Goal: Task Accomplishment & Management: Manage account settings

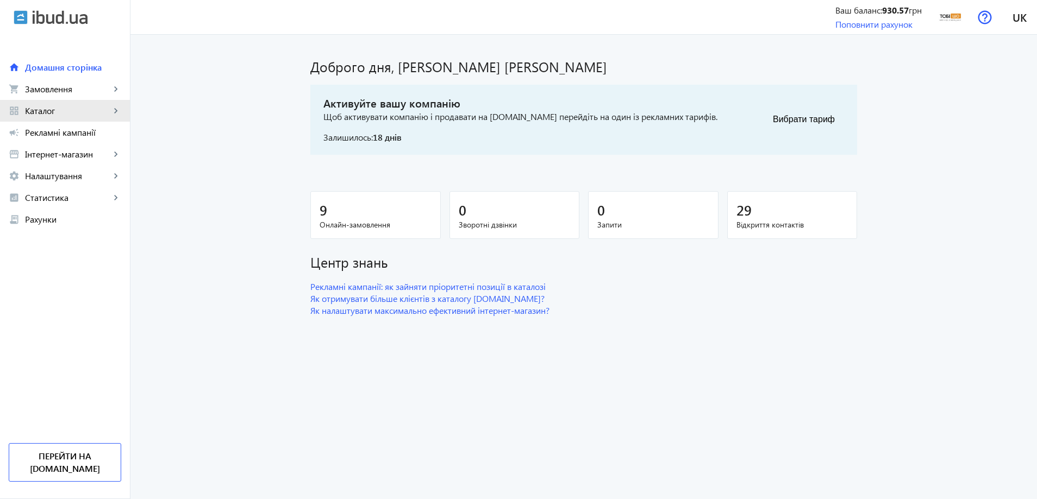
click at [34, 109] on span "Каталог" at bounding box center [67, 110] width 85 height 11
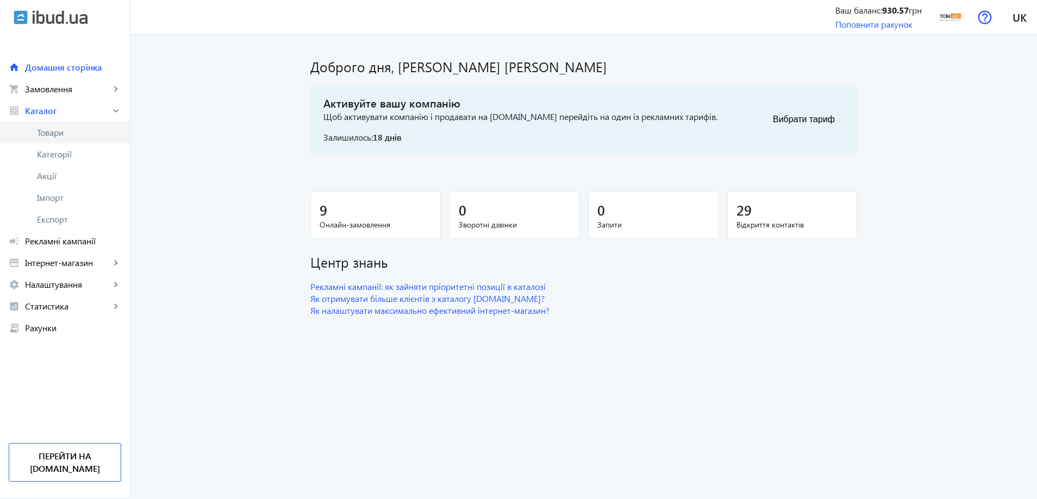
click at [73, 128] on span "Товари" at bounding box center [79, 132] width 84 height 11
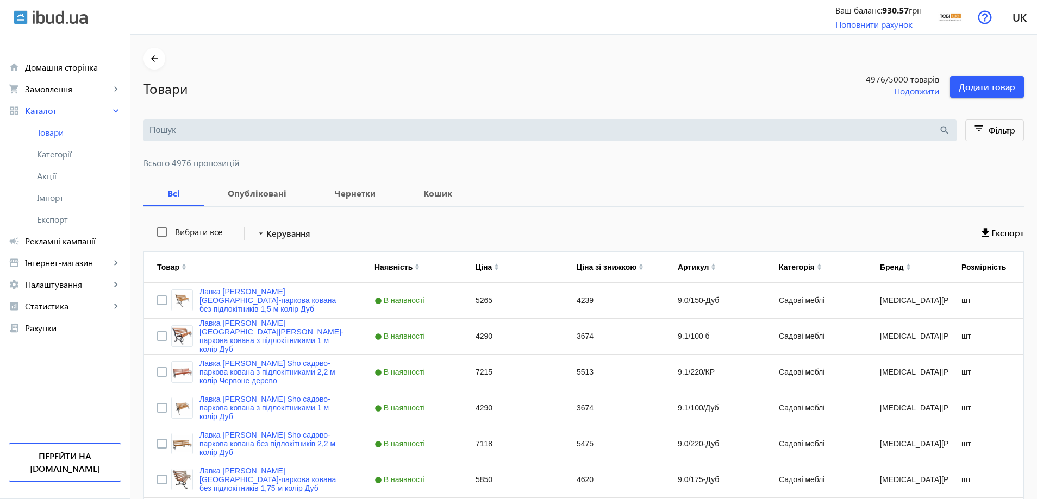
click at [176, 137] on div "search" at bounding box center [549, 131] width 813 height 22
click at [180, 130] on input "search" at bounding box center [543, 130] width 789 height 12
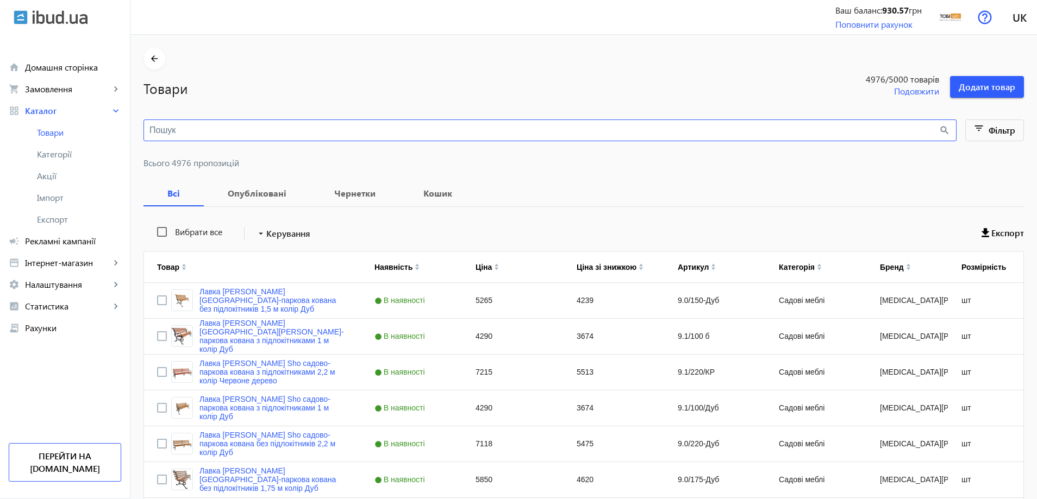
paste input "[PERSON_NAME]"
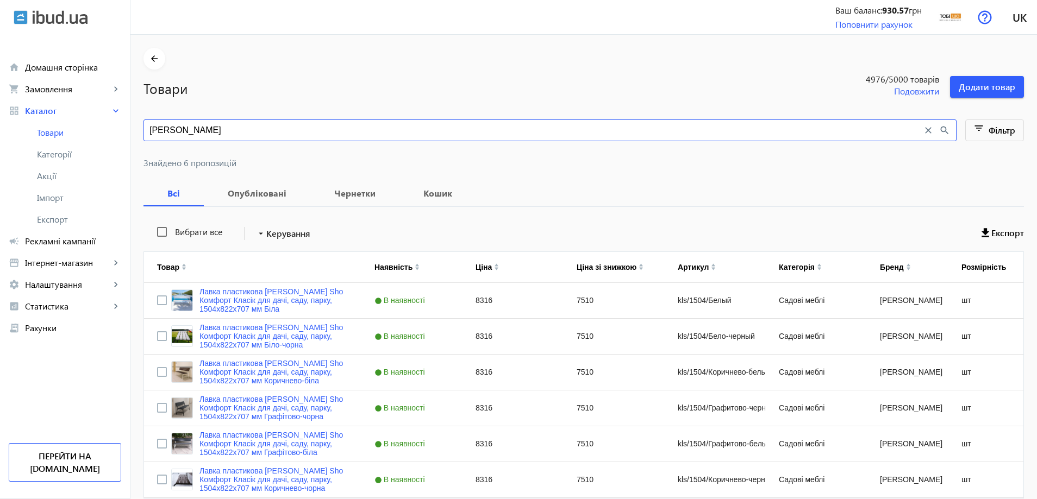
type input "[PERSON_NAME]"
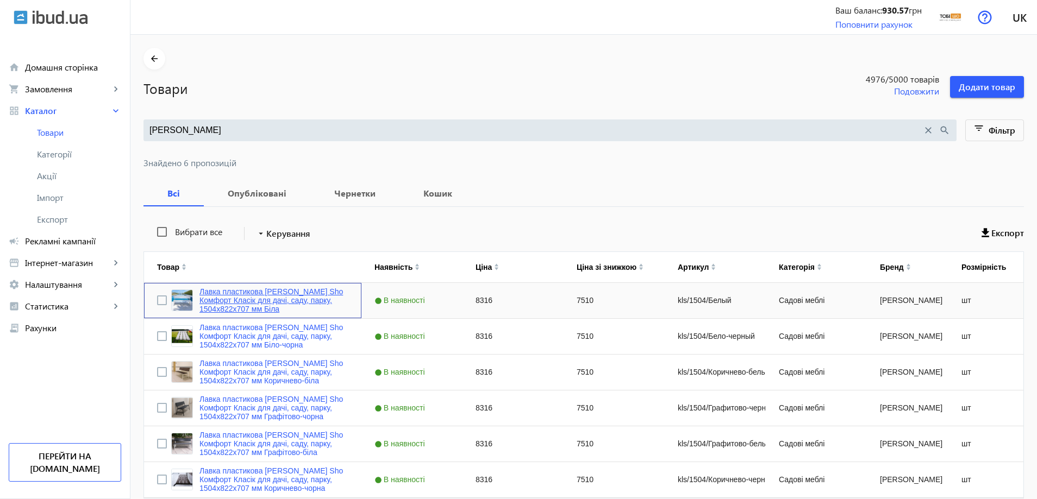
click at [258, 292] on link "Лавка пластикова [PERSON_NAME] Sho Комфорт Класік для дачі, саду, парку, 1504х8…" at bounding box center [273, 300] width 149 height 26
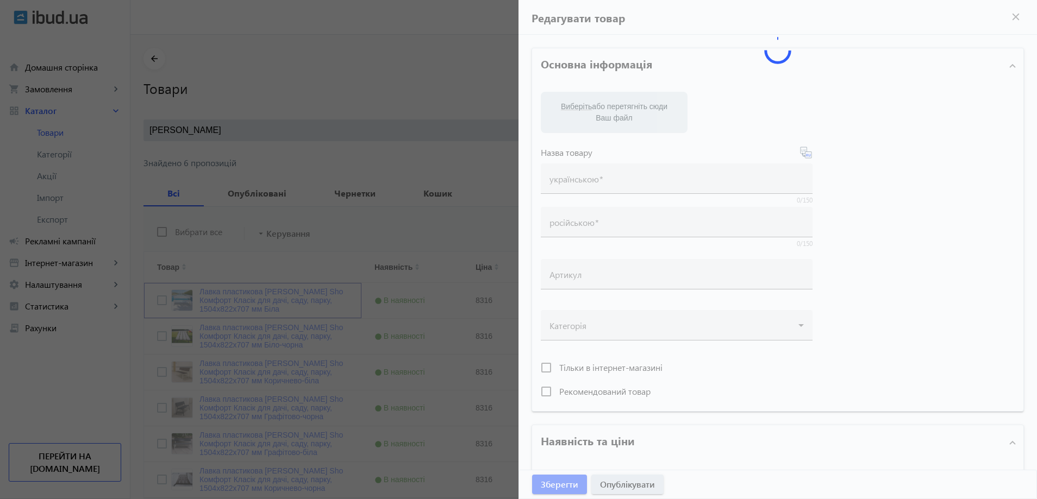
type input "Лавка пластикова [PERSON_NAME] Sho Комфорт Класік для дачі, саду, парку, 1504х8…"
type input "Скамейка пластиковая Tobi Sho Комфорт Классик для дачи, сада, парка, 1504х822х7…"
type input "kls/1504/Белый"
type input "8316"
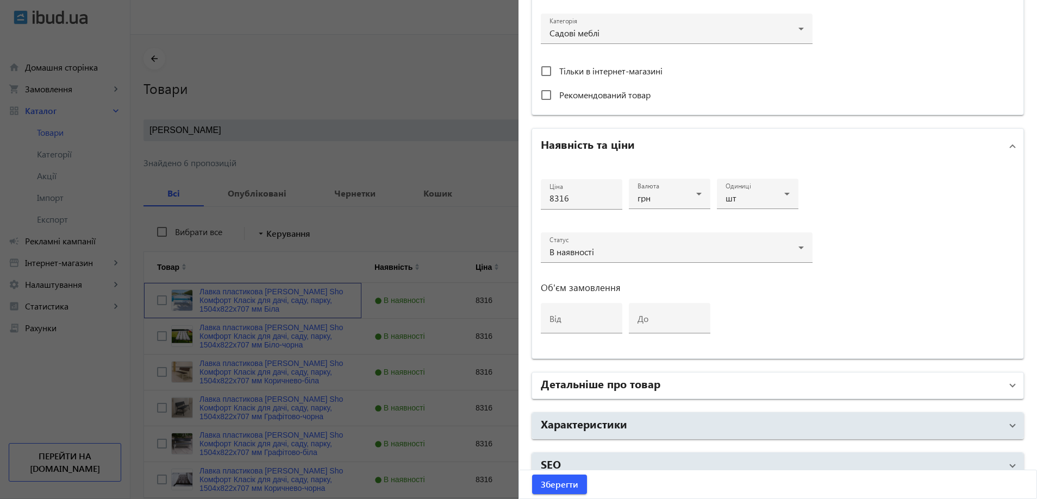
scroll to position [408, 0]
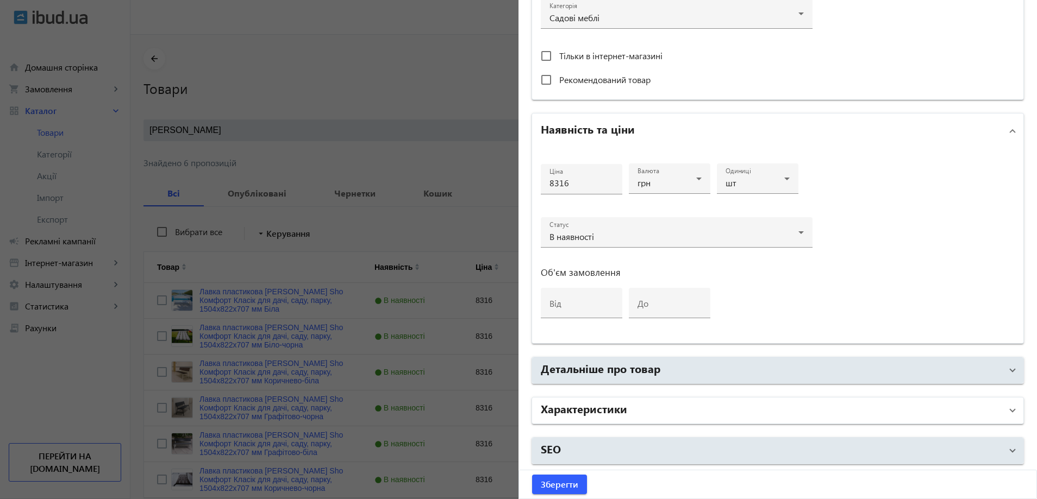
click at [687, 401] on mat-expansion-panel-header "Характеристики" at bounding box center [777, 411] width 491 height 26
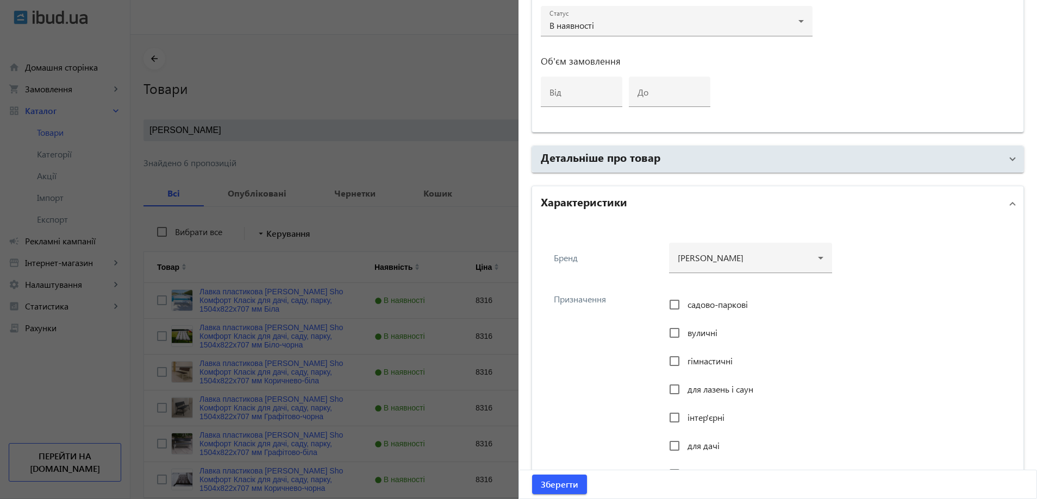
scroll to position [625, 0]
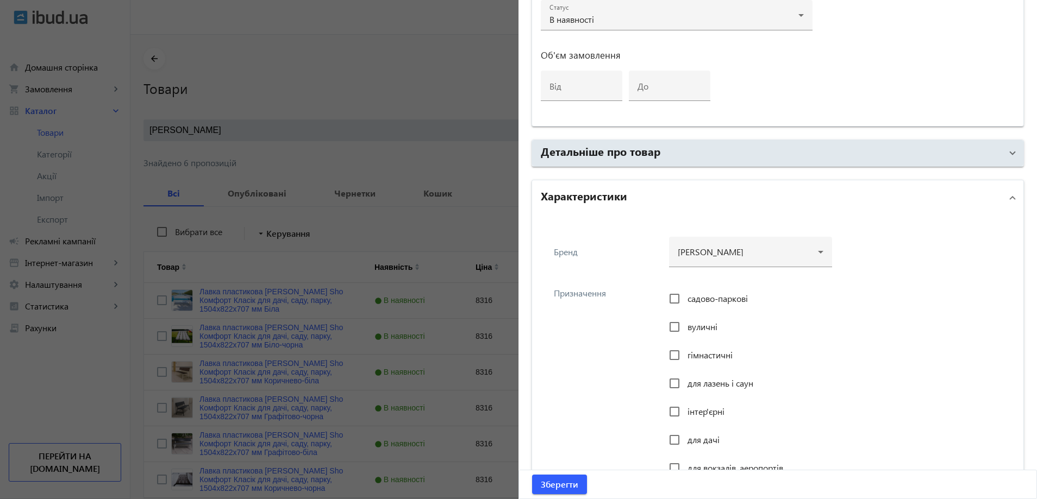
drag, startPoint x: 690, startPoint y: 290, endPoint x: 691, endPoint y: 305, distance: 15.3
click at [690, 290] on div "садово-паркові" at bounding box center [708, 299] width 79 height 22
click at [697, 297] on span "садово-паркові" at bounding box center [717, 298] width 60 height 11
click at [685, 297] on input "садово-паркові" at bounding box center [675, 299] width 22 height 22
checkbox input "true"
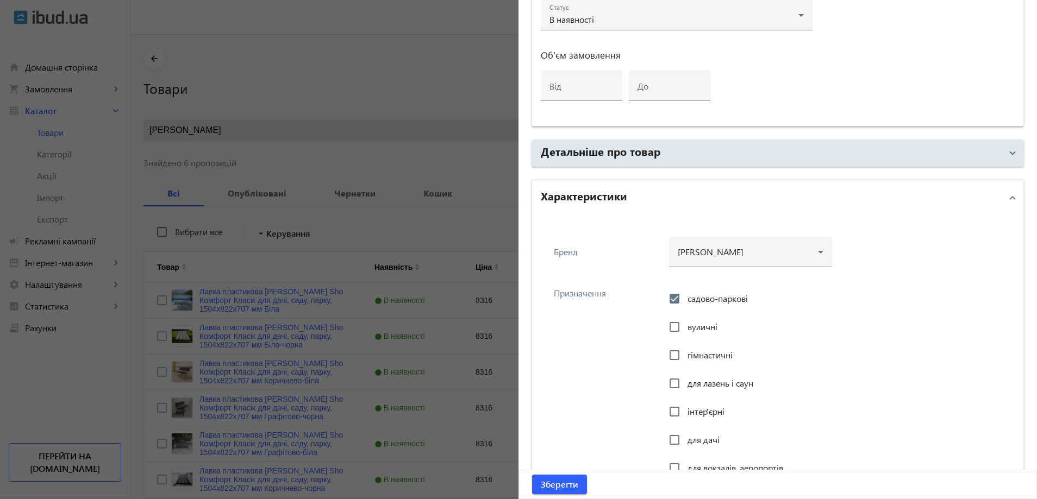
click at [687, 323] on span "вуличні" at bounding box center [702, 326] width 30 height 11
click at [685, 323] on input "вуличні" at bounding box center [675, 327] width 22 height 22
checkbox input "true"
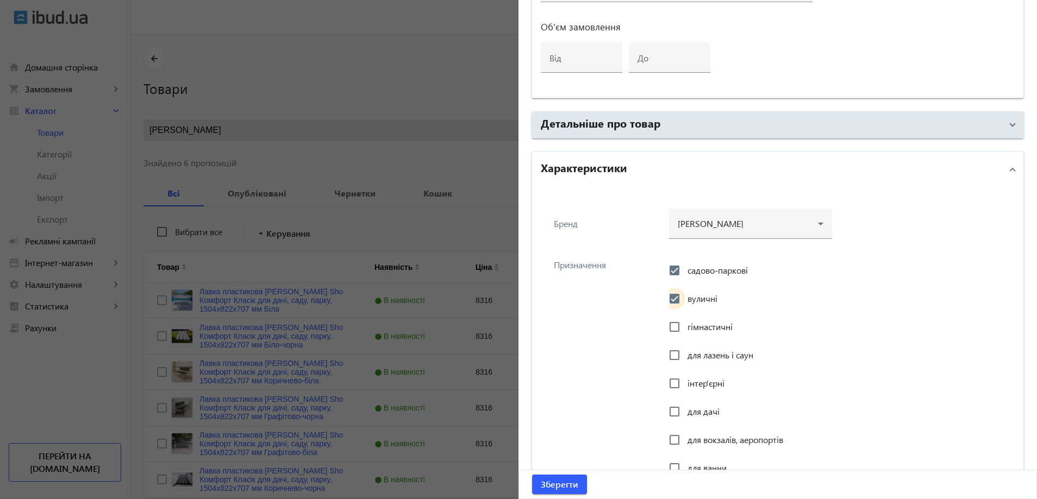
scroll to position [734, 0]
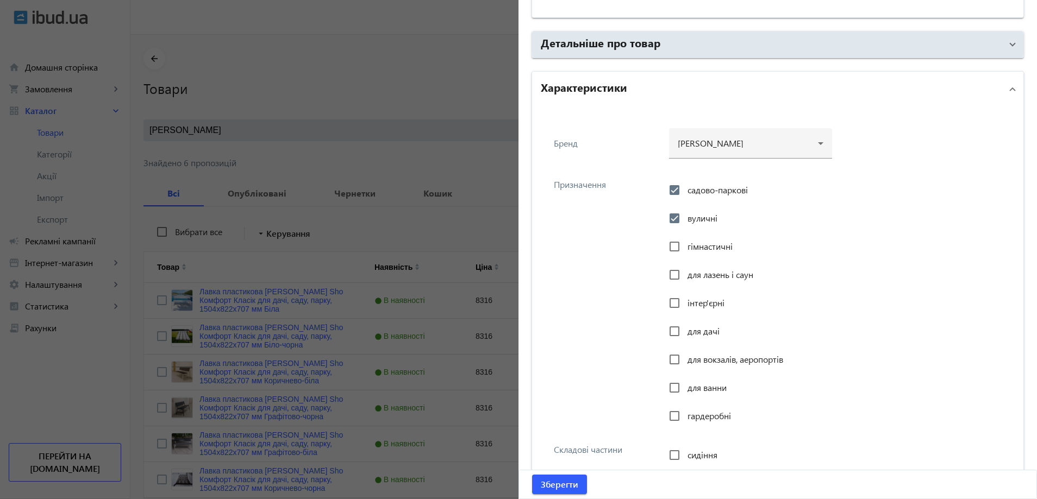
click at [687, 307] on span "інтер'єрні" at bounding box center [705, 302] width 37 height 11
click at [685, 307] on input "інтер'єрні" at bounding box center [675, 303] width 22 height 22
checkbox input "true"
click at [690, 332] on span "для дачі" at bounding box center [703, 331] width 32 height 11
click at [685, 332] on input "для дачі" at bounding box center [675, 332] width 22 height 22
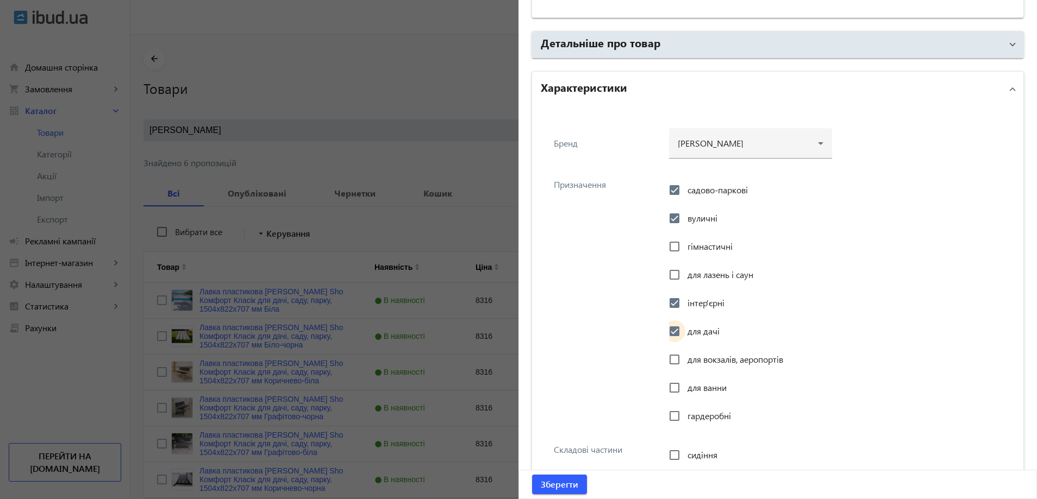
checkbox input "true"
click at [693, 355] on span "для вокзалів, аеропортів" at bounding box center [735, 359] width 96 height 11
click at [685, 355] on input "для вокзалів, аеропортів" at bounding box center [675, 360] width 22 height 22
checkbox input "true"
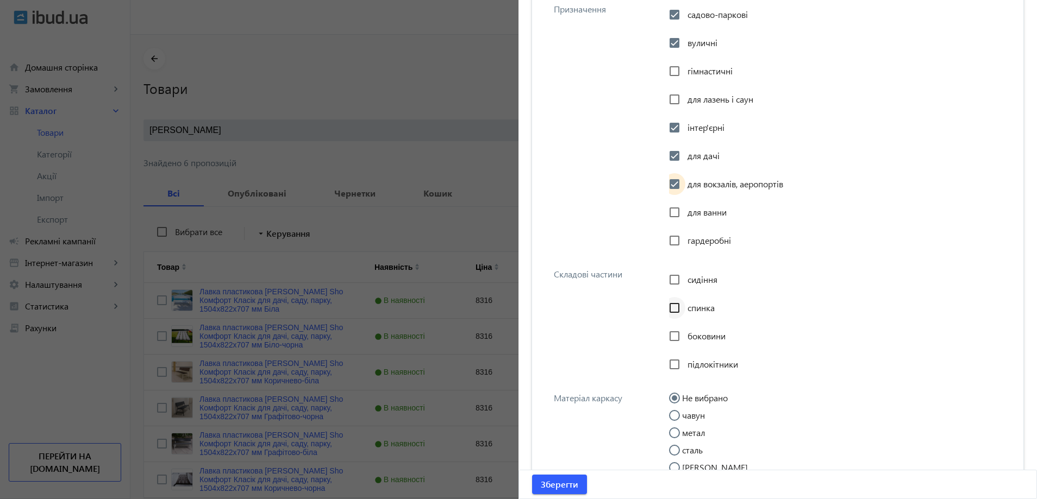
scroll to position [924, 0]
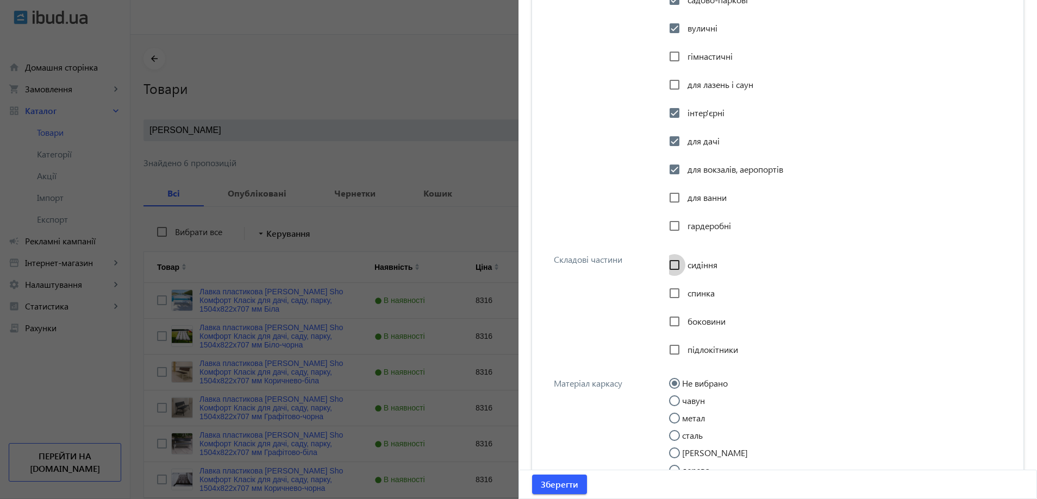
click at [679, 268] on input "сидіння" at bounding box center [675, 265] width 22 height 22
checkbox input "true"
click at [684, 291] on div at bounding box center [674, 293] width 26 height 26
checkbox input "true"
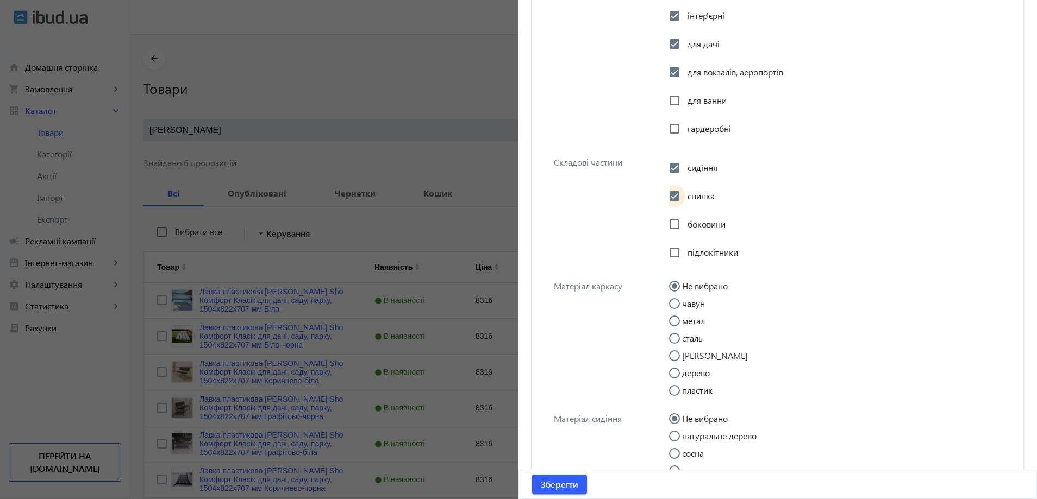
scroll to position [1033, 0]
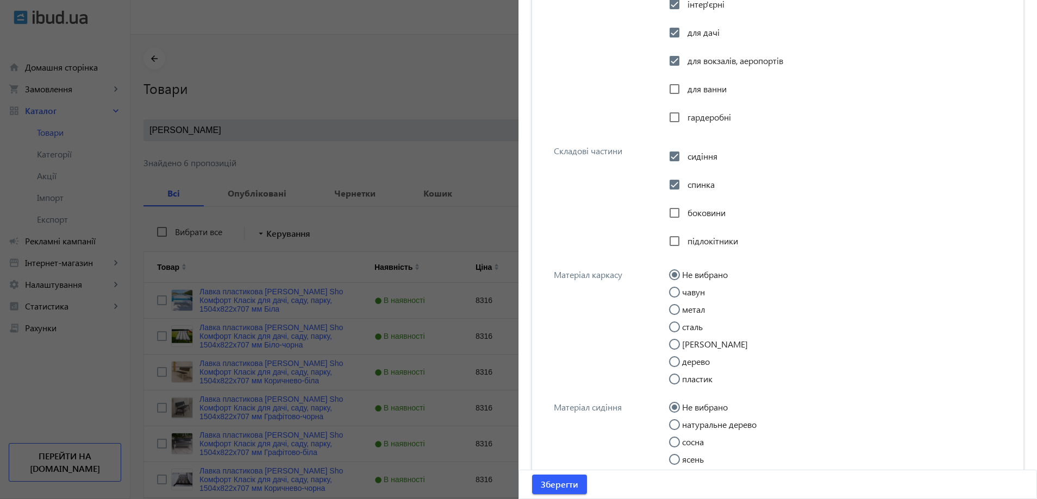
click at [687, 377] on label "пластик" at bounding box center [696, 379] width 33 height 9
click at [687, 377] on input "пластик" at bounding box center [680, 385] width 22 height 22
radio input "true"
click at [675, 310] on input "метал" at bounding box center [680, 315] width 22 height 22
radio input "true"
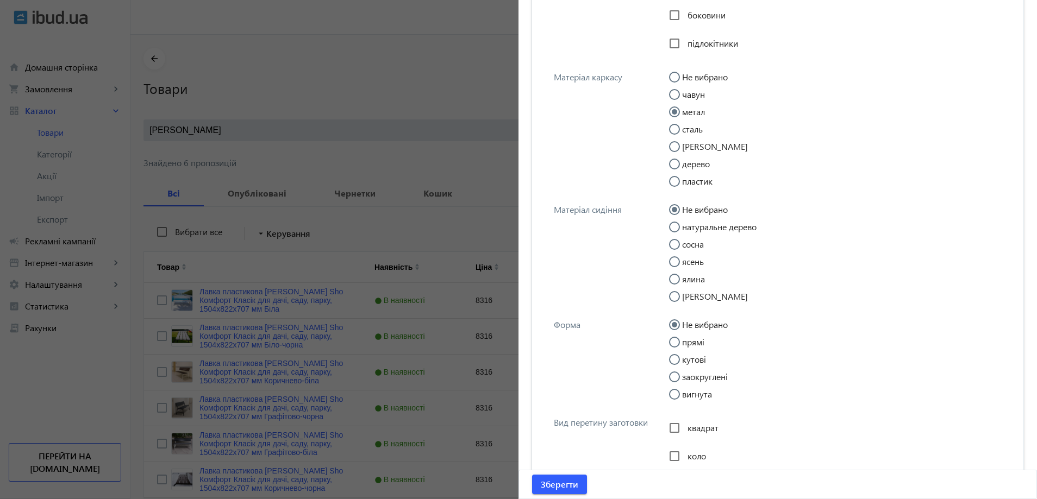
scroll to position [1250, 0]
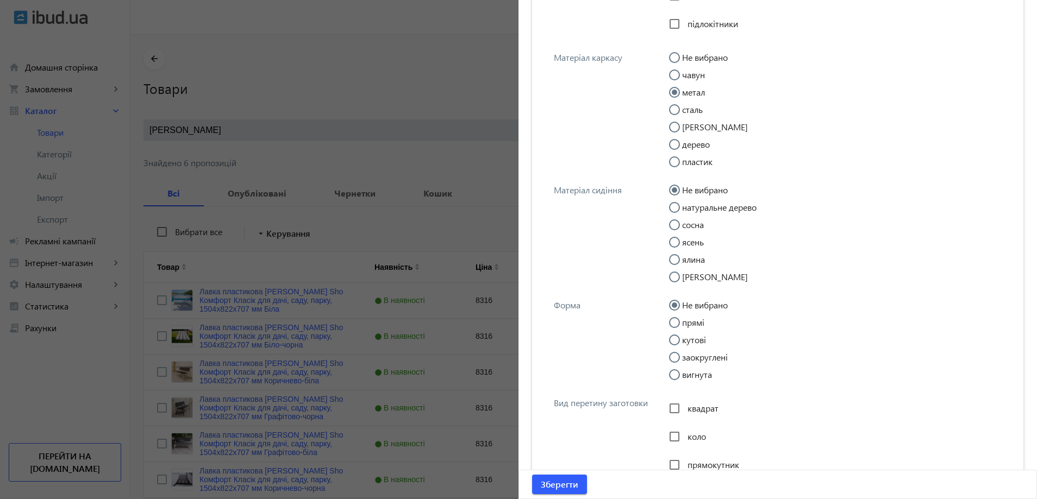
click at [672, 328] on div at bounding box center [674, 340] width 26 height 26
radio input "false"
radio input "true"
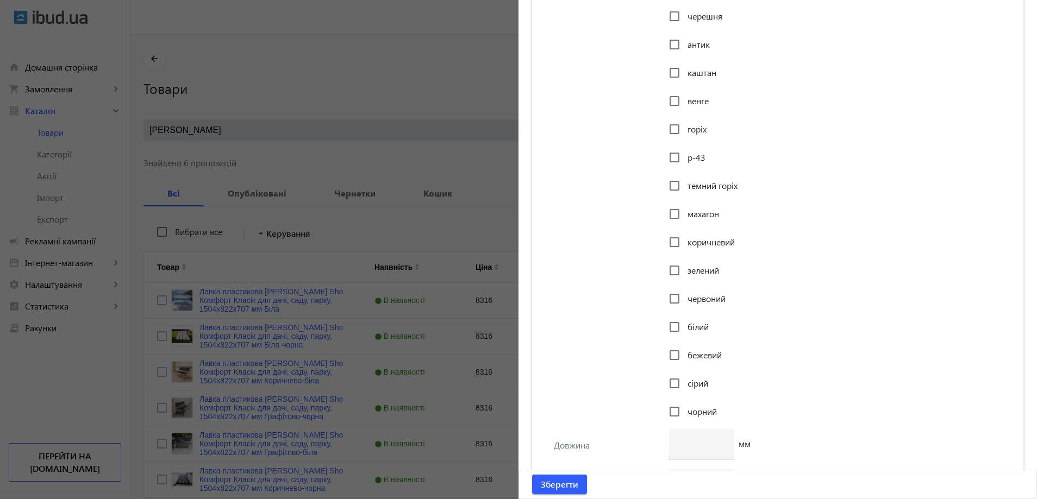
scroll to position [1902, 0]
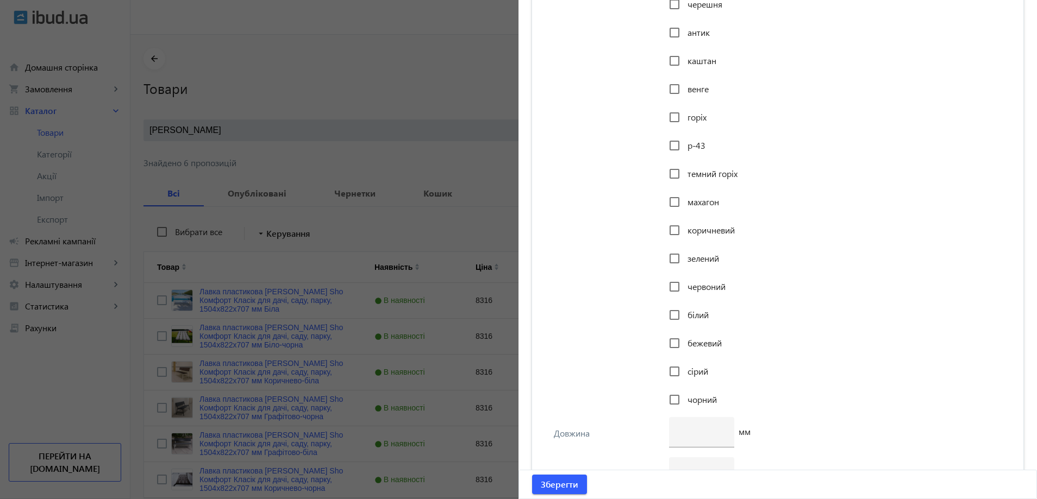
click at [693, 320] on span "білий" at bounding box center [697, 314] width 21 height 11
click at [685, 320] on input "білий" at bounding box center [675, 315] width 22 height 22
checkbox input "true"
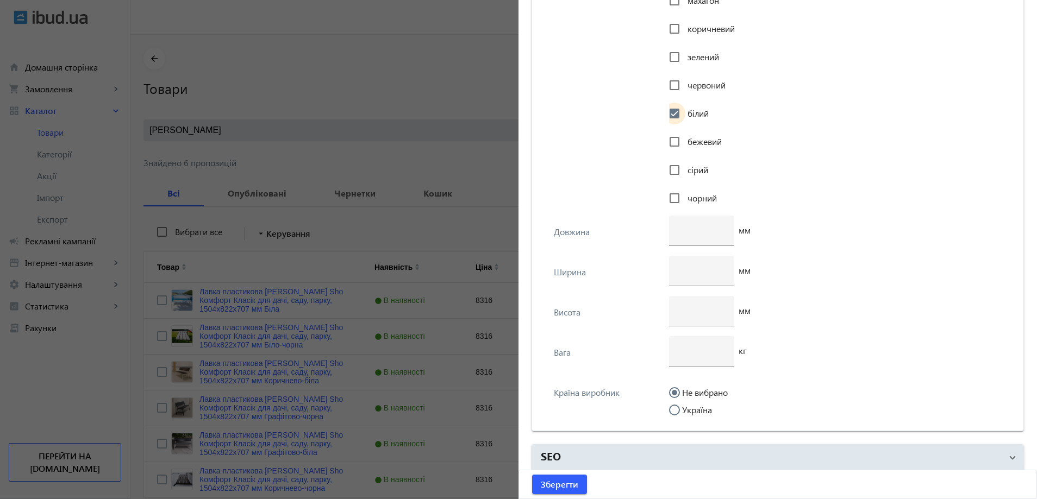
scroll to position [2111, 0]
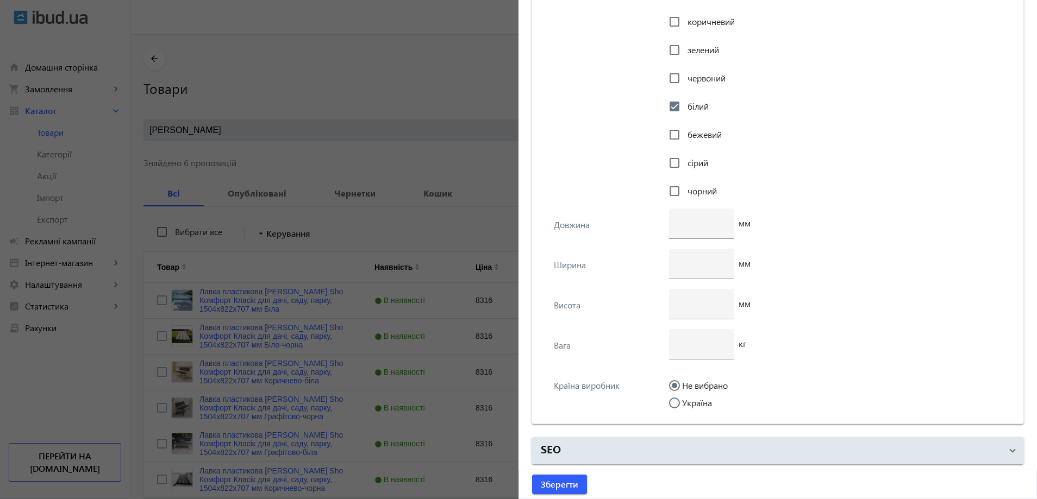
click at [701, 406] on label "Україна" at bounding box center [696, 403] width 32 height 9
click at [691, 406] on input "Україна" at bounding box center [680, 409] width 22 height 22
radio input "true"
click at [697, 351] on div at bounding box center [702, 344] width 48 height 30
click at [691, 299] on input "number" at bounding box center [702, 303] width 48 height 11
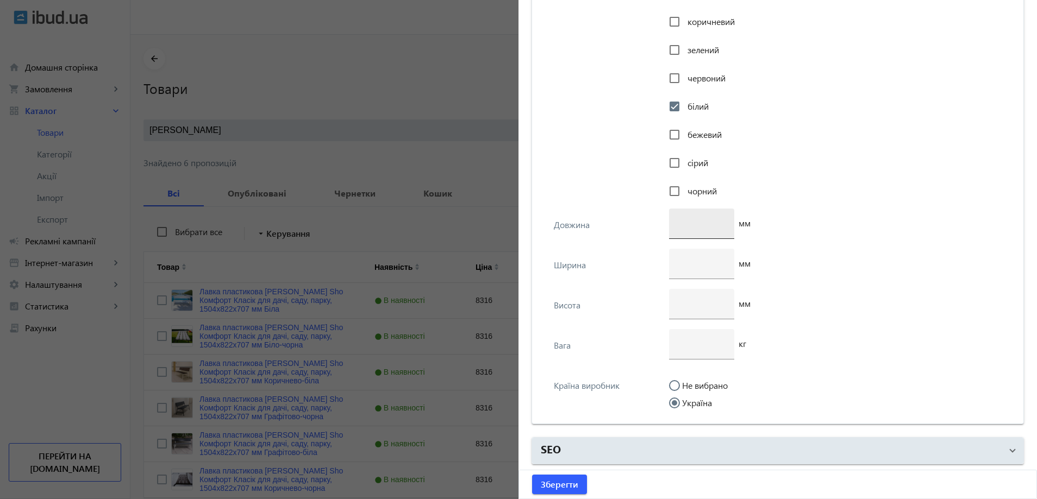
click at [692, 215] on div at bounding box center [702, 224] width 48 height 30
paste input "1.504"
click at [680, 226] on input "1.504" at bounding box center [702, 222] width 48 height 11
type input "1504"
click at [690, 318] on div at bounding box center [702, 304] width 48 height 30
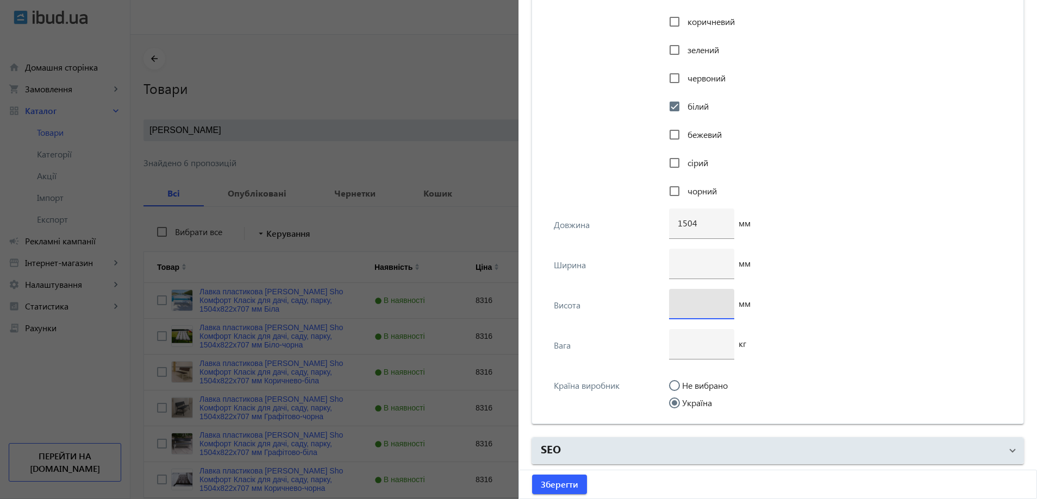
click at [690, 314] on div at bounding box center [702, 304] width 48 height 30
paste input "822"
type input "822"
click at [679, 269] on div at bounding box center [702, 264] width 48 height 30
type input "707"
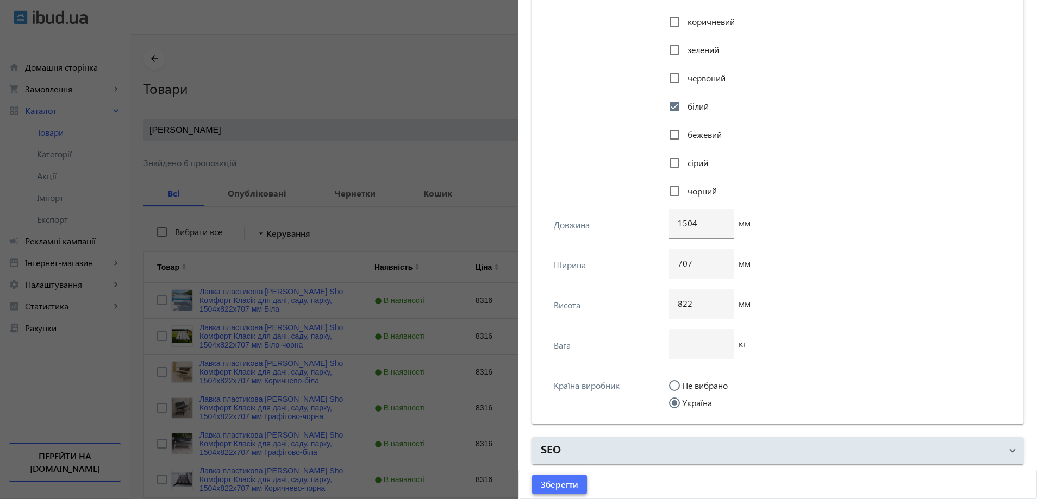
click at [560, 484] on span "Зберегти" at bounding box center [559, 485] width 37 height 12
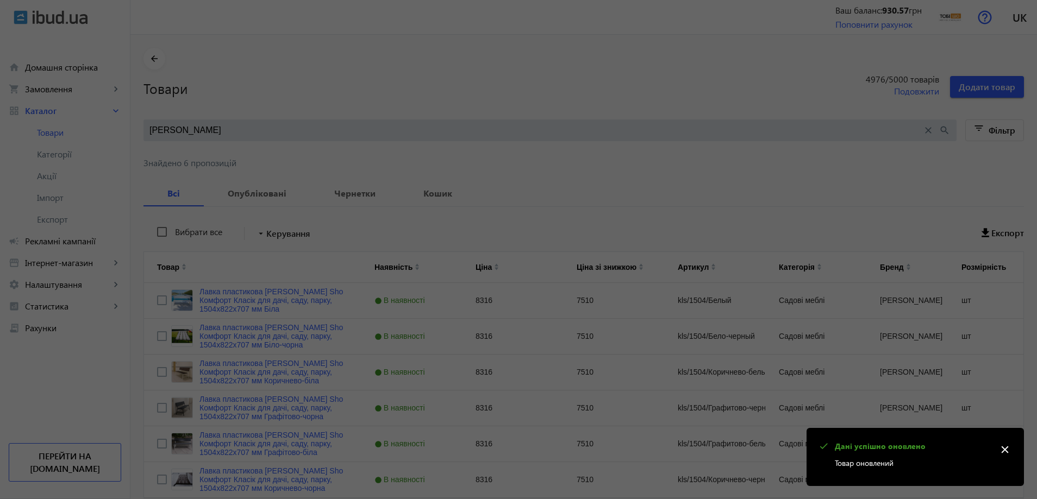
scroll to position [0, 0]
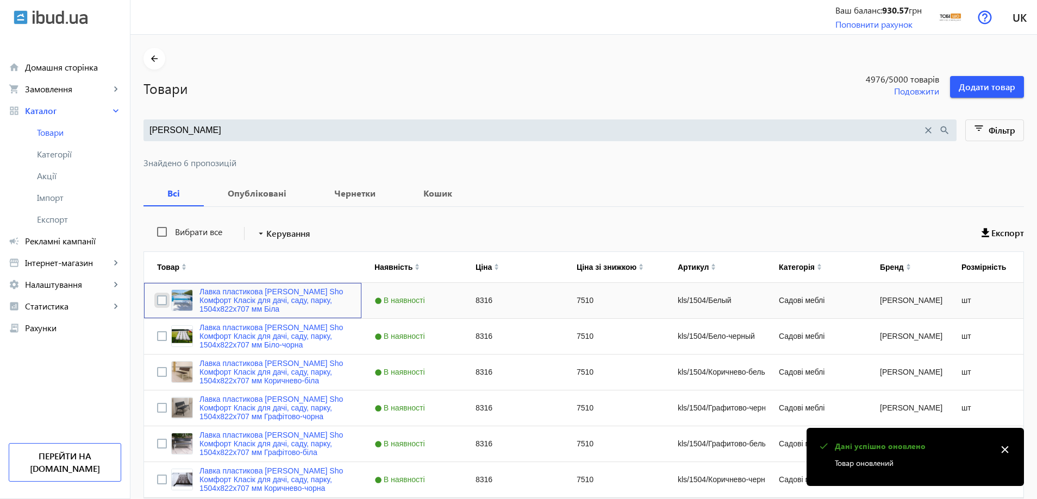
click at [157, 302] on input "Press Space to toggle row selection (unchecked)" at bounding box center [162, 301] width 10 height 10
checkbox input "true"
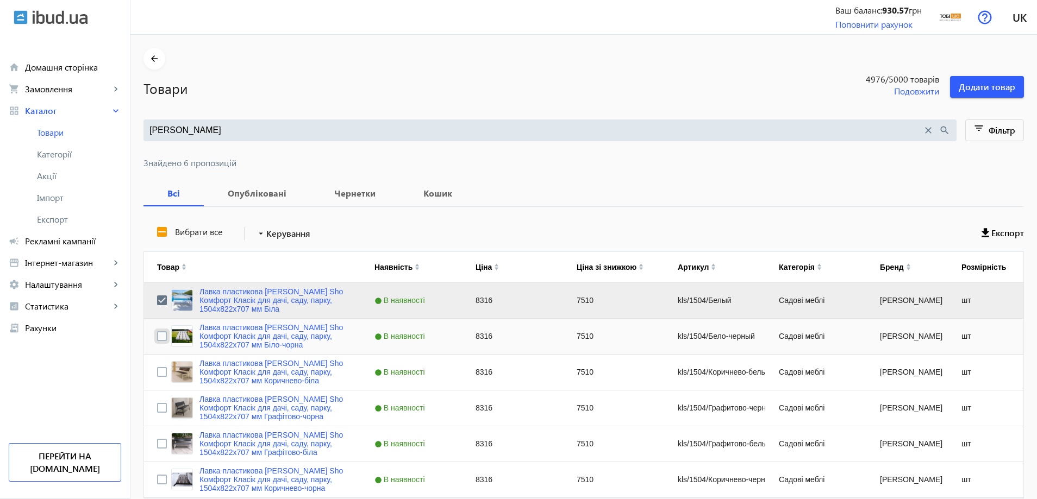
click at [157, 333] on input "Press Space to toggle row selection (unchecked)" at bounding box center [162, 337] width 10 height 10
checkbox input "true"
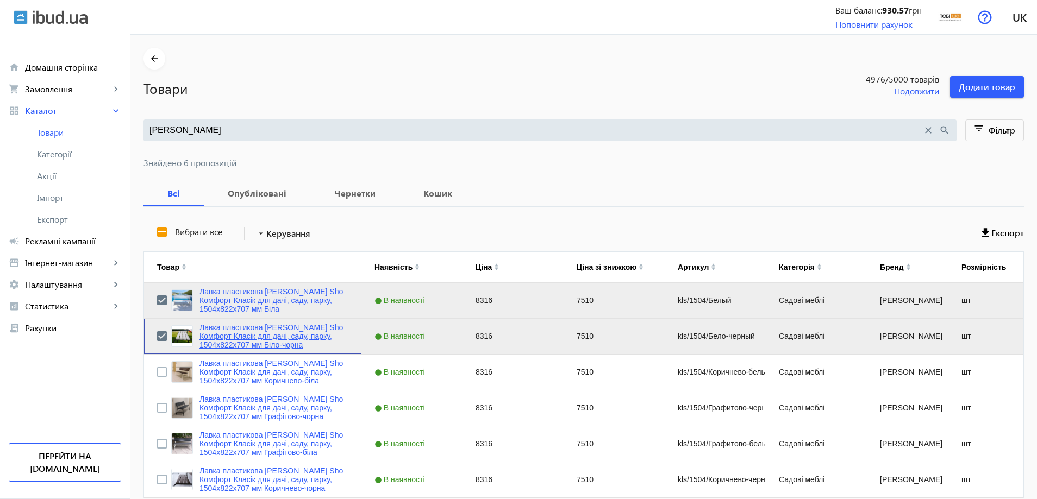
click at [239, 337] on link "Лавка пластикова [PERSON_NAME] Sho Комфорт Класік для дачі, саду, парку, 1504х8…" at bounding box center [273, 336] width 149 height 26
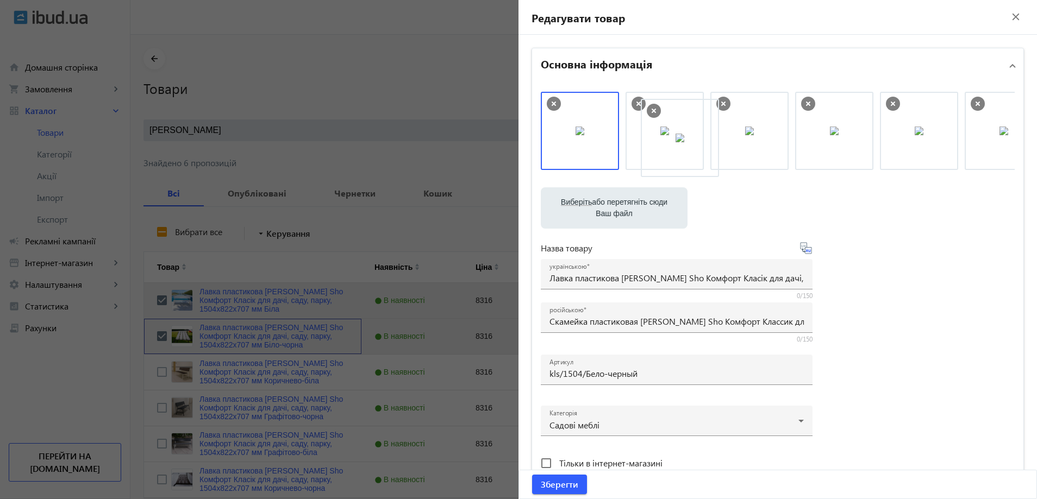
drag, startPoint x: 612, startPoint y: 140, endPoint x: 689, endPoint y: 140, distance: 76.6
click at [660, 135] on img at bounding box center [664, 131] width 9 height 9
drag, startPoint x: 649, startPoint y: 138, endPoint x: 544, endPoint y: 138, distance: 104.9
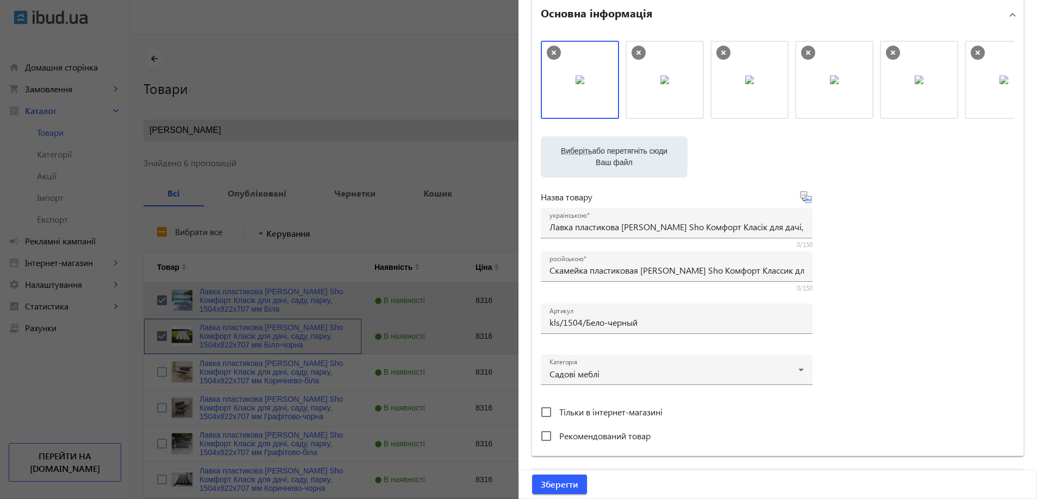
scroll to position [109, 0]
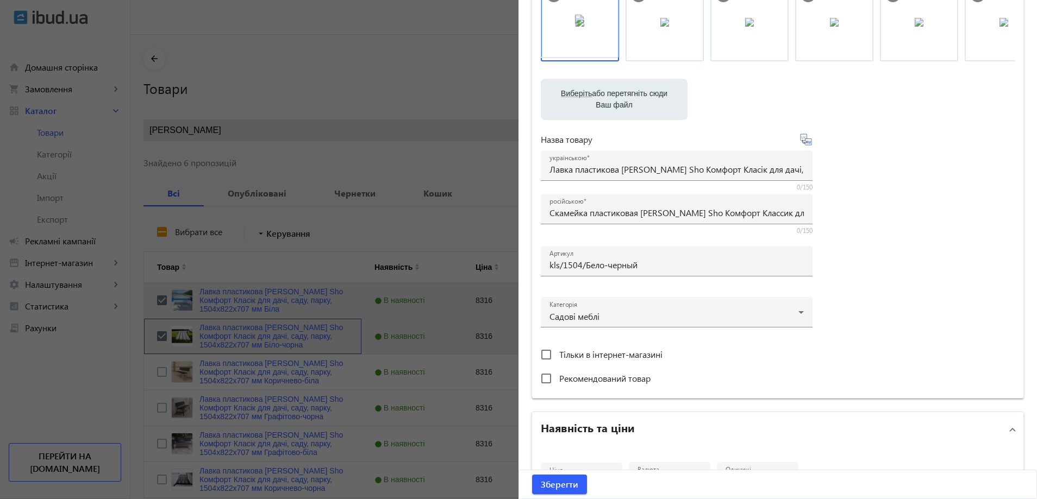
drag, startPoint x: 654, startPoint y: 36, endPoint x: 576, endPoint y: 38, distance: 77.7
drag, startPoint x: 596, startPoint y: 44, endPoint x: 754, endPoint y: 45, distance: 157.6
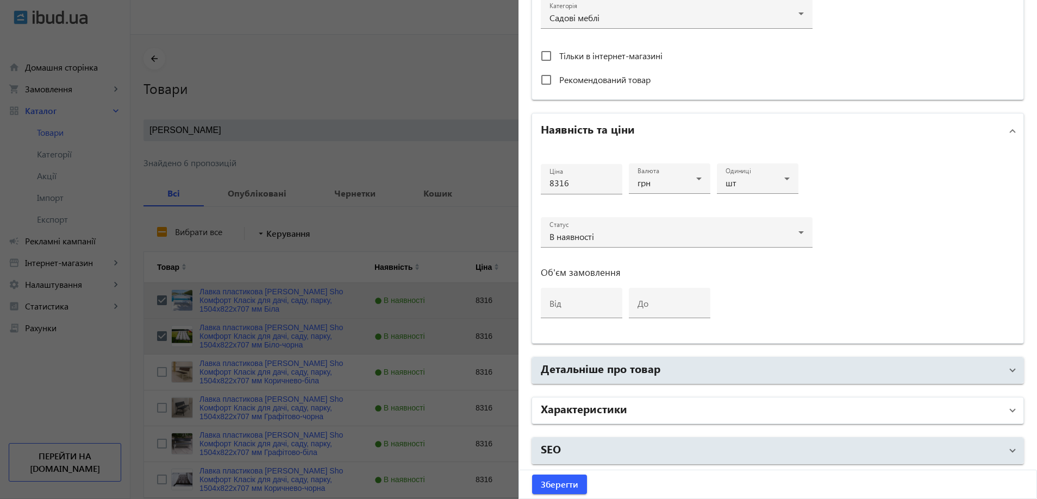
click at [714, 405] on mat-panel-title "Характеристики" at bounding box center [771, 411] width 461 height 20
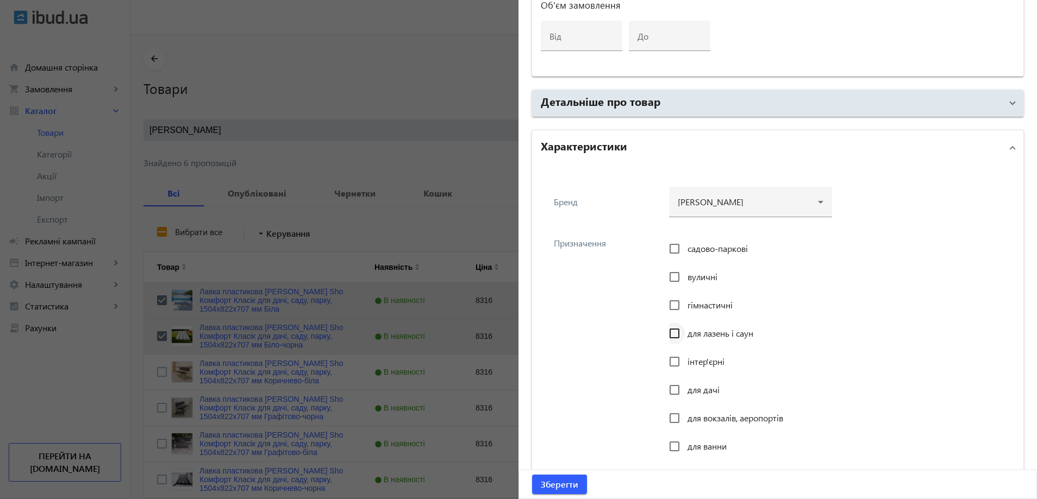
scroll to position [679, 0]
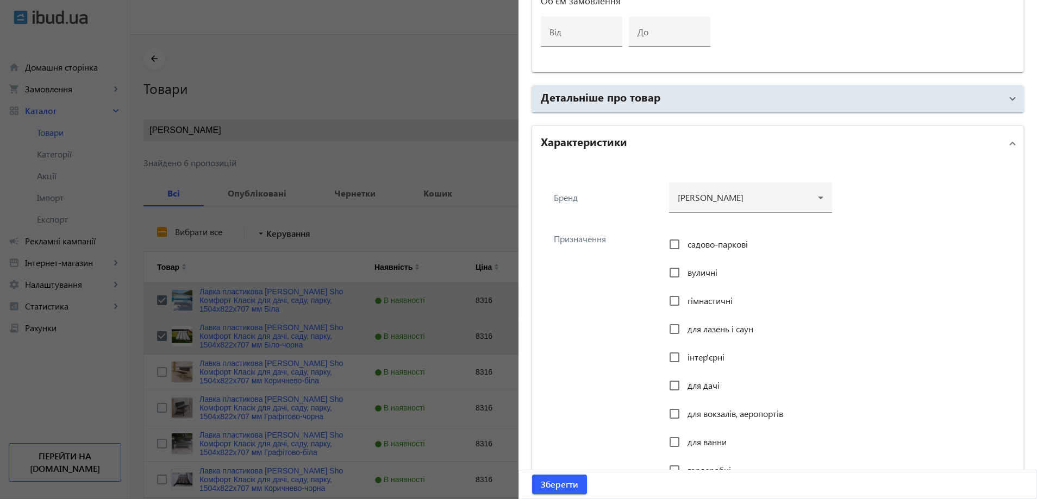
drag, startPoint x: 720, startPoint y: 180, endPoint x: 721, endPoint y: 195, distance: 15.3
click at [721, 195] on div at bounding box center [751, 193] width 146 height 39
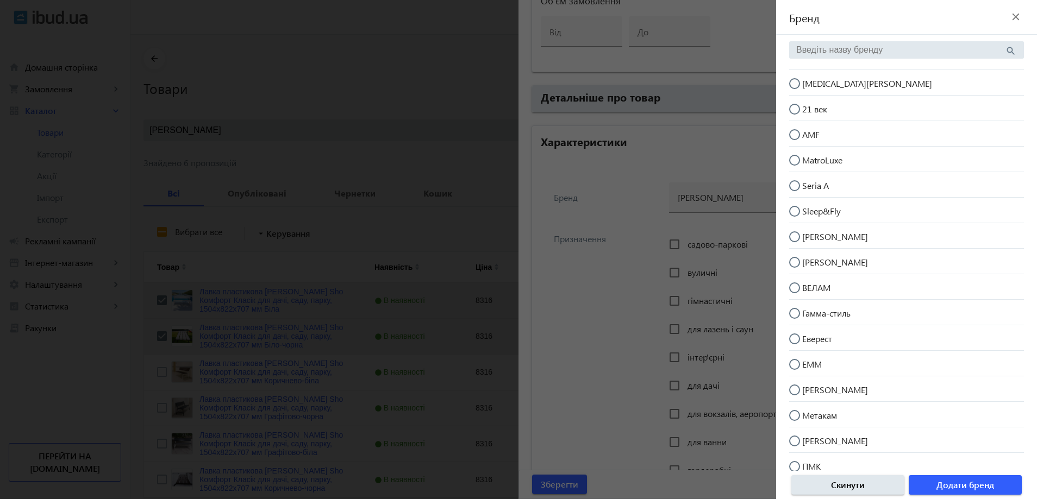
click at [819, 83] on span "[MEDICAL_DATA][PERSON_NAME]" at bounding box center [867, 83] width 130 height 11
click at [811, 83] on input "[MEDICAL_DATA][PERSON_NAME]" at bounding box center [800, 89] width 22 height 22
radio input "true"
click at [982, 483] on span "Додати бренд" at bounding box center [965, 485] width 58 height 12
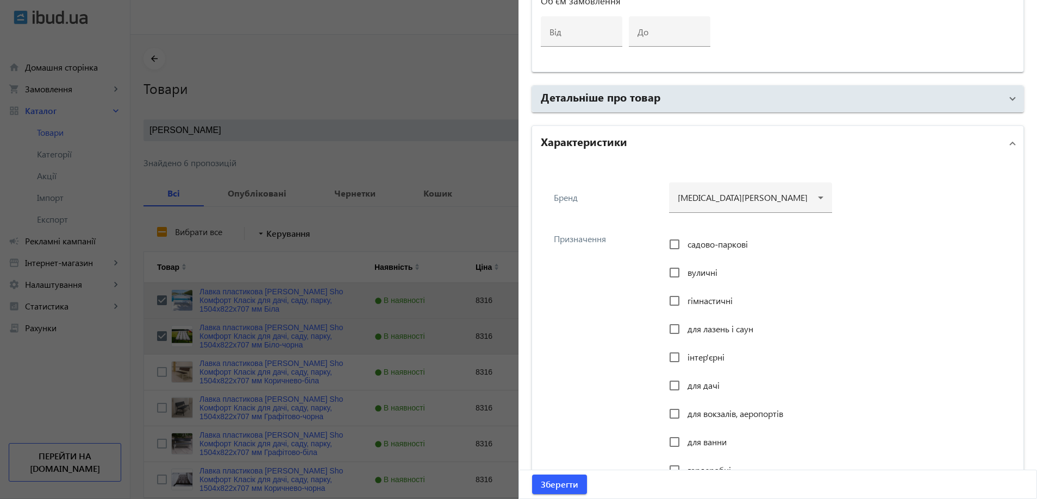
drag, startPoint x: 721, startPoint y: 237, endPoint x: 711, endPoint y: 241, distance: 10.7
click at [720, 237] on div "садово-паркові" at bounding box center [708, 245] width 79 height 22
click at [704, 247] on span "садово-паркові" at bounding box center [717, 244] width 60 height 11
click at [685, 247] on input "садово-паркові" at bounding box center [675, 245] width 22 height 22
checkbox input "true"
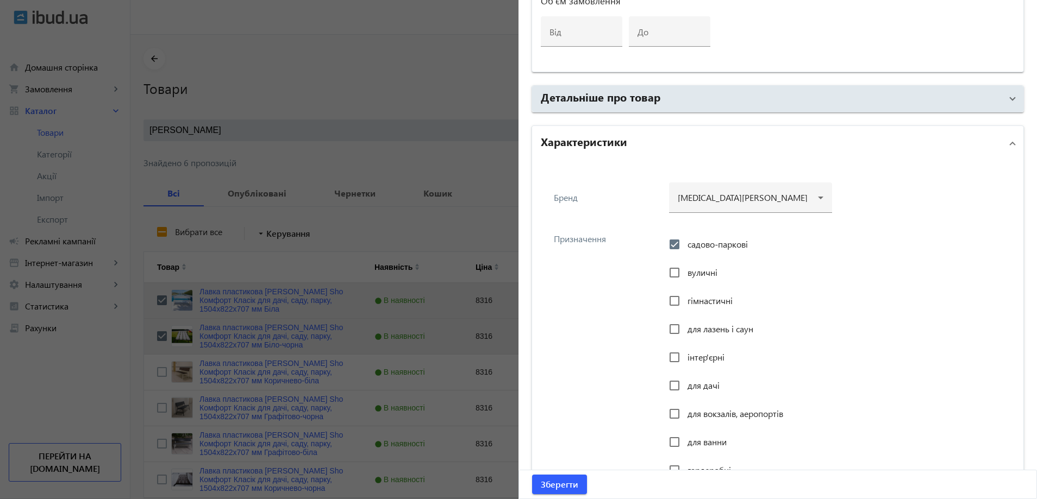
click at [701, 270] on span "вуличні" at bounding box center [702, 272] width 30 height 11
click at [685, 270] on input "вуличні" at bounding box center [675, 273] width 22 height 22
checkbox input "true"
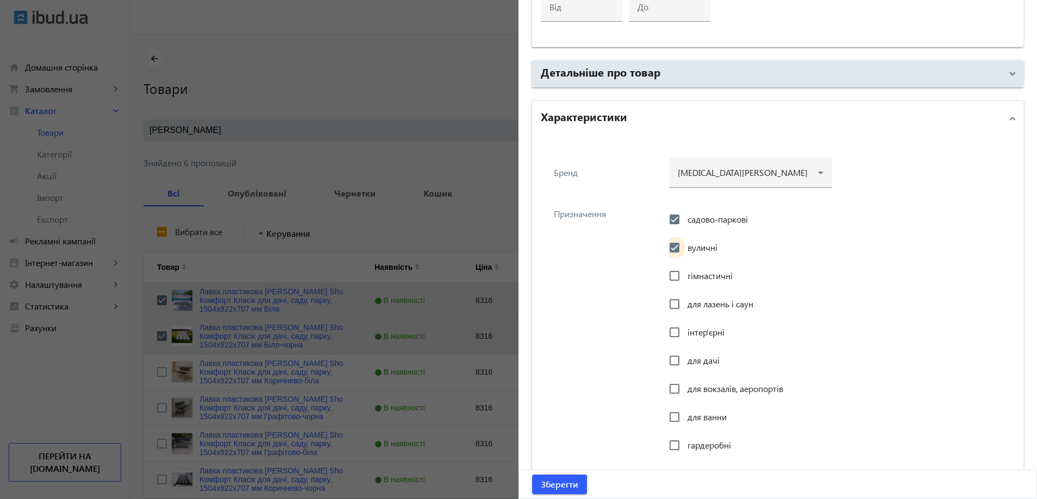
scroll to position [734, 0]
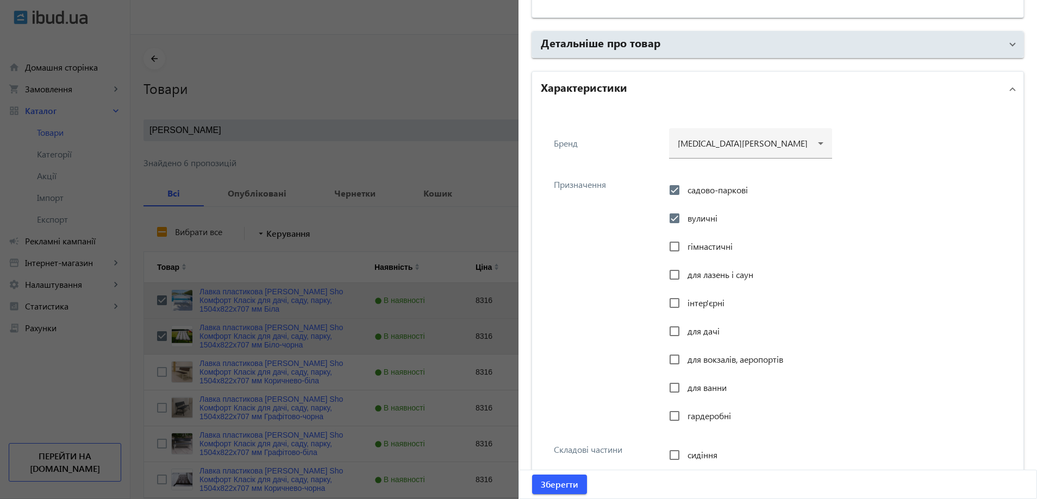
click at [695, 302] on span "інтер'єрні" at bounding box center [705, 302] width 37 height 11
click at [685, 302] on input "інтер'єрні" at bounding box center [675, 303] width 22 height 22
checkbox input "true"
click at [695, 326] on div "для дачі" at bounding box center [694, 332] width 51 height 22
click at [683, 337] on div at bounding box center [674, 331] width 26 height 26
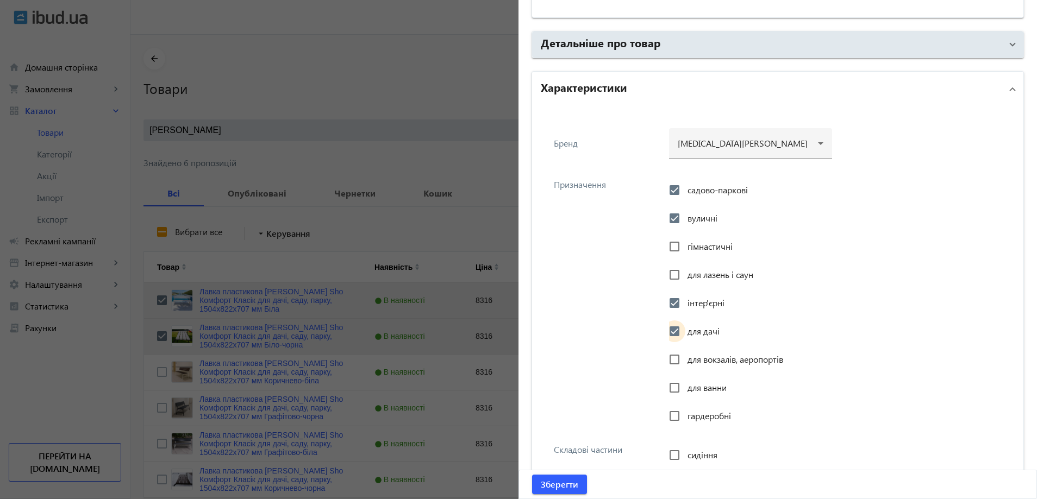
checkbox input "true"
click at [692, 359] on span "для вокзалів, аеропортів" at bounding box center [735, 359] width 96 height 11
click at [685, 359] on input "для вокзалів, аеропортів" at bounding box center [675, 360] width 22 height 22
checkbox input "true"
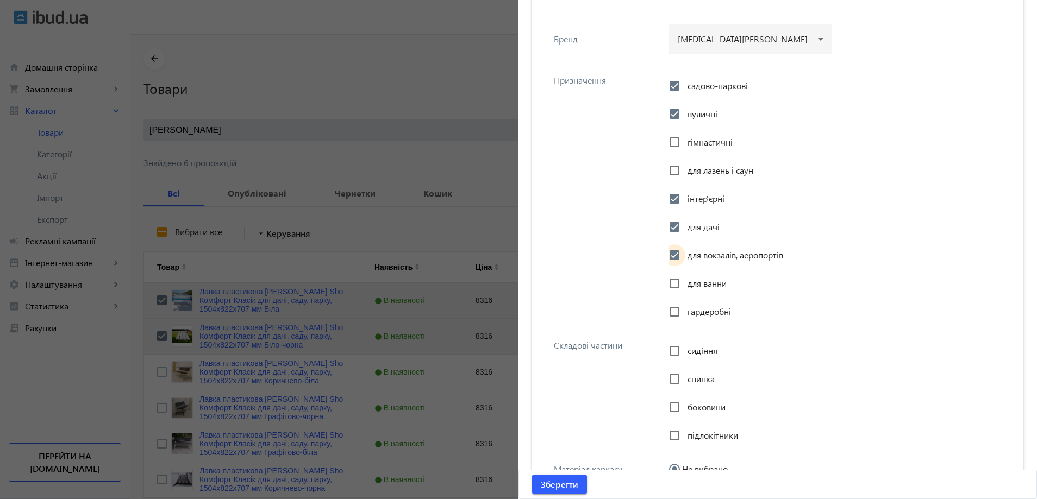
scroll to position [842, 0]
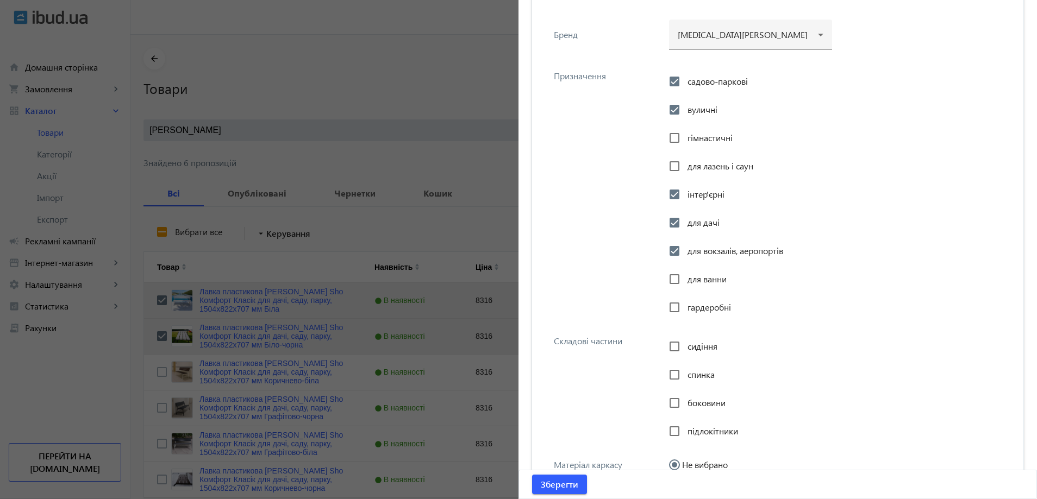
click at [707, 347] on span "сидіння" at bounding box center [702, 346] width 30 height 11
click at [685, 347] on input "сидіння" at bounding box center [675, 347] width 22 height 22
checkbox input "true"
click at [703, 374] on span "спинка" at bounding box center [700, 374] width 27 height 11
click at [685, 374] on input "спинка" at bounding box center [675, 375] width 22 height 22
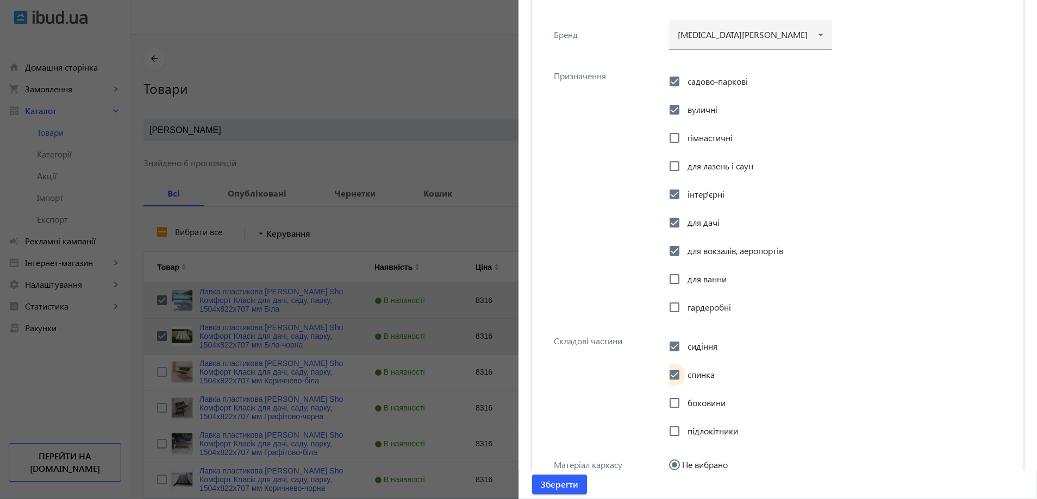
checkbox input "true"
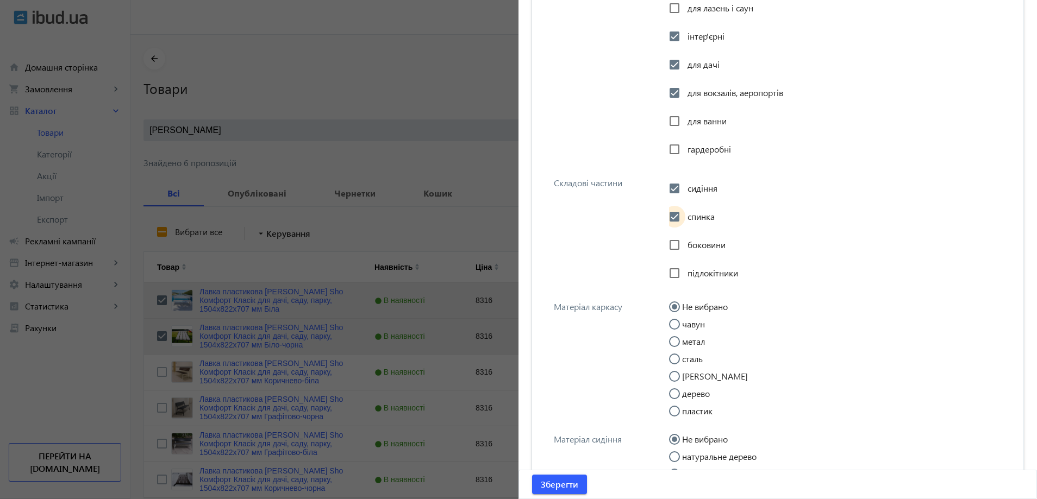
scroll to position [1060, 0]
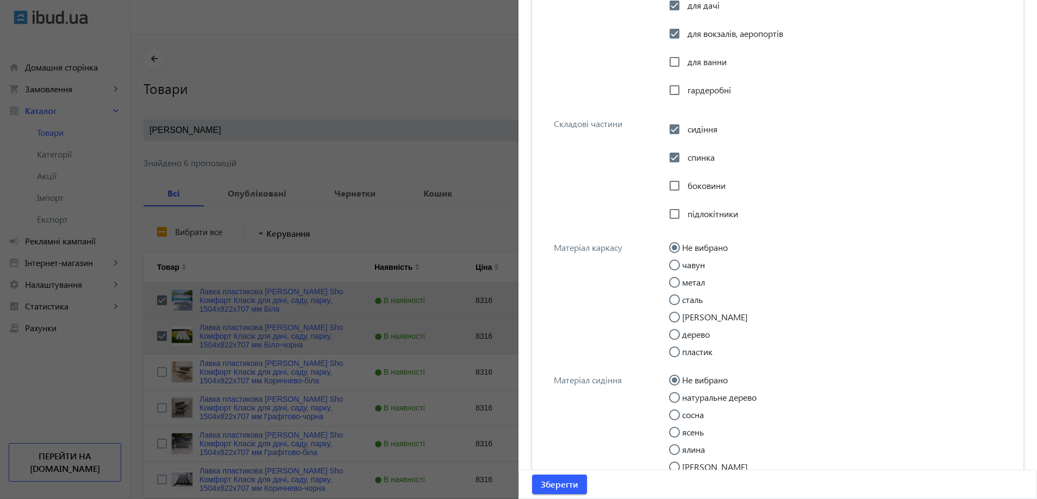
click at [684, 282] on input "метал" at bounding box center [680, 288] width 22 height 22
radio input "true"
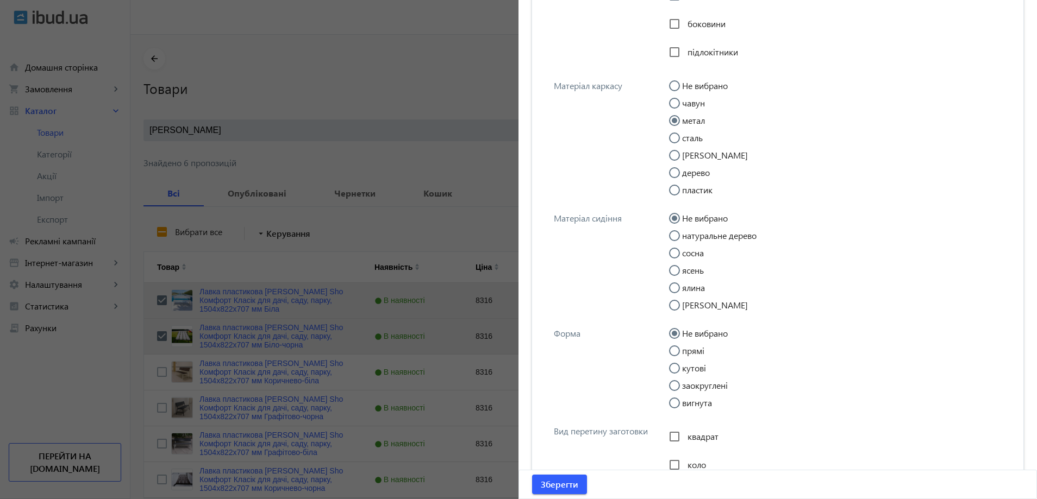
scroll to position [1223, 0]
click at [698, 349] on label "прямі" at bounding box center [692, 350] width 24 height 9
click at [691, 349] on input "прямі" at bounding box center [680, 356] width 22 height 22
radio input "true"
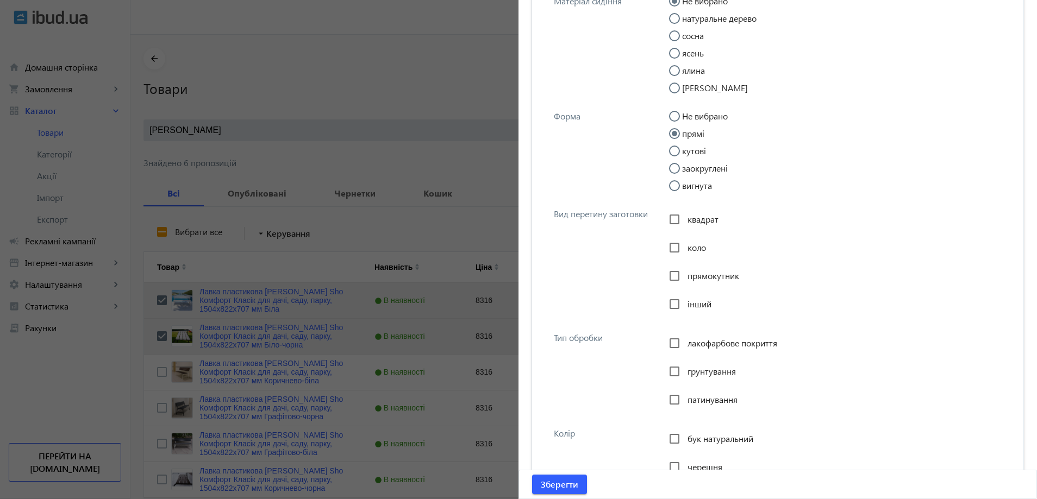
scroll to position [1440, 0]
click at [684, 273] on div at bounding box center [674, 275] width 26 height 26
checkbox input "true"
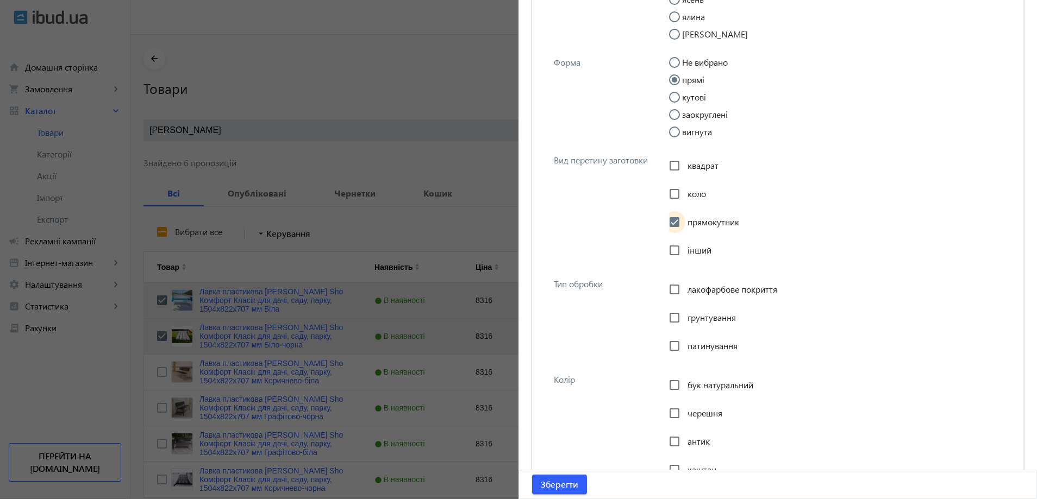
scroll to position [1495, 0]
click at [598, 277] on div "Тип обробки" at bounding box center [608, 282] width 109 height 10
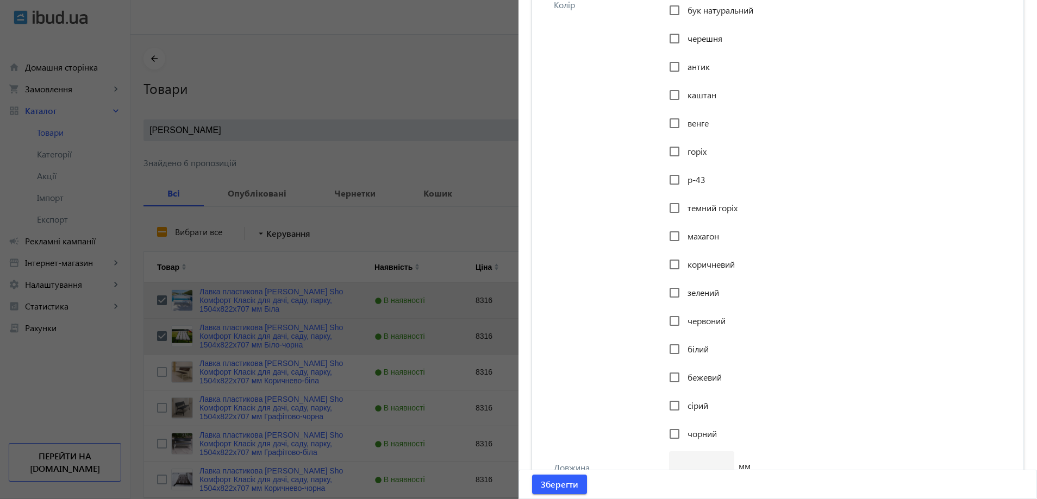
scroll to position [1875, 0]
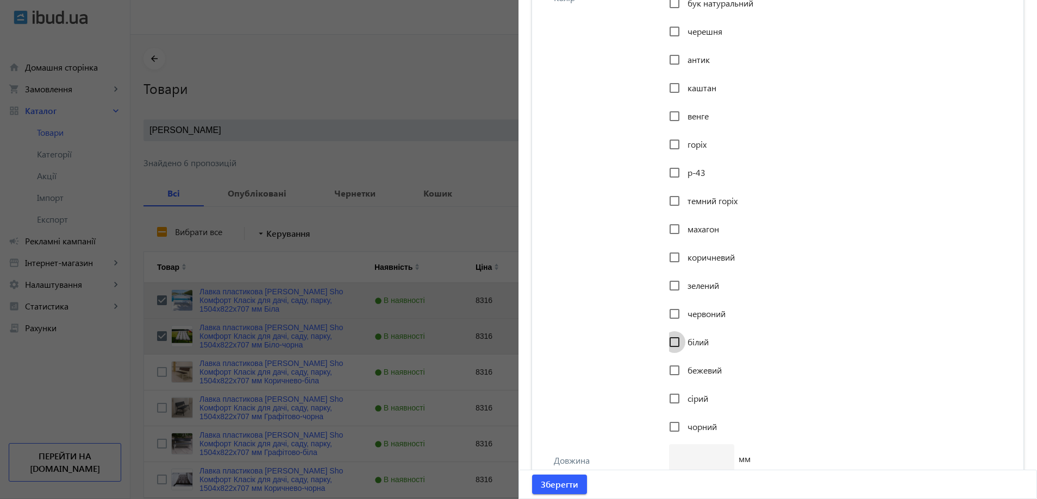
click at [677, 345] on input "білий" at bounding box center [675, 343] width 22 height 22
checkbox input "true"
click at [692, 420] on div "чорний" at bounding box center [693, 427] width 48 height 22
click at [692, 421] on span "чорний" at bounding box center [701, 426] width 29 height 11
click at [685, 421] on input "чорний" at bounding box center [675, 427] width 22 height 22
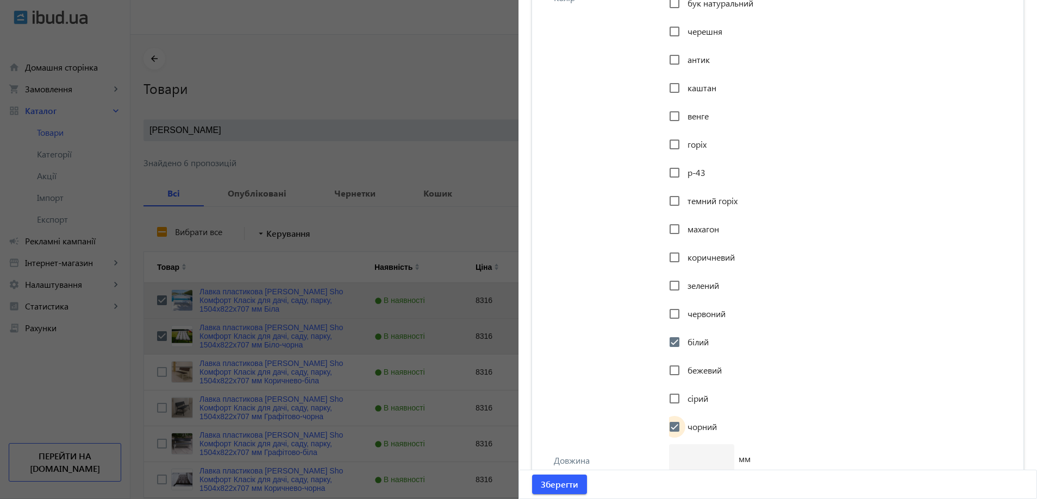
checkbox input "true"
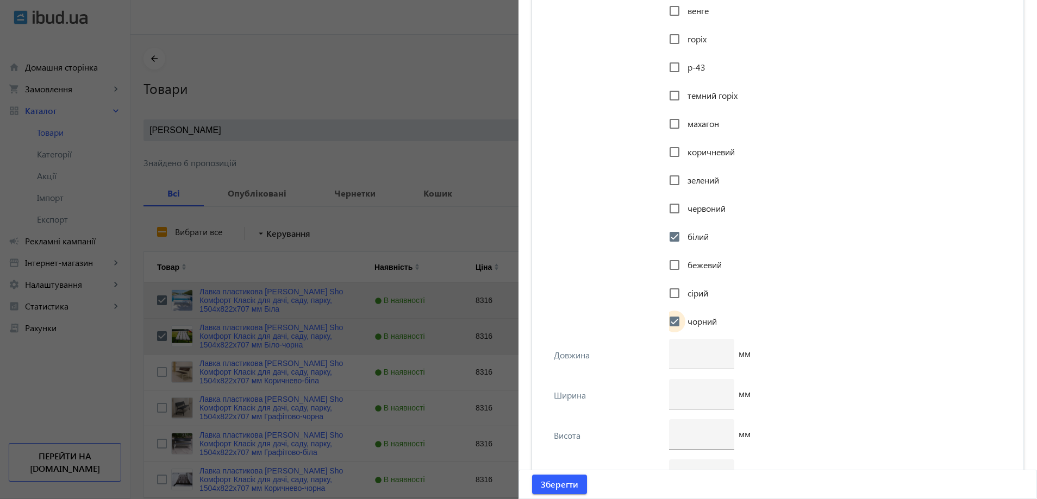
scroll to position [1984, 0]
click at [685, 349] on input "number" at bounding box center [702, 350] width 48 height 11
type input "1504"
click at [672, 385] on div at bounding box center [701, 391] width 65 height 30
click at [695, 437] on div at bounding box center [702, 431] width 48 height 30
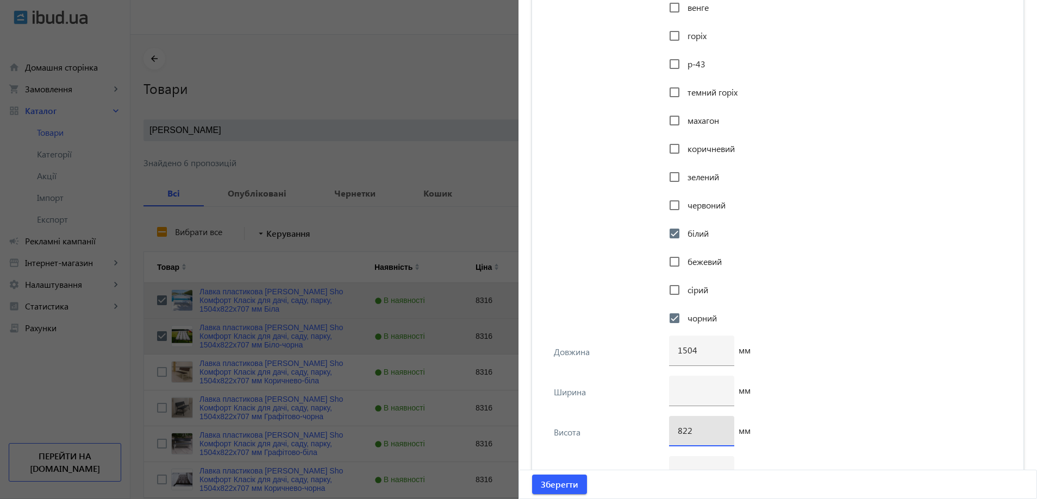
type input "822"
click at [692, 390] on input "number" at bounding box center [702, 390] width 48 height 11
type input "707"
click at [573, 398] on div "Ширина 707 мм" at bounding box center [778, 396] width 474 height 40
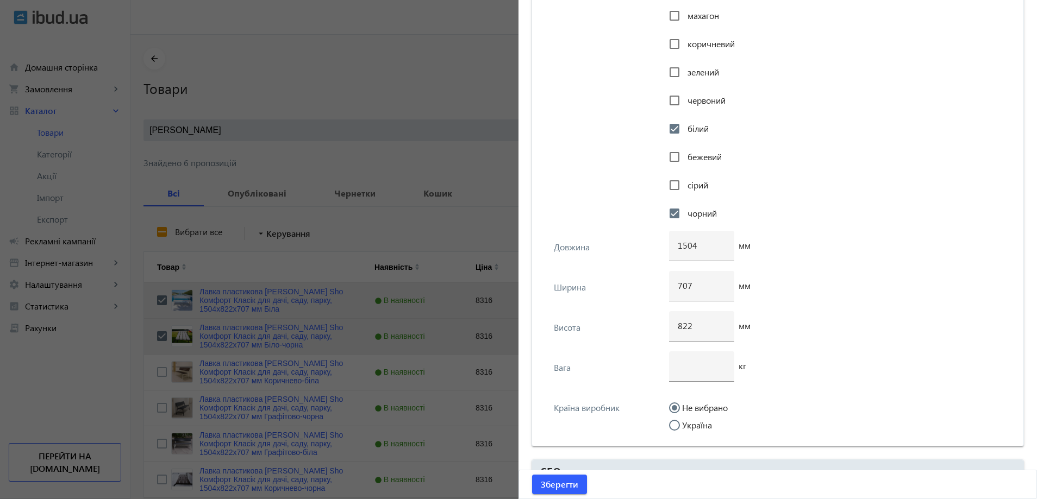
scroll to position [2092, 0]
drag, startPoint x: 708, startPoint y: 368, endPoint x: 686, endPoint y: 401, distance: 39.3
click at [705, 366] on div at bounding box center [702, 363] width 48 height 30
type input "23"
click at [686, 421] on input "Україна" at bounding box center [680, 427] width 22 height 22
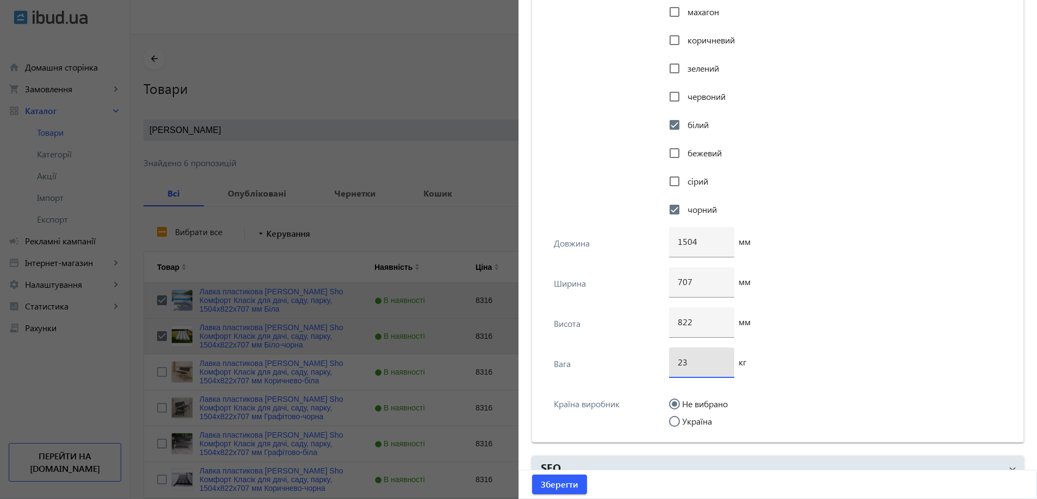
radio input "true"
drag, startPoint x: 573, startPoint y: 480, endPoint x: 565, endPoint y: 372, distance: 109.0
click at [572, 481] on span "Зберегти" at bounding box center [559, 485] width 37 height 12
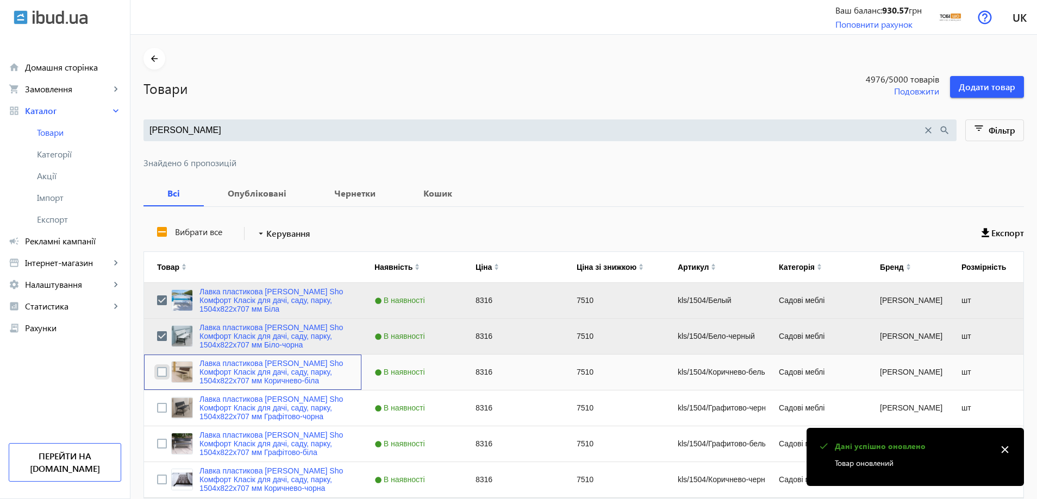
click at [157, 376] on input "Press Space to toggle row selection (unchecked)" at bounding box center [162, 372] width 10 height 10
checkbox input "true"
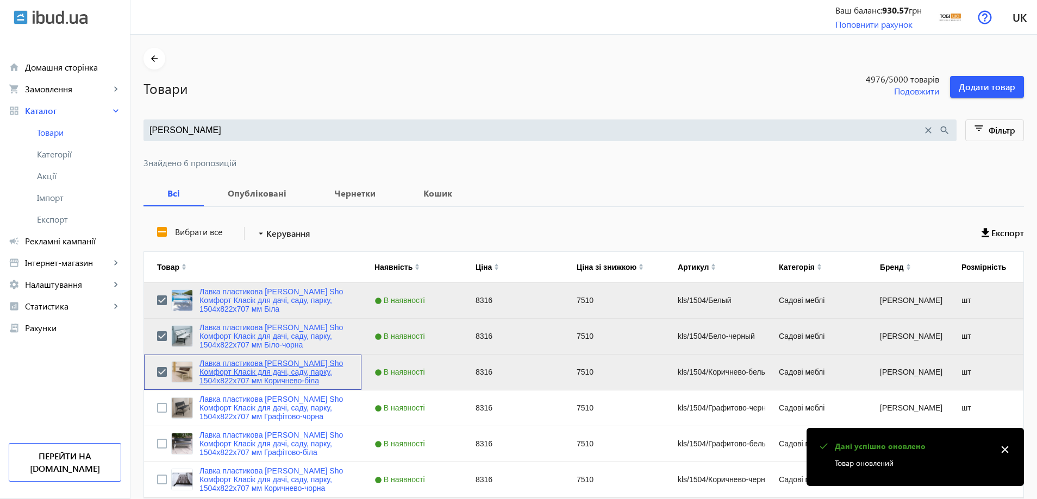
click at [221, 371] on link "Лавка пластикова [PERSON_NAME] Sho Комфорт Класік для дачі, саду, парку, 1504х8…" at bounding box center [273, 372] width 149 height 26
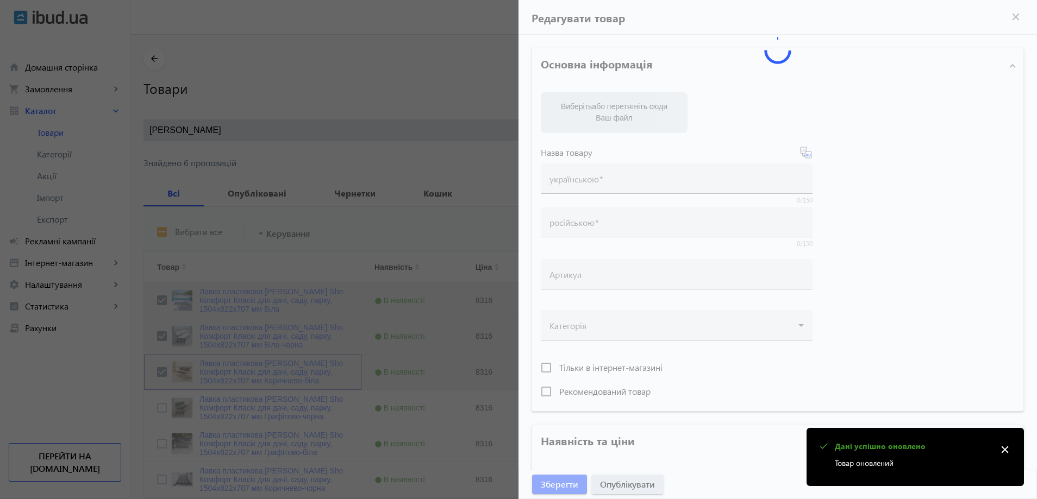
type input "Лавка пластикова [PERSON_NAME] Sho Комфорт Класік для дачі, саду, парку, 1504х8…"
type input "Скамейка пластиковая Tobi Sho Комфорт Классик для дачи, сада, парка, 1504х822х7…"
type input "kls/1504/Коричнево-белый"
type input "8316"
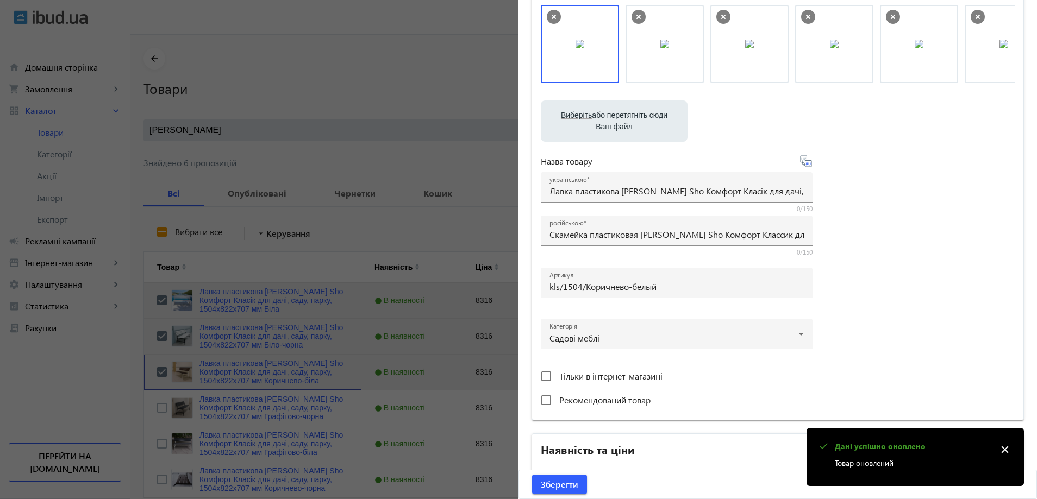
scroll to position [380, 0]
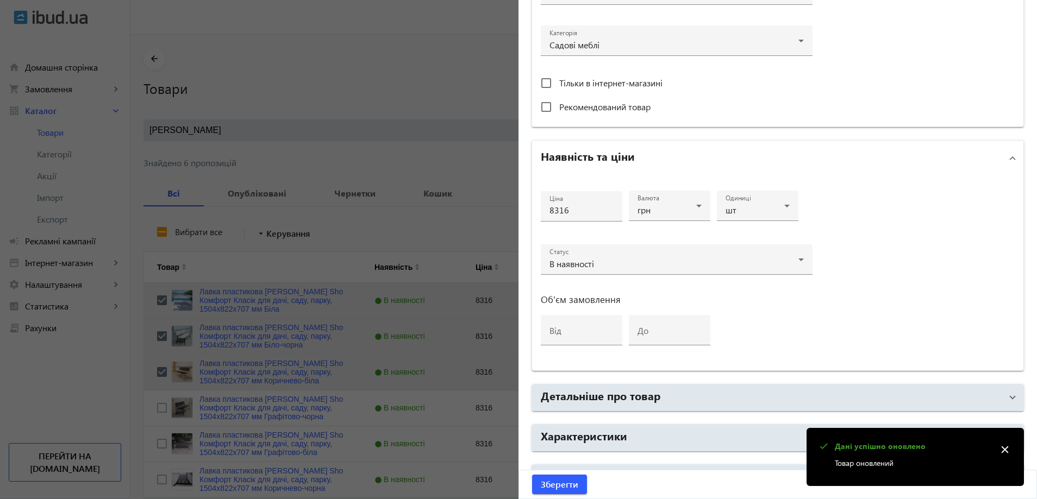
click at [603, 424] on mat-accordion "Основна інформація Виберіть або перетягніть сюди Ваш файл 1086668b59d2bebe22236…" at bounding box center [778, 79] width 492 height 824
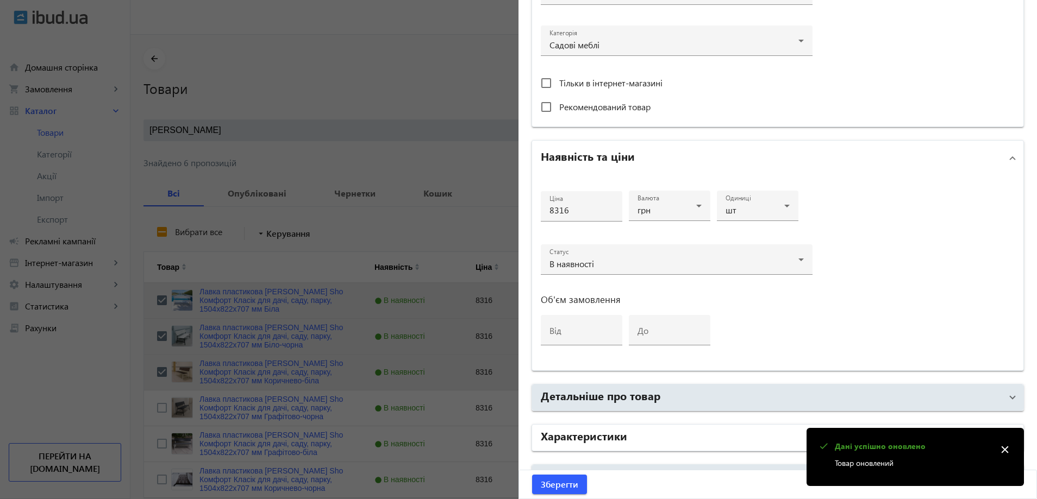
click at [605, 439] on h2 "Характеристики" at bounding box center [584, 435] width 86 height 15
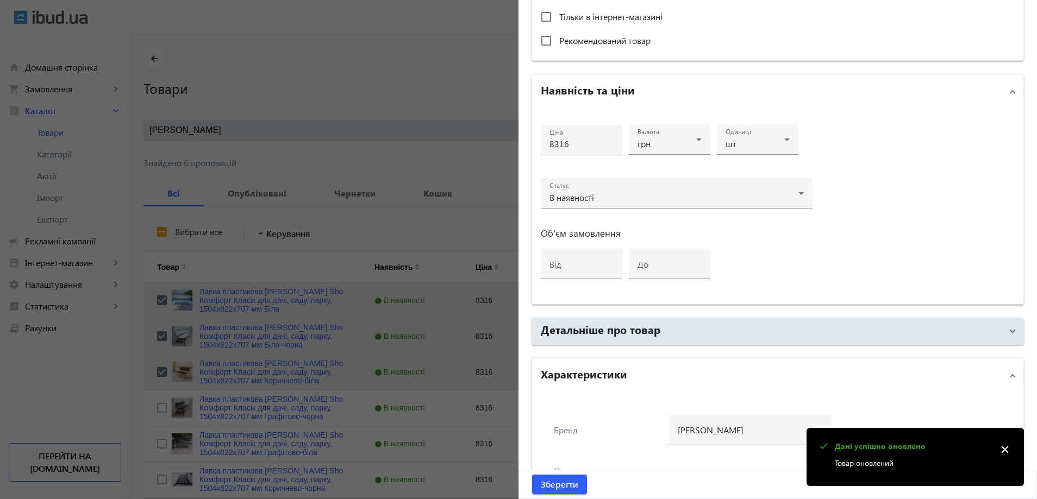
scroll to position [598, 0]
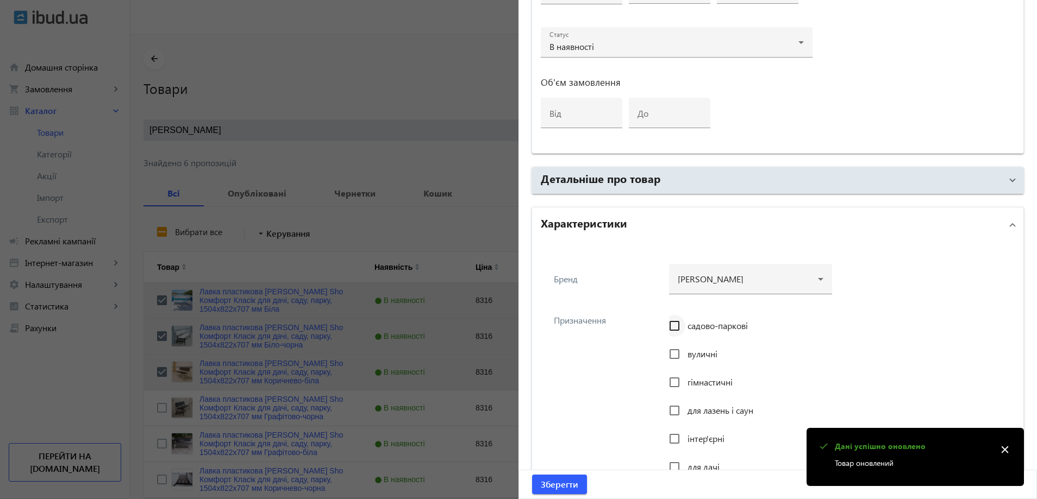
click at [684, 328] on div at bounding box center [674, 326] width 26 height 26
checkbox input "true"
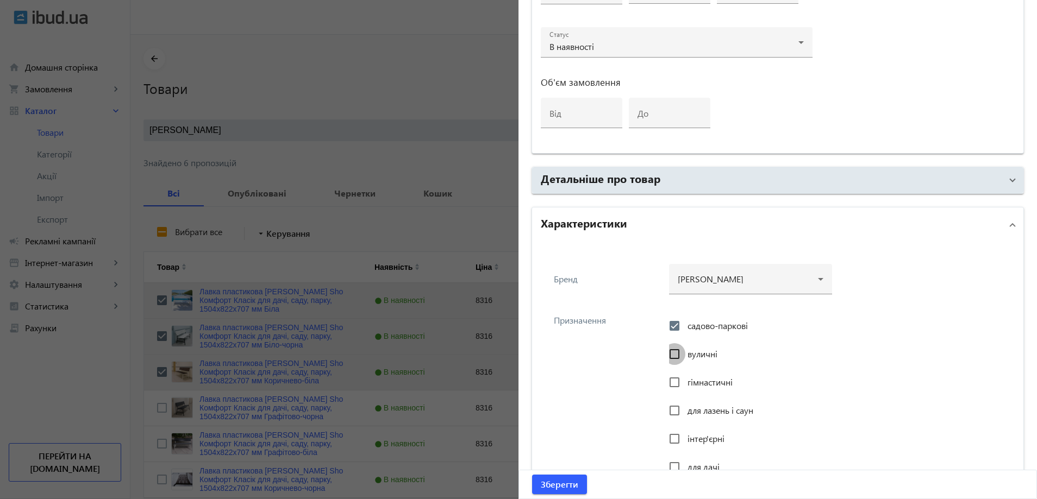
click at [681, 355] on input "вуличні" at bounding box center [675, 354] width 22 height 22
checkbox input "true"
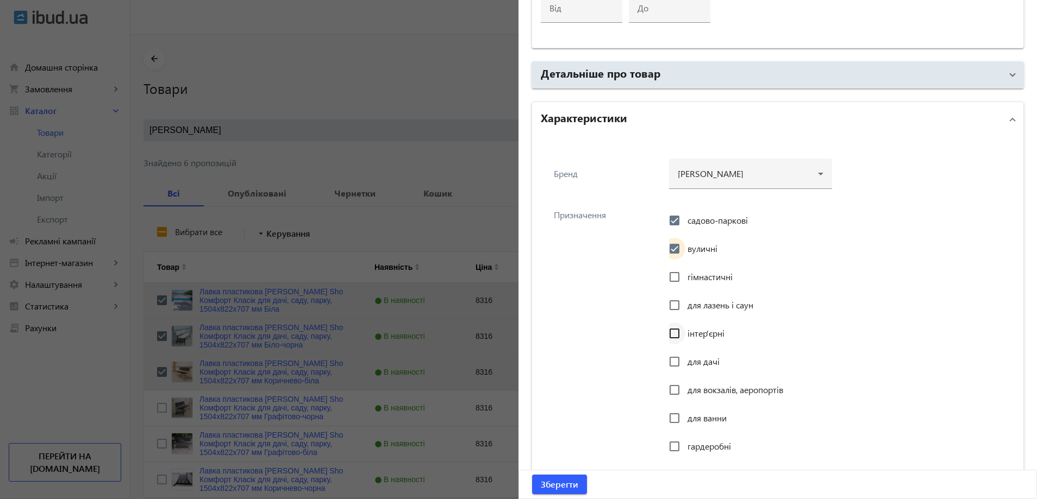
scroll to position [707, 0]
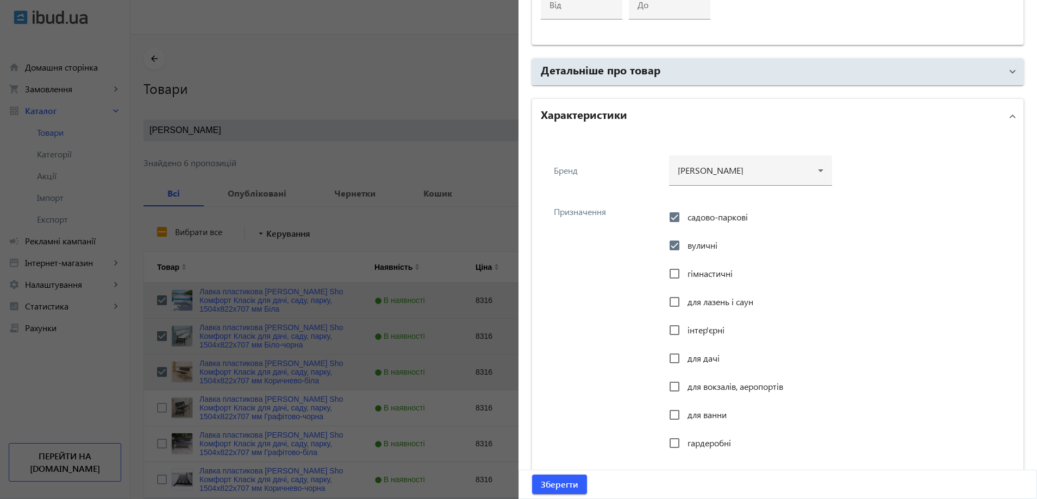
click at [686, 337] on div "інтер'єрні" at bounding box center [696, 331] width 55 height 22
click at [687, 334] on span "інтер'єрні" at bounding box center [705, 329] width 37 height 11
click at [684, 334] on input "інтер'єрні" at bounding box center [675, 331] width 22 height 22
checkbox input "true"
click at [690, 358] on span "для дачі" at bounding box center [703, 358] width 32 height 11
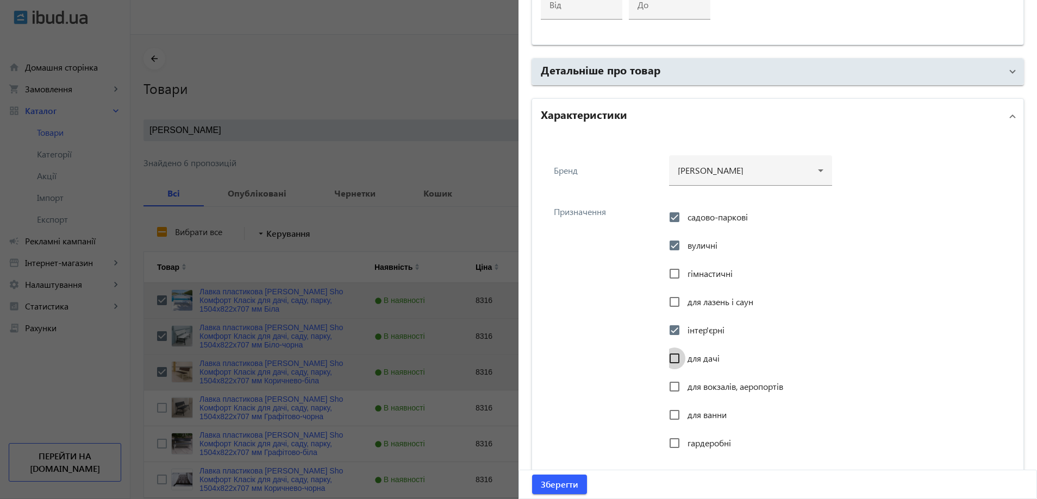
click at [685, 358] on input "для дачі" at bounding box center [675, 359] width 22 height 22
checkbox input "true"
click at [684, 379] on div "для вокзалів, аеропортів" at bounding box center [726, 387] width 114 height 22
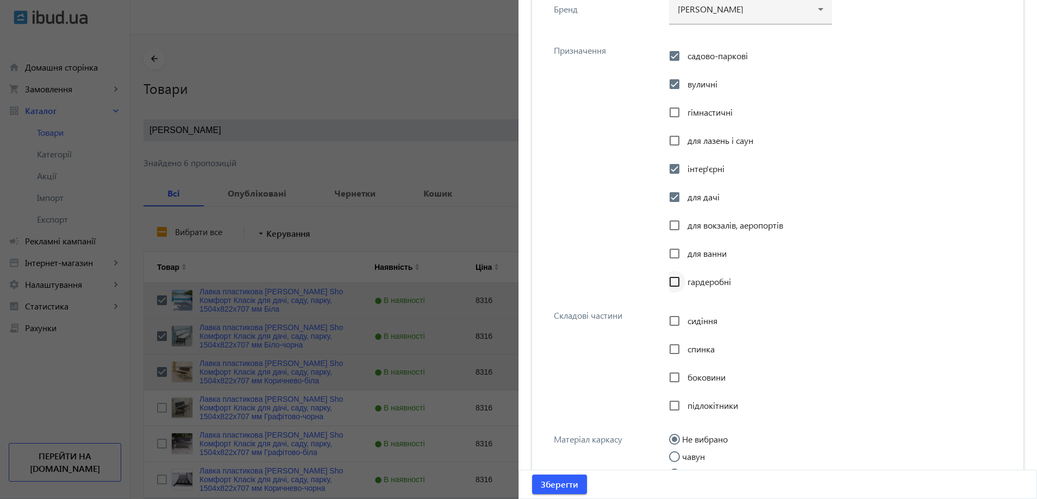
scroll to position [870, 0]
click at [698, 226] on span "для вокзалів, аеропортів" at bounding box center [735, 223] width 96 height 11
click at [685, 226] on input "для вокзалів, аеропортів" at bounding box center [675, 224] width 22 height 22
checkbox input "true"
click at [680, 310] on input "сидіння" at bounding box center [675, 320] width 22 height 22
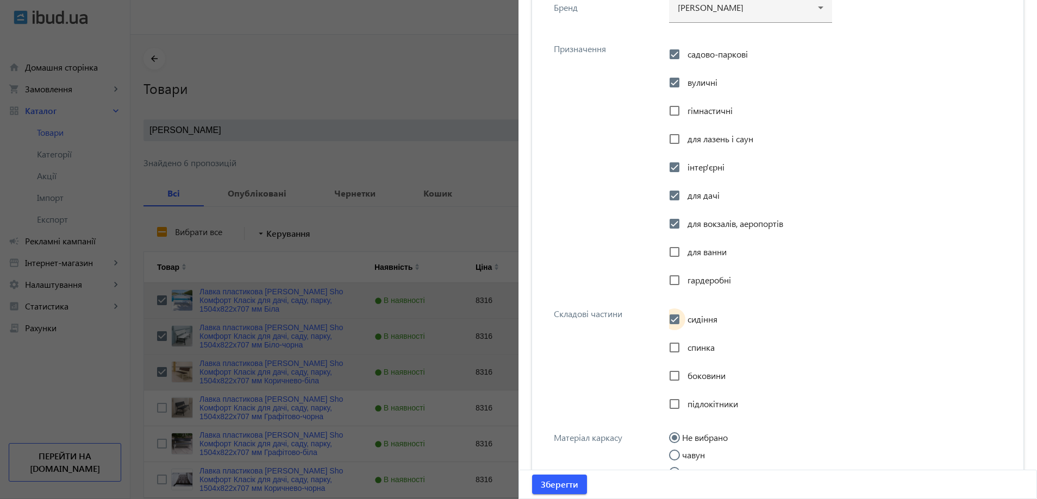
checkbox input "true"
click at [673, 345] on input "спинка" at bounding box center [675, 348] width 22 height 22
checkbox input "true"
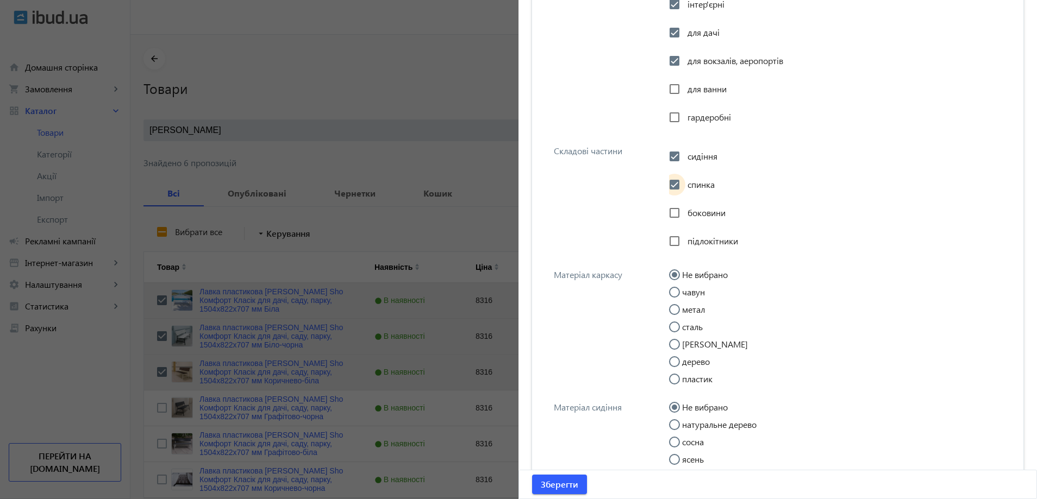
scroll to position [1087, 0]
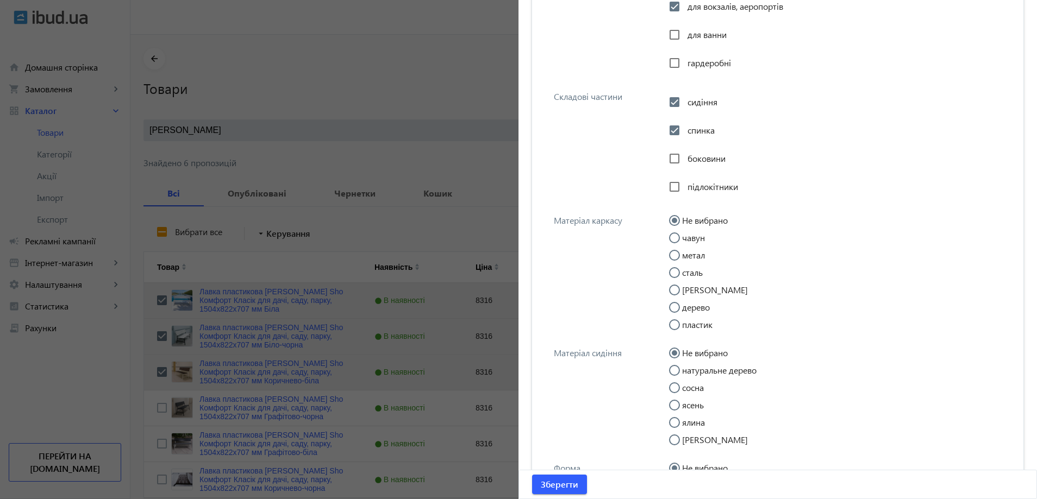
click at [686, 253] on input "метал" at bounding box center [680, 261] width 22 height 22
radio input "true"
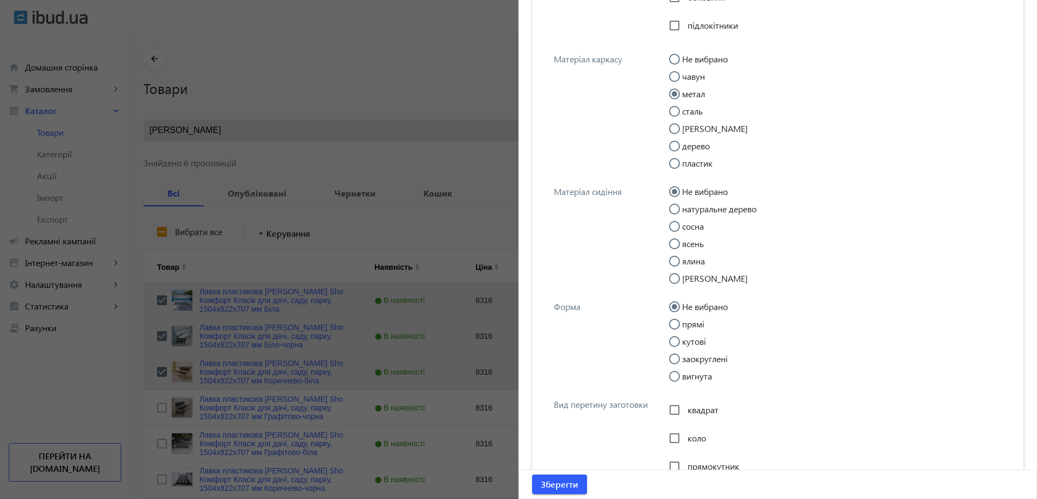
scroll to position [1250, 0]
click at [685, 324] on input "прямі" at bounding box center [680, 328] width 22 height 22
radio input "true"
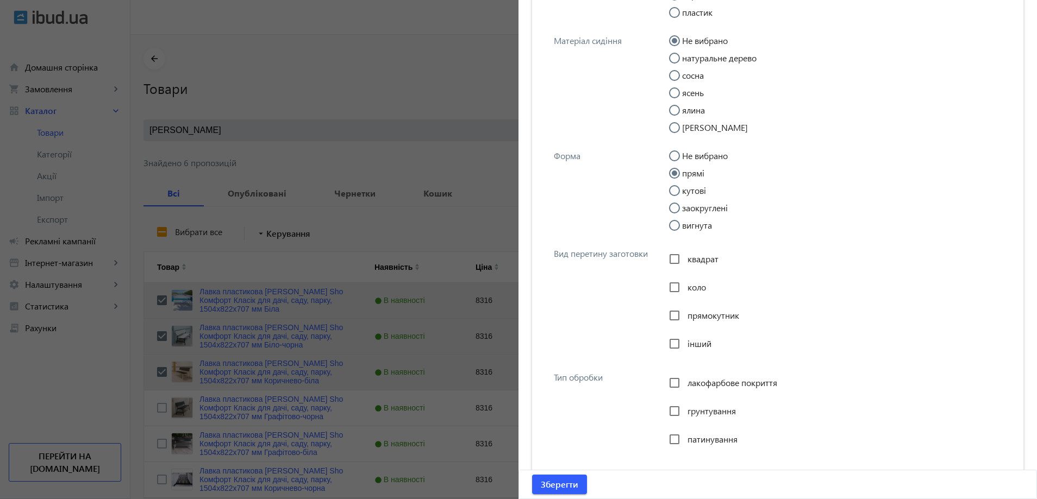
scroll to position [1413, 0]
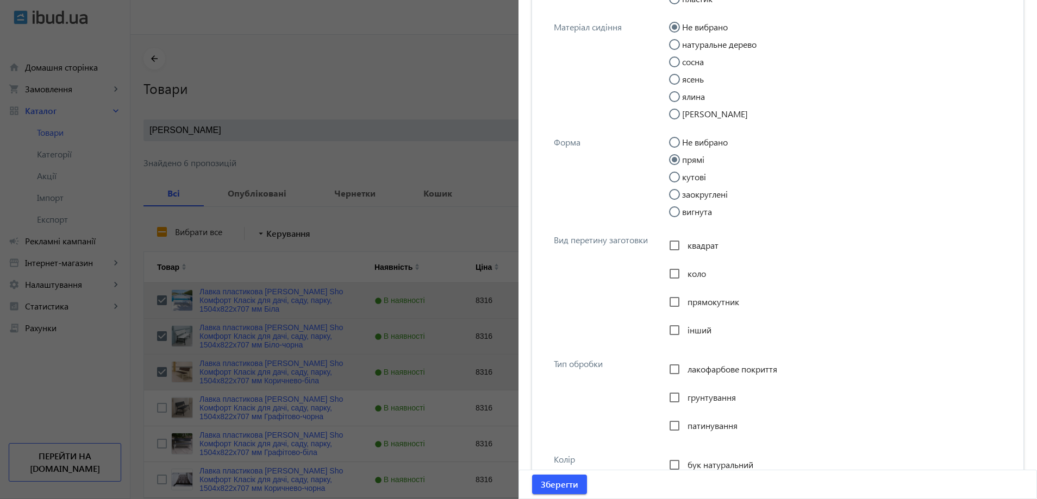
click at [687, 301] on span "прямокутник" at bounding box center [713, 301] width 52 height 11
click at [684, 301] on input "прямокутник" at bounding box center [675, 302] width 22 height 22
checkbox input "true"
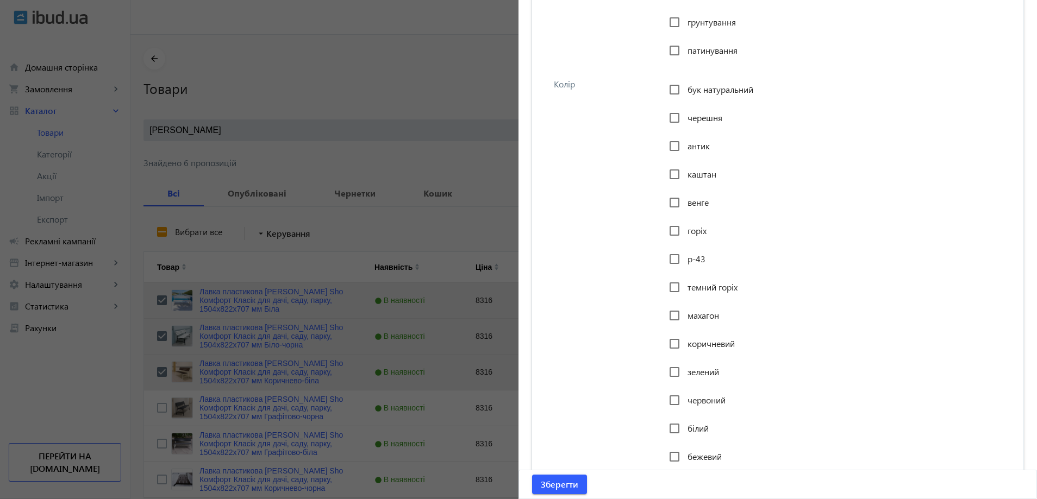
scroll to position [1793, 0]
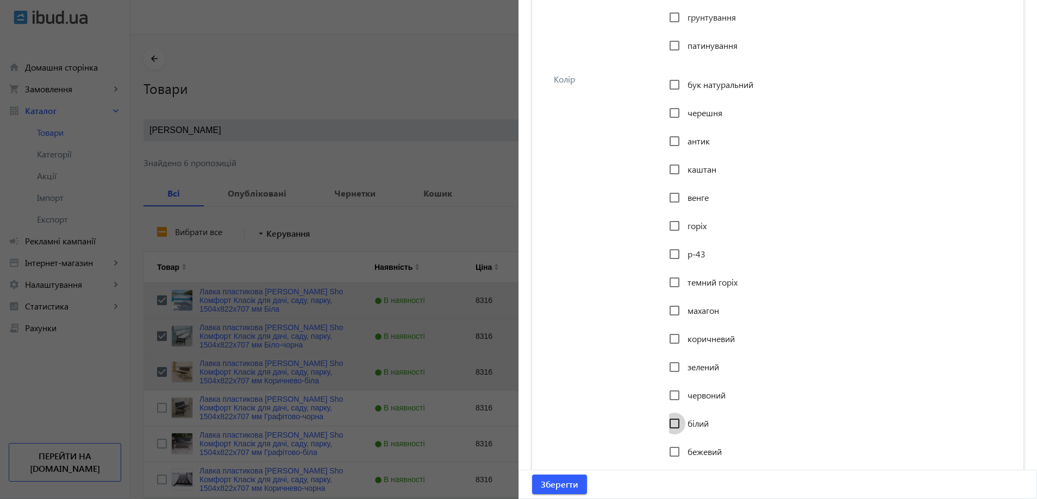
click at [677, 429] on input "білий" at bounding box center [675, 424] width 22 height 22
checkbox input "true"
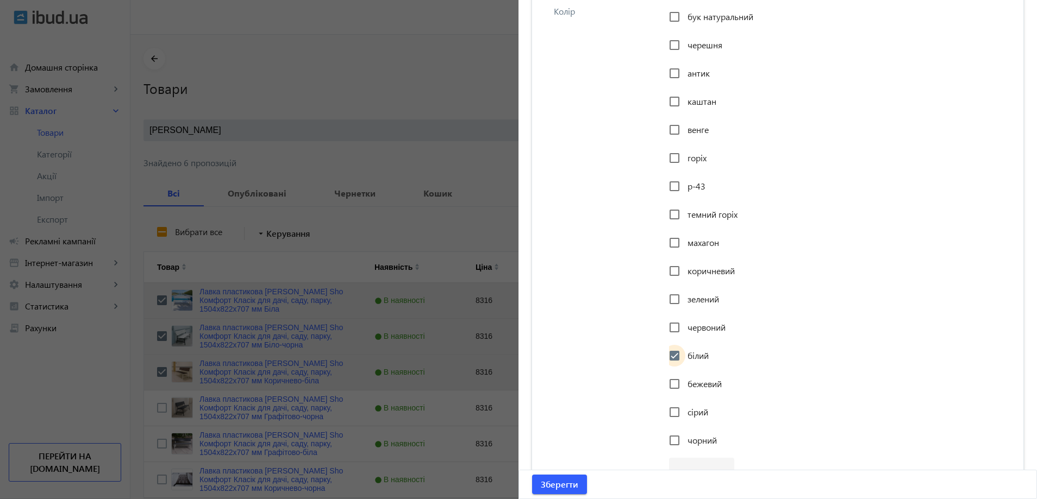
scroll to position [1848, 0]
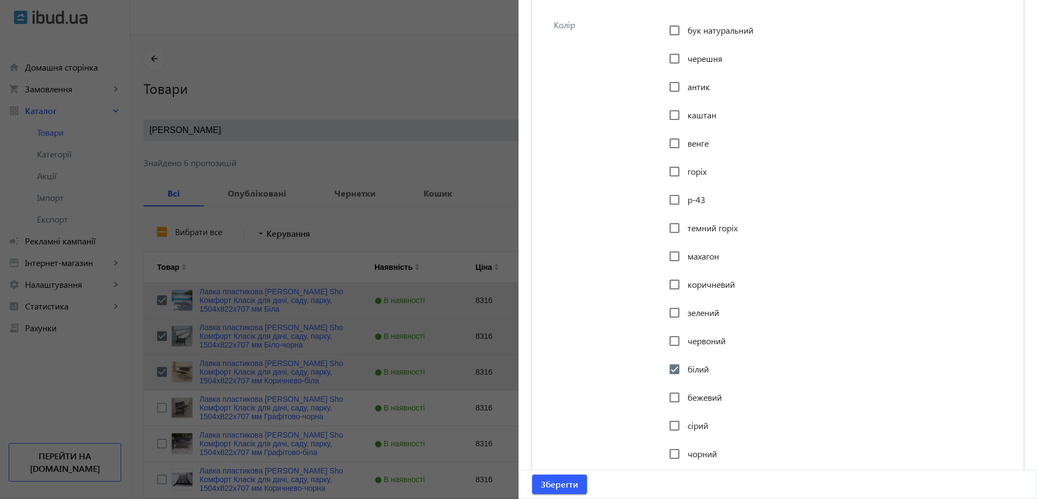
click at [691, 282] on span "коричневий" at bounding box center [710, 284] width 47 height 11
click at [685, 282] on input "коричневий" at bounding box center [675, 285] width 22 height 22
checkbox input "true"
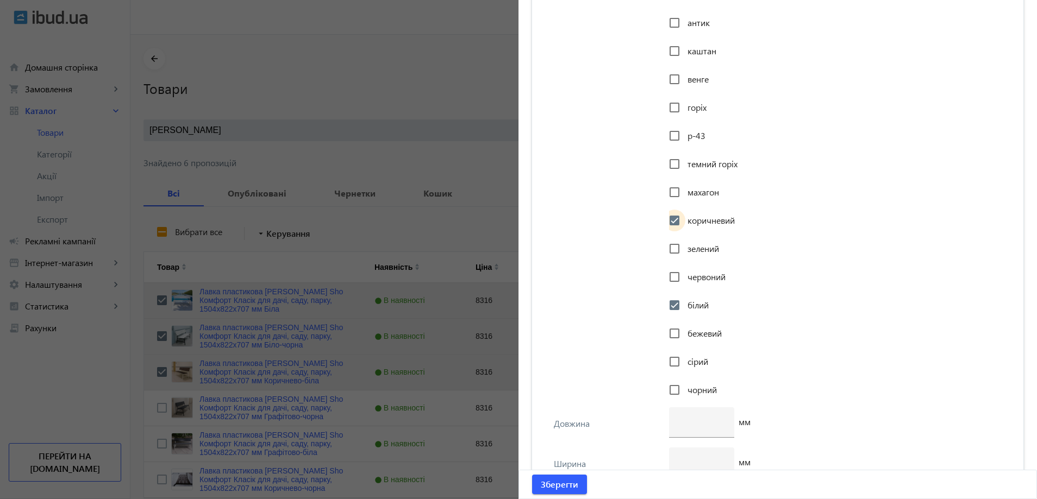
scroll to position [2065, 0]
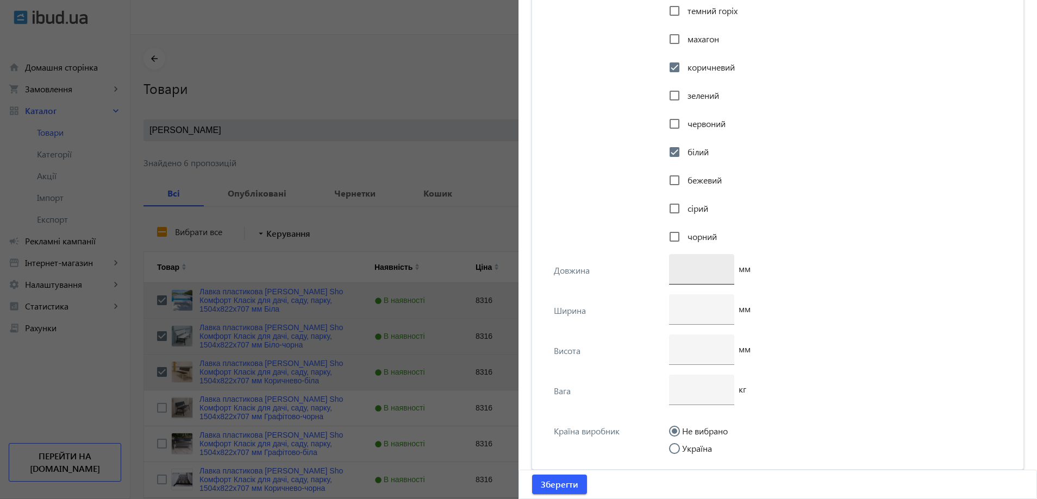
click at [686, 262] on div at bounding box center [702, 269] width 48 height 30
type input "1504"
click at [695, 348] on input "number" at bounding box center [702, 348] width 48 height 11
type input "822"
click at [683, 303] on input "number" at bounding box center [702, 308] width 48 height 11
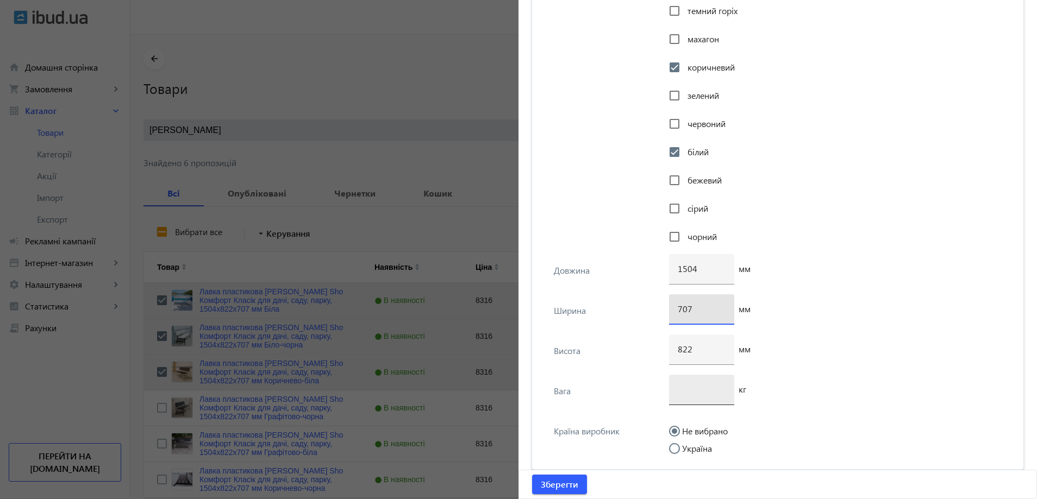
type input "707"
click at [695, 395] on div at bounding box center [702, 390] width 48 height 30
type input "23"
click at [687, 445] on div "Україна" at bounding box center [690, 448] width 43 height 11
click at [686, 449] on input "Україна" at bounding box center [680, 454] width 22 height 22
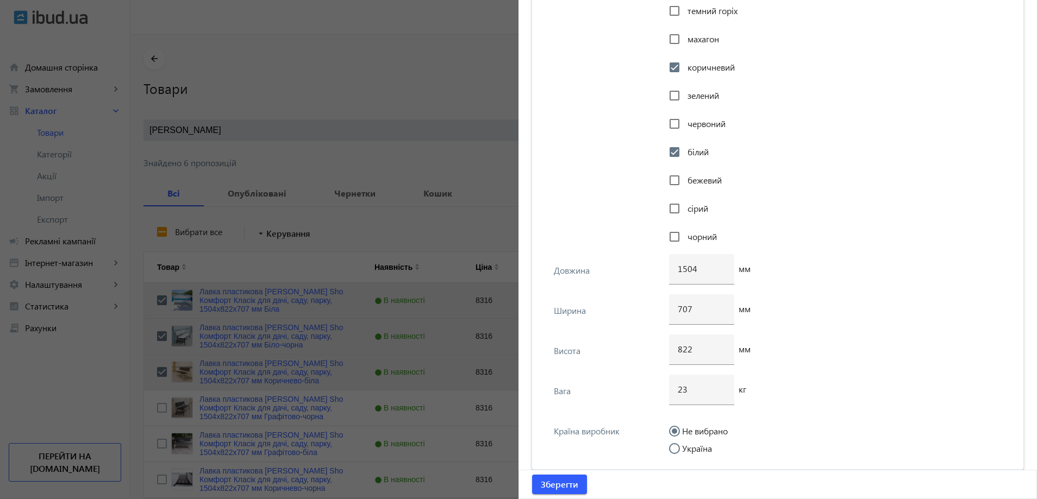
radio input "true"
drag, startPoint x: 526, startPoint y: 496, endPoint x: 552, endPoint y: 491, distance: 26.5
click at [533, 497] on div "Зберегти" at bounding box center [777, 485] width 517 height 28
click at [562, 487] on span "Зберегти" at bounding box center [559, 485] width 37 height 12
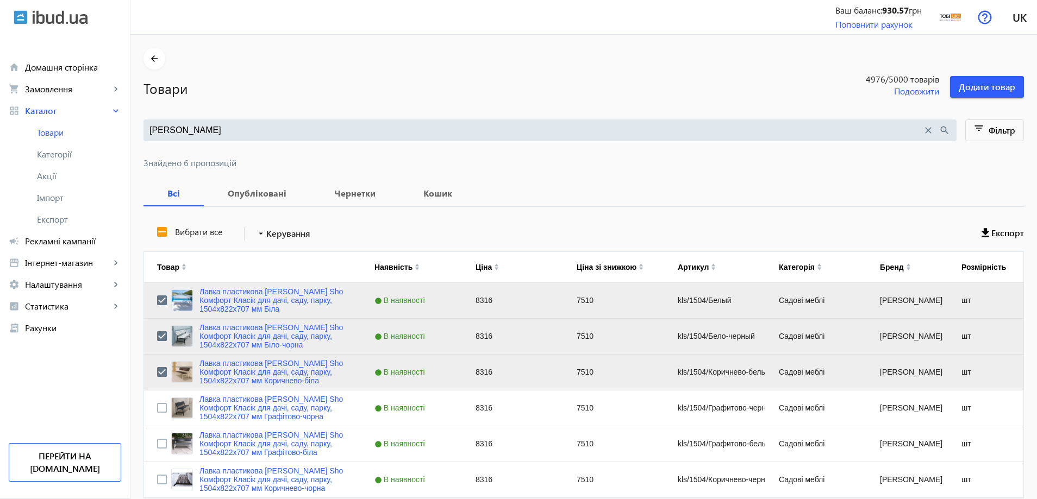
scroll to position [0, 0]
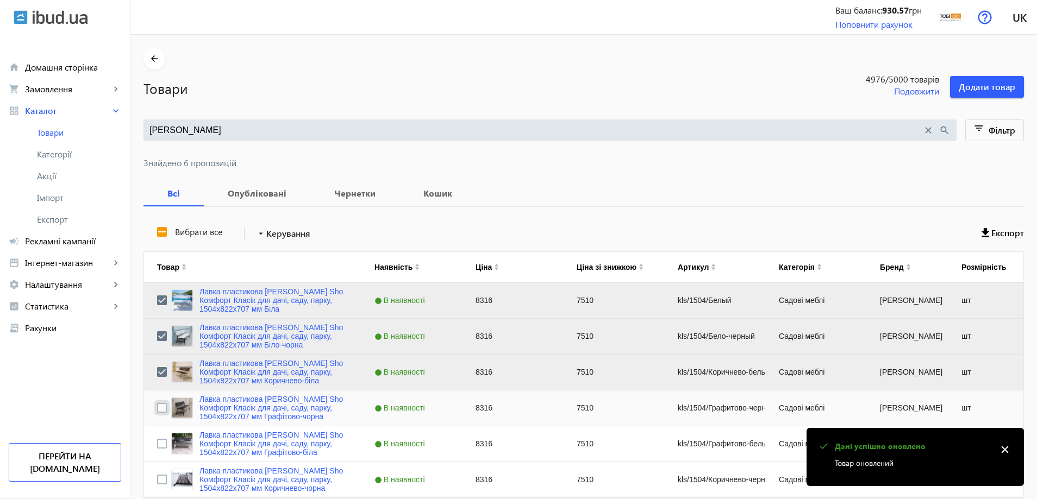
click at [157, 405] on input "Press Space to toggle row selection (unchecked)" at bounding box center [162, 408] width 10 height 10
checkbox input "true"
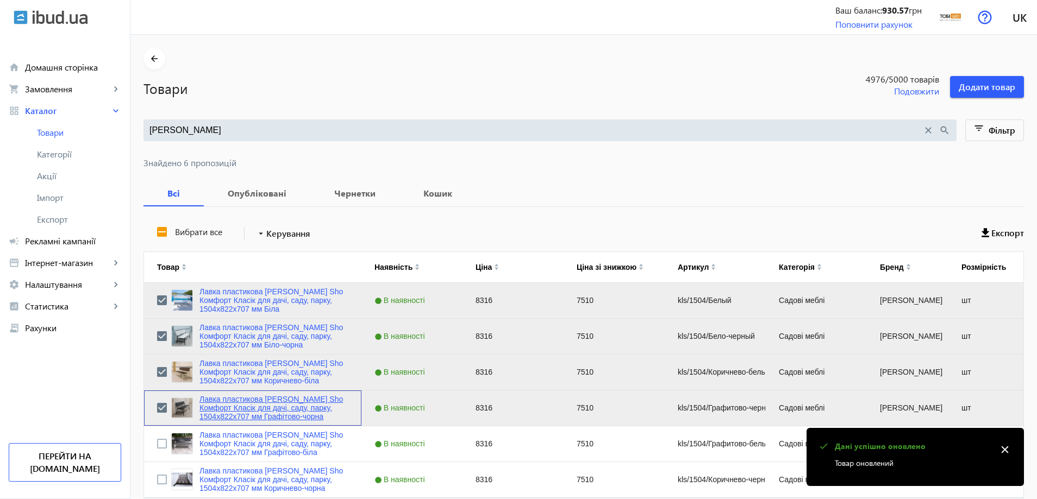
click at [216, 407] on link "Лавка пластикова [PERSON_NAME] Sho Комфорт Класік для дачі, саду, парку, 1504х8…" at bounding box center [273, 408] width 149 height 26
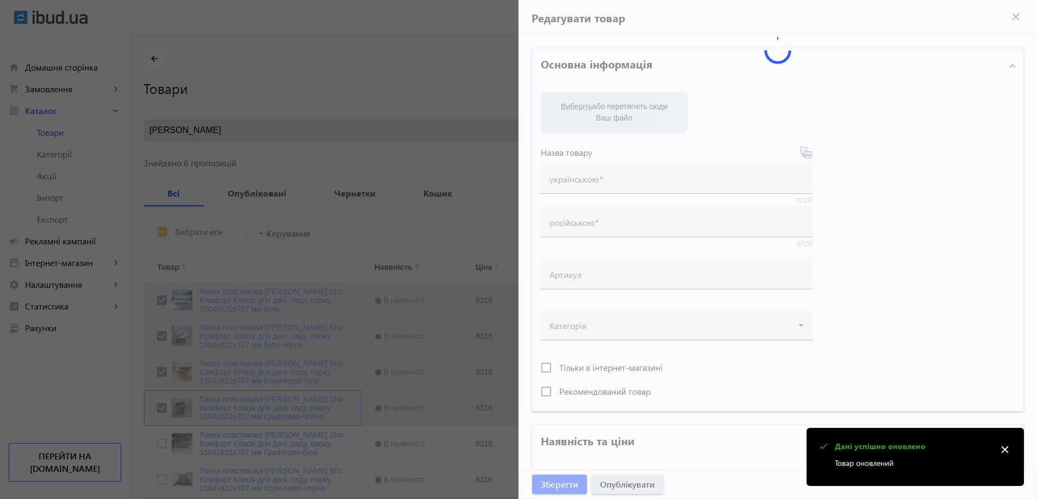
type input "Лавка пластикова [PERSON_NAME] Sho Комфорт Класік для дачі, саду, парку, 1504х8…"
type input "Скамейка пластиковая Tobi Sho Комфорт Классик для дачи, сада, парка, 1504х822х7…"
type input "kls/1504/Графитово-черный"
type input "8316"
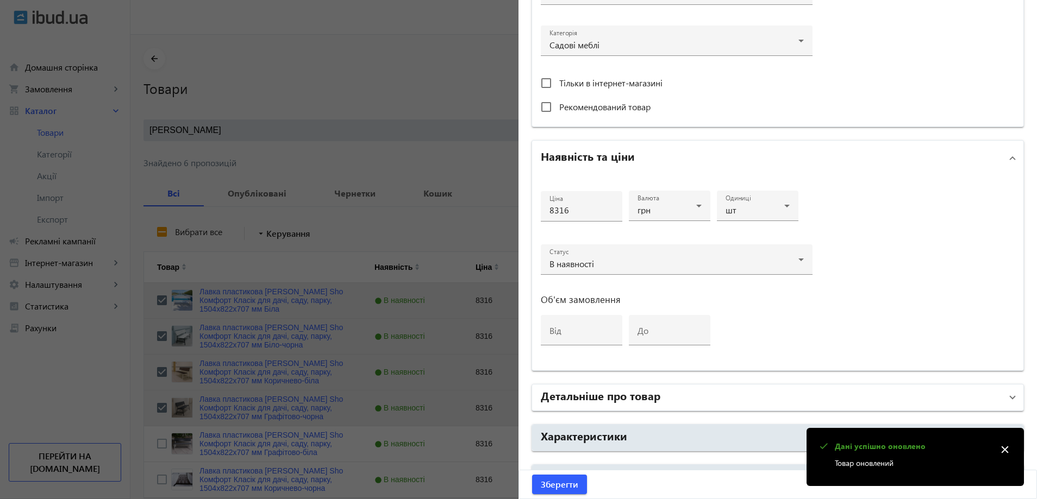
drag, startPoint x: 633, startPoint y: 431, endPoint x: 630, endPoint y: 402, distance: 29.5
click at [634, 432] on mat-panel-title "Характеристики" at bounding box center [771, 438] width 461 height 20
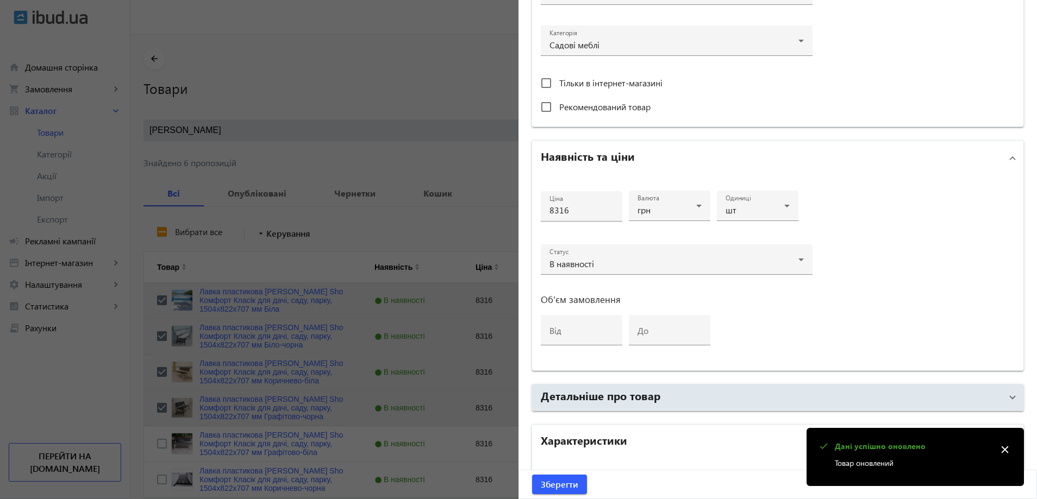
scroll to position [707, 0]
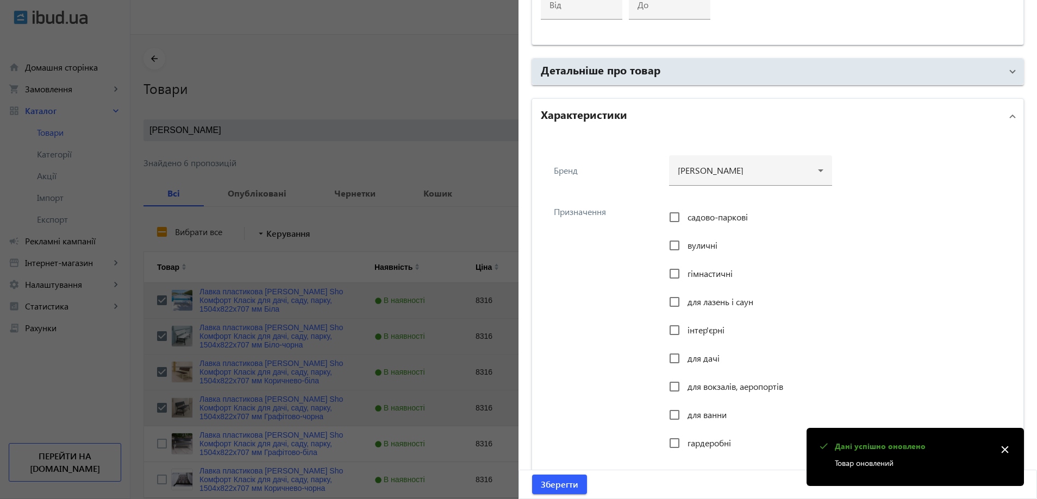
click at [697, 227] on div "садово-паркові" at bounding box center [708, 218] width 79 height 22
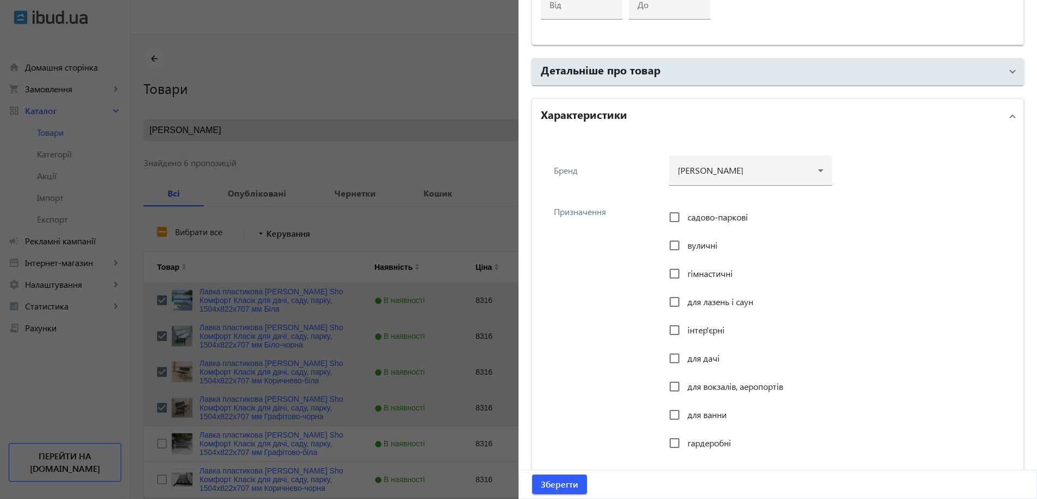
click at [697, 221] on span "садово-паркові" at bounding box center [717, 216] width 60 height 11
click at [685, 221] on input "садово-паркові" at bounding box center [675, 218] width 22 height 22
checkbox input "true"
click at [696, 246] on span "вуличні" at bounding box center [702, 245] width 30 height 11
click at [685, 246] on input "вуличні" at bounding box center [675, 246] width 22 height 22
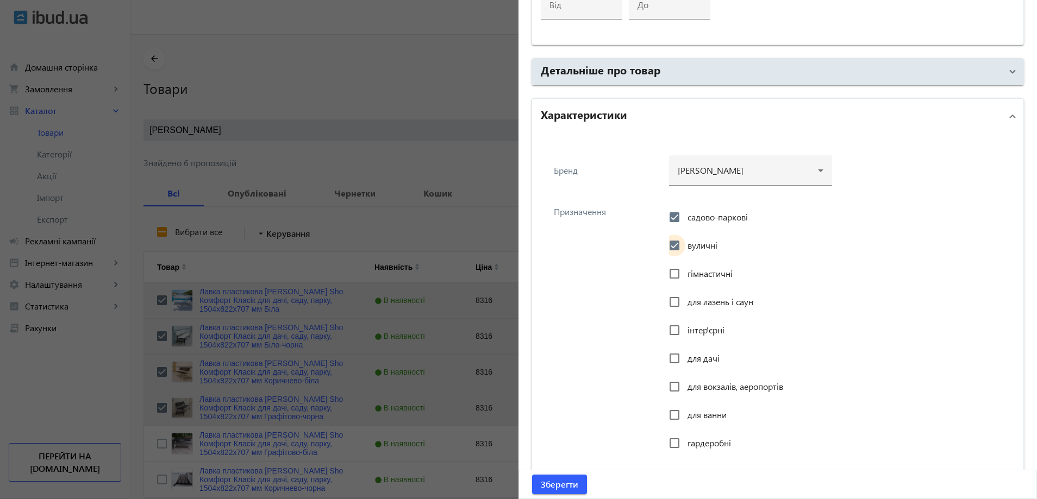
checkbox input "true"
click at [689, 335] on span "інтер'єрні" at bounding box center [705, 329] width 37 height 11
click at [685, 335] on input "інтер'єрні" at bounding box center [675, 331] width 22 height 22
checkbox input "true"
click at [690, 348] on div "для дачі" at bounding box center [694, 359] width 51 height 22
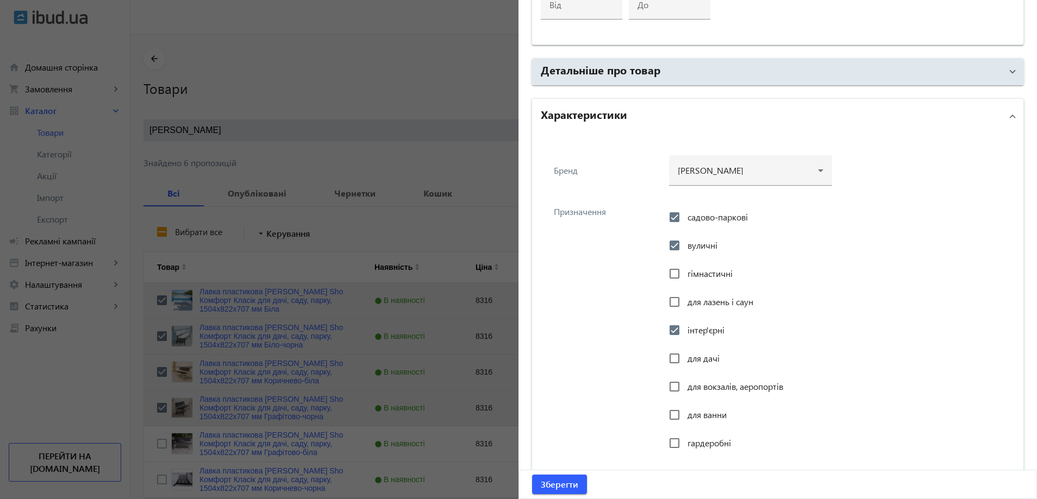
click at [691, 353] on span "для дачі" at bounding box center [703, 358] width 32 height 11
click at [685, 353] on input "для дачі" at bounding box center [675, 359] width 22 height 22
checkbox input "true"
click at [693, 383] on span "для вокзалів, аеропортів" at bounding box center [735, 386] width 96 height 11
click at [685, 383] on input "для вокзалів, аеропортів" at bounding box center [675, 387] width 22 height 22
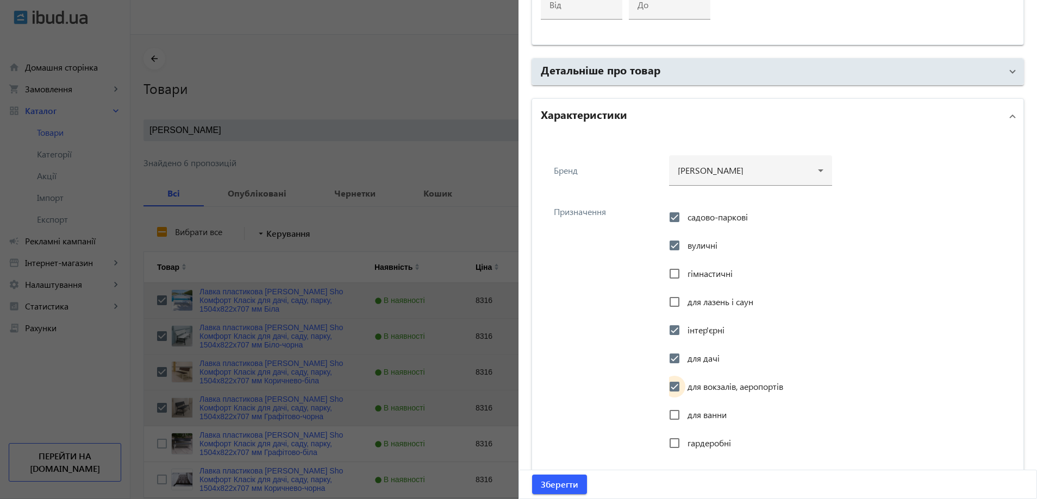
checkbox input "true"
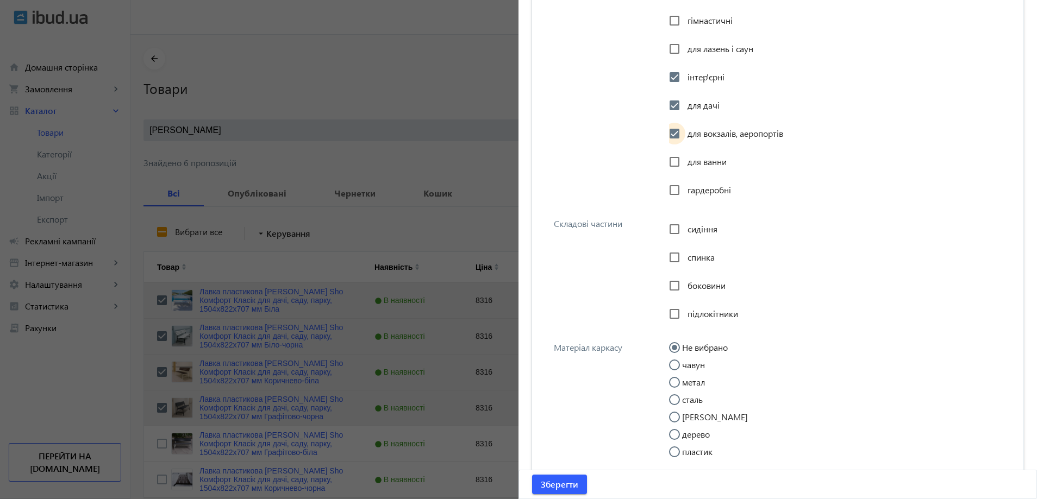
scroll to position [978, 0]
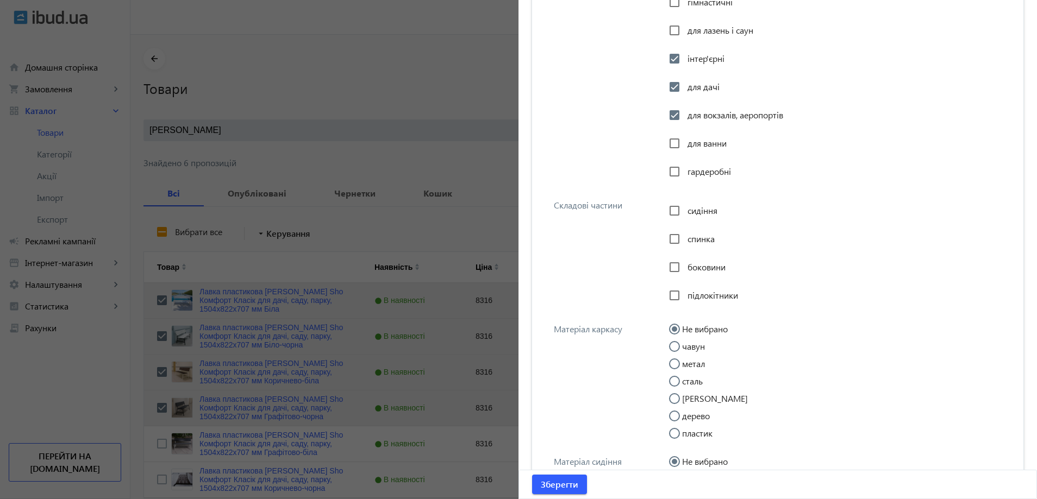
drag, startPoint x: 691, startPoint y: 203, endPoint x: 692, endPoint y: 209, distance: 5.5
click at [692, 209] on div "сидіння" at bounding box center [693, 211] width 48 height 22
click at [693, 213] on span "сидіння" at bounding box center [702, 210] width 30 height 11
click at [685, 213] on input "сидіння" at bounding box center [675, 211] width 22 height 22
checkbox input "true"
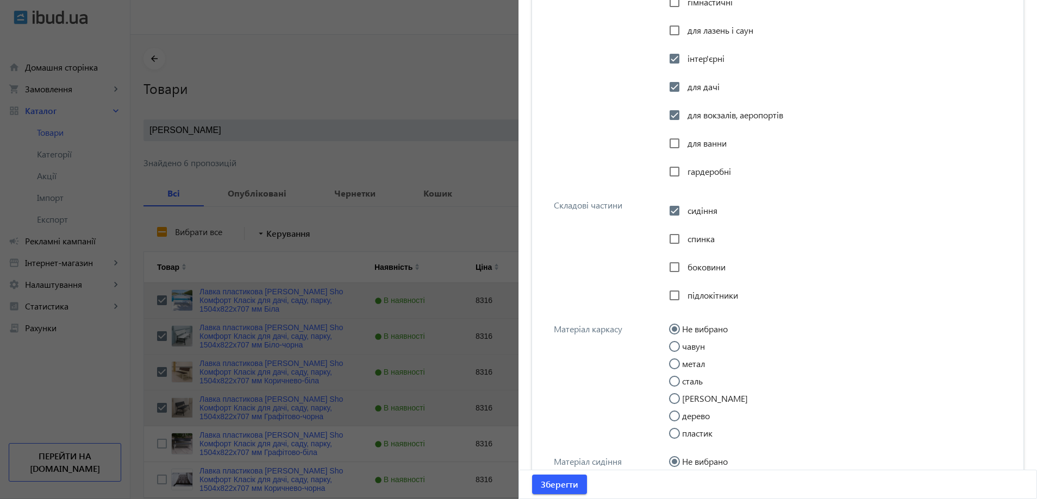
click at [687, 241] on span "спинка" at bounding box center [700, 238] width 27 height 11
click at [685, 241] on input "спинка" at bounding box center [675, 239] width 22 height 22
checkbox input "true"
click at [640, 264] on div "Складові частини сидіння спинка боковини підлокітники" at bounding box center [778, 251] width 474 height 124
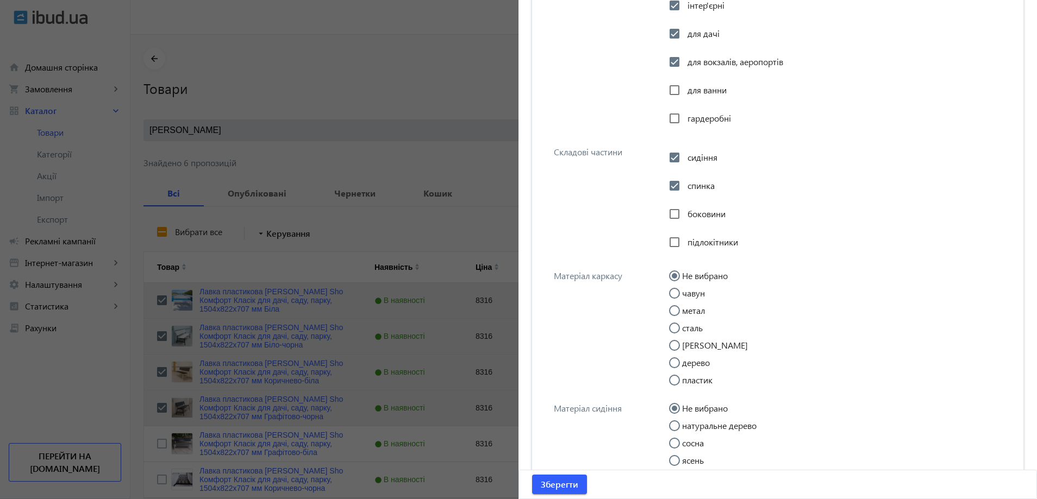
scroll to position [1033, 0]
click at [682, 316] on div at bounding box center [674, 327] width 26 height 26
radio input "false"
radio input "true"
click at [689, 311] on label "метал" at bounding box center [692, 309] width 25 height 9
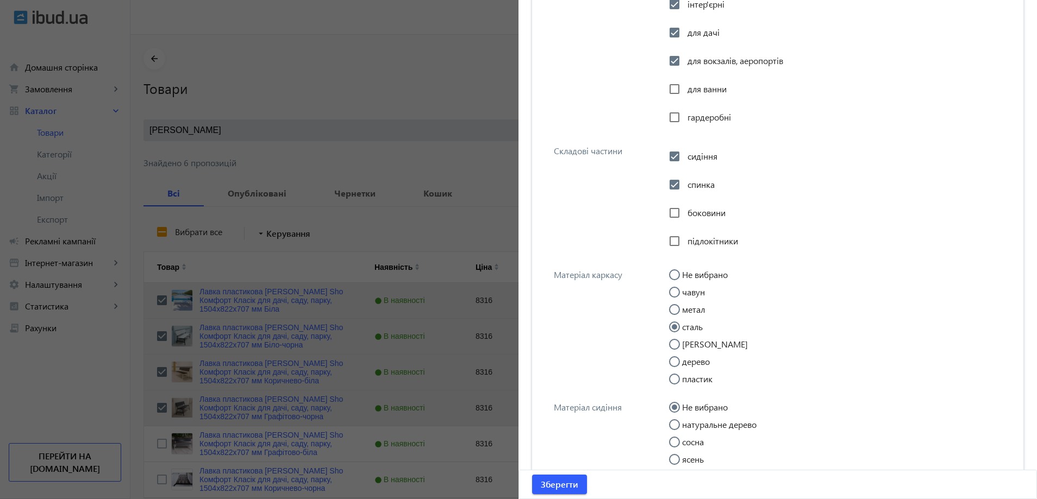
click at [689, 311] on input "метал" at bounding box center [680, 315] width 22 height 22
radio input "true"
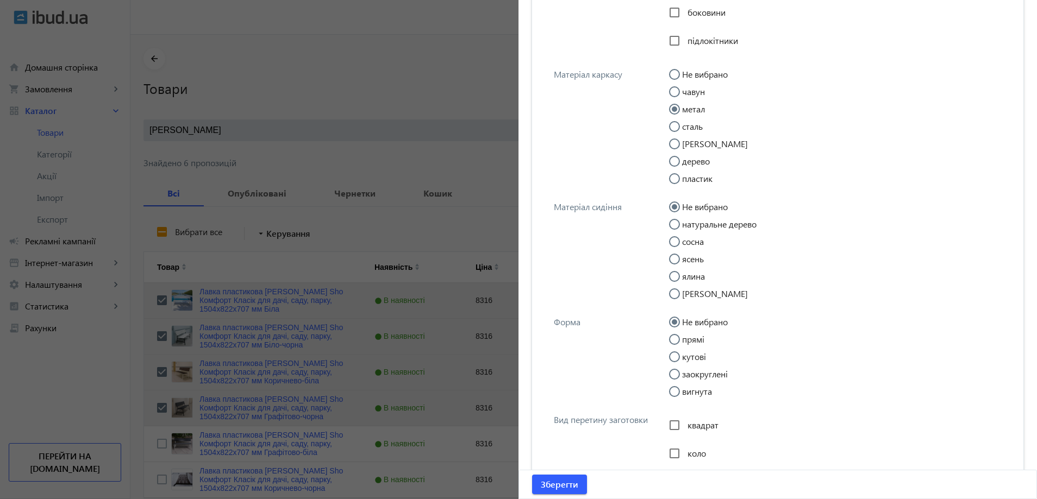
scroll to position [1250, 0]
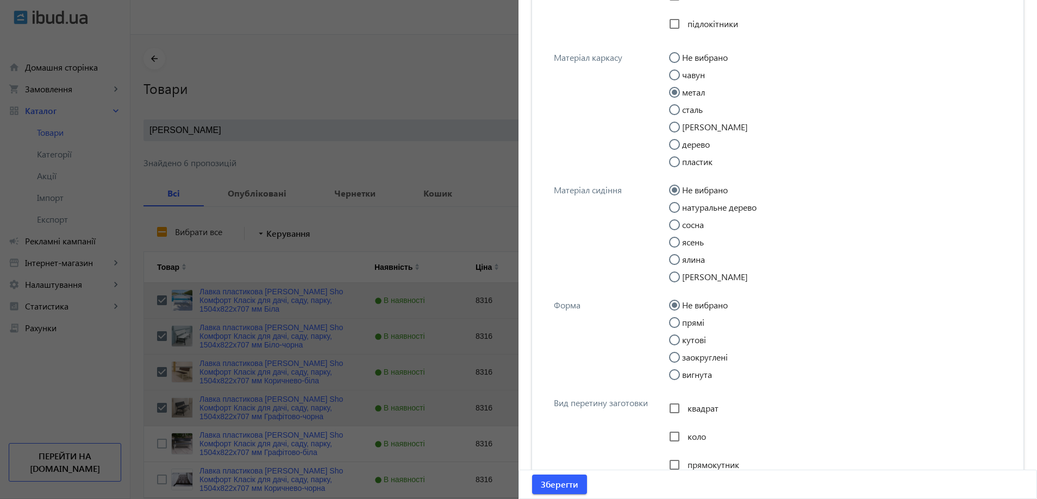
click at [693, 330] on mat-radio-group "Не вибрано прямі кутові заокруглені вигнута" at bounding box center [838, 343] width 339 height 87
click at [682, 330] on div at bounding box center [674, 340] width 26 height 26
radio input "false"
radio input "true"
click at [669, 319] on input "прямі" at bounding box center [680, 328] width 22 height 22
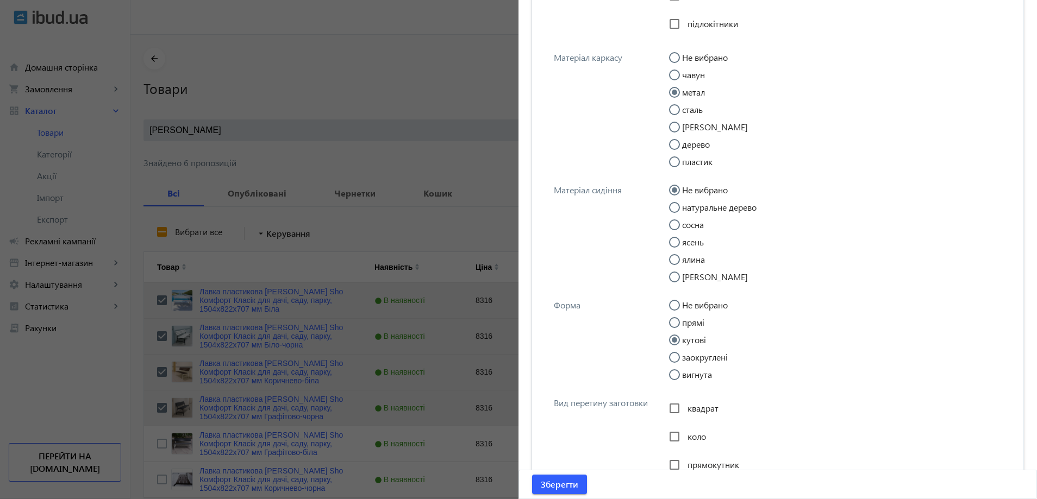
radio input "true"
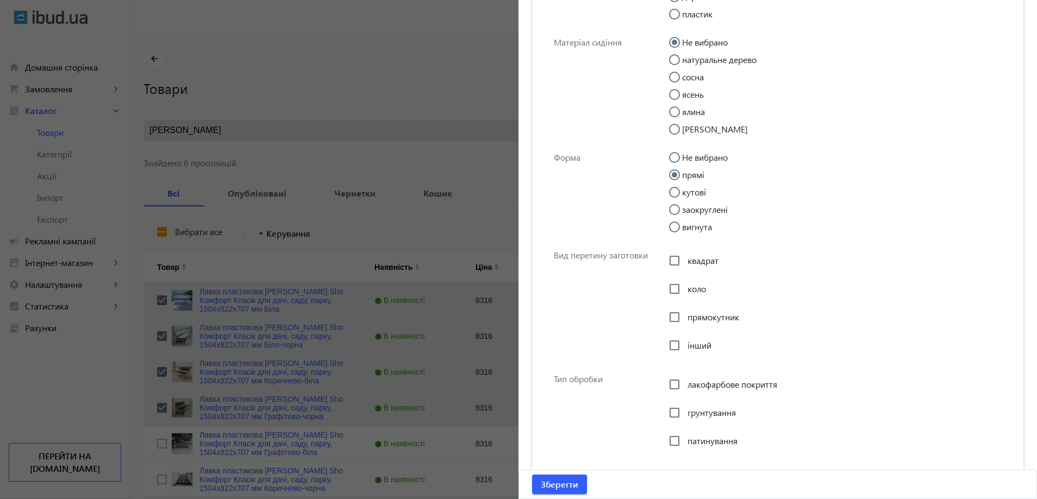
scroll to position [1413, 0]
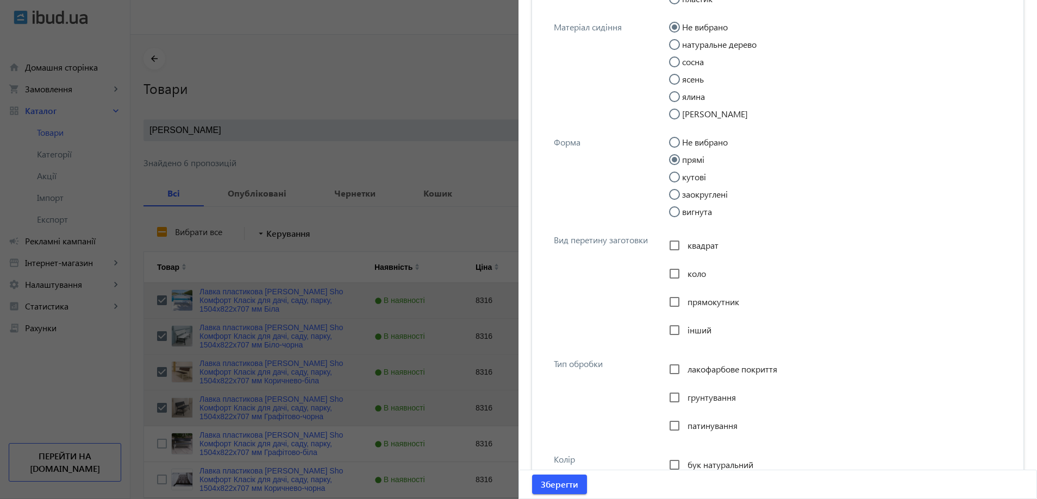
click at [697, 301] on span "прямокутник" at bounding box center [713, 301] width 52 height 11
click at [685, 301] on input "прямокутник" at bounding box center [675, 302] width 22 height 22
checkbox input "true"
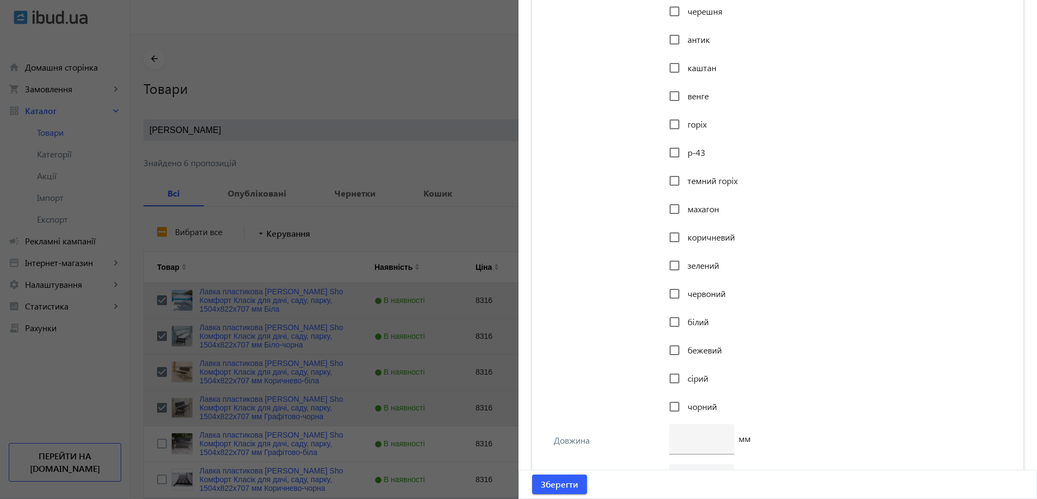
scroll to position [1902, 0]
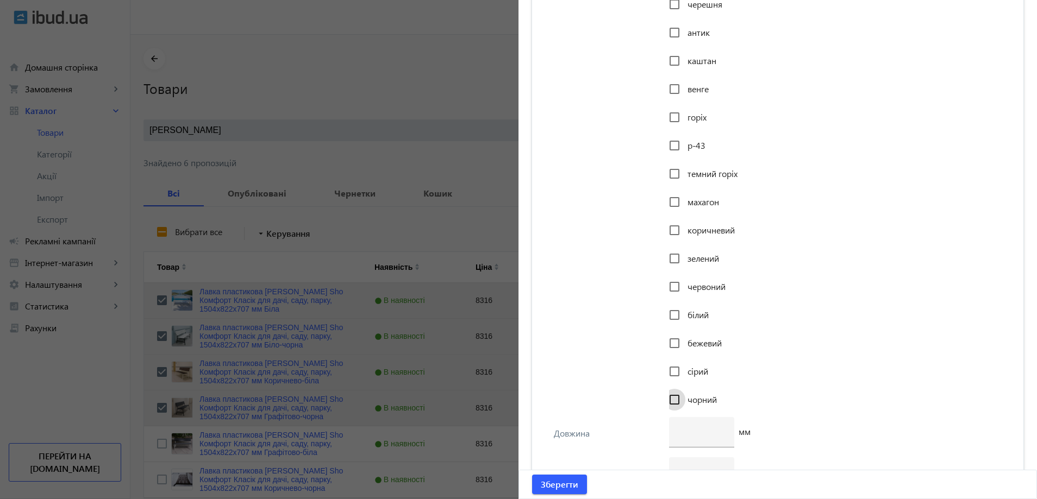
click at [683, 393] on div at bounding box center [674, 400] width 26 height 26
checkbox input "true"
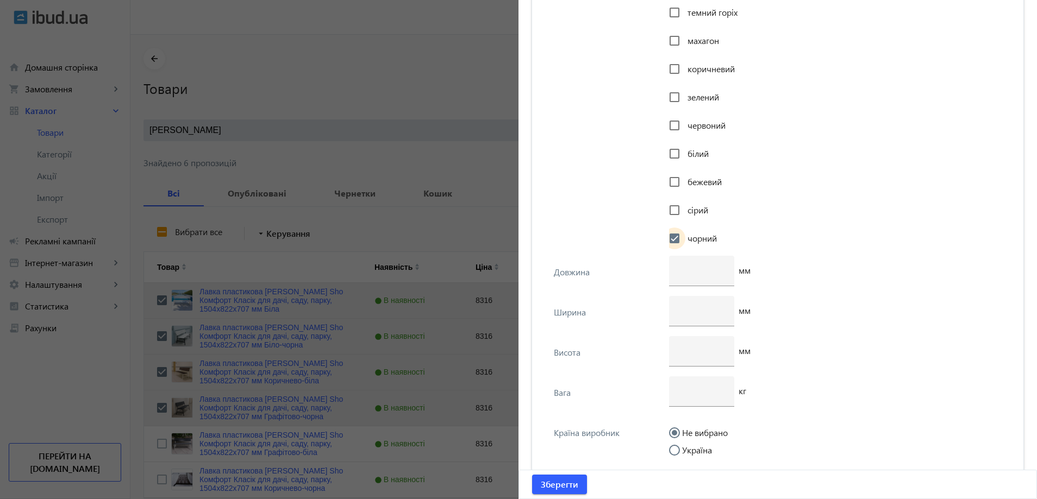
scroll to position [2065, 0]
click at [683, 445] on input "Україна" at bounding box center [680, 454] width 22 height 22
radio input "true"
click at [678, 267] on input "number" at bounding box center [702, 268] width 48 height 11
type input "1504"
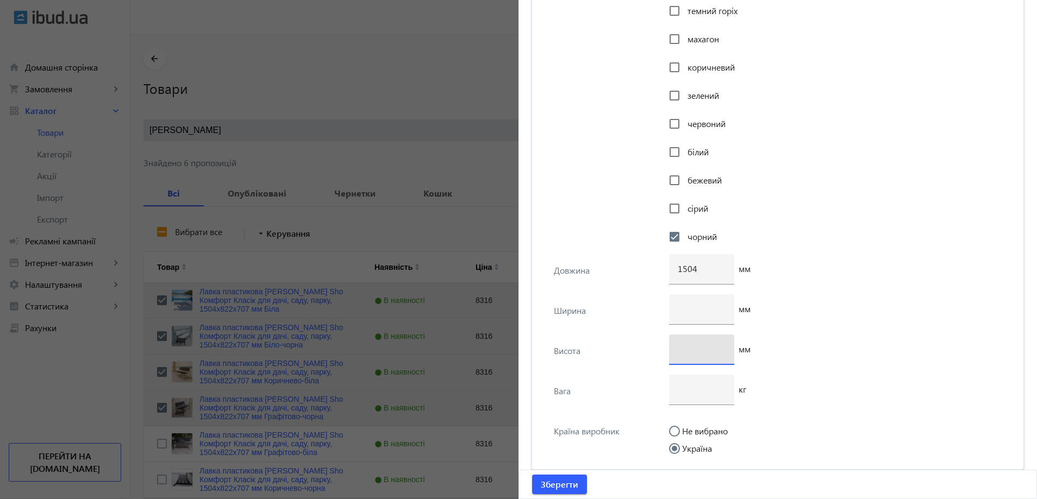
click at [695, 354] on input "number" at bounding box center [702, 348] width 48 height 11
type input "822"
click at [669, 310] on div at bounding box center [701, 310] width 65 height 30
type input "707"
click at [704, 387] on input "number" at bounding box center [702, 389] width 48 height 11
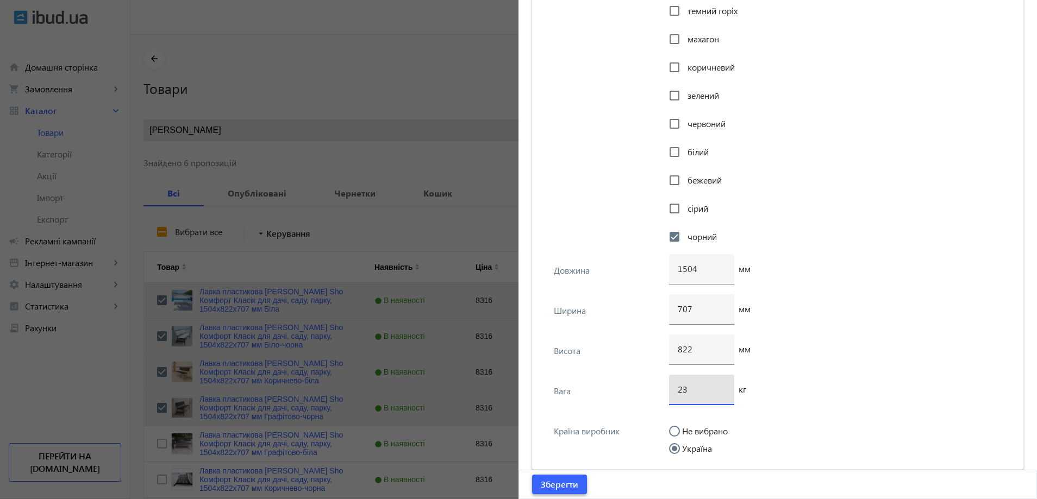
type input "23"
click at [573, 479] on span "Зберегти" at bounding box center [559, 485] width 37 height 12
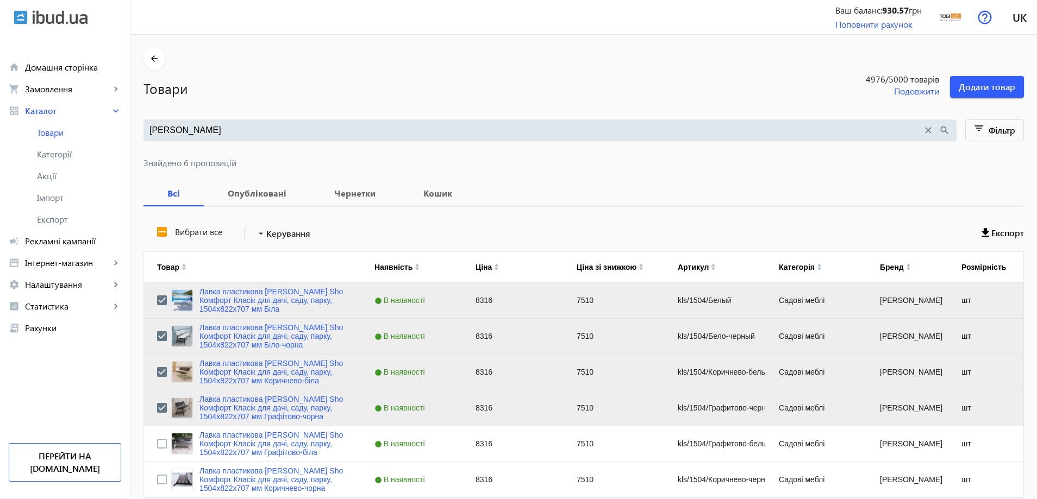
scroll to position [49, 0]
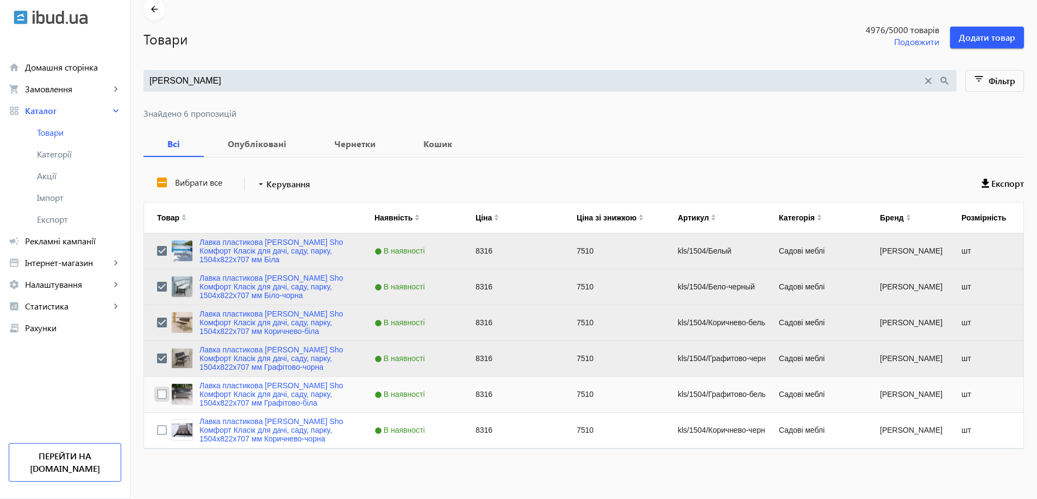
click at [157, 395] on input "Press Space to toggle row selection (unchecked)" at bounding box center [162, 395] width 10 height 10
checkbox input "true"
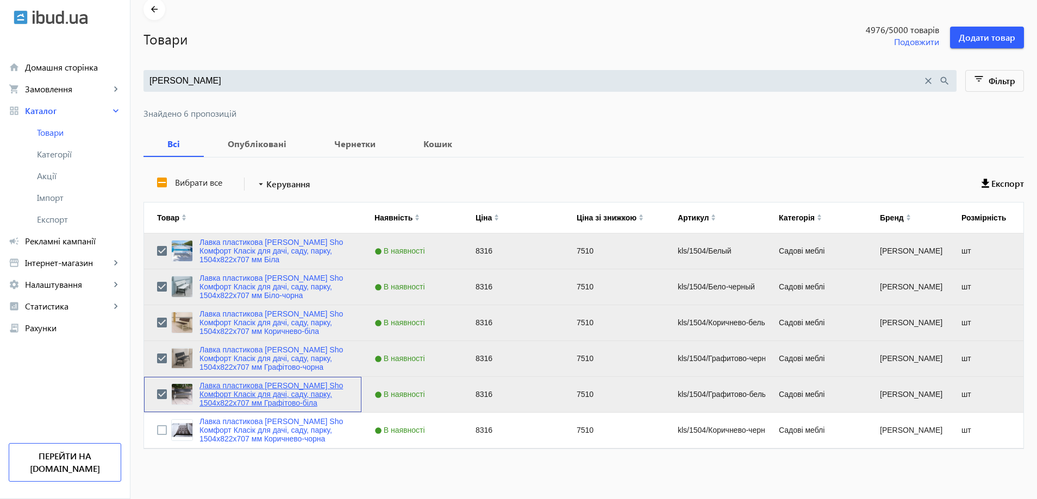
click at [224, 394] on link "Лавка пластикова [PERSON_NAME] Sho Комфорт Класік для дачі, саду, парку, 1504х8…" at bounding box center [273, 395] width 149 height 26
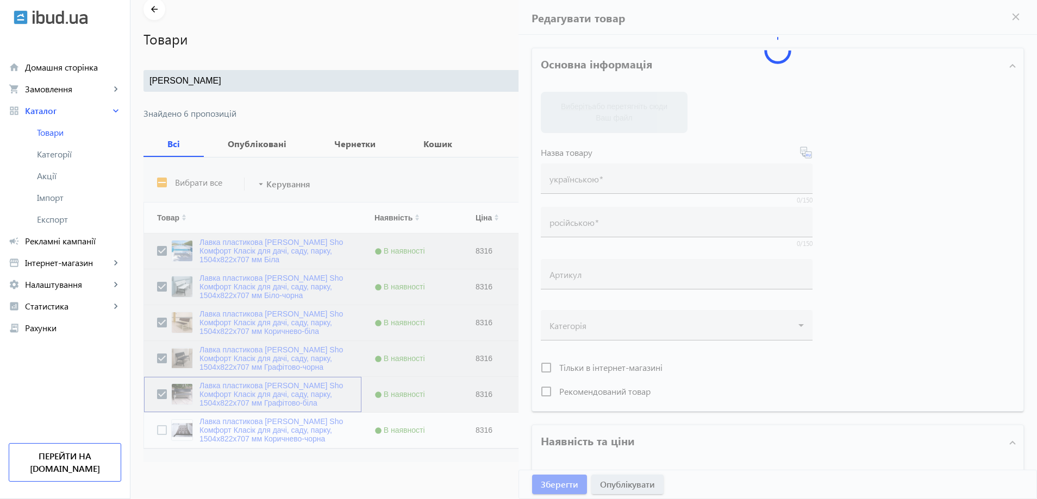
type input "Лавка пластикова [PERSON_NAME] Sho Комфорт Класік для дачі, саду, парку, 1504х8…"
type input "Скамейка пластиковая Tobi Sho Комфорт Классик для дачи, сада, парка, 1504х822х7…"
type input "kls/1504/Графитово-белый"
type input "8316"
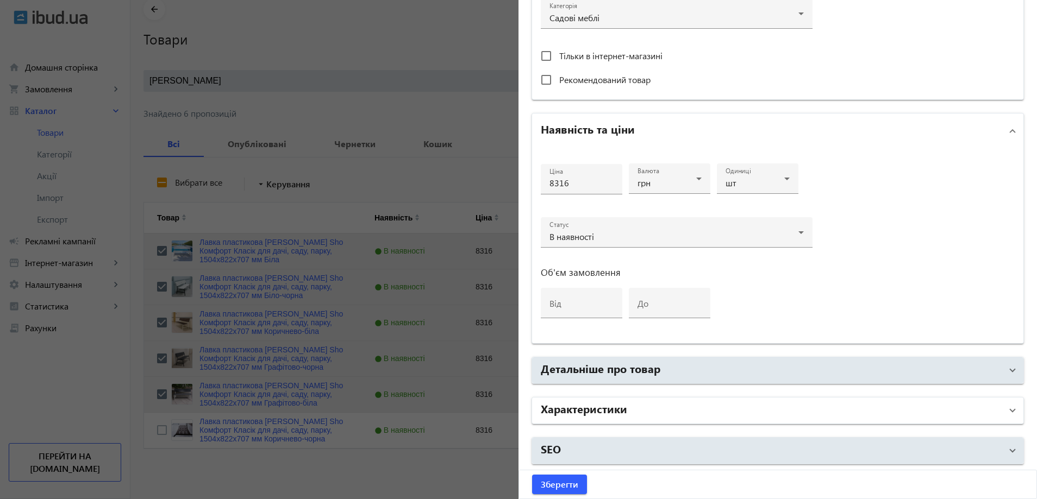
click at [610, 409] on h2 "Характеристики" at bounding box center [584, 408] width 86 height 15
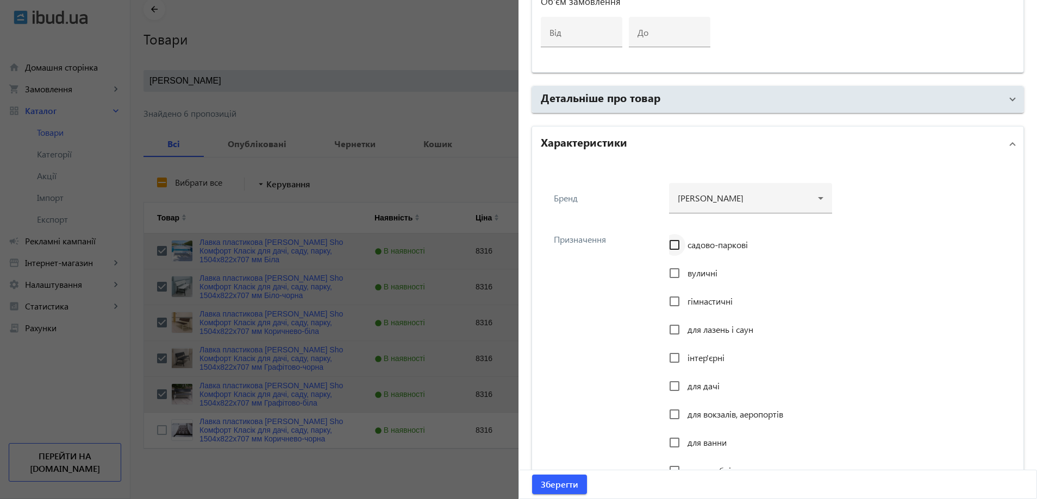
scroll to position [679, 0]
drag, startPoint x: 683, startPoint y: 240, endPoint x: 687, endPoint y: 263, distance: 23.9
click at [685, 242] on div "садово-паркові" at bounding box center [708, 245] width 79 height 22
click at [687, 270] on span "вуличні" at bounding box center [702, 272] width 30 height 11
click at [685, 270] on input "вуличні" at bounding box center [675, 273] width 22 height 22
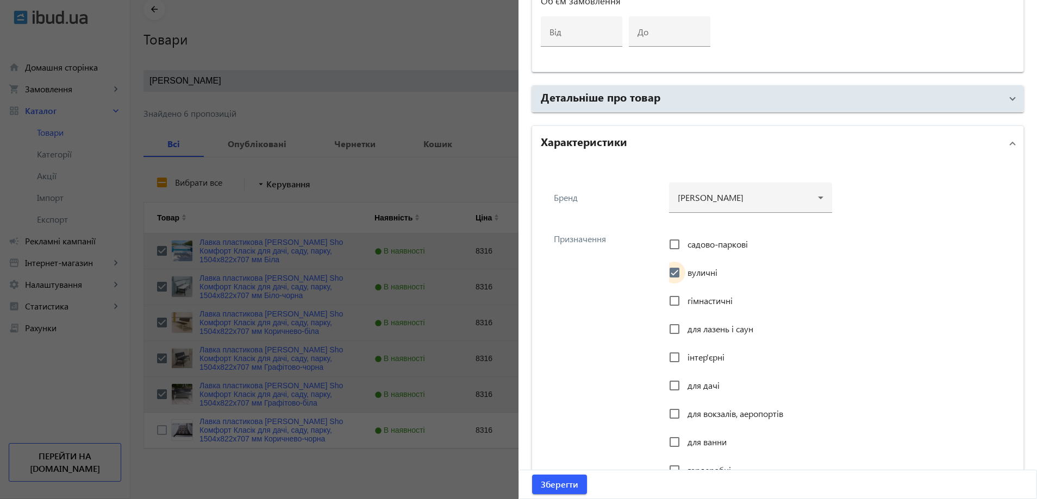
checkbox input "true"
click at [397, 334] on div at bounding box center [518, 249] width 1037 height 499
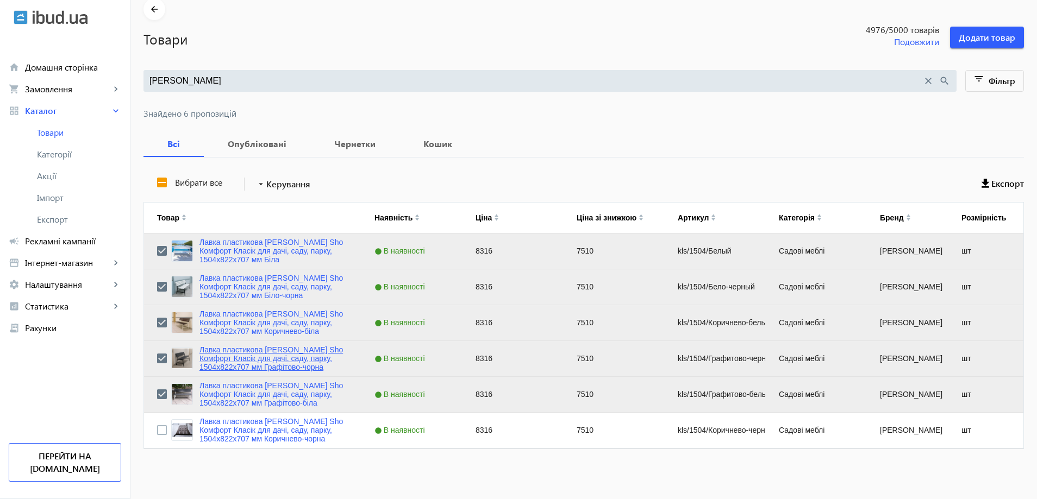
click at [241, 357] on link "Лавка пластикова [PERSON_NAME] Sho Комфорт Класік для дачі, саду, парку, 1504х8…" at bounding box center [273, 359] width 149 height 26
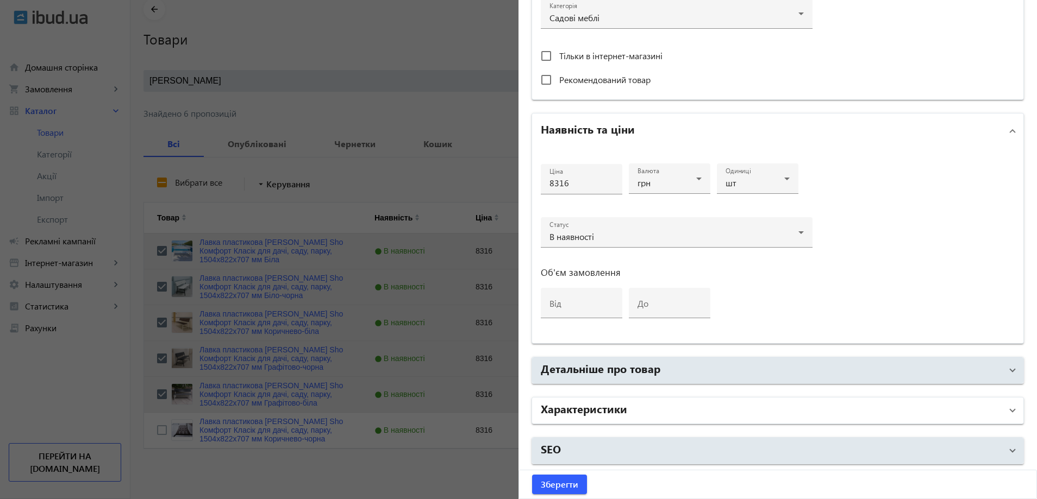
click at [639, 414] on mat-panel-title "Характеристики" at bounding box center [771, 411] width 461 height 20
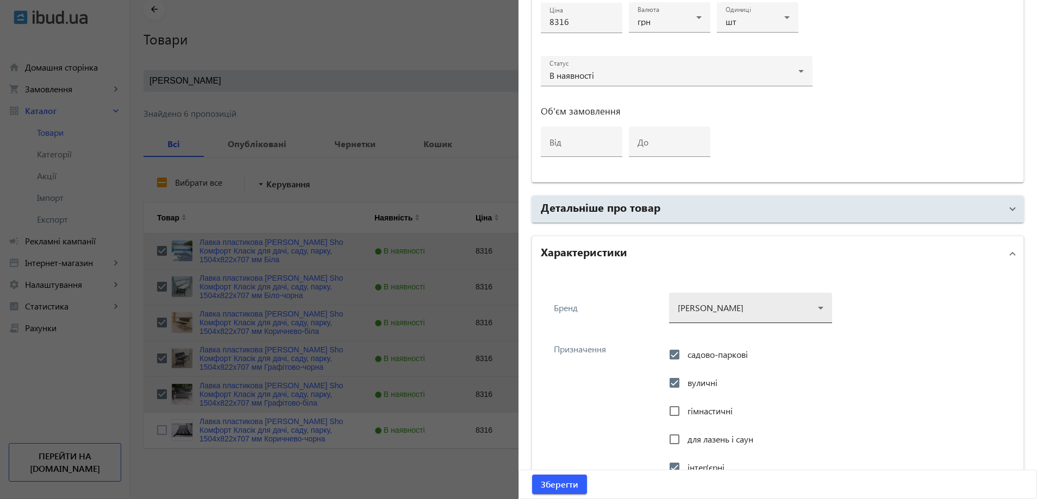
scroll to position [571, 0]
click at [727, 300] on div at bounding box center [751, 302] width 146 height 39
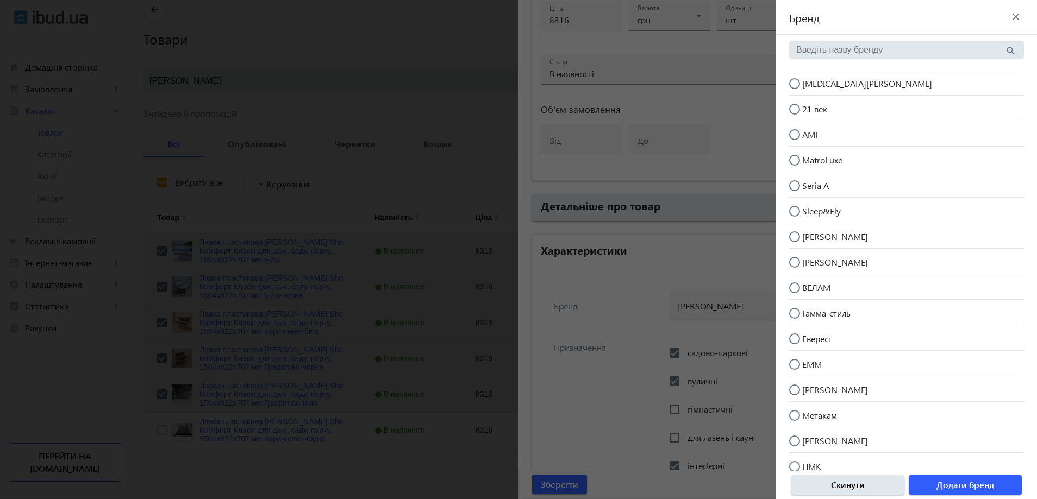
click at [834, 88] on span "[MEDICAL_DATA][PERSON_NAME]" at bounding box center [867, 83] width 130 height 11
click at [811, 88] on input "[MEDICAL_DATA][PERSON_NAME]" at bounding box center [800, 89] width 22 height 22
radio input "true"
click at [949, 488] on span "Додати бренд" at bounding box center [965, 485] width 58 height 12
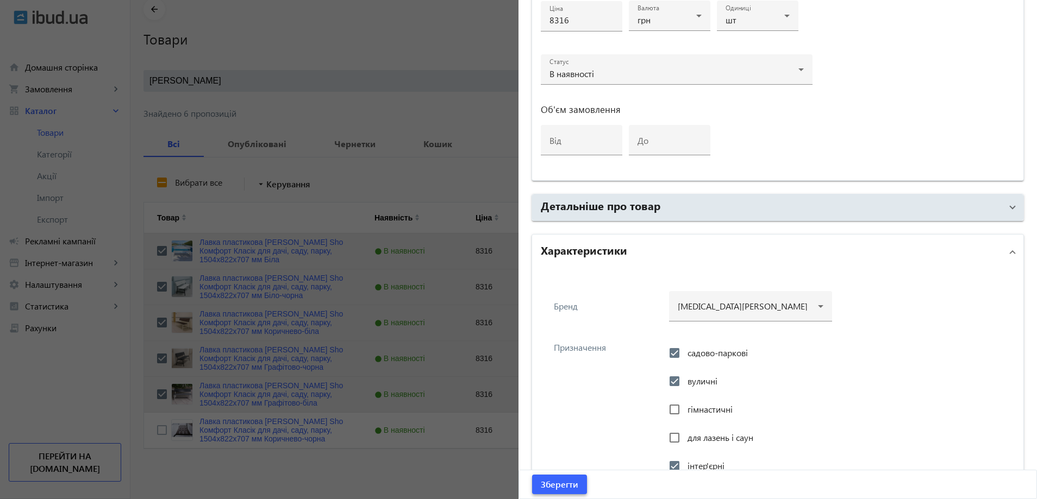
click at [576, 482] on span "submit" at bounding box center [559, 485] width 55 height 26
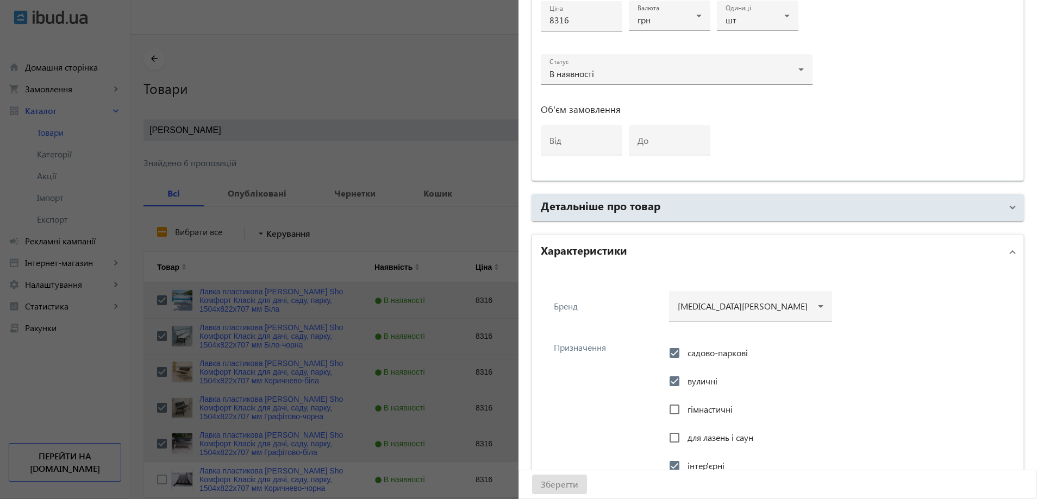
scroll to position [0, 0]
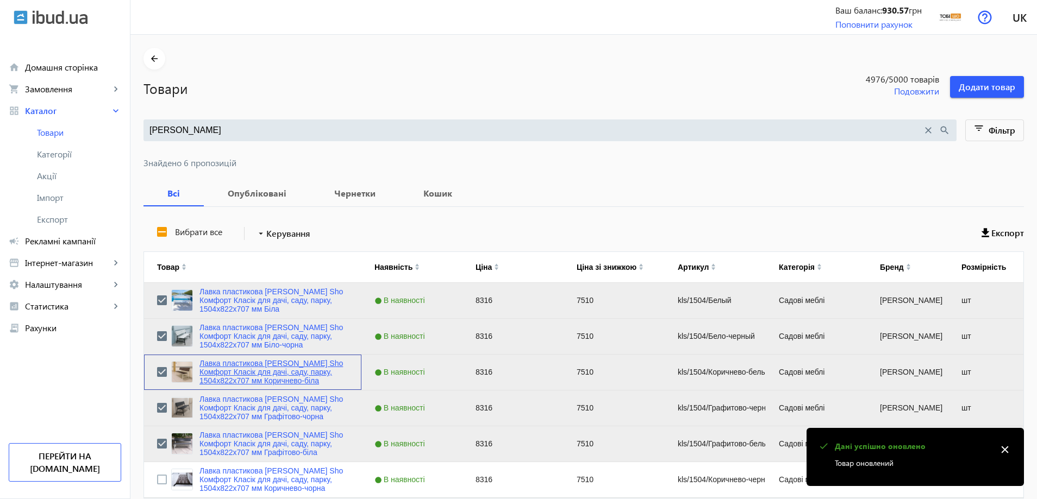
click at [251, 382] on link "Лавка пластикова [PERSON_NAME] Sho Комфорт Класік для дачі, саду, парку, 1504х8…" at bounding box center [273, 372] width 149 height 26
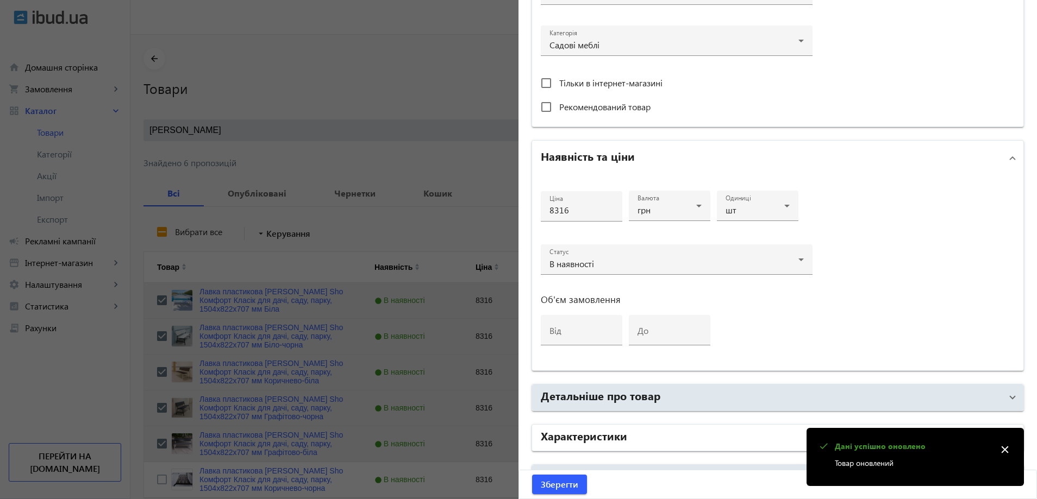
click at [660, 433] on mat-panel-title "Характеристики" at bounding box center [771, 438] width 461 height 20
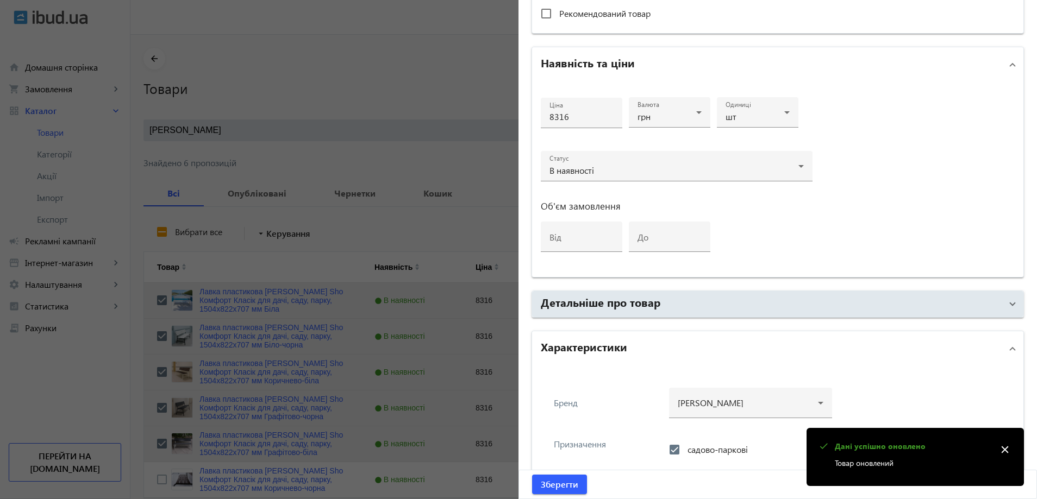
scroll to position [707, 0]
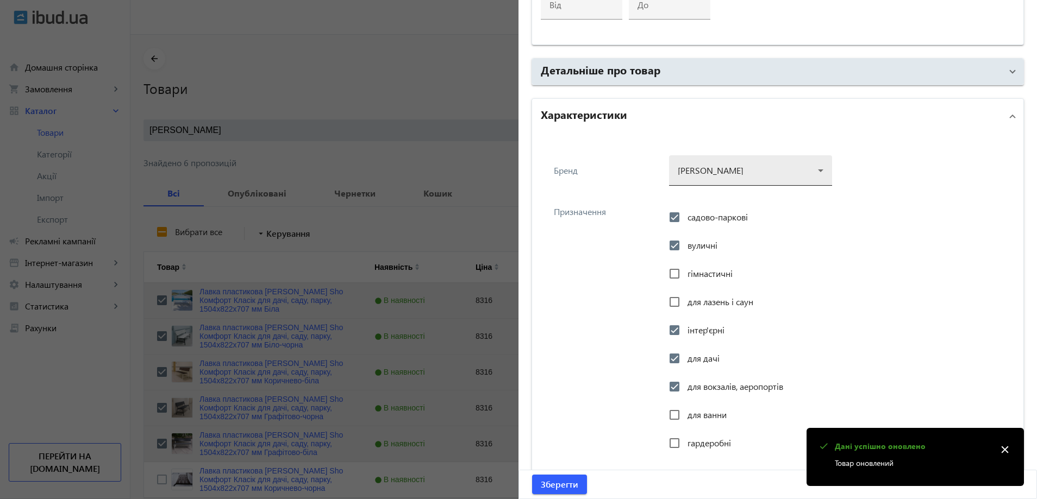
click at [723, 184] on div at bounding box center [751, 166] width 146 height 39
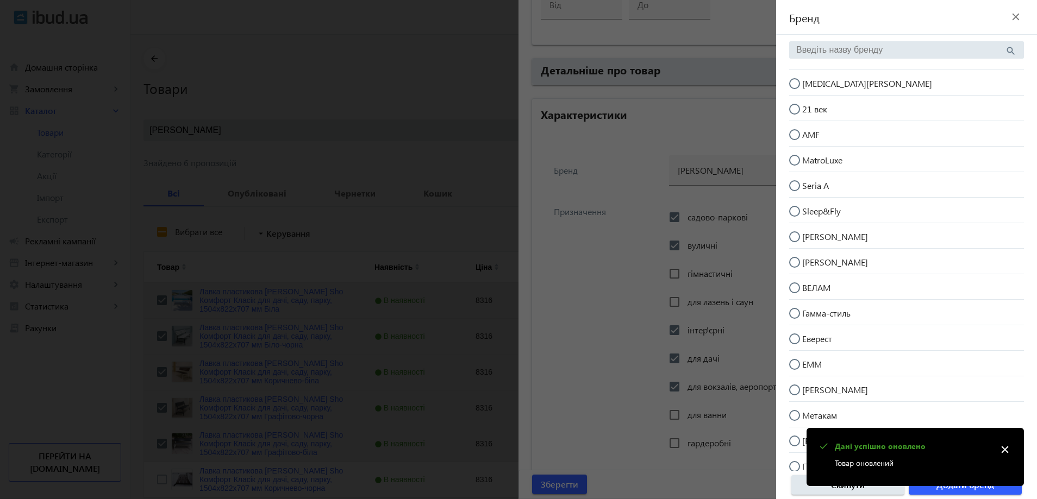
click at [823, 85] on span "[MEDICAL_DATA][PERSON_NAME]" at bounding box center [867, 83] width 130 height 11
click at [811, 85] on input "[MEDICAL_DATA][PERSON_NAME]" at bounding box center [800, 89] width 22 height 22
radio input "true"
click at [954, 491] on span "Додати бренд" at bounding box center [965, 485] width 58 height 12
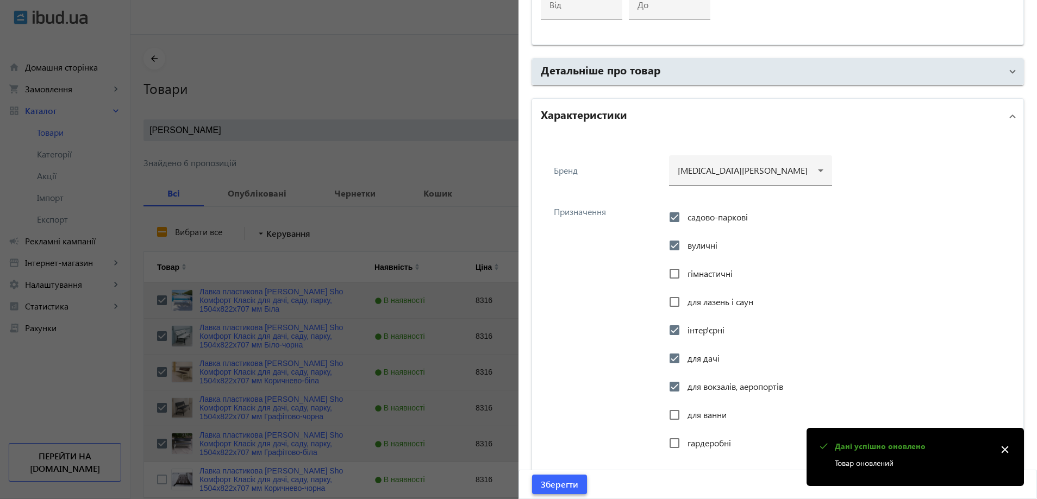
click at [562, 490] on span "Зберегти" at bounding box center [559, 485] width 37 height 12
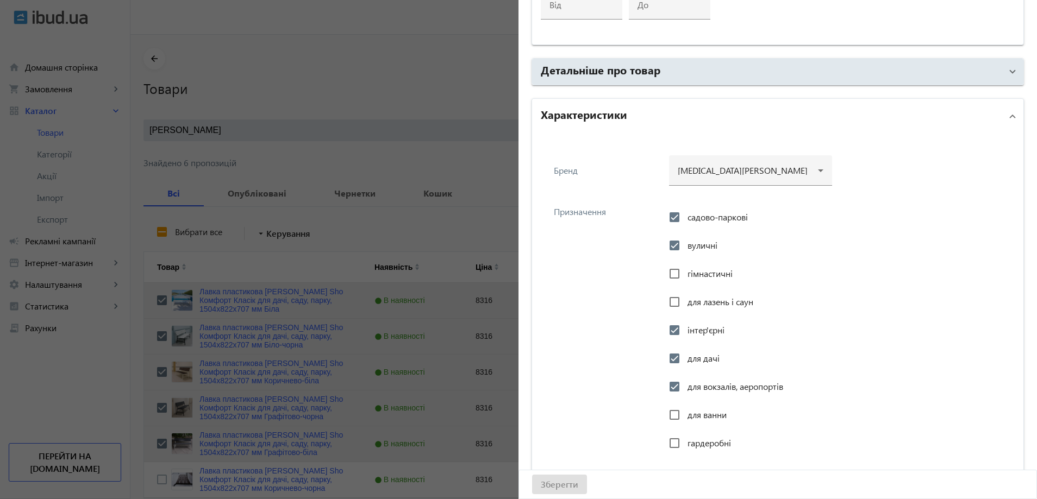
scroll to position [0, 0]
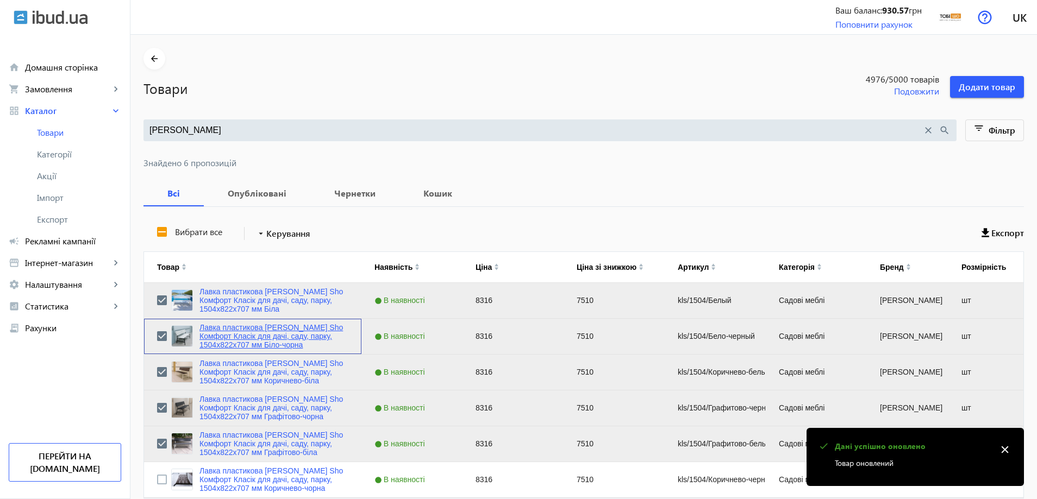
click at [256, 334] on link "Лавка пластикова [PERSON_NAME] Sho Комфорт Класік для дачі, саду, парку, 1504х8…" at bounding box center [273, 336] width 149 height 26
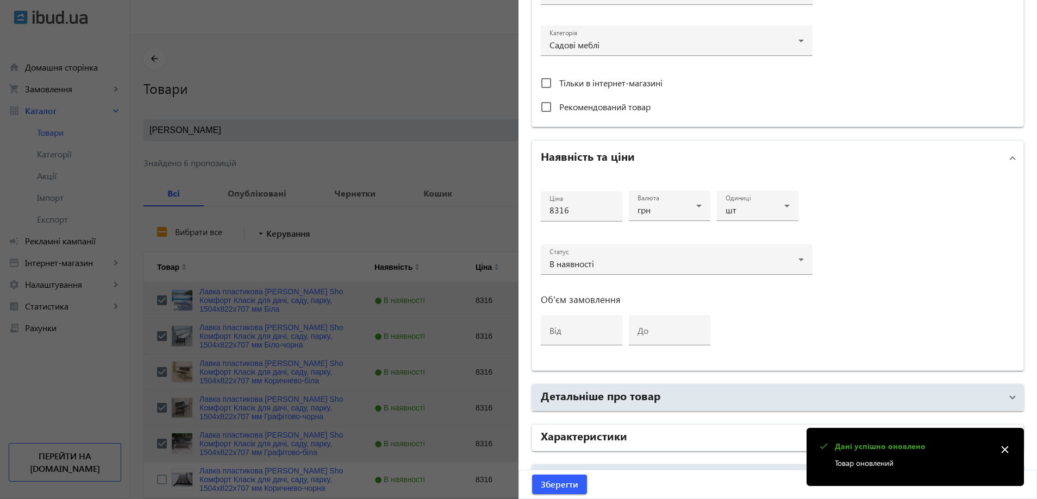
click at [637, 434] on mat-panel-title "Характеристики" at bounding box center [771, 438] width 461 height 20
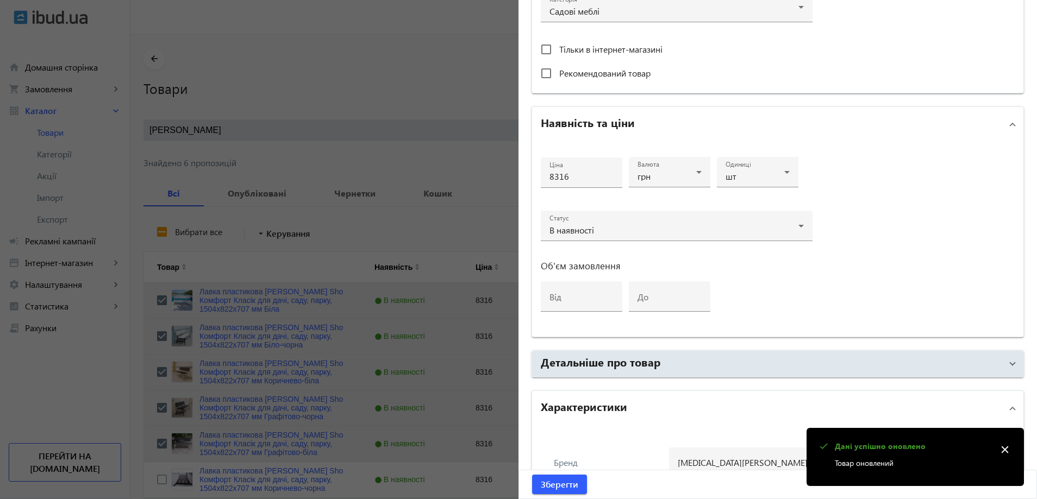
scroll to position [598, 0]
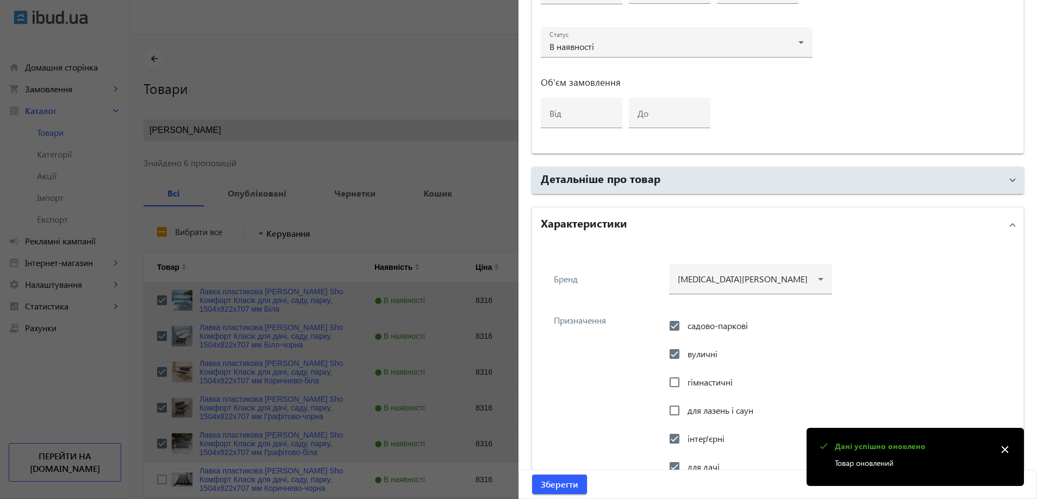
click at [372, 301] on div at bounding box center [518, 249] width 1037 height 499
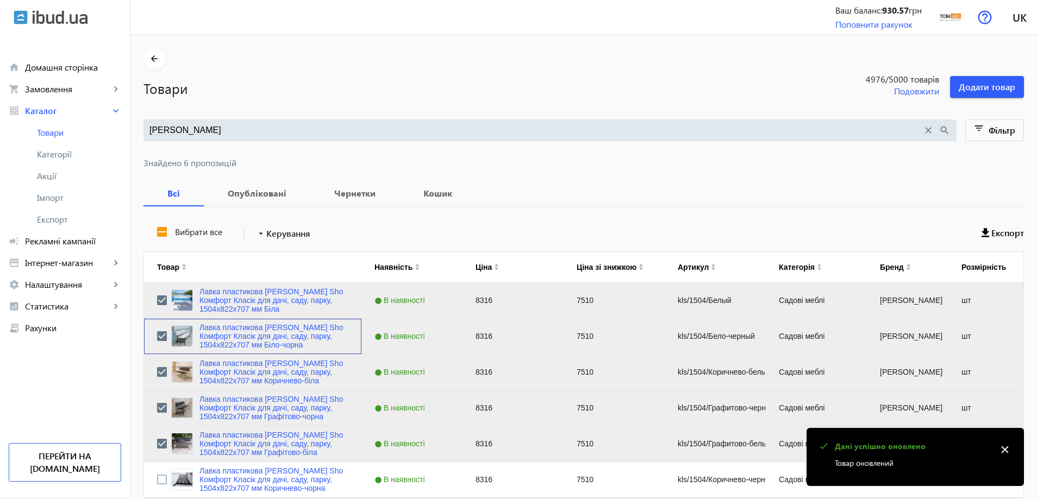
scroll to position [0, 0]
click at [265, 446] on link "Лавка пластикова [PERSON_NAME] Sho Комфорт Класік для дачі, саду, парку, 1504х8…" at bounding box center [273, 444] width 149 height 26
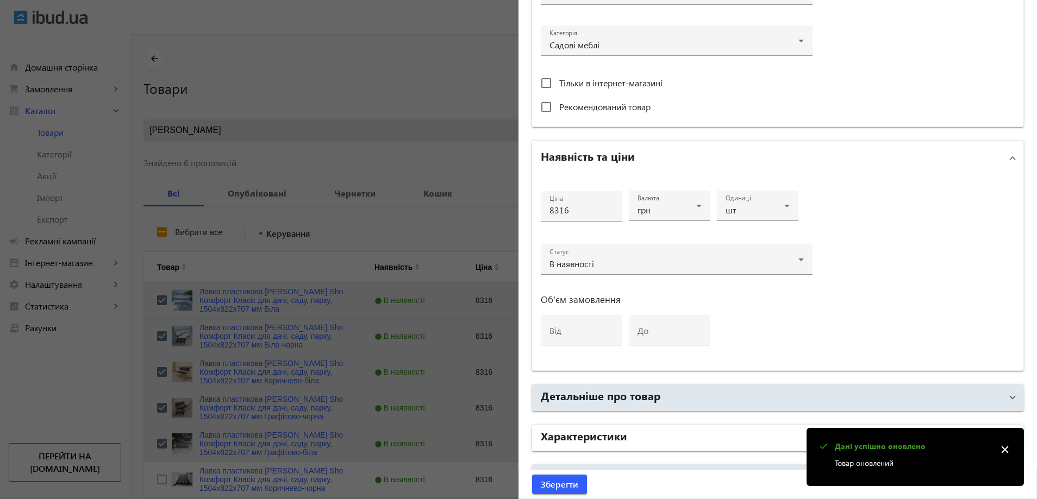
click at [629, 426] on mat-expansion-panel-header "Характеристики" at bounding box center [777, 438] width 491 height 26
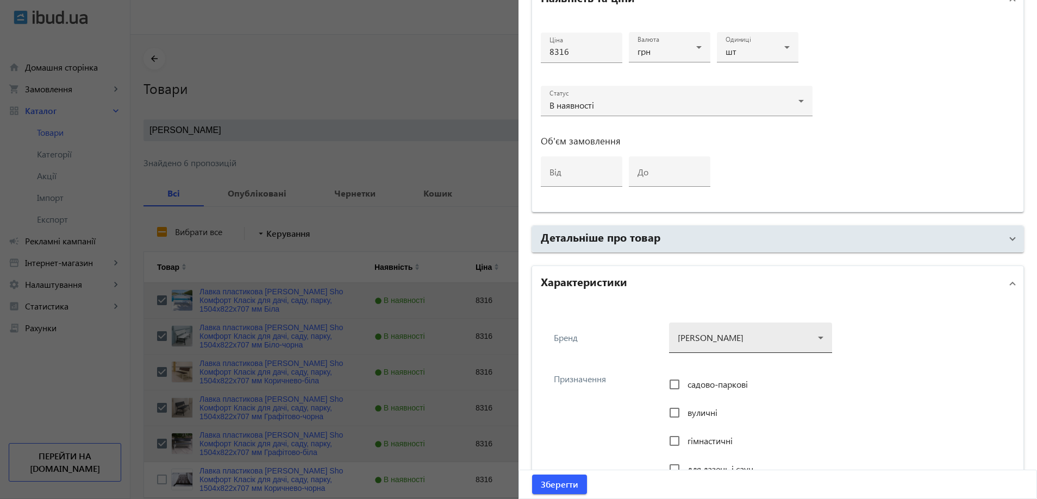
scroll to position [543, 0]
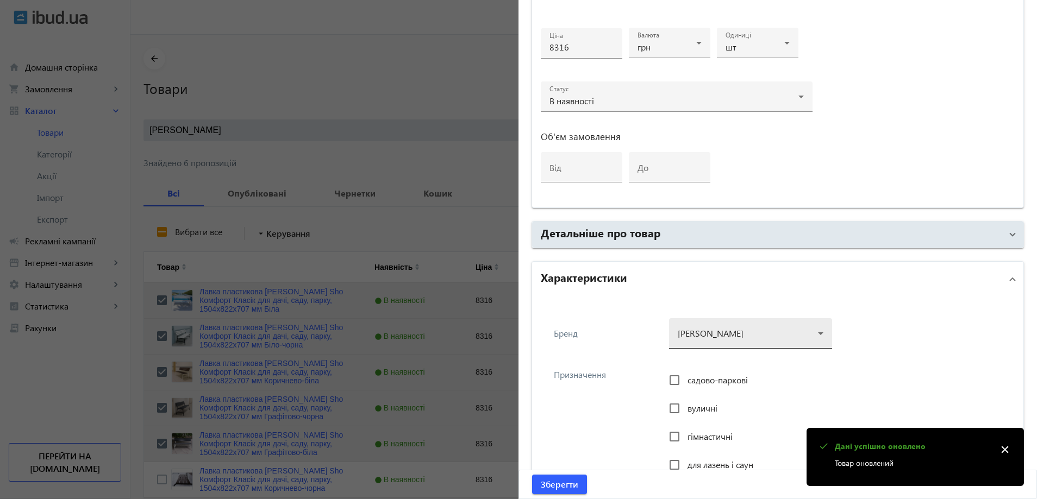
click at [760, 329] on div at bounding box center [751, 329] width 146 height 39
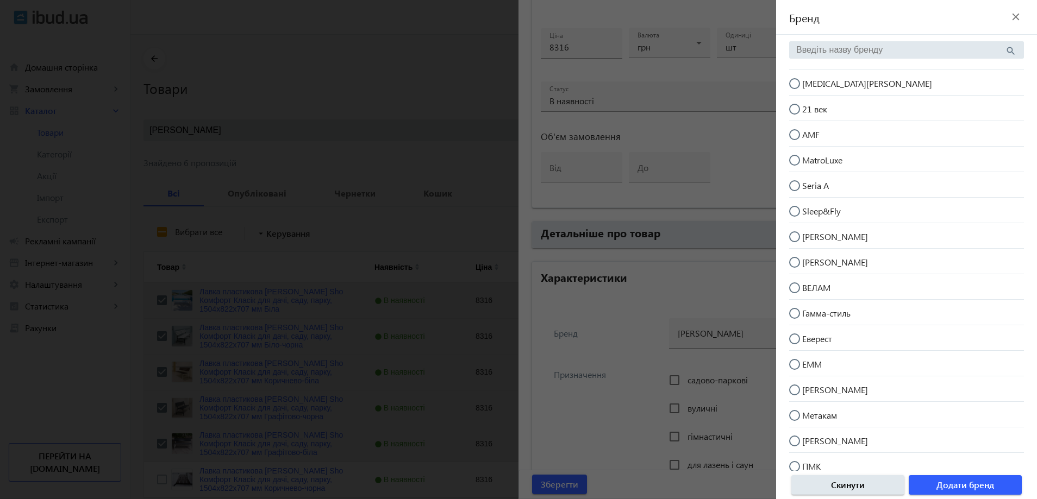
click at [837, 86] on mat-radio-button "[MEDICAL_DATA][PERSON_NAME]" at bounding box center [906, 82] width 235 height 21
radio input "true"
click at [952, 476] on span "button" at bounding box center [965, 485] width 113 height 26
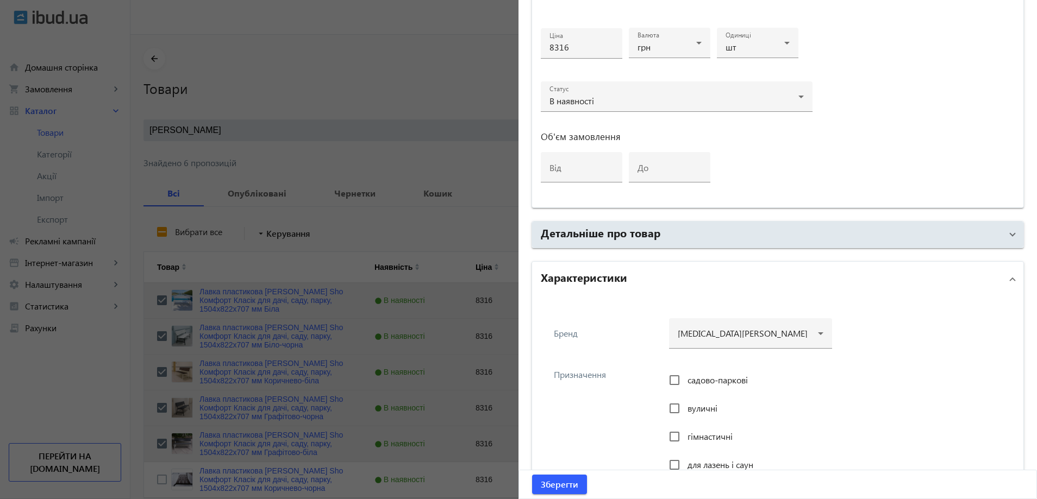
click at [716, 379] on span "садово-паркові" at bounding box center [717, 379] width 60 height 11
click at [685, 379] on input "садово-паркові" at bounding box center [675, 381] width 22 height 22
checkbox input "true"
click at [691, 409] on span "вуличні" at bounding box center [702, 408] width 30 height 11
click at [685, 409] on input "вуличні" at bounding box center [675, 409] width 22 height 22
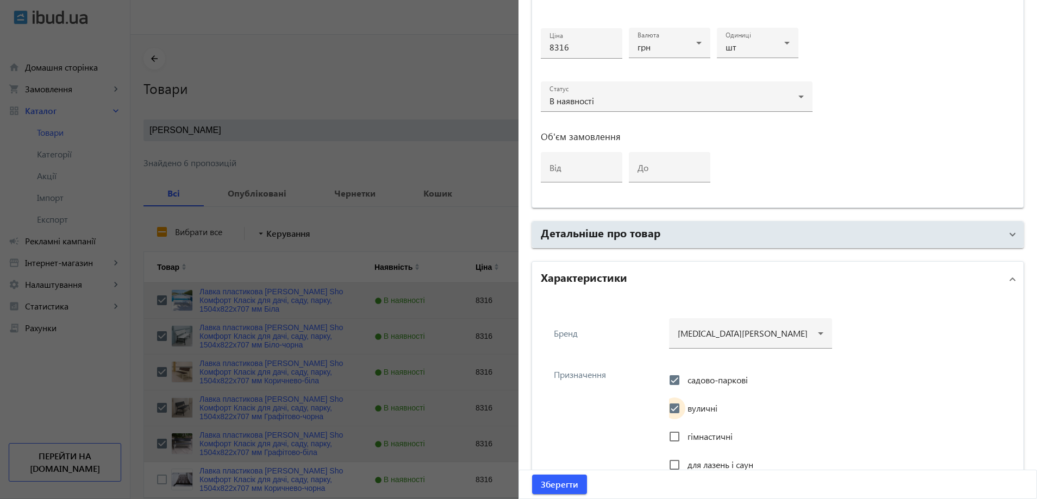
checkbox input "true"
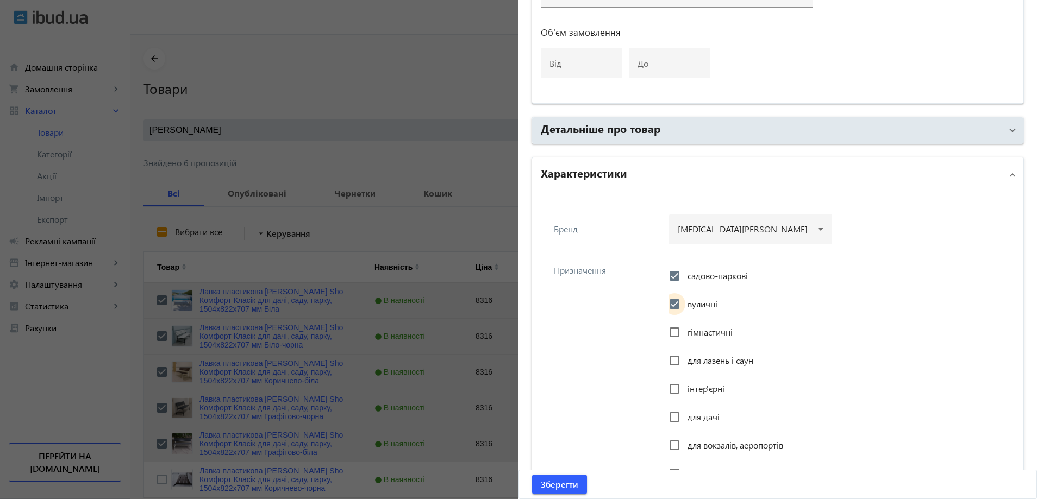
scroll to position [652, 0]
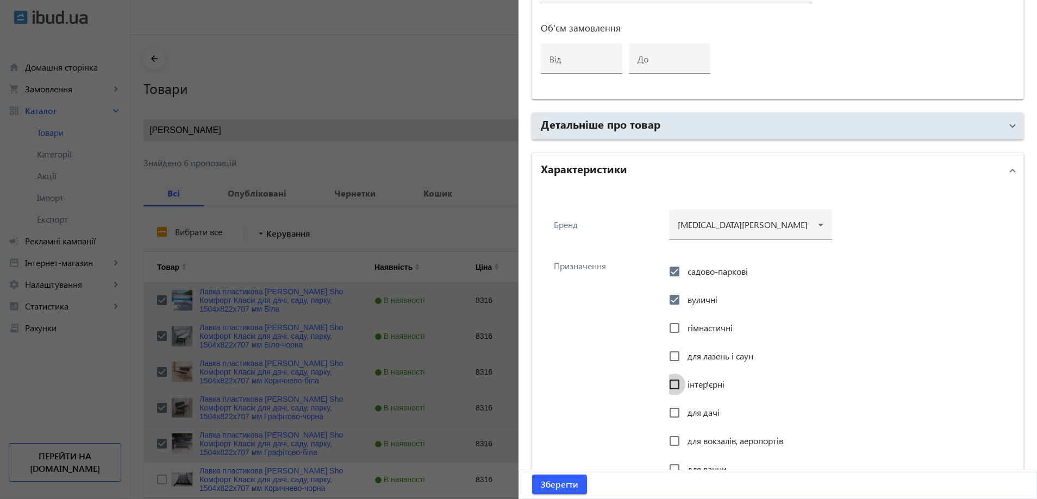
click at [680, 387] on input "інтер'єрні" at bounding box center [675, 385] width 22 height 22
checkbox input "true"
click at [680, 408] on input "для дачі" at bounding box center [675, 413] width 22 height 22
checkbox input "true"
click at [683, 440] on div at bounding box center [674, 441] width 26 height 26
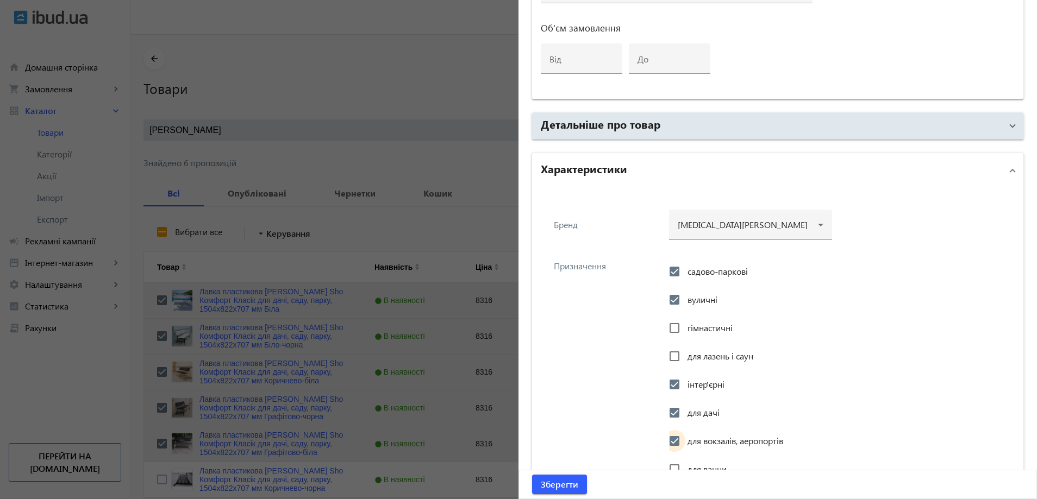
checkbox input "true"
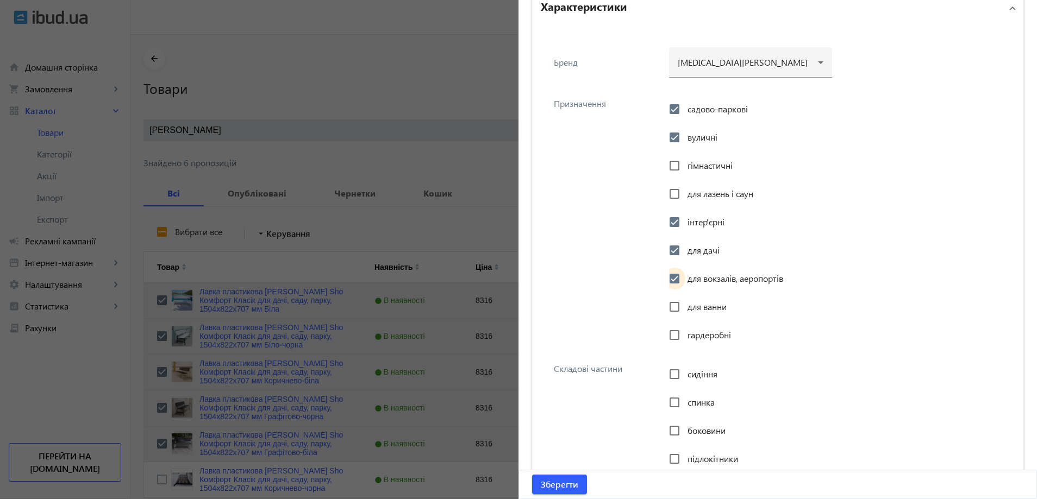
scroll to position [815, 0]
click at [690, 365] on div "сидіння" at bounding box center [693, 374] width 48 height 22
click at [689, 373] on span "сидіння" at bounding box center [702, 373] width 30 height 11
click at [685, 373] on input "сидіння" at bounding box center [675, 374] width 22 height 22
checkbox input "true"
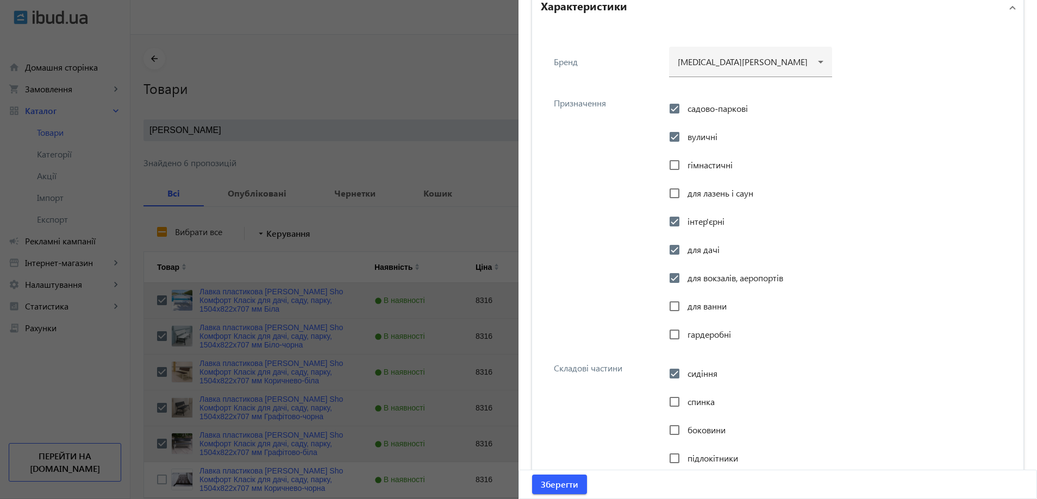
click at [687, 399] on span "спинка" at bounding box center [700, 401] width 27 height 11
click at [685, 399] on input "спинка" at bounding box center [675, 402] width 22 height 22
checkbox input "true"
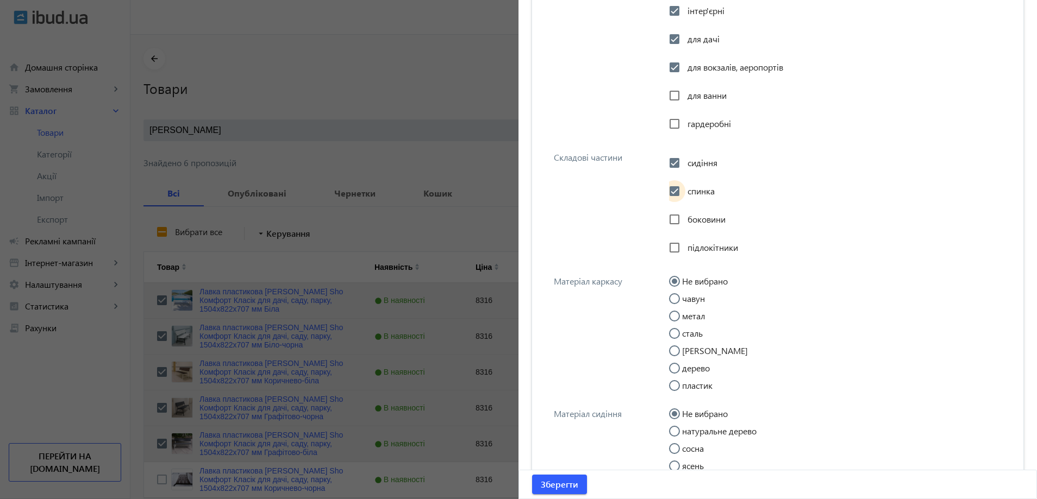
scroll to position [1033, 0]
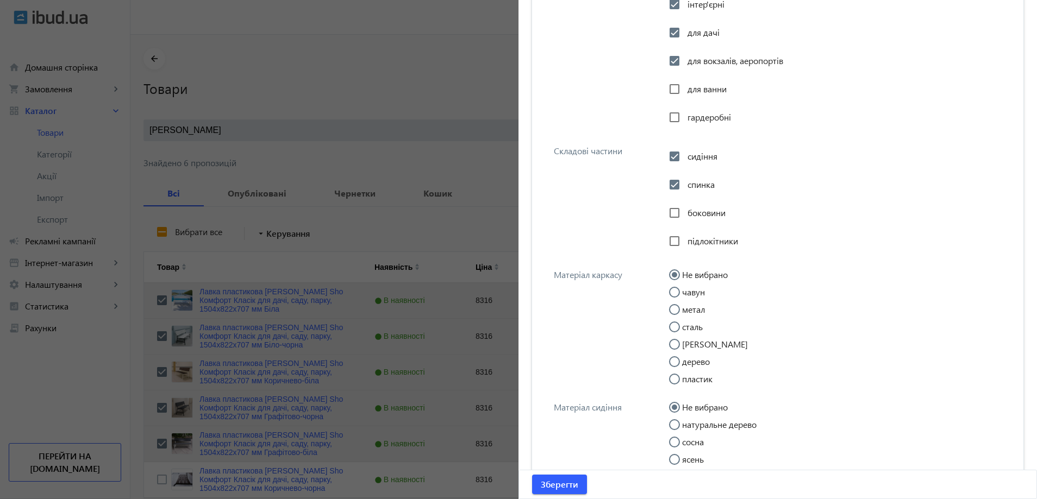
click at [677, 310] on input "метал" at bounding box center [680, 315] width 22 height 22
radio input "true"
click at [645, 314] on div "Матеріал каркасу Не вибрано чавун метал сталь бетон дерево пластик" at bounding box center [778, 325] width 474 height 133
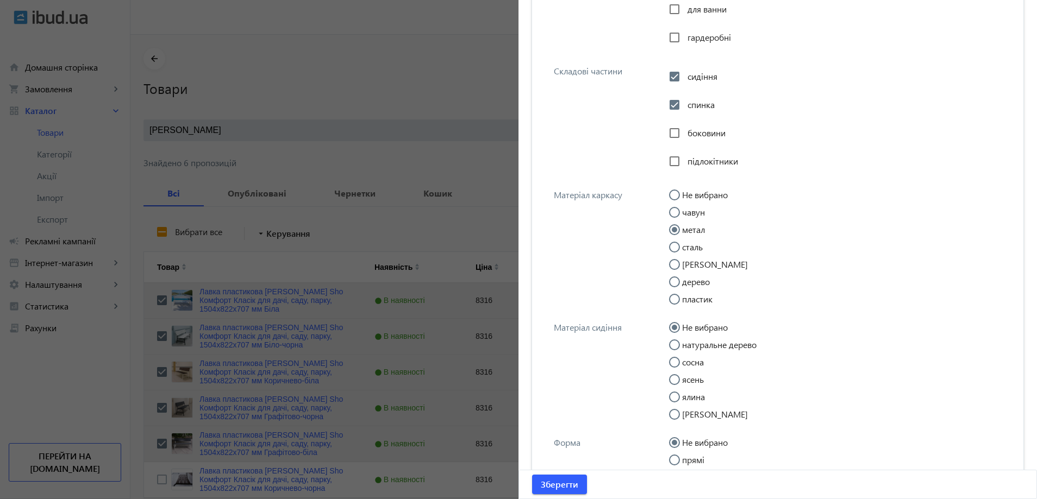
scroll to position [1141, 0]
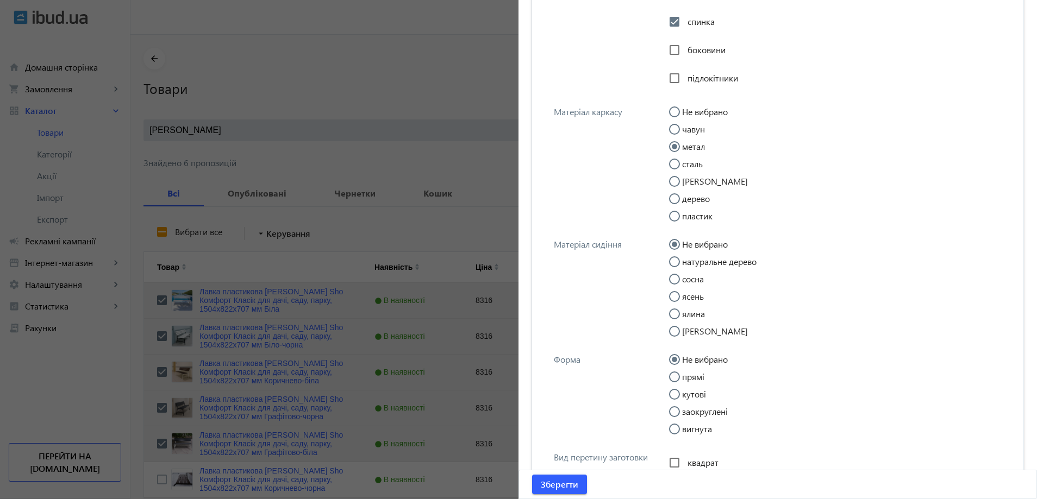
click at [674, 377] on input "прямі" at bounding box center [680, 383] width 22 height 22
radio input "true"
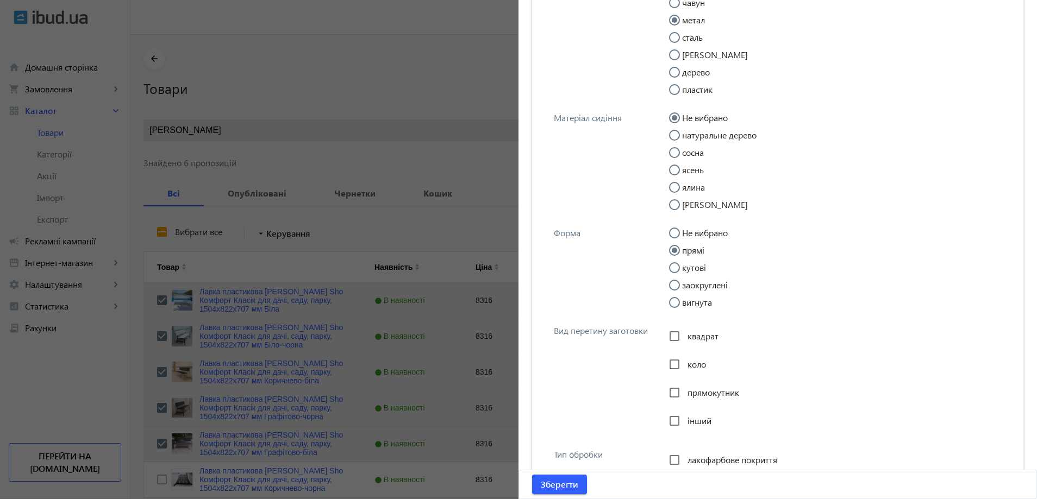
scroll to position [1359, 0]
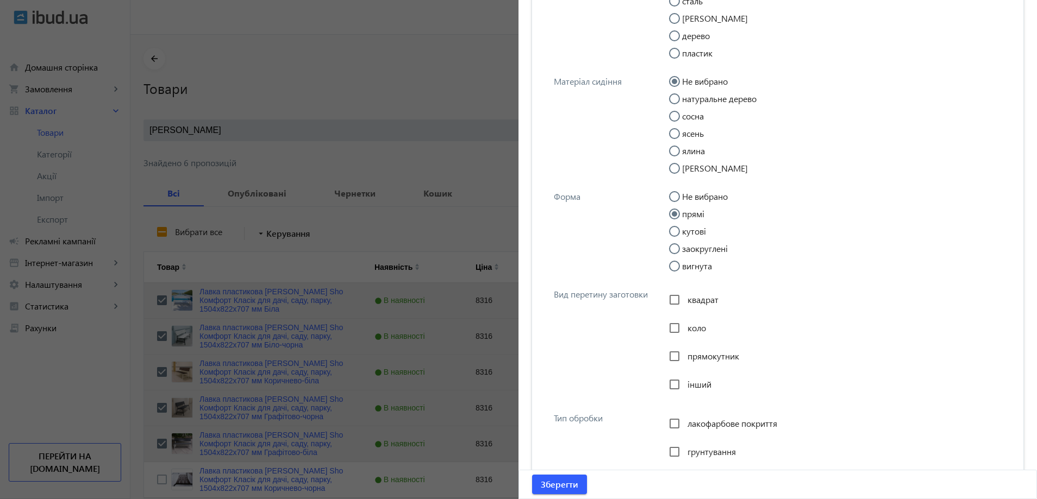
click at [687, 354] on span "прямокутник" at bounding box center [713, 356] width 52 height 11
click at [685, 354] on input "прямокутник" at bounding box center [675, 357] width 22 height 22
checkbox input "true"
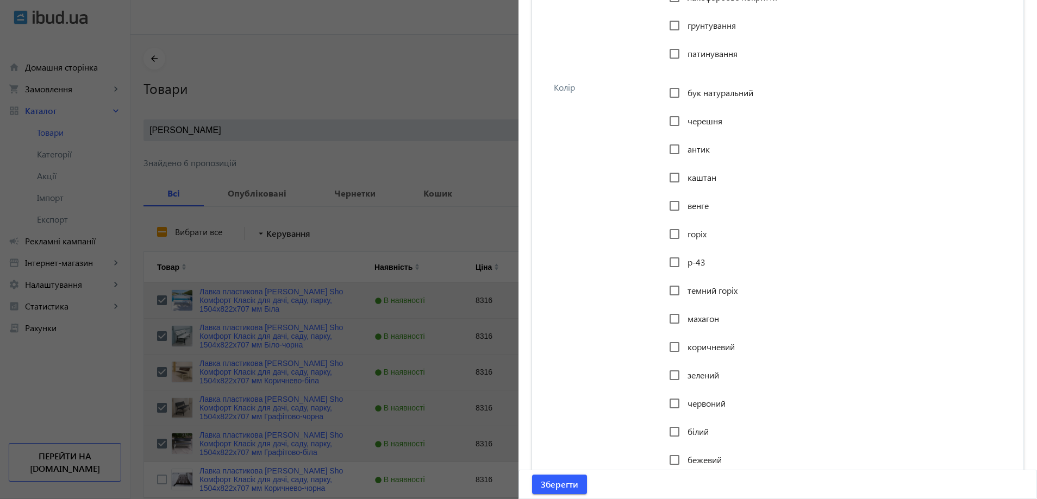
scroll to position [1793, 0]
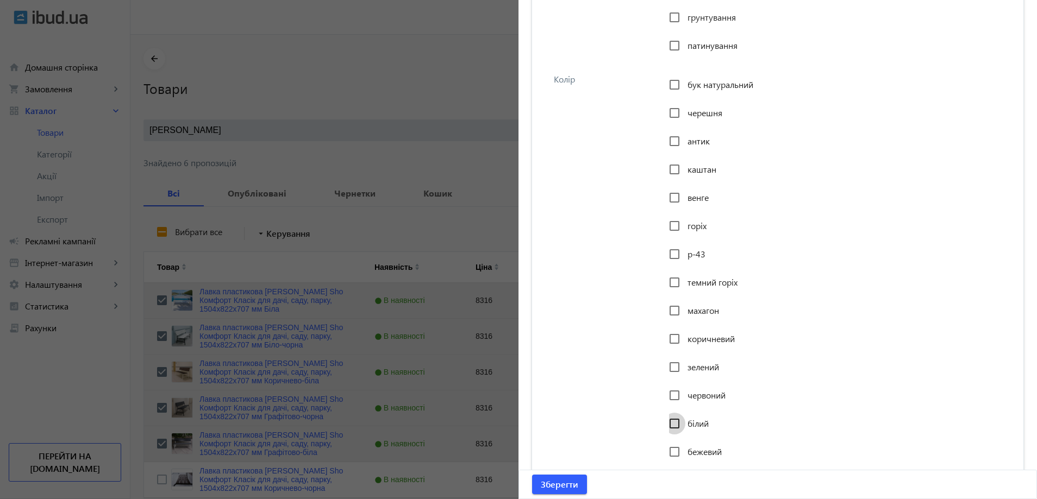
click at [670, 421] on input "білий" at bounding box center [675, 424] width 22 height 22
checkbox input "true"
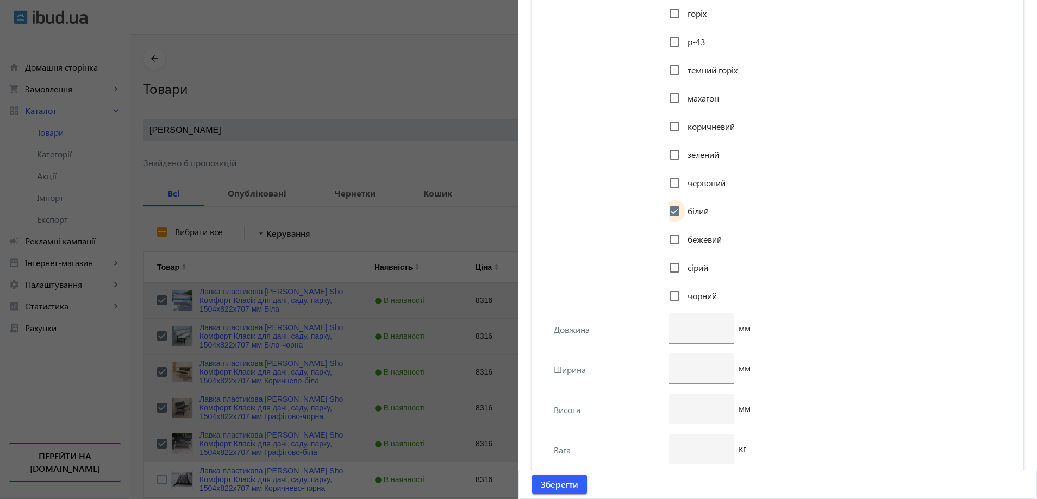
scroll to position [2011, 0]
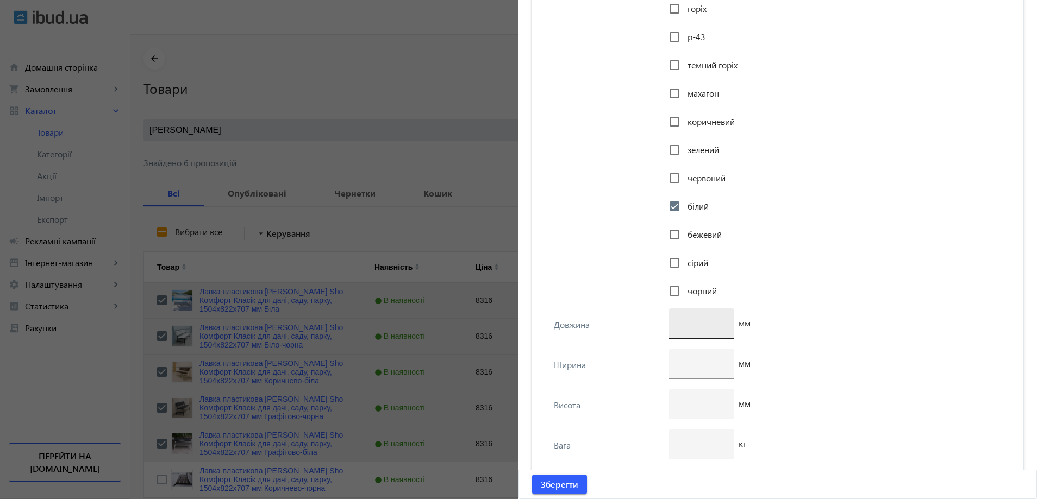
click at [691, 330] on div at bounding box center [702, 324] width 48 height 30
type input "1504"
click at [687, 366] on input "number" at bounding box center [702, 363] width 48 height 11
click at [685, 409] on div at bounding box center [702, 404] width 48 height 30
type input "822"
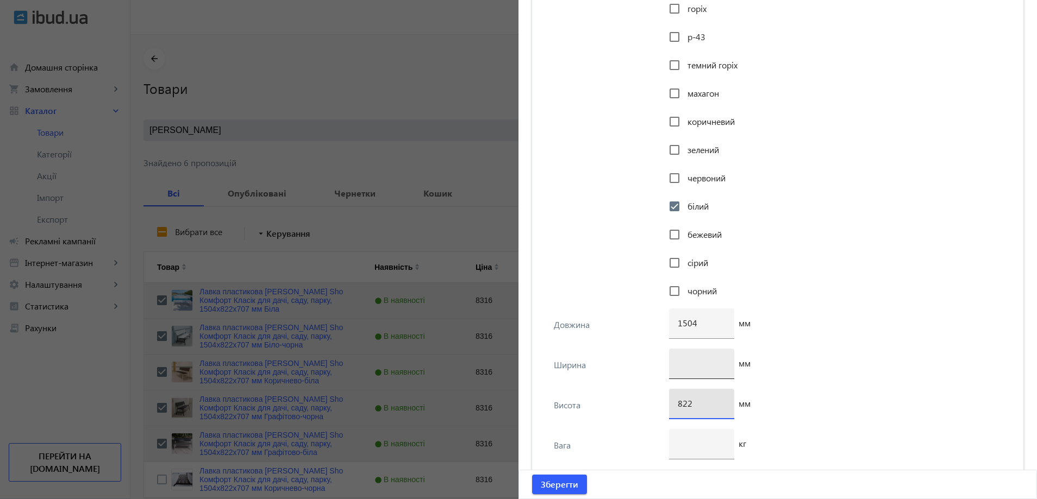
click at [689, 365] on input "number" at bounding box center [702, 363] width 48 height 11
type input "707"
click at [690, 445] on input "number" at bounding box center [702, 443] width 48 height 11
type input "23"
click at [792, 358] on div "707 мм" at bounding box center [838, 369] width 339 height 40
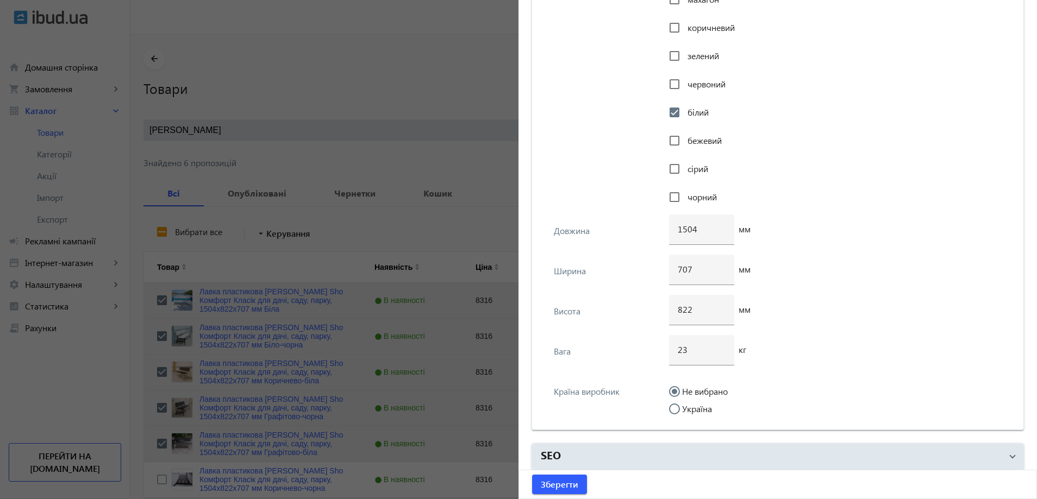
scroll to position [2111, 0]
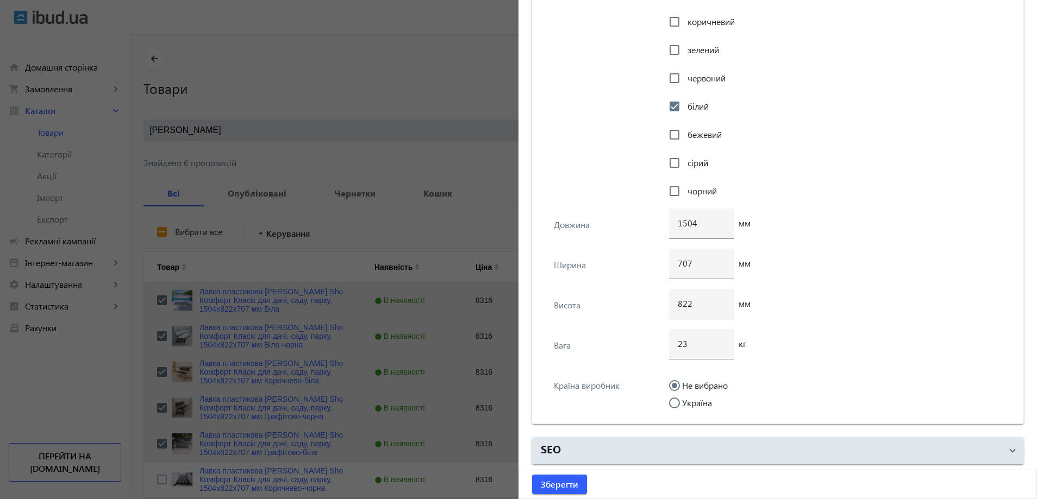
click at [695, 399] on label "Україна" at bounding box center [696, 403] width 32 height 9
click at [691, 399] on input "Україна" at bounding box center [680, 409] width 22 height 22
radio input "true"
click at [542, 481] on span "Зберегти" at bounding box center [559, 485] width 37 height 12
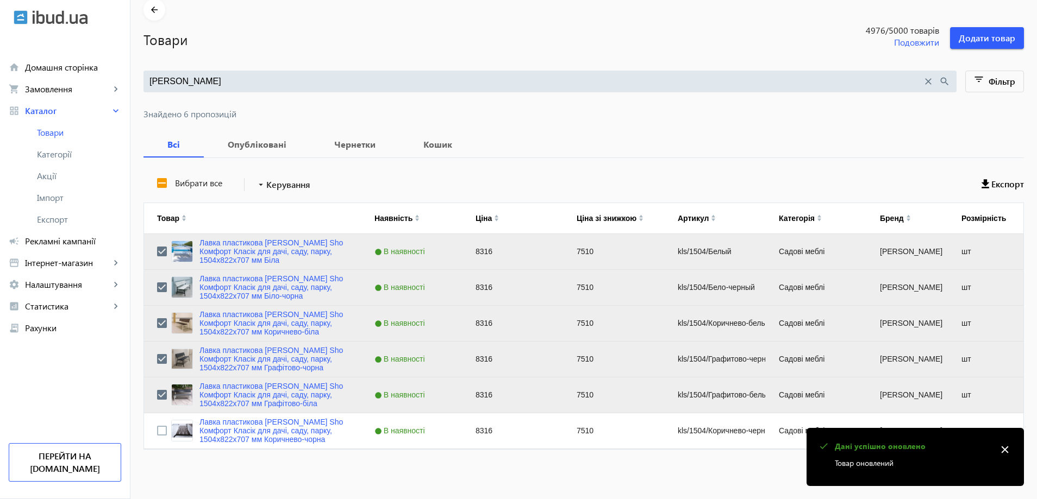
scroll to position [49, 0]
click at [237, 451] on div "Вибрати все arrow_drop_down Керування Експорт Товар Наявність Ціна Ціна зі зниж…" at bounding box center [583, 310] width 880 height 305
click at [245, 440] on link "Лавка пластикова [PERSON_NAME] Sho Комфорт Класік для дачі, саду, парку, 1504х8…" at bounding box center [273, 430] width 149 height 26
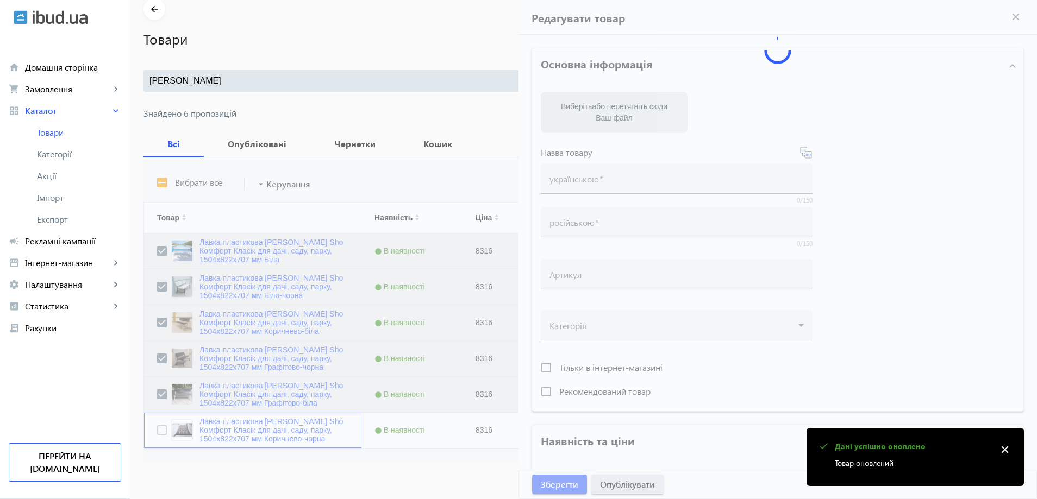
type input "Лавка пластикова [PERSON_NAME] Sho Комфорт Класік для дачі, саду, парку, 1504х8…"
type input "Скамейка пластиковая [PERSON_NAME] Sho Комфорт Классик для дачи, сада, парка, 1…"
type input "kls/1504/Коричнево-черный"
type input "8316"
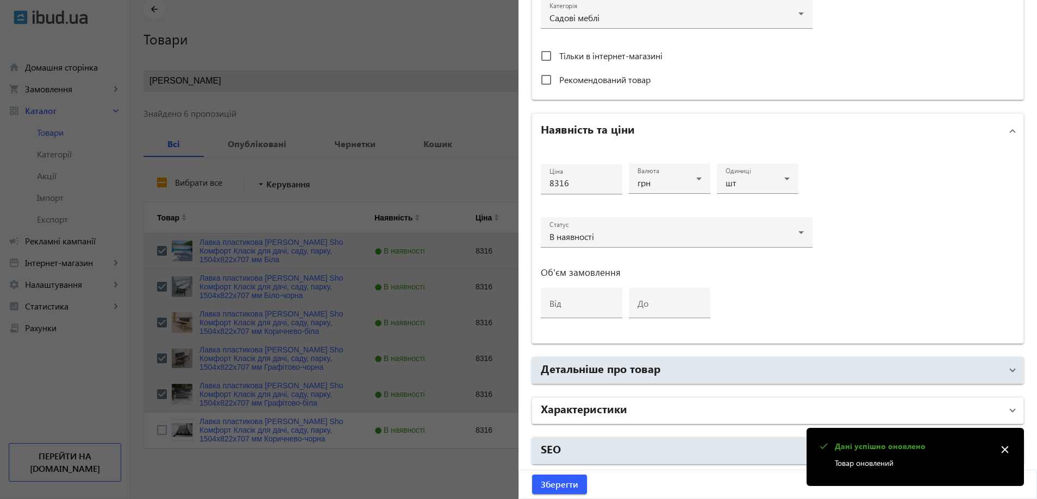
click at [597, 411] on h2 "Характеристики" at bounding box center [584, 408] width 86 height 15
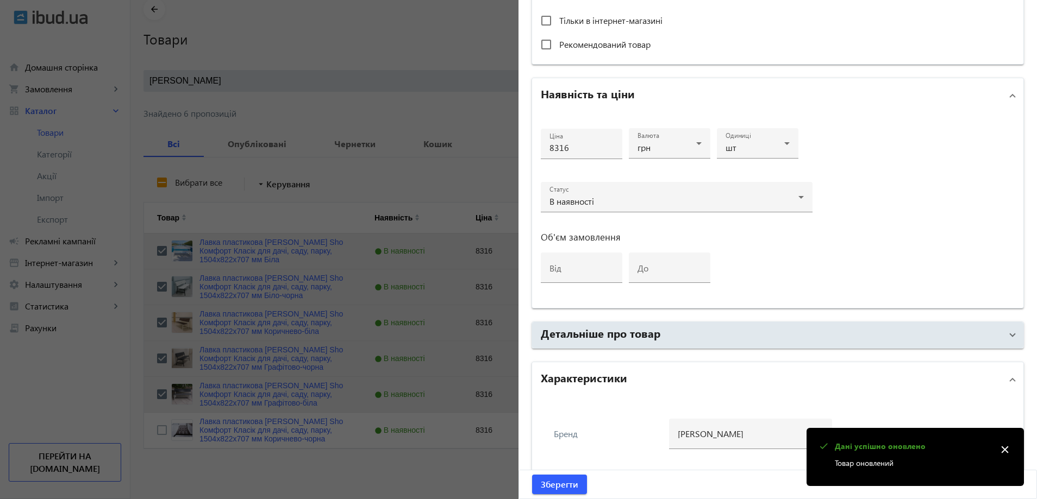
scroll to position [516, 0]
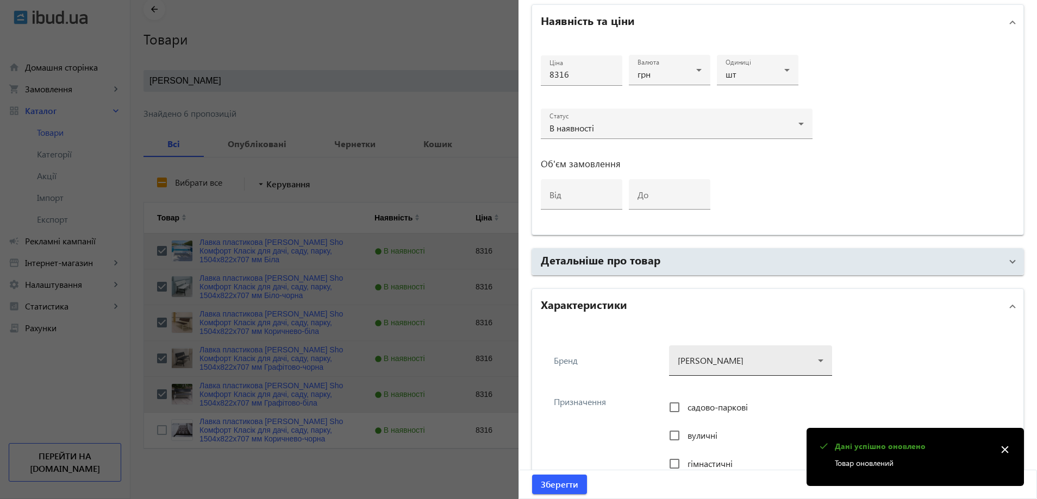
click at [758, 353] on div at bounding box center [751, 356] width 146 height 39
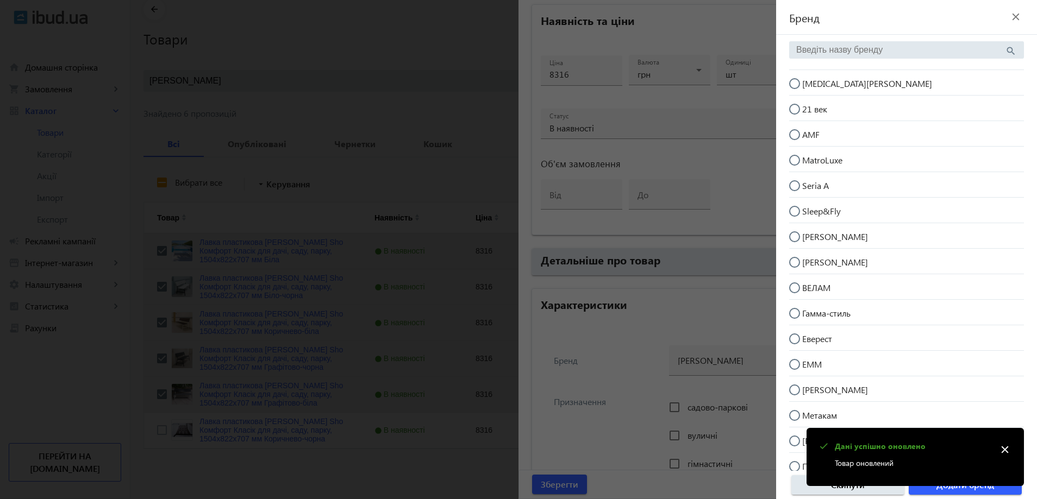
click at [824, 79] on span "[MEDICAL_DATA][PERSON_NAME]" at bounding box center [867, 83] width 130 height 11
click at [811, 79] on input "[MEDICAL_DATA][PERSON_NAME]" at bounding box center [800, 89] width 22 height 22
radio input "true"
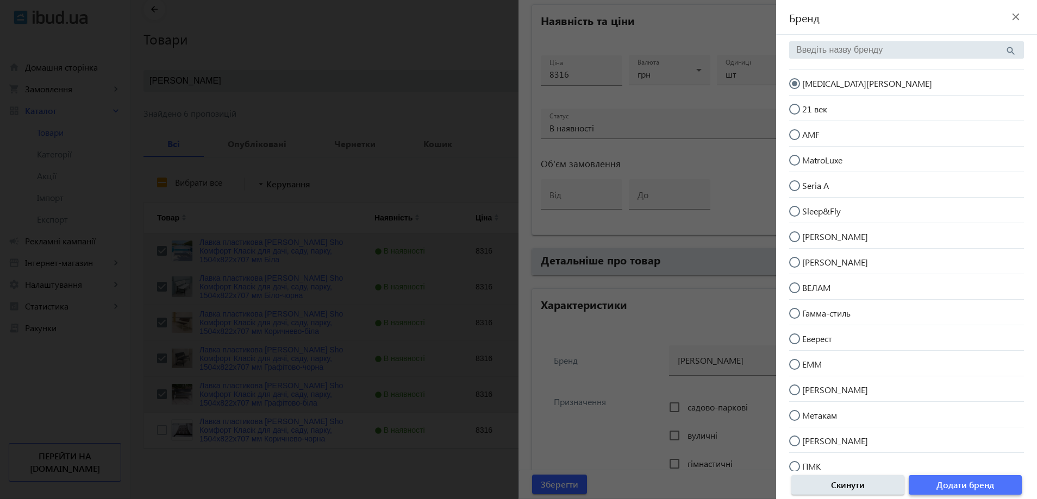
click at [999, 483] on span "button" at bounding box center [965, 485] width 113 height 26
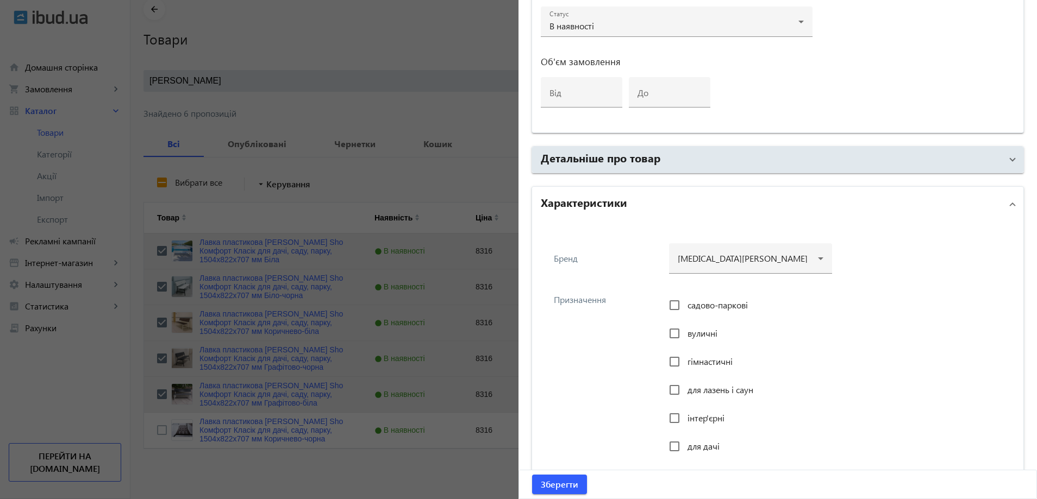
scroll to position [625, 0]
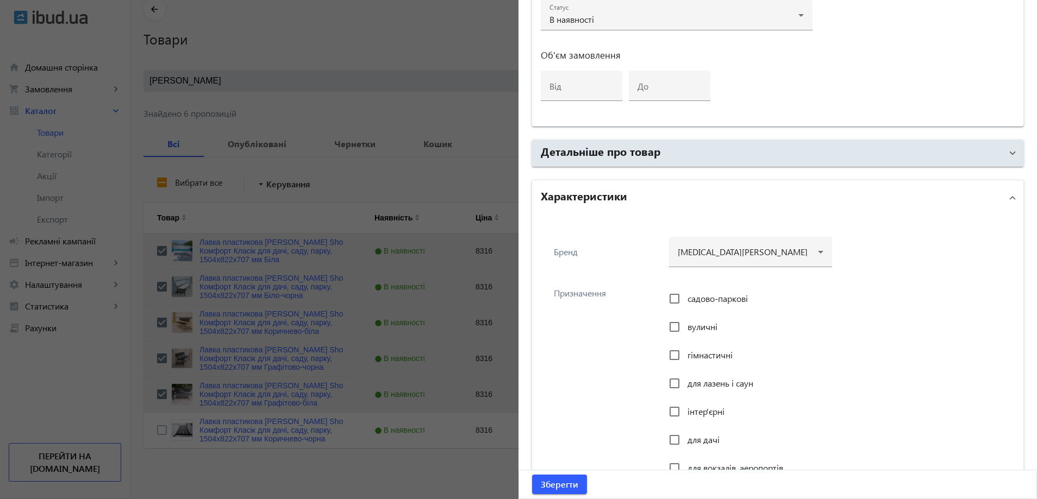
click at [692, 304] on div "садово-паркові" at bounding box center [708, 299] width 79 height 22
click at [702, 299] on span "садово-паркові" at bounding box center [717, 298] width 60 height 11
click at [685, 299] on input "садово-паркові" at bounding box center [675, 299] width 22 height 22
checkbox input "true"
click at [699, 331] on span "вуличні" at bounding box center [702, 326] width 30 height 11
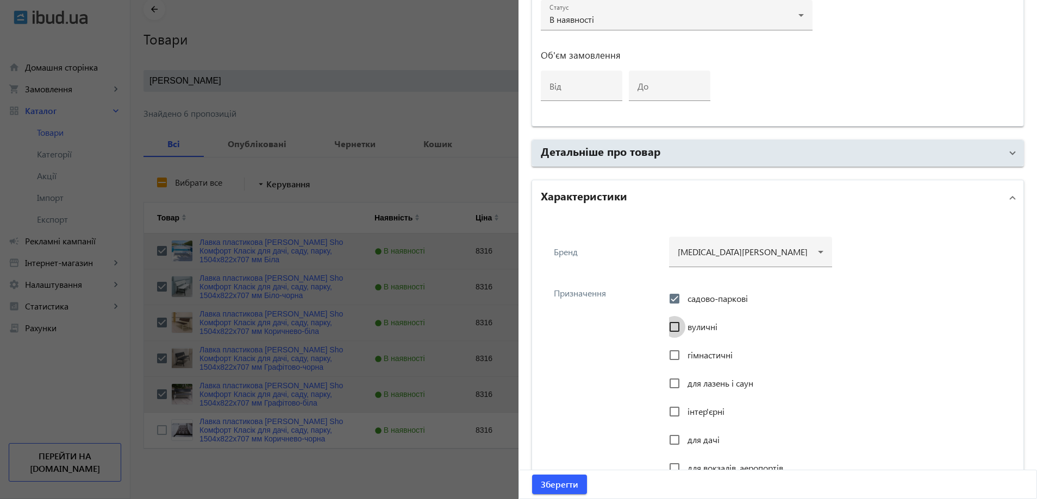
click at [685, 331] on input "вуличні" at bounding box center [675, 327] width 22 height 22
checkbox input "true"
click at [697, 414] on span "інтер'єрні" at bounding box center [705, 411] width 37 height 11
click at [685, 414] on input "інтер'єрні" at bounding box center [675, 412] width 22 height 22
checkbox input "true"
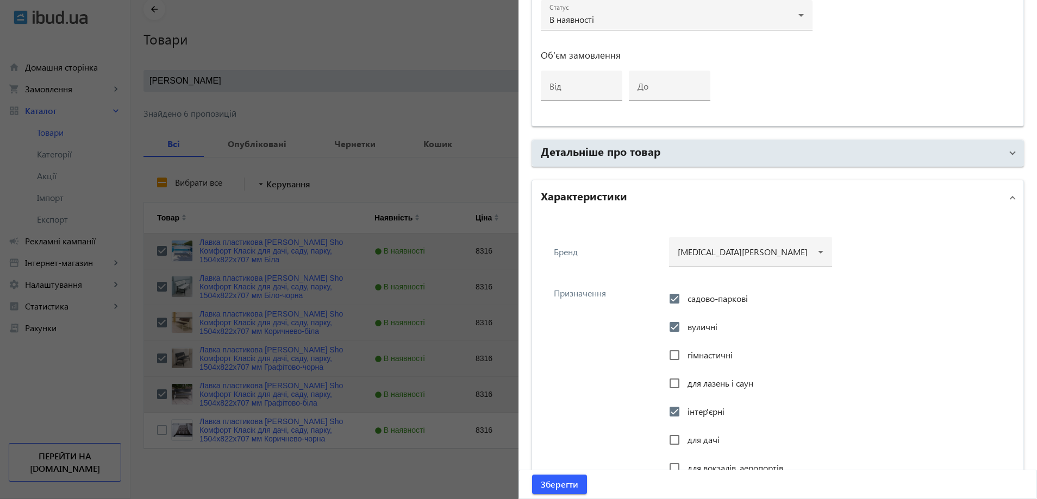
click at [699, 441] on span "для дачі" at bounding box center [703, 439] width 32 height 11
click at [685, 441] on input "для дачі" at bounding box center [675, 440] width 22 height 22
checkbox input "true"
click at [704, 462] on div "для вокзалів, аеропортів" at bounding box center [726, 469] width 114 height 22
click at [704, 462] on span "для вокзалів, аеропортів" at bounding box center [735, 467] width 96 height 11
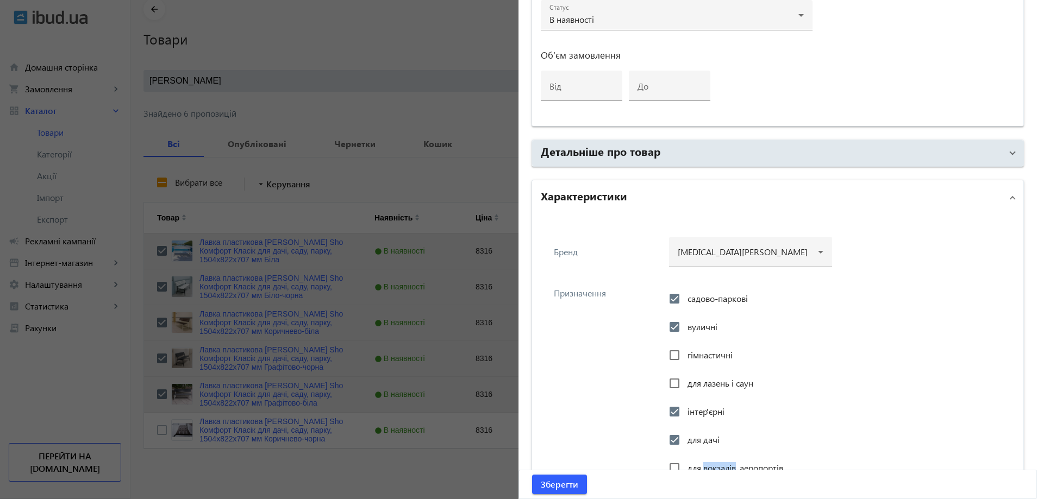
click at [685, 462] on input "для вокзалів, аеропортів" at bounding box center [675, 469] width 22 height 22
checkbox input "true"
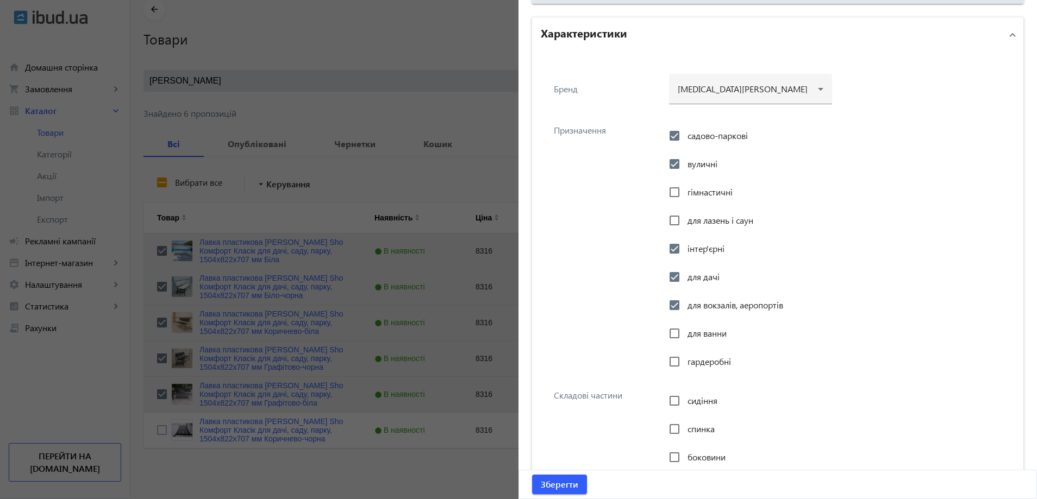
click at [618, 327] on div "Призначення садово-паркові вуличні гімнастичні для лазень і саун інтер'єрні для…" at bounding box center [778, 246] width 474 height 265
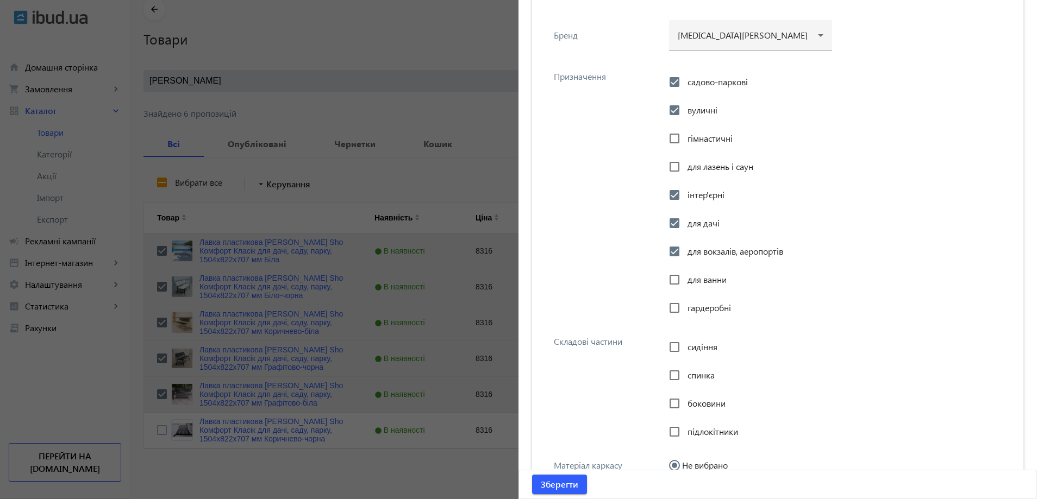
scroll to position [842, 0]
click at [697, 341] on span "сидіння" at bounding box center [702, 346] width 30 height 11
click at [685, 341] on input "сидіння" at bounding box center [675, 347] width 22 height 22
checkbox input "true"
click at [682, 373] on div at bounding box center [674, 375] width 26 height 26
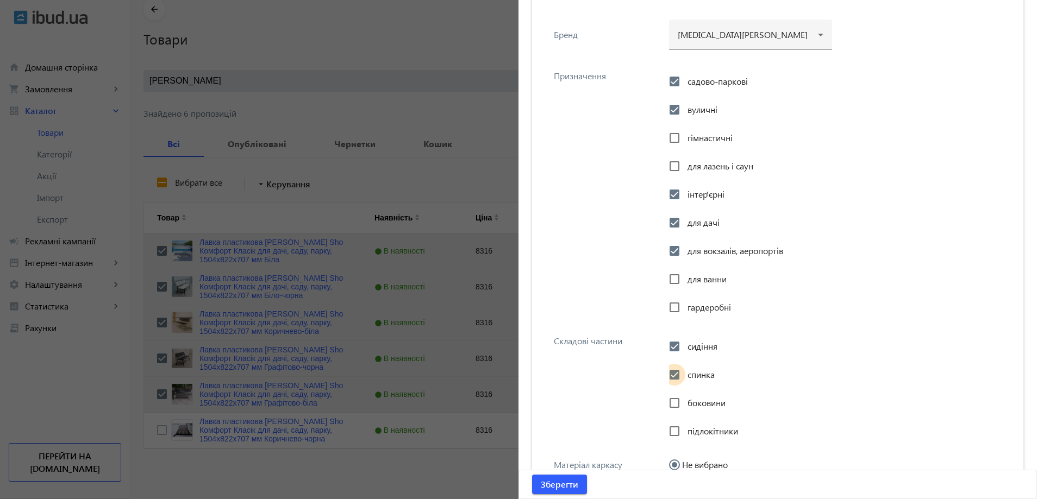
checkbox input "true"
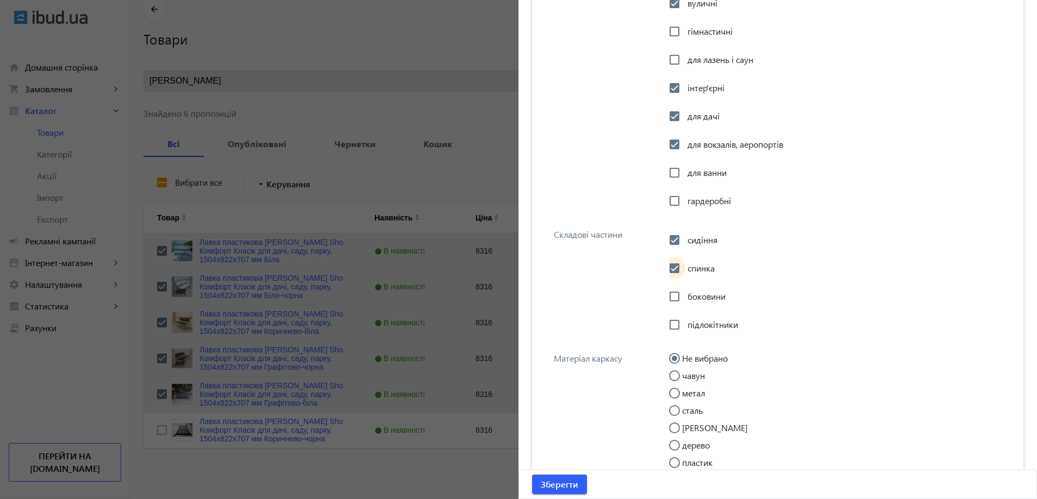
scroll to position [951, 0]
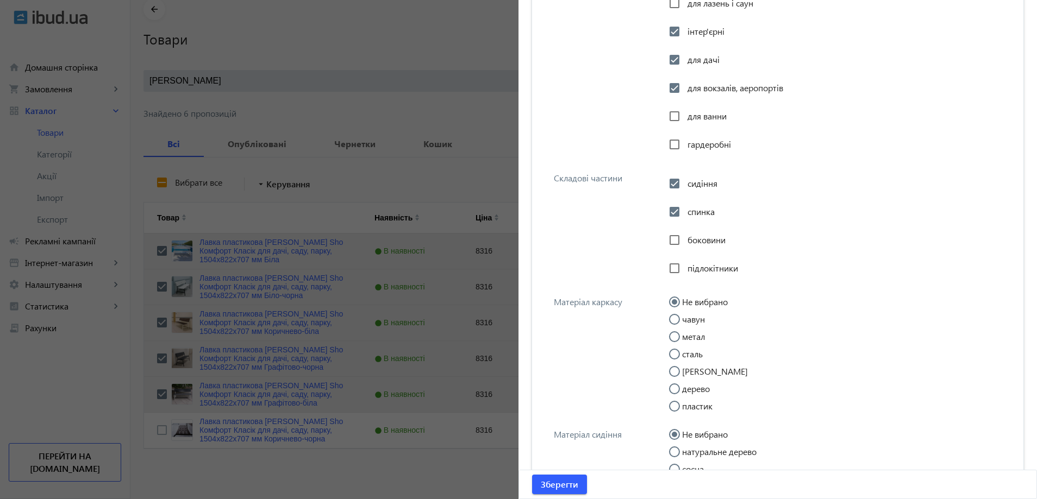
click at [682, 337] on input "метал" at bounding box center [680, 343] width 22 height 22
radio input "true"
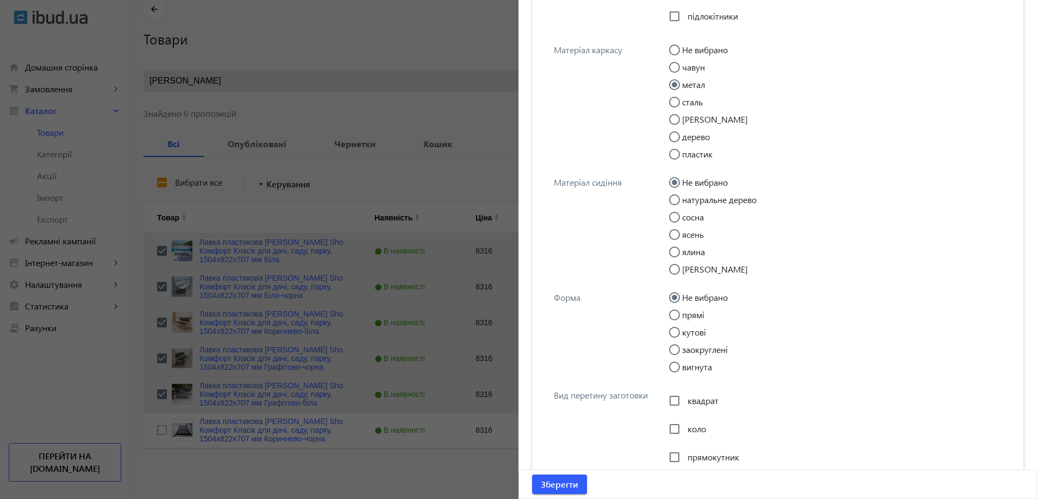
scroll to position [1277, 0]
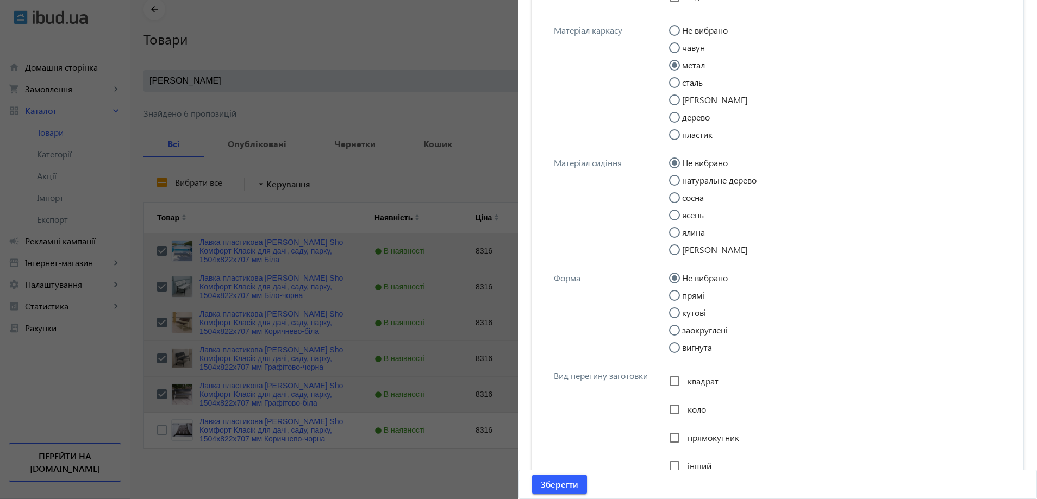
click at [683, 301] on div at bounding box center [674, 313] width 26 height 26
radio input "false"
radio input "true"
click at [683, 297] on input "прямі" at bounding box center [680, 301] width 22 height 22
radio input "true"
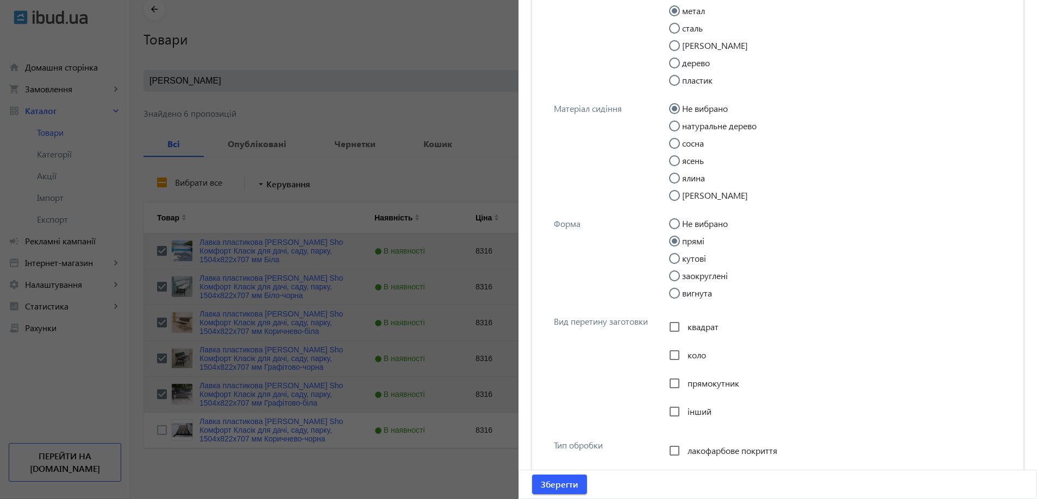
click at [696, 386] on span "прямокутник" at bounding box center [713, 383] width 52 height 11
click at [685, 386] on input "прямокутник" at bounding box center [675, 384] width 22 height 22
checkbox input "true"
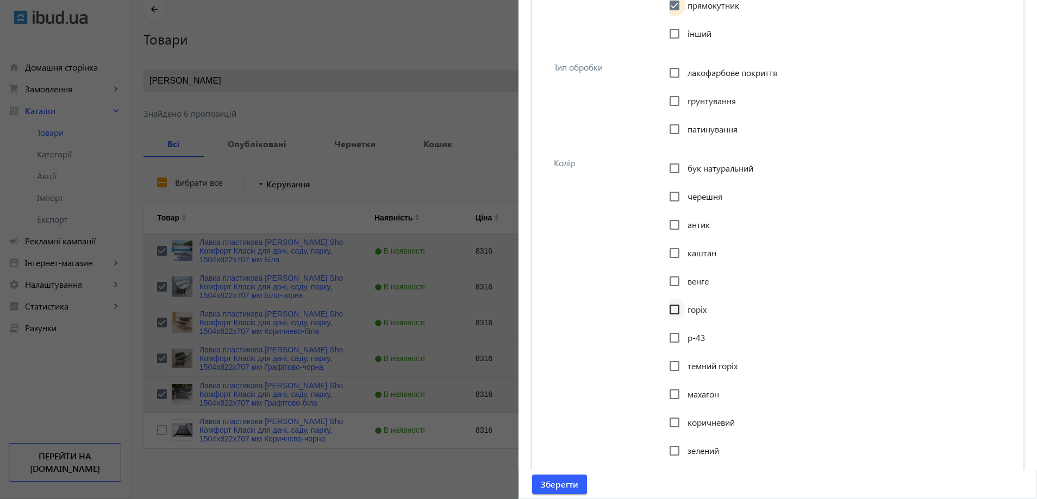
scroll to position [1712, 0]
click at [687, 420] on span "коричневий" at bounding box center [710, 420] width 47 height 11
click at [685, 420] on input "коричневий" at bounding box center [675, 421] width 22 height 22
checkbox input "true"
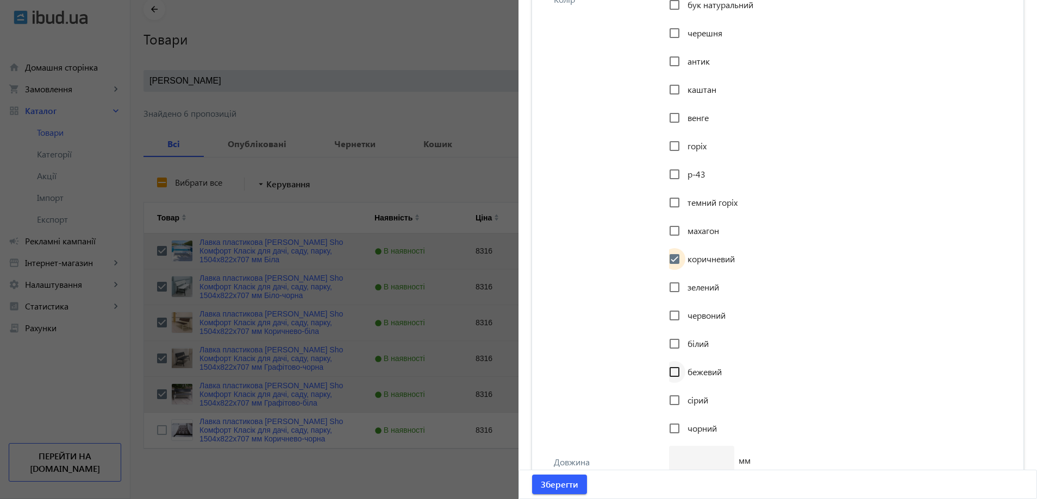
scroll to position [1875, 0]
click at [682, 425] on input "чорний" at bounding box center [675, 427] width 22 height 22
checkbox input "true"
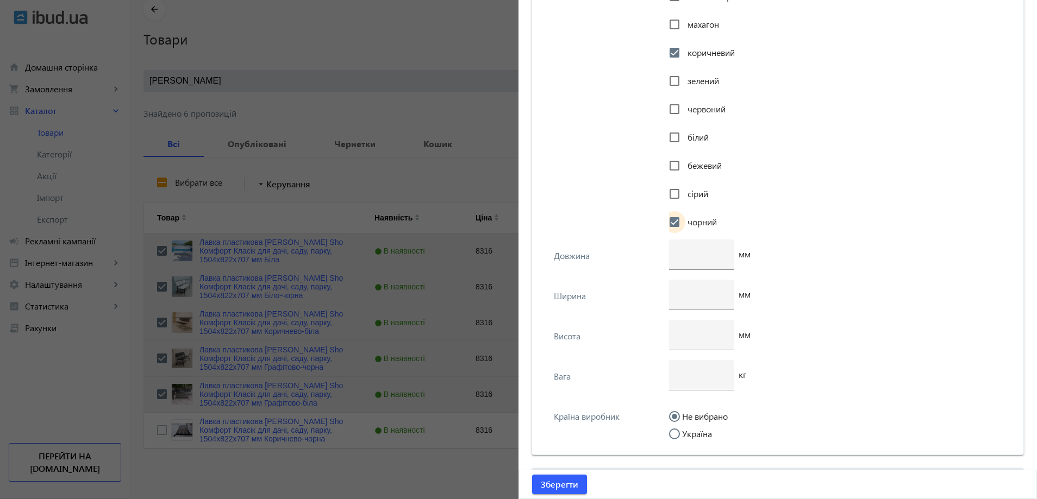
scroll to position [2111, 0]
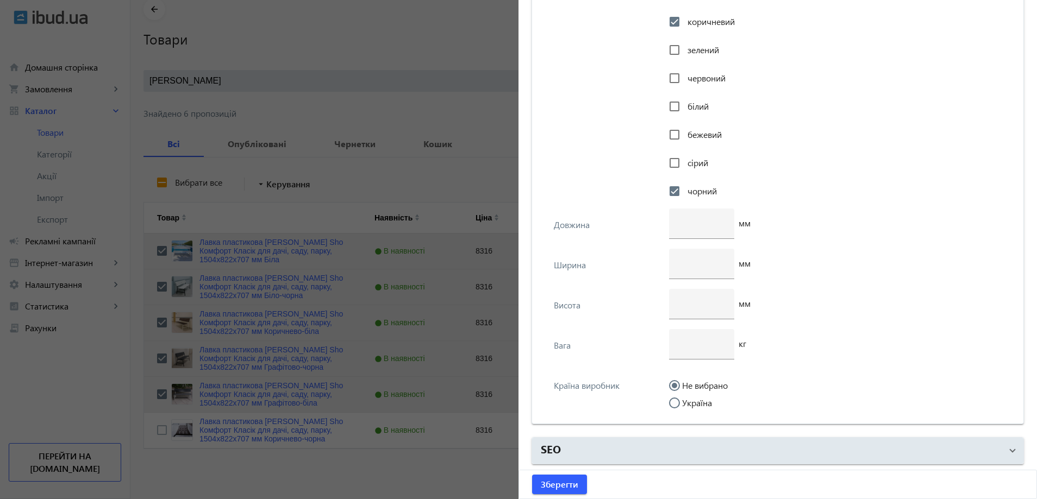
click at [682, 412] on input "Україна" at bounding box center [680, 409] width 22 height 22
radio input "true"
click at [692, 358] on div at bounding box center [702, 344] width 48 height 30
type input "23"
click at [690, 215] on div at bounding box center [702, 224] width 48 height 30
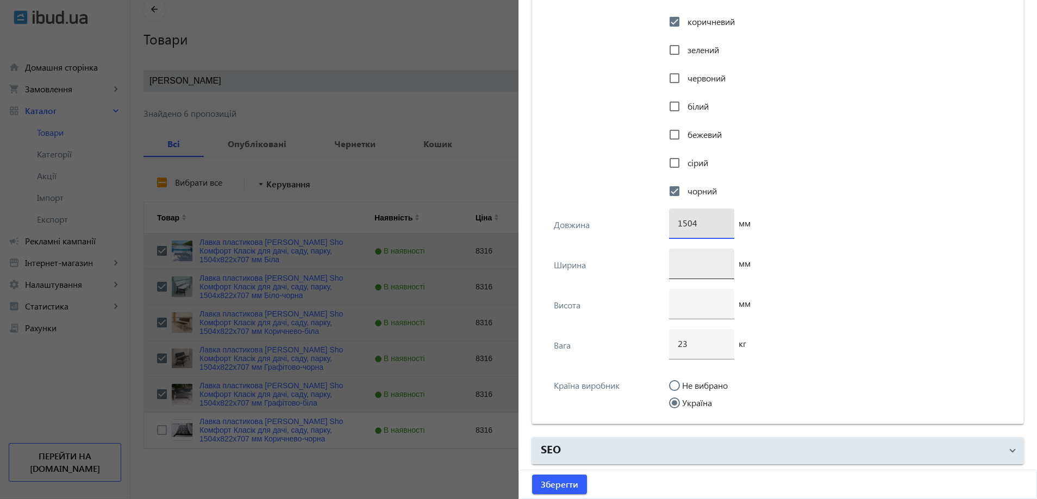
type input "1504"
click at [688, 259] on input "number" at bounding box center [702, 263] width 48 height 11
type input "822"
click at [691, 299] on input "number" at bounding box center [702, 303] width 48 height 11
paste input "822"
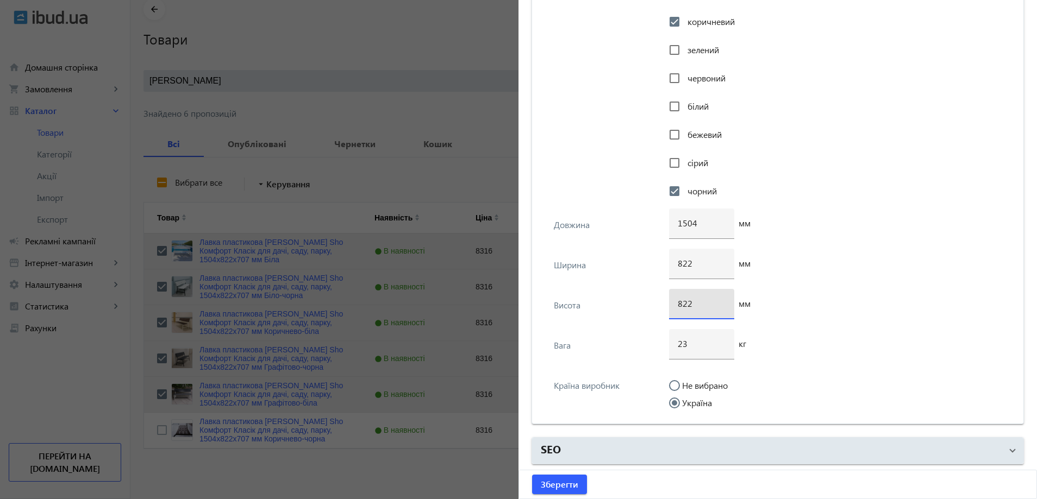
type input "822"
click at [690, 257] on div "822" at bounding box center [702, 264] width 48 height 30
type input "707"
click at [565, 484] on span "Зберегти" at bounding box center [559, 485] width 37 height 12
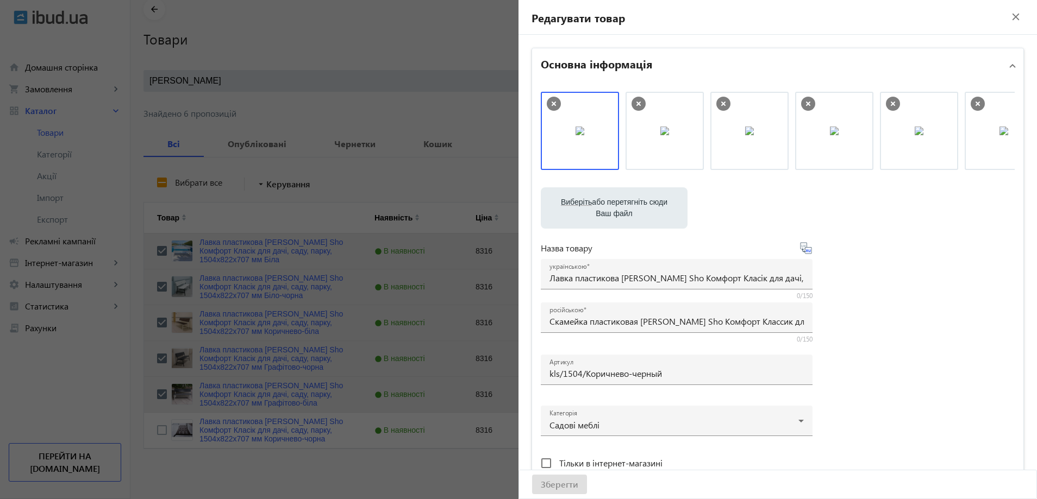
scroll to position [0, 0]
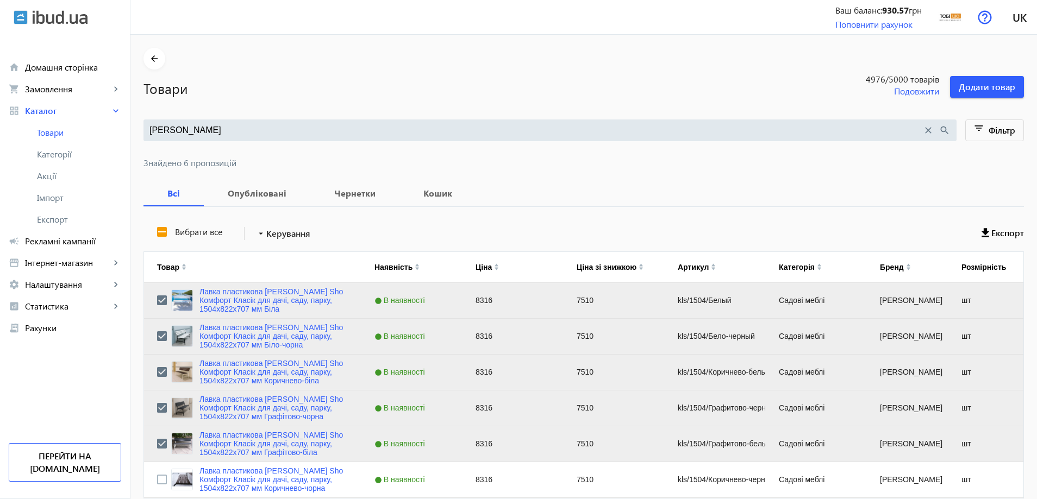
click at [215, 130] on input "Комфорт Классик" at bounding box center [535, 130] width 773 height 12
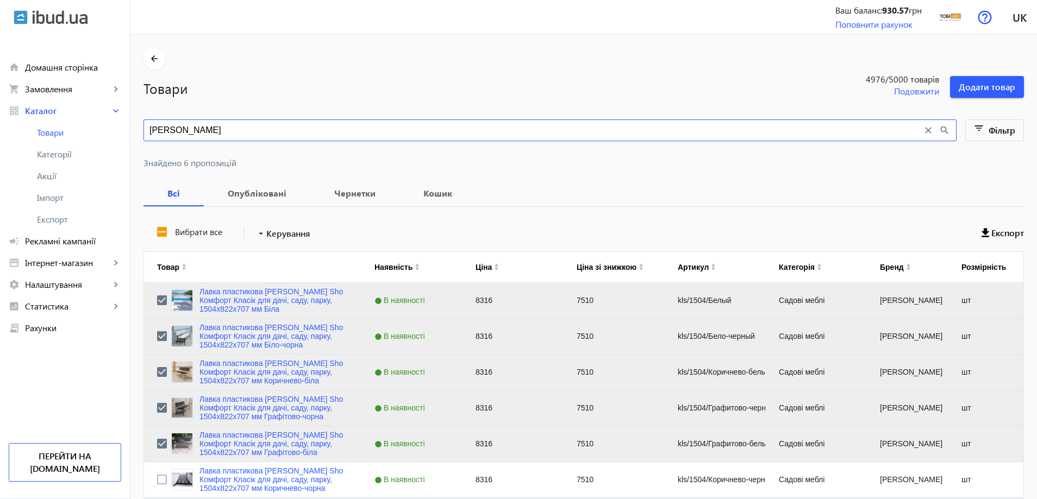
paste input "одерн Люкс ПВХ"
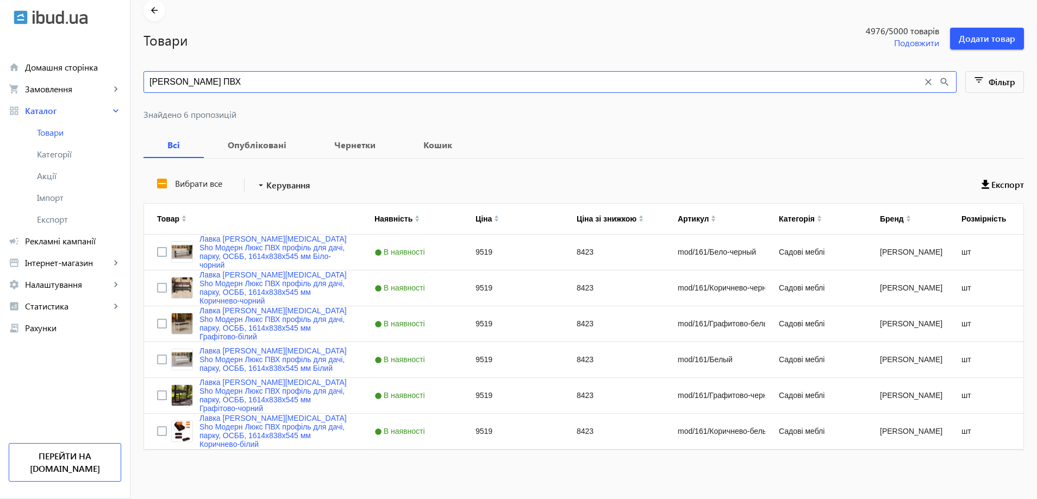
scroll to position [49, 0]
type input "Модерн Люкс ПВХ"
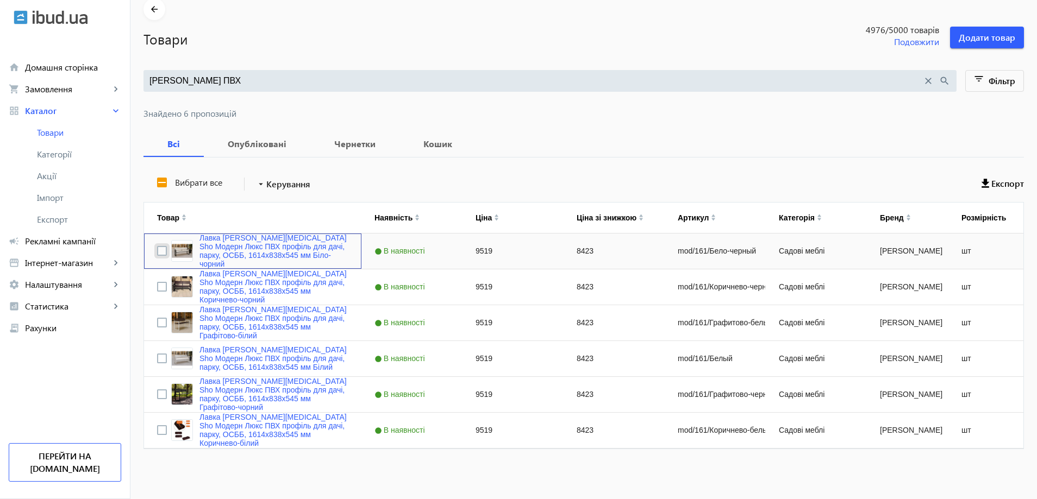
click at [157, 248] on input "Press Space to toggle row selection (unchecked)" at bounding box center [162, 251] width 10 height 10
checkbox input "true"
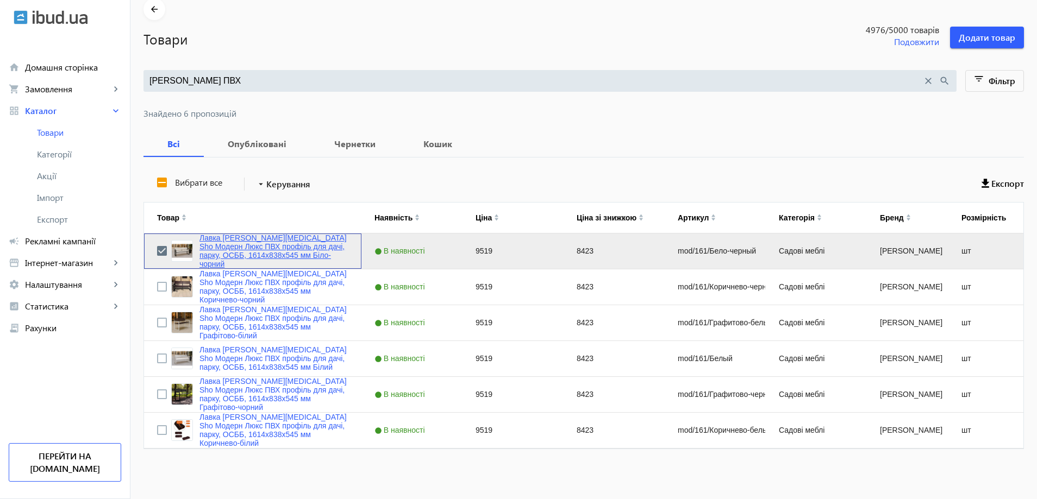
click at [218, 253] on link "Лавка [PERSON_NAME][MEDICAL_DATA] Sho Модерн Люкс ПВХ профіль для дачі, парку, …" at bounding box center [273, 251] width 149 height 35
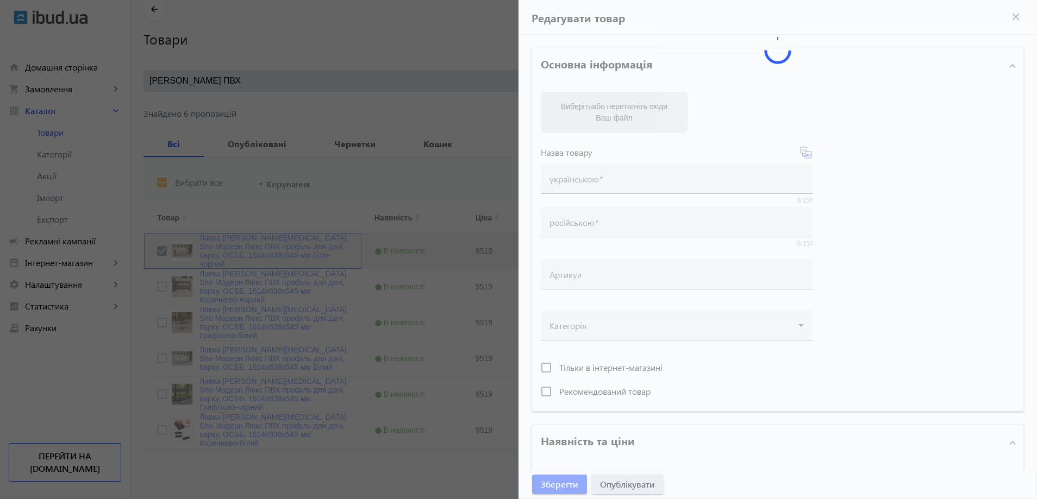
type input "Лавка [PERSON_NAME][MEDICAL_DATA] Sho Модерн Люкс ПВХ профіль для дачі, парку, …"
type input "Скамейка садовая Tobi Sho Модерн Люкс ПВХ профиль для дачи, парка, ОСББ, 1614х8…"
type input "mod/161/Бело-черный"
type input "9519"
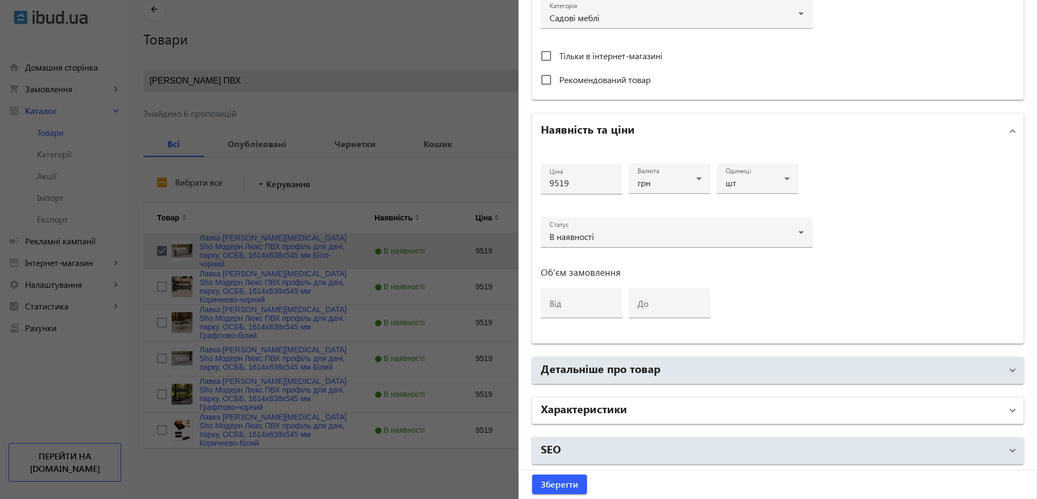
click at [645, 411] on mat-panel-title "Характеристики" at bounding box center [771, 411] width 461 height 20
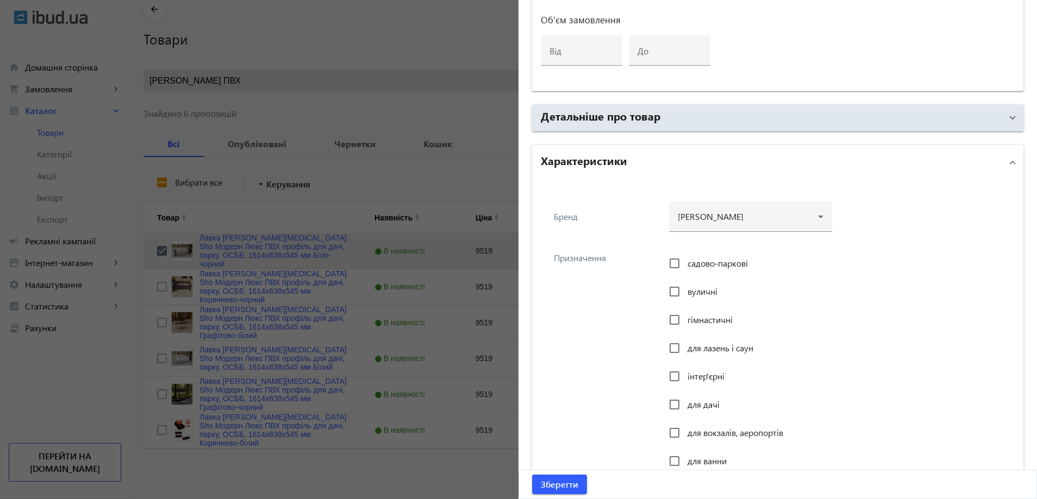
scroll to position [679, 0]
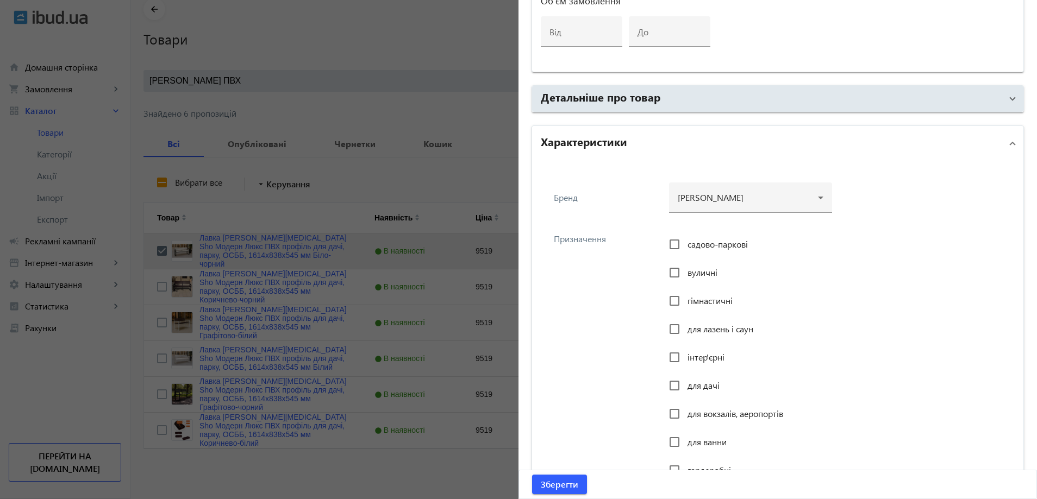
click at [704, 242] on span "садово-паркові" at bounding box center [717, 244] width 60 height 11
click at [685, 242] on input "садово-паркові" at bounding box center [675, 245] width 22 height 22
checkbox input "true"
click at [689, 266] on div "вуличні" at bounding box center [693, 273] width 48 height 22
click at [689, 272] on span "вуличні" at bounding box center [702, 272] width 30 height 11
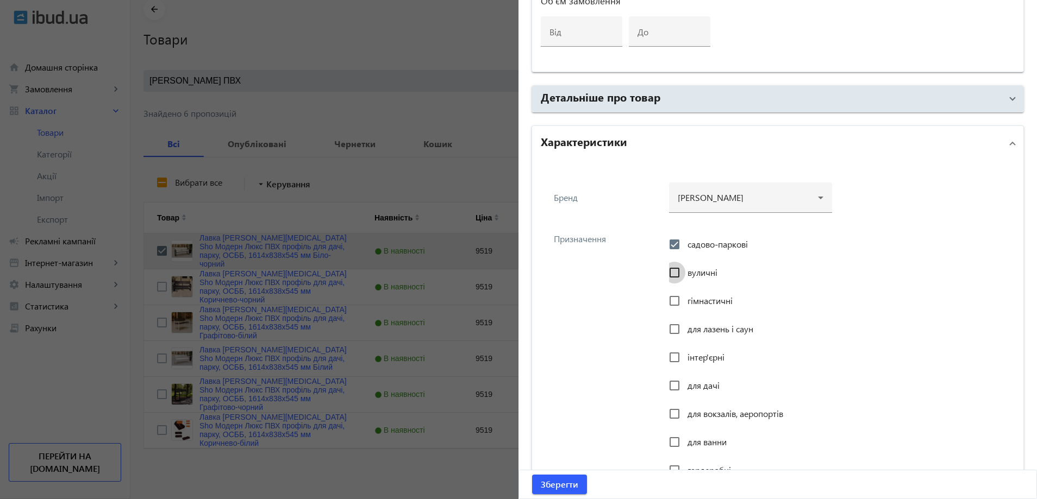
click at [685, 272] on input "вуличні" at bounding box center [675, 273] width 22 height 22
checkbox input "true"
click at [687, 355] on span "інтер'єрні" at bounding box center [705, 357] width 37 height 11
click at [685, 355] on input "інтер'єрні" at bounding box center [675, 358] width 22 height 22
checkbox input "true"
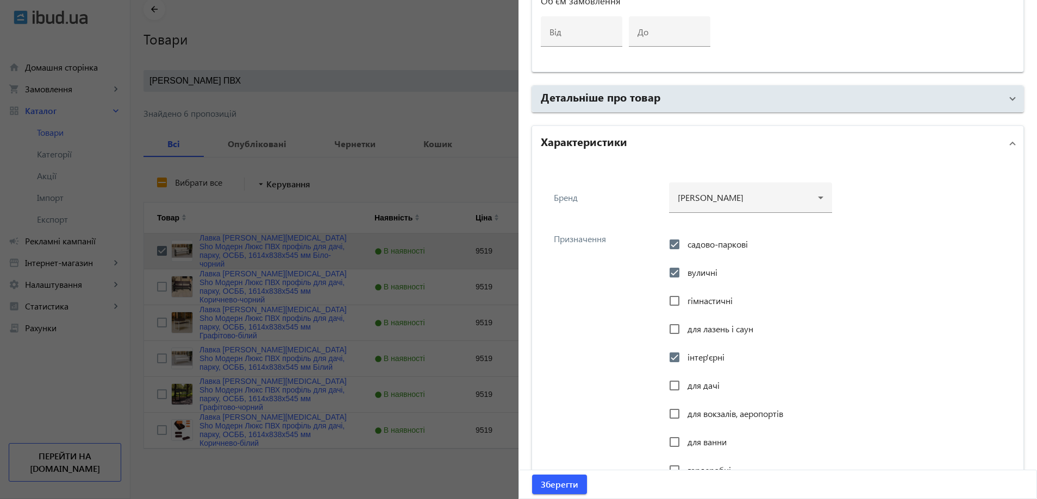
click at [687, 382] on span "для дачі" at bounding box center [703, 385] width 32 height 11
click at [685, 382] on input "для дачі" at bounding box center [675, 386] width 22 height 22
checkbox input "true"
click at [690, 405] on div "для вокзалів, аеропортів" at bounding box center [726, 414] width 114 height 22
click at [690, 409] on span "для вокзалів, аеропортів" at bounding box center [735, 413] width 96 height 11
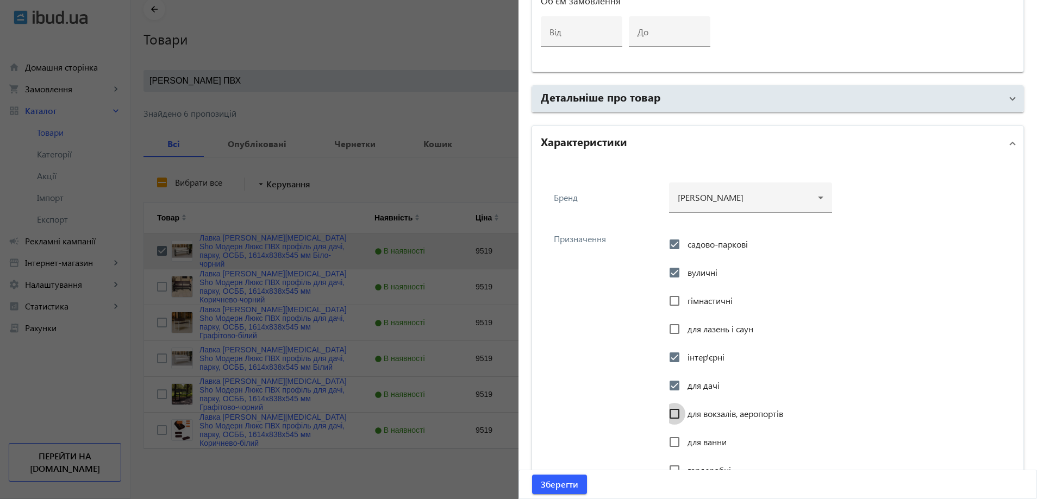
click at [685, 409] on input "для вокзалів, аеропортів" at bounding box center [675, 414] width 22 height 22
checkbox input "true"
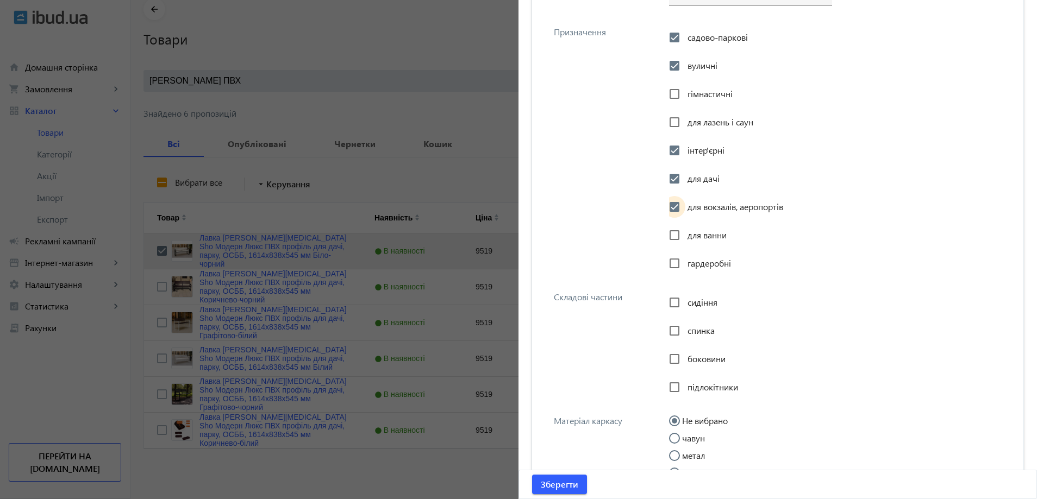
scroll to position [897, 0]
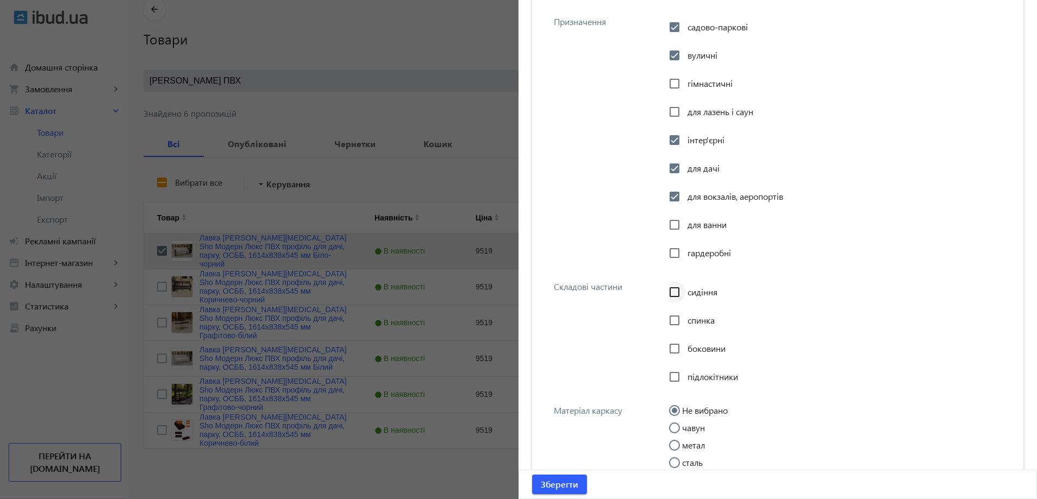
click at [684, 291] on div at bounding box center [674, 292] width 26 height 26
checkbox input "true"
click at [683, 315] on div at bounding box center [674, 321] width 26 height 26
checkbox input "true"
click at [683, 346] on div at bounding box center [674, 349] width 26 height 26
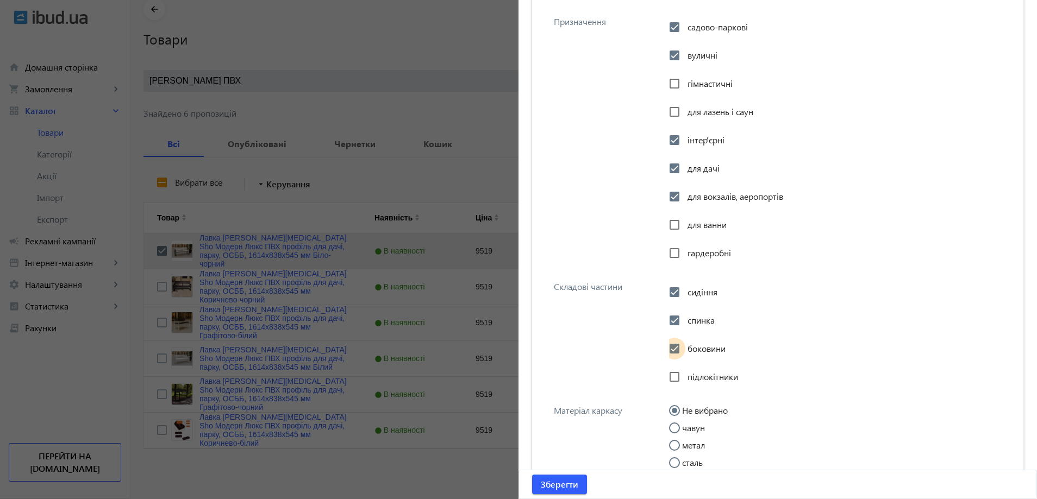
checkbox input "true"
click at [684, 378] on div at bounding box center [674, 377] width 26 height 26
checkbox input "true"
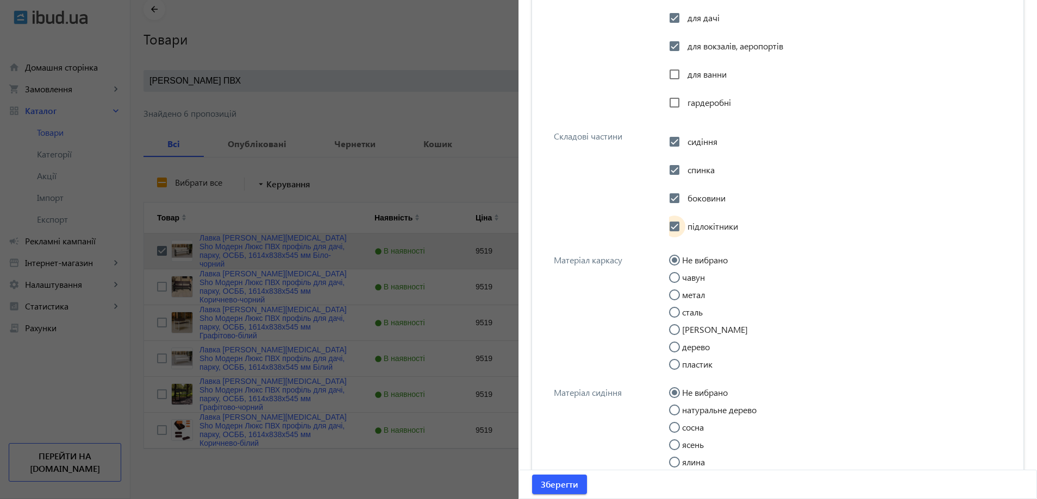
scroll to position [1060, 0]
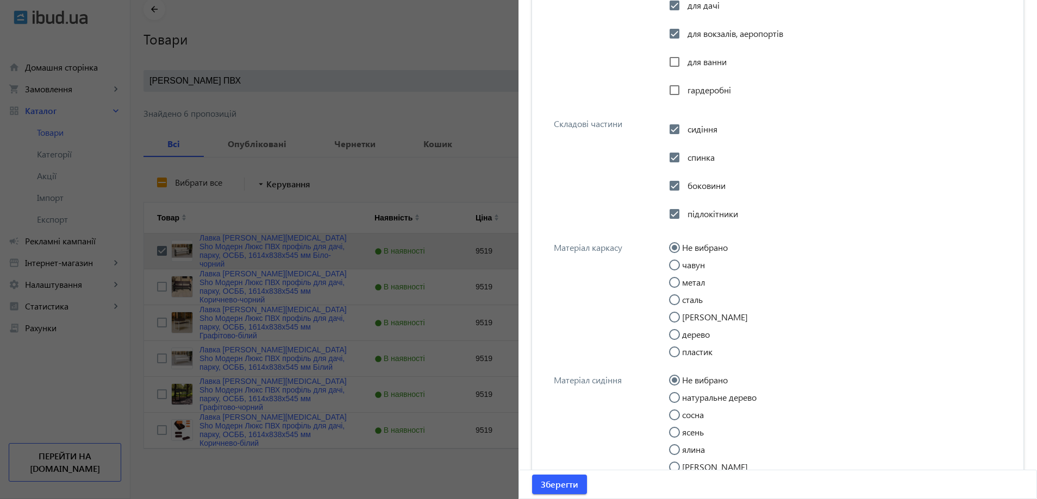
click at [686, 280] on input "метал" at bounding box center [680, 288] width 22 height 22
radio input "true"
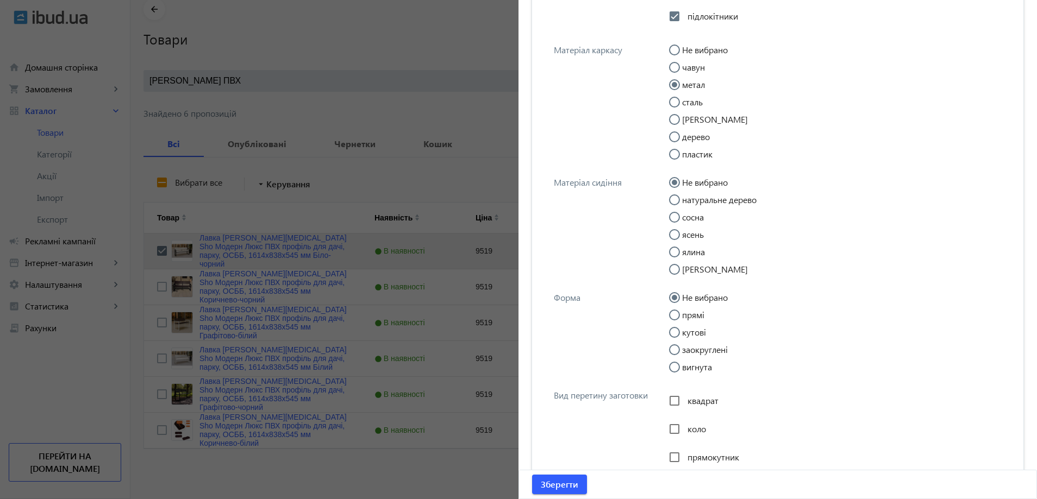
scroll to position [1277, 0]
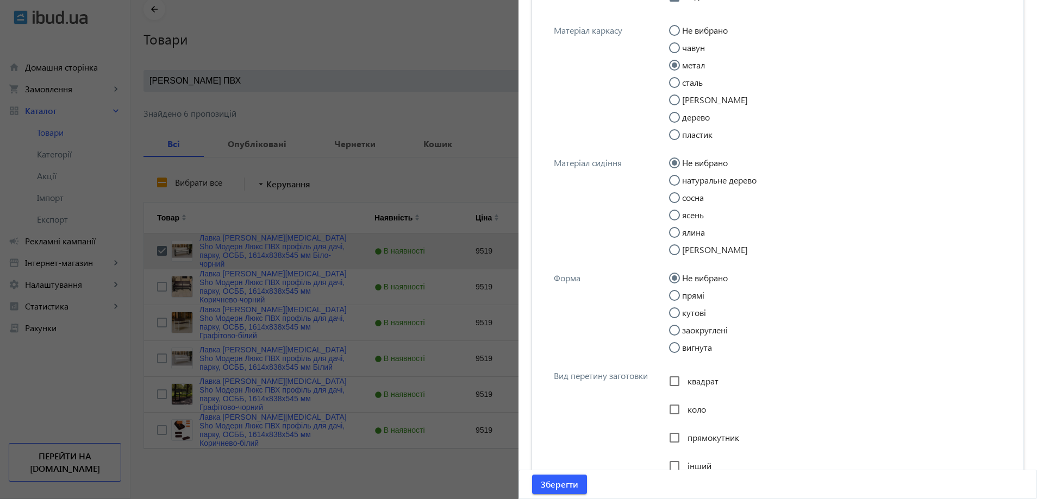
click at [688, 297] on label "прямі" at bounding box center [692, 295] width 24 height 9
click at [688, 297] on input "прямі" at bounding box center [680, 301] width 22 height 22
radio input "true"
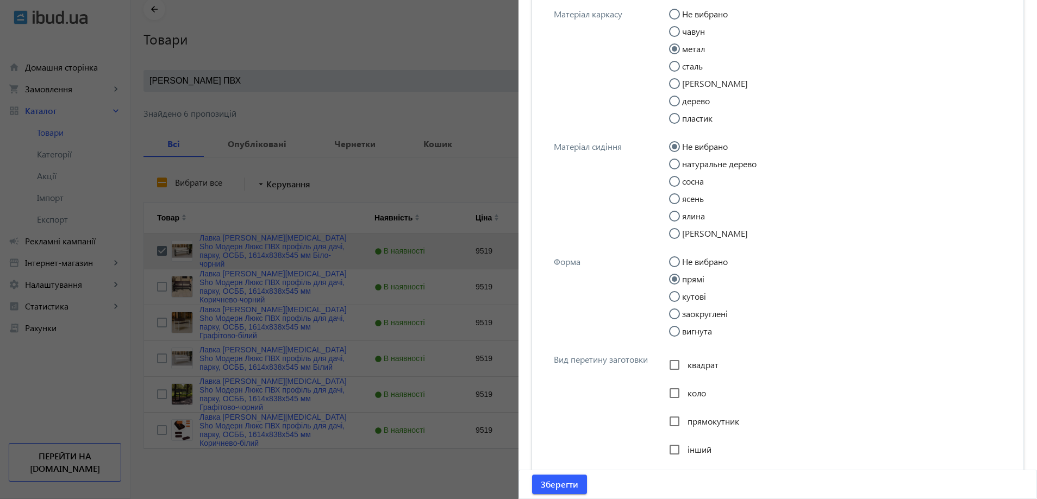
scroll to position [1331, 0]
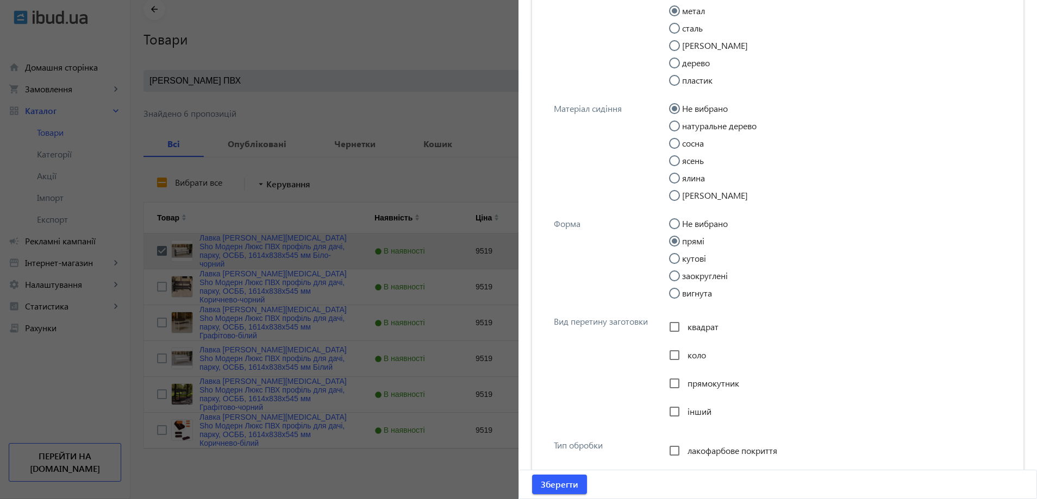
click at [696, 385] on span "прямокутник" at bounding box center [713, 383] width 52 height 11
click at [685, 385] on input "прямокутник" at bounding box center [675, 384] width 22 height 22
checkbox input "true"
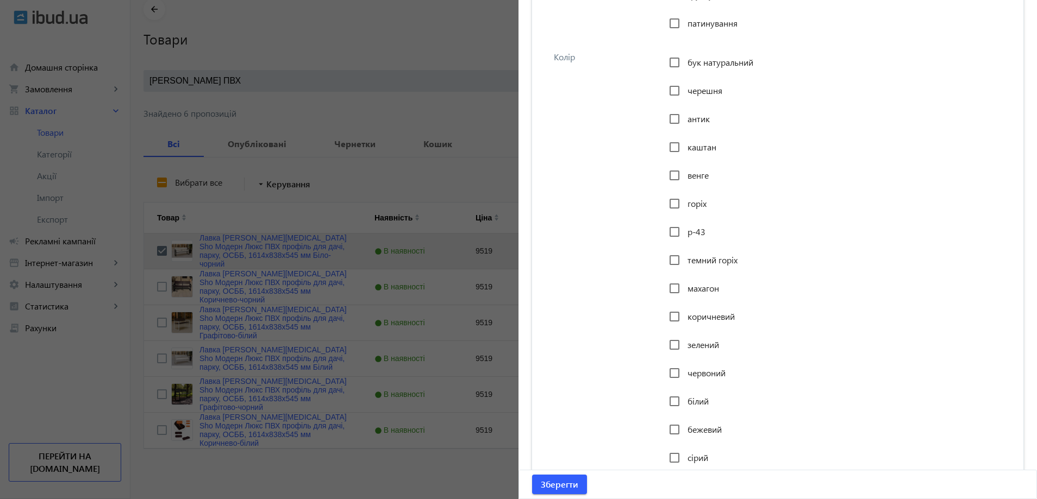
scroll to position [1821, 0]
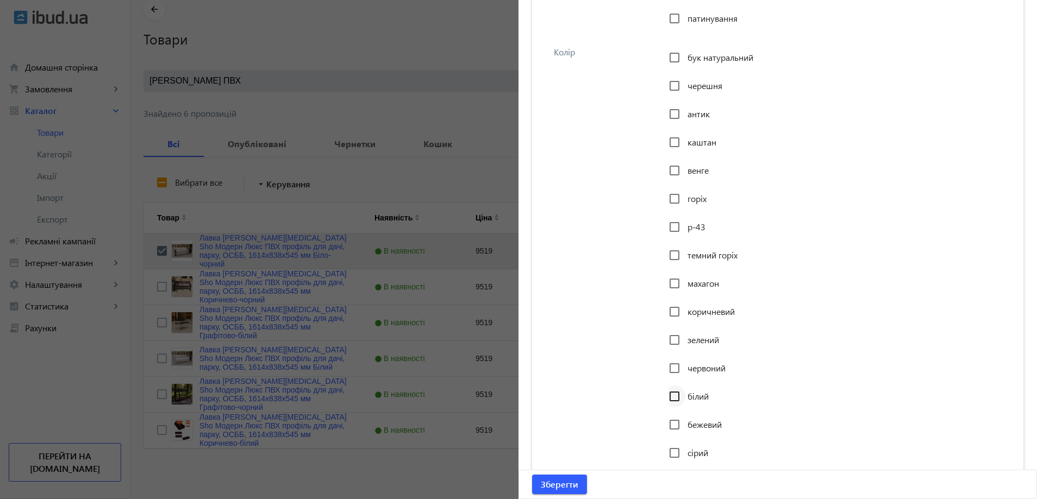
click at [683, 399] on div at bounding box center [674, 397] width 26 height 26
checkbox input "true"
click at [690, 428] on span "чорний" at bounding box center [701, 426] width 29 height 11
click at [685, 428] on input "чорний" at bounding box center [675, 427] width 22 height 22
checkbox input "true"
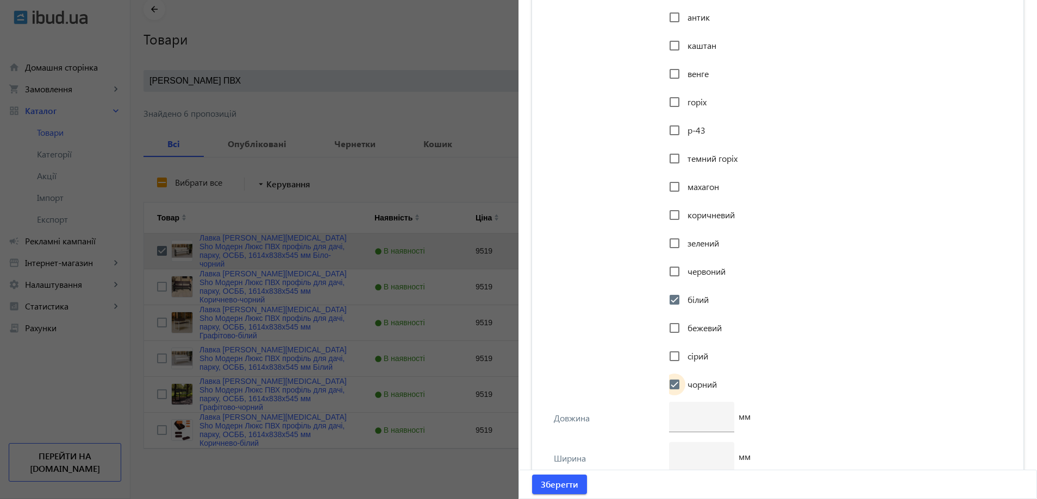
scroll to position [2038, 0]
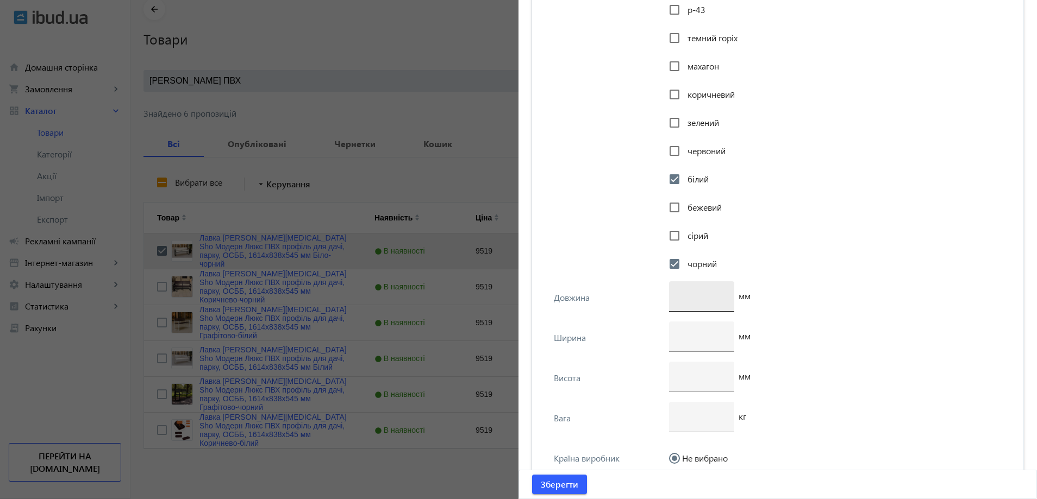
click at [689, 303] on div at bounding box center [702, 297] width 48 height 30
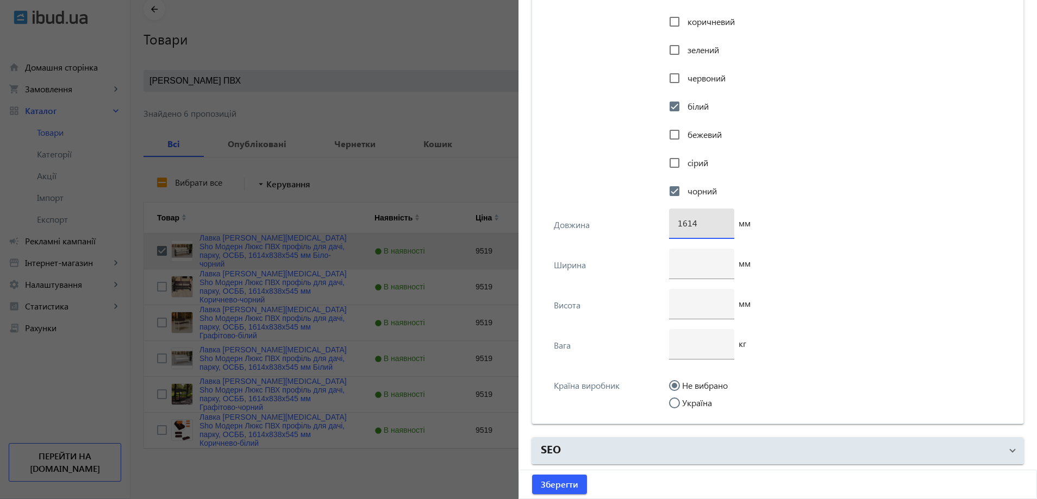
type input "1614"
click at [680, 404] on input "Україна" at bounding box center [680, 409] width 22 height 22
radio input "true"
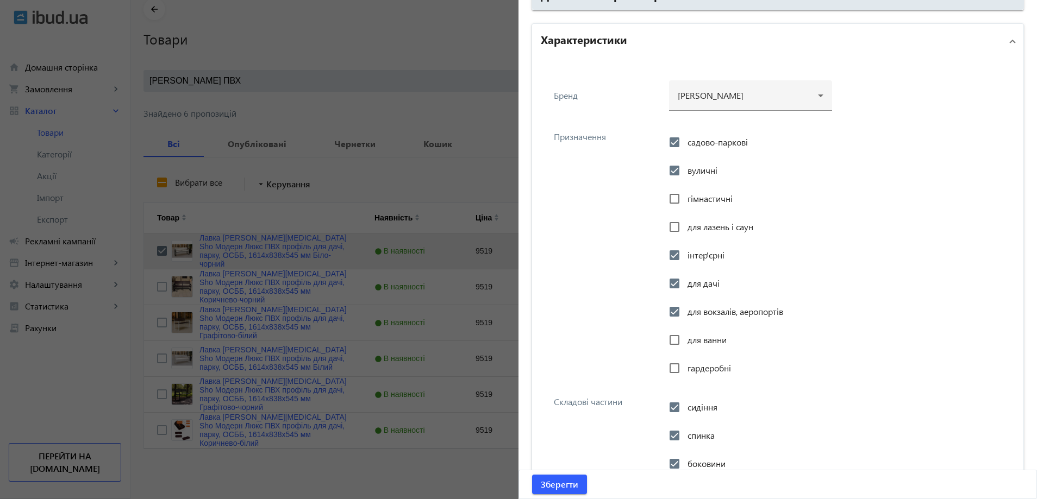
scroll to position [752, 0]
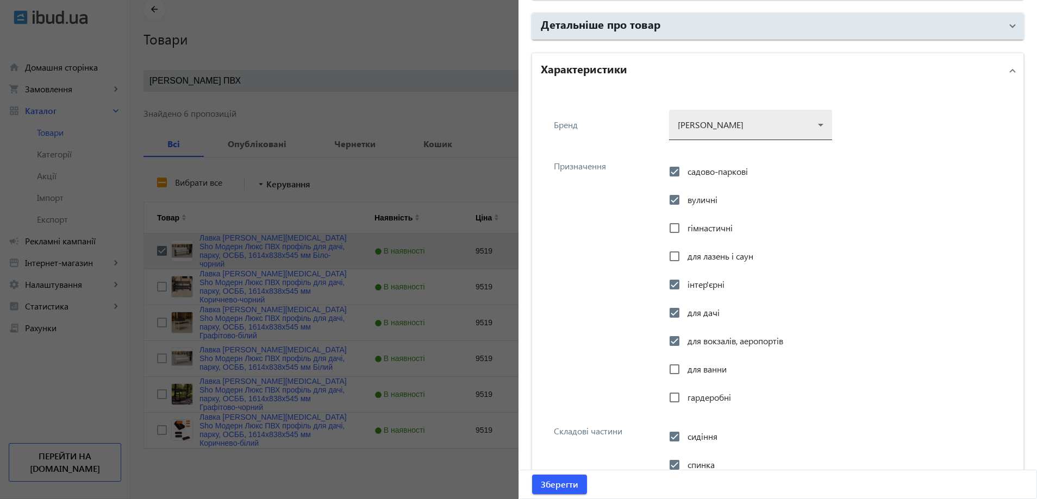
click at [709, 129] on div at bounding box center [751, 120] width 146 height 39
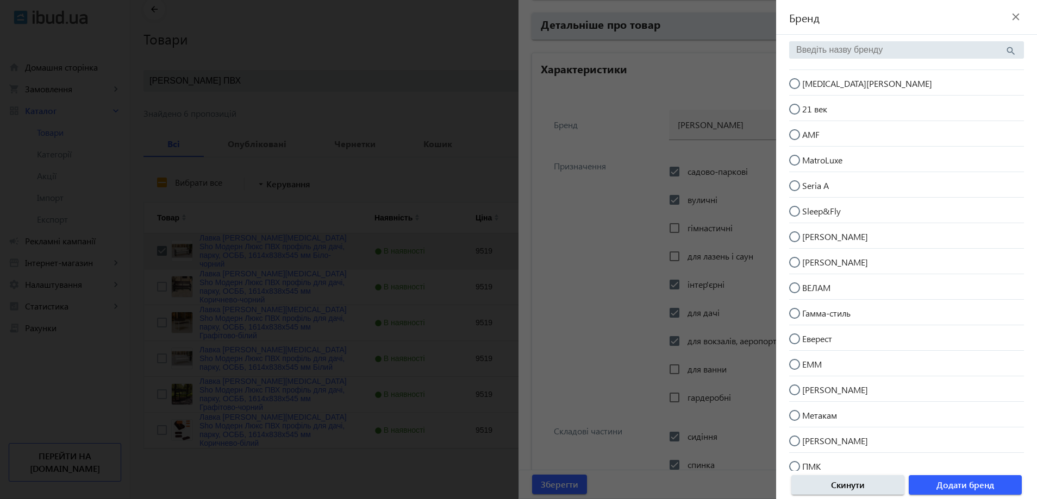
click at [803, 71] on div at bounding box center [795, 84] width 26 height 26
radio input "true"
click at [984, 489] on span "Додати бренд" at bounding box center [965, 485] width 58 height 12
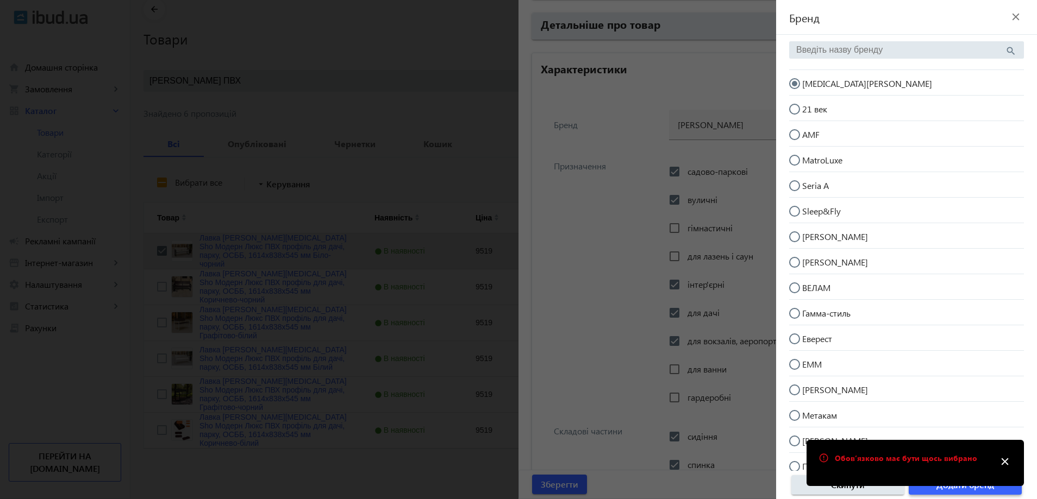
click at [987, 495] on span "button" at bounding box center [965, 485] width 113 height 26
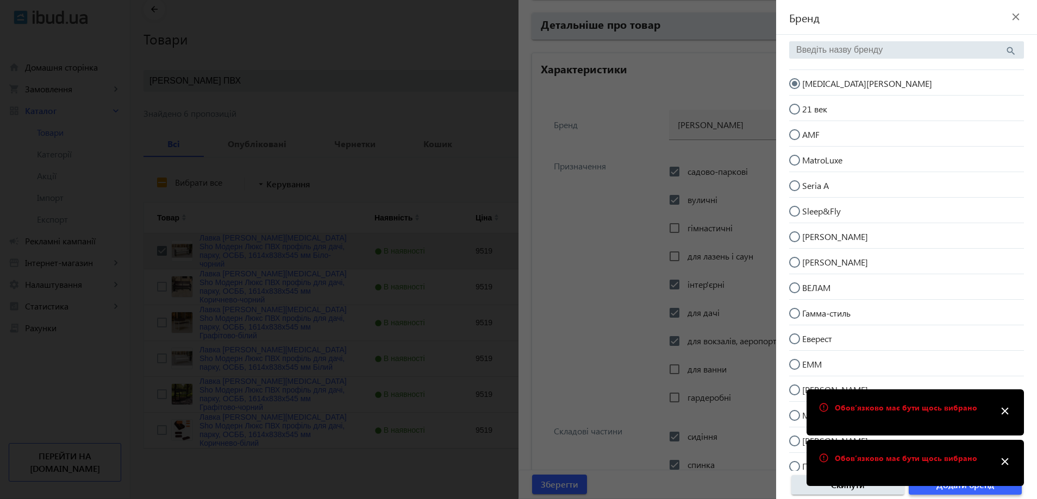
click at [954, 492] on span "button" at bounding box center [965, 485] width 113 height 26
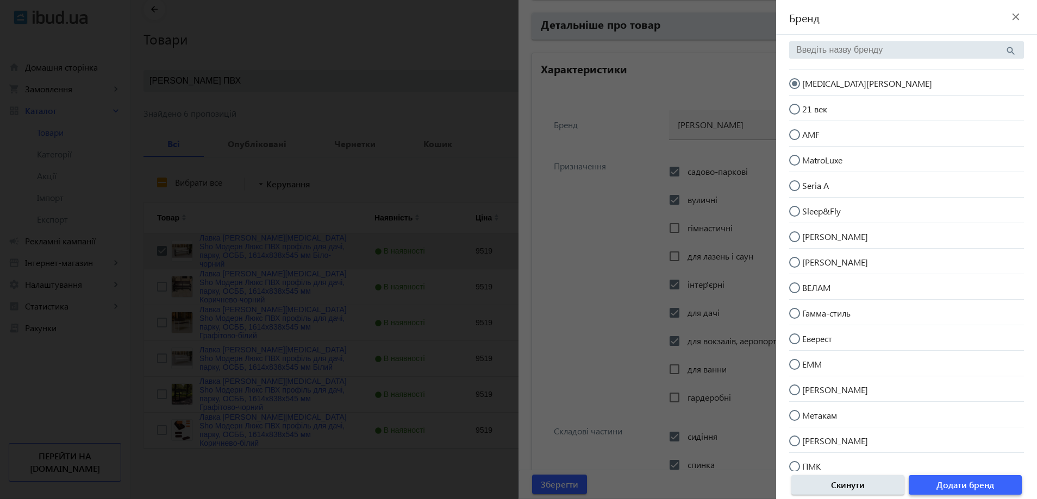
click at [990, 491] on span "Додати бренд" at bounding box center [965, 485] width 58 height 12
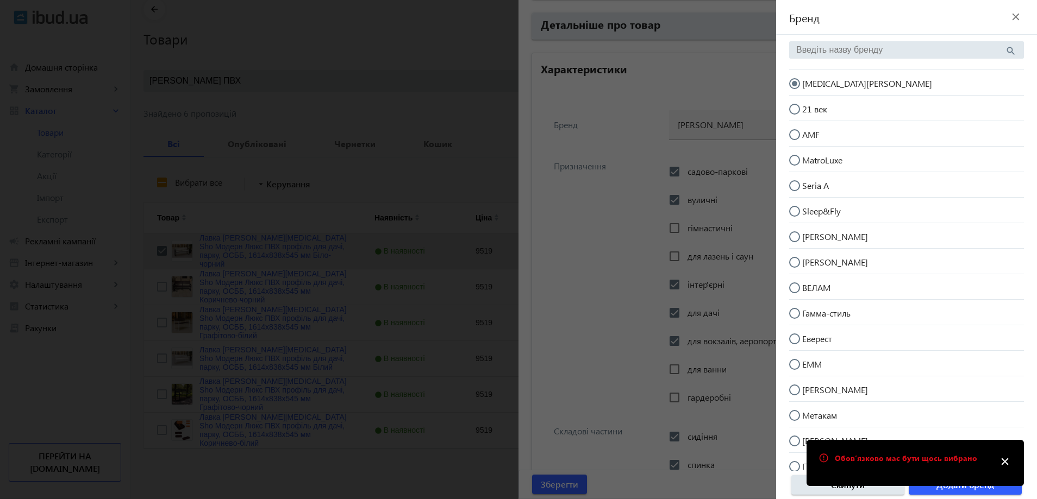
click at [602, 177] on div at bounding box center [518, 249] width 1037 height 499
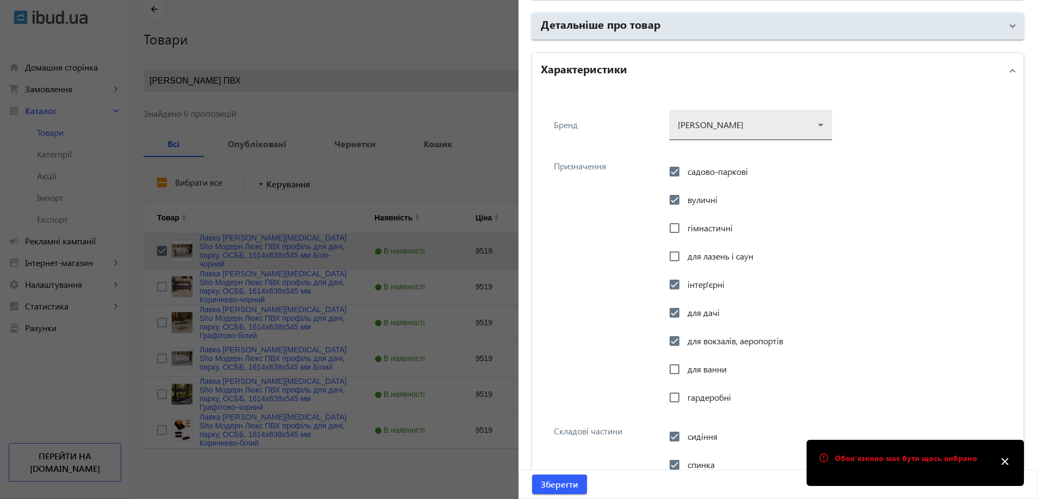
click at [722, 116] on div at bounding box center [751, 120] width 146 height 39
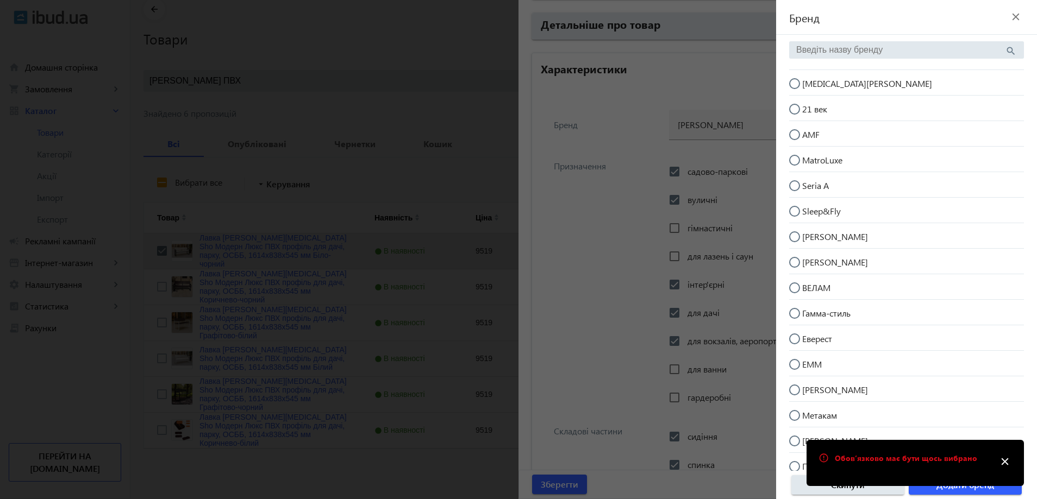
click at [858, 84] on mat-radio-button "[MEDICAL_DATA][PERSON_NAME]" at bounding box center [906, 82] width 235 height 21
radio input "true"
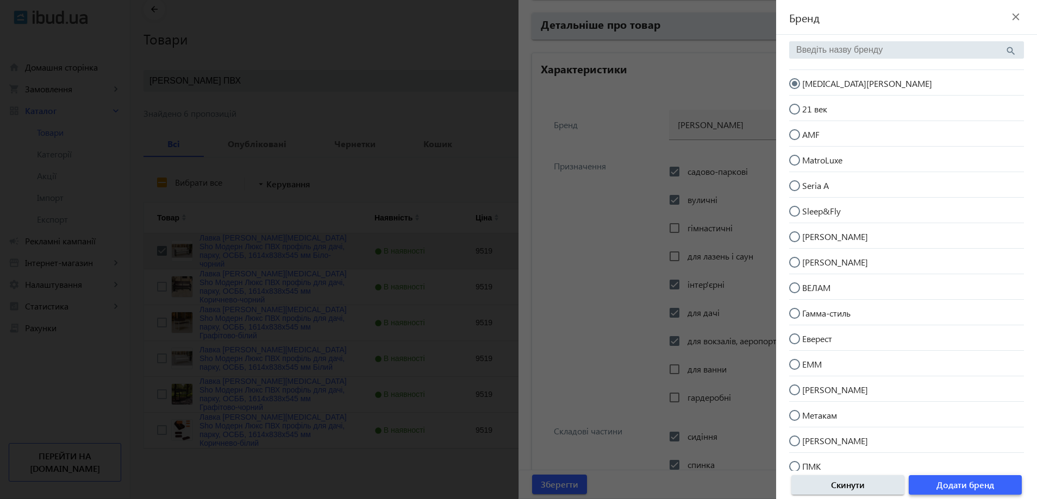
click at [962, 485] on span "Додати бренд" at bounding box center [965, 485] width 58 height 12
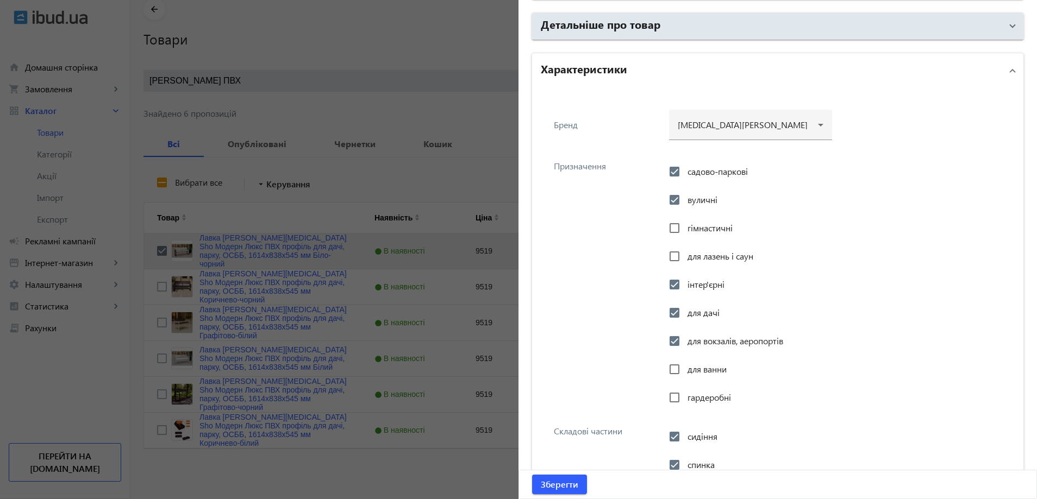
click at [945, 257] on div "садово-паркові вуличні гімнастичні для лазень і саун інтер'єрні для дачі для во…" at bounding box center [838, 288] width 339 height 254
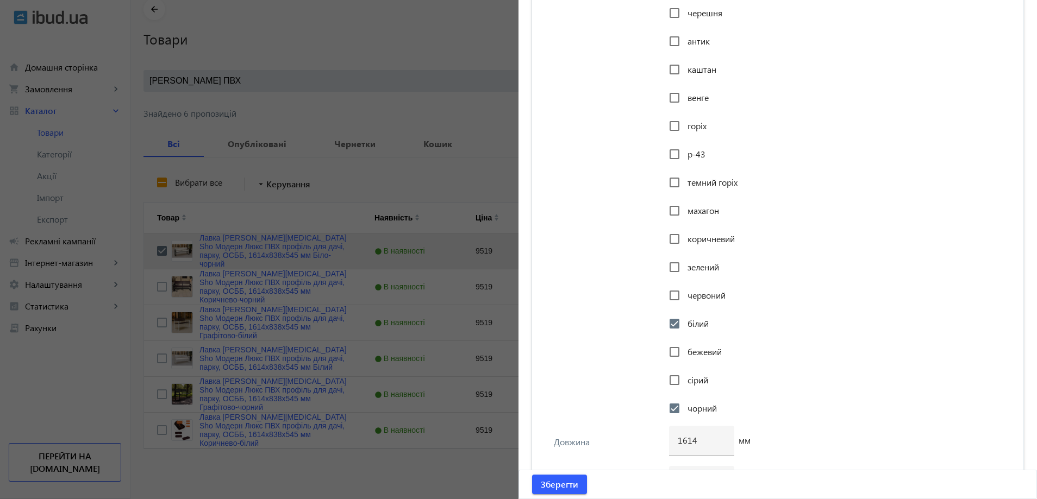
scroll to position [2111, 0]
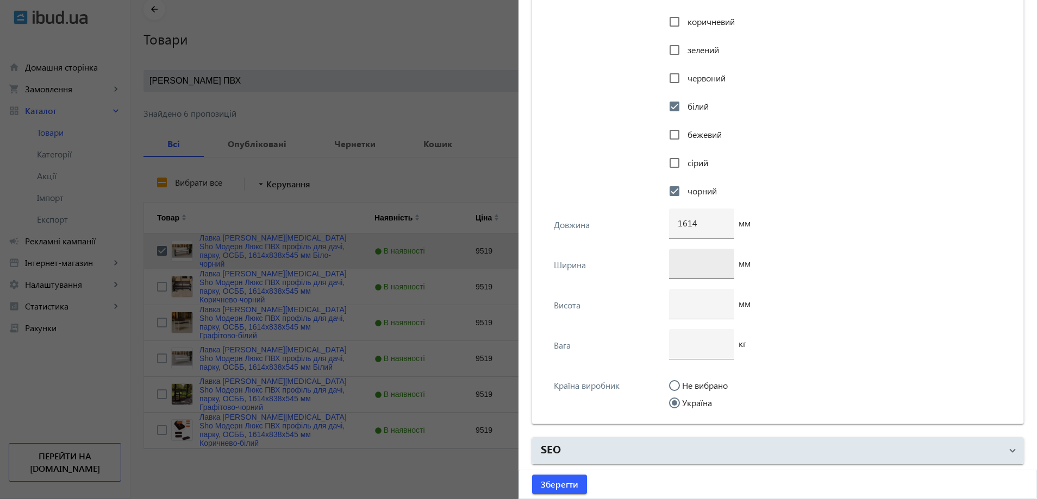
click at [678, 259] on input "number" at bounding box center [702, 263] width 48 height 11
click at [689, 301] on input "number" at bounding box center [702, 303] width 48 height 11
type input "838"
click at [690, 346] on input "number" at bounding box center [702, 343] width 48 height 11
type input "25"
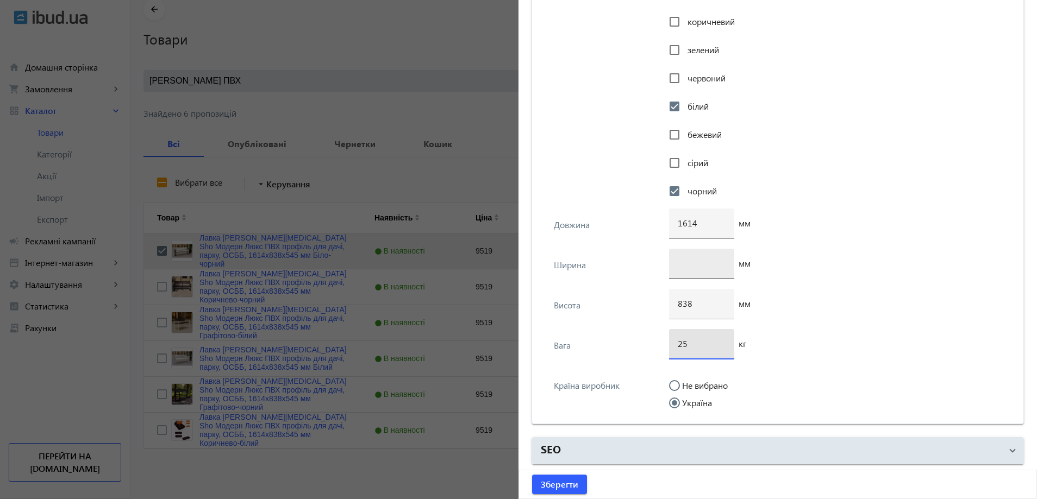
click at [686, 264] on input "number" at bounding box center [702, 263] width 48 height 11
type input "4"
type input "545"
click at [570, 475] on span "submit" at bounding box center [559, 485] width 55 height 26
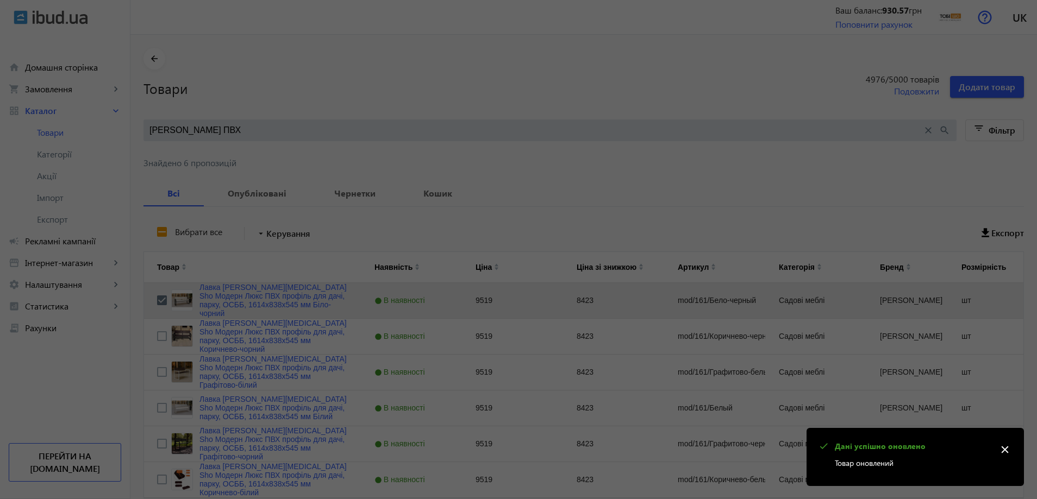
scroll to position [0, 0]
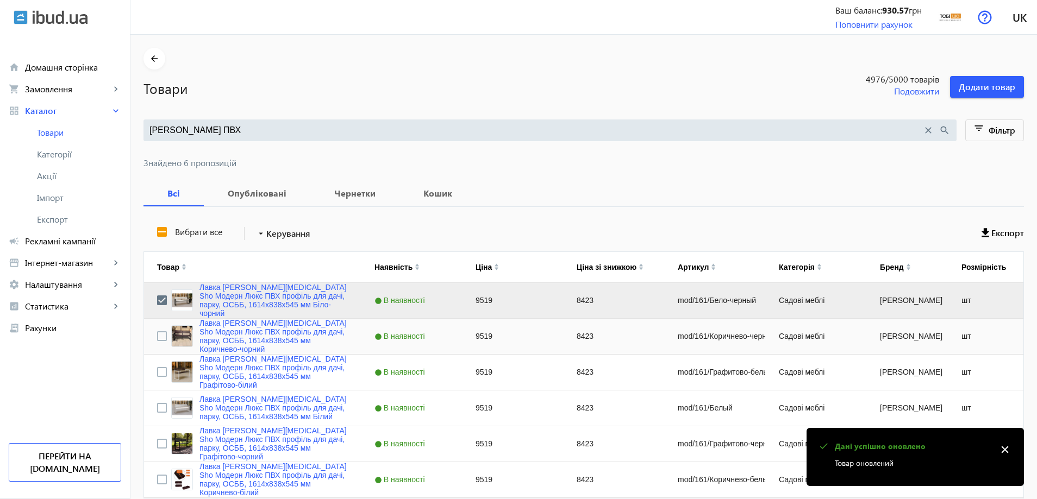
click at [149, 334] on div "Лавка [PERSON_NAME][MEDICAL_DATA] Sho Модерн Люкс ПВХ профіль для дачі, парку, …" at bounding box center [252, 336] width 217 height 35
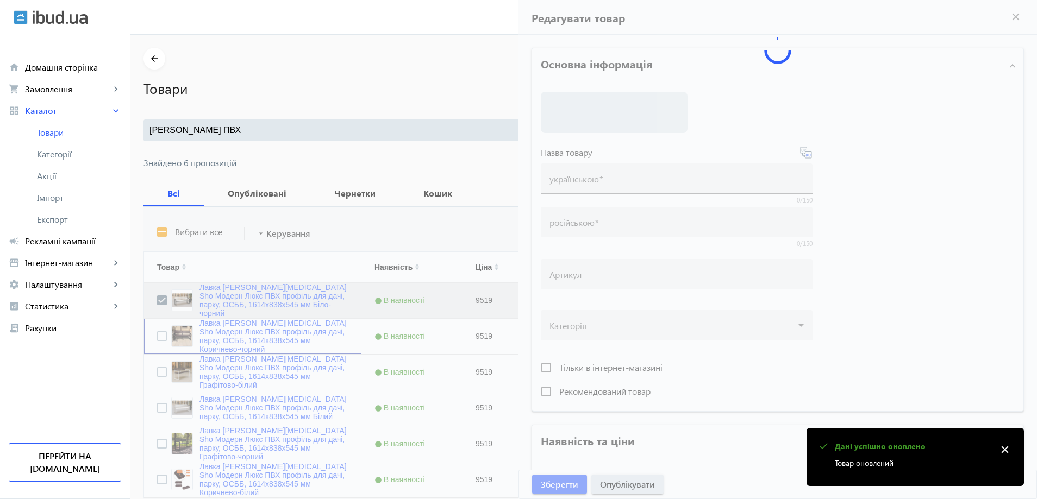
type input "Лавка [PERSON_NAME][MEDICAL_DATA] Sho Модерн Люкс ПВХ профіль для дачі, парку, …"
type input "Скамейка садовая Tobi Sho Модерн Люкс ПВХ профиль для дачи, парка, ОСББ, 1614х8…"
type input "mod/161/Коричнево-черный"
type input "9519"
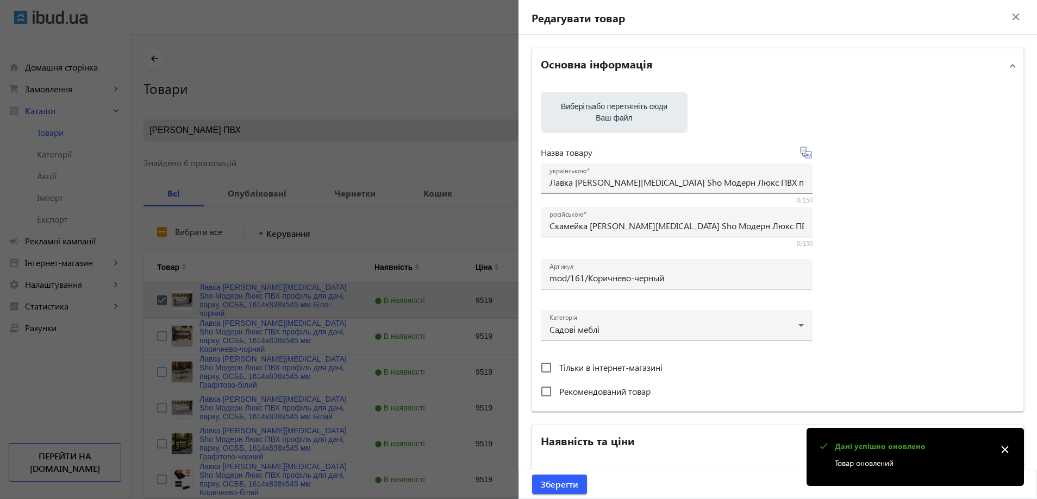
click at [159, 337] on div at bounding box center [518, 249] width 1037 height 499
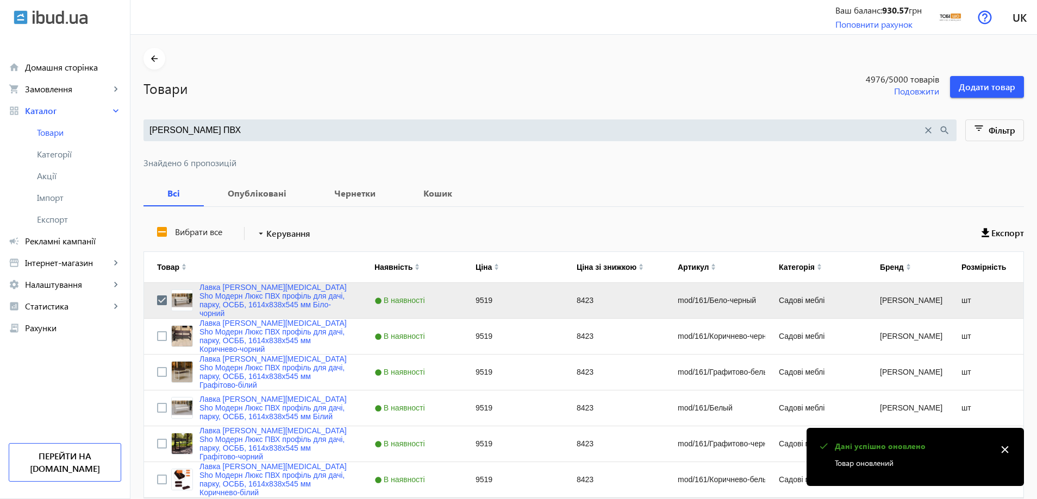
click at [157, 336] on mat-sidenav-container "arrow_back Товари 4976 /5000 товарів Подовжити Додати товар Модерн Люкс ПВХ clo…" at bounding box center [583, 292] width 907 height 514
click at [157, 336] on input "Press Space to toggle row selection (unchecked)" at bounding box center [162, 337] width 10 height 10
checkbox input "true"
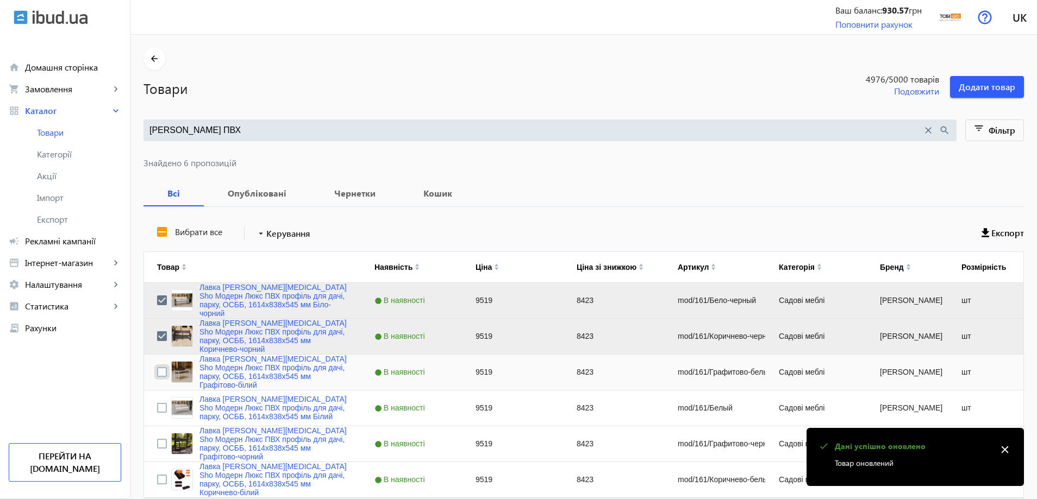
click at [157, 368] on input "Press Space to toggle row selection (unchecked)" at bounding box center [162, 372] width 10 height 10
checkbox input "true"
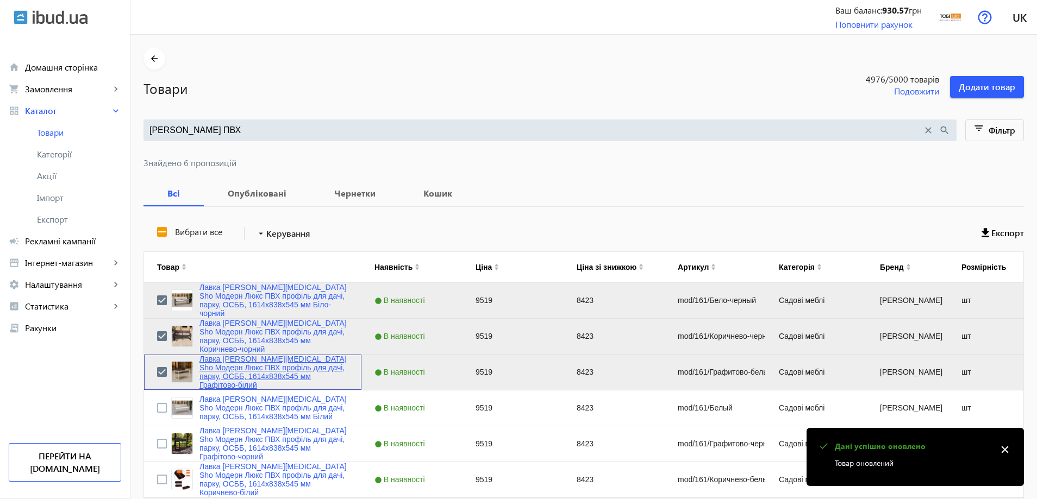
click at [254, 373] on link "Лавка [PERSON_NAME][MEDICAL_DATA] Sho Модерн Люкс ПВХ профіль для дачі, парку, …" at bounding box center [273, 372] width 149 height 35
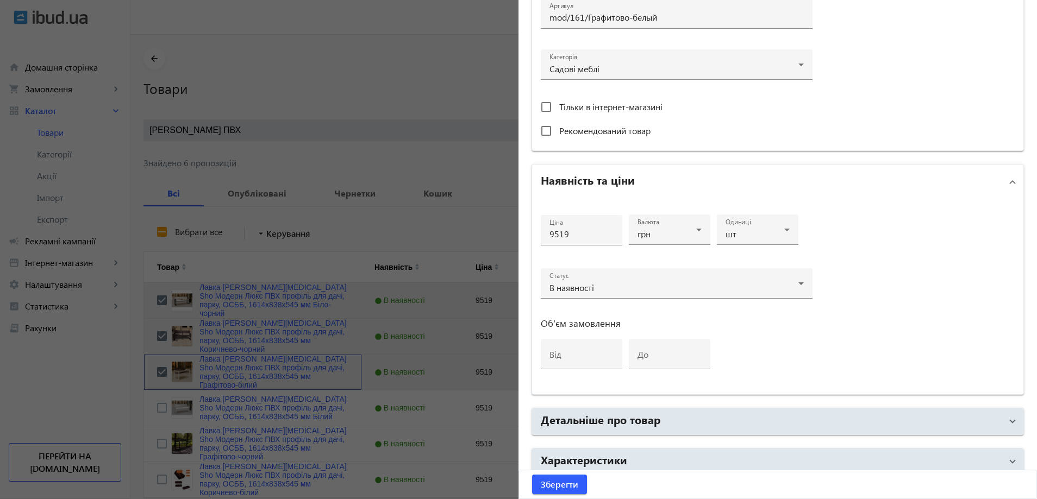
scroll to position [408, 0]
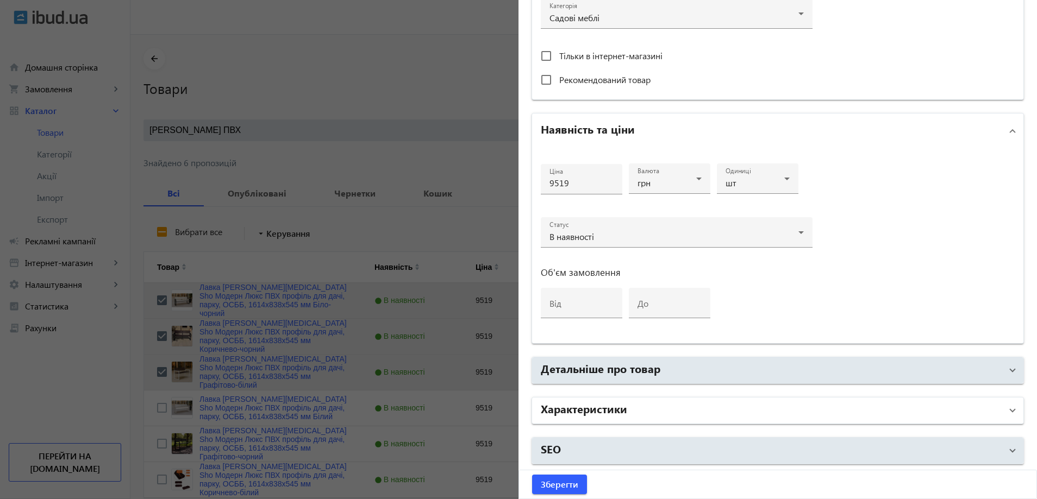
click at [623, 418] on mat-panel-title "Характеристики" at bounding box center [771, 411] width 461 height 20
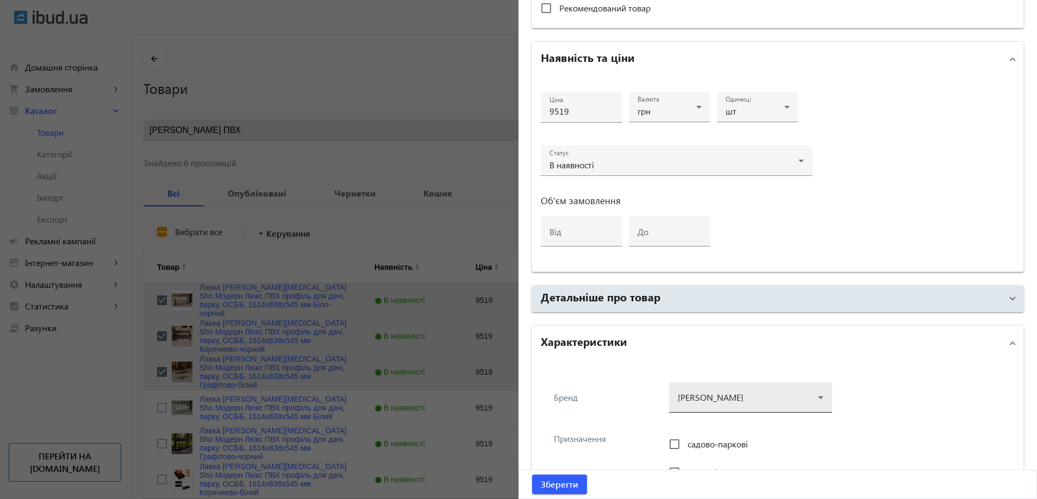
scroll to position [679, 0]
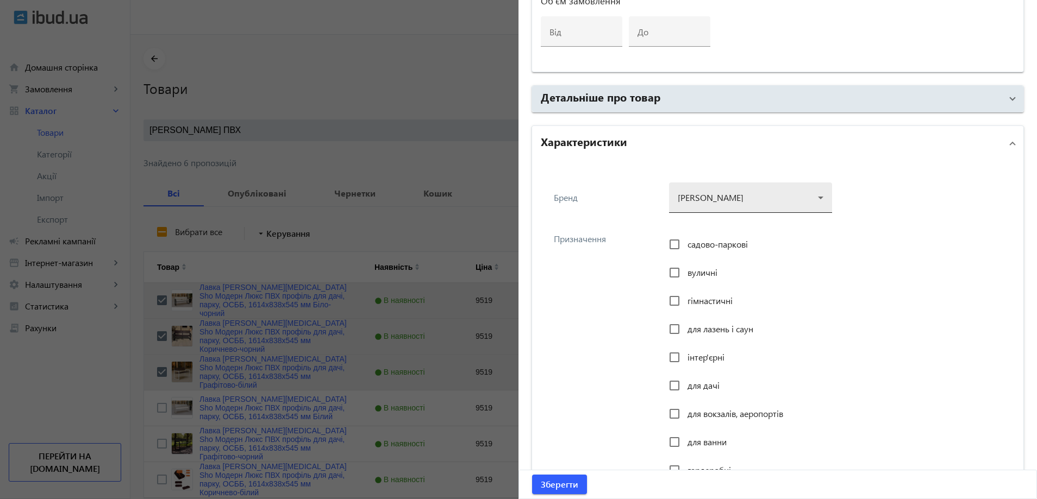
click at [712, 198] on div at bounding box center [751, 193] width 146 height 39
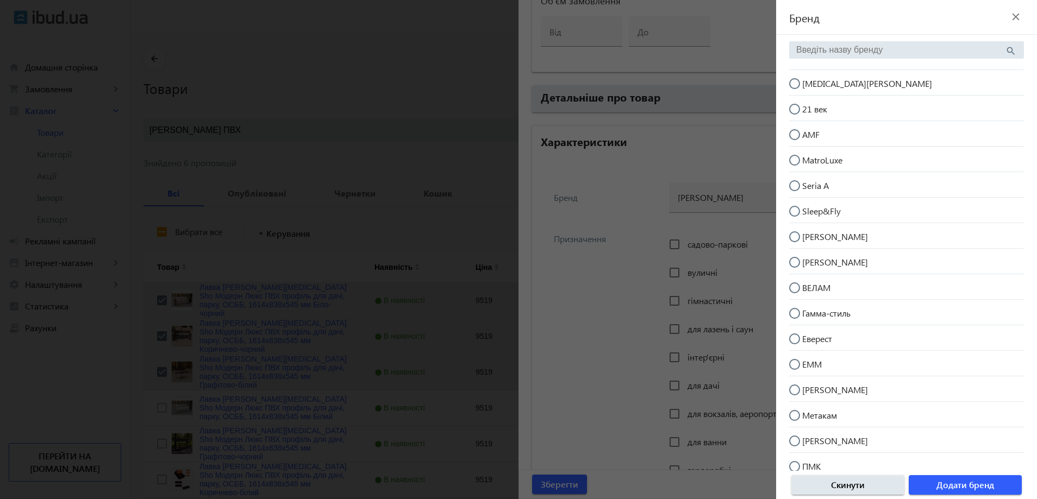
click at [828, 89] on span "[MEDICAL_DATA][PERSON_NAME]" at bounding box center [867, 83] width 130 height 11
click at [811, 89] on input "[MEDICAL_DATA][PERSON_NAME]" at bounding box center [800, 89] width 22 height 22
radio input "true"
click at [978, 485] on span "Додати бренд" at bounding box center [965, 485] width 58 height 12
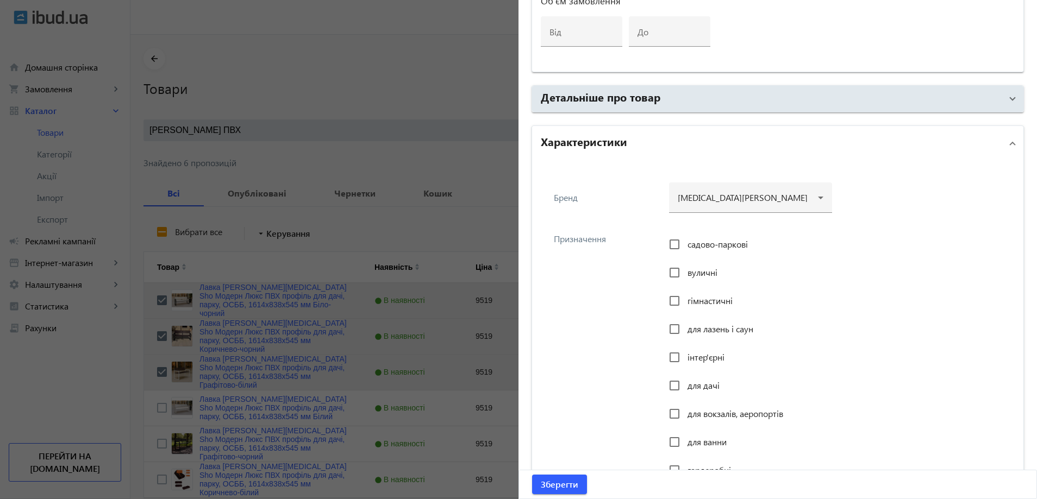
click at [710, 237] on div "садово-паркові" at bounding box center [708, 245] width 79 height 22
click at [710, 239] on span "садово-паркові" at bounding box center [717, 244] width 60 height 11
click at [685, 239] on input "садово-паркові" at bounding box center [675, 245] width 22 height 22
checkbox input "true"
click at [705, 270] on span "вуличні" at bounding box center [702, 272] width 30 height 11
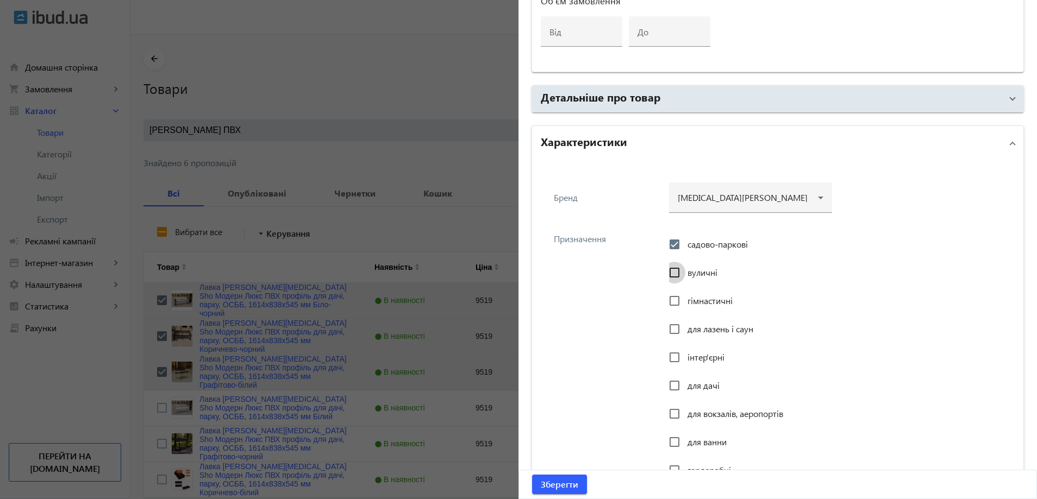
click at [685, 270] on input "вуличні" at bounding box center [675, 273] width 22 height 22
checkbox input "true"
click at [687, 361] on span "інтер'єрні" at bounding box center [705, 357] width 37 height 11
drag, startPoint x: 682, startPoint y: 383, endPoint x: 682, endPoint y: 371, distance: 11.4
click at [681, 383] on input "для дачі" at bounding box center [675, 386] width 22 height 22
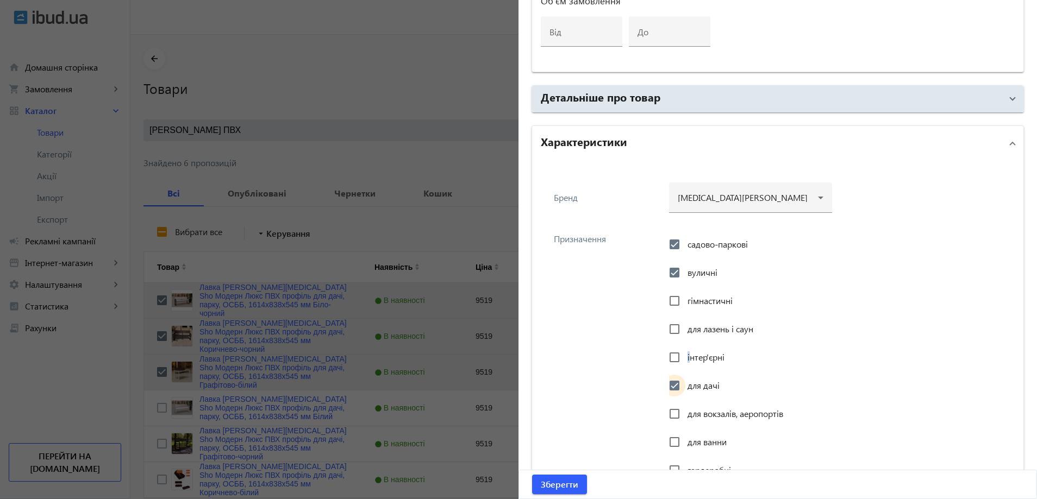
checkbox input "true"
click at [687, 358] on span "інтер'єрні" at bounding box center [705, 357] width 37 height 11
click at [685, 358] on input "інтер'єрні" at bounding box center [675, 358] width 22 height 22
checkbox input "true"
click at [698, 417] on span "для вокзалів, аеропортів" at bounding box center [735, 413] width 96 height 11
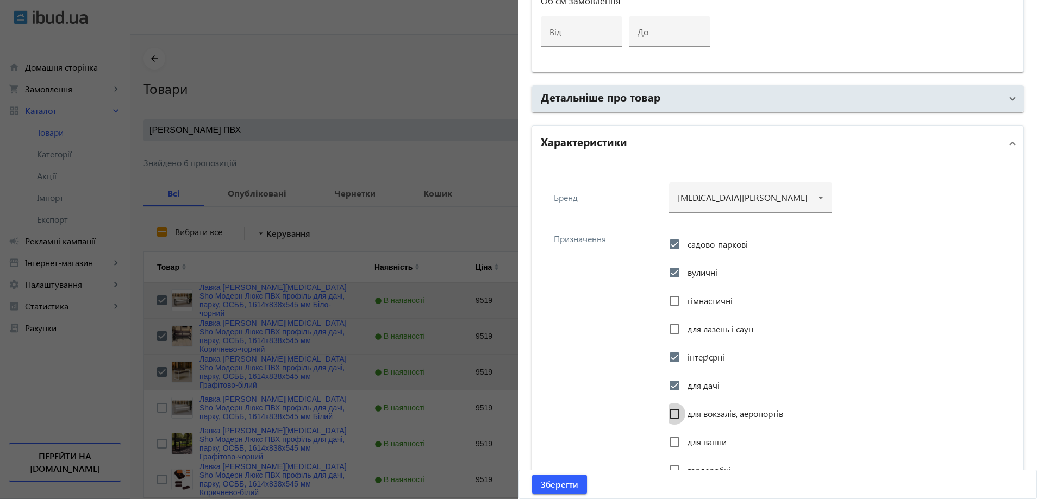
click at [685, 417] on input "для вокзалів, аеропортів" at bounding box center [675, 414] width 22 height 22
checkbox input "true"
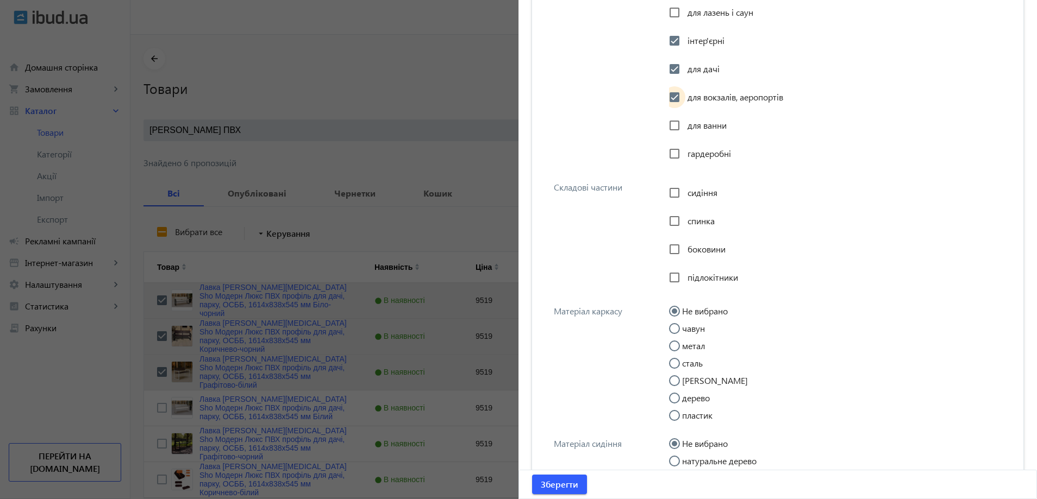
scroll to position [1005, 0]
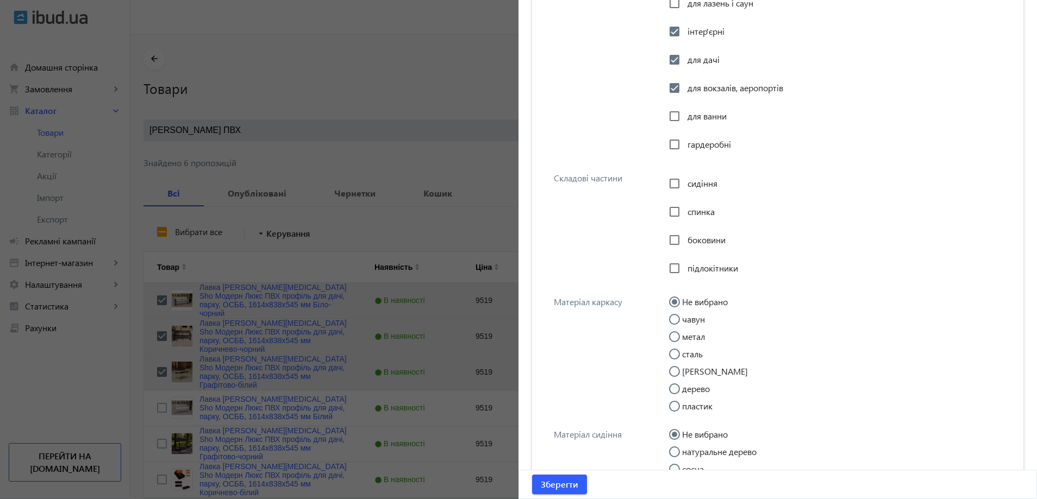
click at [707, 180] on span "сидіння" at bounding box center [702, 183] width 30 height 11
click at [685, 180] on input "сидіння" at bounding box center [675, 184] width 22 height 22
checkbox input "true"
drag, startPoint x: 697, startPoint y: 211, endPoint x: 697, endPoint y: 221, distance: 9.8
click at [697, 211] on span "спинка" at bounding box center [700, 211] width 27 height 11
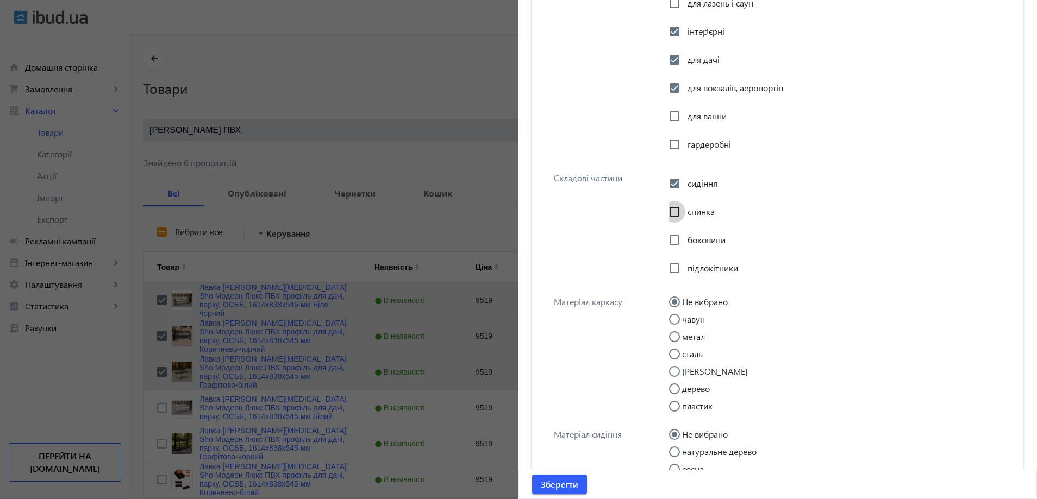
click at [685, 211] on input "спинка" at bounding box center [675, 212] width 22 height 22
checkbox input "true"
click at [698, 241] on span "боковини" at bounding box center [706, 239] width 38 height 11
click at [685, 241] on input "боковини" at bounding box center [675, 240] width 22 height 22
checkbox input "true"
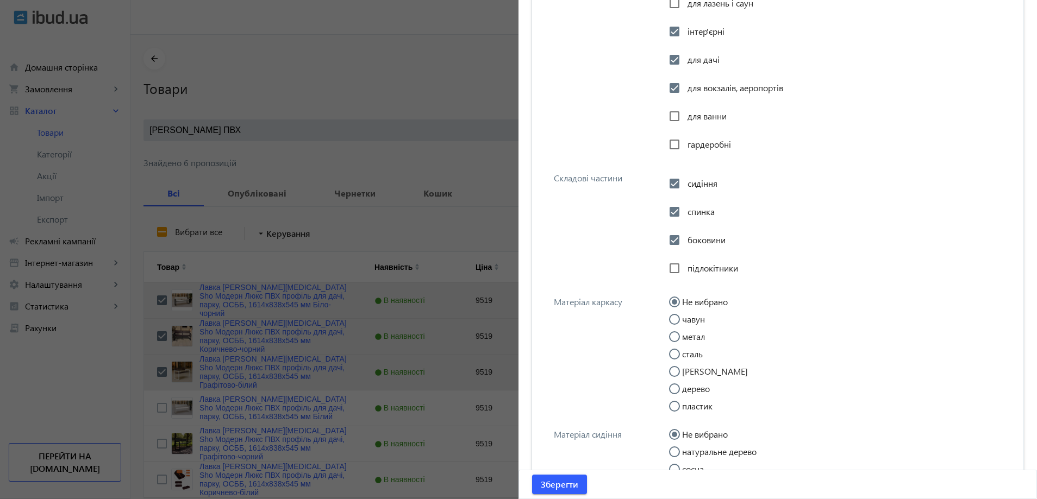
click at [698, 261] on div "підлокітники" at bounding box center [703, 269] width 69 height 22
click at [697, 272] on span "підлокітники" at bounding box center [712, 267] width 51 height 11
click at [685, 272] on input "підлокітники" at bounding box center [675, 269] width 22 height 22
checkbox input "true"
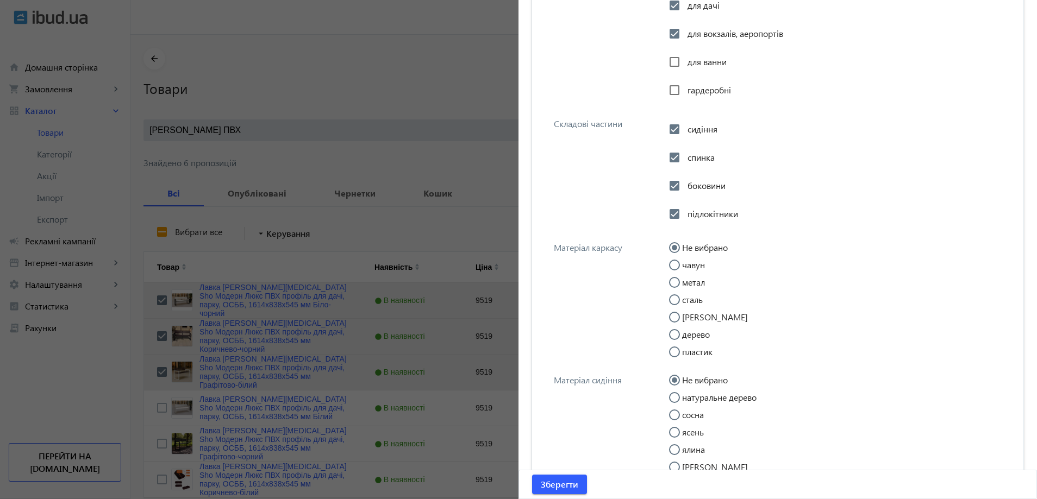
click at [674, 281] on input "метал" at bounding box center [680, 288] width 22 height 22
radio input "true"
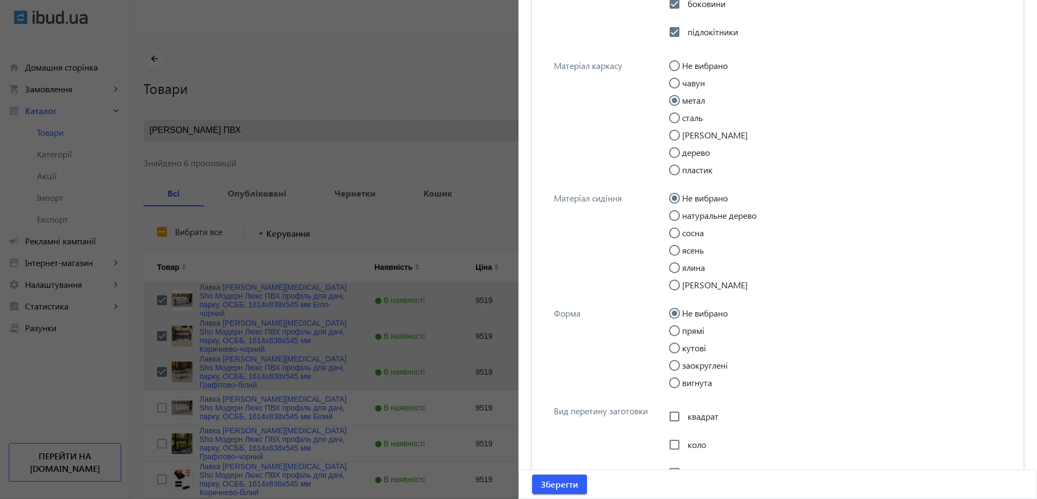
scroll to position [1277, 0]
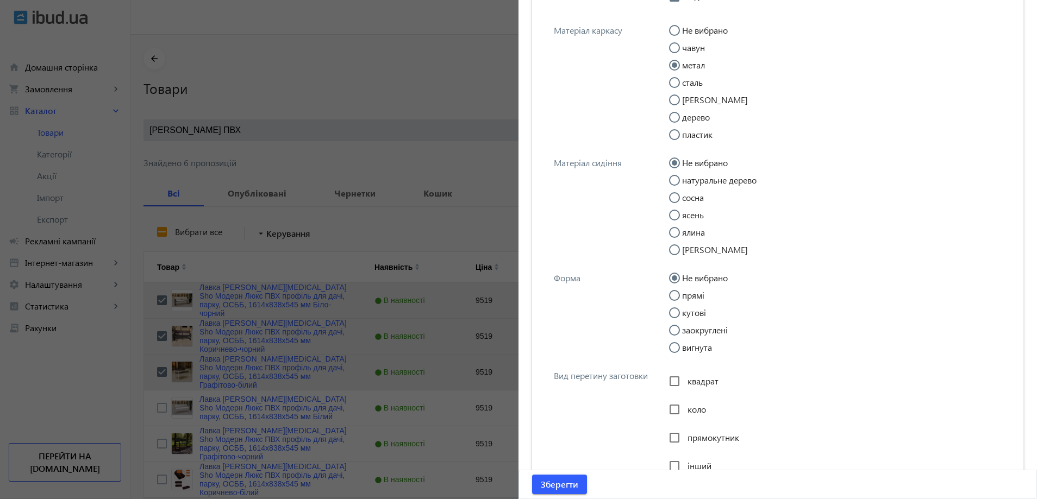
click at [691, 291] on label "прямі" at bounding box center [692, 295] width 24 height 9
click at [691, 290] on input "прямі" at bounding box center [680, 301] width 22 height 22
radio input "true"
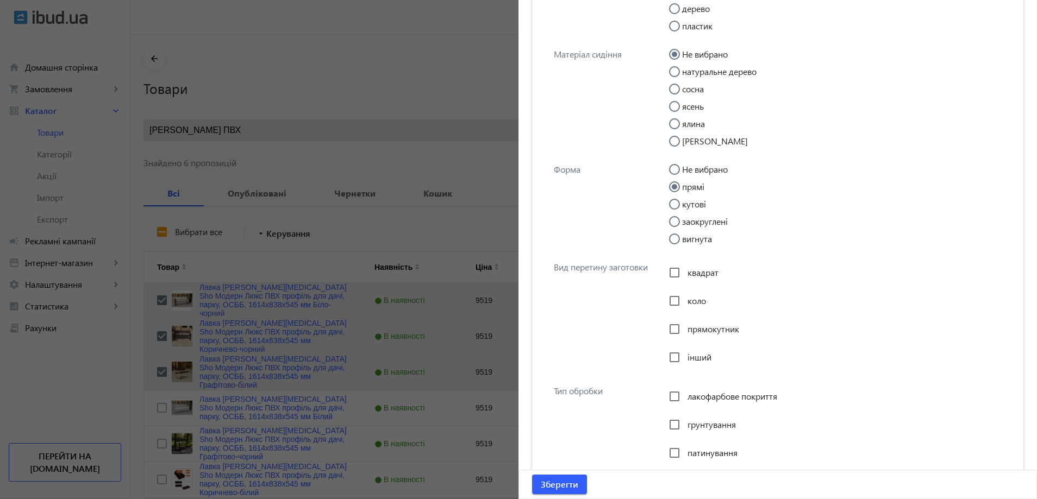
click at [687, 327] on span "прямокутник" at bounding box center [713, 328] width 52 height 11
click at [685, 327] on input "прямокутник" at bounding box center [675, 329] width 22 height 22
checkbox input "true"
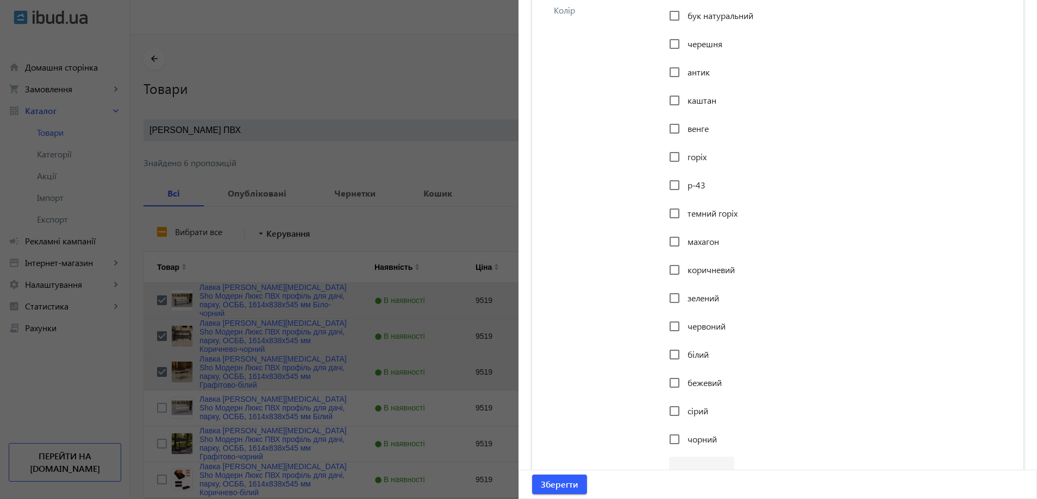
scroll to position [1875, 0]
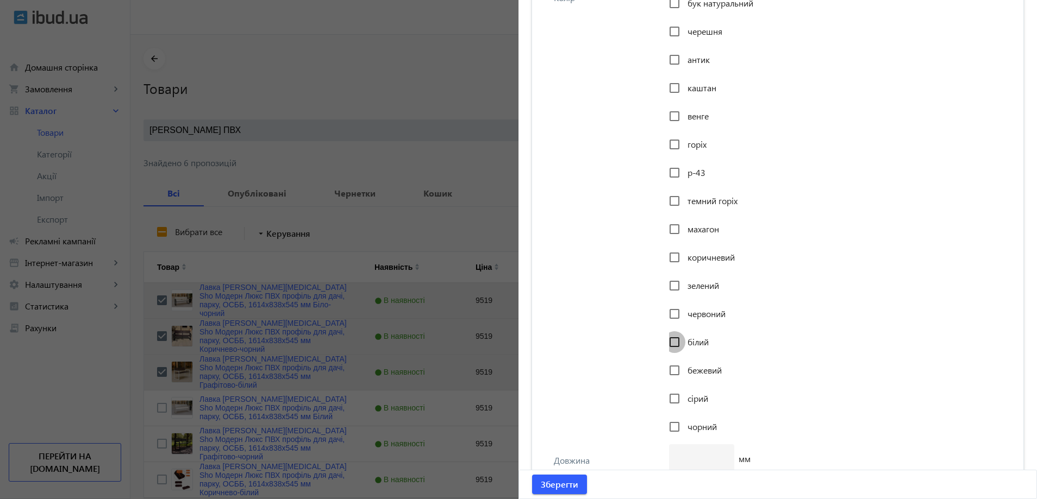
click at [681, 353] on input "білий" at bounding box center [675, 343] width 22 height 22
checkbox input "true"
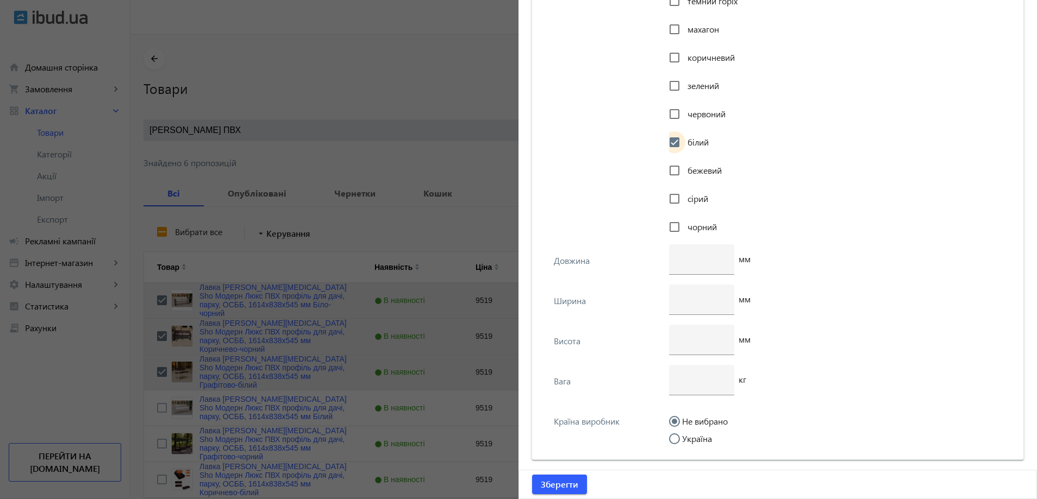
scroll to position [2111, 0]
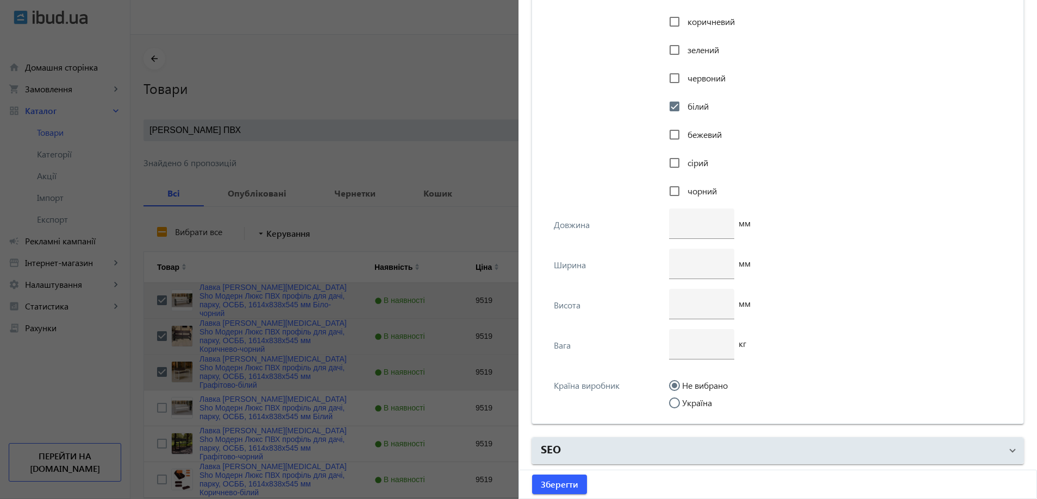
click at [678, 404] on input "Україна" at bounding box center [680, 409] width 22 height 22
radio input "true"
click at [683, 223] on input "number" at bounding box center [702, 222] width 48 height 11
type input "1614"
click at [690, 305] on input "number" at bounding box center [702, 303] width 48 height 11
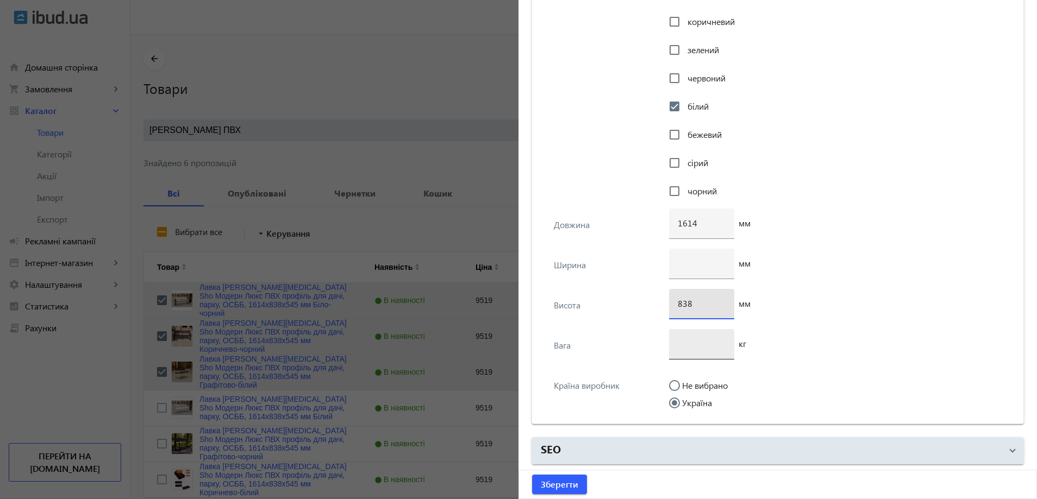
type input "838"
click at [684, 340] on input "number" at bounding box center [702, 343] width 48 height 11
type input "25"
click at [692, 257] on div at bounding box center [702, 264] width 48 height 30
type input "545"
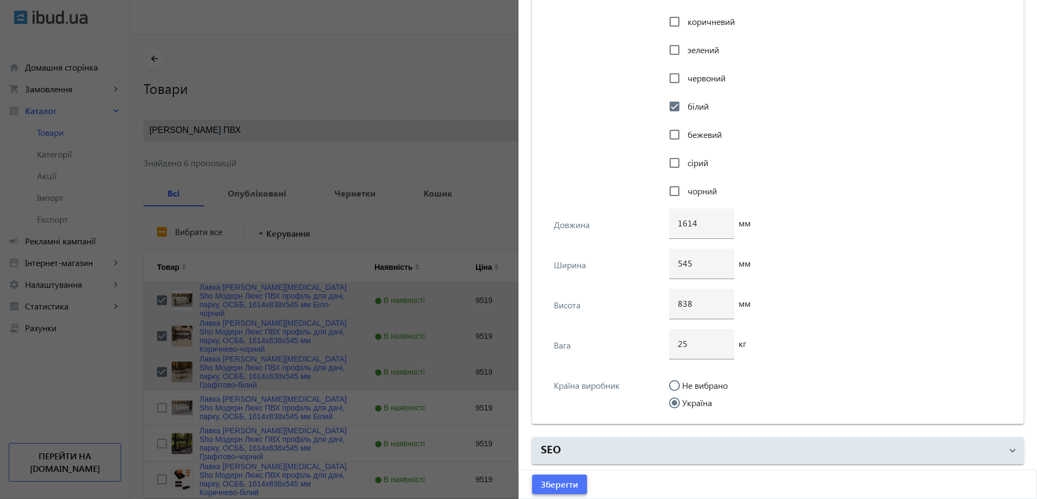
click at [558, 474] on span "submit" at bounding box center [559, 485] width 55 height 26
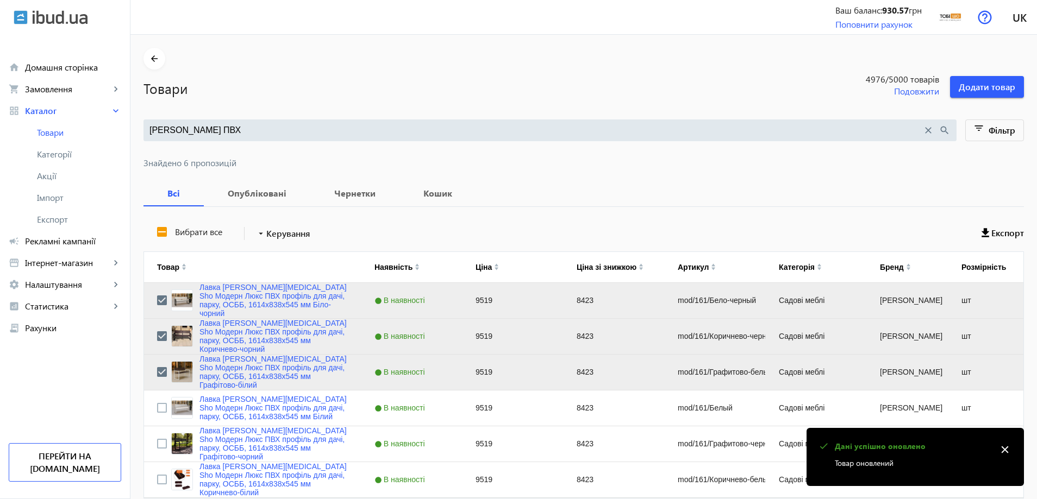
scroll to position [0, 0]
click at [157, 409] on input "Press Space to toggle row selection (unchecked)" at bounding box center [162, 408] width 10 height 10
checkbox input "true"
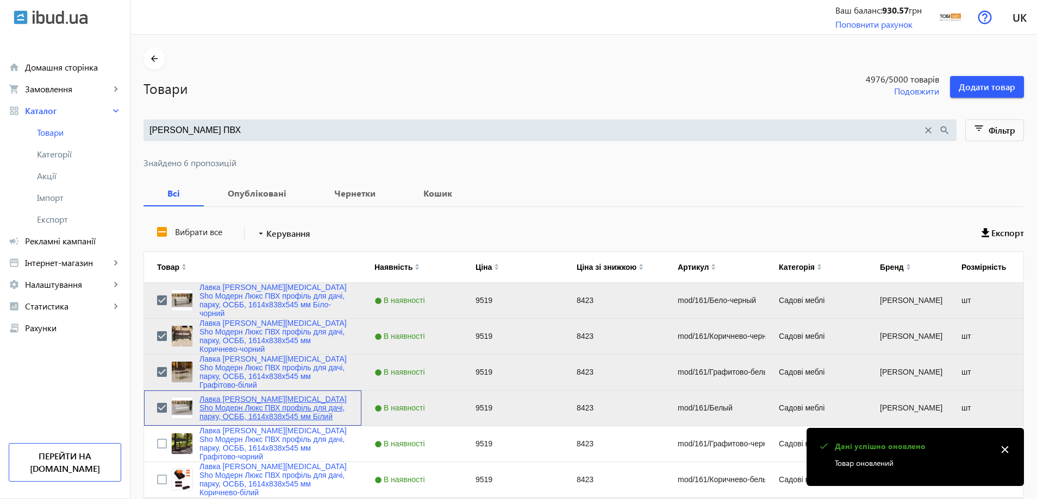
click at [218, 398] on link "Лавка [PERSON_NAME][MEDICAL_DATA] Sho Модерн Люкс ПВХ профіль для дачі, парку, …" at bounding box center [273, 408] width 149 height 26
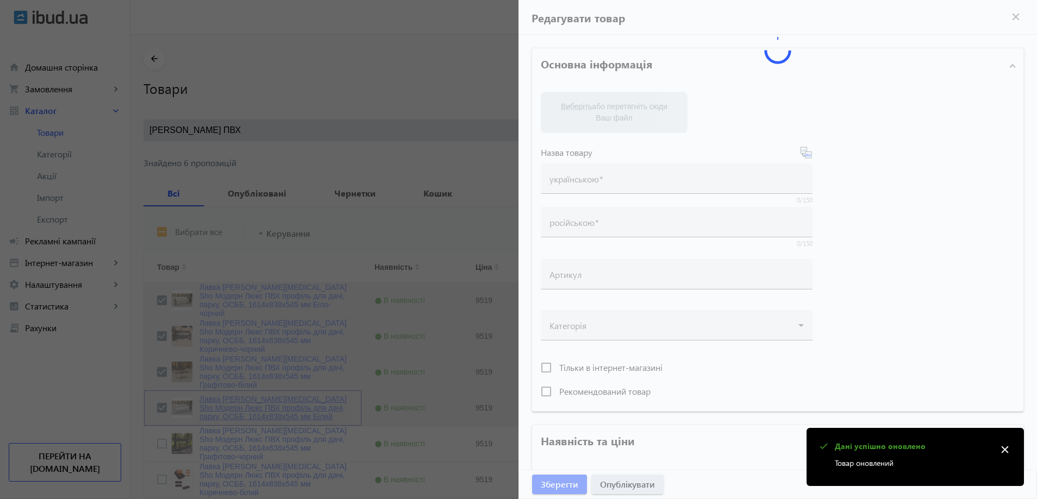
type input "Лавка [PERSON_NAME][MEDICAL_DATA] Sho Модерн Люкс ПВХ профіль для дачі, парку, …"
type input "Скамейка [PERSON_NAME][MEDICAL_DATA] Sho Модерн Люкс ПВХ профиль для дачи, парк…"
type input "mod/161/Белый"
type input "9519"
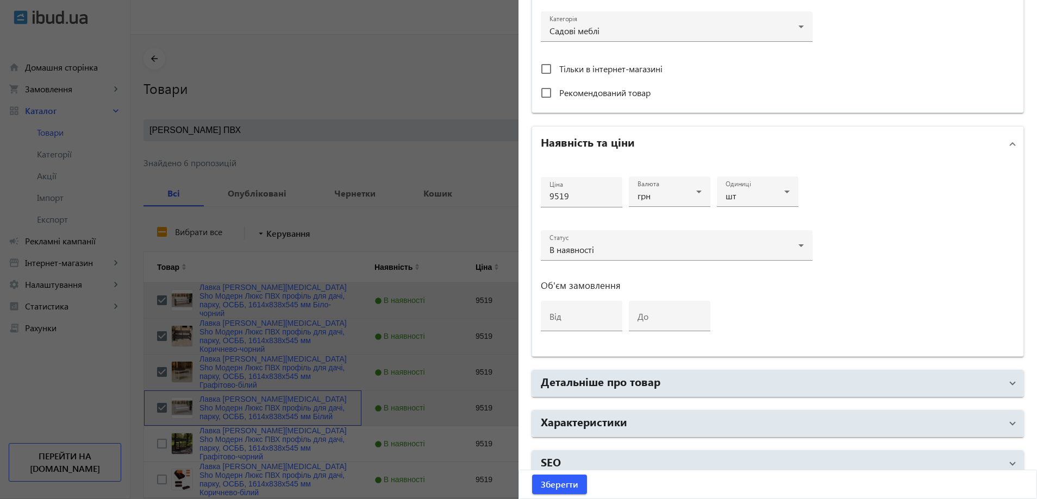
scroll to position [408, 0]
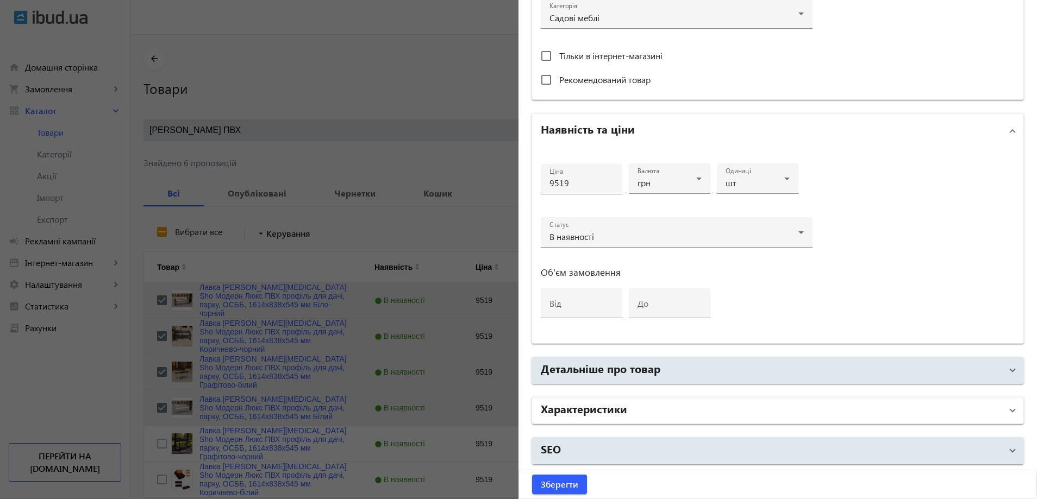
click at [601, 410] on h2 "Характеристики" at bounding box center [584, 408] width 86 height 15
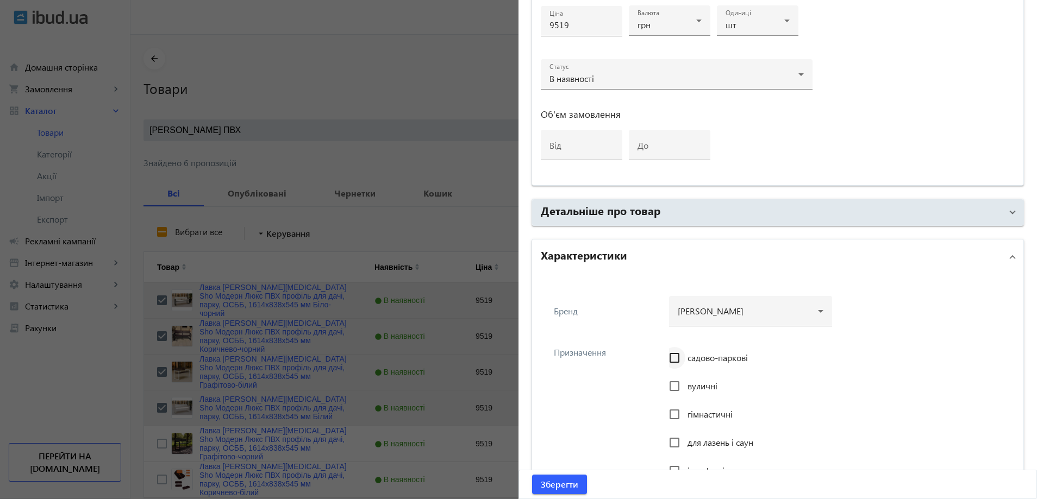
scroll to position [625, 0]
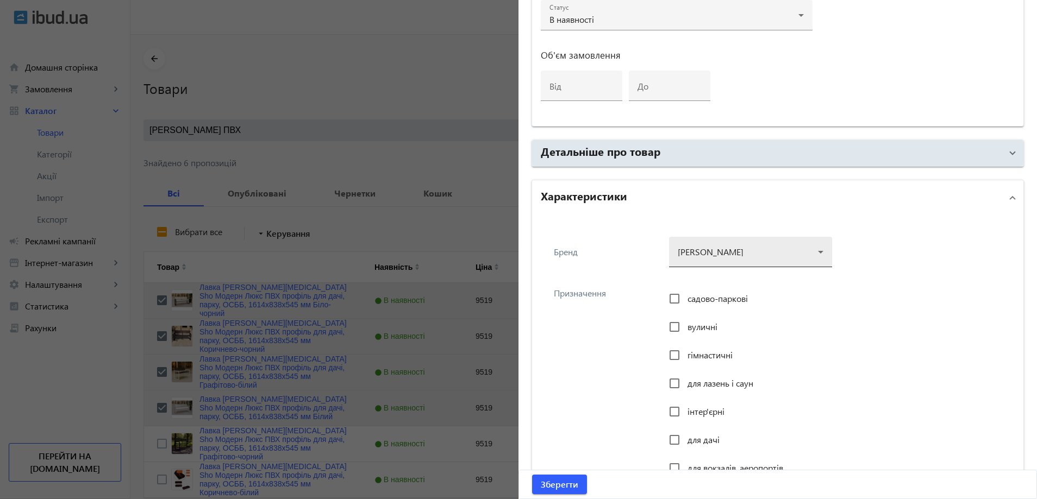
click at [698, 263] on div at bounding box center [751, 247] width 146 height 39
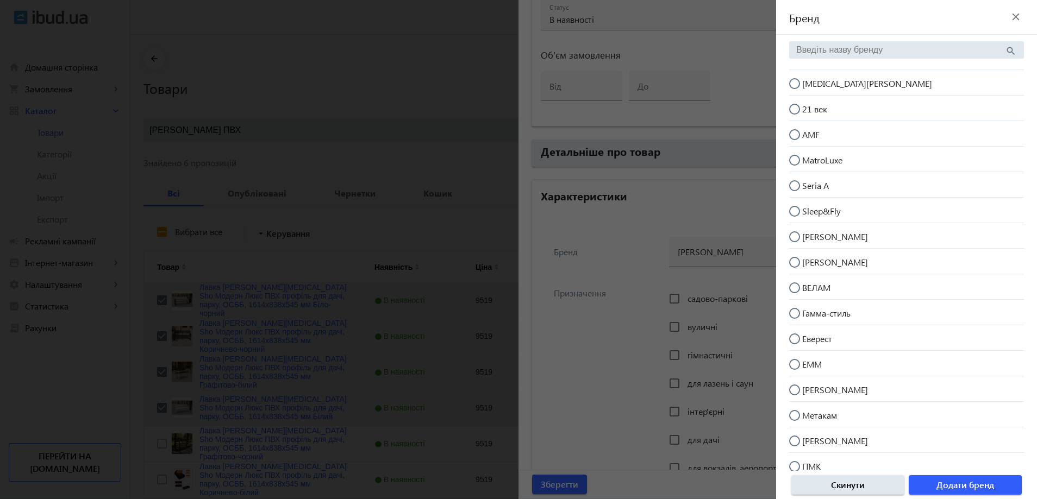
click at [852, 81] on mat-radio-button "[MEDICAL_DATA][PERSON_NAME]" at bounding box center [906, 82] width 235 height 21
radio input "true"
click at [1002, 482] on span "button" at bounding box center [965, 485] width 113 height 26
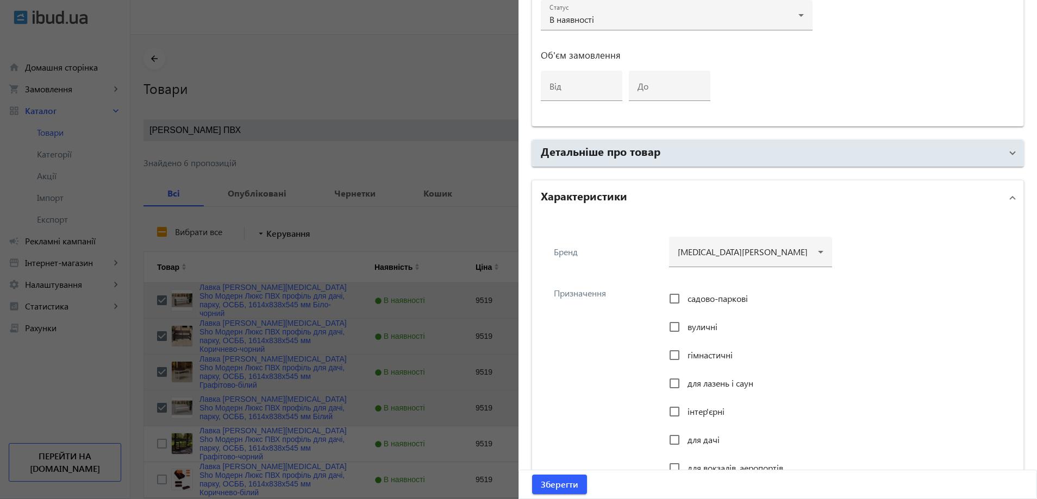
click at [712, 297] on span "садово-паркові" at bounding box center [717, 298] width 60 height 11
click at [685, 297] on input "садово-паркові" at bounding box center [675, 299] width 22 height 22
checkbox input "true"
click at [689, 324] on span "вуличні" at bounding box center [702, 326] width 30 height 11
click at [685, 324] on input "вуличні" at bounding box center [675, 327] width 22 height 22
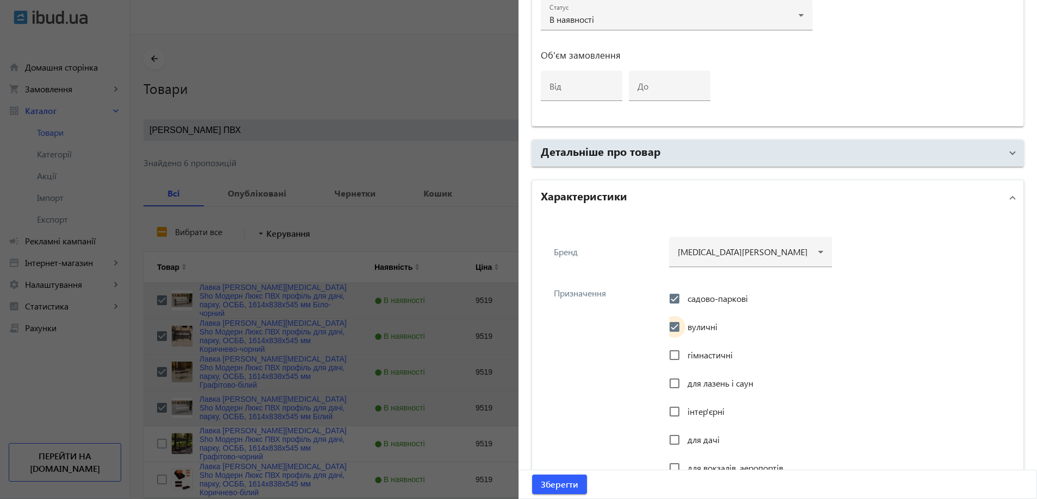
checkbox input "true"
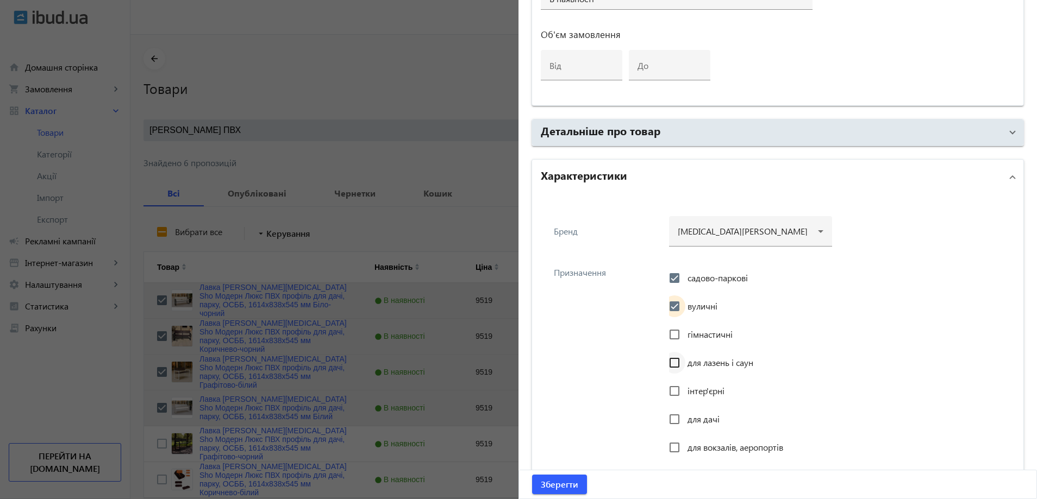
scroll to position [679, 0]
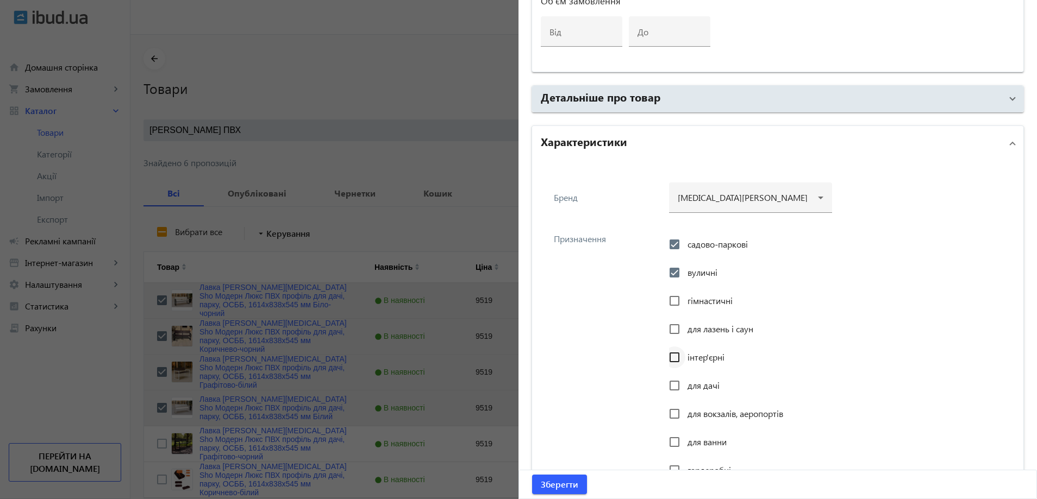
click at [684, 354] on div at bounding box center [674, 358] width 26 height 26
checkbox input "true"
click at [683, 382] on div at bounding box center [674, 386] width 26 height 26
click at [679, 409] on input "для вокзалів, аеропортів" at bounding box center [675, 414] width 22 height 22
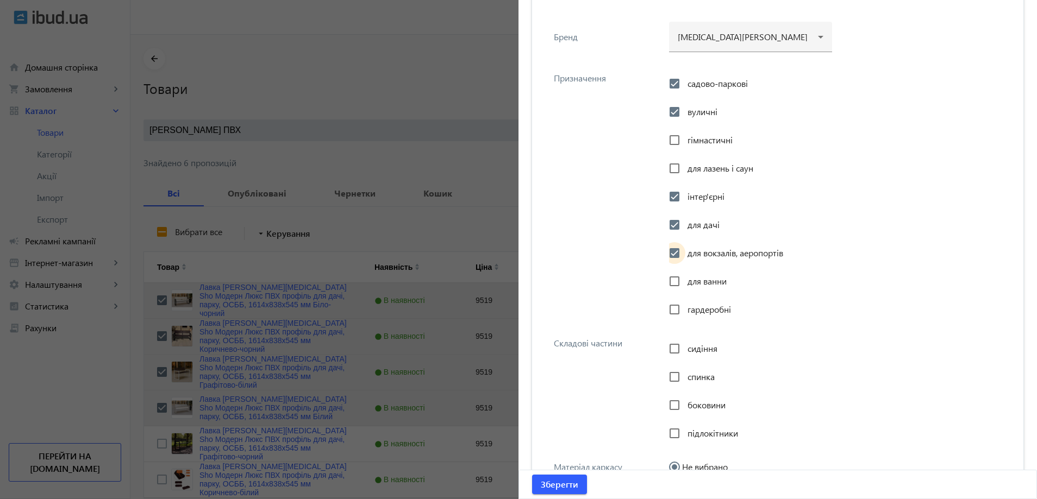
scroll to position [842, 0]
click at [688, 345] on span "сидіння" at bounding box center [702, 346] width 30 height 11
click at [685, 345] on input "сидіння" at bounding box center [675, 347] width 22 height 22
click at [687, 373] on span "спинка" at bounding box center [700, 374] width 27 height 11
click at [684, 373] on input "спинка" at bounding box center [675, 375] width 22 height 22
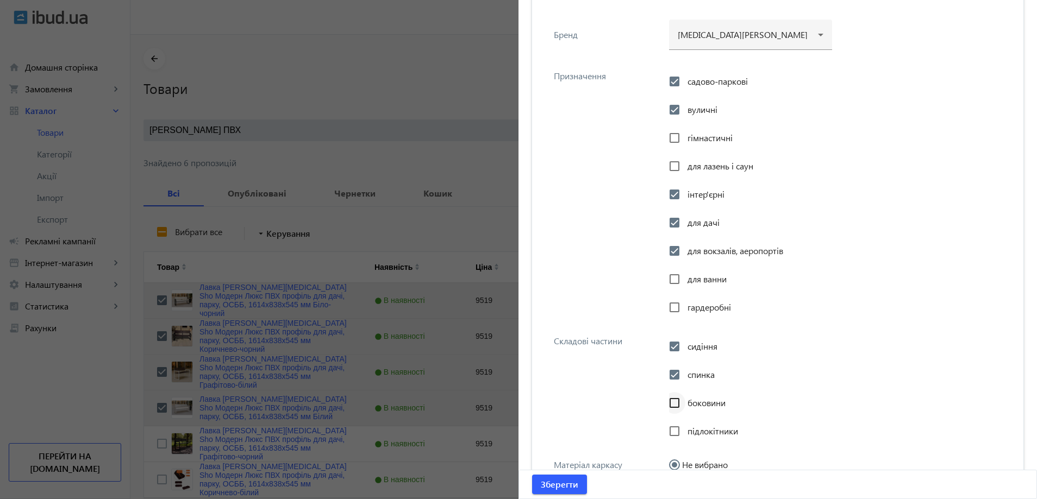
click at [682, 402] on div at bounding box center [674, 403] width 26 height 26
click at [683, 427] on div at bounding box center [674, 431] width 26 height 26
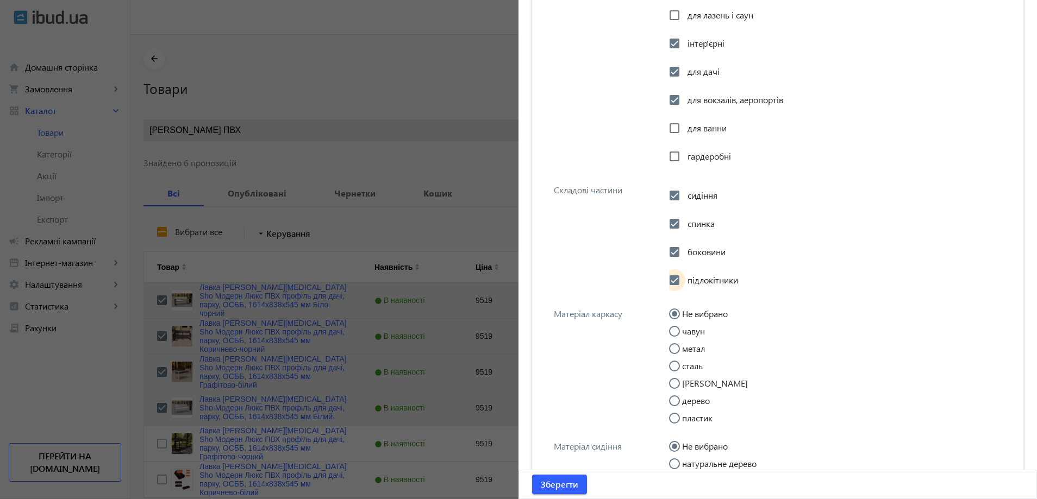
scroll to position [1005, 0]
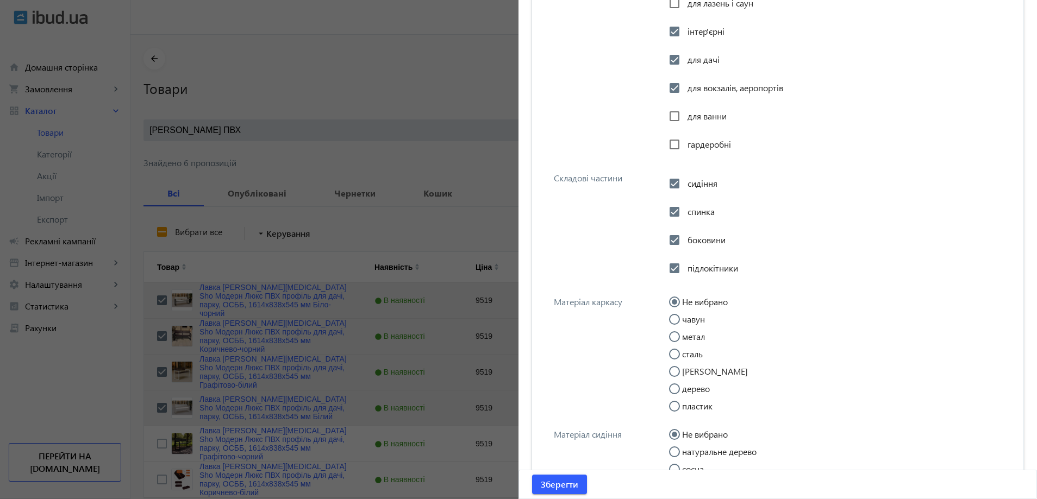
click at [687, 337] on label "метал" at bounding box center [692, 337] width 25 height 9
click at [687, 337] on input "метал" at bounding box center [680, 343] width 22 height 22
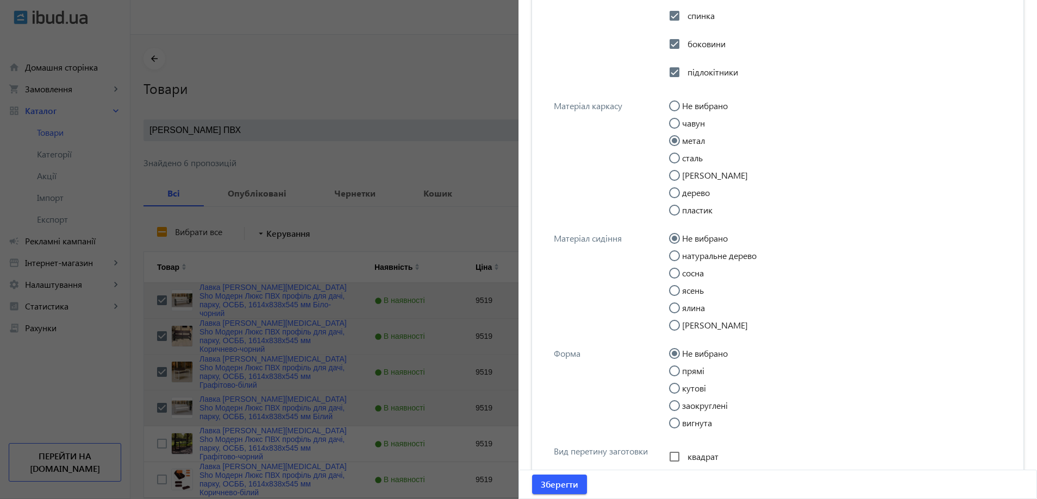
scroll to position [1277, 0]
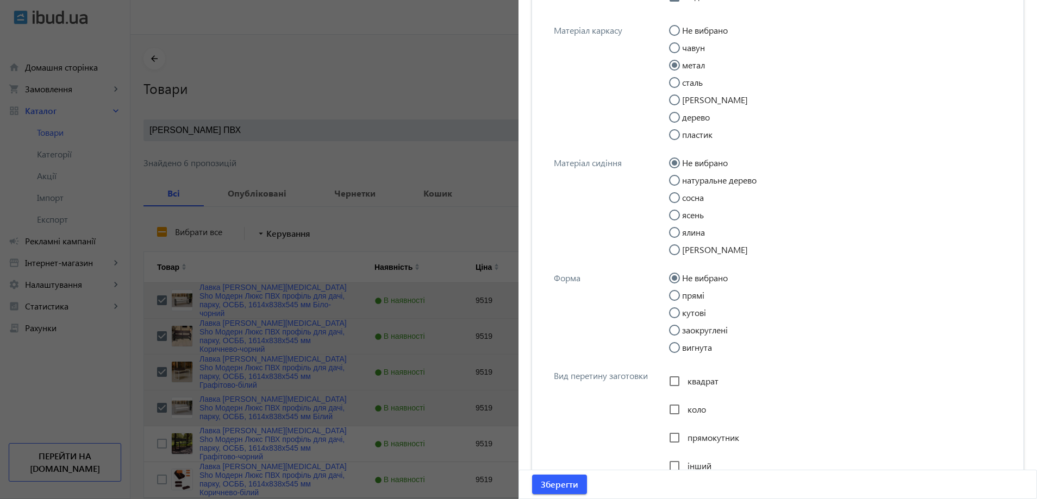
click at [686, 299] on input "прямі" at bounding box center [680, 301] width 22 height 22
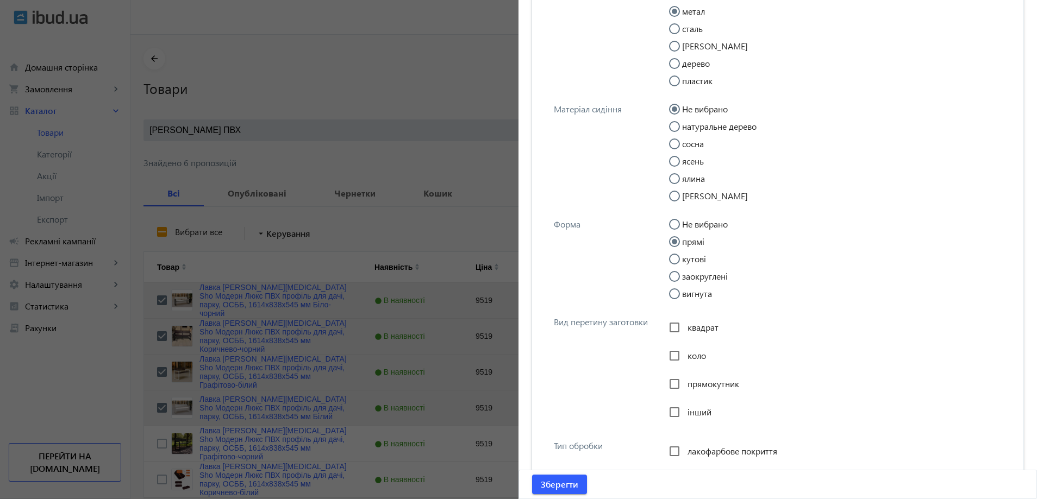
scroll to position [1331, 0]
click at [689, 385] on span "прямокутник" at bounding box center [713, 383] width 52 height 11
click at [685, 385] on input "прямокутник" at bounding box center [675, 384] width 22 height 22
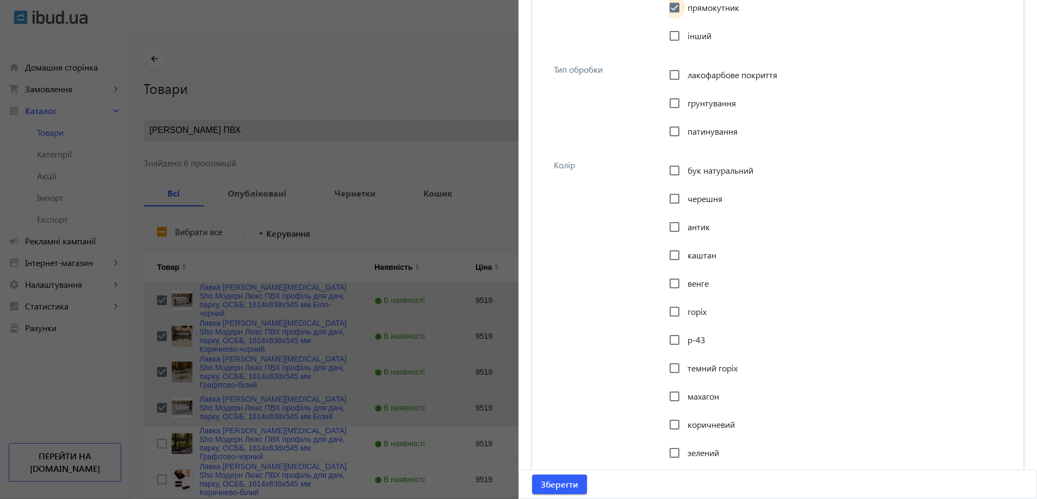
scroll to position [1712, 0]
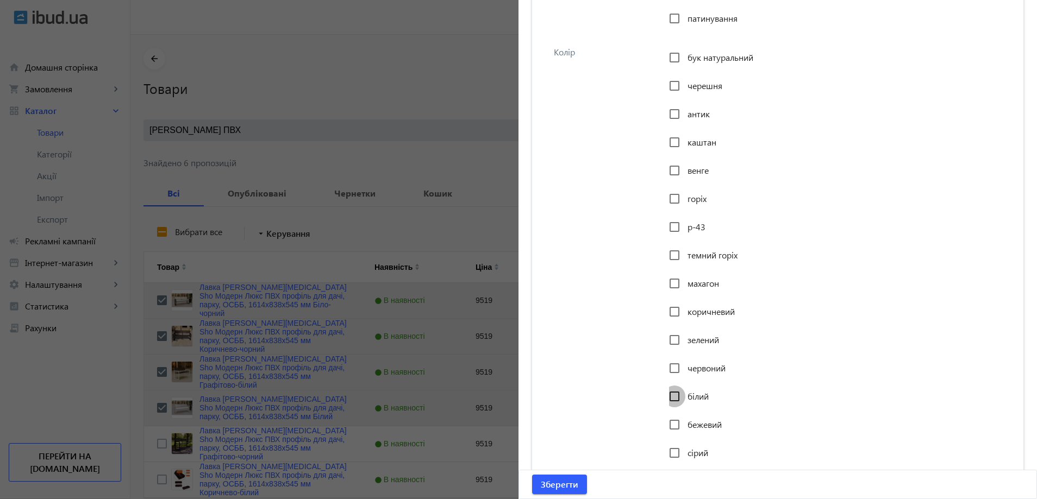
click at [678, 396] on input "білий" at bounding box center [675, 397] width 22 height 22
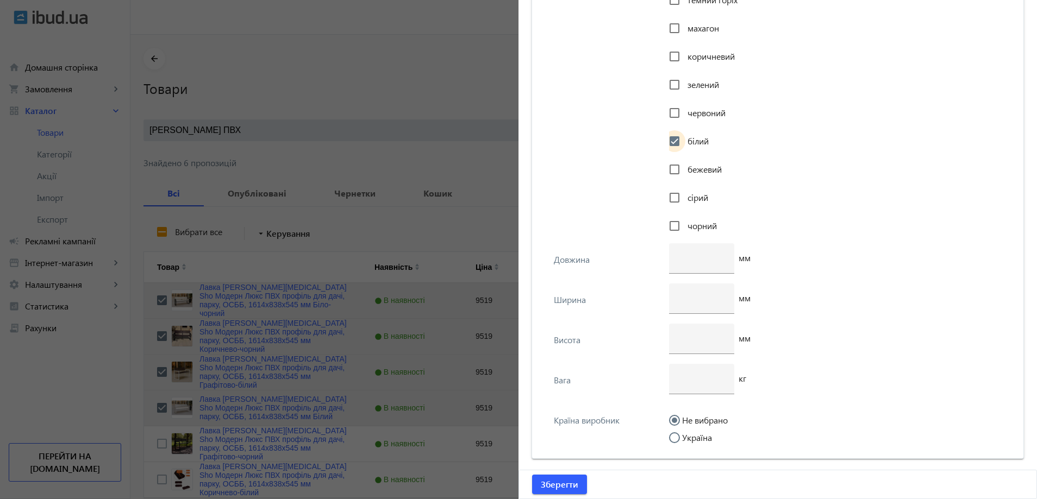
scroll to position [2111, 0]
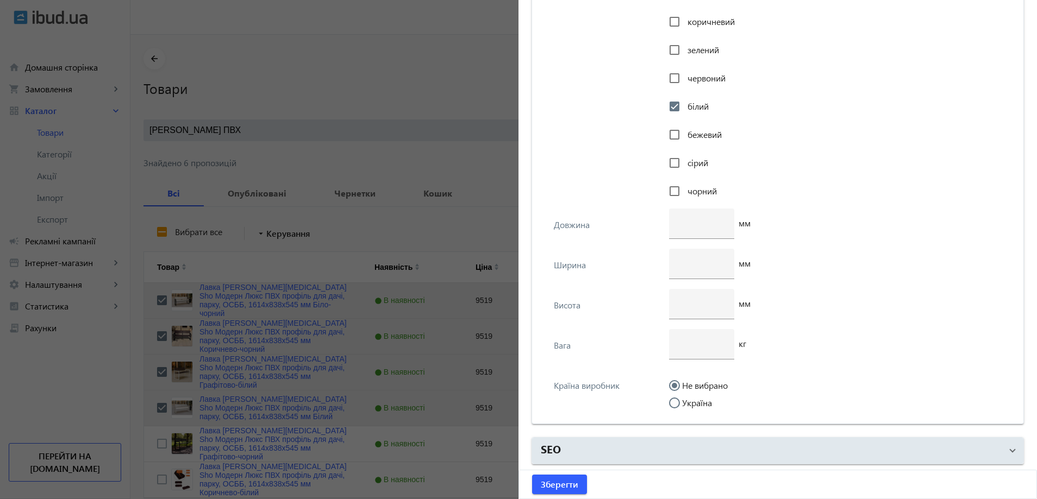
click at [685, 401] on input "Україна" at bounding box center [680, 409] width 22 height 22
click at [681, 351] on div at bounding box center [702, 344] width 48 height 30
click at [684, 299] on input "number" at bounding box center [702, 303] width 48 height 11
click at [685, 270] on div at bounding box center [702, 264] width 48 height 30
click at [672, 214] on div at bounding box center [701, 224] width 65 height 30
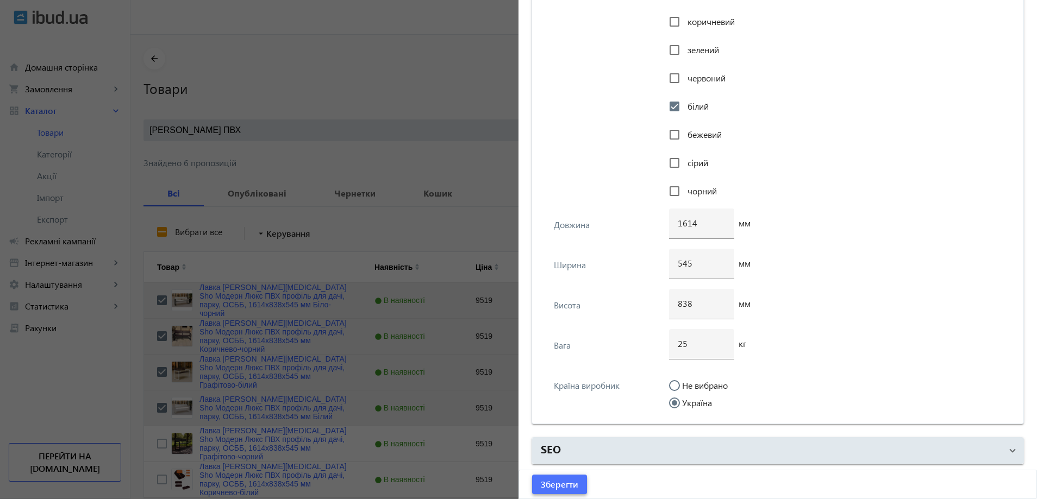
click at [543, 479] on span "Зберегти" at bounding box center [559, 485] width 37 height 12
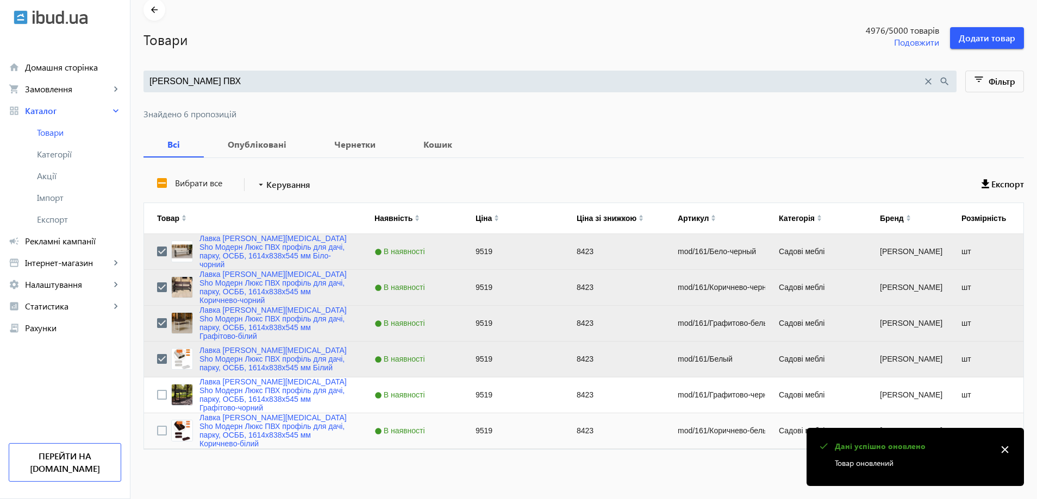
scroll to position [49, 0]
click at [216, 358] on link "Лавка [PERSON_NAME][MEDICAL_DATA] Sho Модерн Люкс ПВХ профіль для дачі, парку, …" at bounding box center [273, 359] width 149 height 26
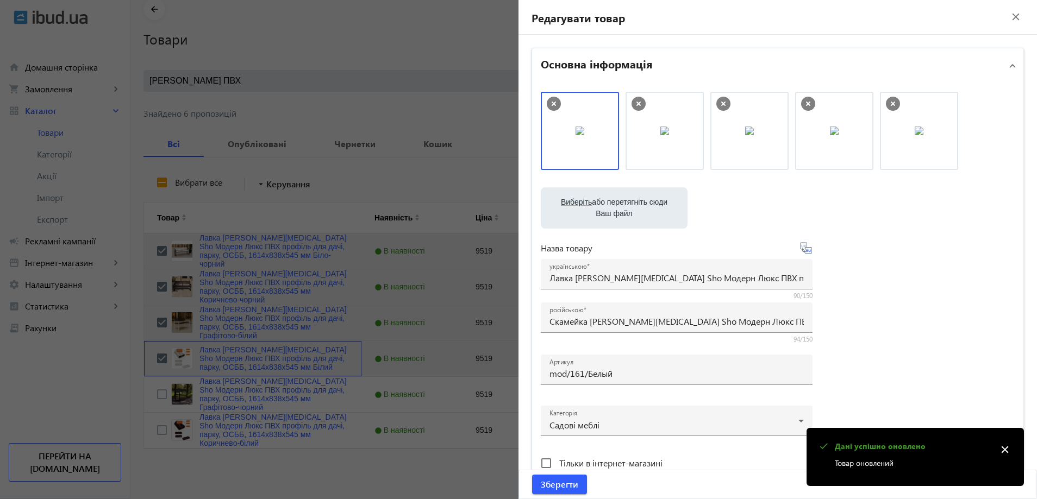
drag, startPoint x: 590, startPoint y: 151, endPoint x: 690, endPoint y: 133, distance: 102.2
click at [544, 487] on span "Зберегти" at bounding box center [559, 485] width 37 height 12
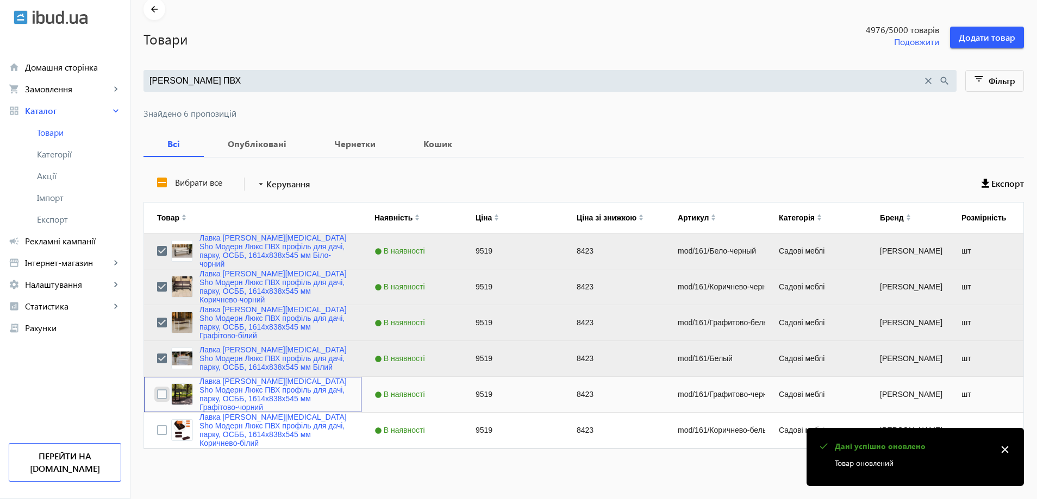
click at [157, 397] on input "Press Space to toggle row selection (unchecked)" at bounding box center [162, 395] width 10 height 10
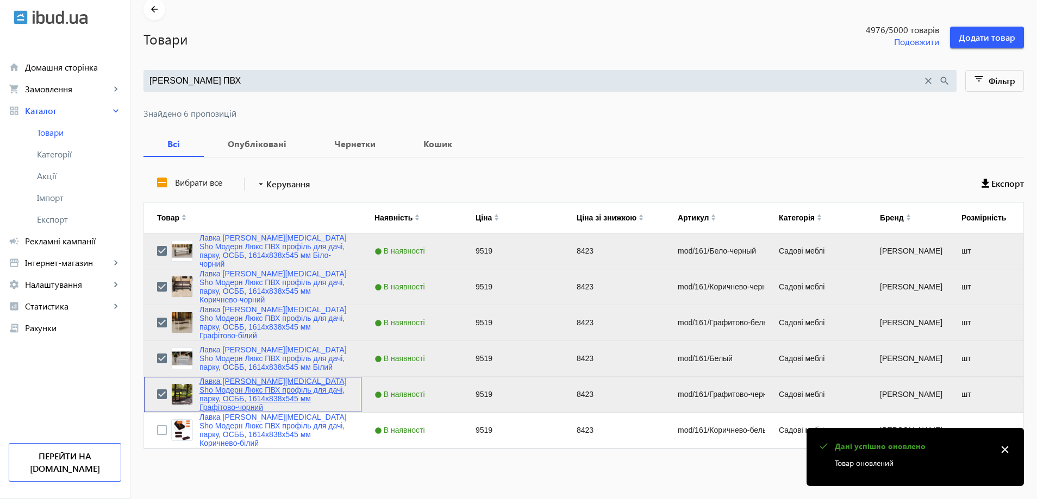
click at [225, 394] on link "Лавка [PERSON_NAME][MEDICAL_DATA] Sho Модерн Люкс ПВХ профіль для дачі, парку, …" at bounding box center [273, 394] width 149 height 35
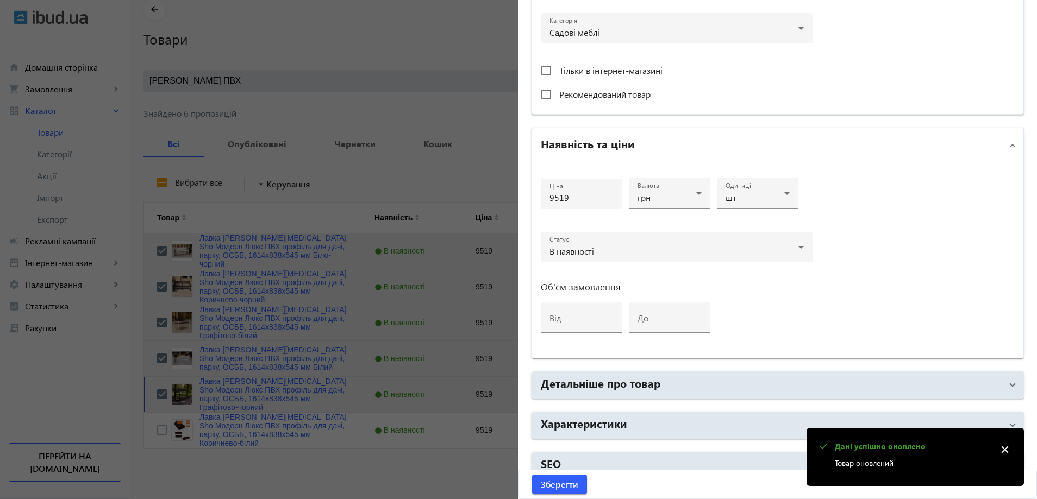
scroll to position [408, 0]
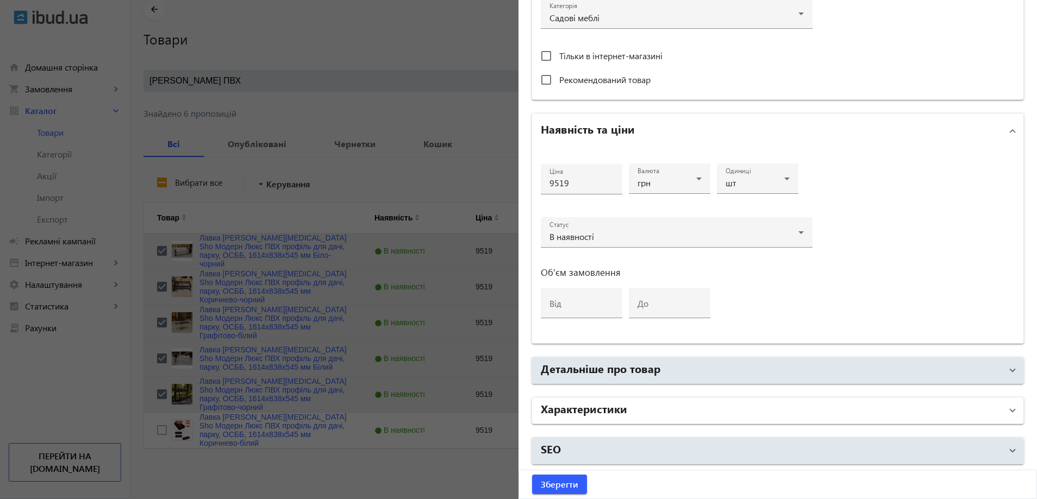
click at [623, 415] on mat-panel-title "Характеристики" at bounding box center [771, 411] width 461 height 20
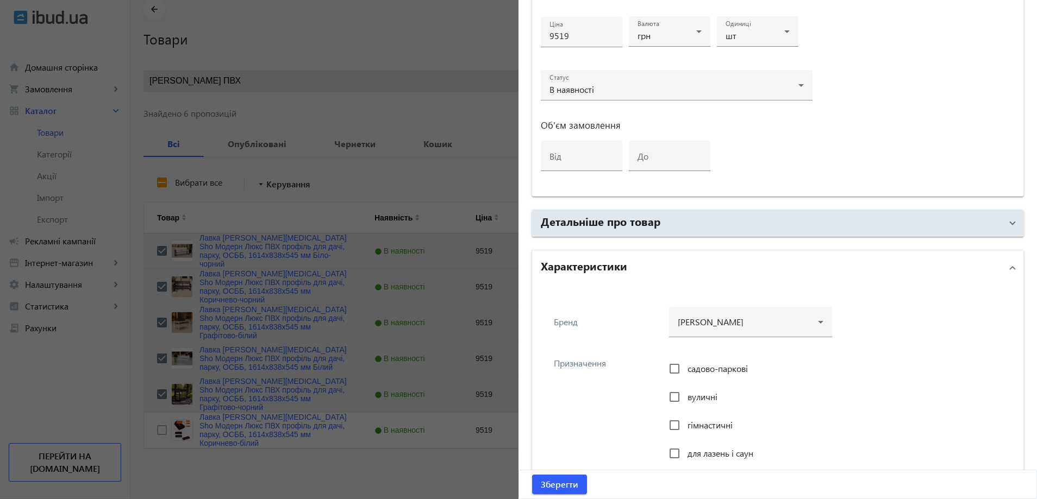
scroll to position [571, 0]
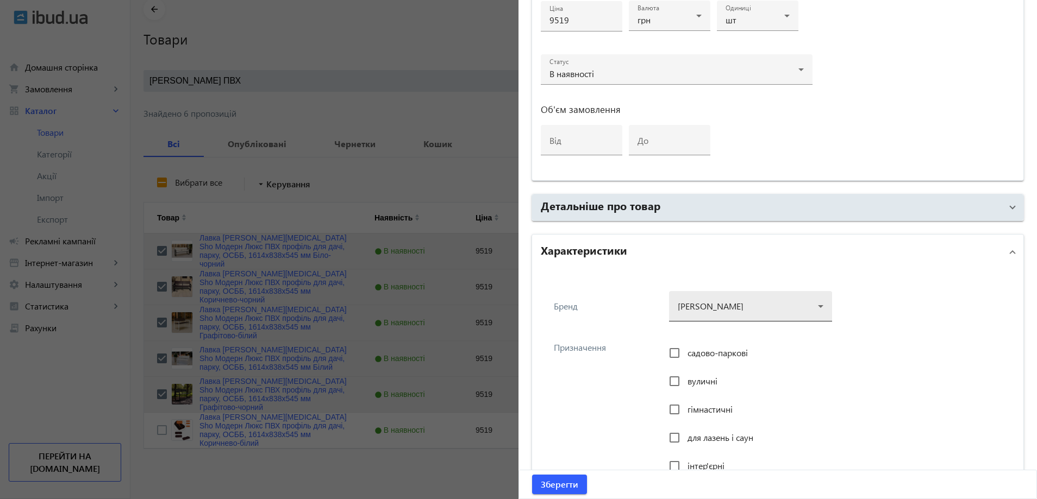
click at [724, 312] on div at bounding box center [751, 302] width 146 height 39
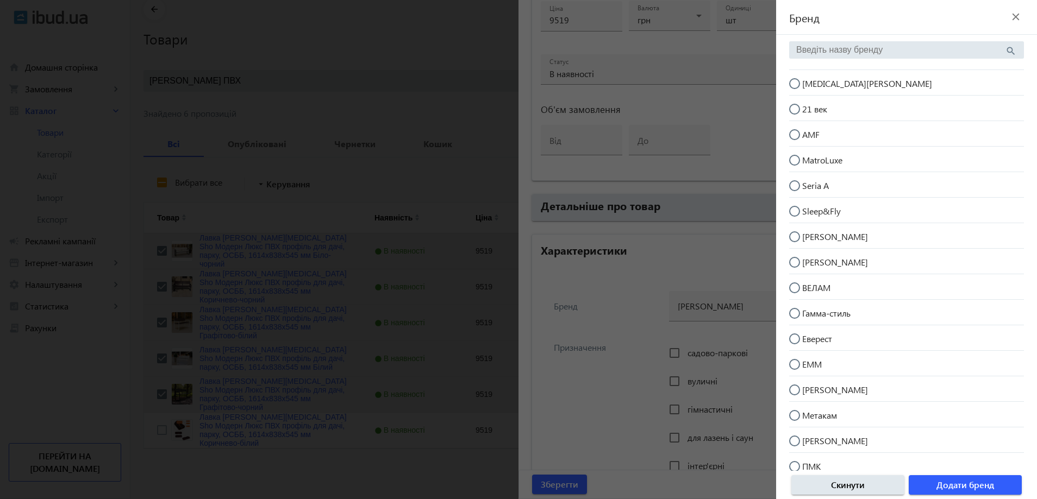
click at [861, 86] on mat-radio-button "[MEDICAL_DATA][PERSON_NAME]" at bounding box center [906, 82] width 235 height 21
click at [980, 482] on span "Додати бренд" at bounding box center [965, 485] width 58 height 12
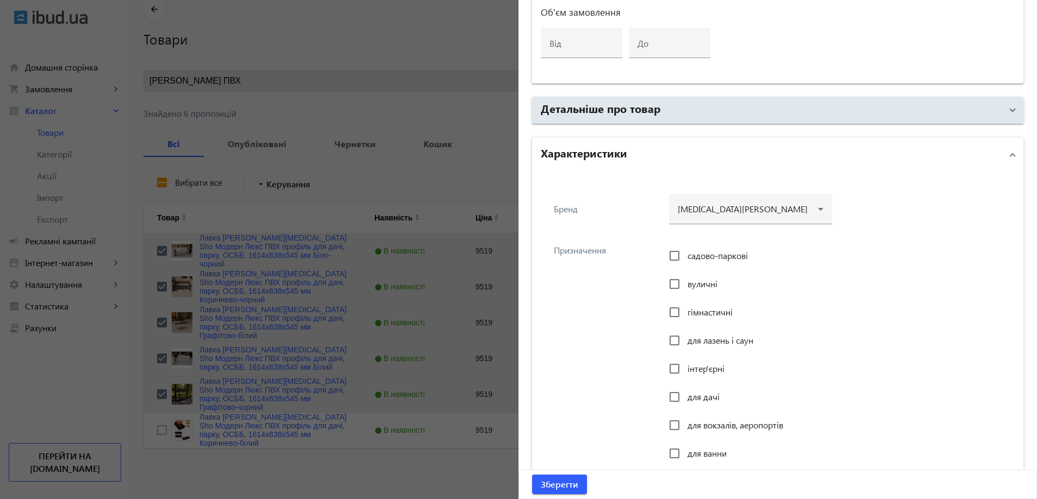
scroll to position [679, 0]
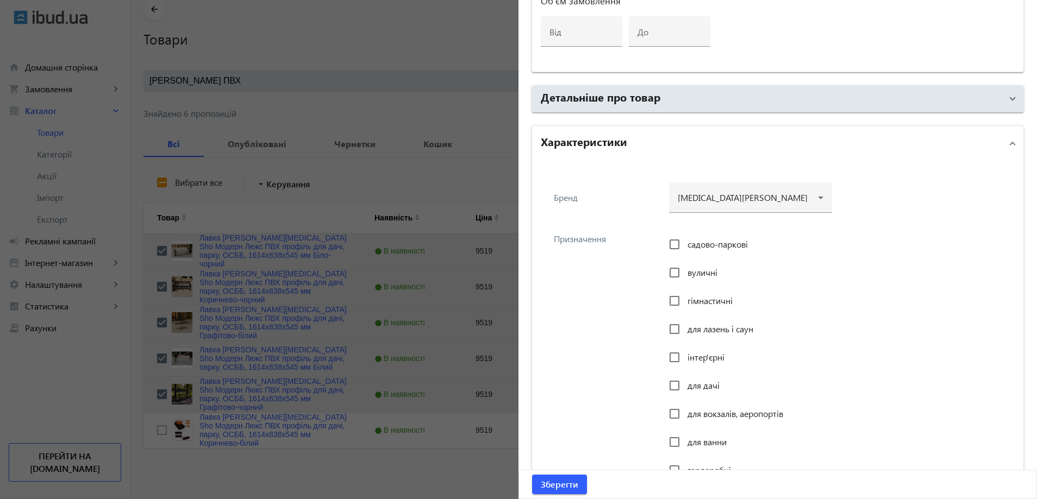
click at [703, 249] on span "садово-паркові" at bounding box center [717, 244] width 60 height 11
click at [685, 249] on input "садово-паркові" at bounding box center [675, 245] width 22 height 22
click at [691, 268] on span "вуличні" at bounding box center [702, 272] width 30 height 11
click at [685, 268] on input "вуличні" at bounding box center [675, 273] width 22 height 22
click at [690, 354] on span "інтер'єрні" at bounding box center [705, 357] width 37 height 11
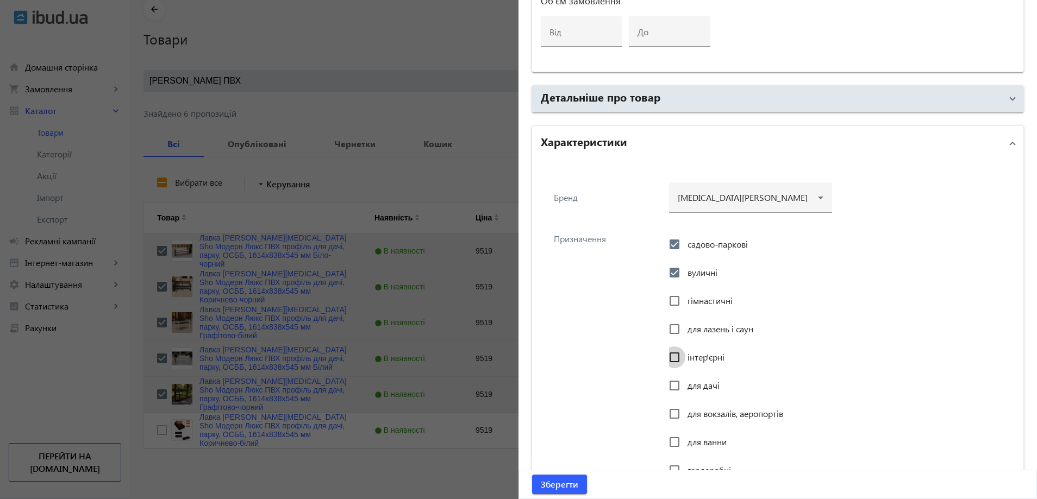
click at [685, 354] on input "інтер'єрні" at bounding box center [675, 358] width 22 height 22
click at [691, 382] on span "для дачі" at bounding box center [703, 385] width 32 height 11
click at [685, 382] on input "для дачі" at bounding box center [675, 386] width 22 height 22
click at [701, 416] on span "для вокзалів, аеропортів" at bounding box center [735, 413] width 96 height 11
click at [685, 416] on input "для вокзалів, аеропортів" at bounding box center [675, 414] width 22 height 22
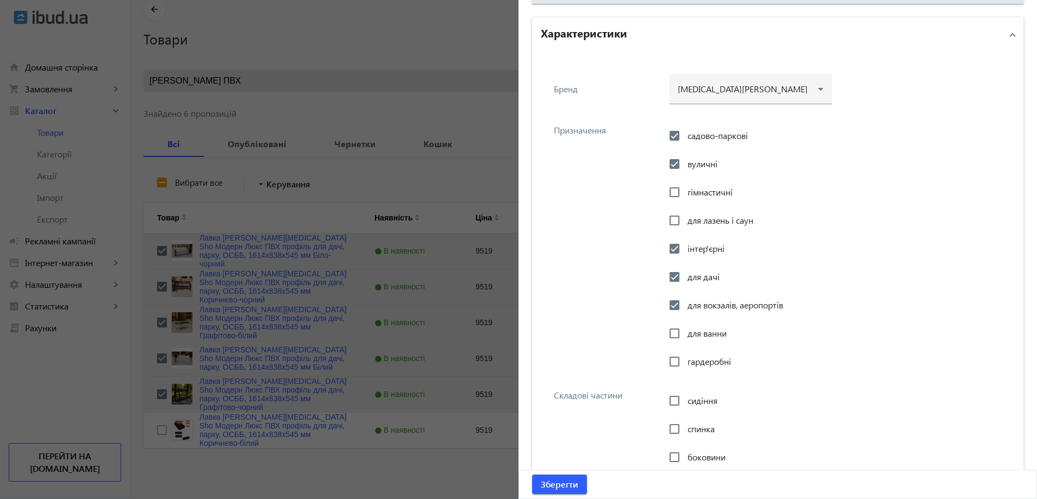
click at [616, 366] on div "Призначення садово-паркові вуличні гімнастичні для лазень і саун інтер'єрні для…" at bounding box center [778, 246] width 474 height 265
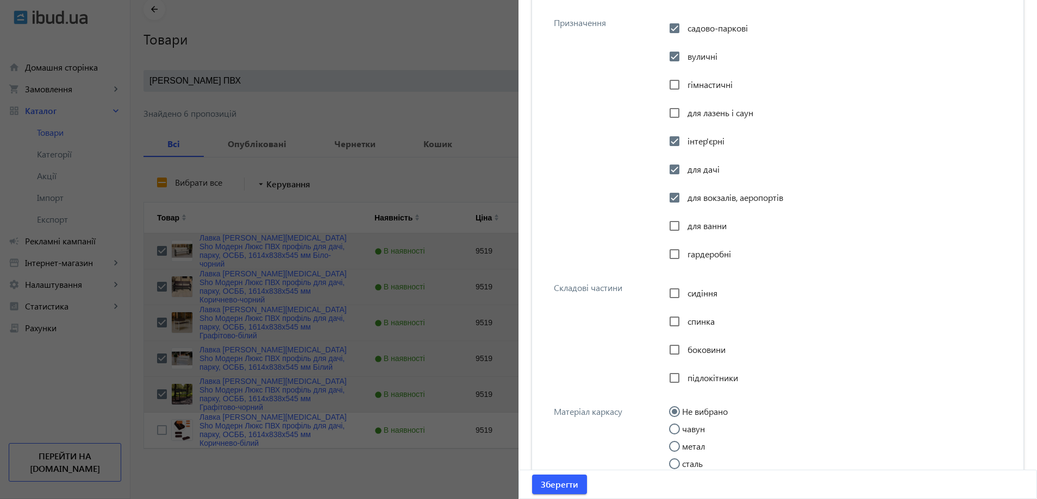
scroll to position [897, 0]
click at [687, 291] on span "сидіння" at bounding box center [702, 291] width 30 height 11
click at [685, 291] on input "сидіння" at bounding box center [675, 293] width 22 height 22
click at [679, 324] on input "спинка" at bounding box center [675, 321] width 22 height 22
click at [679, 349] on input "боковини" at bounding box center [675, 349] width 22 height 22
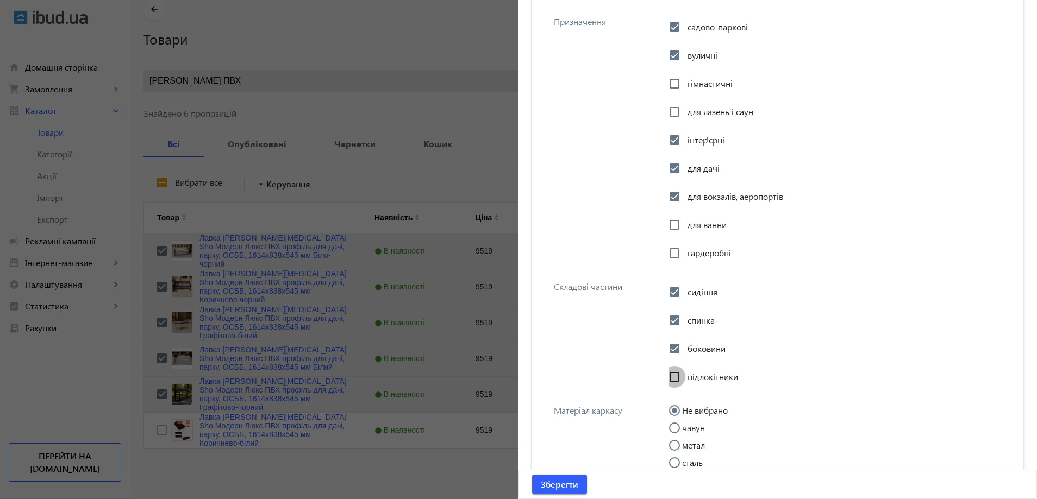
click at [681, 374] on input "підлокітники" at bounding box center [675, 377] width 22 height 22
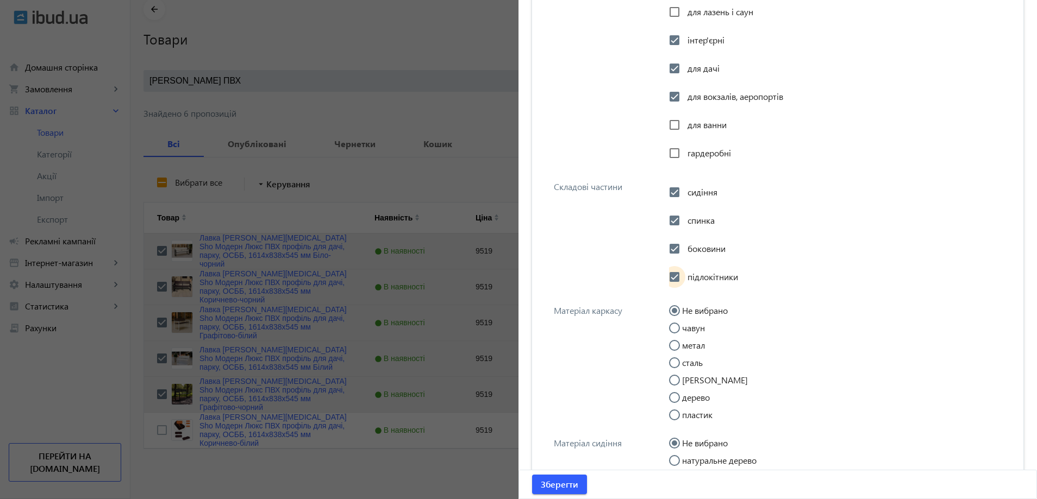
scroll to position [1005, 0]
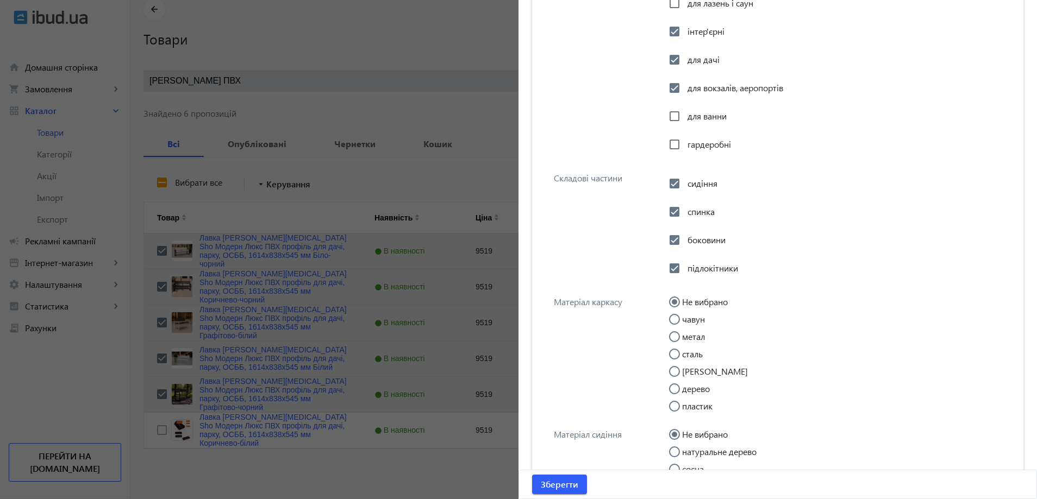
click at [679, 334] on input "метал" at bounding box center [680, 343] width 22 height 22
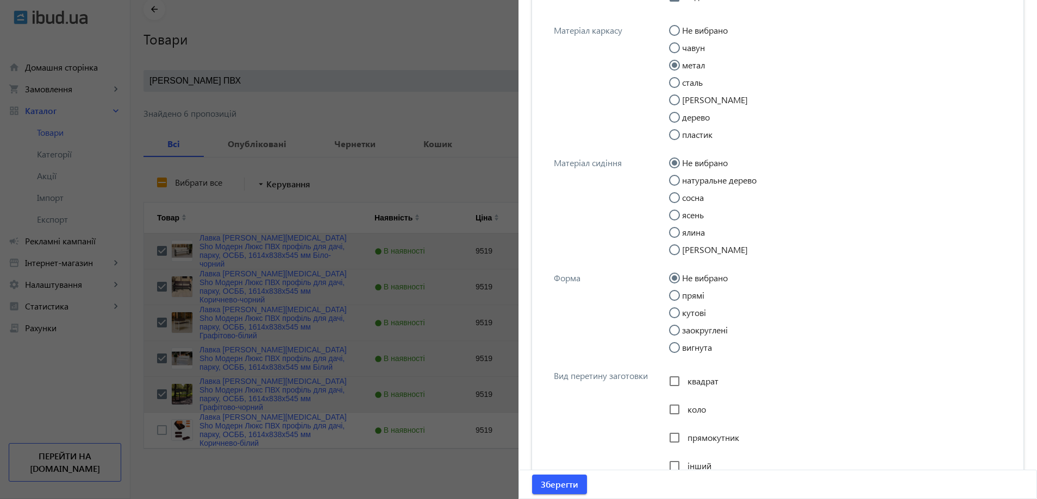
click at [681, 294] on input "прямі" at bounding box center [680, 301] width 22 height 22
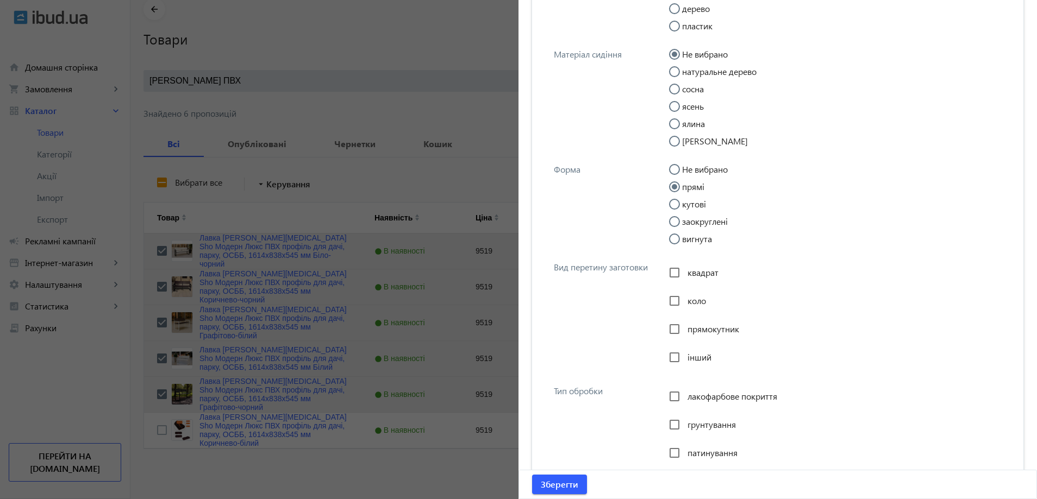
click at [694, 323] on span "прямокутник" at bounding box center [713, 328] width 52 height 11
click at [685, 323] on input "прямокутник" at bounding box center [675, 329] width 22 height 22
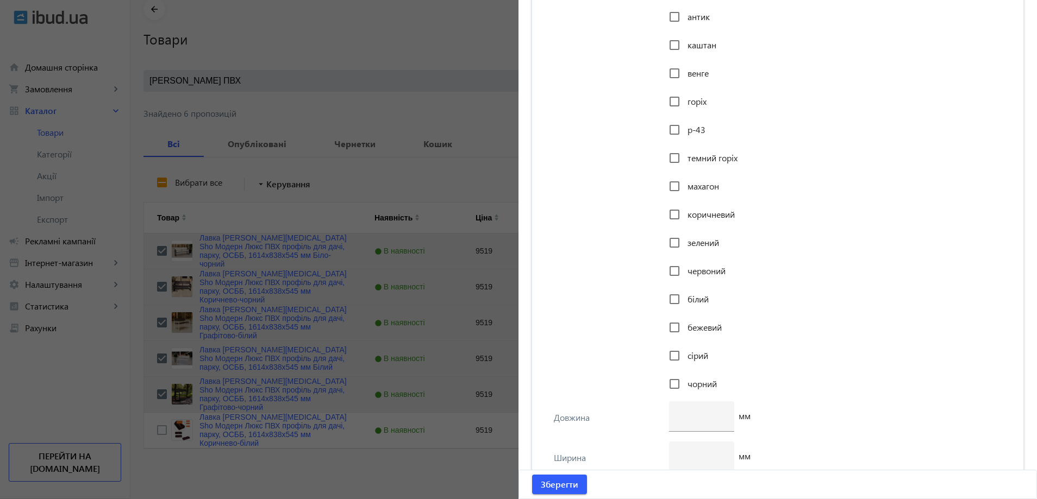
scroll to position [1929, 0]
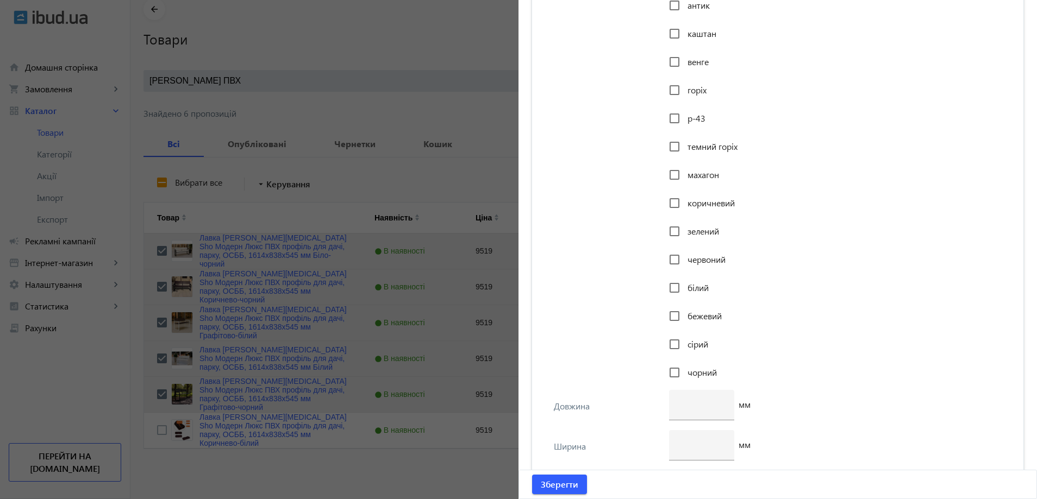
click at [689, 368] on span "чорний" at bounding box center [701, 372] width 29 height 11
click at [685, 368] on input "чорний" at bounding box center [675, 373] width 22 height 22
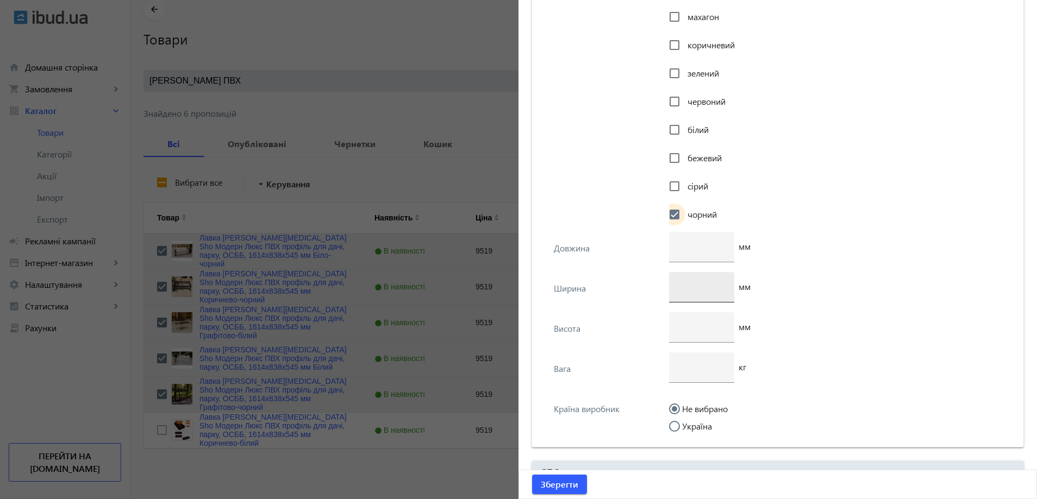
scroll to position [2092, 0]
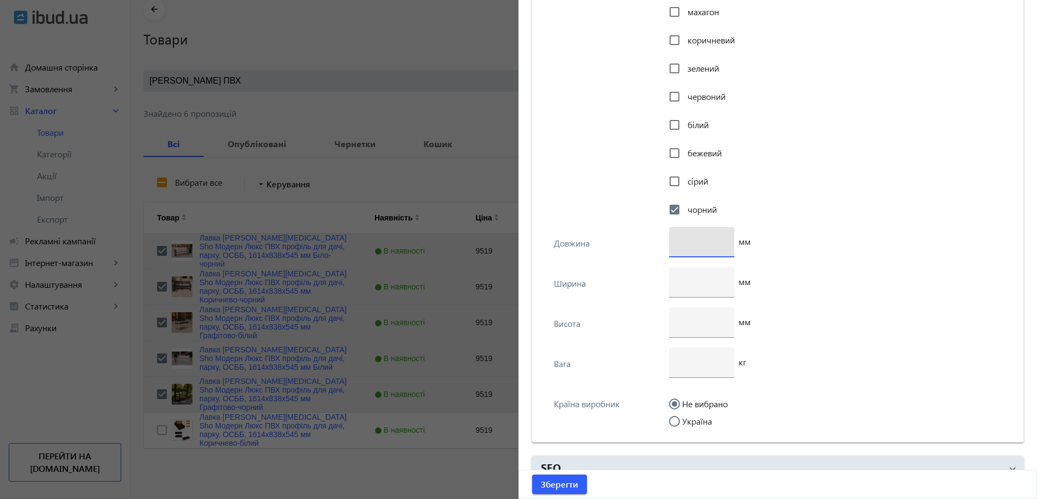
click at [691, 246] on input "number" at bounding box center [702, 241] width 48 height 11
click at [687, 422] on input "Україна" at bounding box center [680, 427] width 22 height 22
click at [692, 327] on input "number" at bounding box center [702, 321] width 48 height 11
click at [690, 291] on div at bounding box center [702, 282] width 48 height 30
click at [573, 480] on span "Зберегти" at bounding box center [559, 485] width 37 height 12
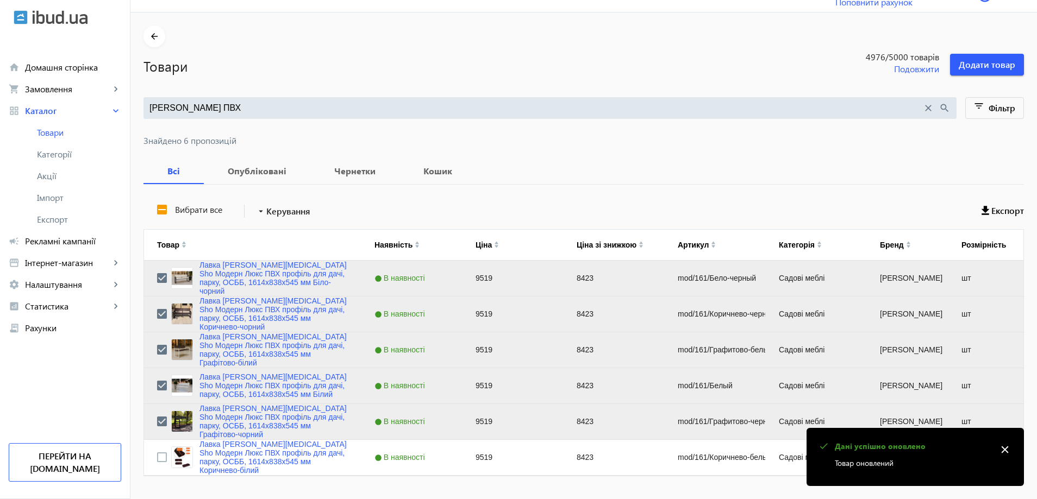
scroll to position [49, 0]
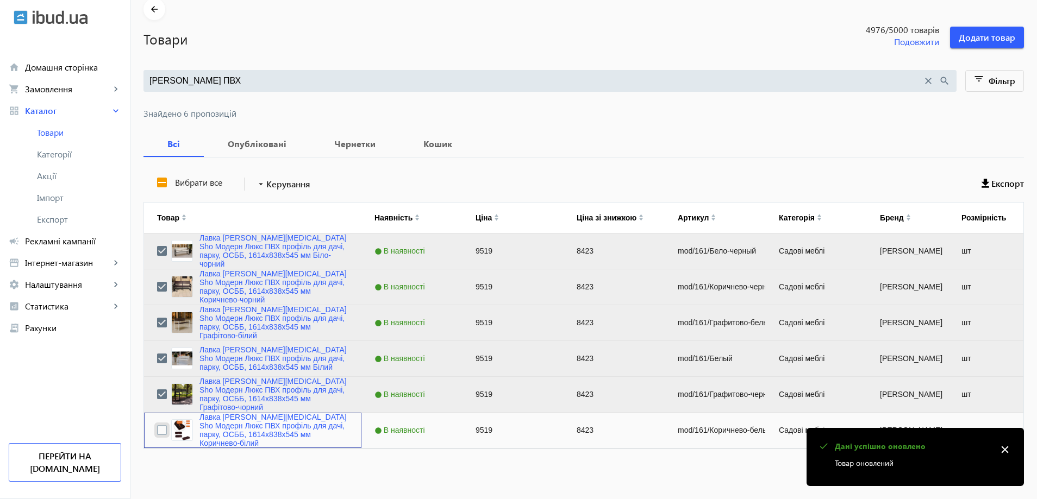
click at [157, 431] on input "Press Space to toggle row selection (unchecked)" at bounding box center [162, 431] width 10 height 10
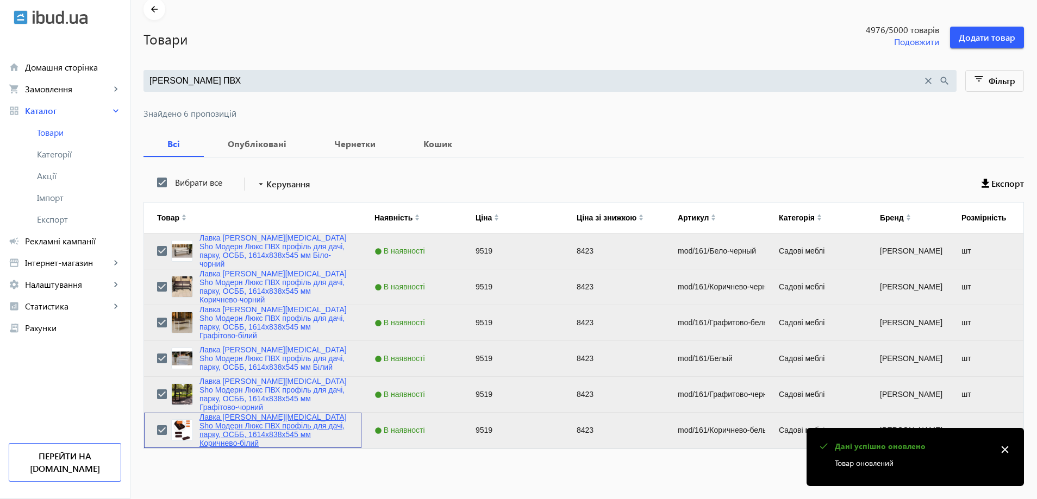
click at [269, 436] on link "Лавка [PERSON_NAME][MEDICAL_DATA] Sho Модерн Люкс ПВХ профіль для дачі, парку, …" at bounding box center [273, 430] width 149 height 35
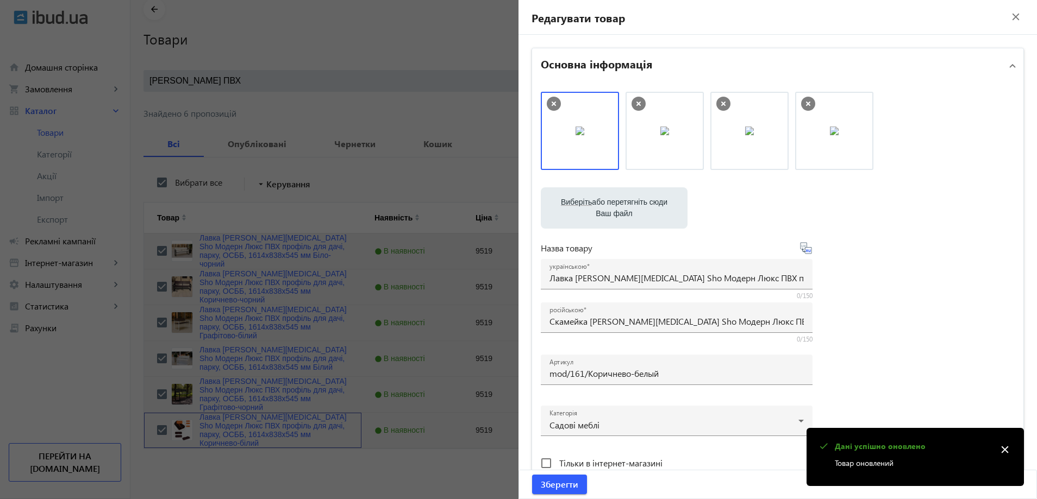
drag, startPoint x: 590, startPoint y: 114, endPoint x: 596, endPoint y: 114, distance: 5.5
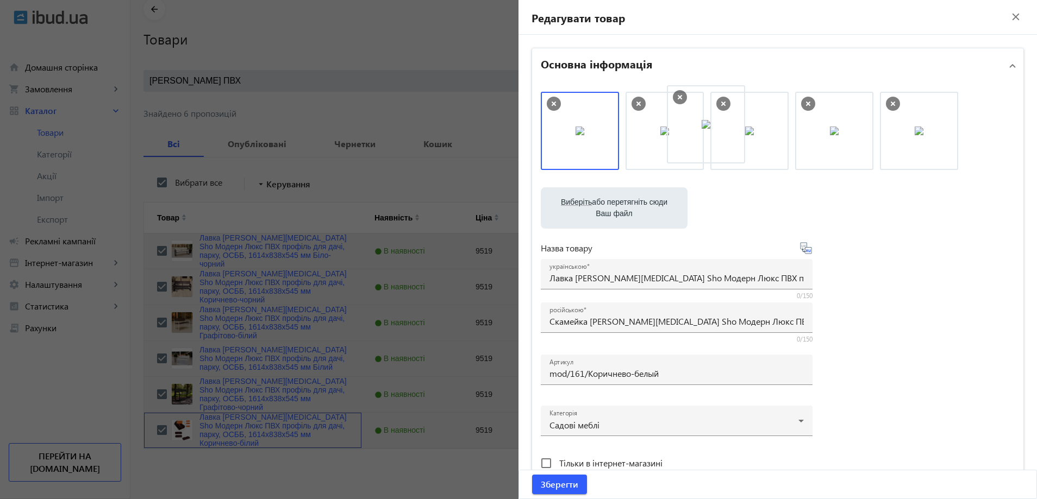
drag, startPoint x: 690, startPoint y: 145, endPoint x: 724, endPoint y: 145, distance: 33.7
drag, startPoint x: 664, startPoint y: 145, endPoint x: 582, endPoint y: 145, distance: 82.6
drag, startPoint x: 675, startPoint y: 145, endPoint x: 724, endPoint y: 145, distance: 49.5
drag, startPoint x: 558, startPoint y: 158, endPoint x: 795, endPoint y: 158, distance: 237.5
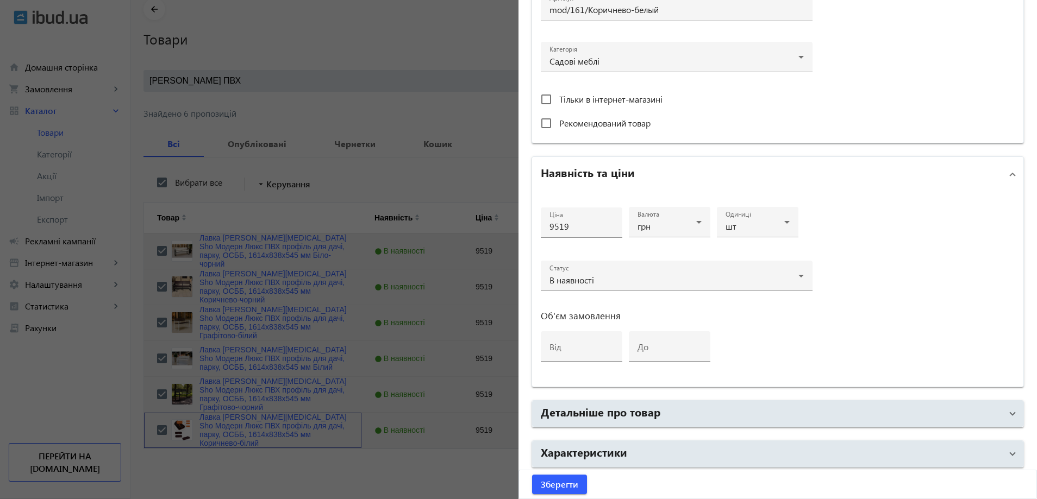
scroll to position [408, 0]
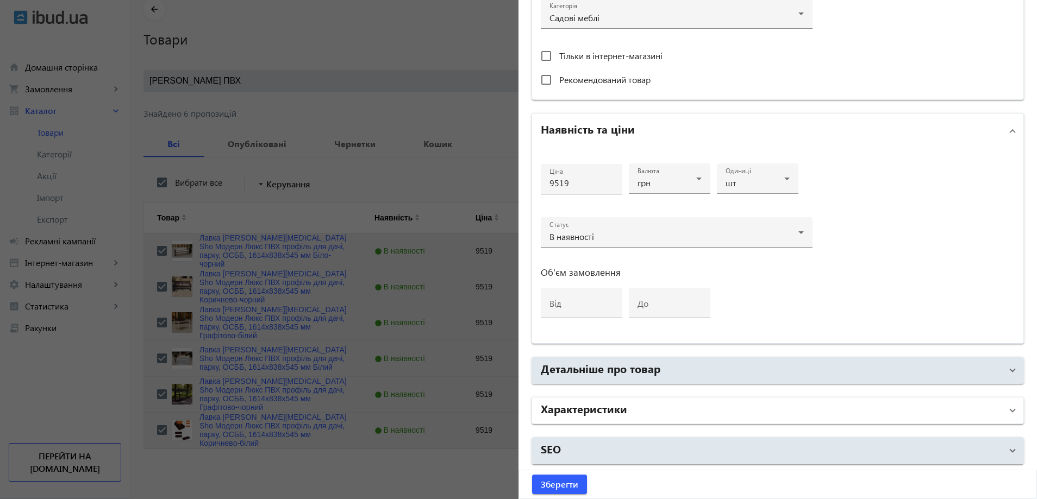
click at [618, 410] on h2 "Характеристики" at bounding box center [584, 408] width 86 height 15
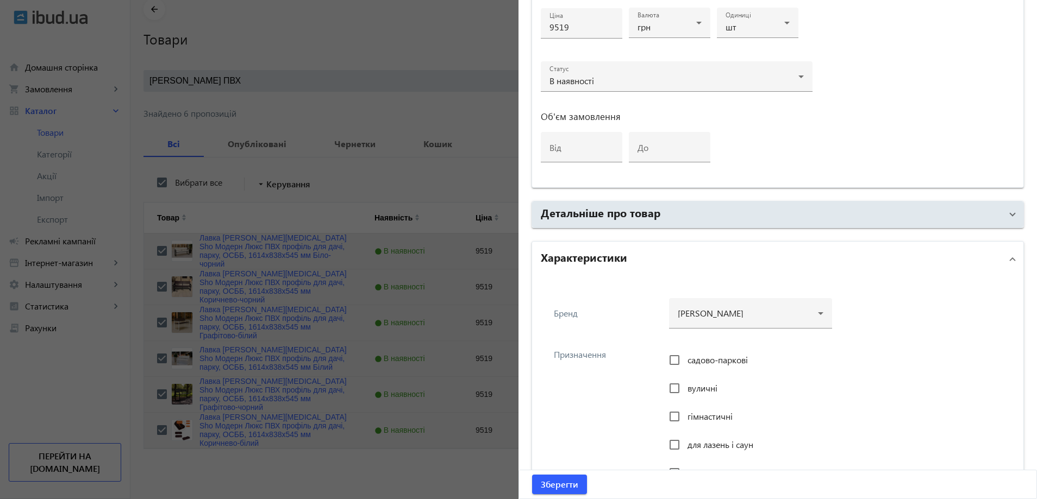
scroll to position [625, 0]
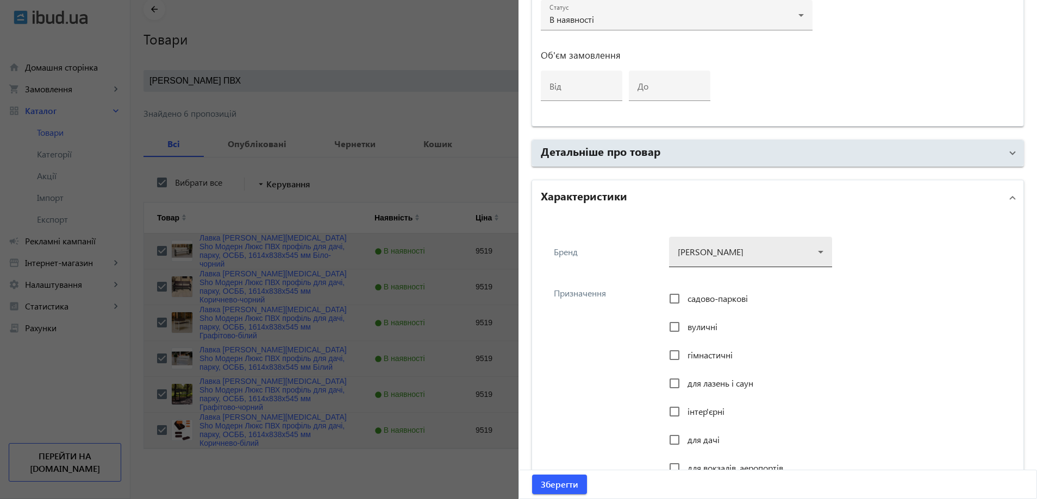
click at [708, 256] on div at bounding box center [751, 247] width 146 height 39
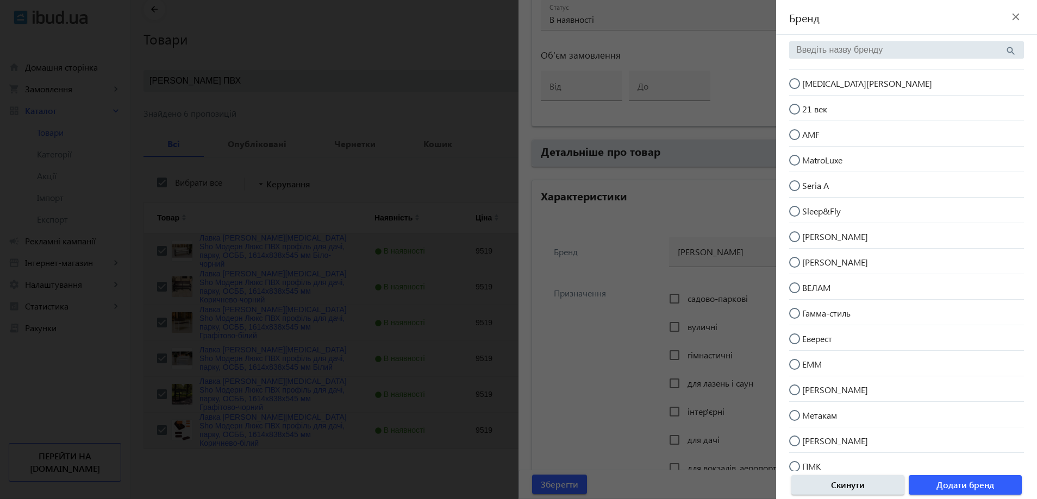
click at [873, 85] on mat-radio-button "[MEDICAL_DATA][PERSON_NAME]" at bounding box center [906, 82] width 235 height 21
click at [947, 485] on span "Додати бренд" at bounding box center [965, 485] width 58 height 12
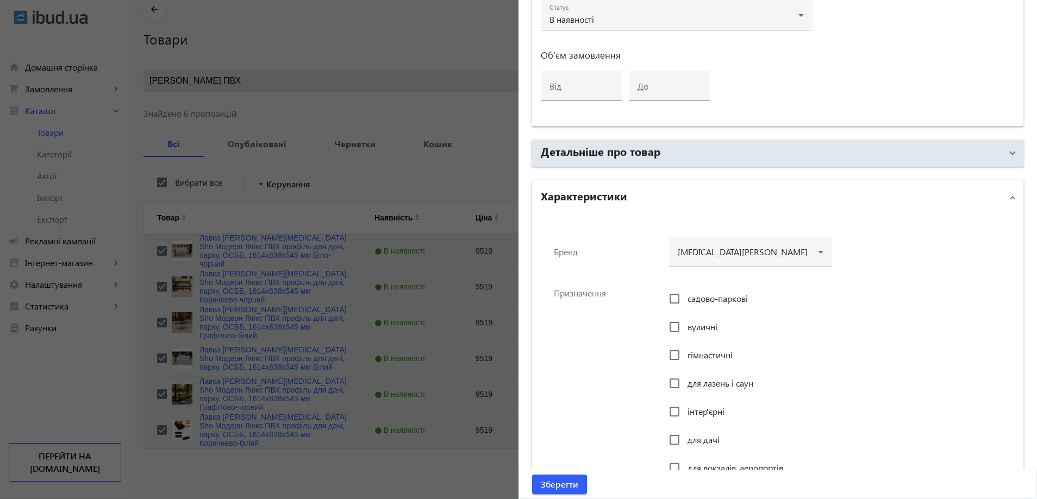
click at [701, 298] on span "садово-паркові" at bounding box center [717, 298] width 60 height 11
click at [685, 298] on input "садово-паркові" at bounding box center [675, 299] width 22 height 22
click at [694, 323] on span "вуличні" at bounding box center [702, 326] width 30 height 11
click at [685, 323] on input "вуличні" at bounding box center [675, 327] width 22 height 22
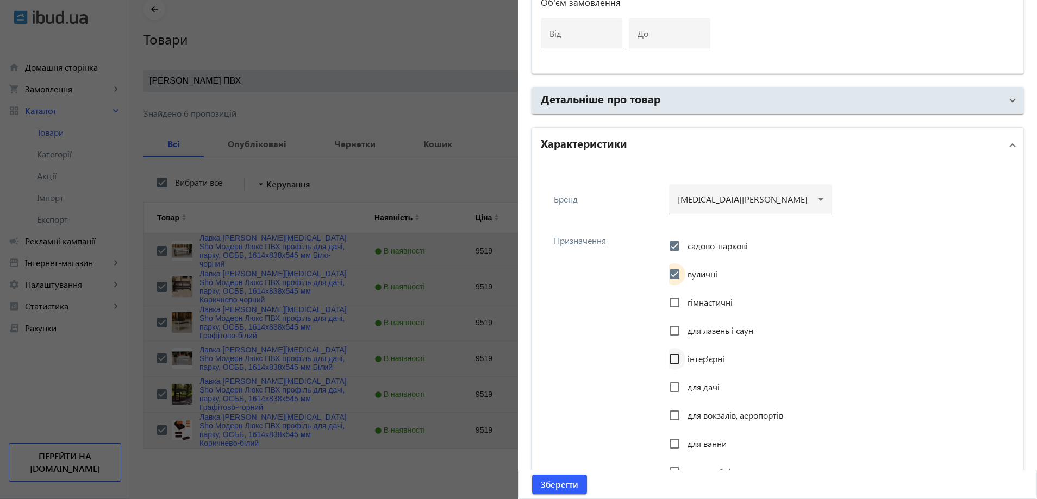
scroll to position [679, 0]
click at [671, 352] on input "інтер'єрні" at bounding box center [675, 358] width 22 height 22
click at [675, 381] on input "для дачі" at bounding box center [675, 386] width 22 height 22
click at [675, 411] on input "для вокзалів, аеропортів" at bounding box center [675, 414] width 22 height 22
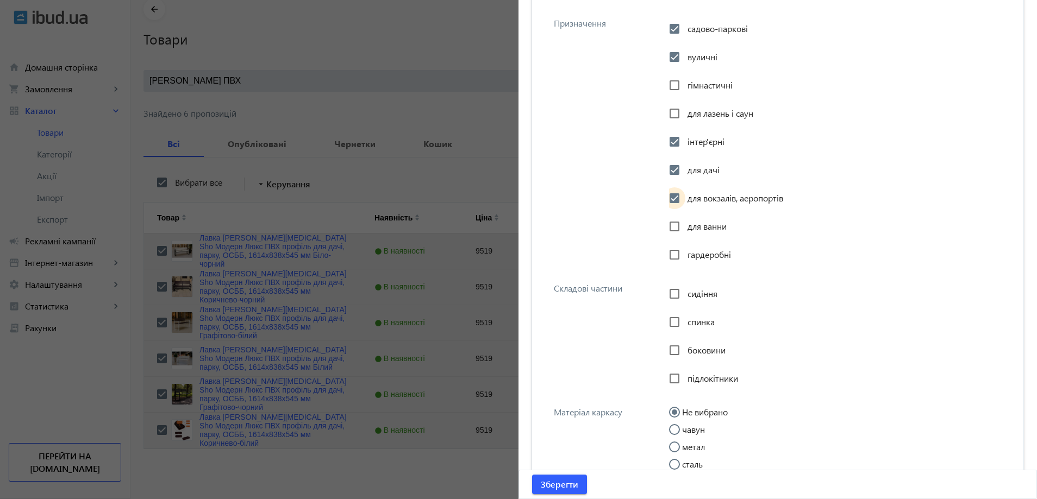
scroll to position [897, 0]
click at [668, 294] on input "сидіння" at bounding box center [675, 293] width 22 height 22
click at [685, 326] on div "спинка" at bounding box center [692, 321] width 46 height 22
click at [682, 323] on input "спинка" at bounding box center [675, 321] width 22 height 22
click at [683, 346] on div at bounding box center [674, 349] width 26 height 26
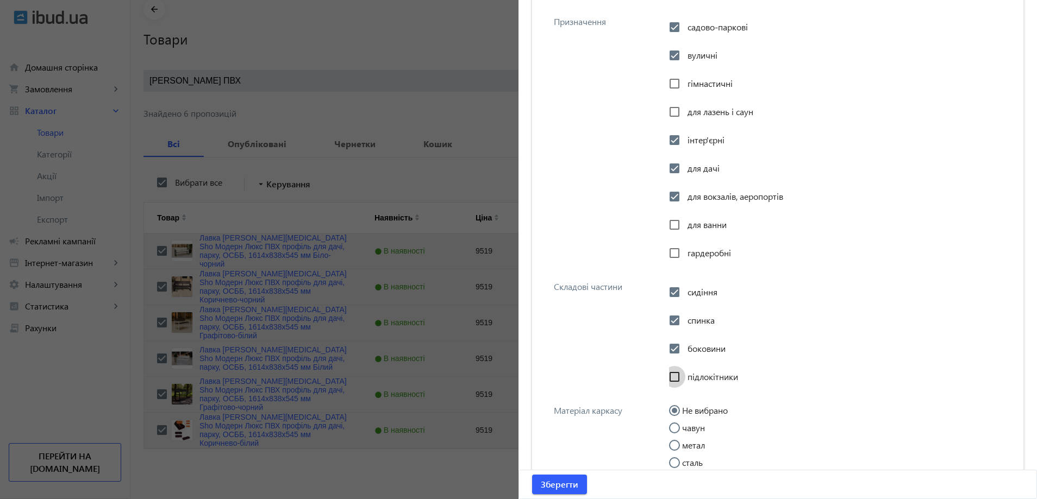
click at [682, 377] on input "підлокітники" at bounding box center [675, 377] width 22 height 22
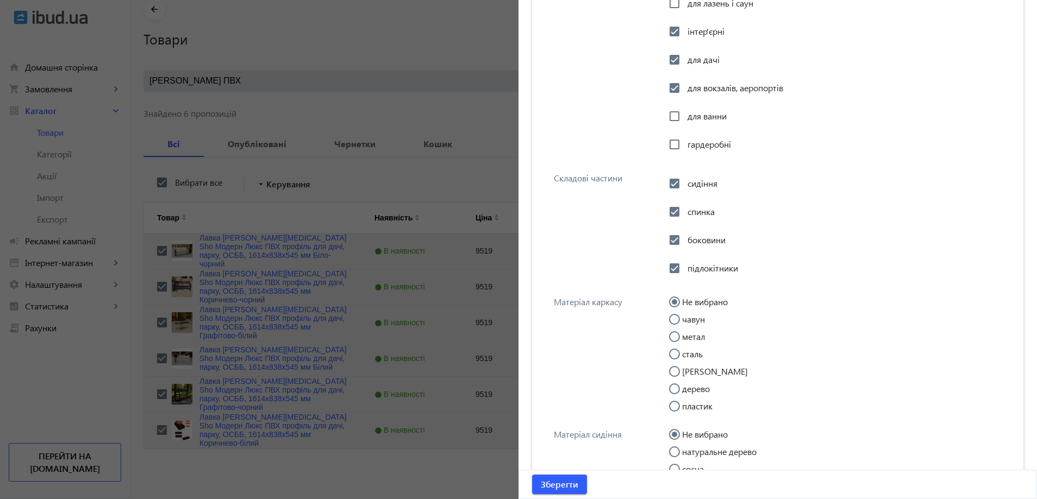
click at [693, 338] on label "метал" at bounding box center [692, 337] width 25 height 9
click at [691, 338] on input "метал" at bounding box center [680, 343] width 22 height 22
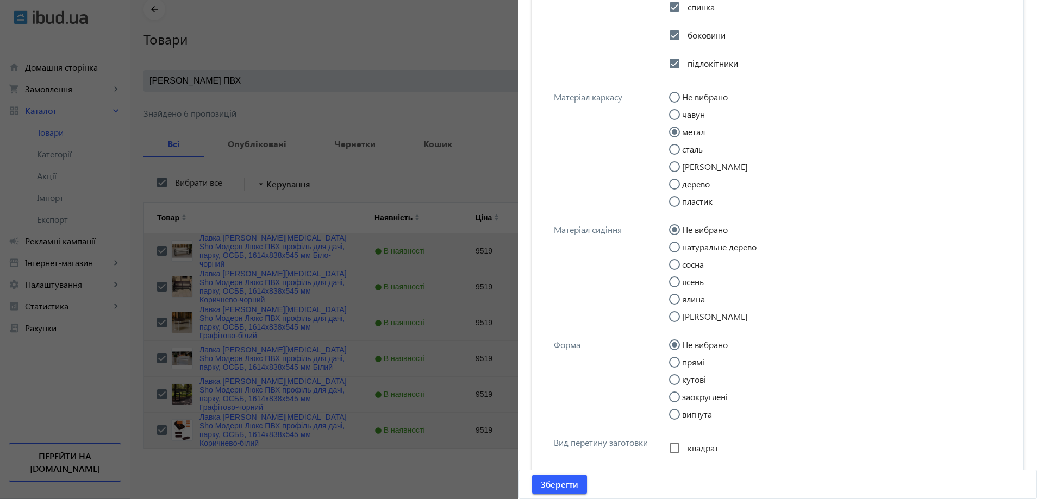
scroll to position [1223, 0]
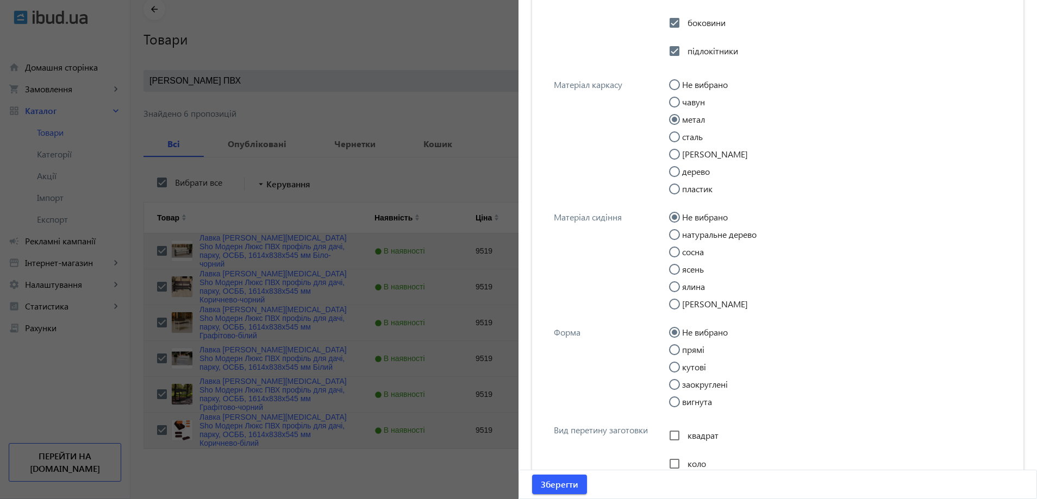
click at [683, 348] on input "прямі" at bounding box center [680, 356] width 22 height 22
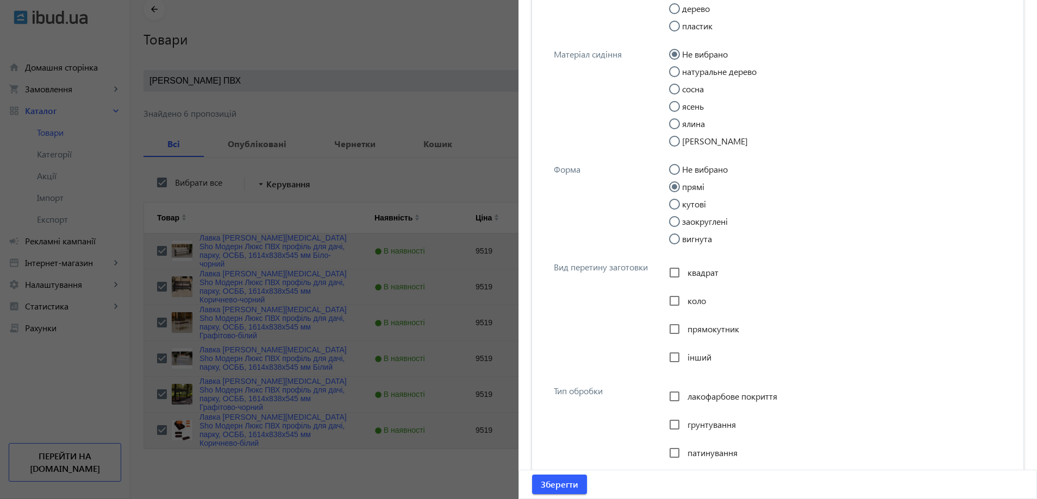
click at [705, 328] on span "прямокутник" at bounding box center [713, 328] width 52 height 11
click at [685, 328] on input "прямокутник" at bounding box center [675, 329] width 22 height 22
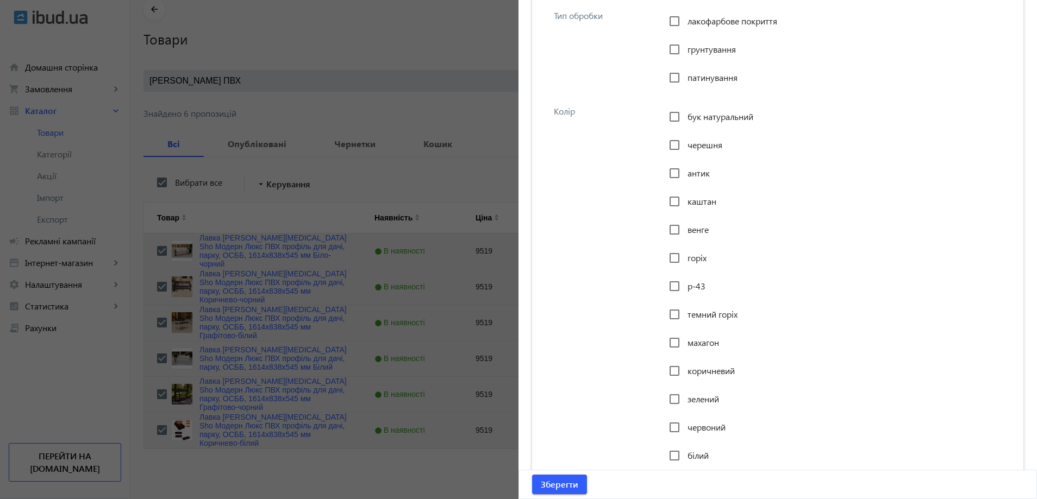
scroll to position [1766, 0]
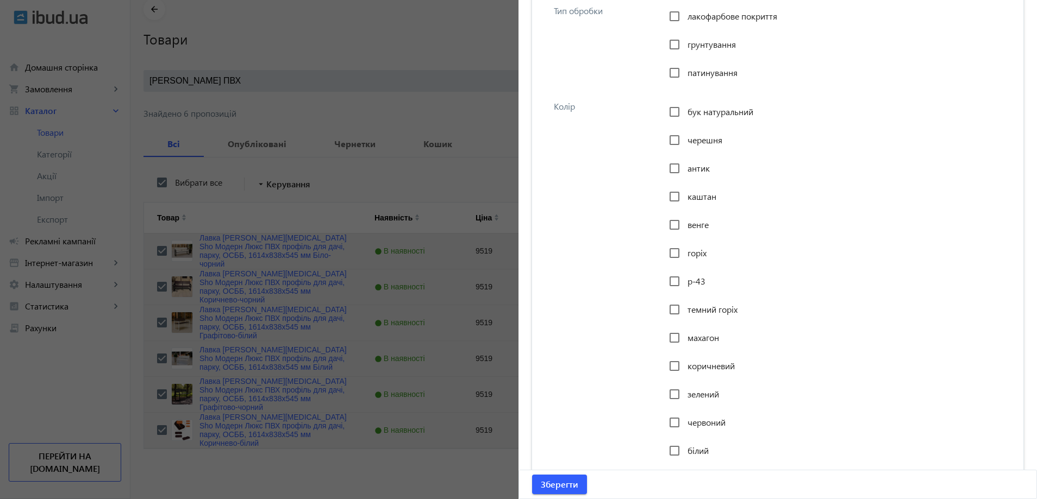
click at [687, 368] on span "коричневий" at bounding box center [710, 365] width 47 height 11
click at [685, 368] on input "коричневий" at bounding box center [675, 366] width 22 height 22
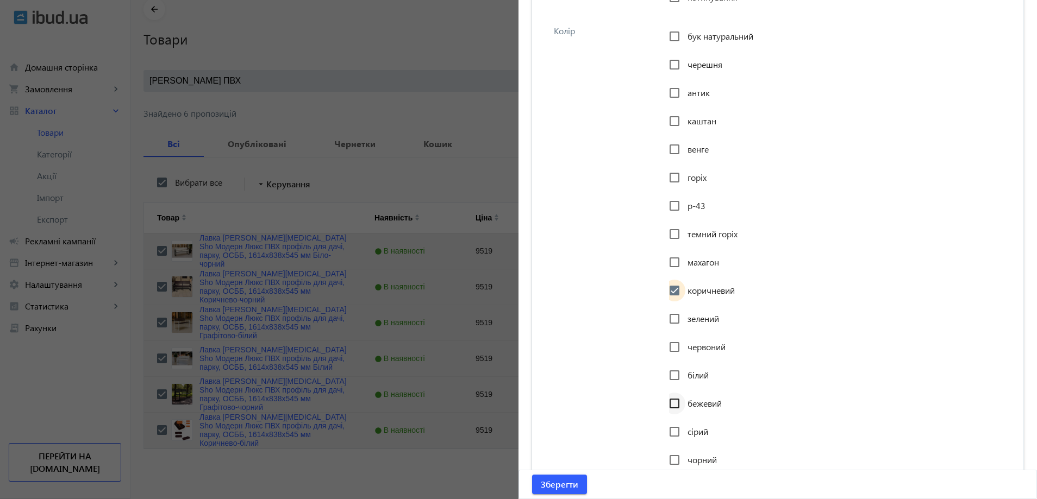
scroll to position [1875, 0]
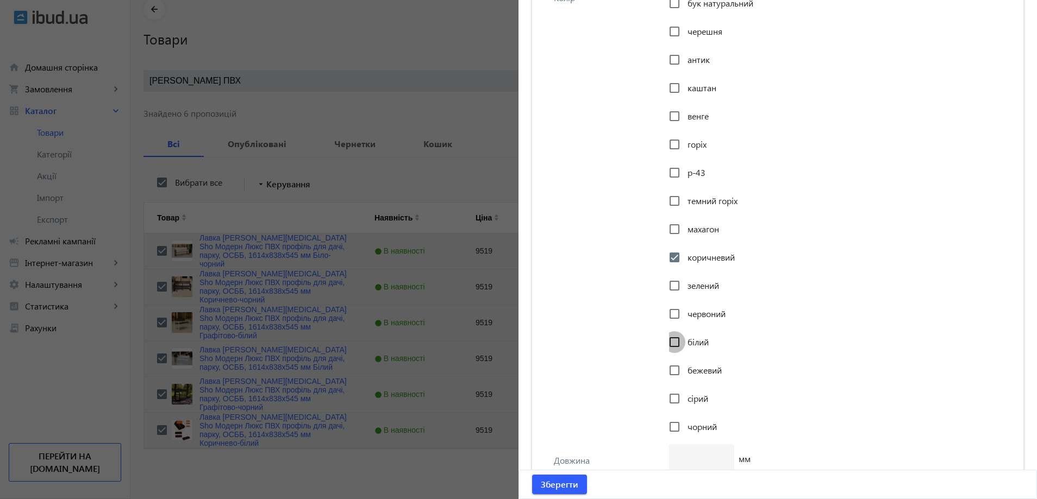
click at [673, 340] on input "білий" at bounding box center [675, 343] width 22 height 22
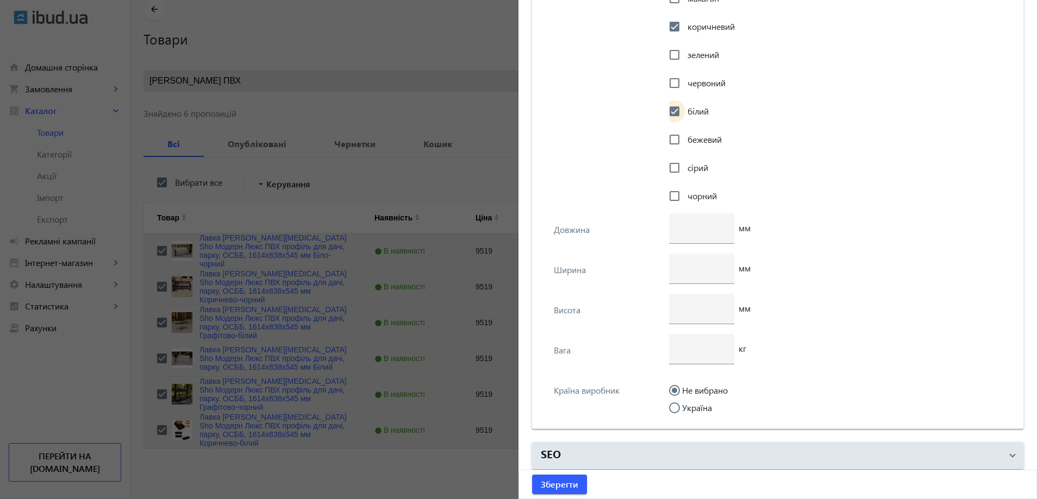
scroll to position [2111, 0]
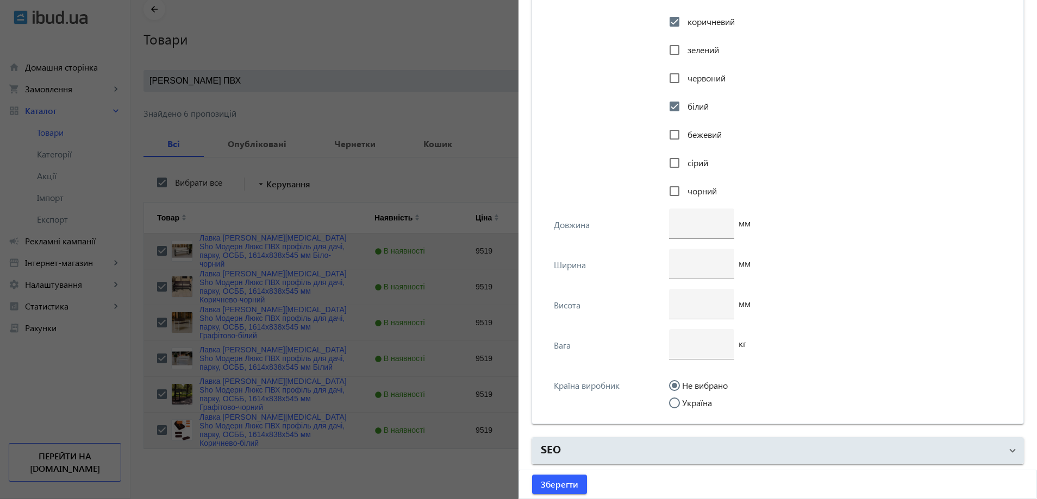
click at [678, 399] on input "Україна" at bounding box center [680, 409] width 22 height 22
click at [683, 235] on div at bounding box center [702, 224] width 48 height 30
click at [696, 307] on input "number" at bounding box center [702, 303] width 48 height 11
click at [695, 262] on input "number" at bounding box center [702, 263] width 48 height 11
click at [680, 341] on input "number" at bounding box center [702, 343] width 48 height 11
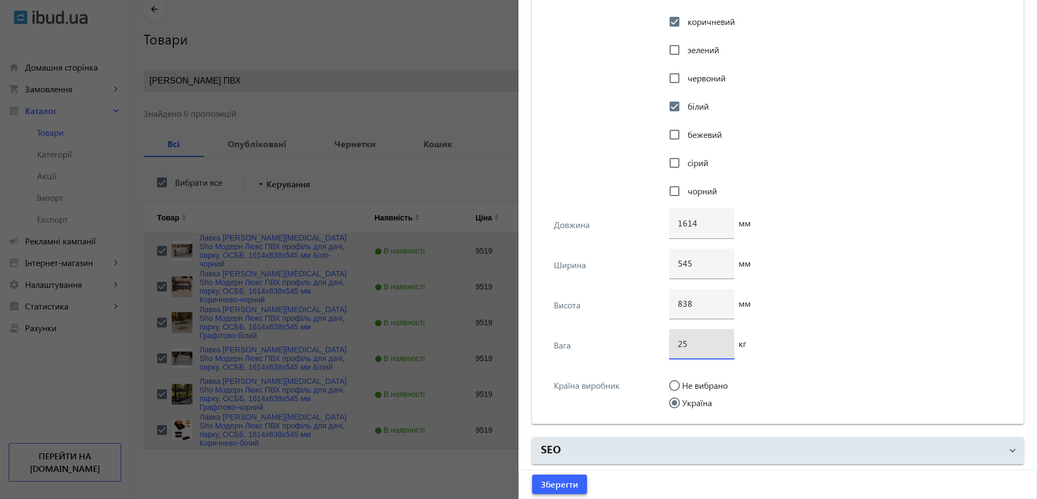
click at [559, 483] on span "Зберегти" at bounding box center [559, 485] width 37 height 12
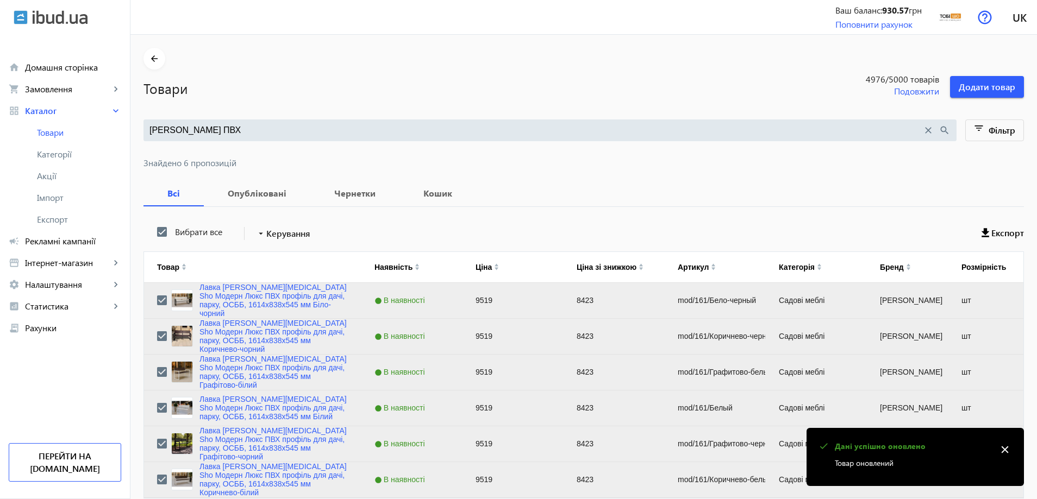
scroll to position [49, 0]
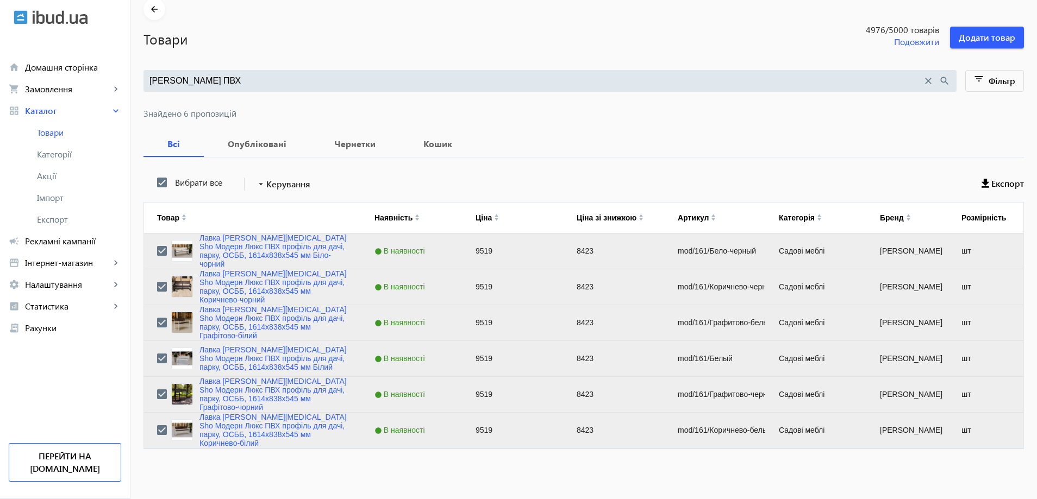
click at [277, 89] on div "Модерн Люкс ПВХ close search" at bounding box center [549, 81] width 813 height 22
click at [275, 78] on input "Модерн Люкс ПВХ" at bounding box center [535, 81] width 773 height 12
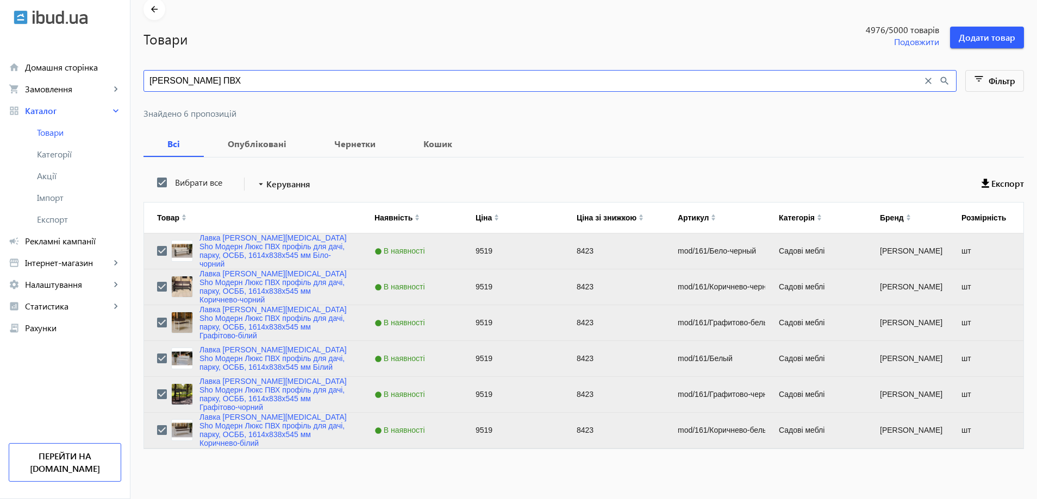
paste input "лассик без спинки для дачи"
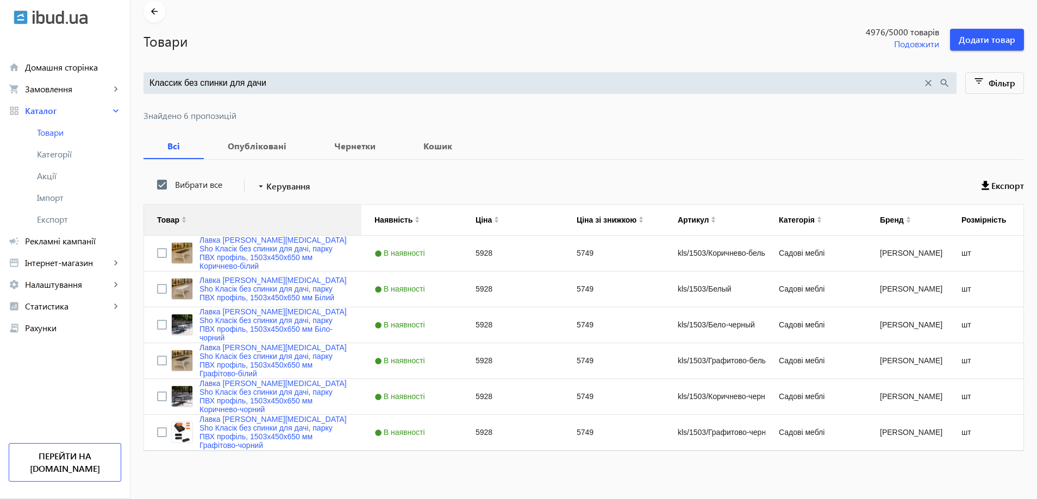
scroll to position [49, 0]
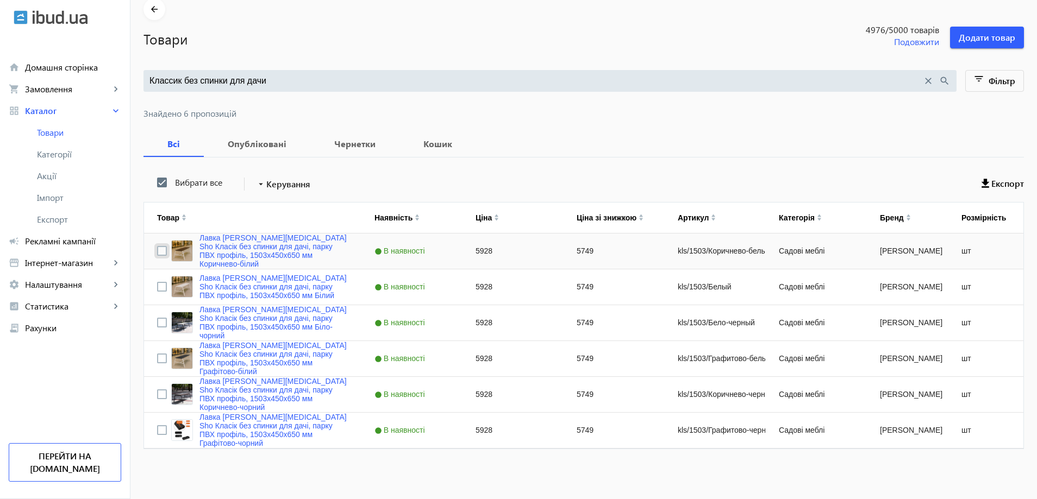
click at [157, 248] on input "Press Space to toggle row selection (unchecked)" at bounding box center [162, 251] width 10 height 10
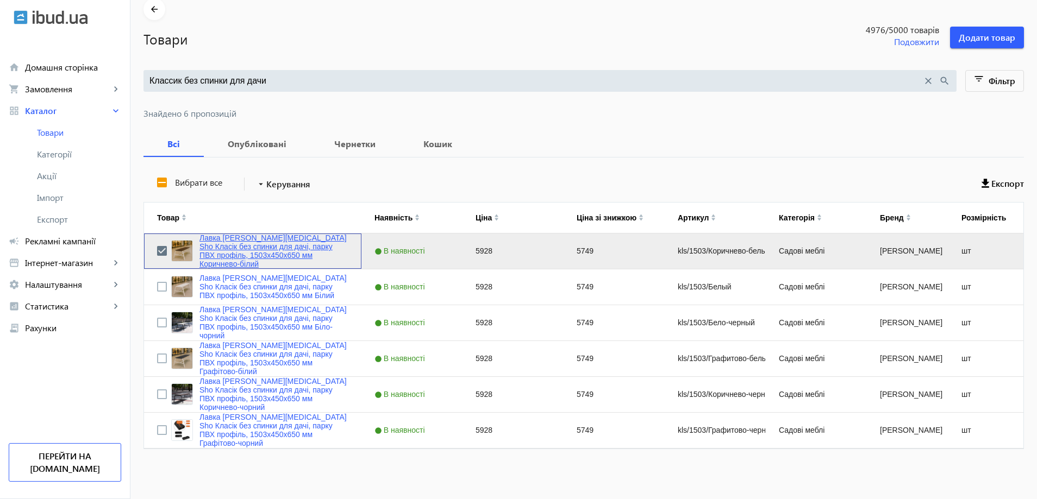
click at [218, 255] on link "Лавка [PERSON_NAME][MEDICAL_DATA] Sho Класік без спинки для дачі, парку ПВХ про…" at bounding box center [273, 251] width 149 height 35
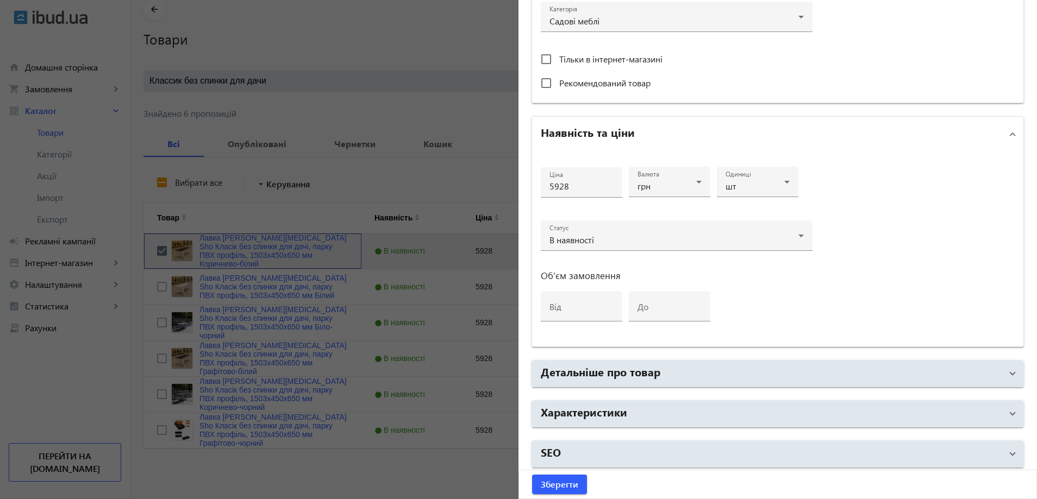
scroll to position [408, 0]
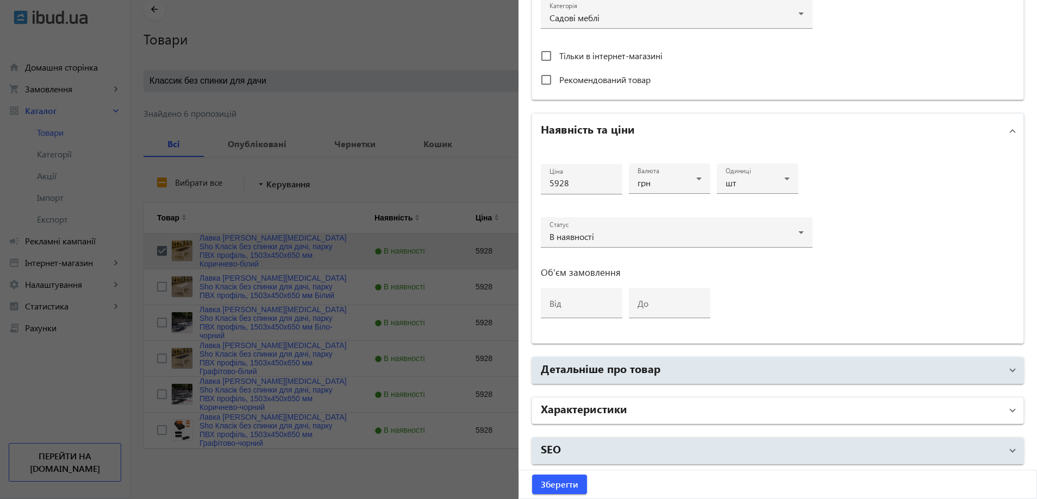
click at [626, 405] on mat-panel-title "Характеристики" at bounding box center [771, 411] width 461 height 20
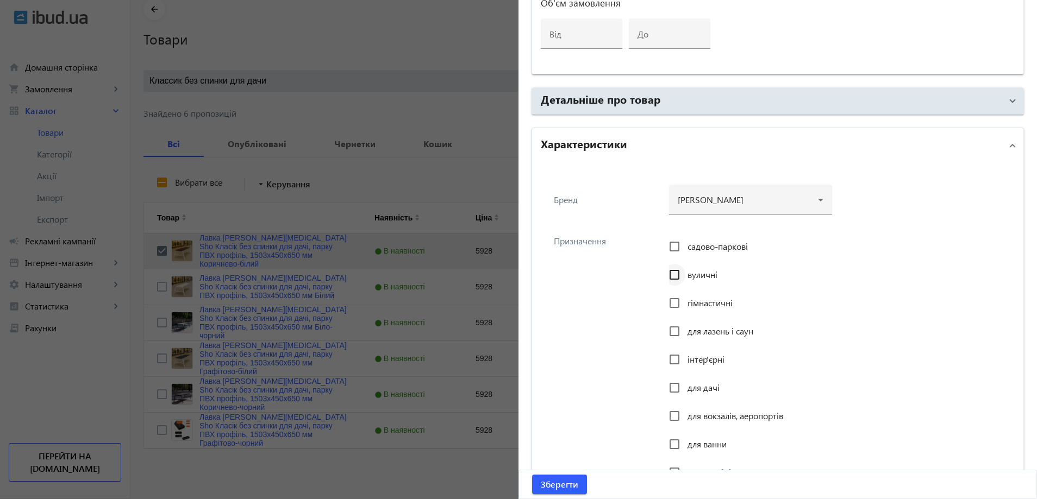
scroll to position [679, 0]
click at [702, 185] on div at bounding box center [751, 193] width 146 height 39
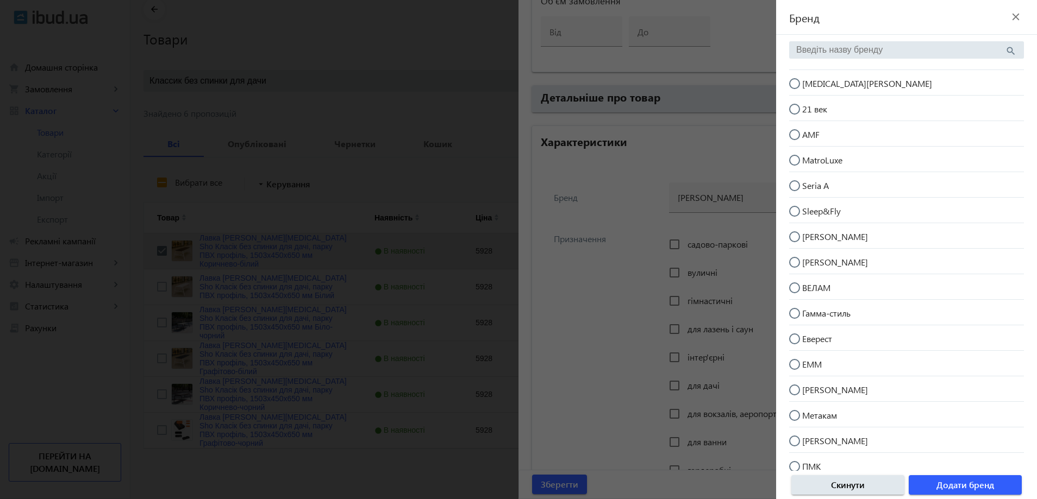
click at [820, 86] on span "[MEDICAL_DATA][PERSON_NAME]" at bounding box center [867, 83] width 130 height 11
click at [811, 86] on input "[MEDICAL_DATA][PERSON_NAME]" at bounding box center [800, 89] width 22 height 22
click at [949, 478] on span "button" at bounding box center [965, 485] width 113 height 26
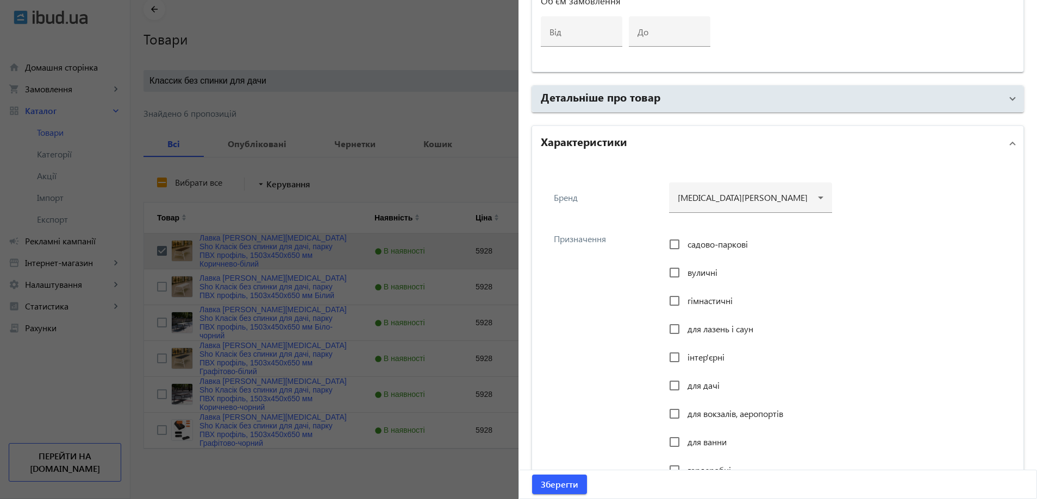
click at [710, 244] on span "садово-паркові" at bounding box center [717, 244] width 60 height 11
click at [685, 244] on input "садово-паркові" at bounding box center [675, 245] width 22 height 22
click at [691, 270] on span "вуличні" at bounding box center [702, 272] width 30 height 11
click at [685, 270] on input "вуличні" at bounding box center [675, 273] width 22 height 22
click at [681, 361] on input "інтер'єрні" at bounding box center [675, 358] width 22 height 22
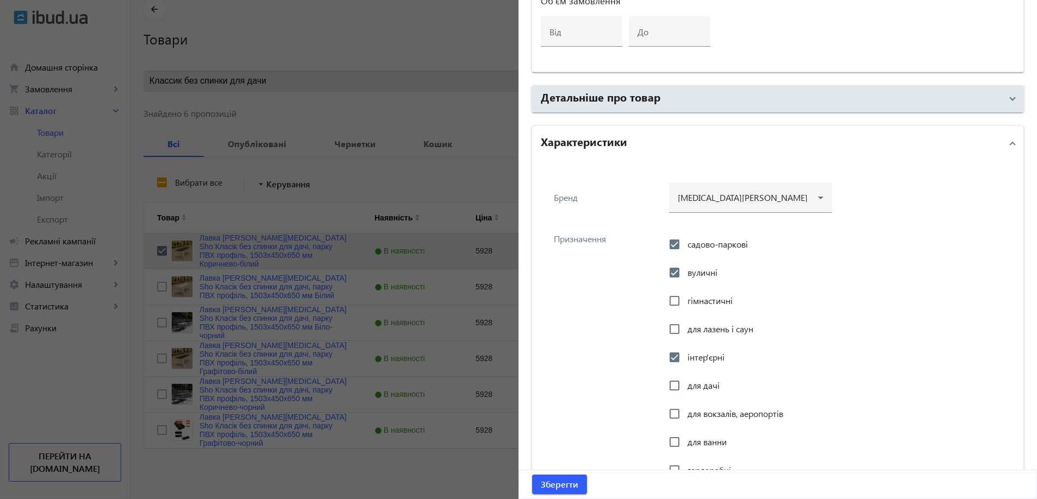
drag, startPoint x: 684, startPoint y: 380, endPoint x: 684, endPoint y: 406, distance: 25.5
click at [684, 380] on div "для дачі" at bounding box center [694, 386] width 51 height 22
click at [687, 411] on span "для вокзалів, аеропортів" at bounding box center [735, 413] width 96 height 11
click at [685, 411] on input "для вокзалів, аеропортів" at bounding box center [675, 414] width 22 height 22
click at [681, 384] on input "для дачі" at bounding box center [675, 386] width 22 height 22
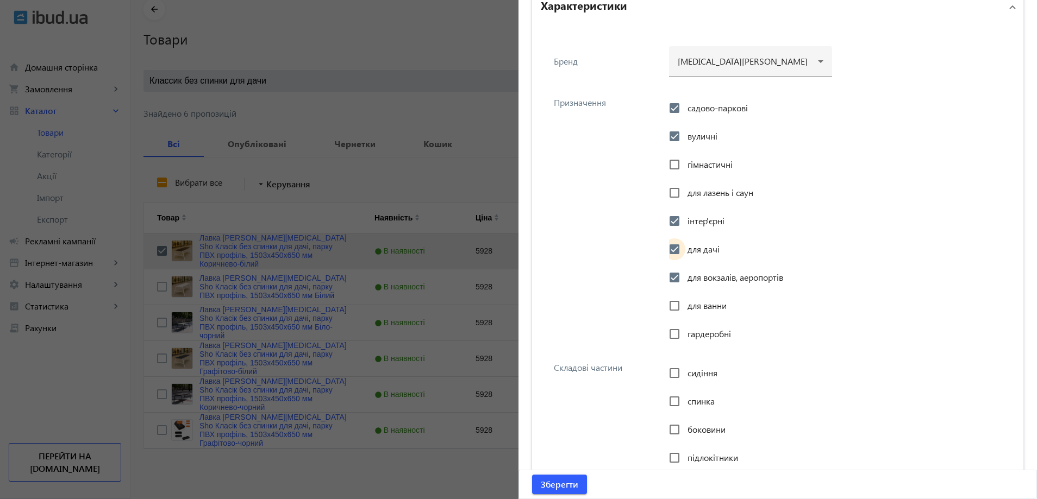
scroll to position [842, 0]
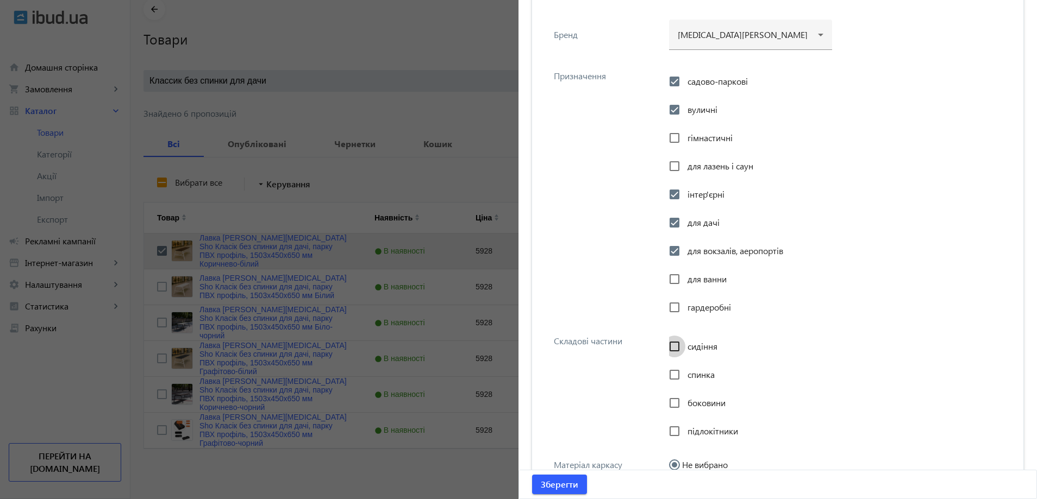
click at [670, 346] on input "сидіння" at bounding box center [675, 347] width 22 height 22
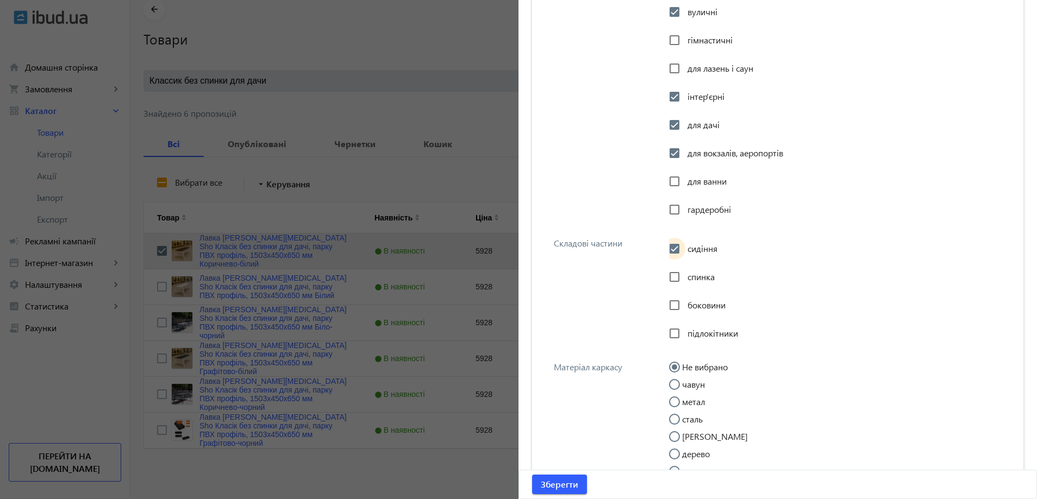
scroll to position [951, 0]
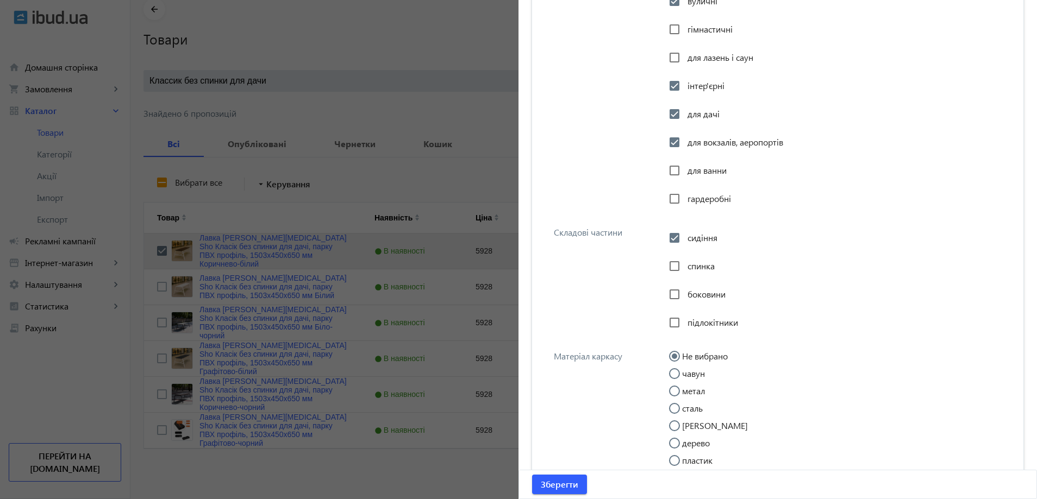
click at [676, 393] on input "метал" at bounding box center [680, 397] width 22 height 22
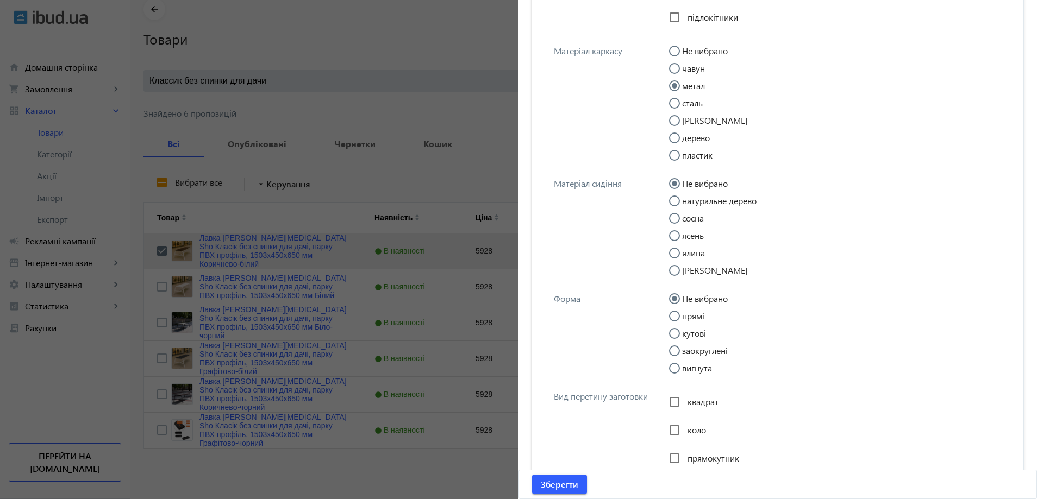
scroll to position [1277, 0]
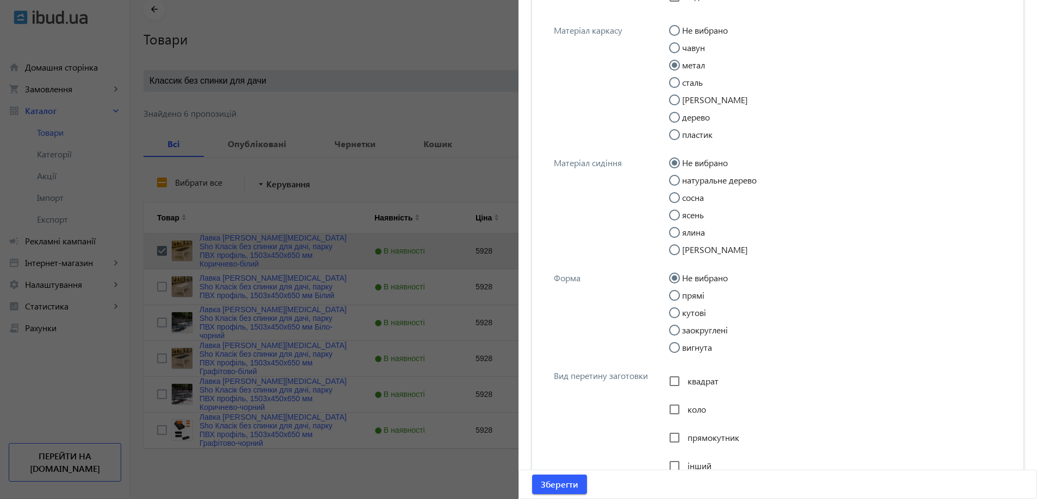
click at [683, 297] on input "прямі" at bounding box center [680, 301] width 22 height 22
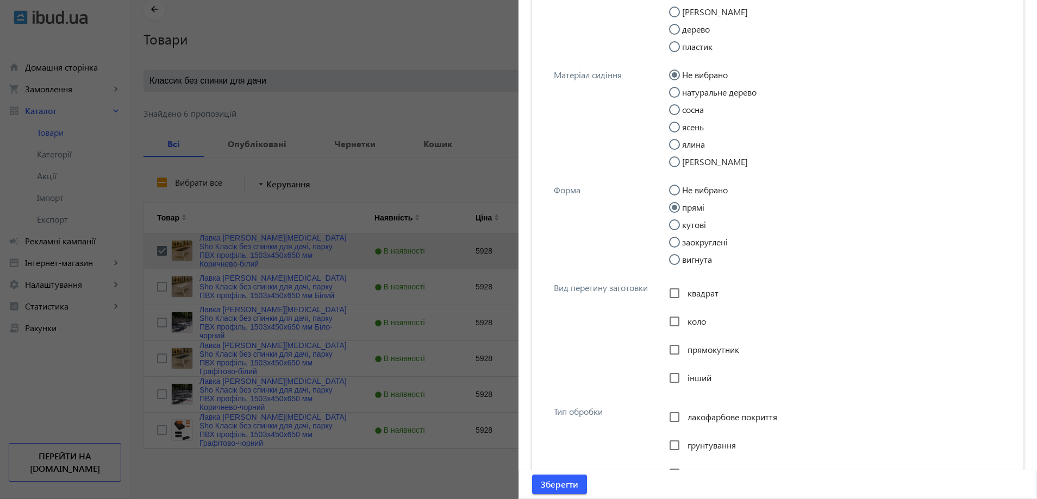
scroll to position [1386, 0]
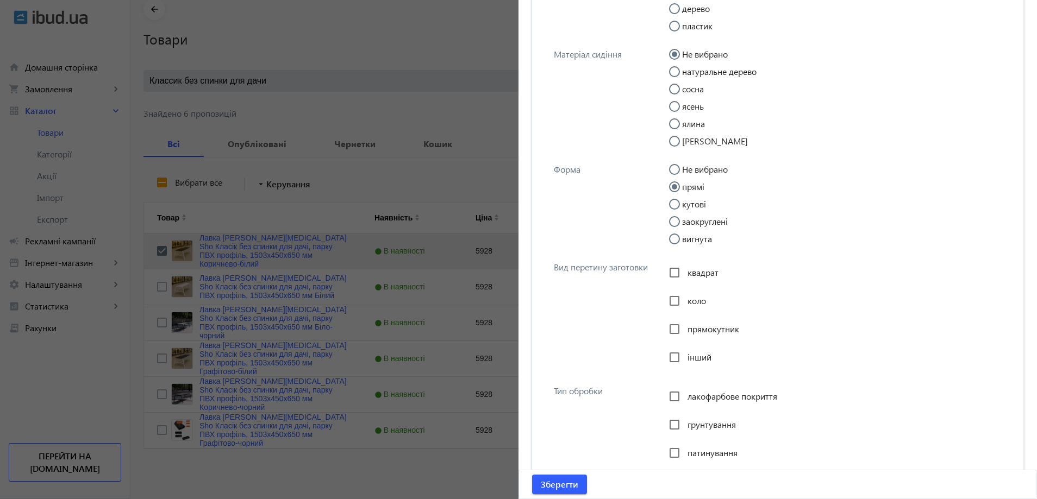
click at [692, 330] on span "прямокутник" at bounding box center [713, 328] width 52 height 11
click at [685, 330] on input "прямокутник" at bounding box center [675, 329] width 22 height 22
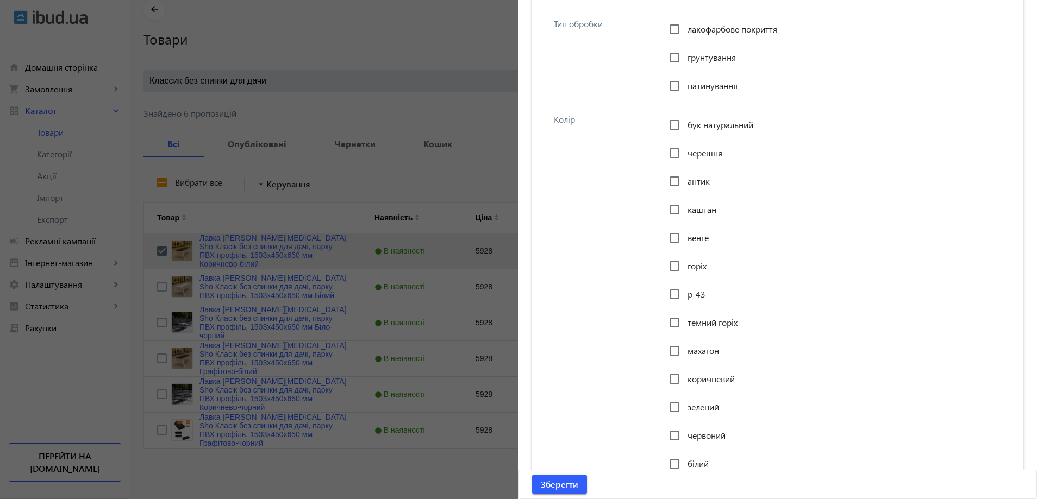
scroll to position [1766, 0]
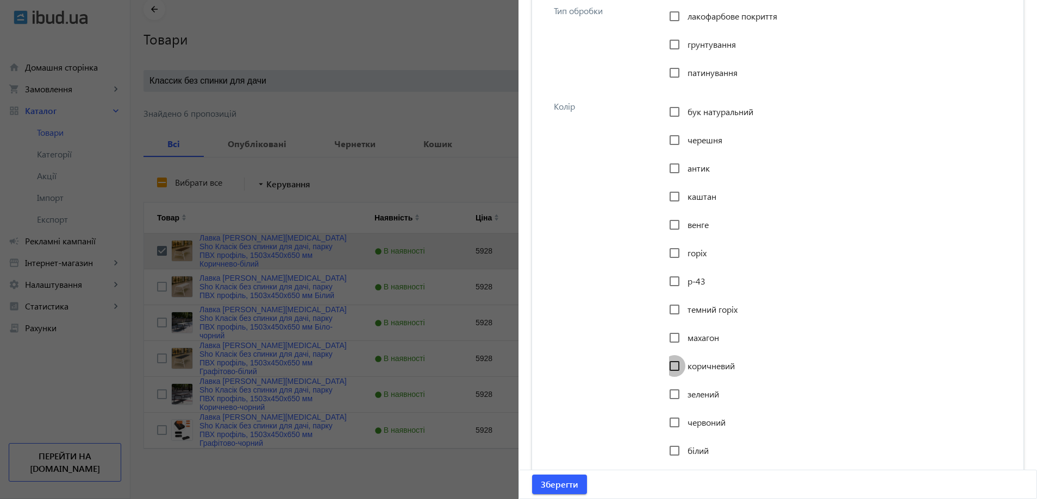
click at [681, 365] on input "коричневий" at bounding box center [675, 366] width 22 height 22
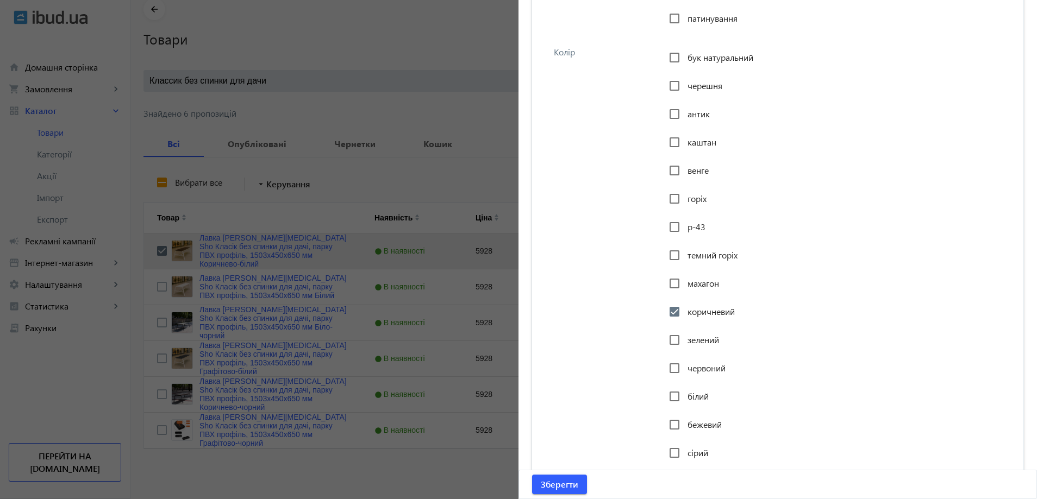
click at [692, 393] on span "білий" at bounding box center [697, 396] width 21 height 11
click at [685, 393] on input "білий" at bounding box center [675, 397] width 22 height 22
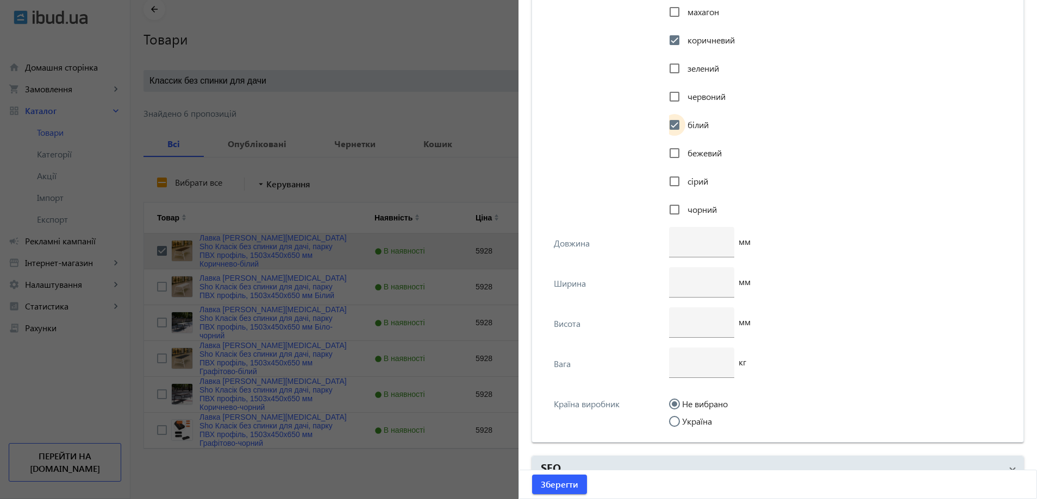
scroll to position [2111, 0]
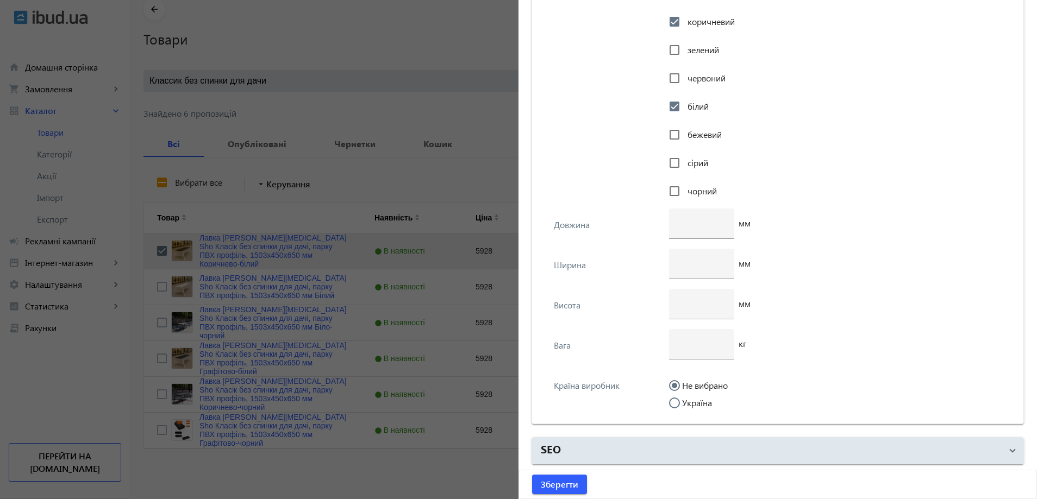
click at [680, 398] on input "Україна" at bounding box center [680, 409] width 22 height 22
click at [690, 346] on input "number" at bounding box center [702, 343] width 48 height 11
click at [691, 217] on input "number" at bounding box center [702, 222] width 48 height 11
click at [683, 270] on div at bounding box center [702, 264] width 48 height 30
click at [688, 297] on div at bounding box center [702, 304] width 48 height 30
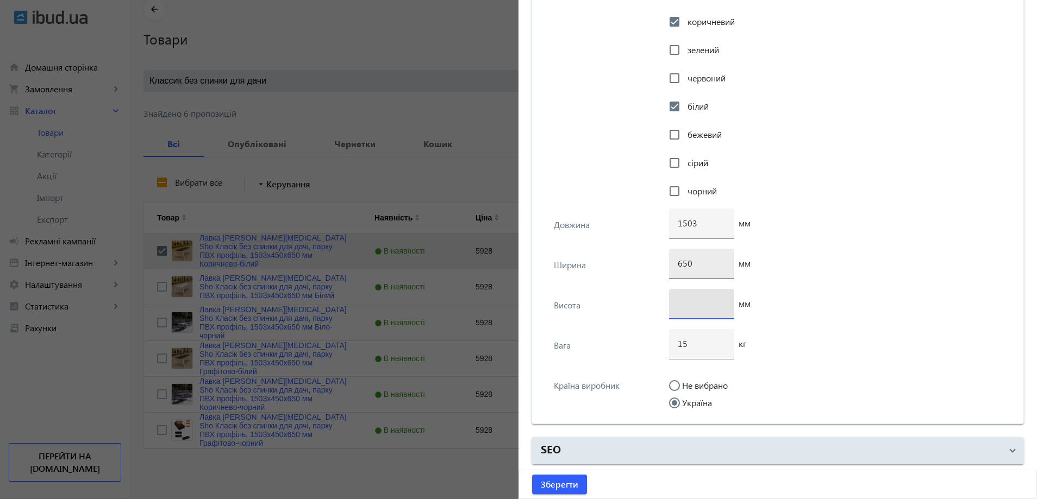
click at [690, 267] on input "650" at bounding box center [702, 263] width 48 height 11
click at [684, 305] on input "number" at bounding box center [702, 303] width 48 height 11
click at [563, 483] on span "Зберегти" at bounding box center [559, 485] width 37 height 12
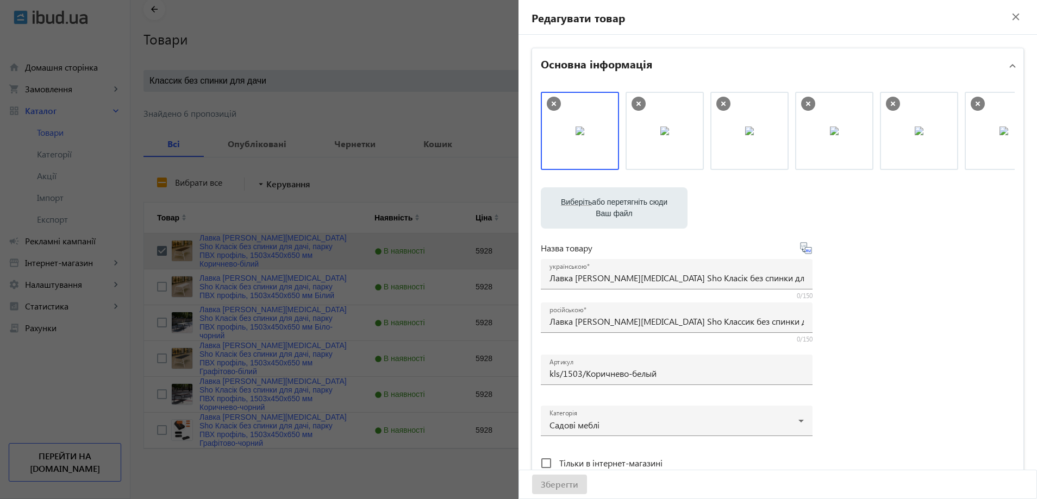
scroll to position [0, 0]
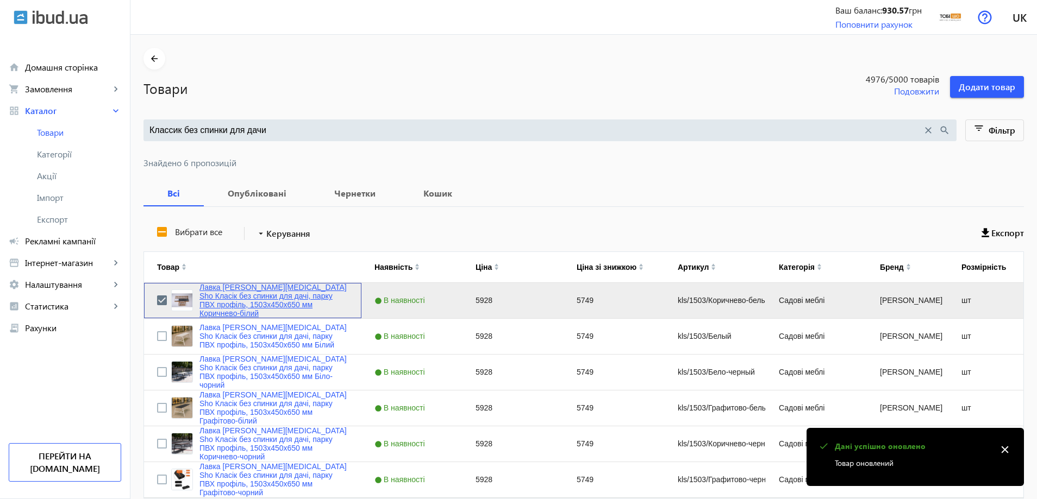
click at [232, 309] on link "Лавка [PERSON_NAME][MEDICAL_DATA] Sho Класік без спинки для дачі, парку ПВХ про…" at bounding box center [273, 300] width 149 height 35
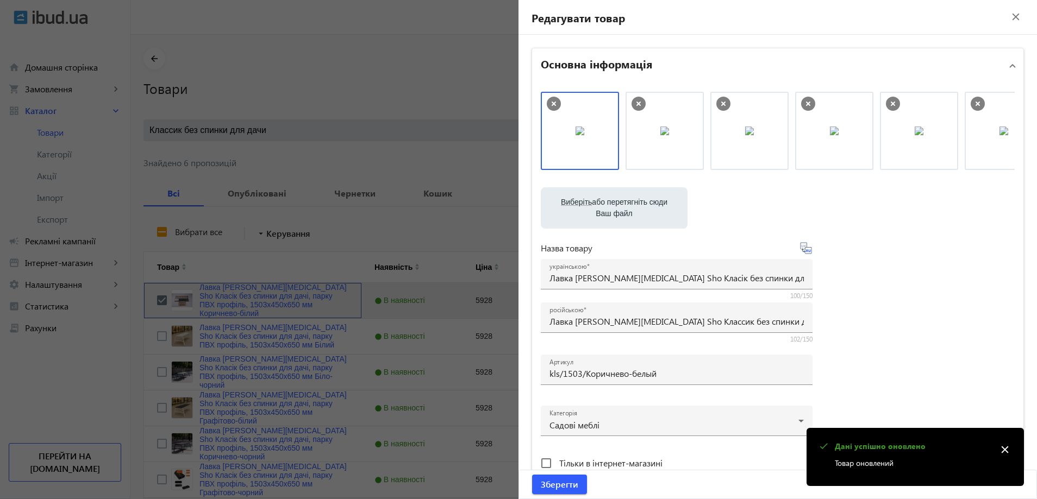
drag, startPoint x: 597, startPoint y: 135, endPoint x: 710, endPoint y: 136, distance: 113.6
click at [549, 493] on span "submit" at bounding box center [559, 485] width 55 height 26
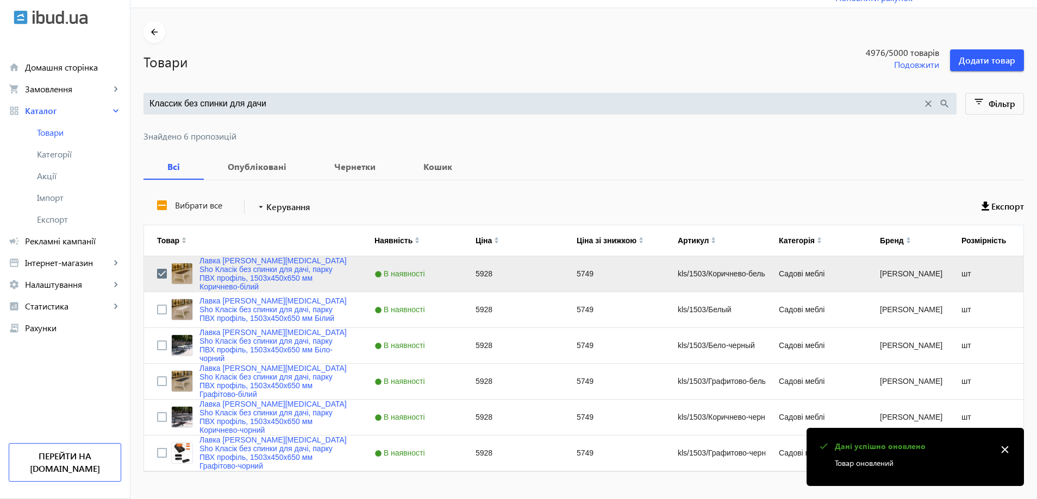
scroll to position [49, 0]
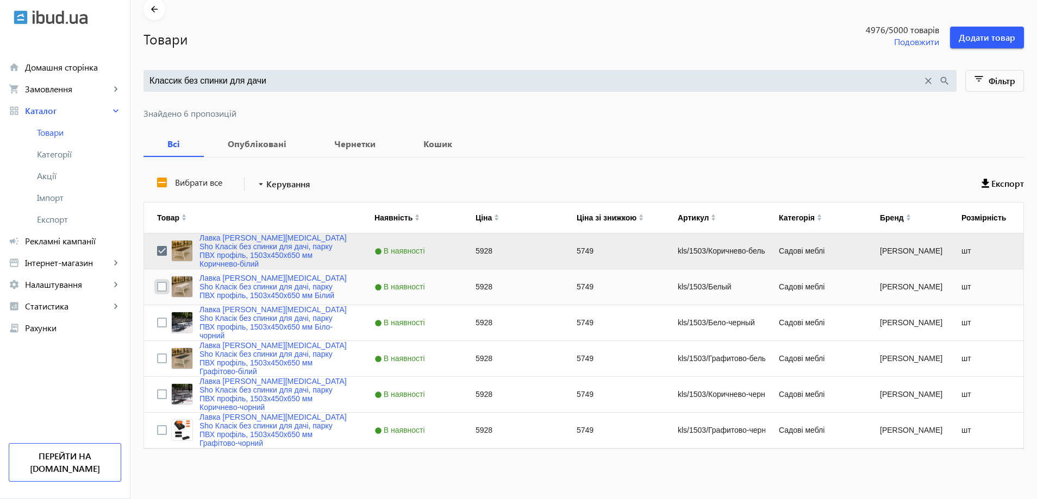
click at [157, 285] on input "Press Space to toggle row selection (unchecked)" at bounding box center [162, 287] width 10 height 10
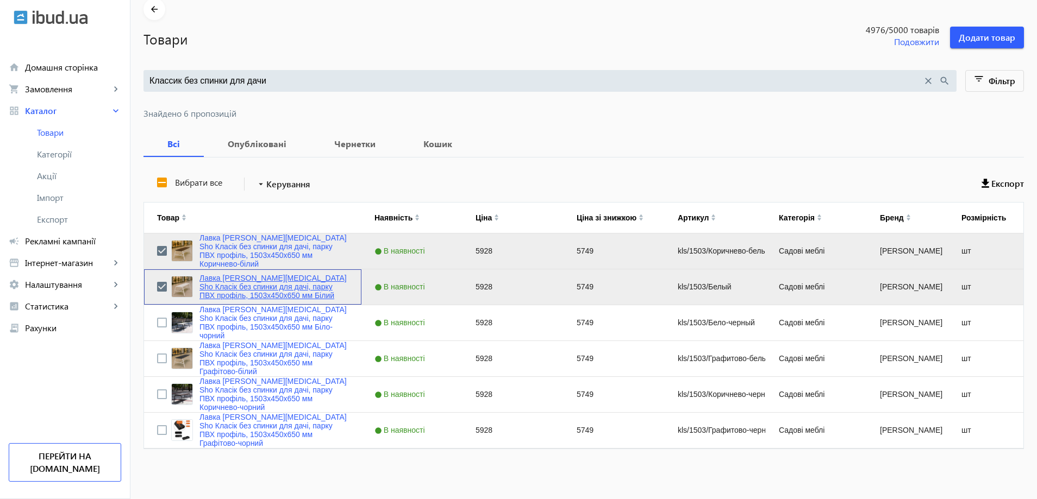
click at [235, 290] on link "Лавка [PERSON_NAME][MEDICAL_DATA] Sho Класік без спинки для дачі, парку ПВХ про…" at bounding box center [273, 287] width 149 height 26
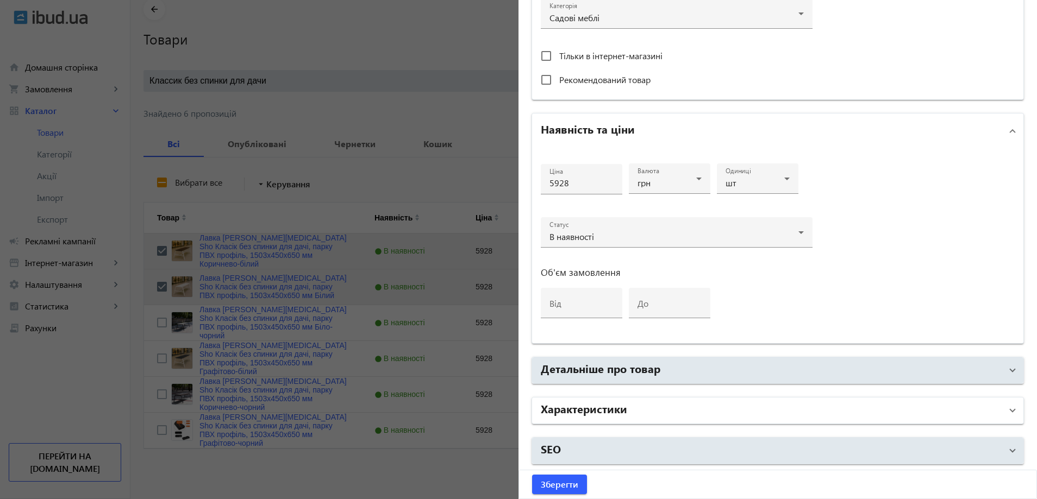
click at [597, 413] on h2 "Характеристики" at bounding box center [584, 408] width 86 height 15
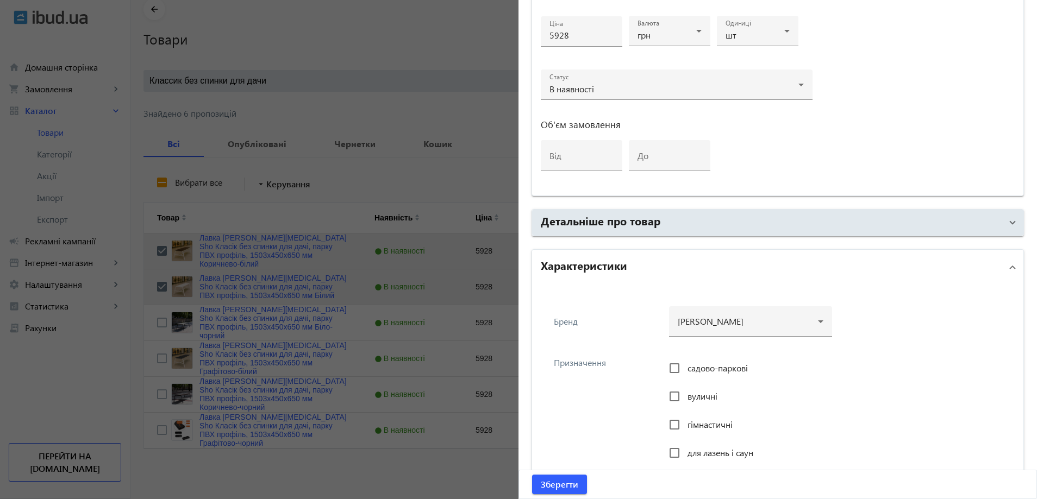
scroll to position [625, 0]
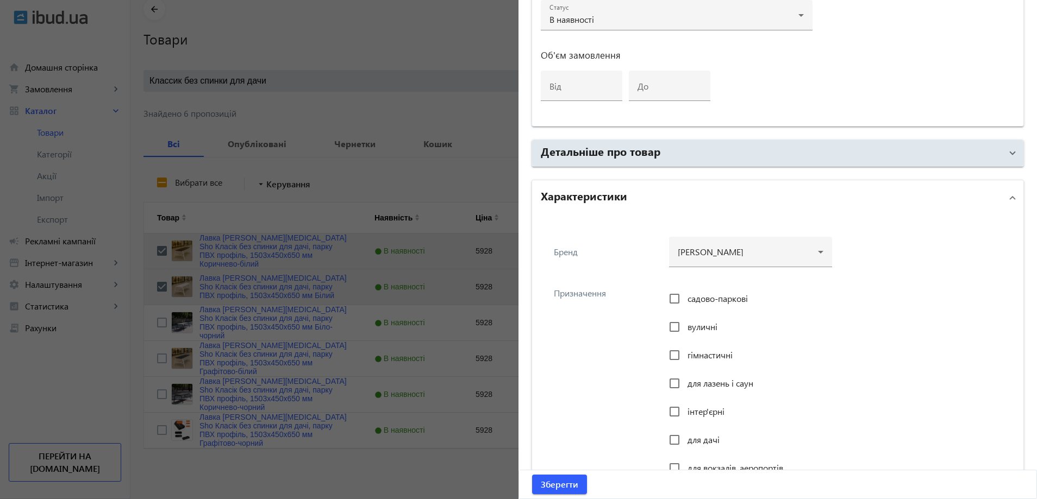
click at [687, 293] on span "садово-паркові" at bounding box center [717, 298] width 60 height 11
click at [685, 293] on input "садово-паркові" at bounding box center [675, 299] width 22 height 22
click at [690, 323] on span "вуличні" at bounding box center [702, 326] width 30 height 11
click at [685, 323] on input "вуличні" at bounding box center [675, 327] width 22 height 22
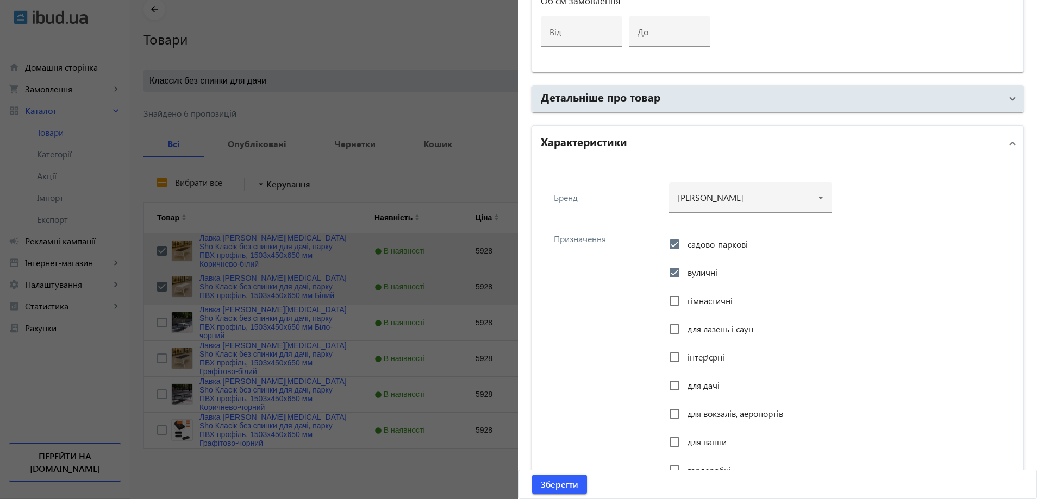
click at [690, 355] on span "інтер'єрні" at bounding box center [705, 357] width 37 height 11
click at [685, 355] on input "інтер'єрні" at bounding box center [675, 358] width 22 height 22
click at [688, 386] on span "для дачі" at bounding box center [703, 385] width 32 height 11
click at [685, 386] on input "для дачі" at bounding box center [675, 386] width 22 height 22
click at [692, 408] on span "для вокзалів, аеропортів" at bounding box center [735, 413] width 96 height 11
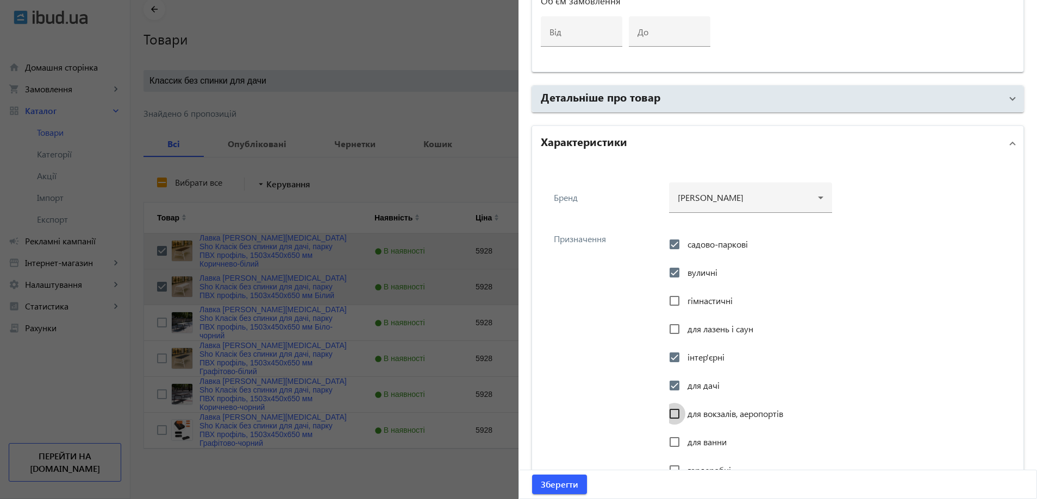
click at [685, 408] on input "для вокзалів, аеропортів" at bounding box center [675, 414] width 22 height 22
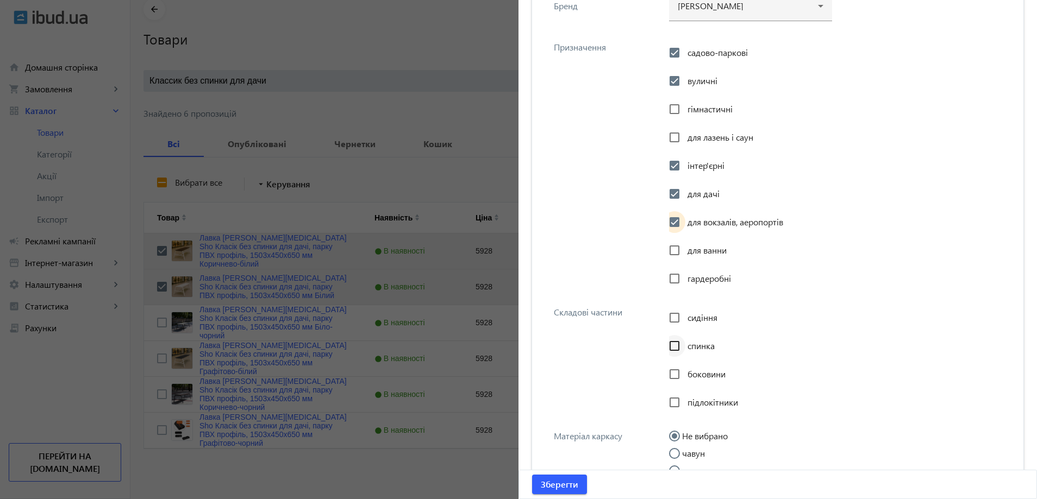
scroll to position [897, 0]
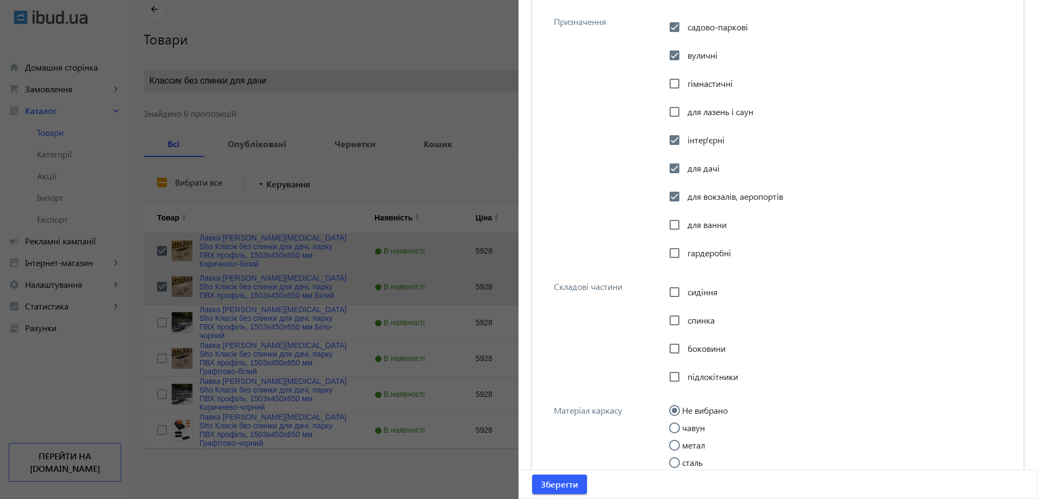
click at [691, 291] on span "сидіння" at bounding box center [702, 291] width 30 height 11
click at [685, 291] on input "сидіння" at bounding box center [675, 293] width 22 height 22
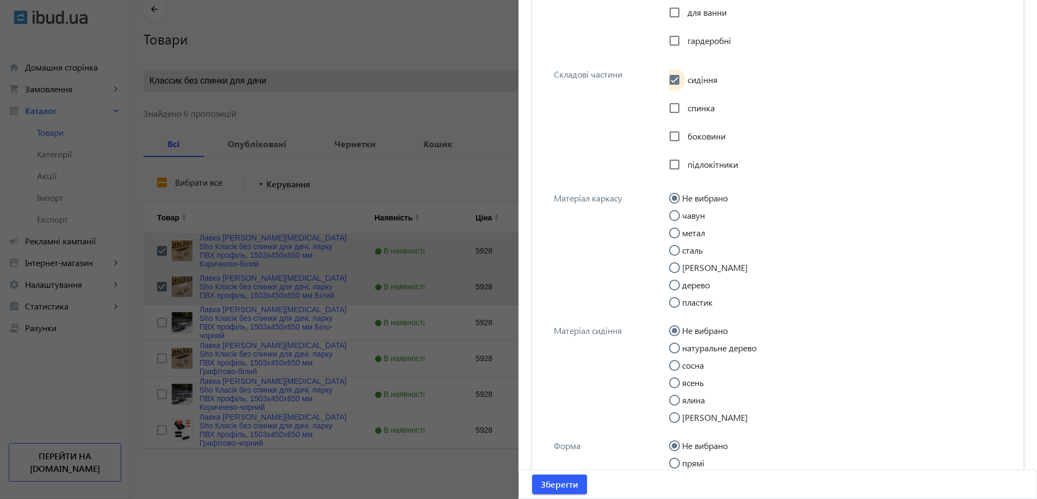
scroll to position [1114, 0]
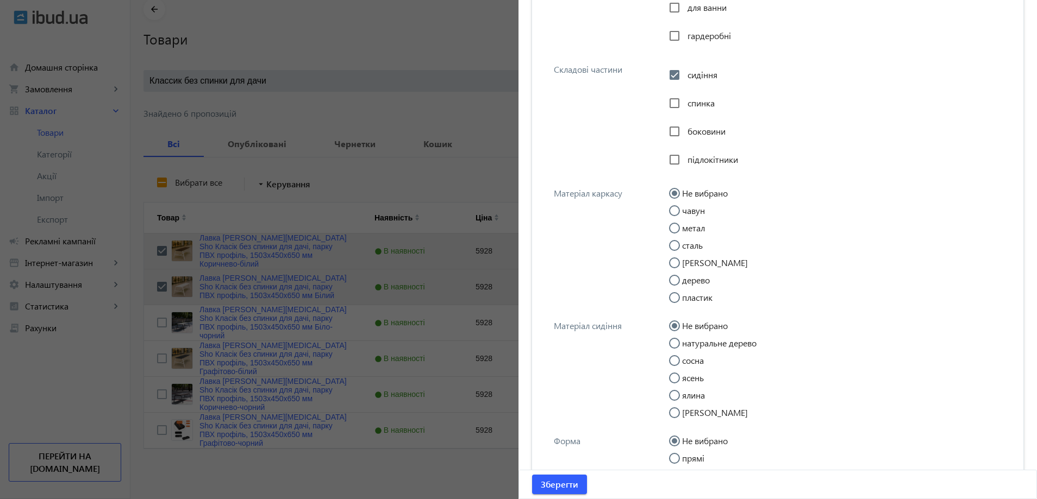
click at [687, 230] on input "метал" at bounding box center [680, 234] width 22 height 22
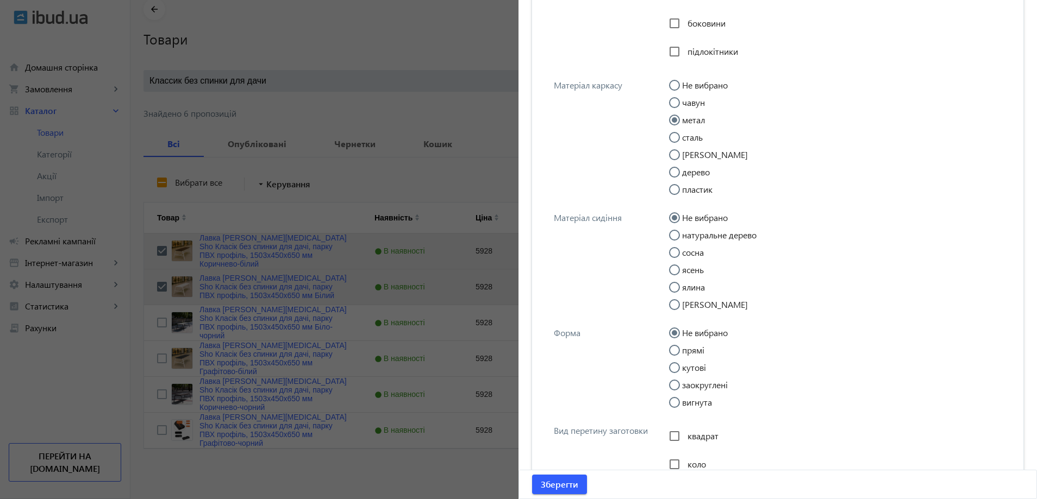
scroll to position [1223, 0]
click at [688, 350] on label "прямі" at bounding box center [692, 350] width 24 height 9
click at [688, 350] on input "прямі" at bounding box center [680, 356] width 22 height 22
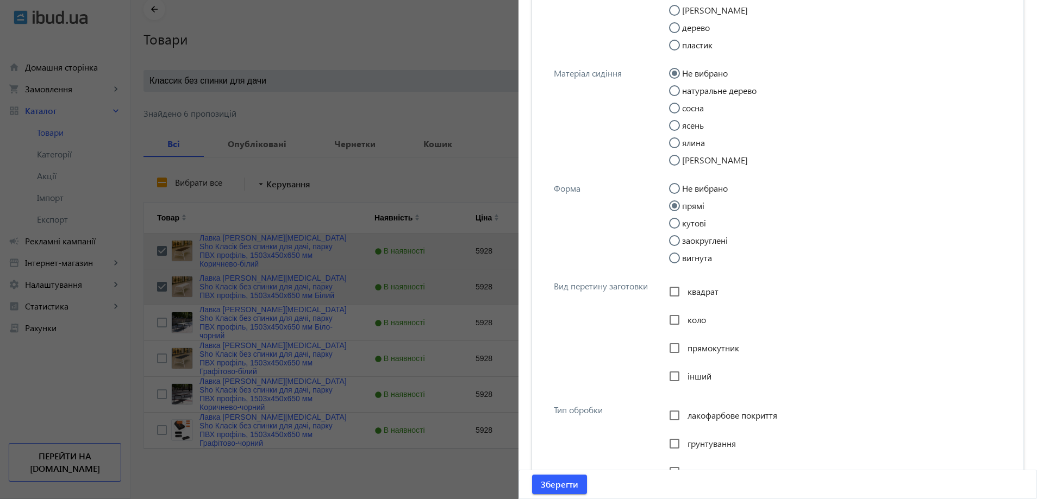
scroll to position [1386, 0]
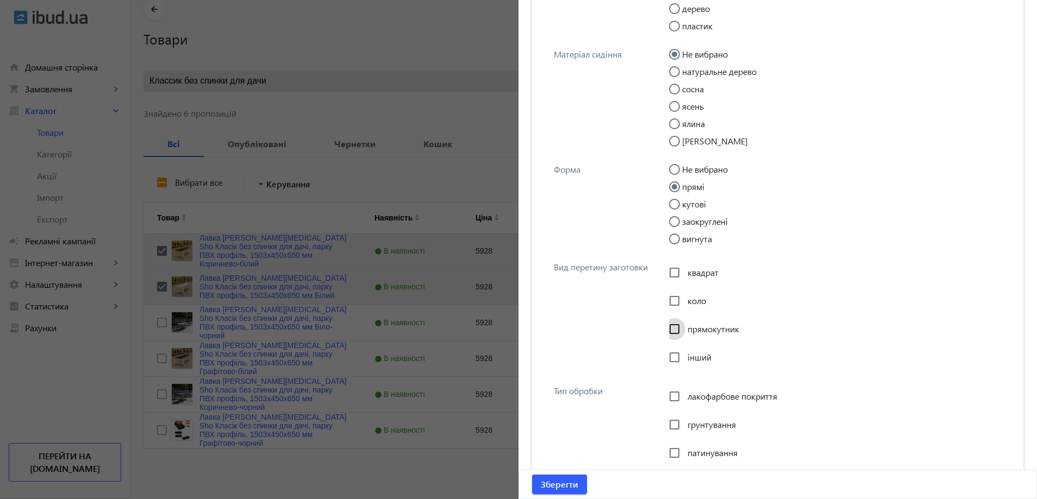
click at [683, 324] on div at bounding box center [674, 329] width 26 height 26
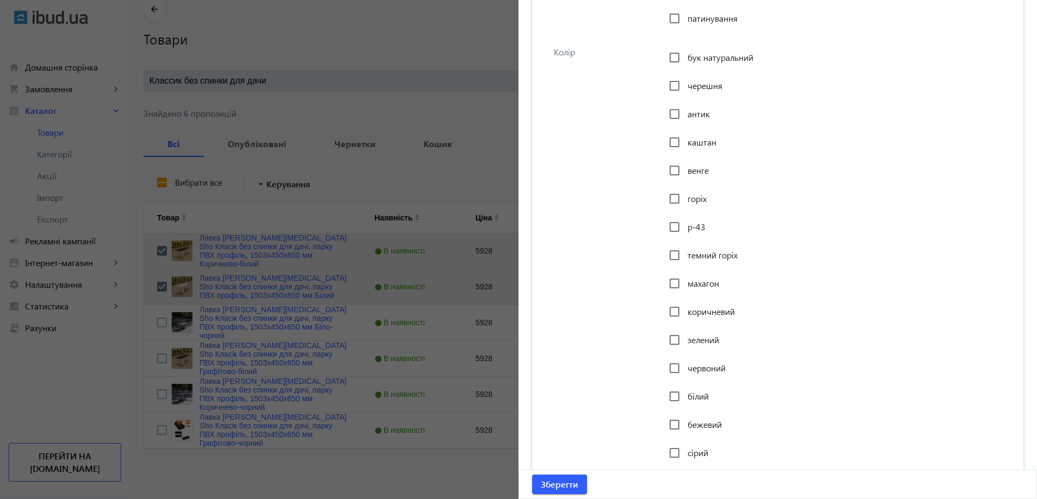
scroll to position [1875, 0]
click at [683, 336] on div at bounding box center [674, 342] width 26 height 26
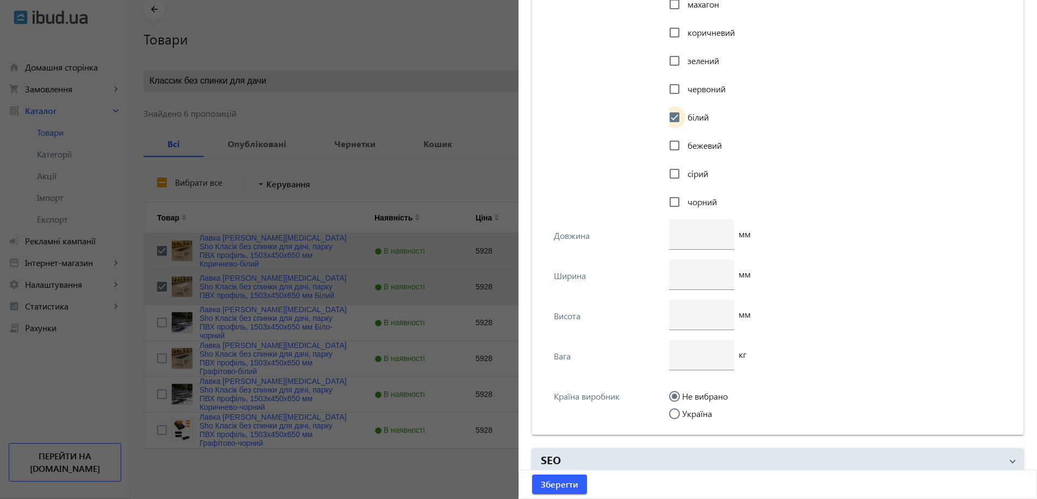
scroll to position [2111, 0]
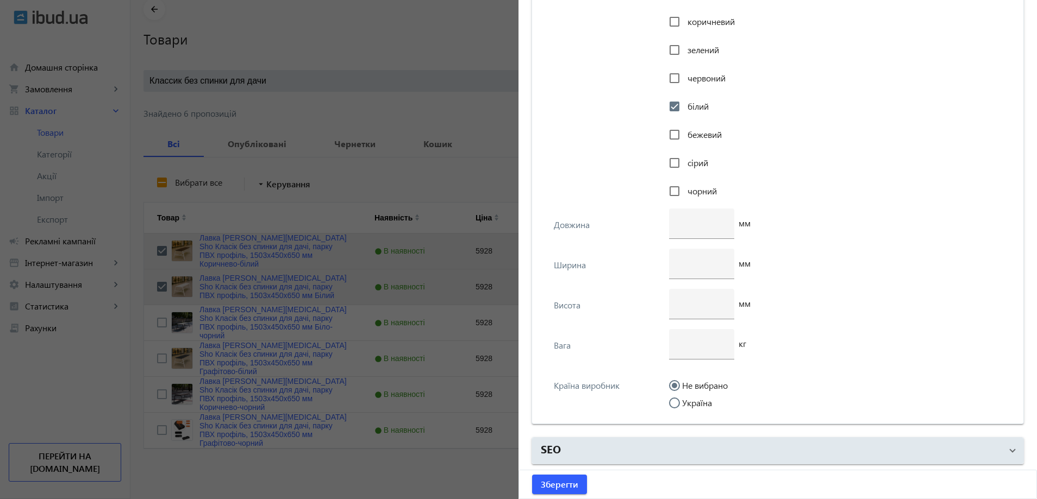
click at [695, 399] on label "Україна" at bounding box center [696, 403] width 32 height 9
click at [691, 399] on input "Україна" at bounding box center [680, 409] width 22 height 22
click at [703, 357] on div at bounding box center [702, 344] width 48 height 30
click at [672, 218] on div at bounding box center [701, 224] width 65 height 30
click at [702, 276] on div at bounding box center [702, 264] width 48 height 30
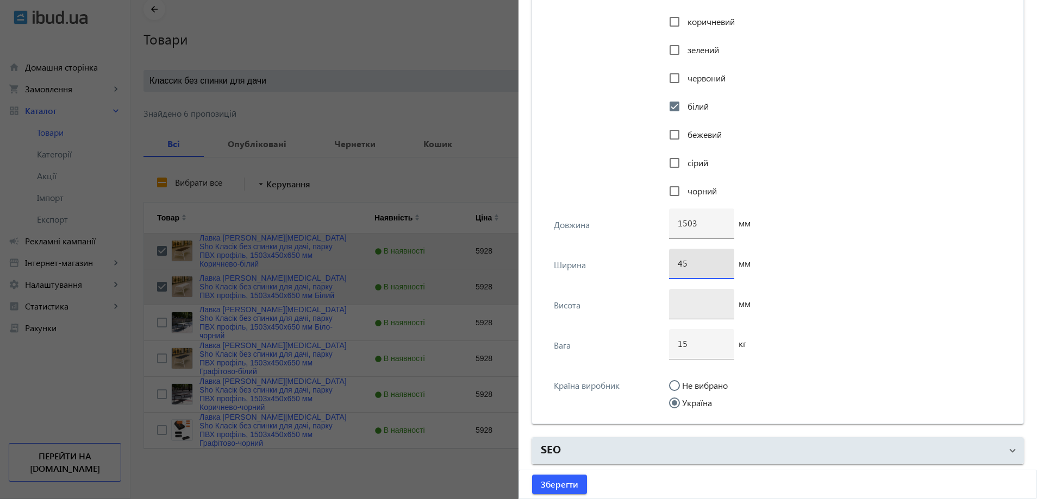
click at [702, 308] on input "number" at bounding box center [702, 303] width 48 height 11
click at [693, 268] on input "45" at bounding box center [702, 263] width 48 height 11
click at [566, 481] on span "Зберегти" at bounding box center [559, 485] width 37 height 12
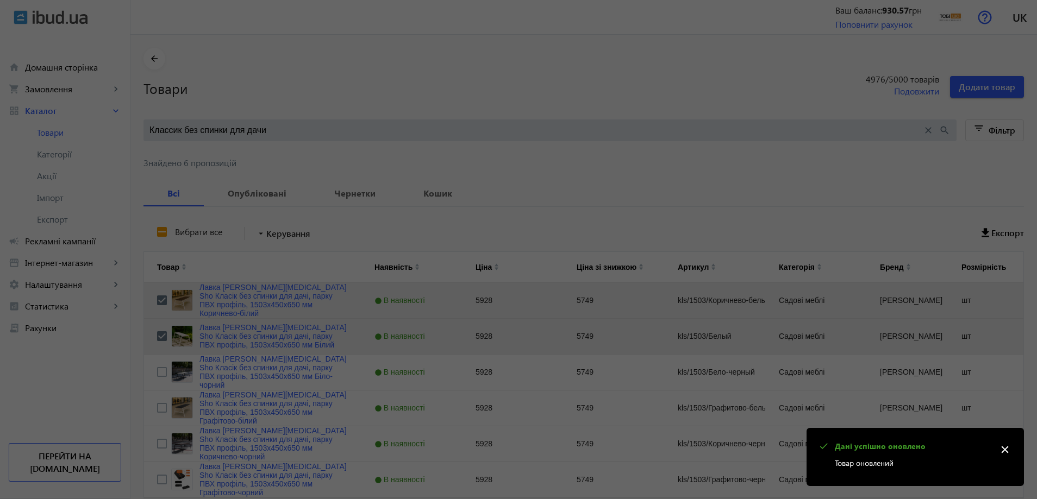
scroll to position [0, 0]
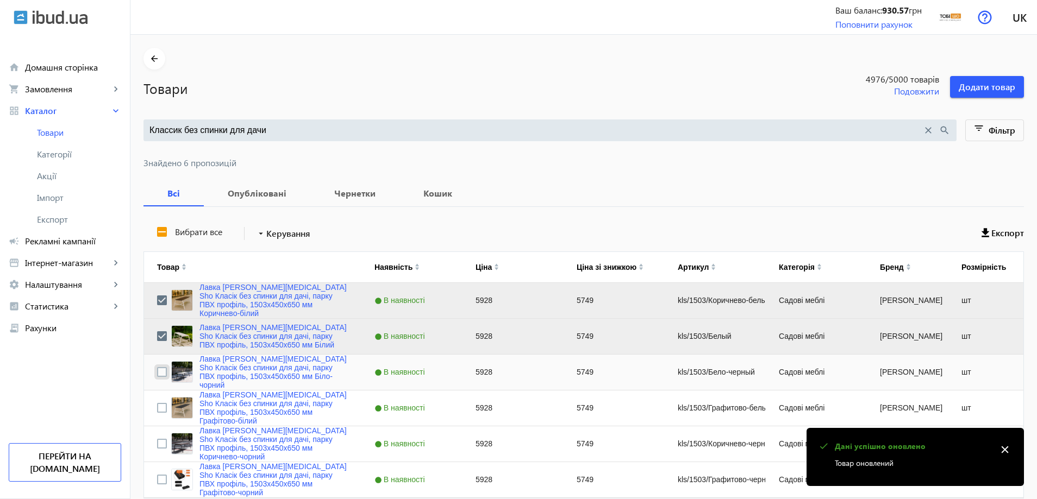
click at [157, 374] on input "Press Space to toggle row selection (unchecked)" at bounding box center [162, 372] width 10 height 10
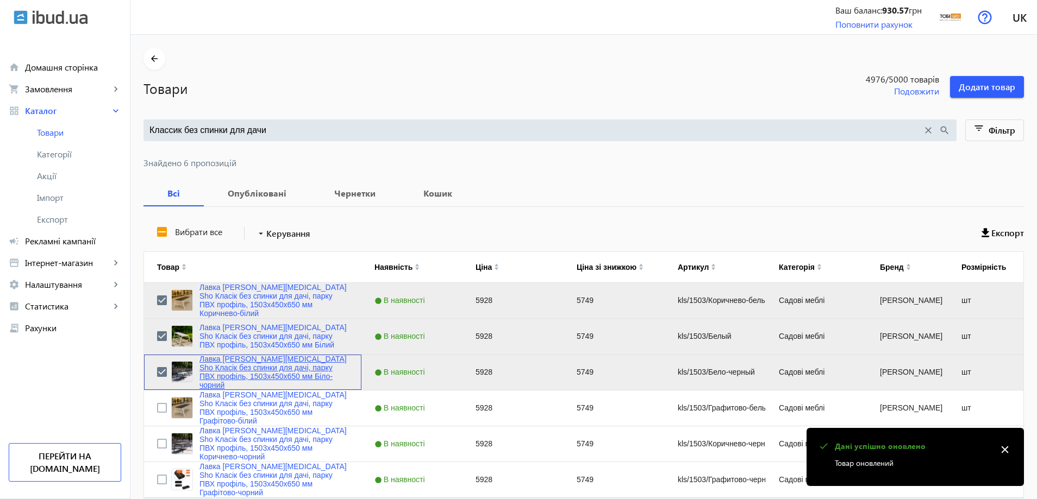
click at [227, 370] on link "Лавка [PERSON_NAME][MEDICAL_DATA] Sho Класік без спинки для дачі, парку ПВХ про…" at bounding box center [273, 372] width 149 height 35
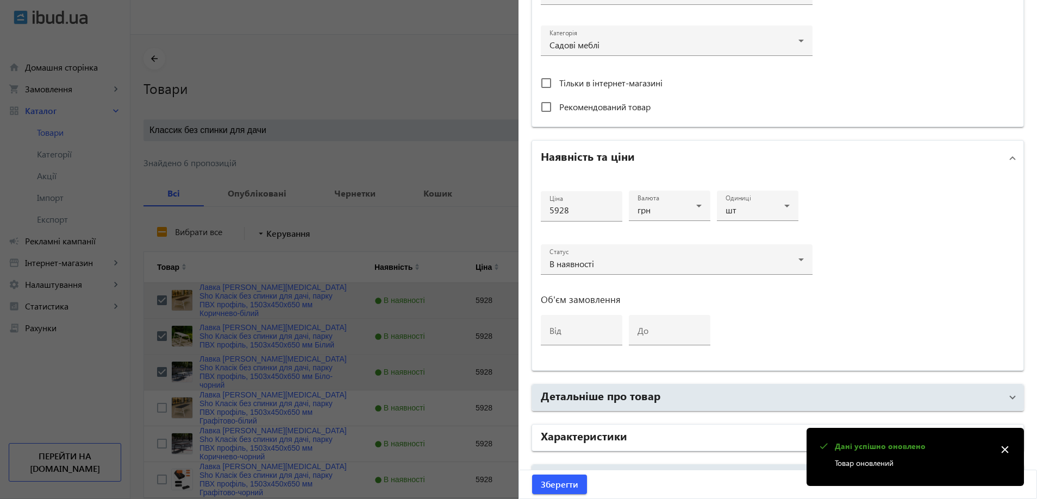
click at [596, 432] on h2 "Характеристики" at bounding box center [584, 435] width 86 height 15
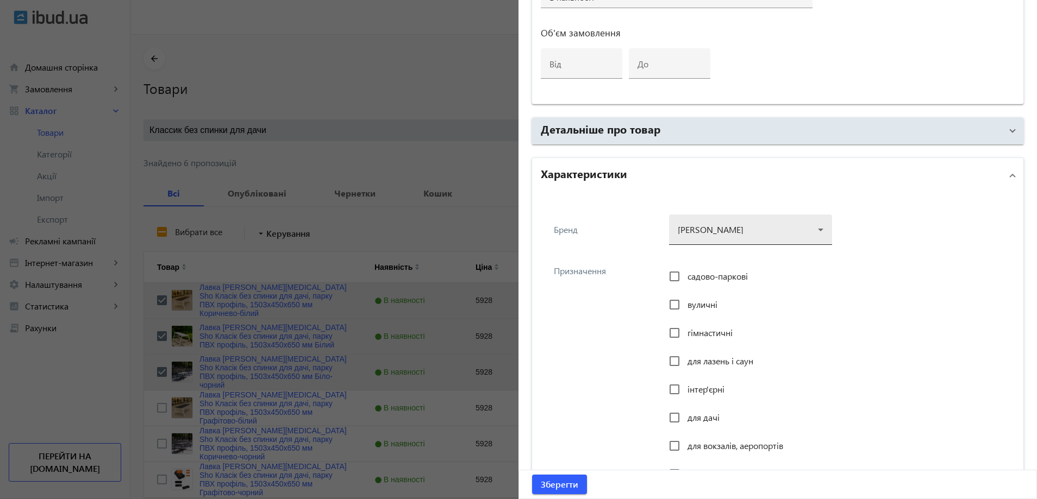
scroll to position [652, 0]
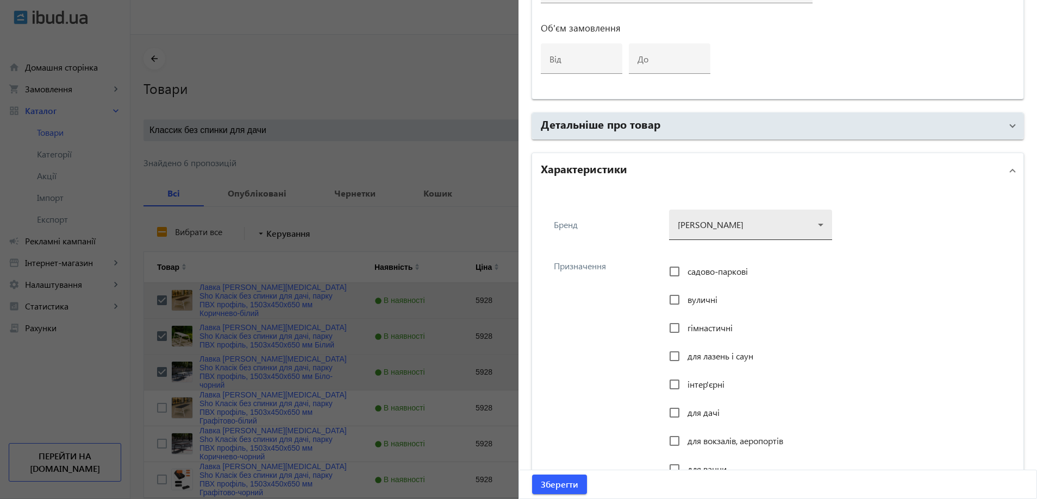
click at [728, 229] on div at bounding box center [751, 220] width 146 height 39
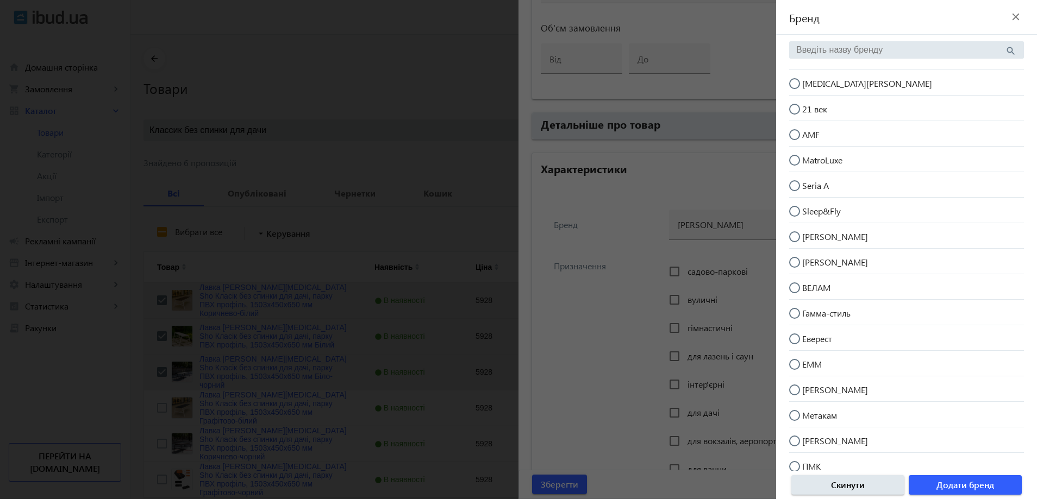
click at [821, 68] on brand-side-selector "Бренд close search [PERSON_NAME] Sho 21 век AMF MatroLuxe Seria A Sleep&Fly Алт…" at bounding box center [906, 249] width 261 height 499
click at [824, 84] on span "[MEDICAL_DATA][PERSON_NAME]" at bounding box center [867, 83] width 130 height 11
click at [811, 84] on input "[MEDICAL_DATA][PERSON_NAME]" at bounding box center [800, 89] width 22 height 22
click at [975, 482] on span "Додати бренд" at bounding box center [965, 485] width 58 height 12
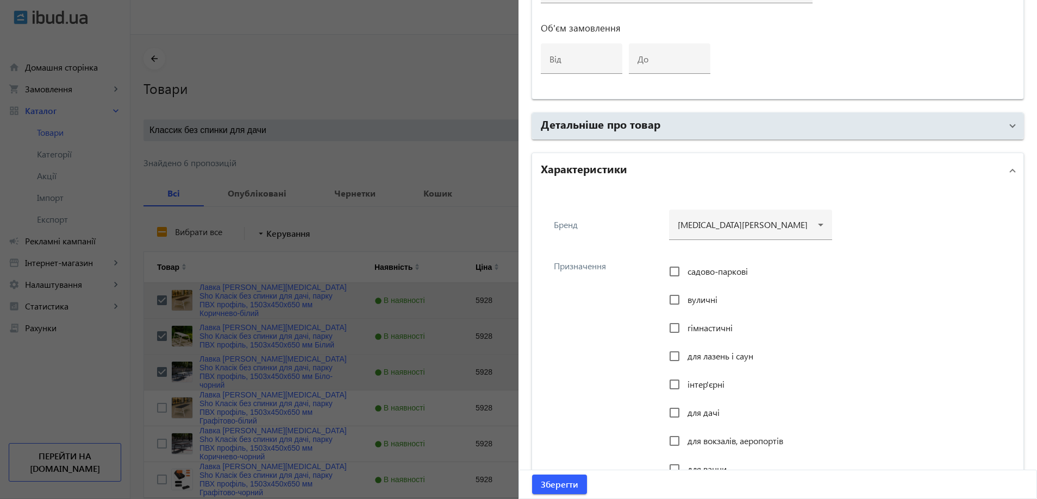
drag, startPoint x: 695, startPoint y: 267, endPoint x: 686, endPoint y: 301, distance: 34.3
click at [695, 276] on span "садово-паркові" at bounding box center [717, 271] width 60 height 11
click at [687, 301] on span "вуличні" at bounding box center [702, 299] width 30 height 11
click at [685, 301] on input "вуличні" at bounding box center [675, 300] width 22 height 22
click at [699, 279] on div "садово-паркові" at bounding box center [708, 272] width 79 height 22
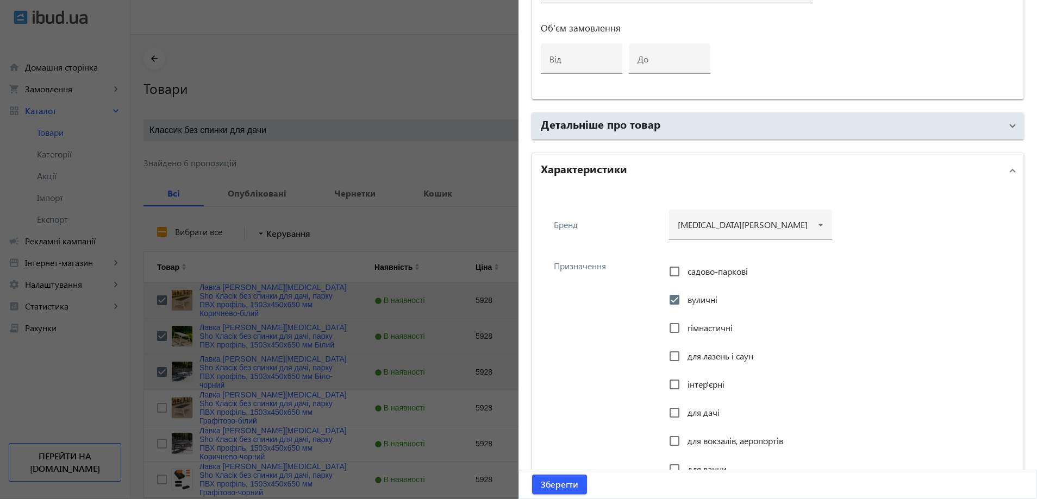
click at [698, 270] on span "садово-паркові" at bounding box center [717, 271] width 60 height 11
click at [685, 270] on input "садово-паркові" at bounding box center [675, 272] width 22 height 22
drag, startPoint x: 684, startPoint y: 388, endPoint x: 685, endPoint y: 403, distance: 15.2
click at [687, 388] on span "інтер'єрні" at bounding box center [705, 384] width 37 height 11
click at [685, 388] on input "інтер'єрні" at bounding box center [675, 385] width 22 height 22
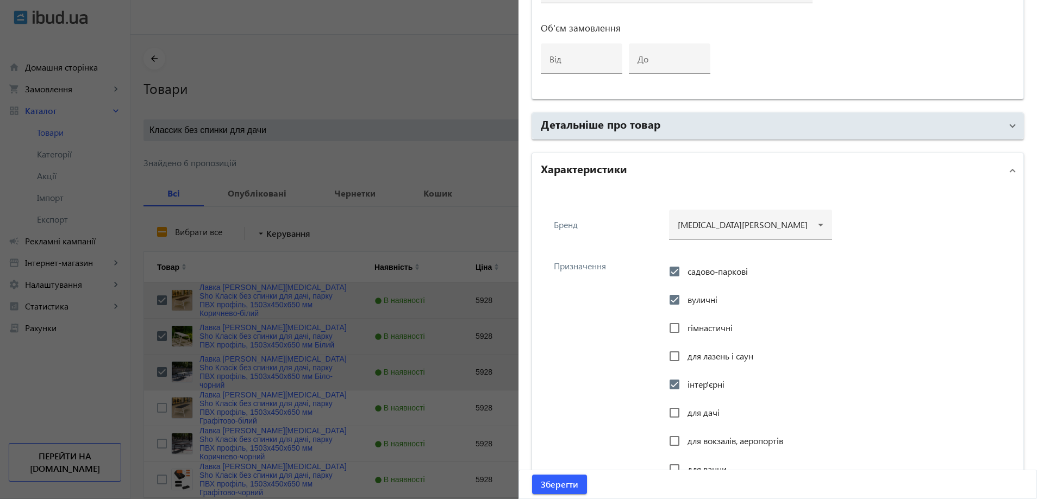
click at [687, 409] on span "для дачі" at bounding box center [703, 412] width 32 height 11
click at [685, 409] on input "для дачі" at bounding box center [675, 413] width 22 height 22
click at [687, 440] on span "для вокзалів, аеропортів" at bounding box center [735, 440] width 96 height 11
click at [685, 440] on input "для вокзалів, аеропортів" at bounding box center [675, 441] width 22 height 22
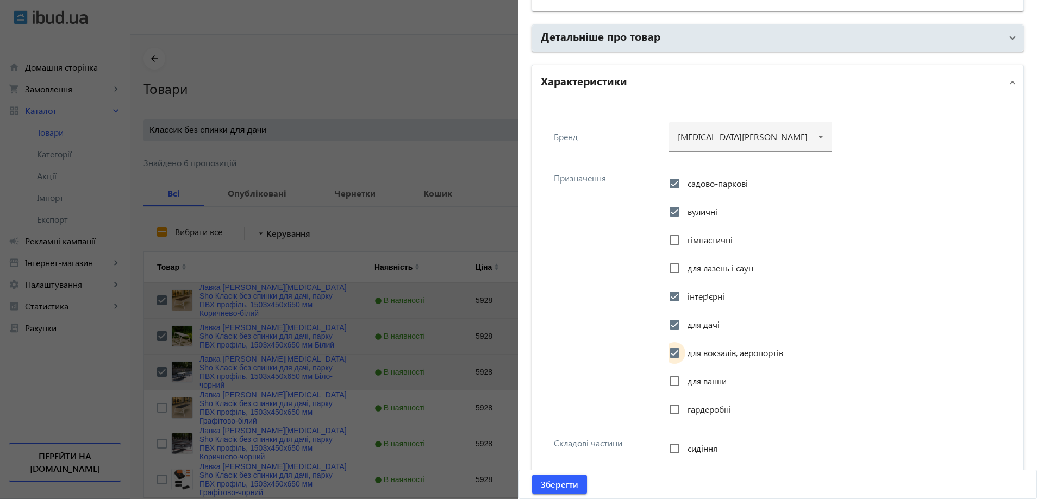
scroll to position [870, 0]
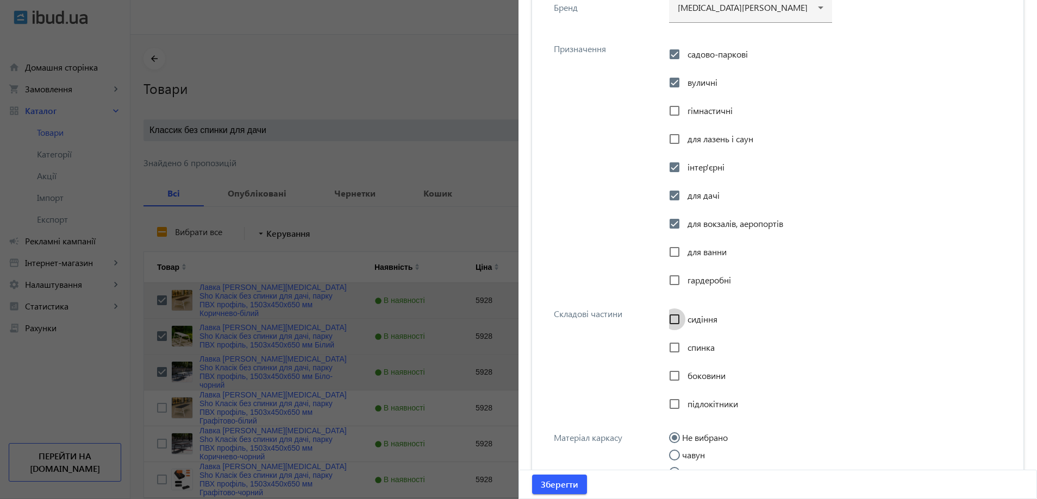
click at [676, 318] on input "сидіння" at bounding box center [675, 320] width 22 height 22
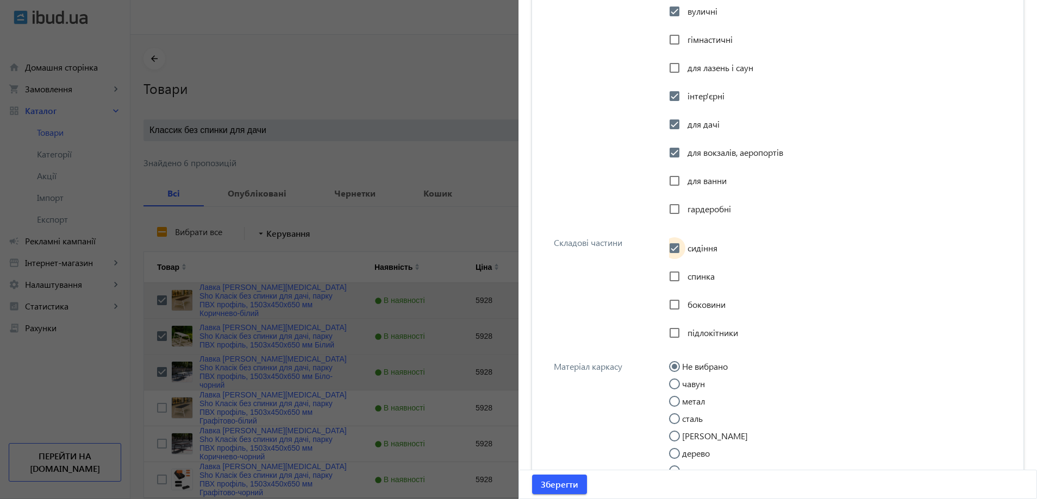
scroll to position [978, 0]
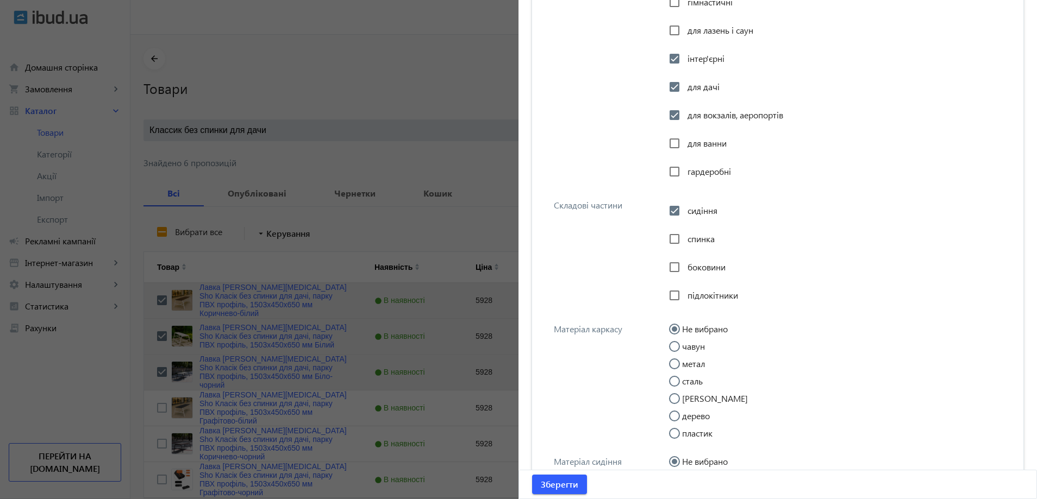
click at [683, 362] on input "метал" at bounding box center [680, 370] width 22 height 22
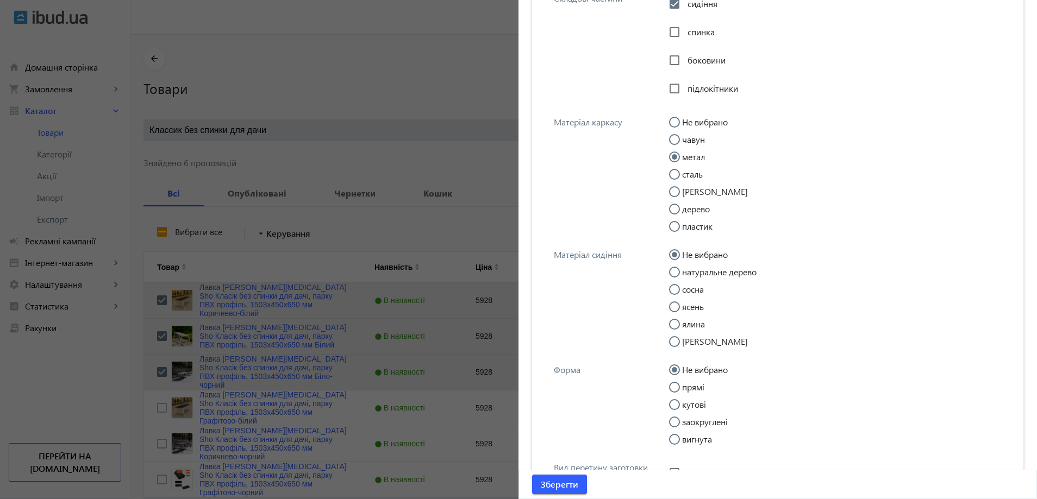
scroll to position [1196, 0]
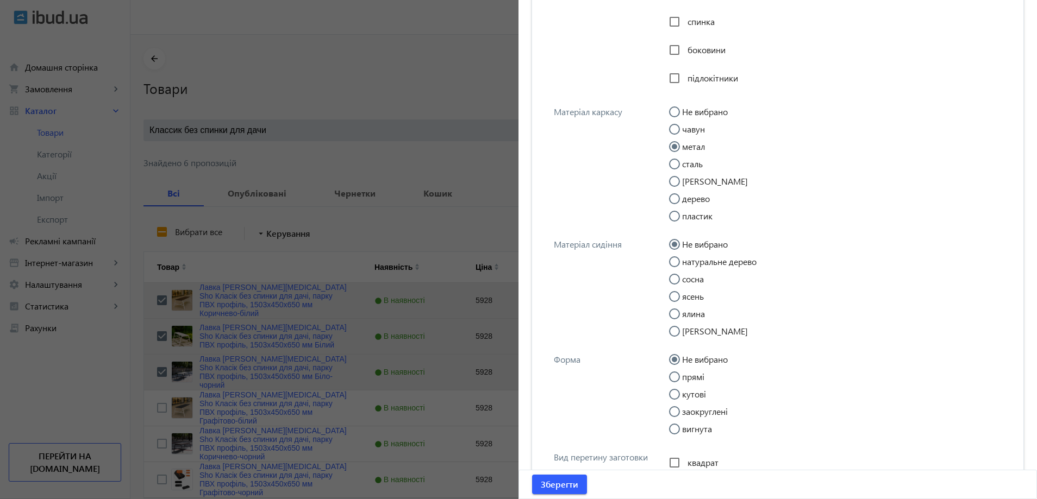
click at [689, 378] on label "прямі" at bounding box center [692, 377] width 24 height 9
click at [689, 378] on input "прямі" at bounding box center [680, 383] width 22 height 22
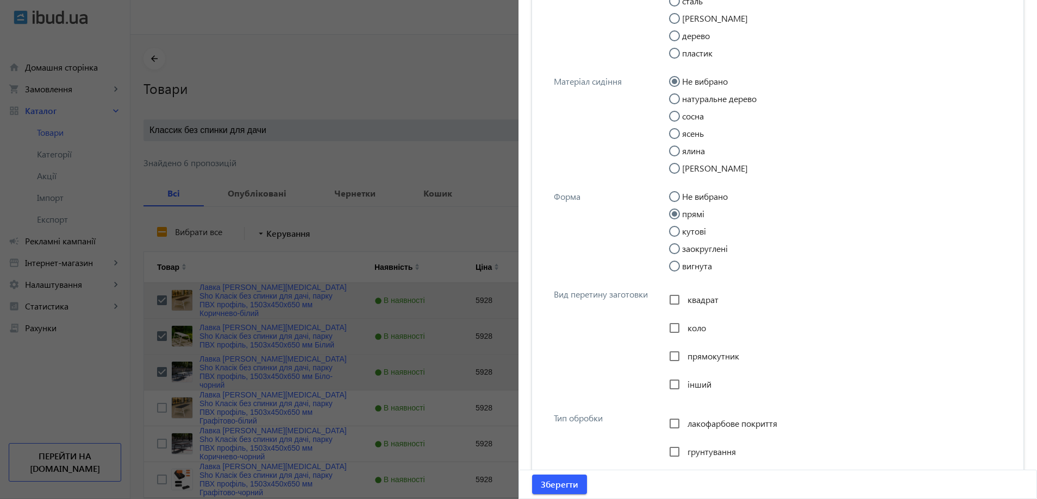
click at [705, 354] on span "прямокутник" at bounding box center [713, 356] width 52 height 11
click at [685, 354] on input "прямокутник" at bounding box center [675, 357] width 22 height 22
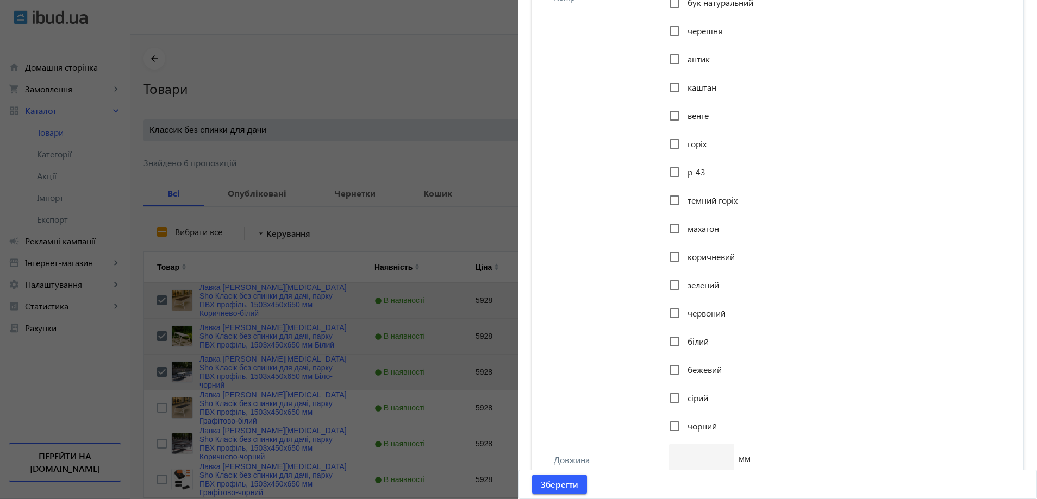
scroll to position [1902, 0]
click at [693, 398] on span "чорний" at bounding box center [701, 399] width 29 height 11
click at [685, 398] on input "чорний" at bounding box center [675, 400] width 22 height 22
click at [692, 309] on span "білий" at bounding box center [697, 314] width 21 height 11
click at [685, 309] on input "білий" at bounding box center [675, 315] width 22 height 22
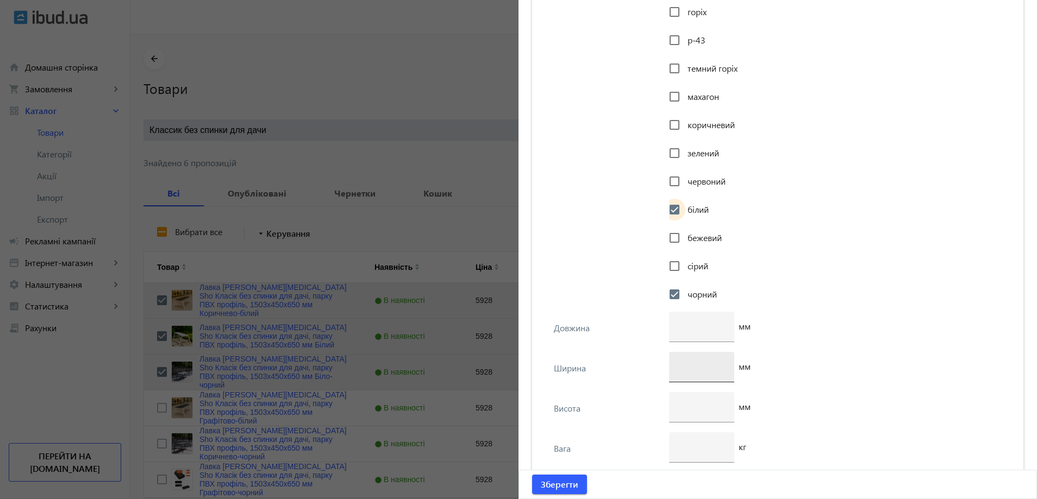
scroll to position [2011, 0]
click at [697, 379] on div at bounding box center [701, 384] width 65 height 10
click at [706, 322] on input "number" at bounding box center [702, 322] width 48 height 11
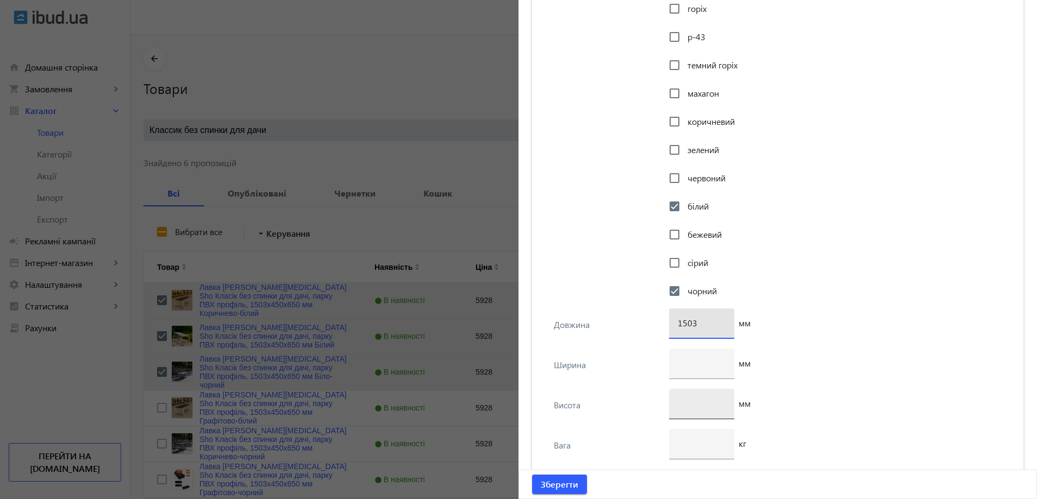
click at [682, 399] on input "number" at bounding box center [702, 403] width 48 height 11
click at [687, 365] on input "number" at bounding box center [702, 363] width 48 height 11
click at [632, 364] on div "Ширина" at bounding box center [608, 365] width 109 height 10
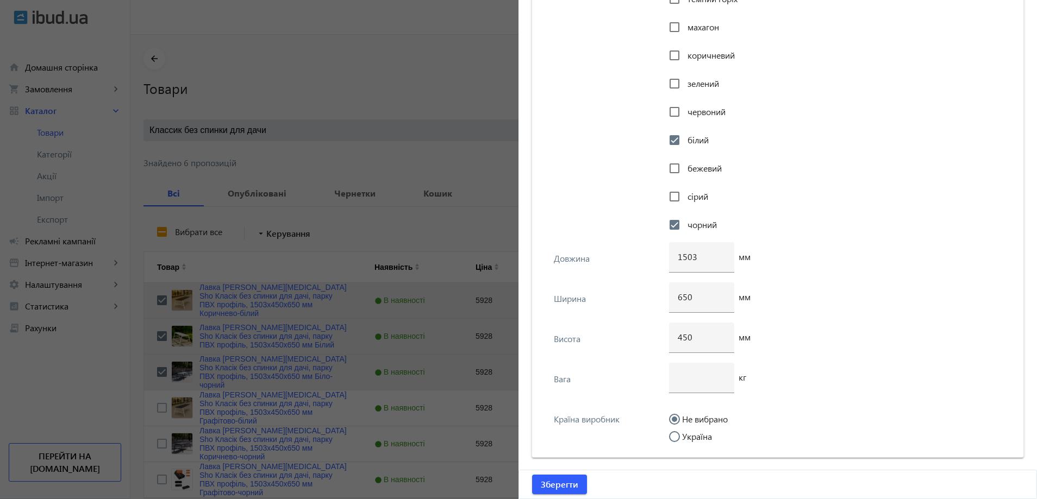
scroll to position [2111, 0]
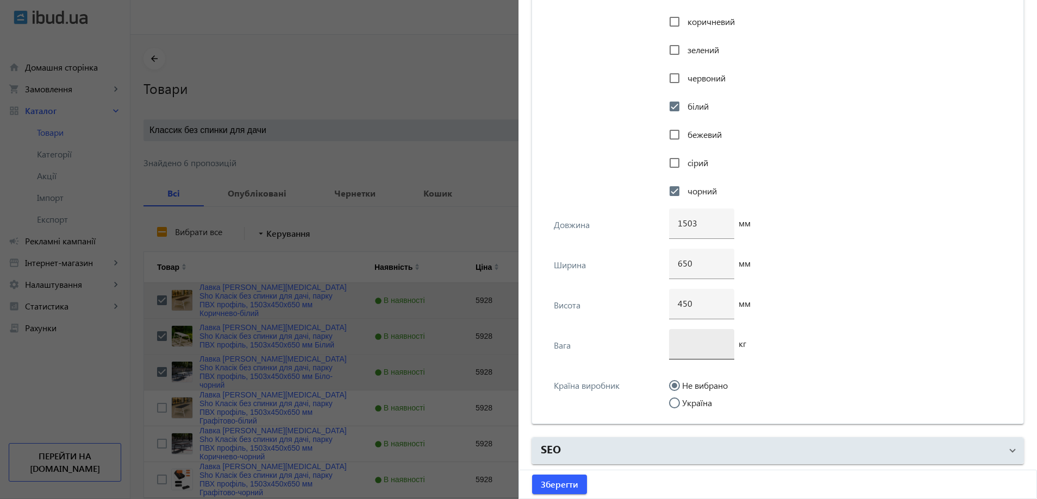
click at [689, 353] on div at bounding box center [702, 344] width 48 height 30
click at [683, 404] on input "Україна" at bounding box center [680, 409] width 22 height 22
click at [564, 485] on span "Зберегти" at bounding box center [559, 485] width 37 height 12
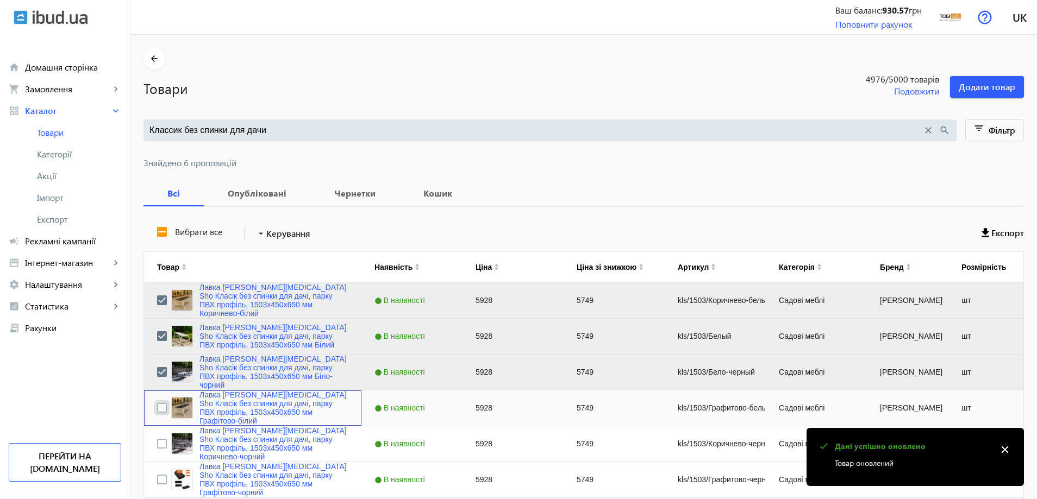
click at [157, 406] on input "Press Space to toggle row selection (unchecked)" at bounding box center [162, 408] width 10 height 10
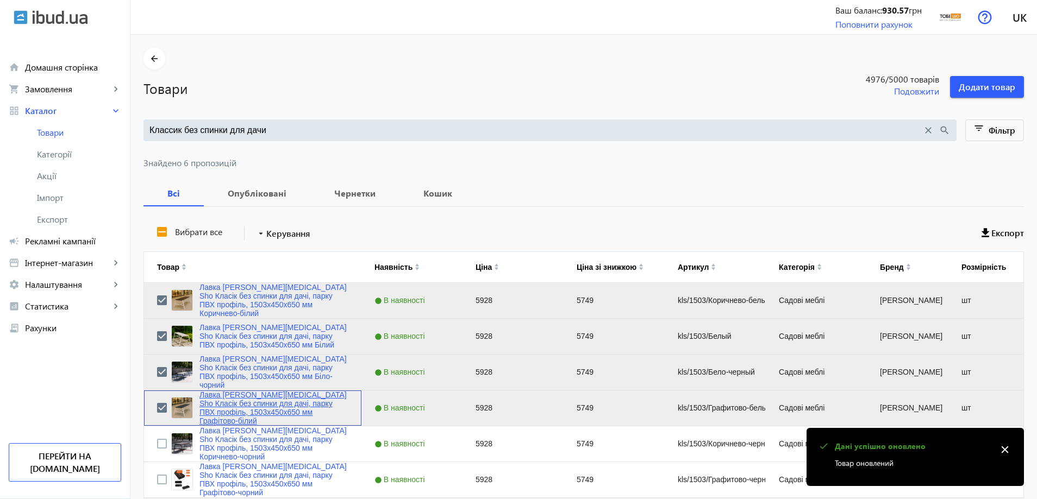
click at [229, 404] on link "Лавка [PERSON_NAME][MEDICAL_DATA] Sho Класік без спинки для дачі, парку ПВХ про…" at bounding box center [273, 408] width 149 height 35
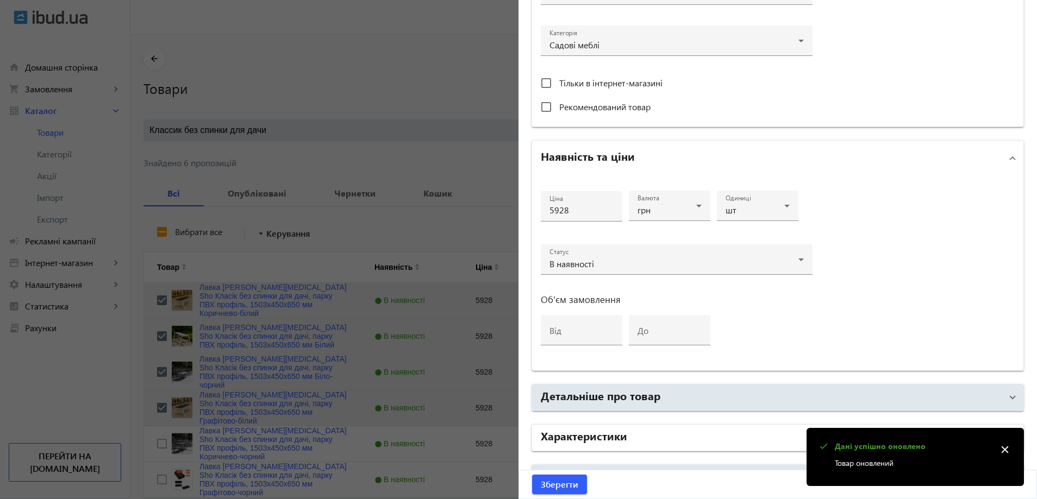
click at [632, 428] on mat-expansion-panel-header "Характеристики" at bounding box center [777, 438] width 491 height 26
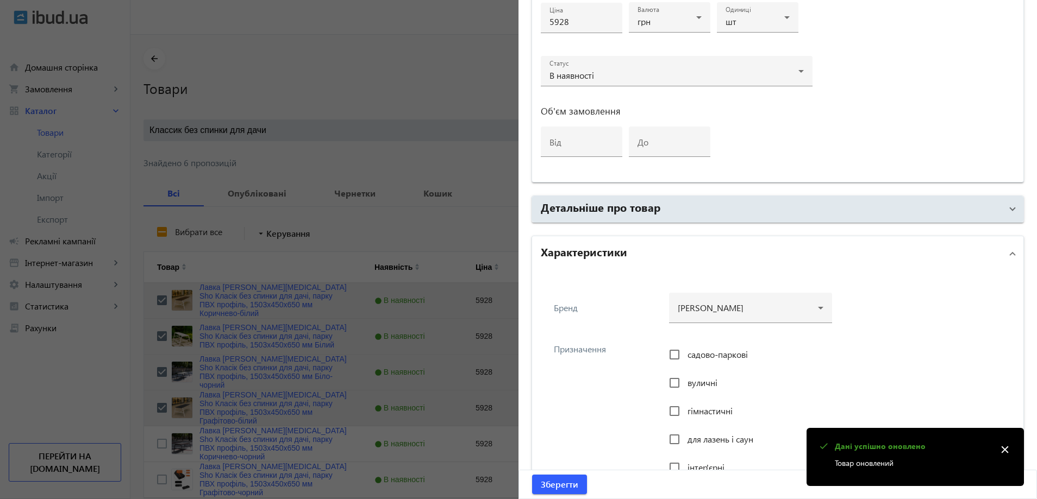
scroll to position [598, 0]
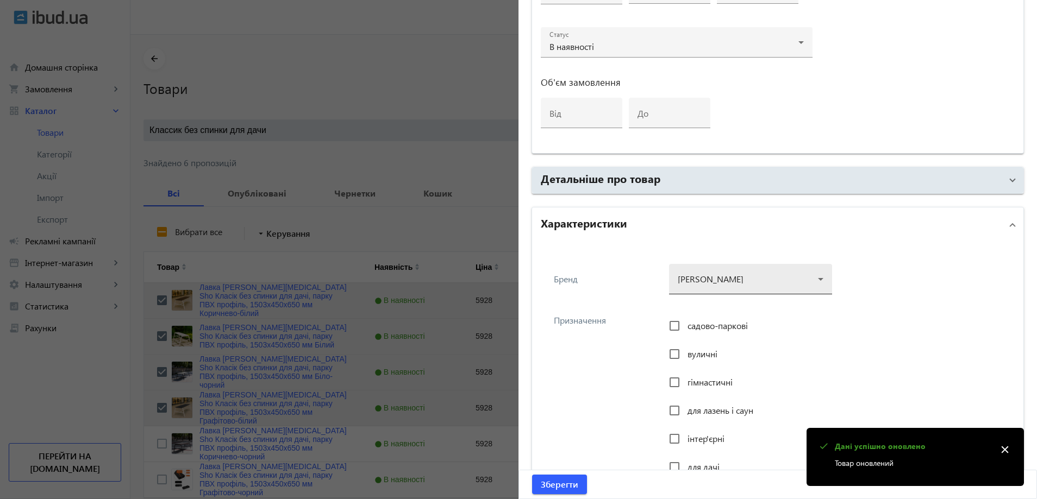
click at [737, 283] on div at bounding box center [751, 274] width 146 height 39
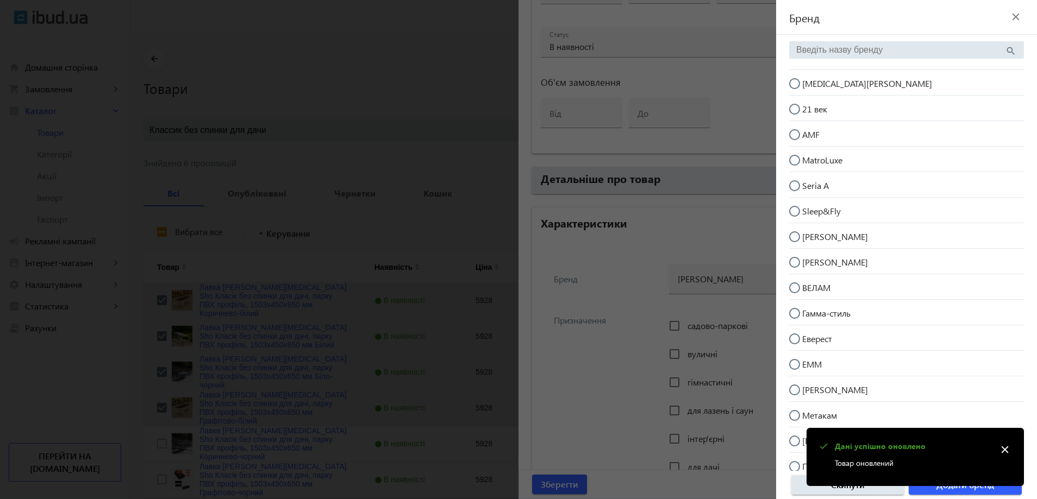
click at [812, 85] on span "[MEDICAL_DATA][PERSON_NAME]" at bounding box center [867, 83] width 130 height 11
click at [811, 85] on input "[MEDICAL_DATA][PERSON_NAME]" at bounding box center [800, 89] width 22 height 22
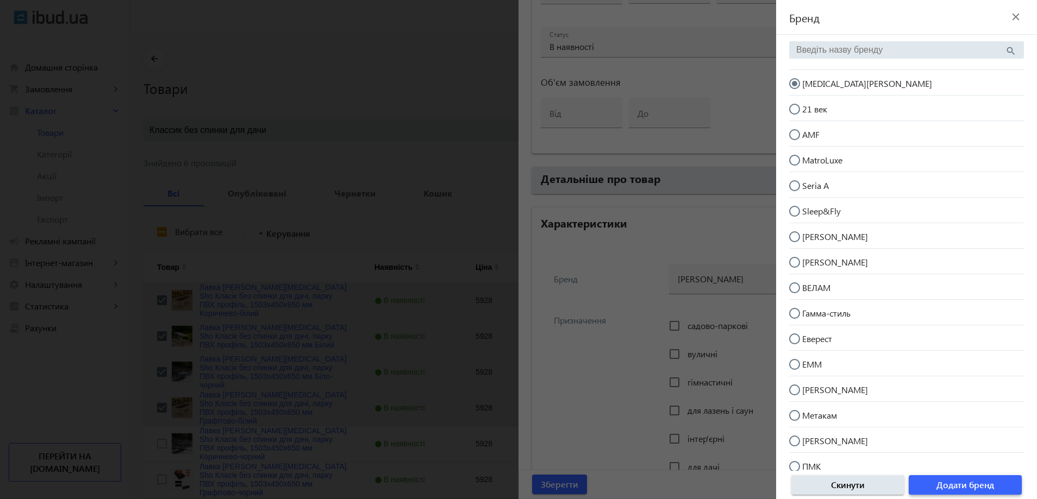
click at [968, 486] on span "Додати бренд" at bounding box center [965, 485] width 58 height 12
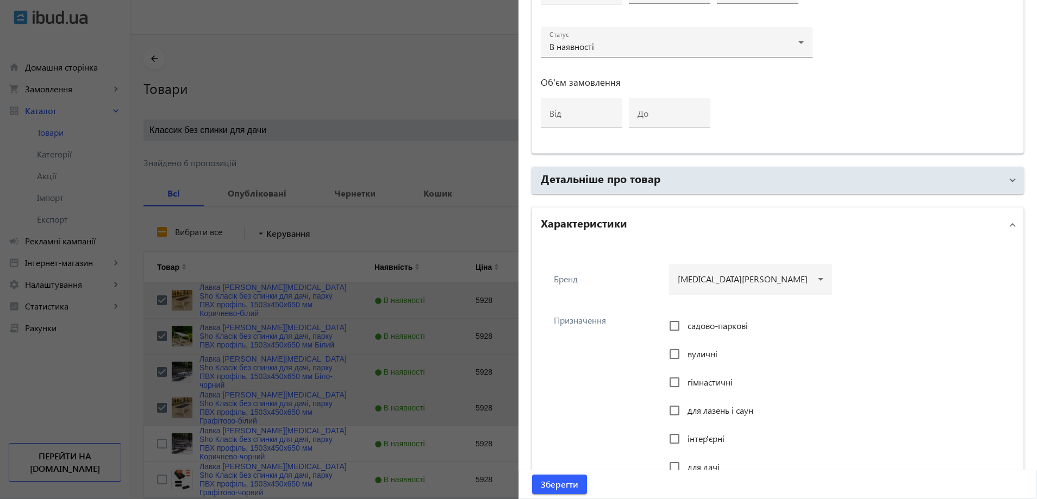
click at [690, 321] on span "садово-паркові" at bounding box center [717, 325] width 60 height 11
click at [685, 321] on input "садово-паркові" at bounding box center [675, 326] width 22 height 22
click at [688, 359] on span "вуличні" at bounding box center [702, 353] width 30 height 11
click at [685, 359] on input "вуличні" at bounding box center [675, 354] width 22 height 22
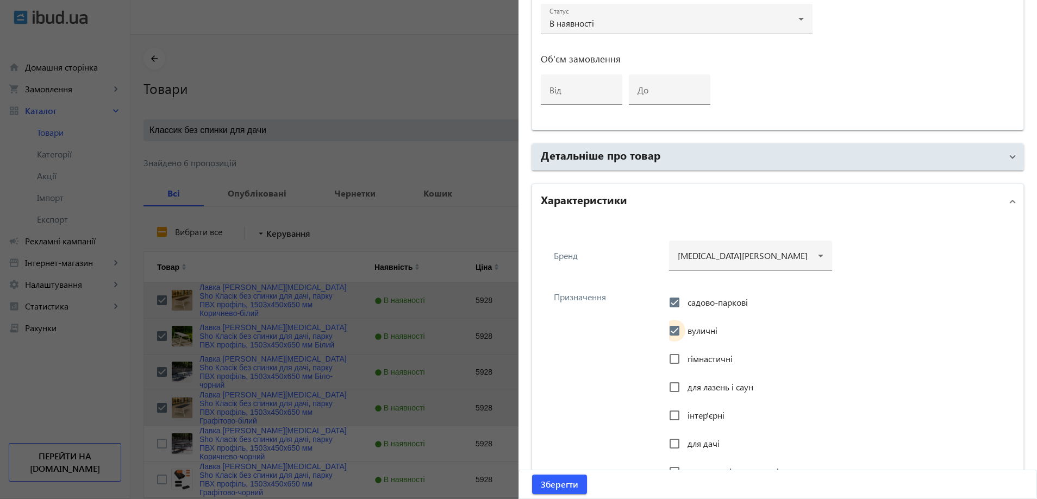
scroll to position [652, 0]
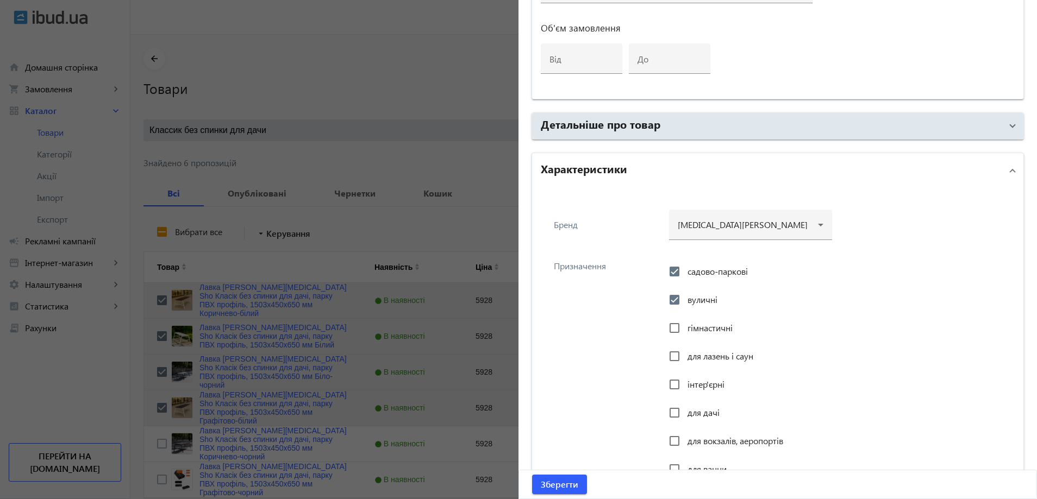
click at [689, 383] on span "інтер'єрні" at bounding box center [705, 384] width 37 height 11
click at [685, 383] on input "інтер'єрні" at bounding box center [675, 385] width 22 height 22
drag, startPoint x: 686, startPoint y: 399, endPoint x: 685, endPoint y: 407, distance: 7.6
click at [686, 400] on div "садово-паркові вуличні гімнастичні для лазень і саун інтер'єрні для дачі для во…" at bounding box center [838, 388] width 339 height 254
click at [687, 407] on span "для дачі" at bounding box center [703, 412] width 32 height 11
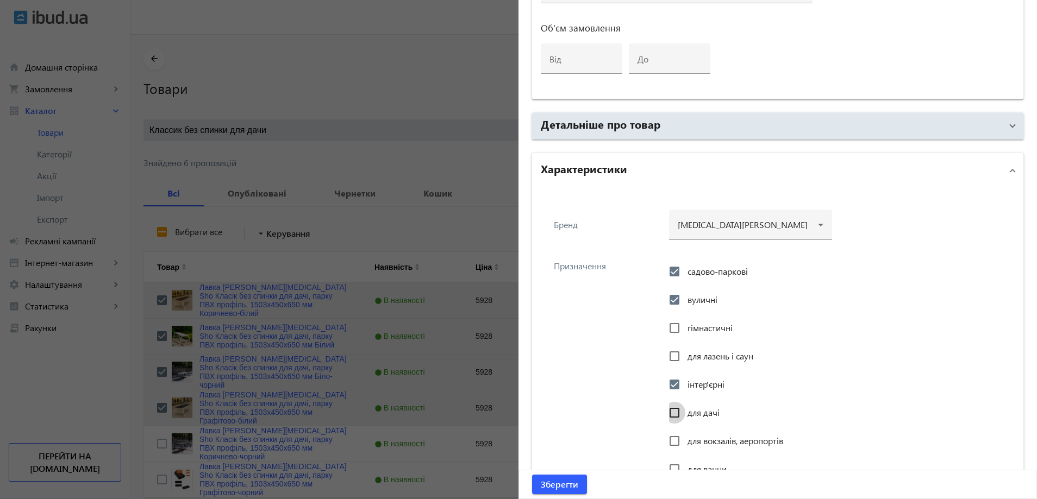
click at [685, 407] on input "для дачі" at bounding box center [675, 413] width 22 height 22
click at [687, 437] on span "для вокзалів, аеропортів" at bounding box center [735, 440] width 96 height 11
click at [685, 437] on input "для вокзалів, аеропортів" at bounding box center [675, 441] width 22 height 22
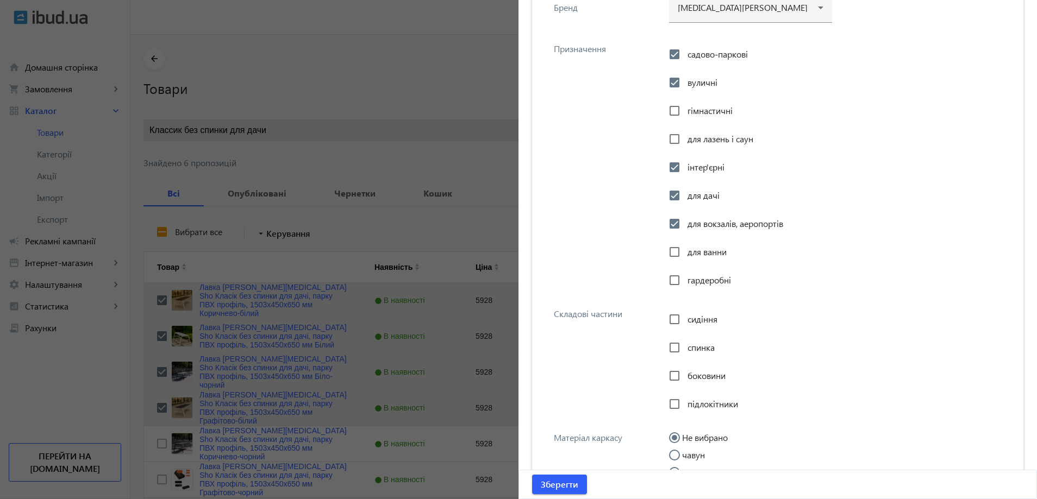
click at [693, 318] on span "сидіння" at bounding box center [702, 319] width 30 height 11
click at [685, 318] on input "сидіння" at bounding box center [675, 320] width 22 height 22
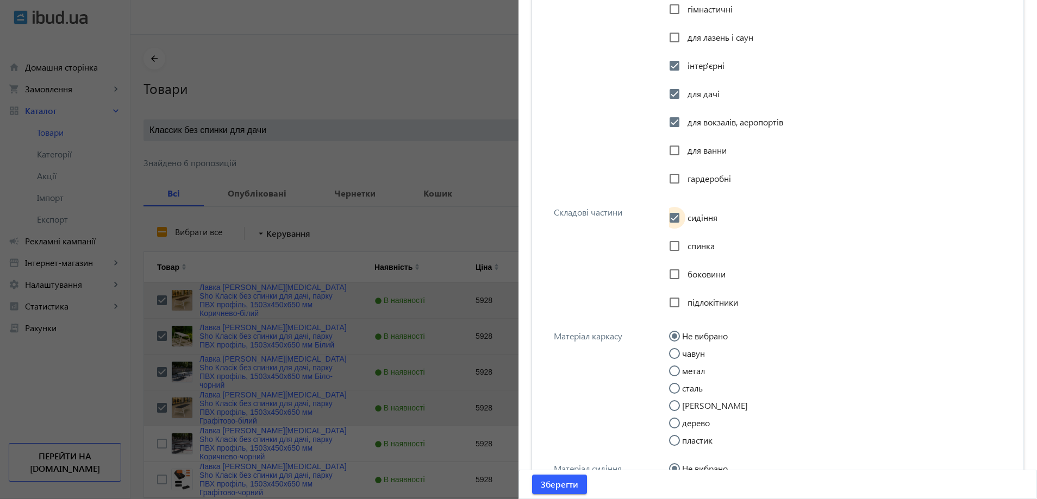
scroll to position [978, 0]
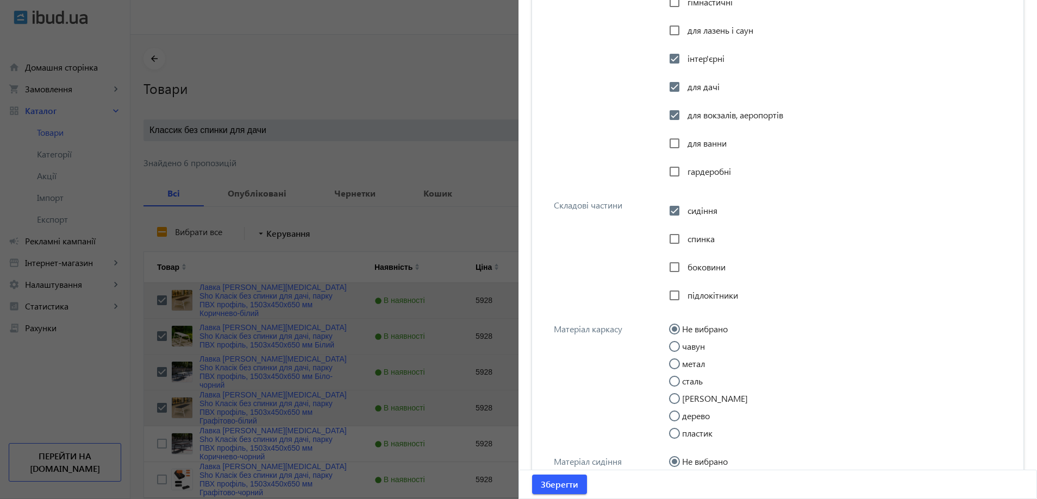
click at [691, 363] on label "метал" at bounding box center [692, 364] width 25 height 9
click at [691, 363] on input "метал" at bounding box center [680, 370] width 22 height 22
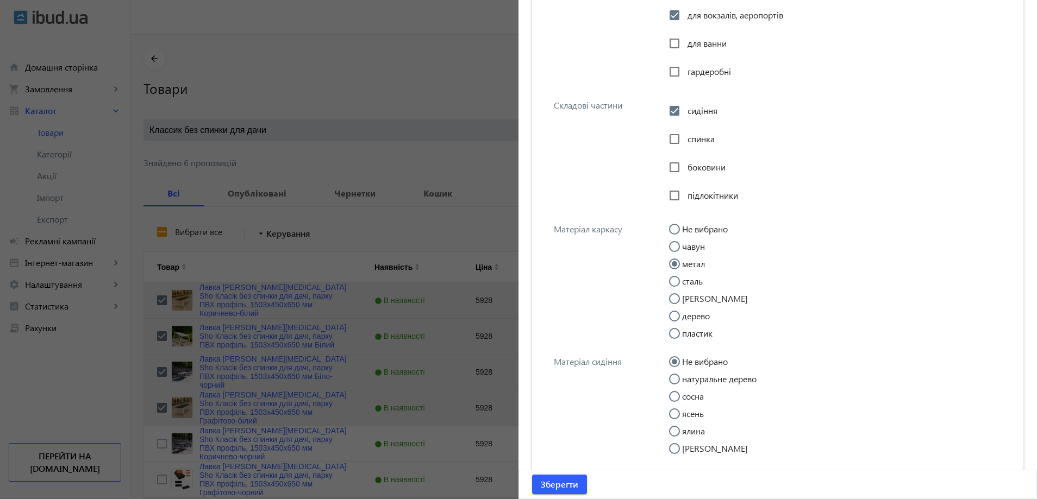
scroll to position [1087, 0]
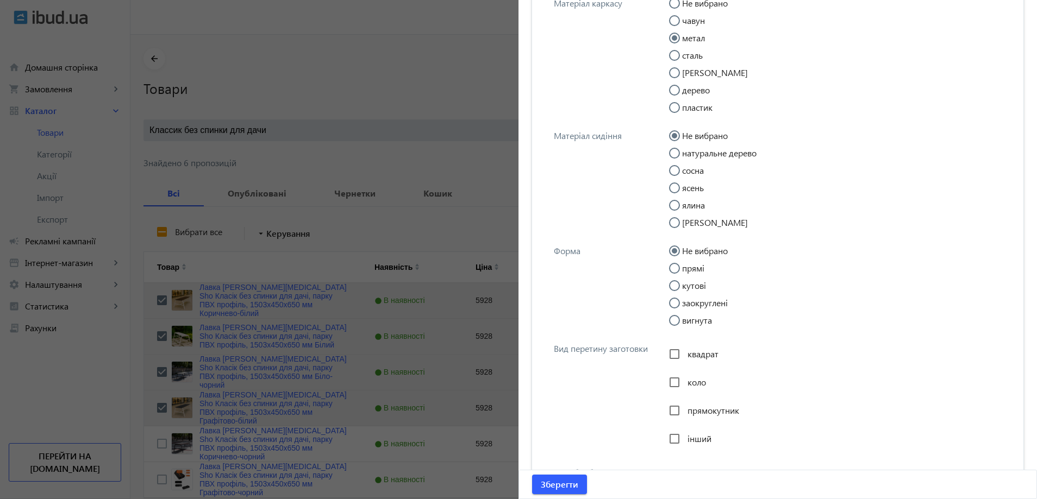
click at [691, 272] on label "прямі" at bounding box center [692, 268] width 24 height 9
click at [691, 272] on input "прямі" at bounding box center [680, 274] width 22 height 22
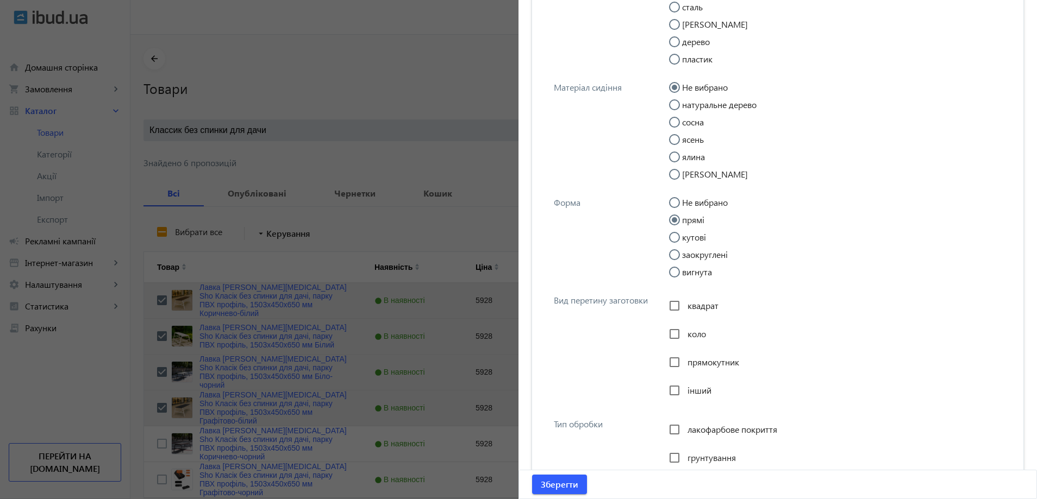
scroll to position [1359, 0]
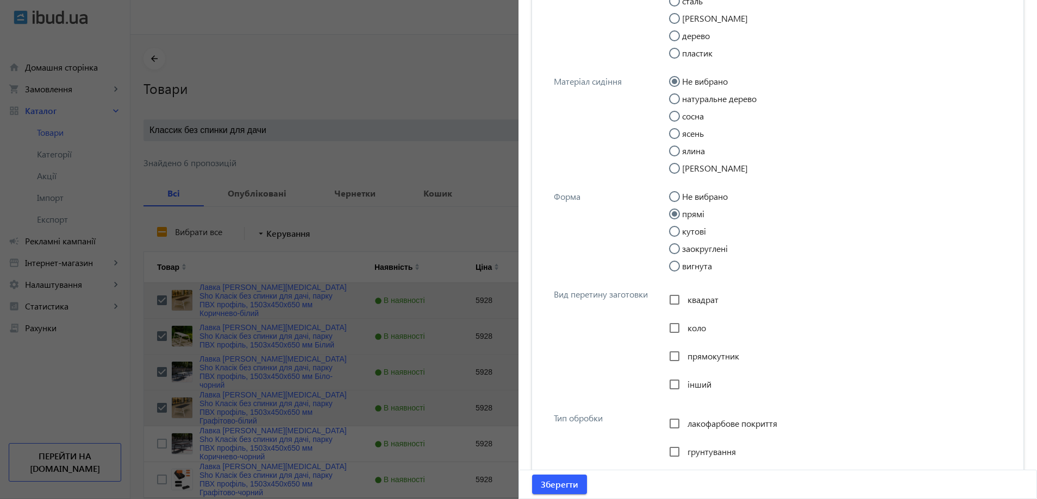
click at [687, 354] on span "прямокутник" at bounding box center [713, 356] width 52 height 11
click at [685, 354] on input "прямокутник" at bounding box center [675, 357] width 22 height 22
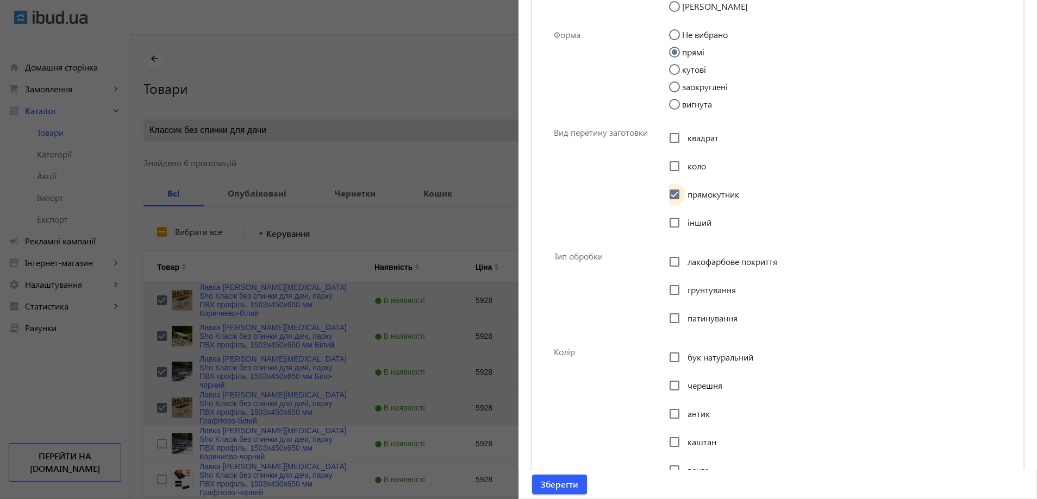
scroll to position [1522, 0]
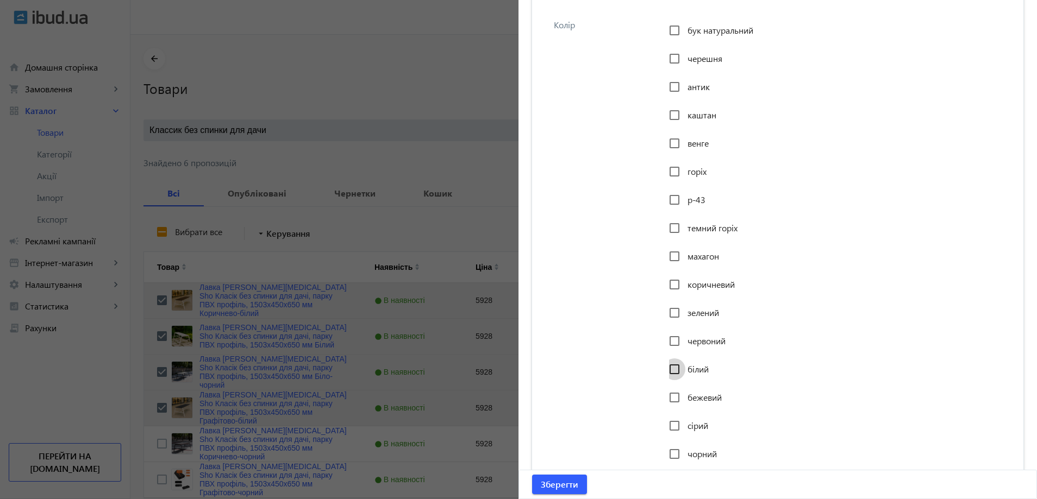
click at [676, 374] on input "білий" at bounding box center [675, 370] width 22 height 22
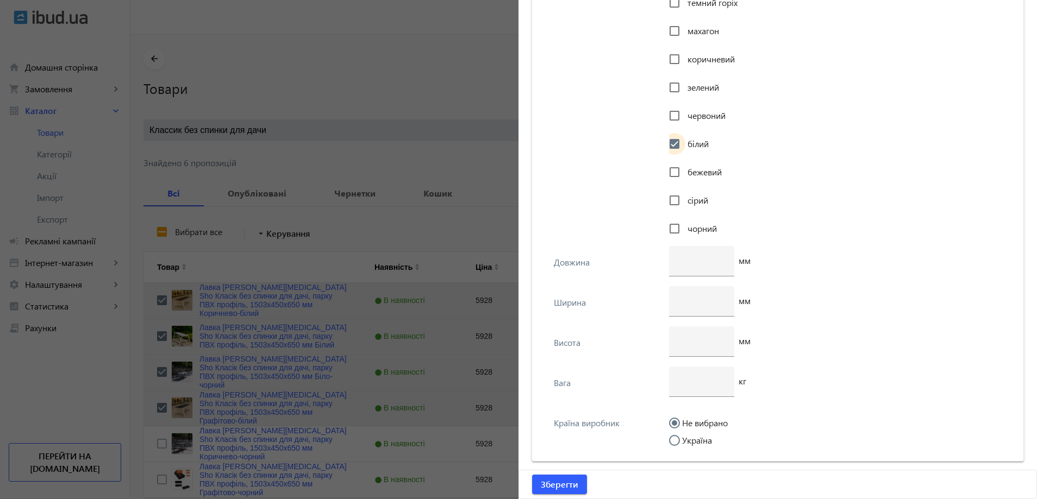
scroll to position [2111, 0]
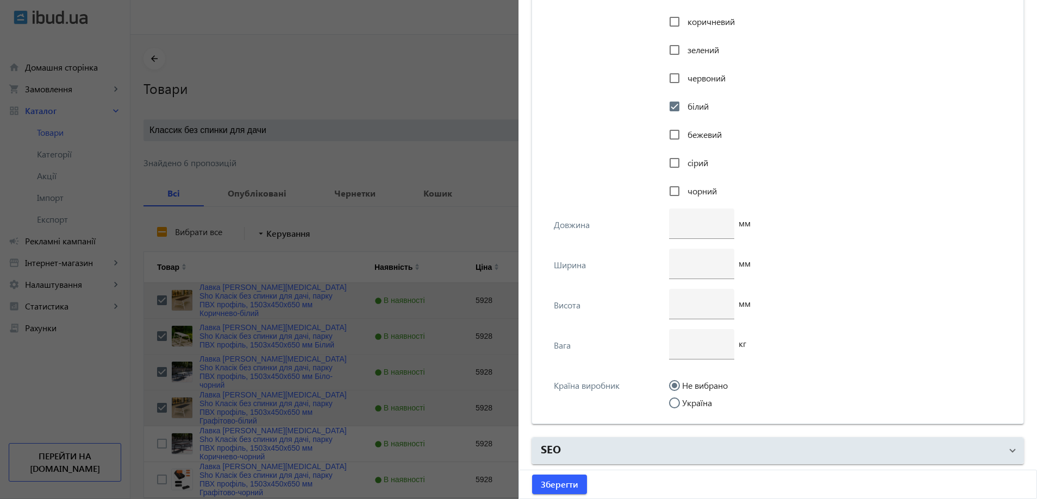
click at [680, 398] on input "Україна" at bounding box center [680, 409] width 22 height 22
click at [702, 353] on div at bounding box center [702, 344] width 48 height 30
click at [688, 211] on div at bounding box center [702, 224] width 48 height 30
click at [694, 297] on div at bounding box center [702, 304] width 48 height 30
click at [686, 258] on input "number" at bounding box center [702, 263] width 48 height 11
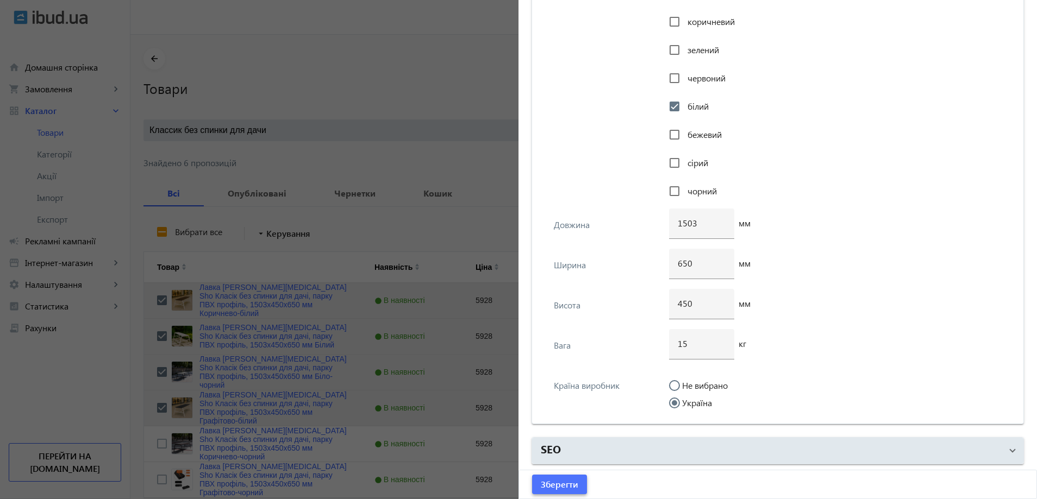
click at [560, 486] on span "Зберегти" at bounding box center [559, 485] width 37 height 12
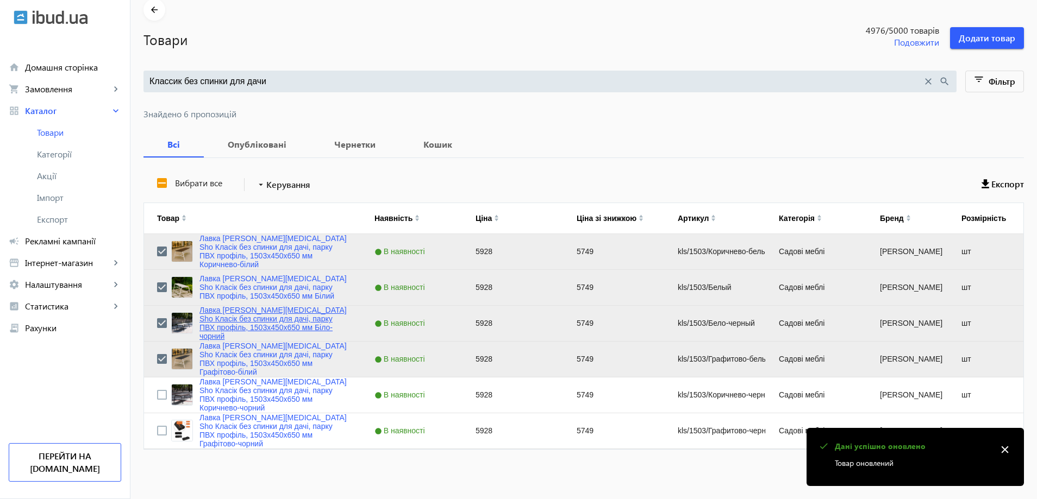
scroll to position [49, 0]
click at [157, 391] on input "Press Space to toggle row selection (unchecked)" at bounding box center [162, 395] width 10 height 10
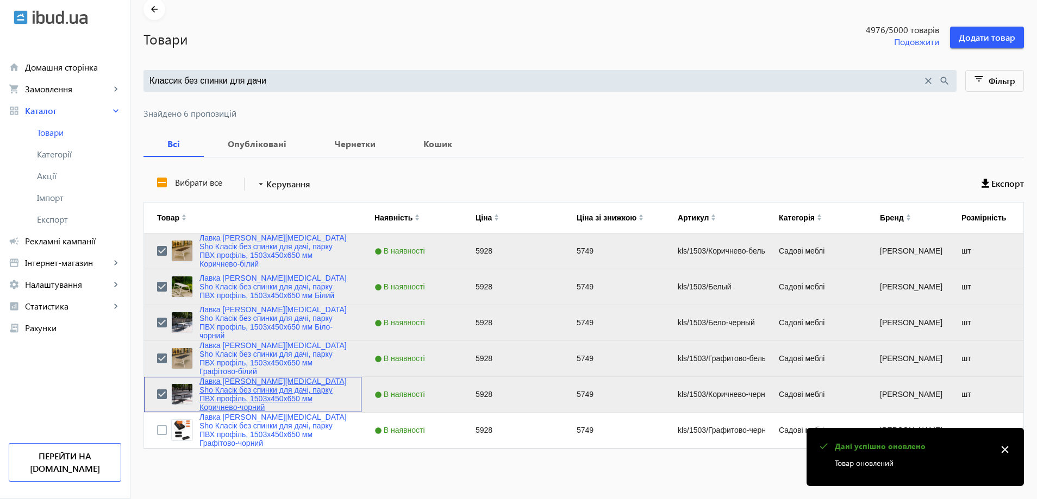
click at [228, 390] on link "Лавка [PERSON_NAME][MEDICAL_DATA] Sho Класік без спинки для дачі, парку ПВХ про…" at bounding box center [273, 394] width 149 height 35
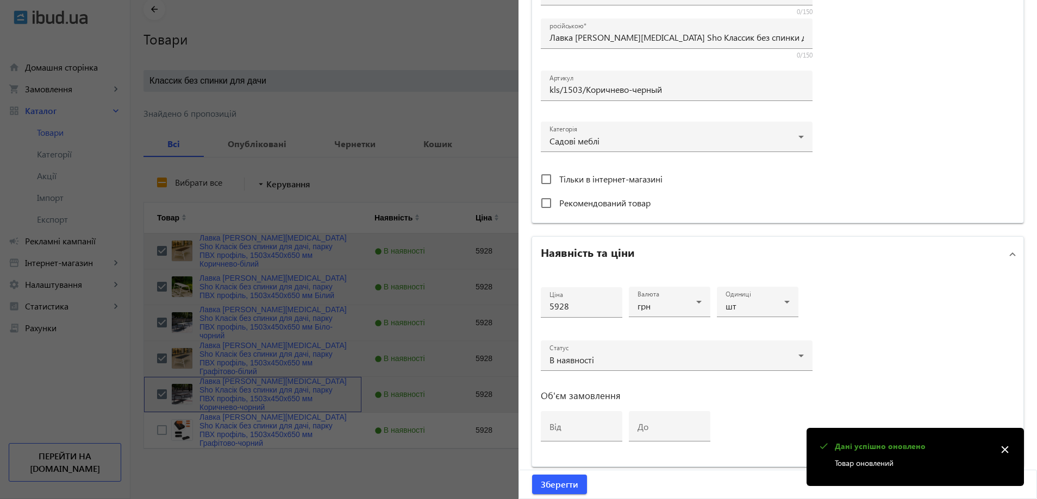
scroll to position [380, 0]
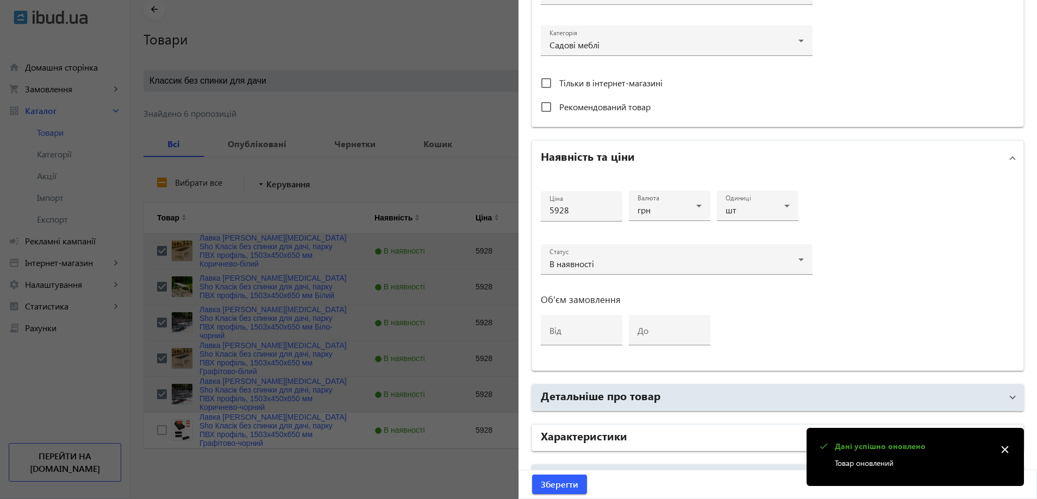
click at [609, 429] on h2 "Характеристики" at bounding box center [584, 435] width 86 height 15
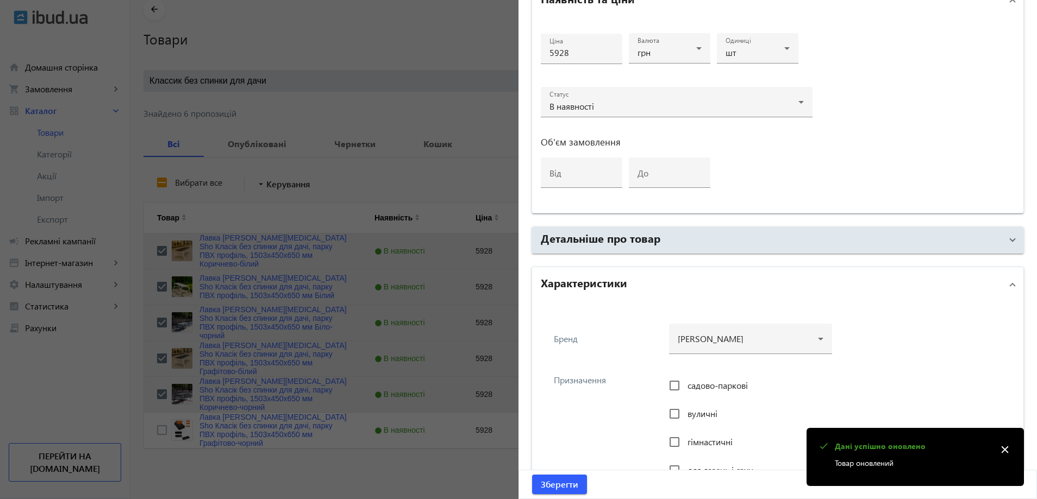
scroll to position [543, 0]
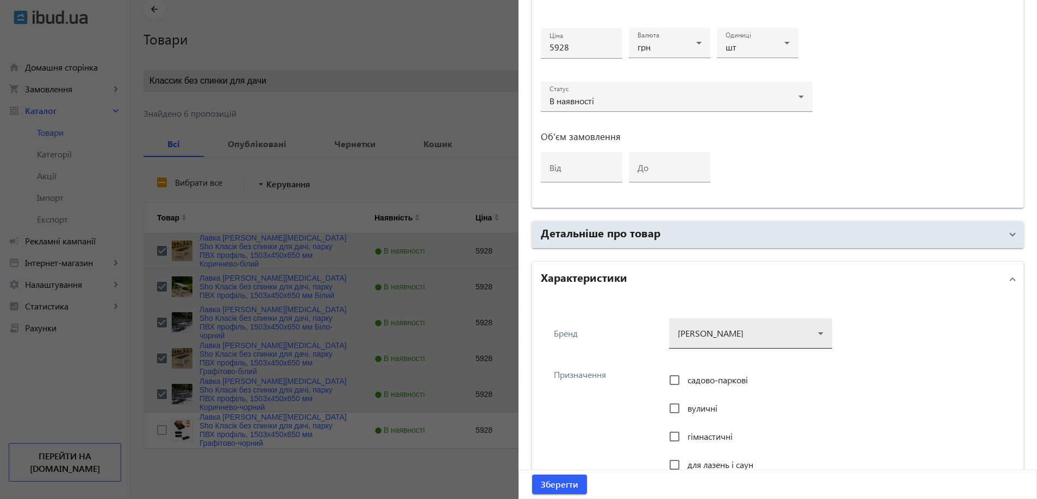
click at [684, 339] on div at bounding box center [751, 329] width 146 height 39
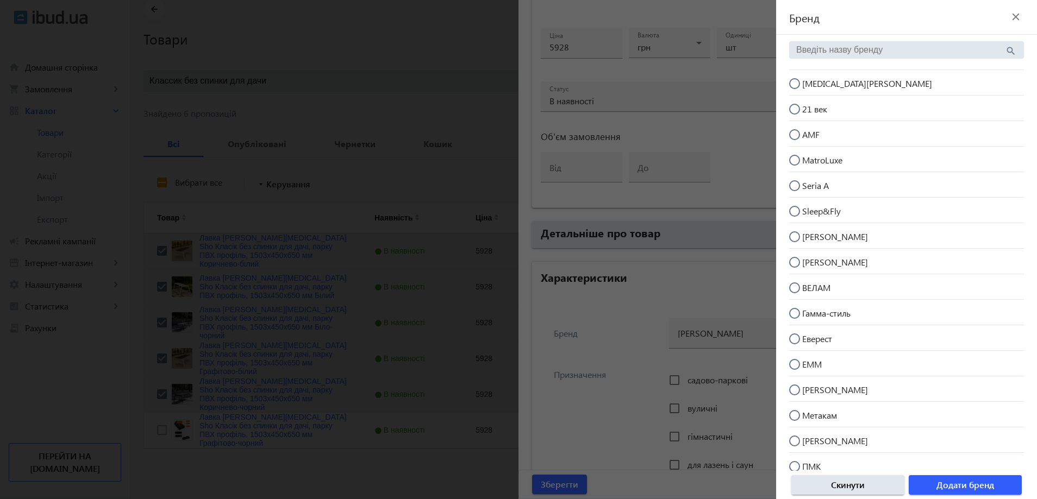
click at [828, 79] on span "[MEDICAL_DATA][PERSON_NAME]" at bounding box center [867, 83] width 130 height 11
click at [811, 79] on input "[MEDICAL_DATA][PERSON_NAME]" at bounding box center [800, 89] width 22 height 22
click at [978, 487] on span "Додати бренд" at bounding box center [965, 485] width 58 height 12
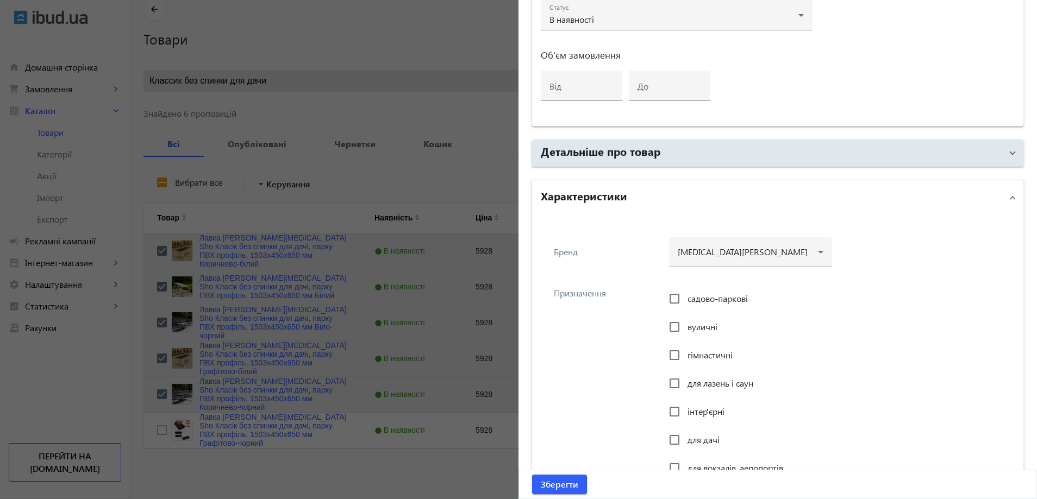
scroll to position [652, 0]
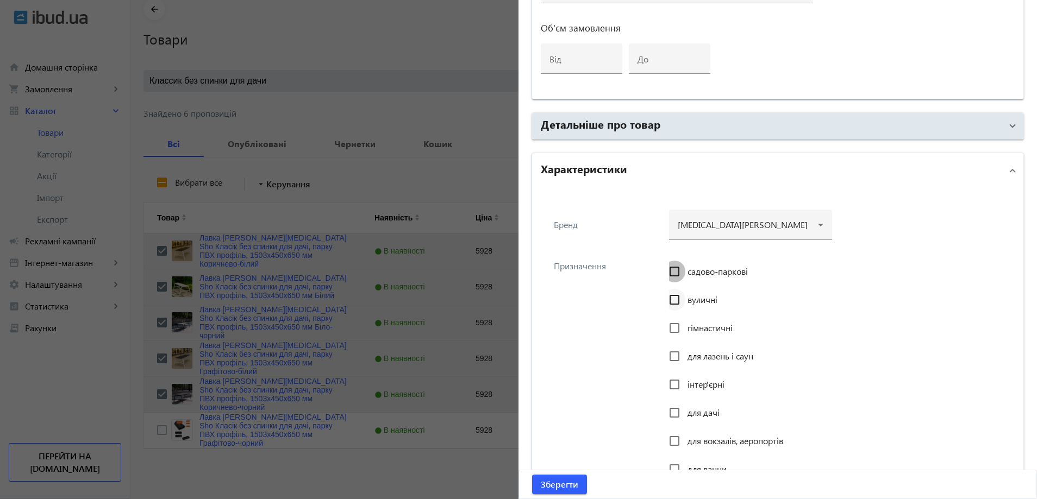
drag, startPoint x: 678, startPoint y: 268, endPoint x: 677, endPoint y: 293, distance: 25.6
click at [679, 268] on input "садово-паркові" at bounding box center [675, 272] width 22 height 22
click at [675, 296] on input "вуличні" at bounding box center [675, 300] width 22 height 22
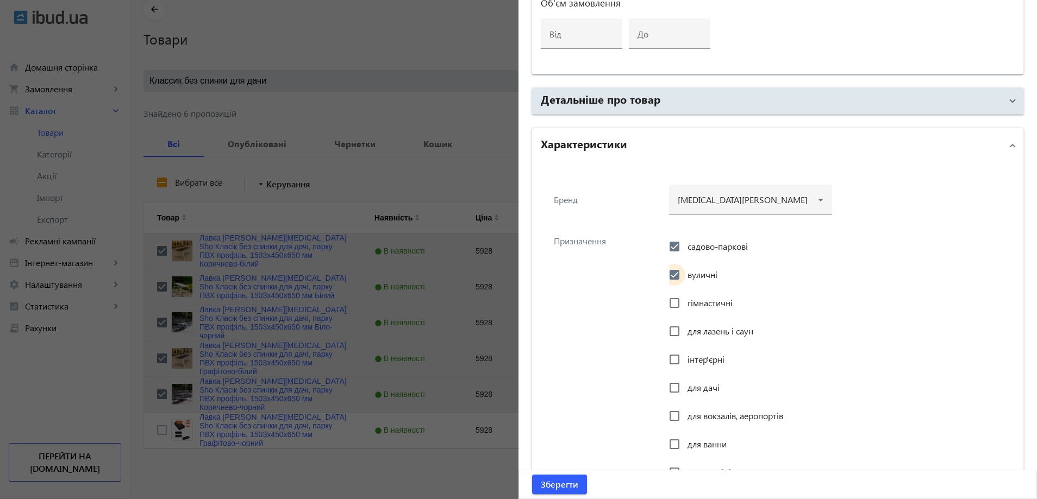
scroll to position [707, 0]
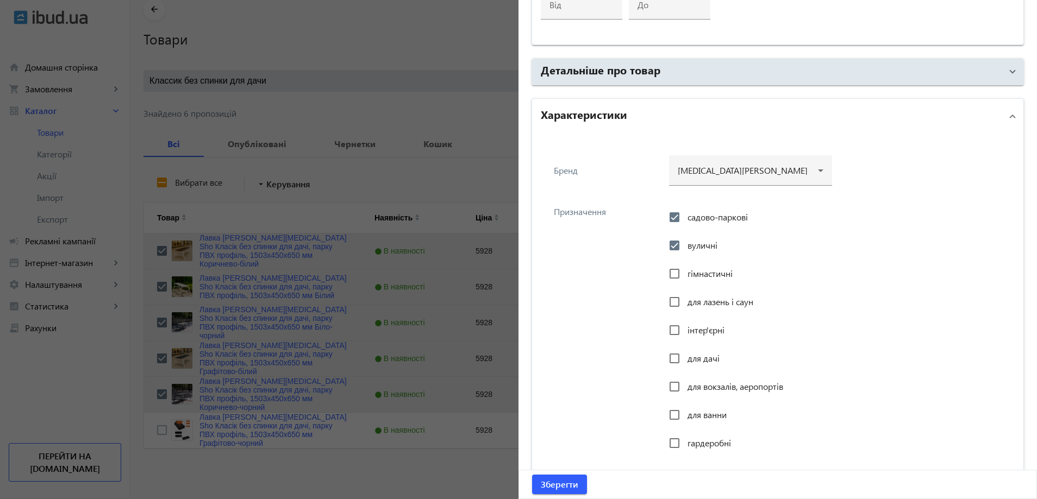
click at [690, 332] on span "інтер'єрні" at bounding box center [705, 329] width 37 height 11
click at [685, 332] on input "інтер'єрні" at bounding box center [675, 331] width 22 height 22
click at [680, 356] on input "для дачі" at bounding box center [675, 359] width 22 height 22
click at [680, 380] on input "для вокзалів, аеропортів" at bounding box center [675, 387] width 22 height 22
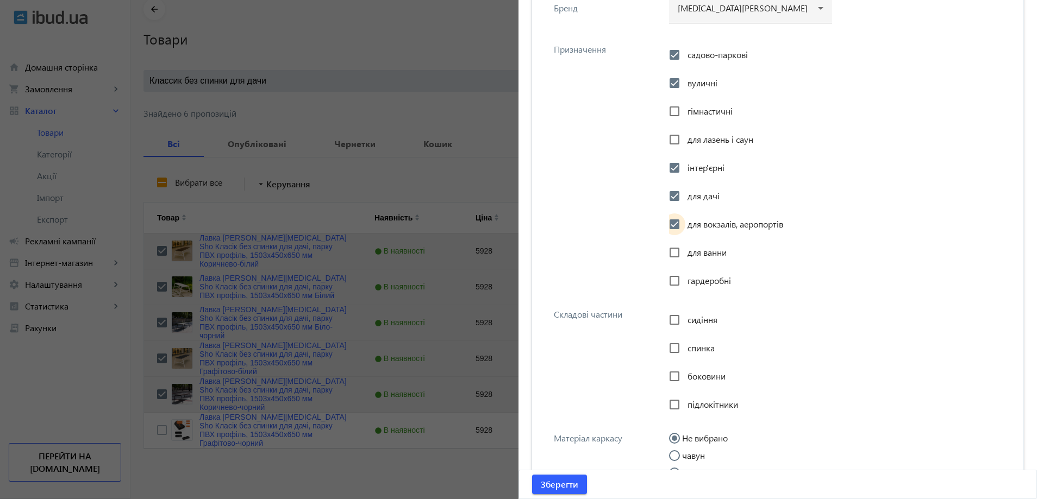
scroll to position [870, 0]
click at [690, 311] on div "сидіння" at bounding box center [693, 320] width 48 height 22
click at [687, 317] on span "сидіння" at bounding box center [702, 319] width 30 height 11
click at [684, 317] on input "сидіння" at bounding box center [675, 320] width 22 height 22
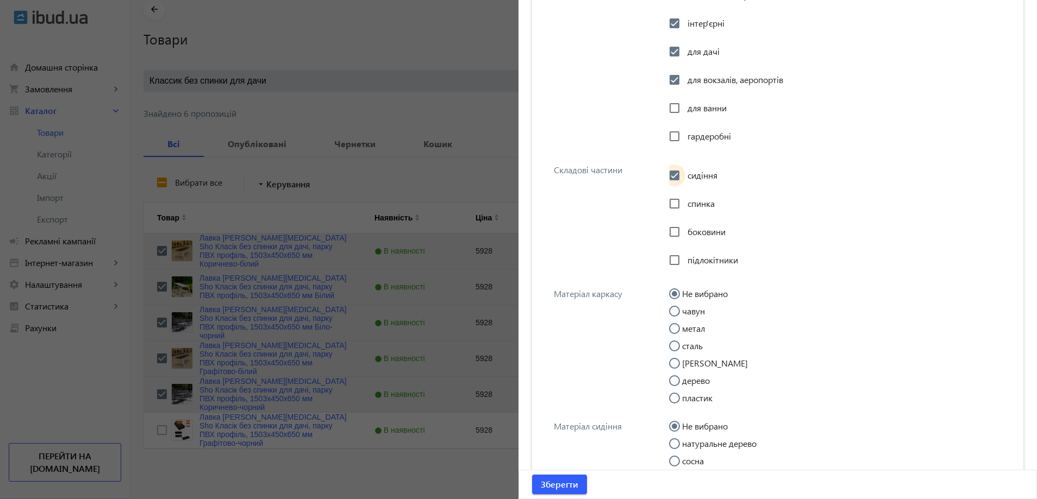
scroll to position [1033, 0]
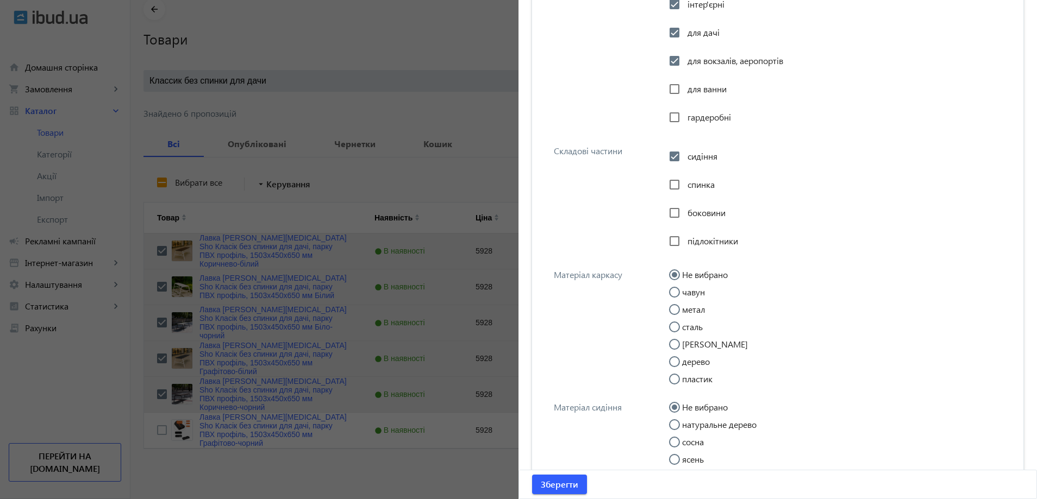
click at [679, 312] on input "метал" at bounding box center [680, 315] width 22 height 22
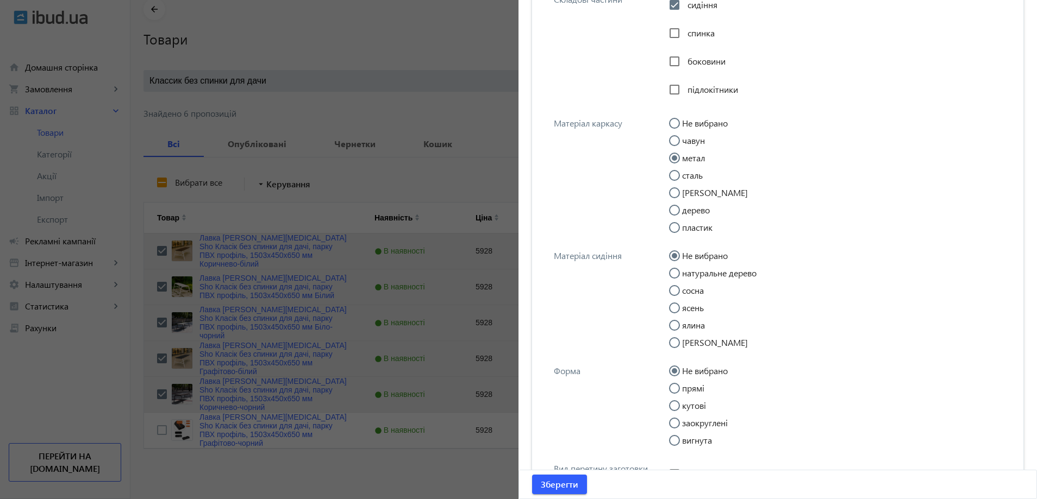
scroll to position [1196, 0]
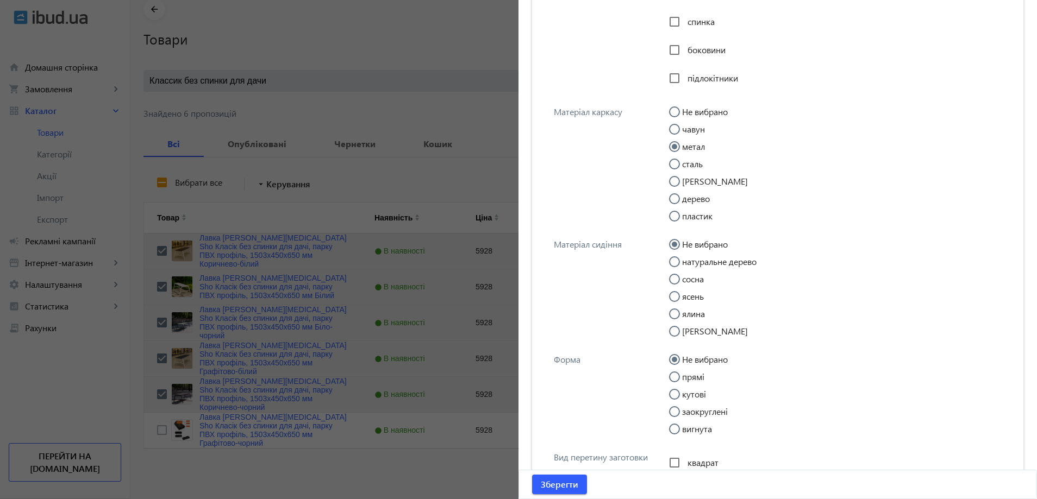
click at [681, 378] on input "прямі" at bounding box center [680, 383] width 22 height 22
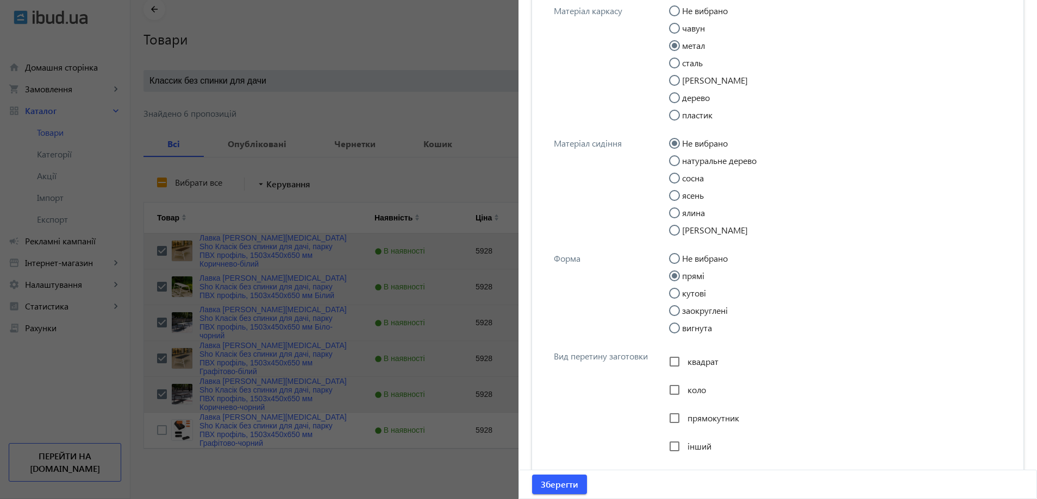
scroll to position [1304, 0]
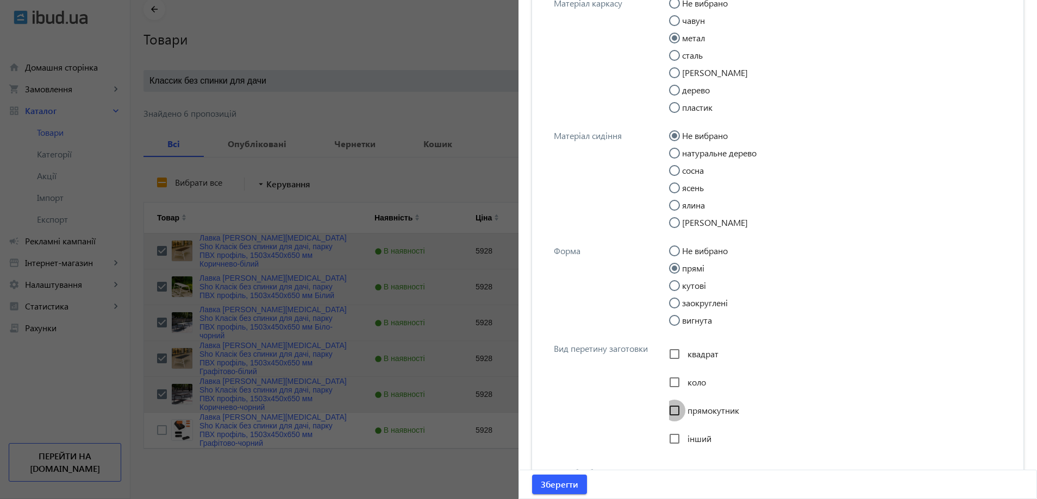
click at [680, 404] on input "прямокутник" at bounding box center [675, 411] width 22 height 22
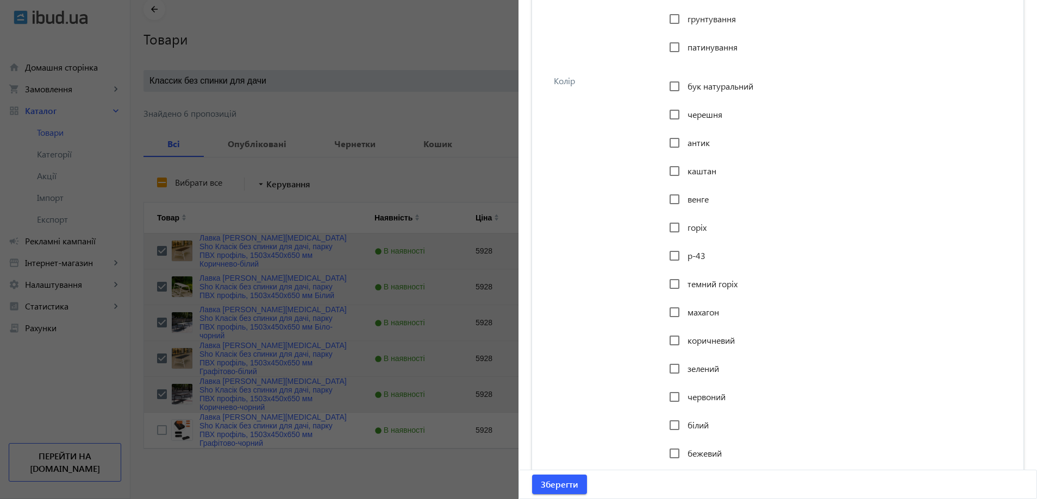
scroll to position [1793, 0]
click at [688, 339] on span "коричневий" at bounding box center [710, 338] width 47 height 11
click at [685, 339] on input "коричневий" at bounding box center [675, 339] width 22 height 22
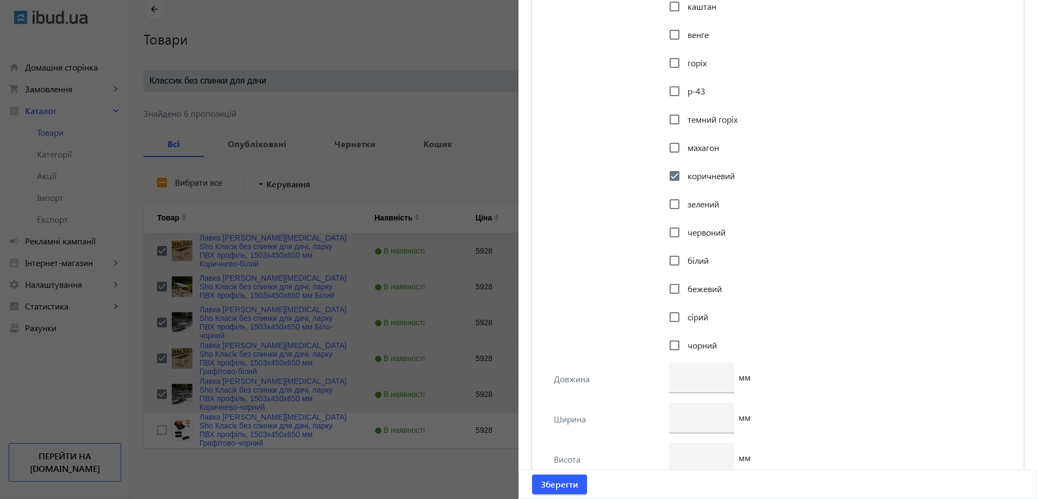
click at [687, 343] on span "чорний" at bounding box center [701, 345] width 29 height 11
click at [685, 343] on input "чорний" at bounding box center [675, 346] width 22 height 22
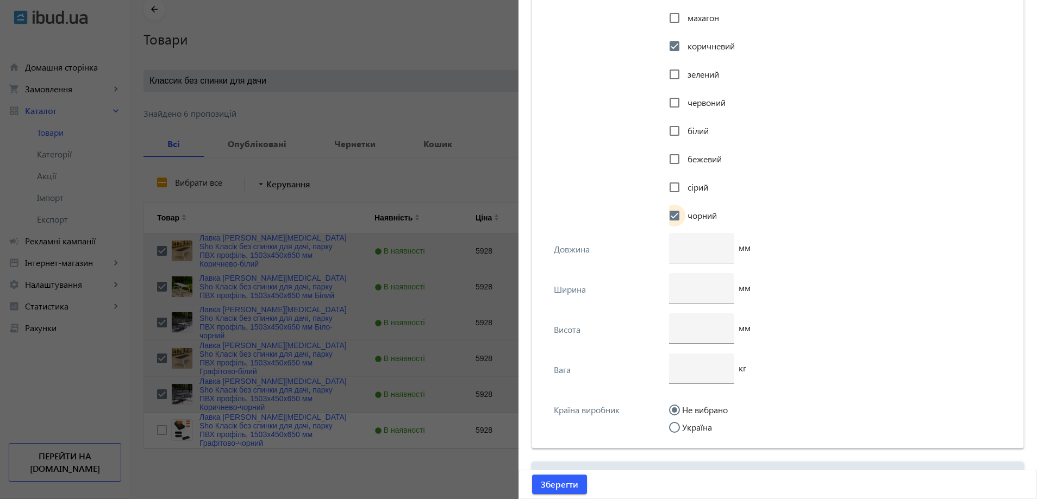
scroll to position [2111, 0]
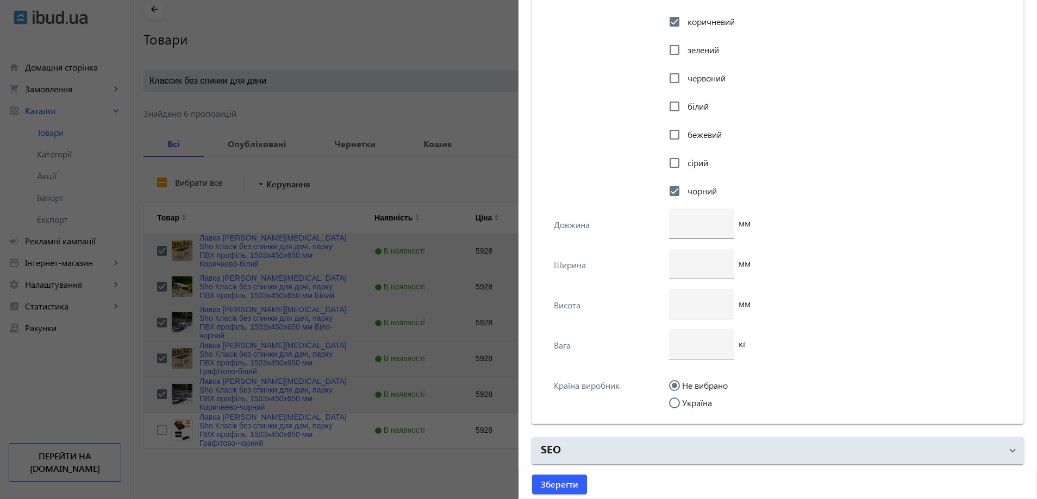
click at [692, 405] on label "Україна" at bounding box center [696, 403] width 32 height 9
click at [691, 405] on input "Україна" at bounding box center [680, 409] width 22 height 22
click at [706, 345] on input "number" at bounding box center [702, 343] width 48 height 11
click at [695, 302] on input "number" at bounding box center [702, 303] width 48 height 11
click at [693, 246] on div at bounding box center [701, 244] width 65 height 10
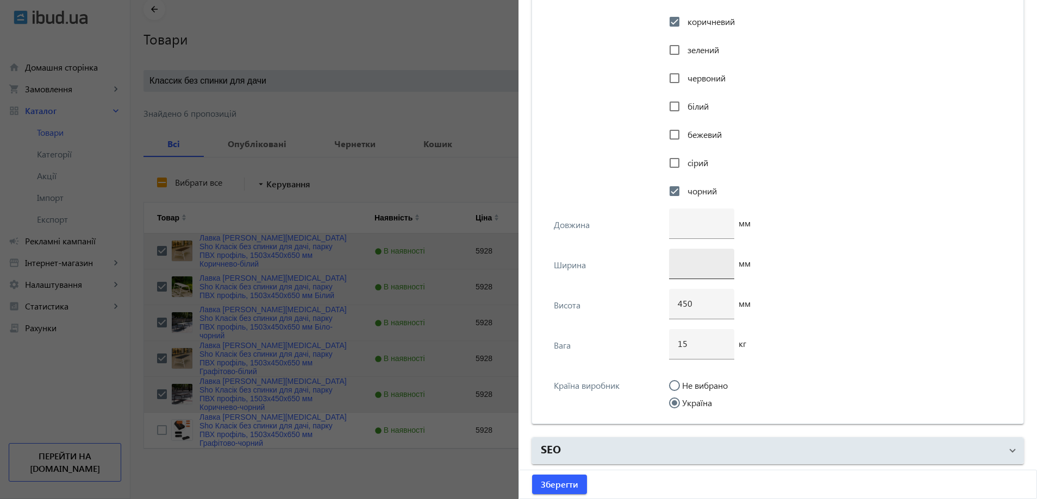
click at [691, 271] on div at bounding box center [702, 264] width 48 height 30
click at [688, 262] on input "number" at bounding box center [702, 263] width 48 height 11
click at [687, 227] on input "number" at bounding box center [702, 222] width 48 height 11
click at [576, 476] on span "submit" at bounding box center [559, 485] width 55 height 26
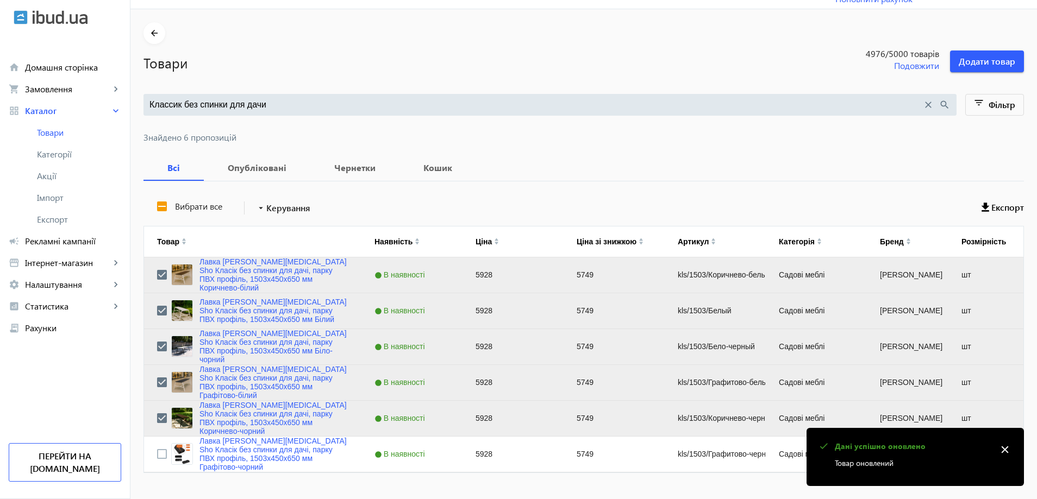
scroll to position [49, 0]
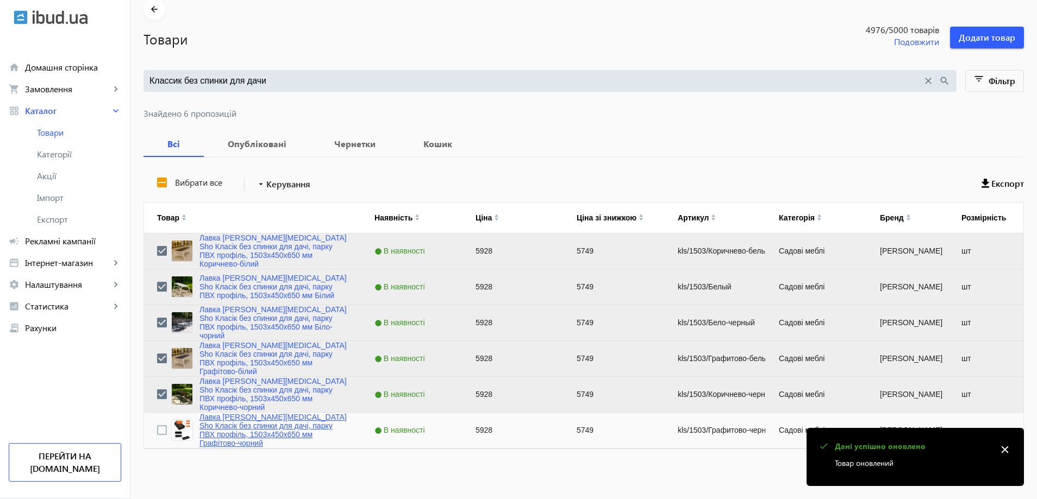
click at [273, 436] on link "Лавка [PERSON_NAME][MEDICAL_DATA] Sho Класік без спинки для дачі, парку ПВХ про…" at bounding box center [273, 430] width 149 height 35
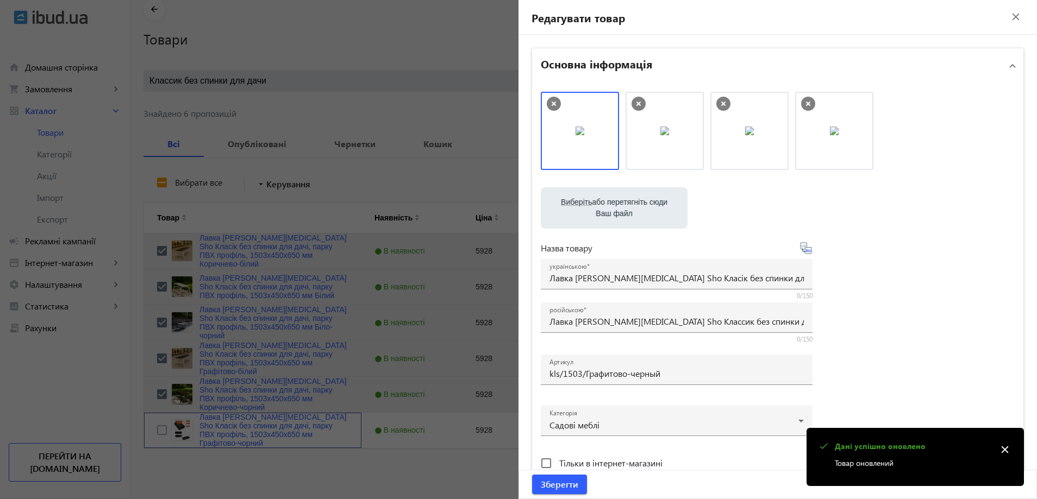
drag, startPoint x: 594, startPoint y: 157, endPoint x: 709, endPoint y: 151, distance: 114.8
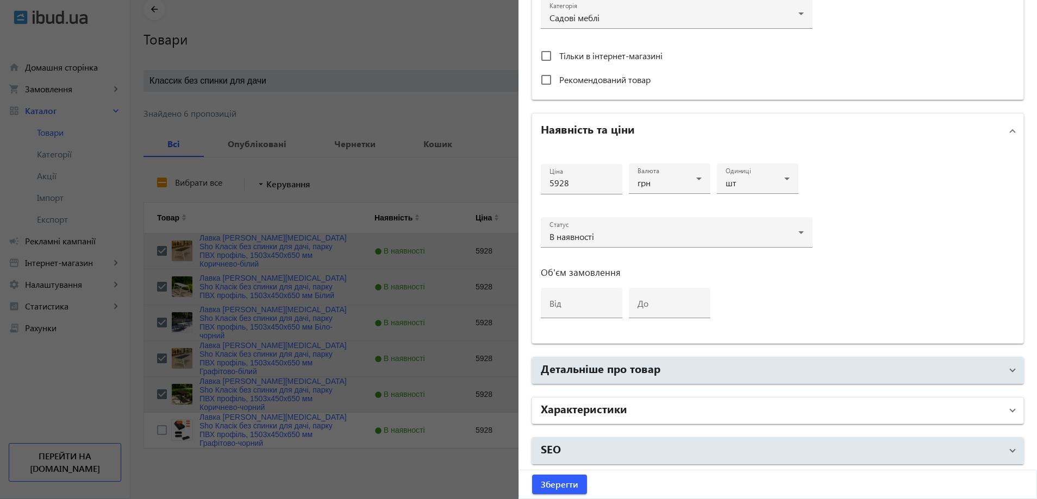
click at [620, 416] on mat-panel-title "Характеристики" at bounding box center [771, 411] width 461 height 20
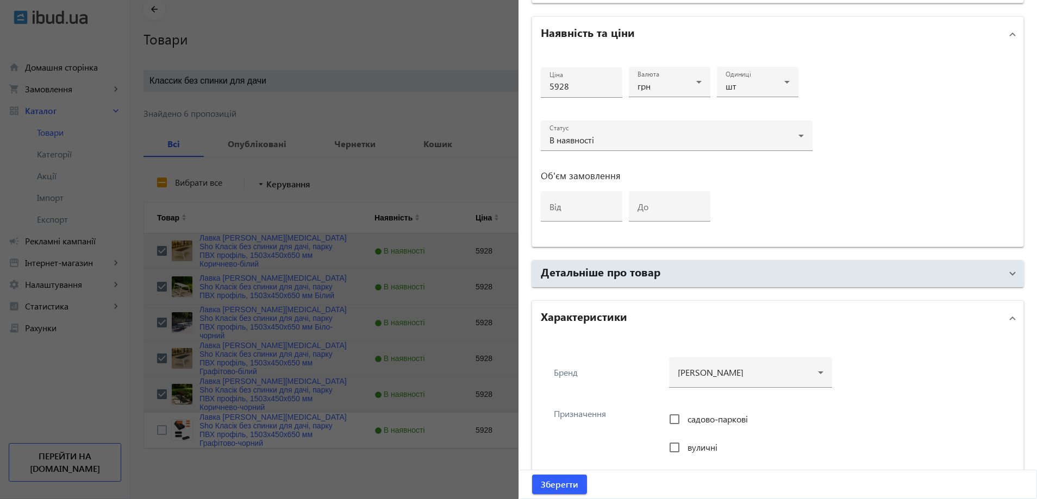
scroll to position [516, 0]
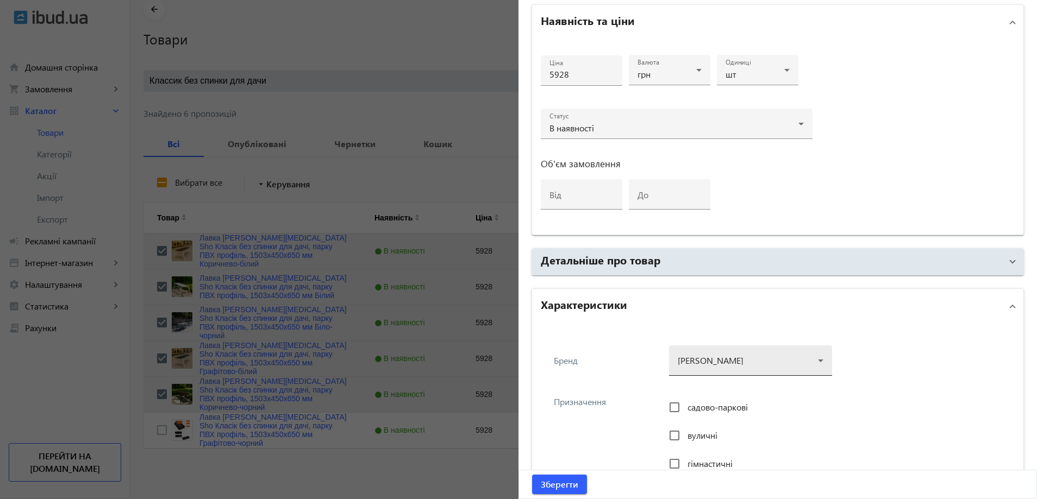
click at [707, 362] on div at bounding box center [751, 356] width 146 height 39
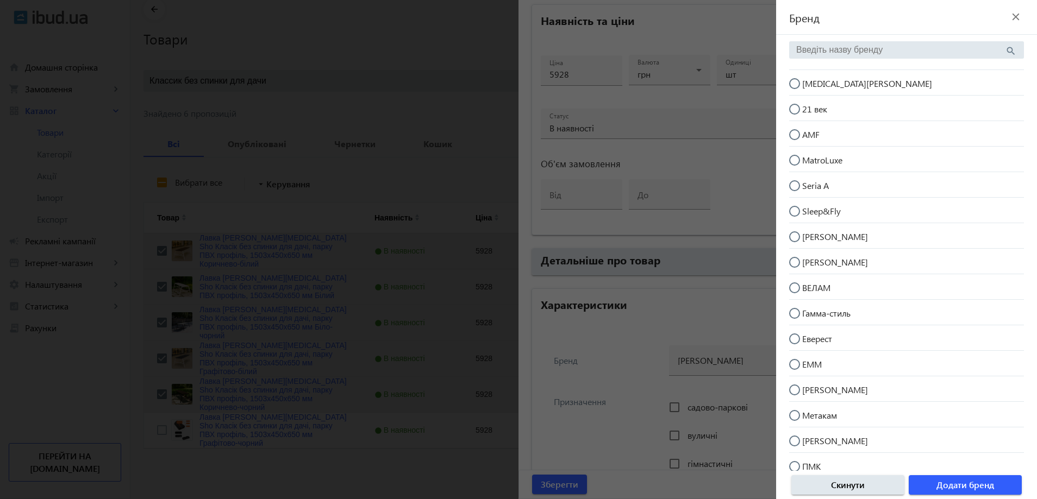
click at [830, 83] on span "[MEDICAL_DATA][PERSON_NAME]" at bounding box center [867, 83] width 130 height 11
click at [811, 83] on input "[MEDICAL_DATA][PERSON_NAME]" at bounding box center [800, 89] width 22 height 22
click at [958, 483] on span "Додати бренд" at bounding box center [965, 485] width 58 height 12
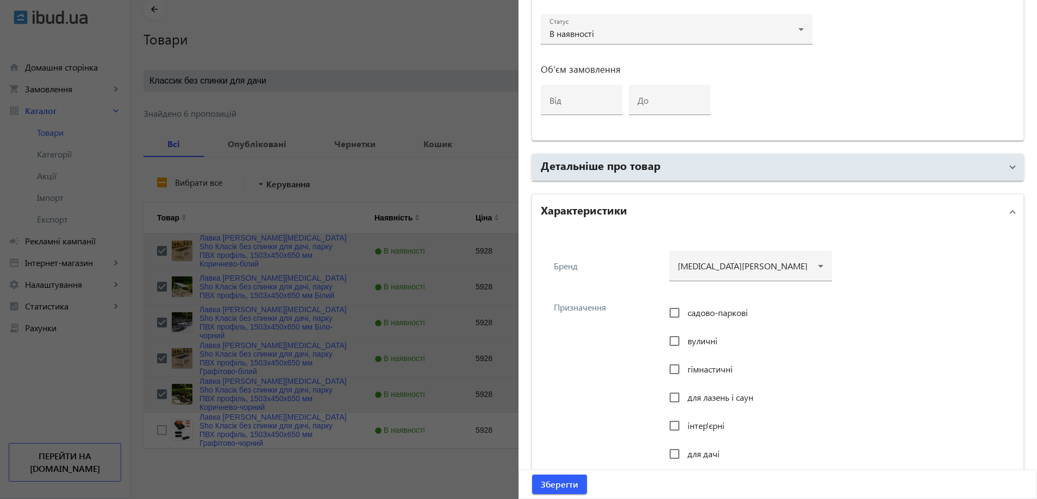
scroll to position [625, 0]
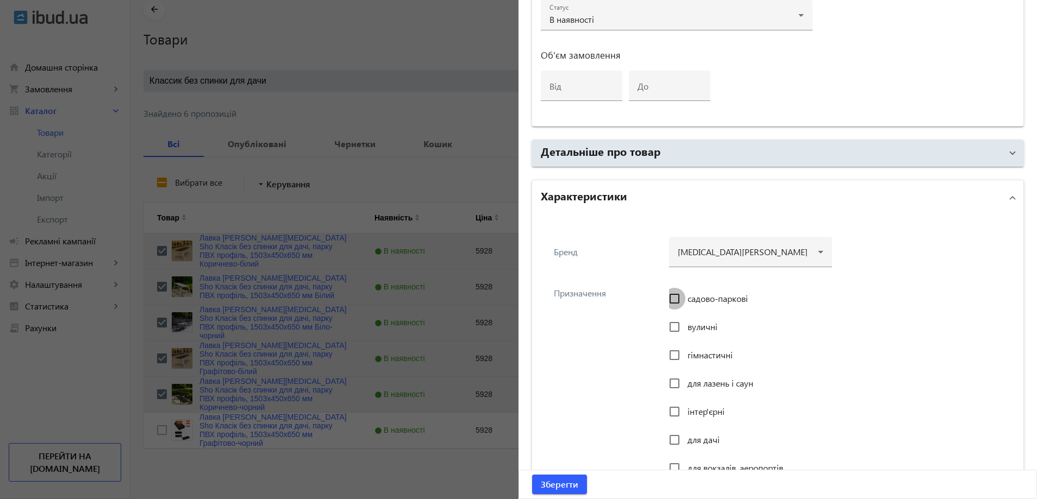
click at [672, 300] on input "садово-паркові" at bounding box center [675, 299] width 22 height 22
click at [683, 323] on div at bounding box center [674, 327] width 26 height 26
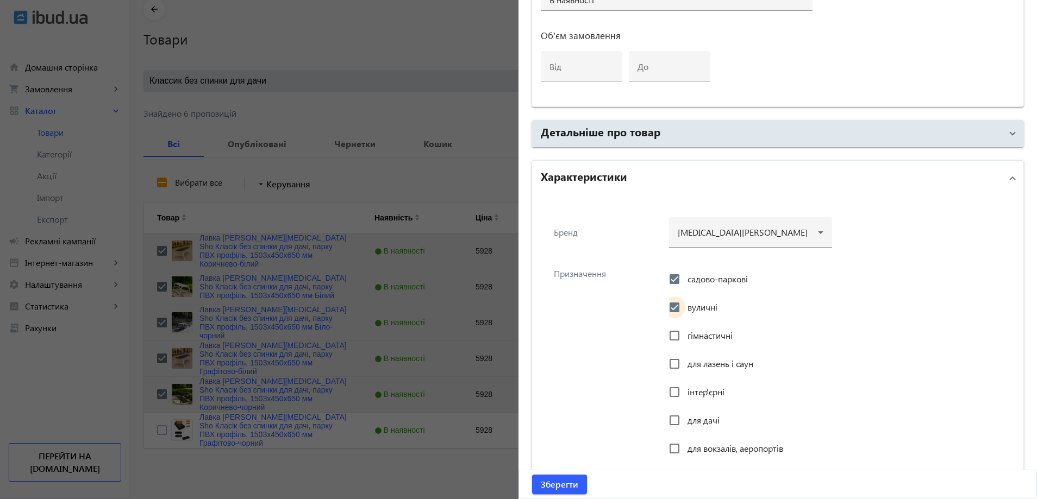
scroll to position [679, 0]
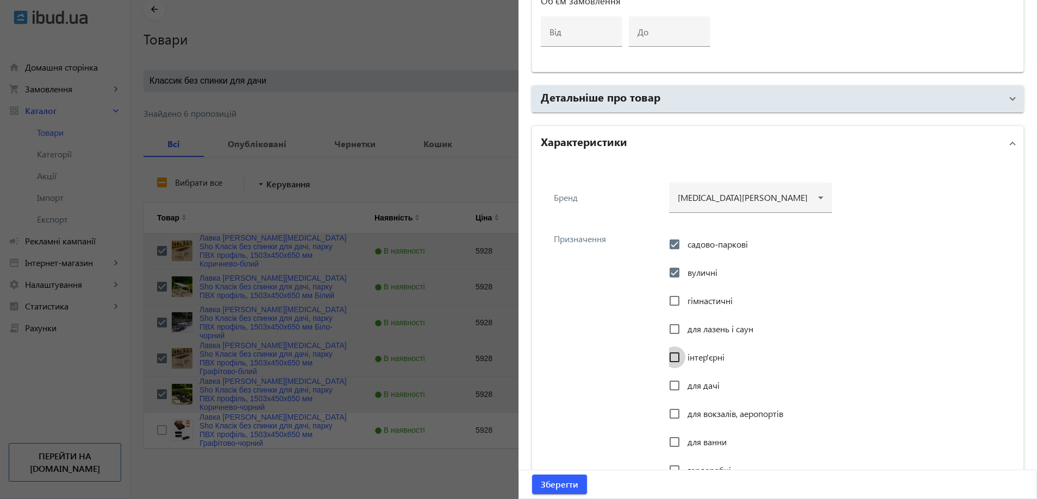
click at [676, 352] on input "інтер'єрні" at bounding box center [675, 358] width 22 height 22
click at [677, 381] on input "для дачі" at bounding box center [675, 386] width 22 height 22
click at [679, 404] on input "для вокзалів, аеропортів" at bounding box center [675, 414] width 22 height 22
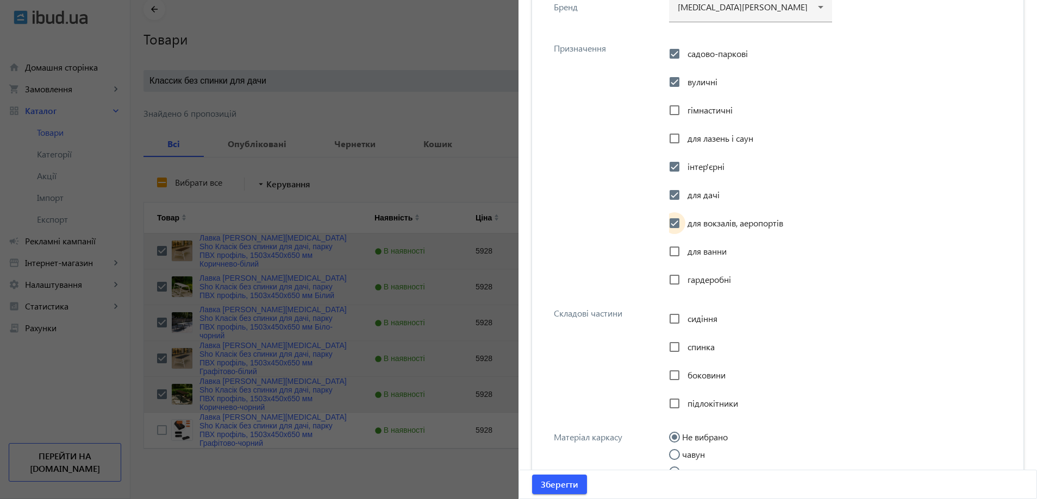
scroll to position [897, 0]
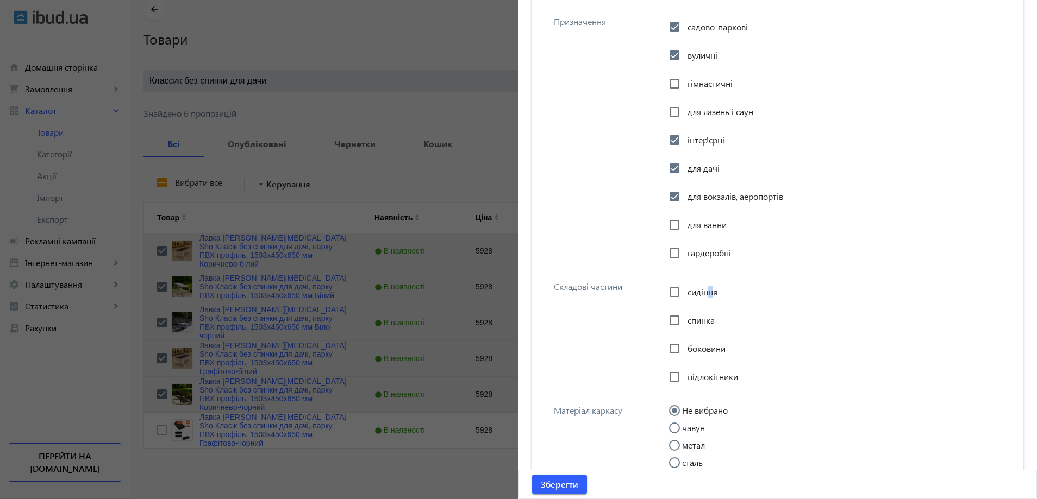
click at [705, 290] on span "сидіння" at bounding box center [702, 291] width 30 height 11
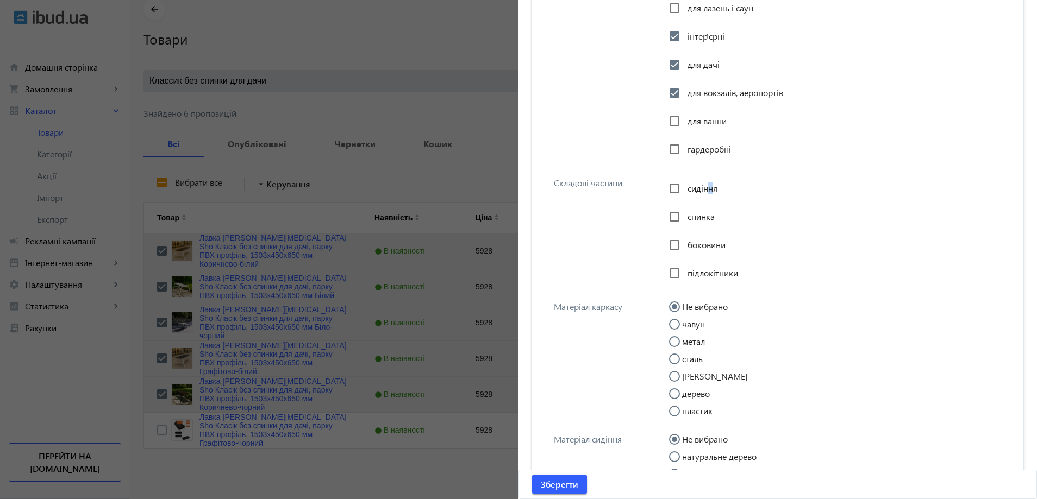
scroll to position [1005, 0]
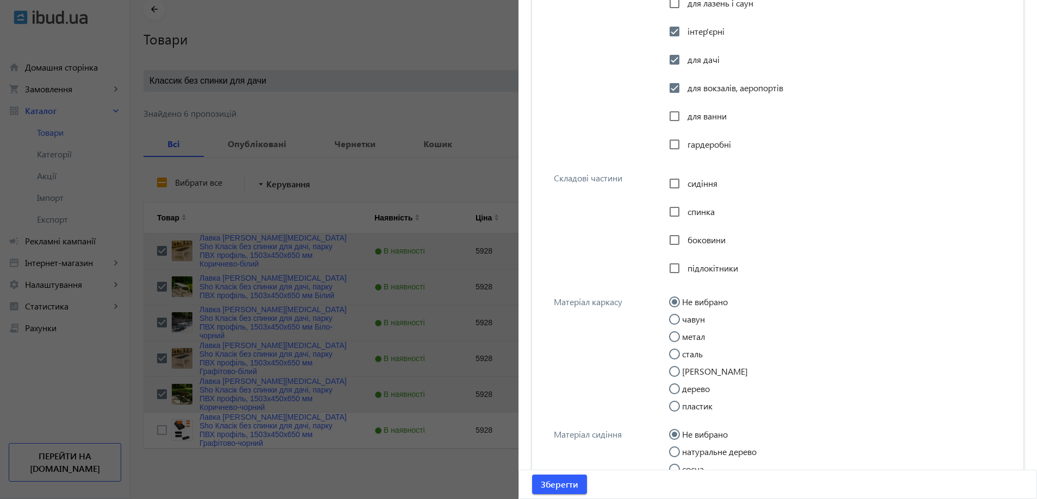
click at [696, 184] on span "сидіння" at bounding box center [702, 183] width 30 height 11
click at [685, 184] on input "сидіння" at bounding box center [675, 184] width 22 height 22
click at [683, 332] on input "метал" at bounding box center [680, 343] width 22 height 22
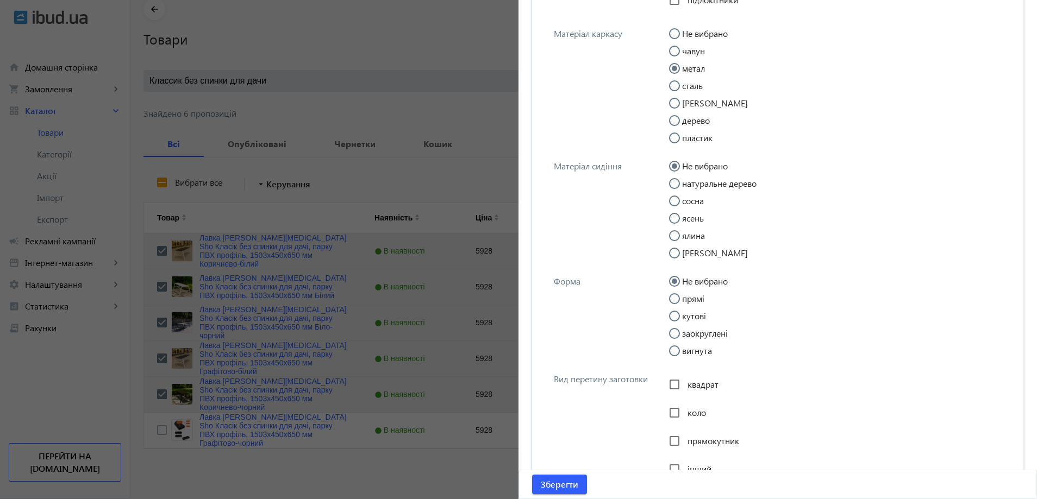
scroll to position [1277, 0]
click at [681, 295] on input "прямі" at bounding box center [680, 301] width 22 height 22
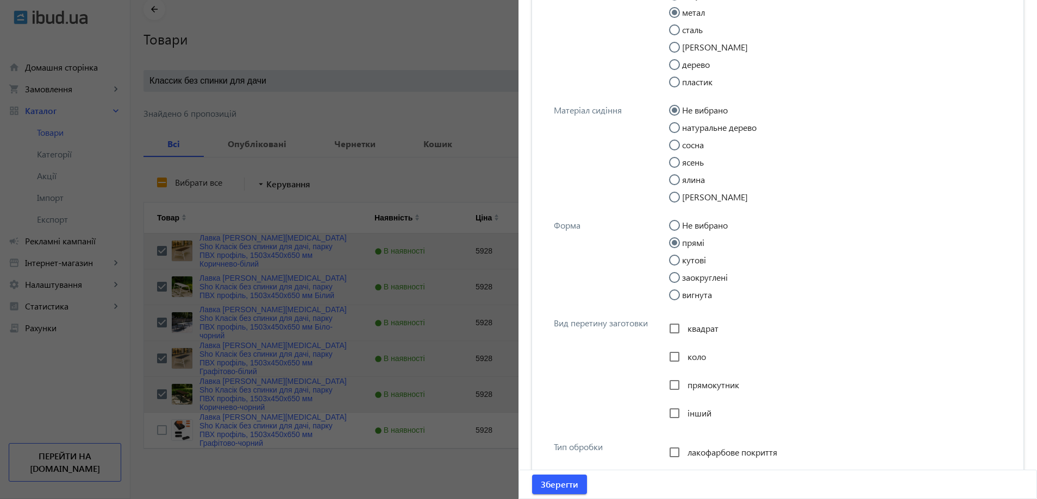
scroll to position [1331, 0]
click at [692, 384] on span "прямокутник" at bounding box center [713, 383] width 52 height 11
click at [685, 384] on input "прямокутник" at bounding box center [675, 384] width 22 height 22
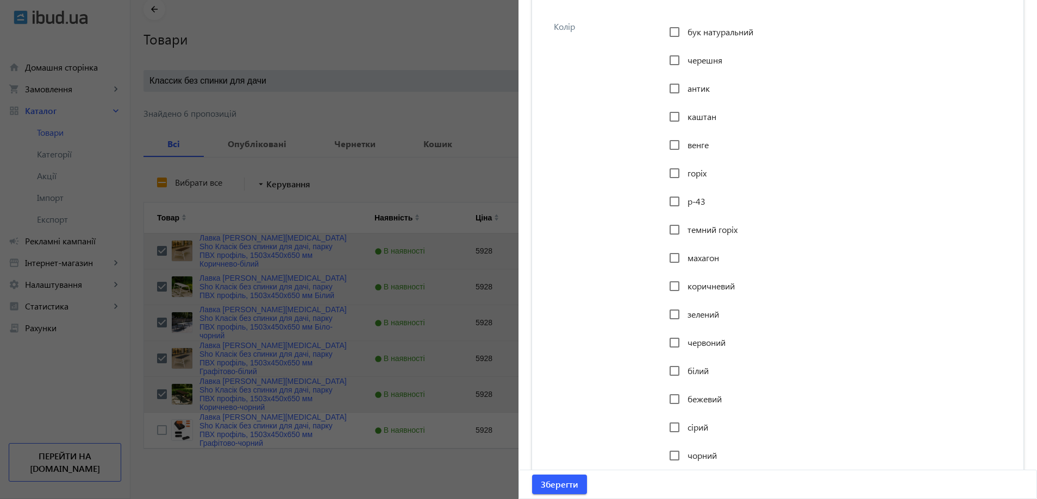
scroll to position [1875, 0]
click at [684, 423] on div at bounding box center [674, 427] width 26 height 26
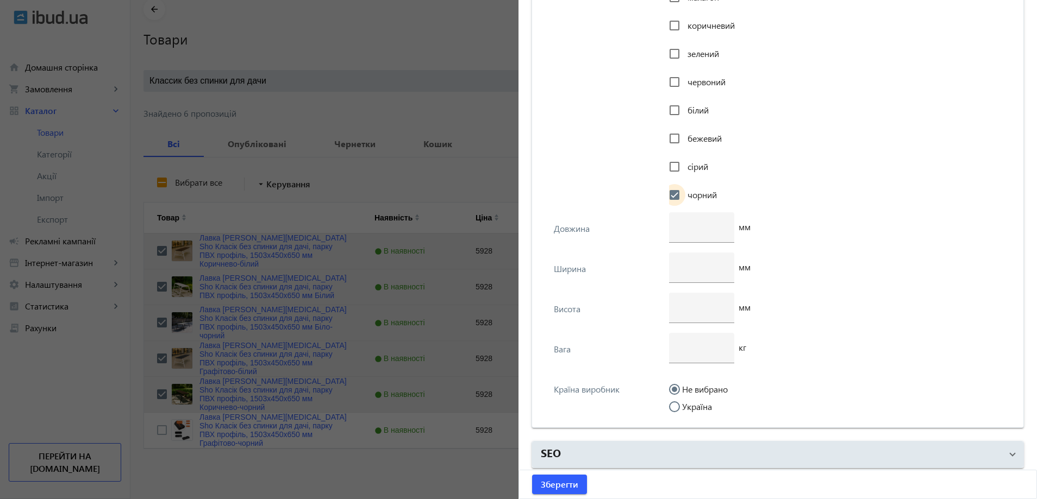
scroll to position [2111, 0]
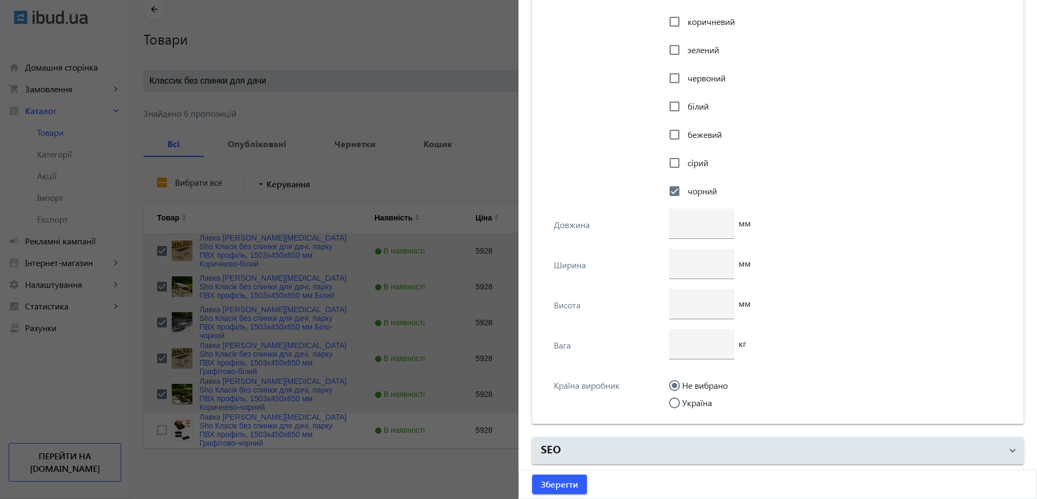
click at [678, 405] on input "Україна" at bounding box center [680, 409] width 22 height 22
click at [700, 346] on input "number" at bounding box center [702, 343] width 48 height 11
click at [682, 303] on input "number" at bounding box center [702, 303] width 48 height 11
click at [697, 267] on input "number" at bounding box center [702, 263] width 48 height 11
click at [692, 227] on input "number" at bounding box center [702, 222] width 48 height 11
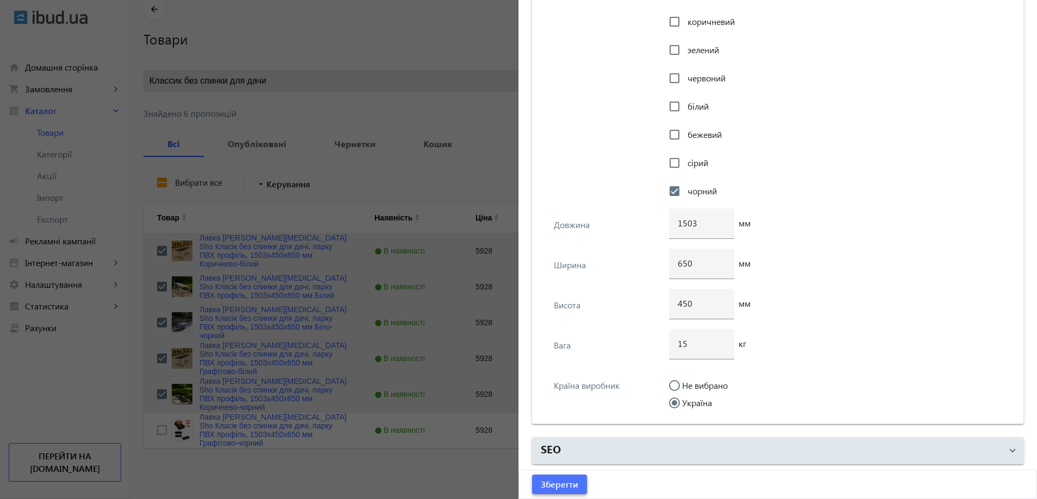
click at [560, 477] on span "submit" at bounding box center [559, 485] width 55 height 26
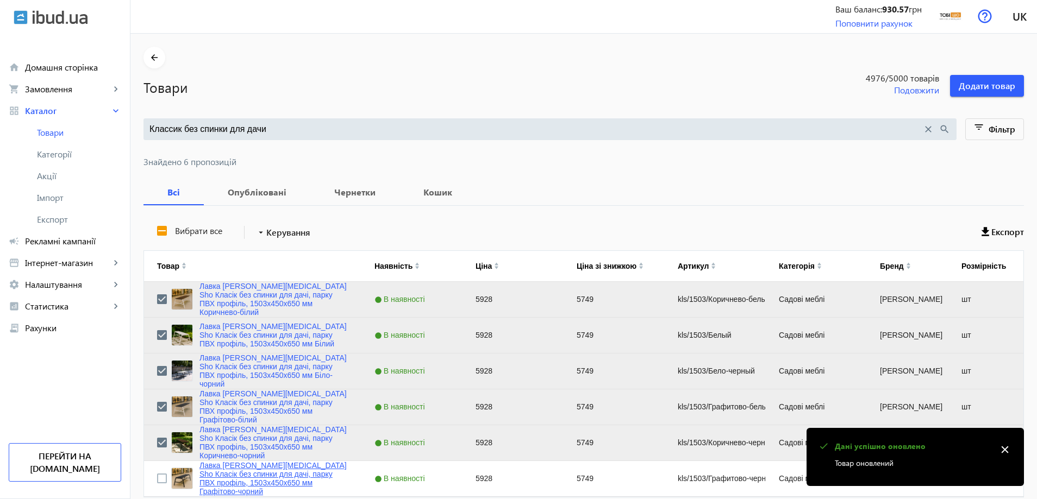
scroll to position [49, 0]
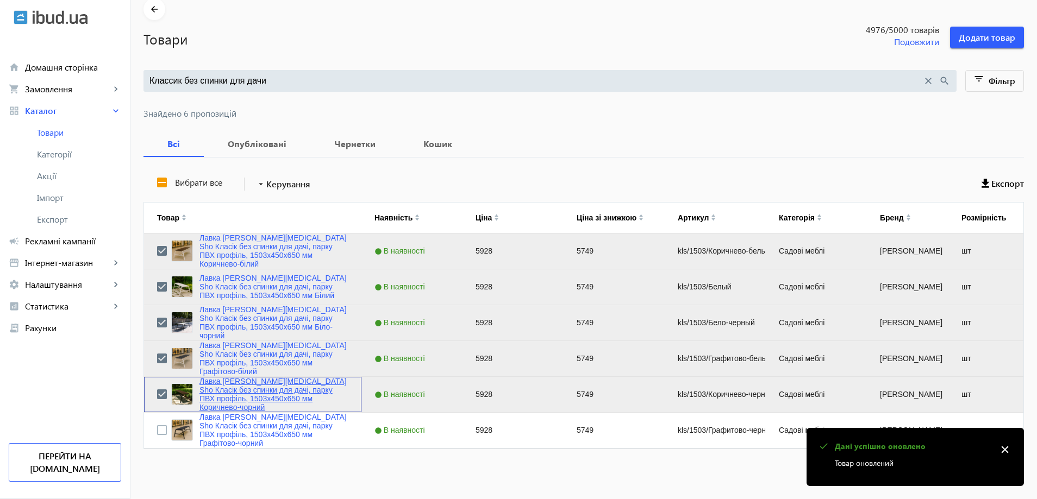
click at [236, 382] on link "Лавка [PERSON_NAME][MEDICAL_DATA] Sho Класік без спинки для дачі, парку ПВХ про…" at bounding box center [273, 394] width 149 height 35
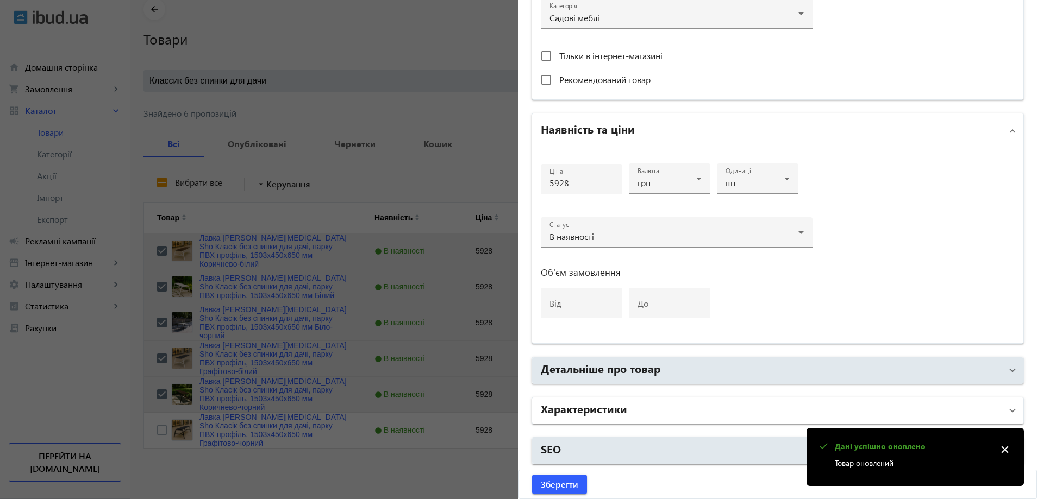
click at [645, 411] on mat-panel-title "Характеристики" at bounding box center [771, 411] width 461 height 20
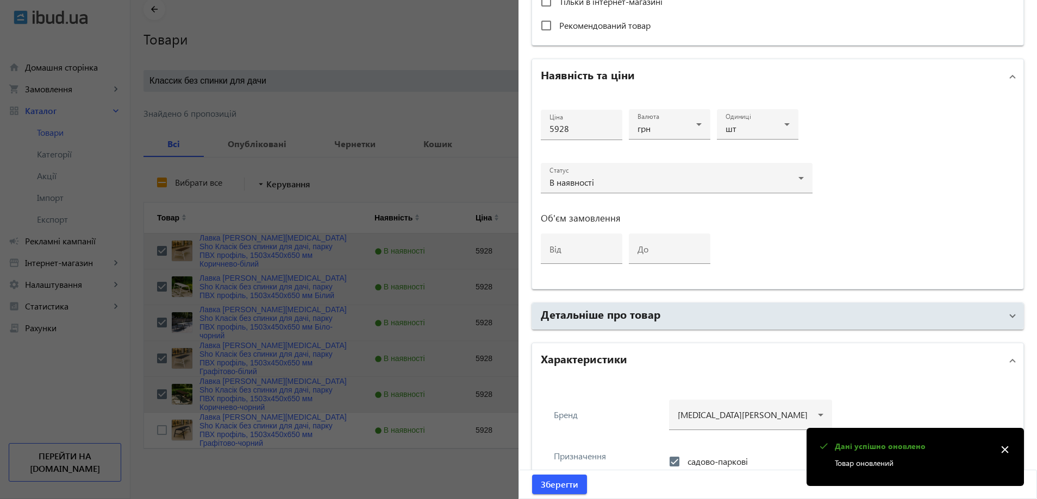
scroll to position [679, 0]
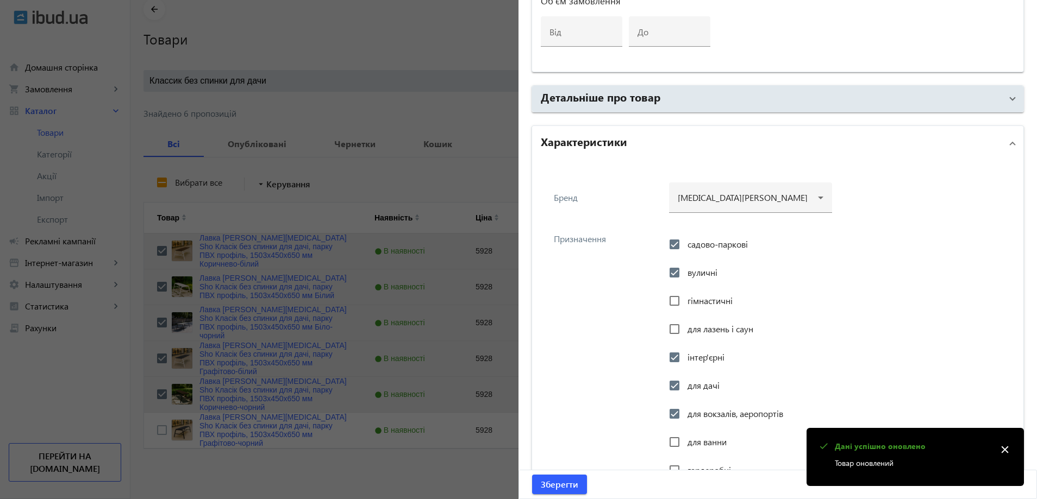
click at [467, 310] on div at bounding box center [518, 249] width 1037 height 499
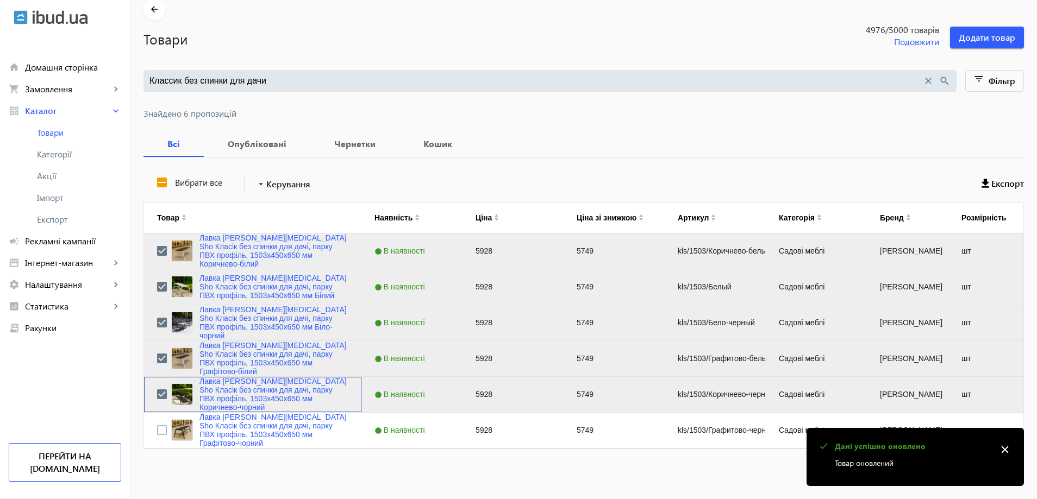
scroll to position [0, 0]
click at [258, 352] on link "Лавка [PERSON_NAME][MEDICAL_DATA] Sho Класік без спинки для дачі, парку ПВХ про…" at bounding box center [273, 358] width 149 height 35
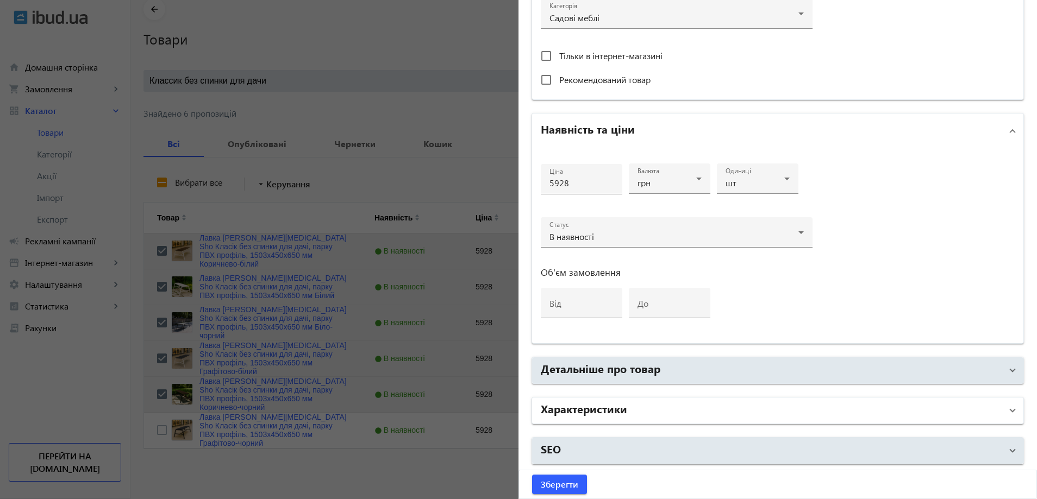
click at [599, 414] on h2 "Характеристики" at bounding box center [584, 408] width 86 height 15
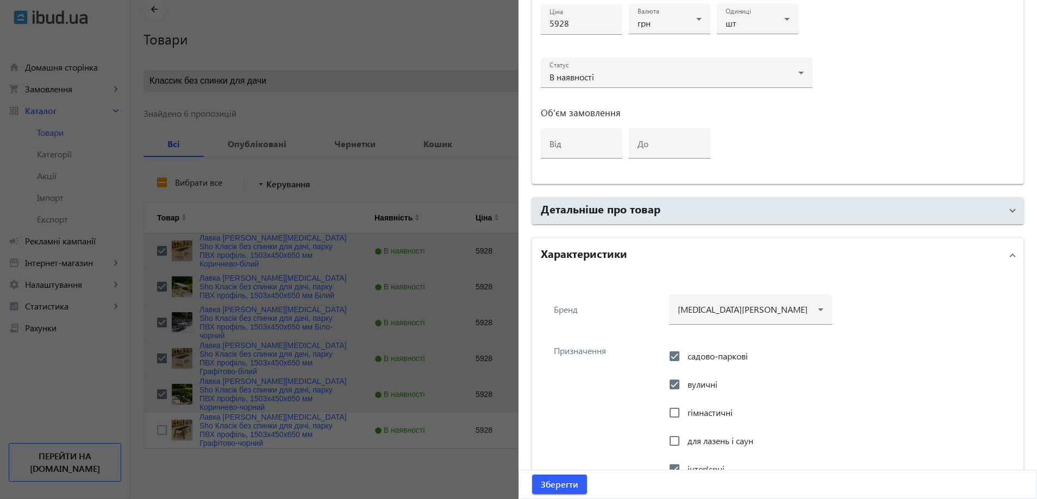
scroll to position [571, 0]
drag, startPoint x: 396, startPoint y: 310, endPoint x: 351, endPoint y: 312, distance: 44.6
click at [394, 310] on div at bounding box center [518, 249] width 1037 height 499
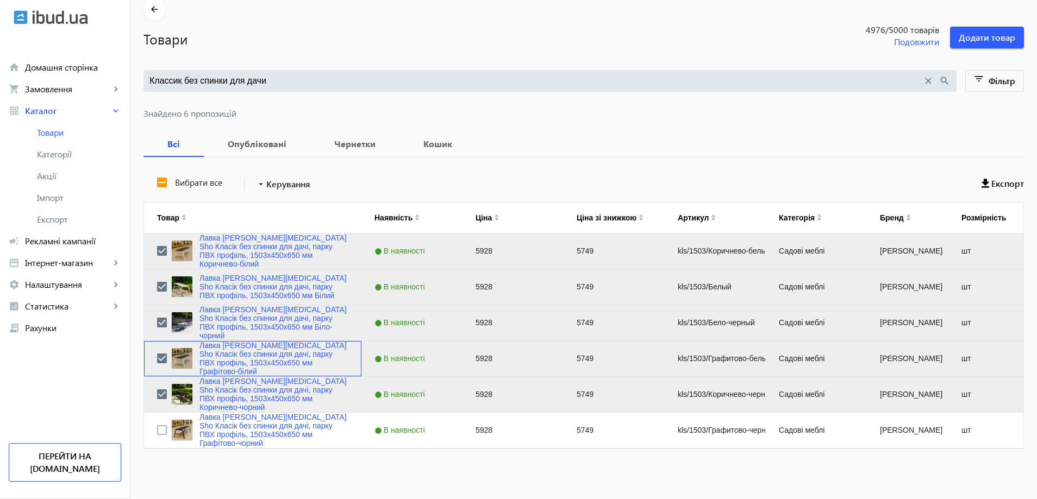
scroll to position [0, 0]
click at [252, 315] on link "Лавка [PERSON_NAME][MEDICAL_DATA] Sho Класік без спинки для дачі, парку ПВХ про…" at bounding box center [273, 322] width 149 height 35
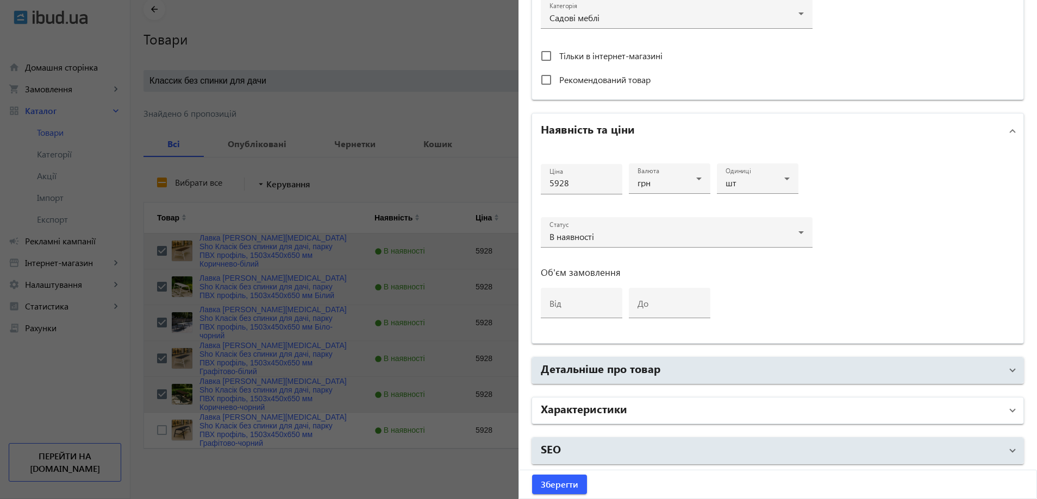
click at [632, 415] on mat-panel-title "Характеристики" at bounding box center [771, 411] width 461 height 20
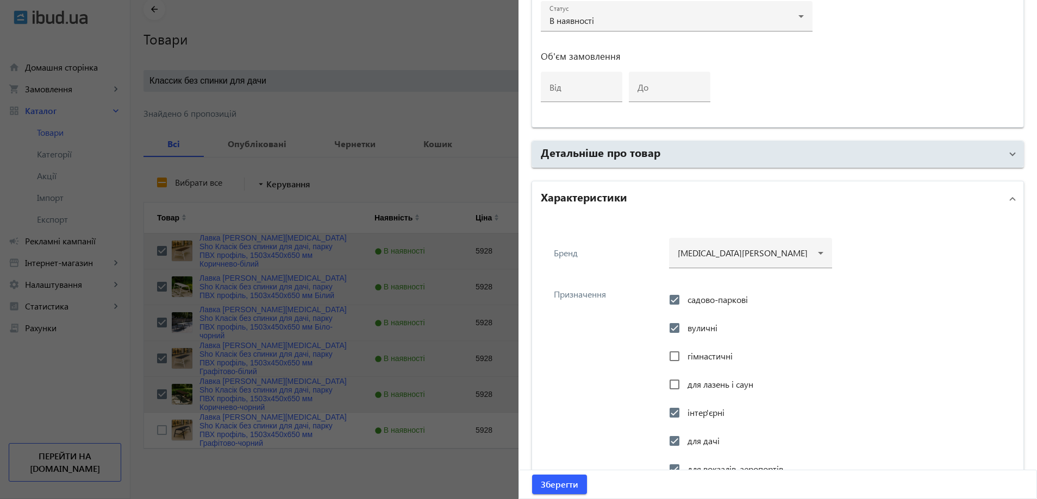
scroll to position [625, 0]
click at [452, 325] on div at bounding box center [518, 249] width 1037 height 499
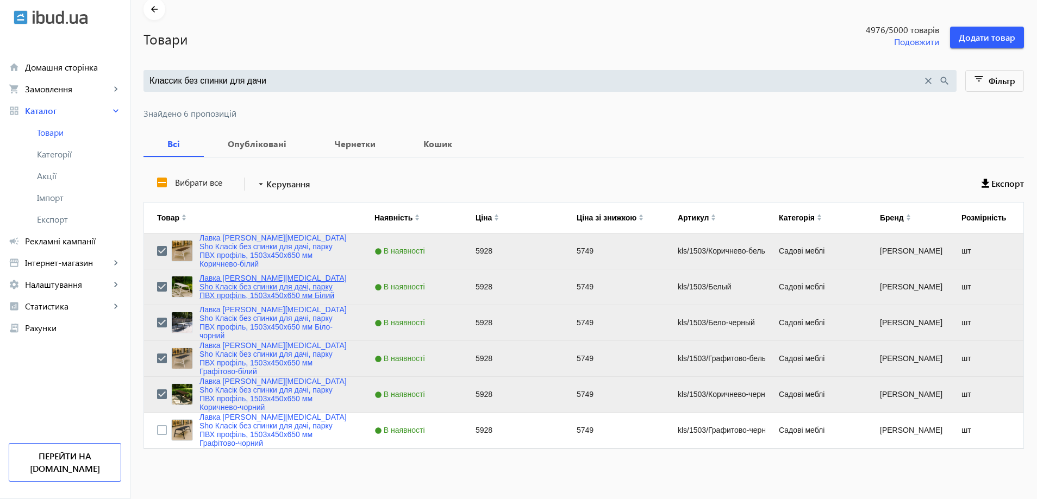
click at [245, 281] on link "Лавка [PERSON_NAME][MEDICAL_DATA] Sho Класік без спинки для дачі, парку ПВХ про…" at bounding box center [273, 287] width 149 height 26
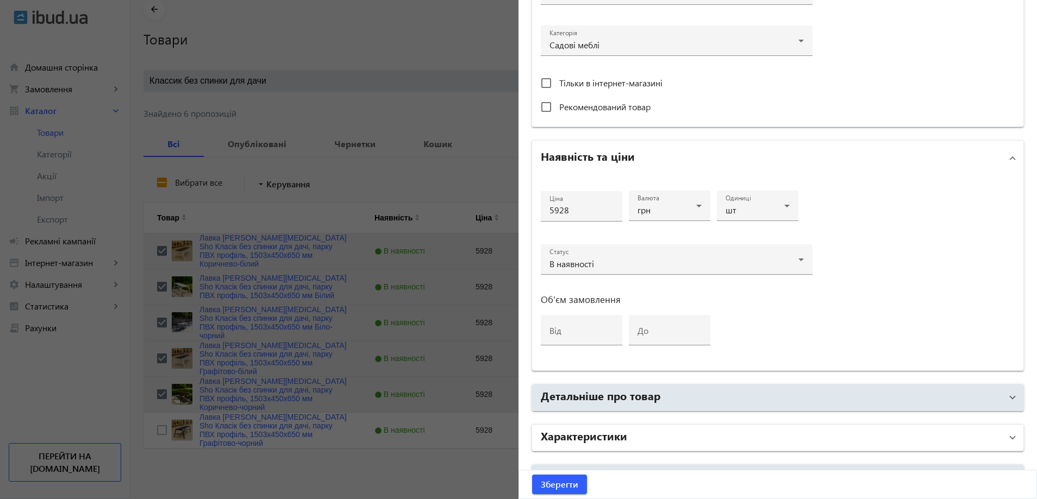
click at [591, 434] on h2 "Характеристики" at bounding box center [584, 435] width 86 height 15
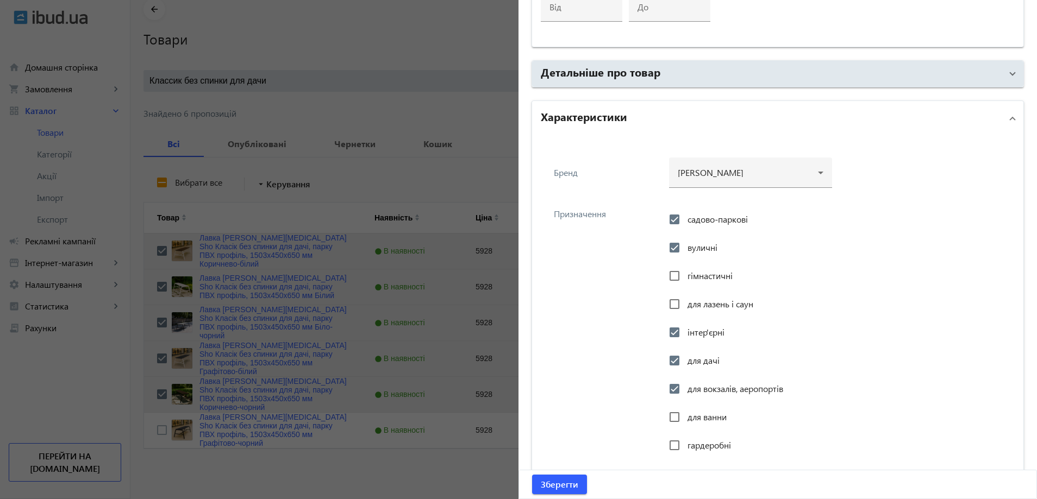
scroll to position [707, 0]
click at [387, 286] on div at bounding box center [518, 249] width 1037 height 499
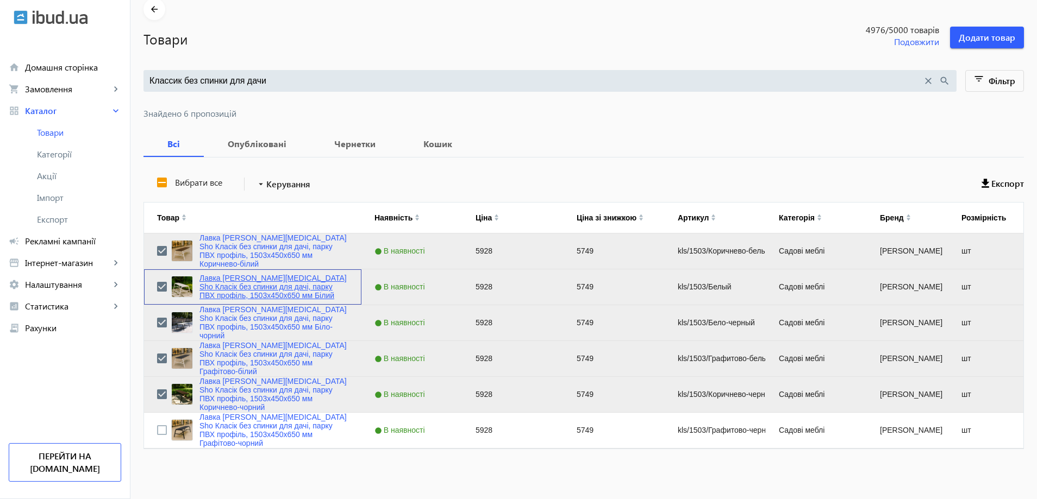
click at [268, 281] on link "Лавка [PERSON_NAME][MEDICAL_DATA] Sho Класік без спинки для дачі, парку ПВХ про…" at bounding box center [273, 287] width 149 height 26
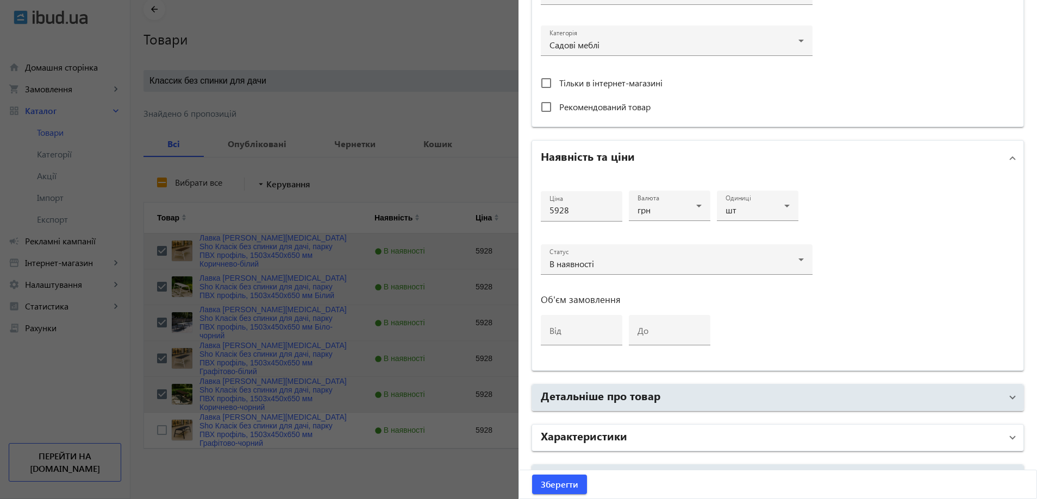
click at [678, 428] on mat-panel-title "Характеристики" at bounding box center [771, 438] width 461 height 20
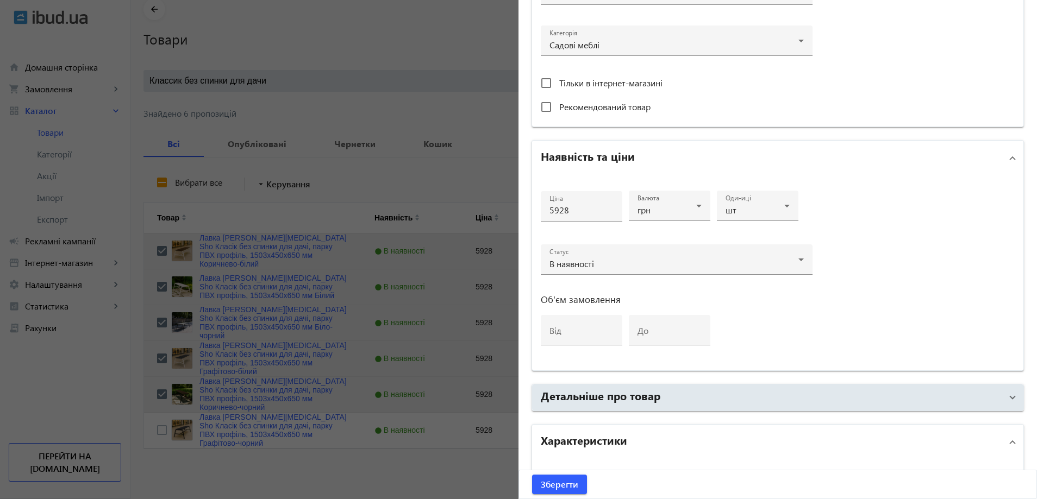
scroll to position [652, 0]
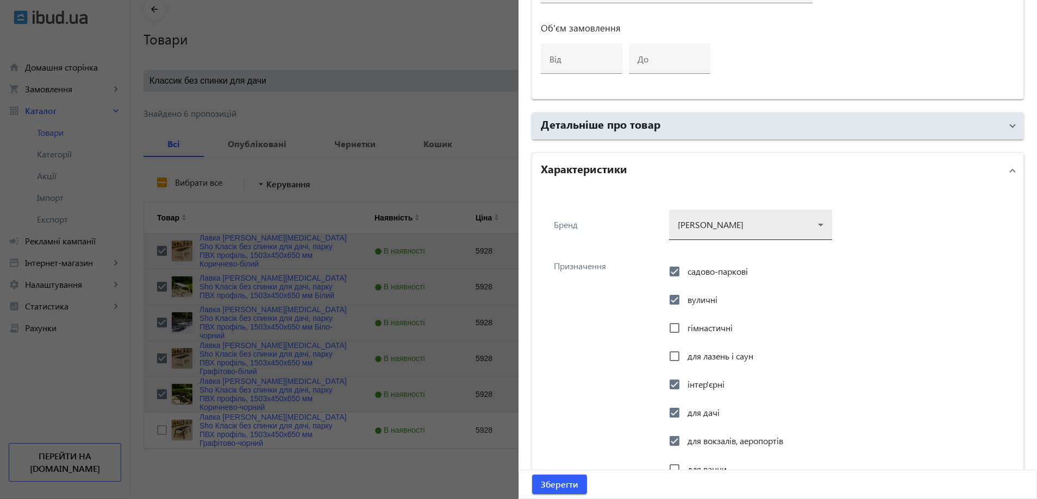
click at [748, 219] on div at bounding box center [751, 220] width 146 height 39
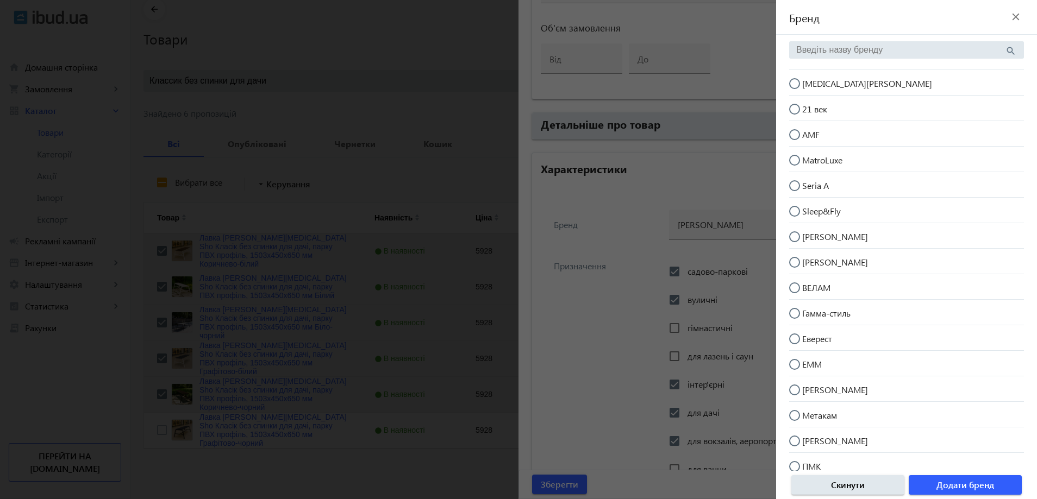
click at [844, 93] on div "[MEDICAL_DATA][PERSON_NAME]" at bounding box center [906, 83] width 235 height 26
click at [847, 85] on mat-radio-button "[MEDICAL_DATA][PERSON_NAME]" at bounding box center [906, 82] width 235 height 21
click at [995, 488] on span "button" at bounding box center [965, 485] width 113 height 26
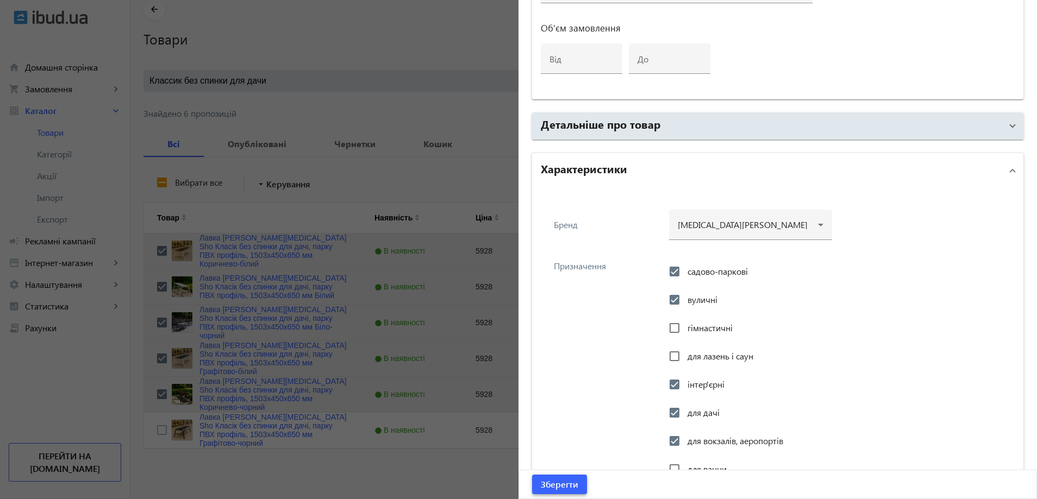
click at [554, 481] on span "Зберегти" at bounding box center [559, 485] width 37 height 12
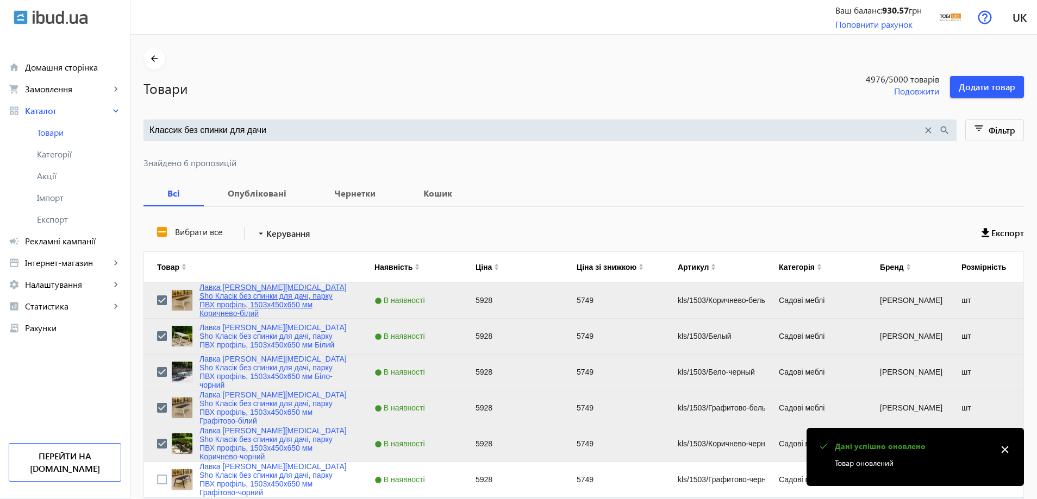
click at [303, 305] on link "Лавка [PERSON_NAME][MEDICAL_DATA] Sho Класік без спинки для дачі, парку ПВХ про…" at bounding box center [273, 300] width 149 height 35
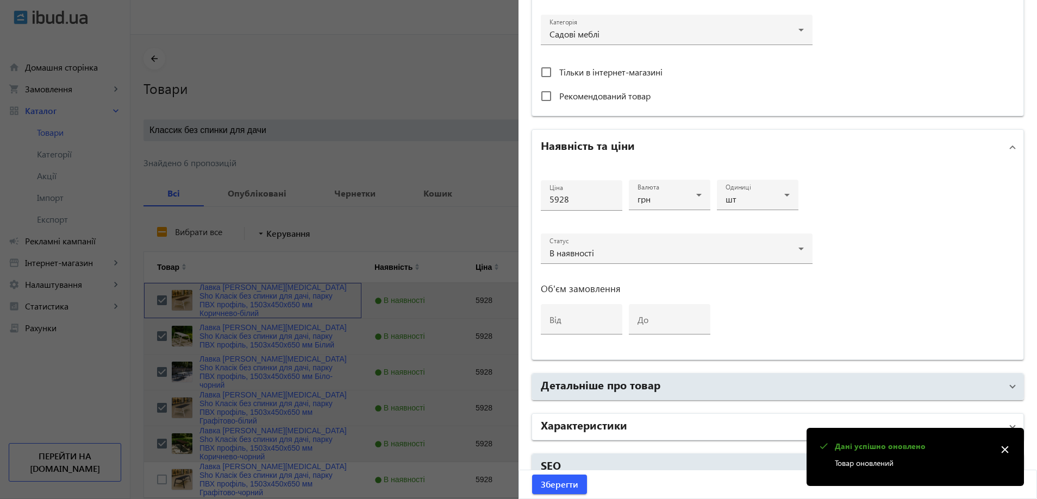
scroll to position [408, 0]
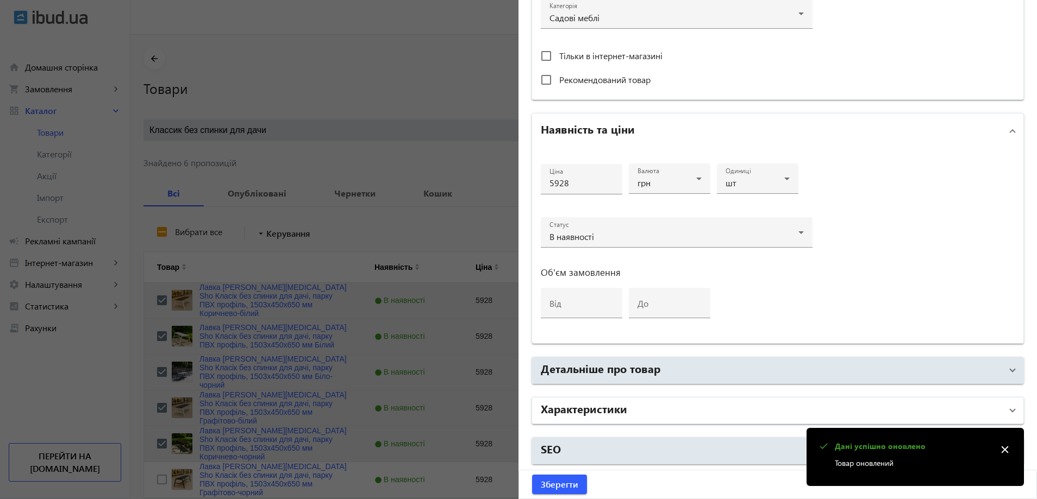
click at [646, 420] on mat-expansion-panel-header "Характеристики" at bounding box center [777, 411] width 491 height 26
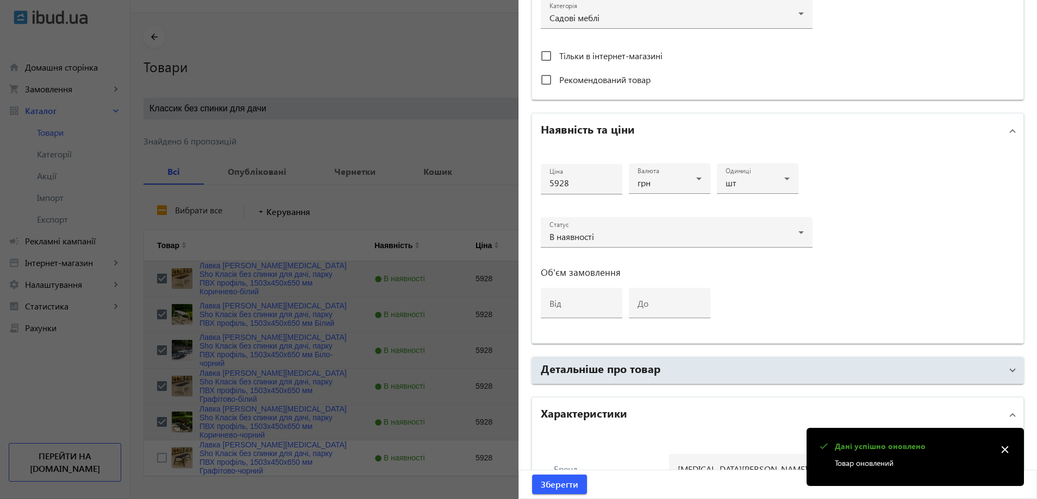
scroll to position [49, 0]
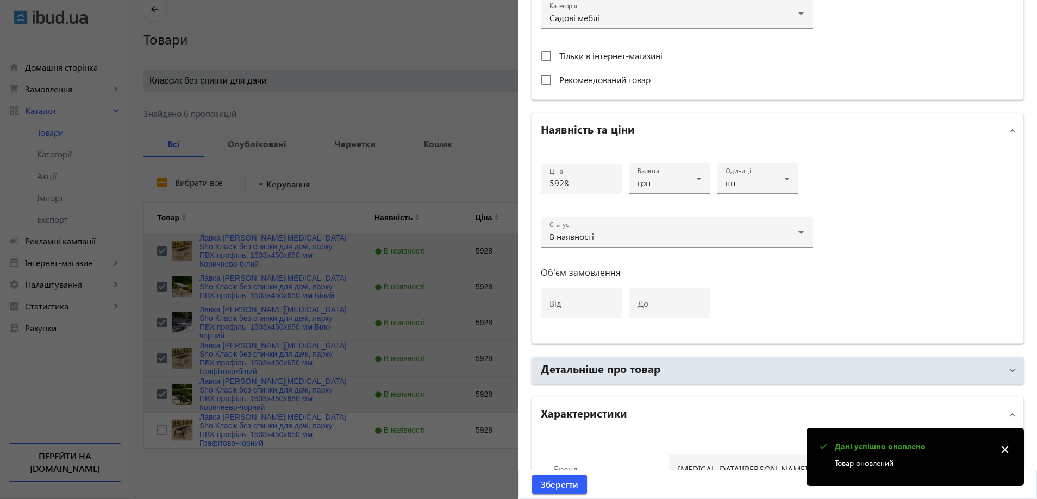
click at [374, 281] on div at bounding box center [518, 249] width 1037 height 499
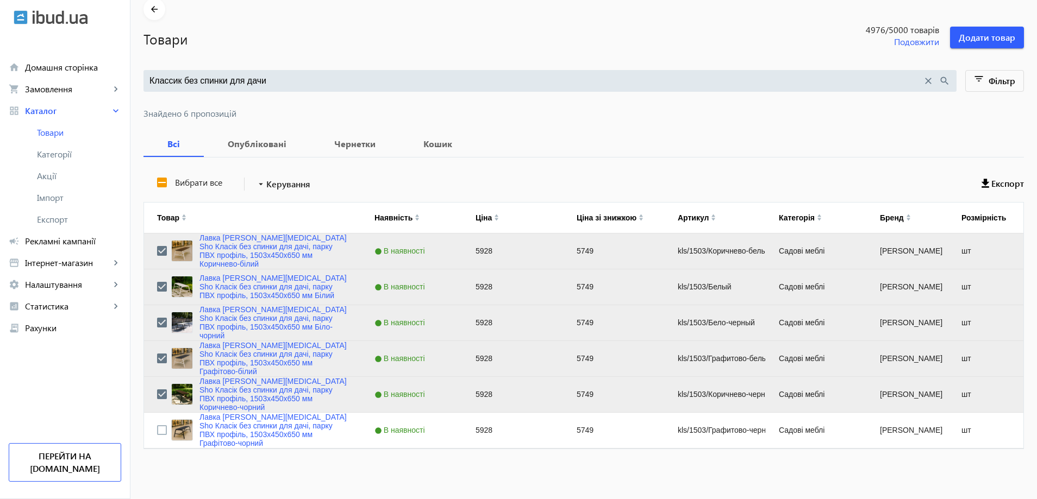
click at [267, 79] on input "Классик без спинки для дачи" at bounding box center [535, 81] width 773 height 12
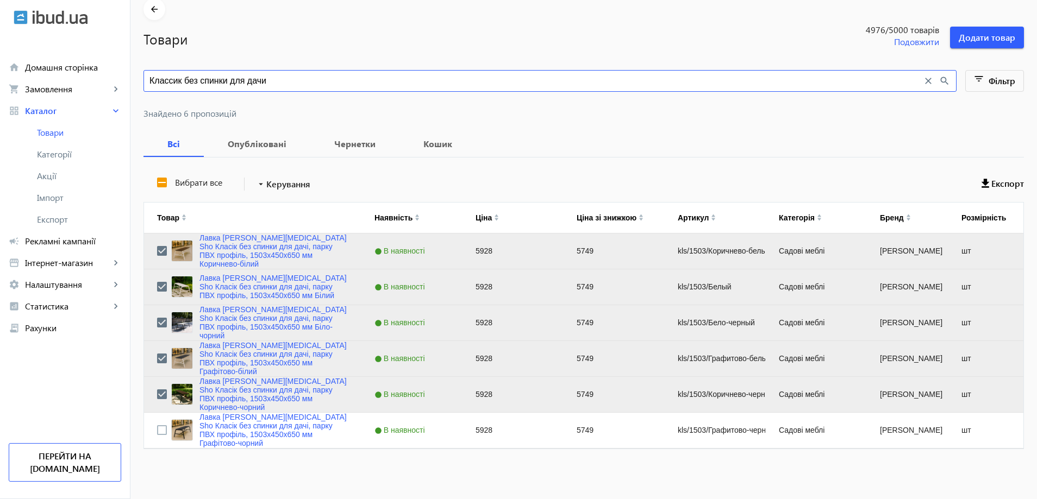
paste input "одерн без спинк"
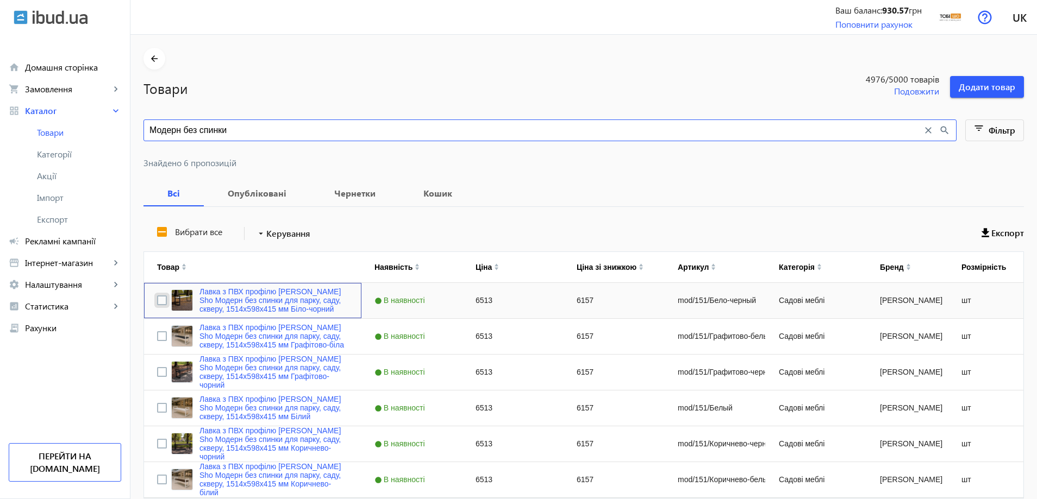
click at [157, 298] on input "Press Space to toggle row selection (unchecked)" at bounding box center [162, 301] width 10 height 10
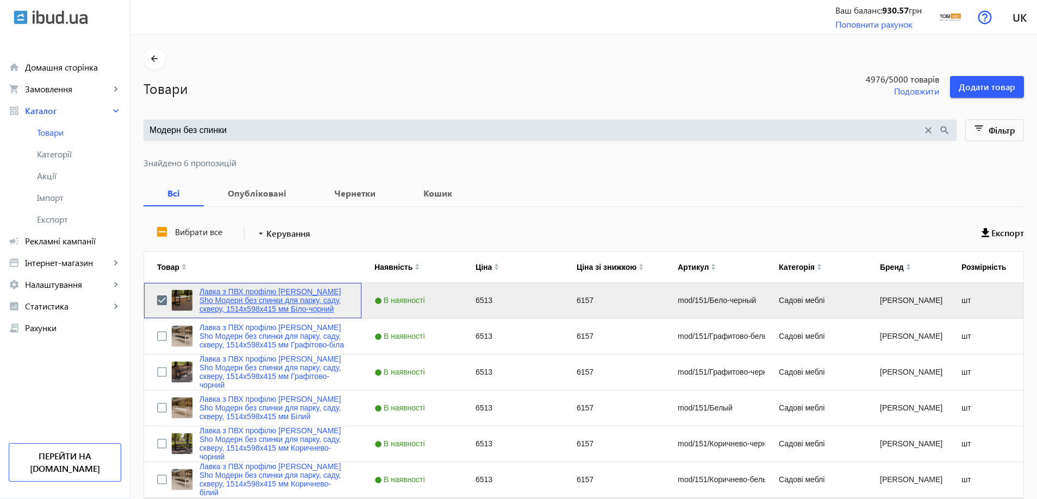
click at [237, 298] on link "Лавка з ПВХ профілю [PERSON_NAME] Sho Модерн без спинки для парку, саду, скверу…" at bounding box center [273, 300] width 149 height 26
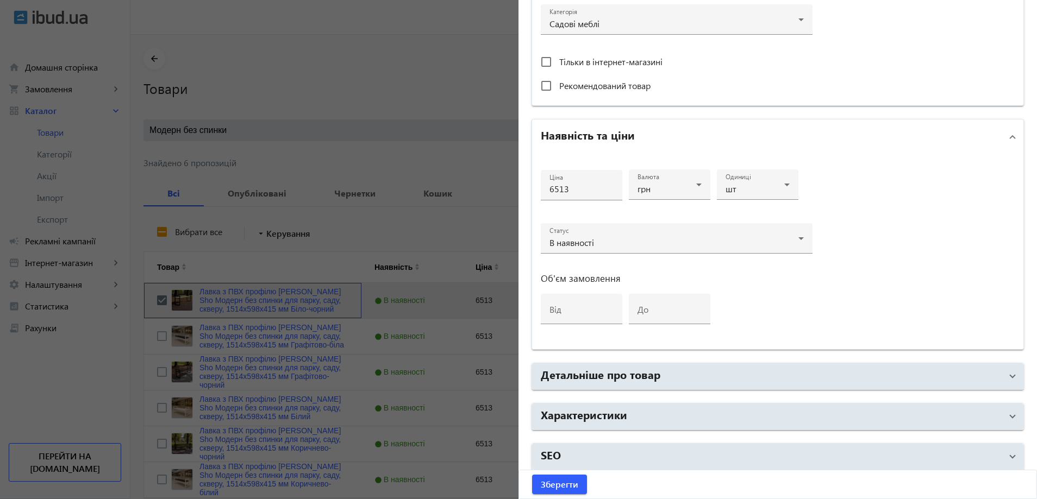
scroll to position [408, 0]
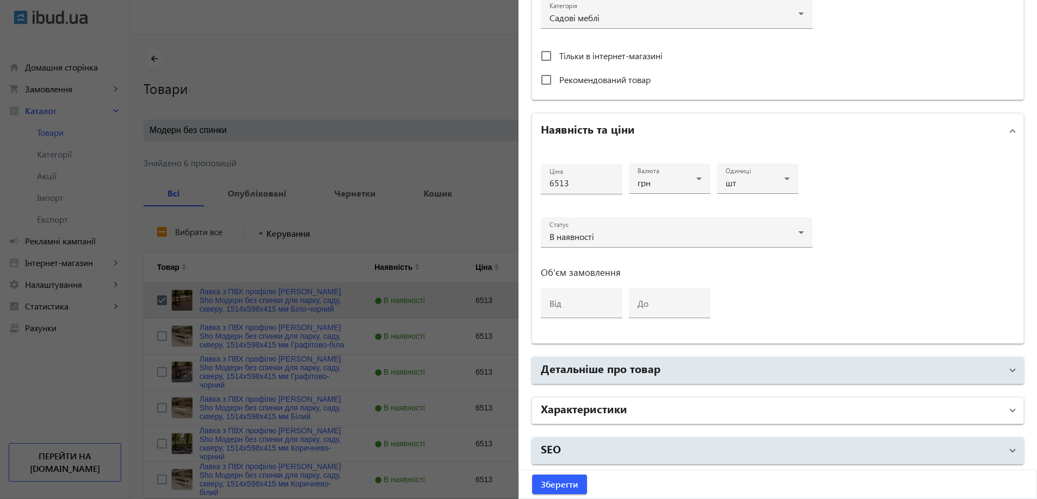
click at [581, 411] on h2 "Характеристики" at bounding box center [584, 408] width 86 height 15
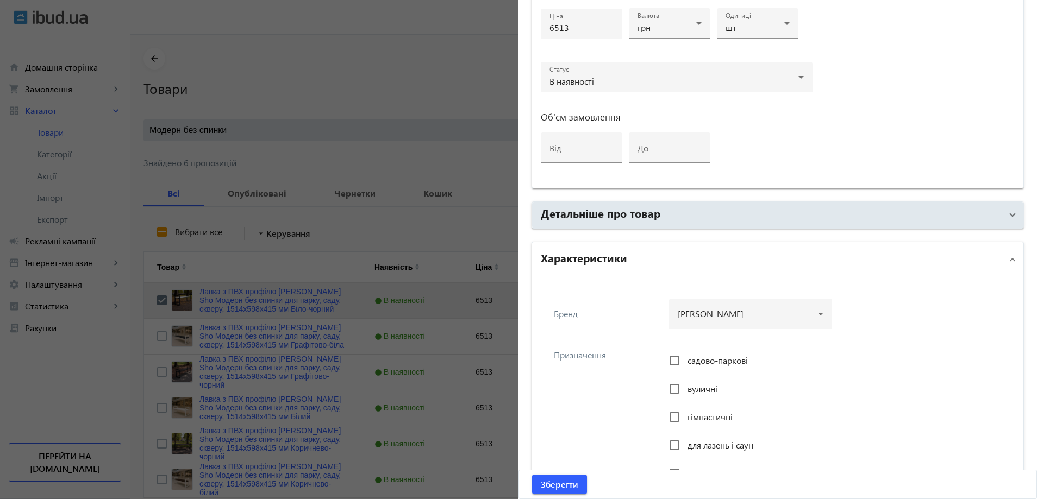
scroll to position [625, 0]
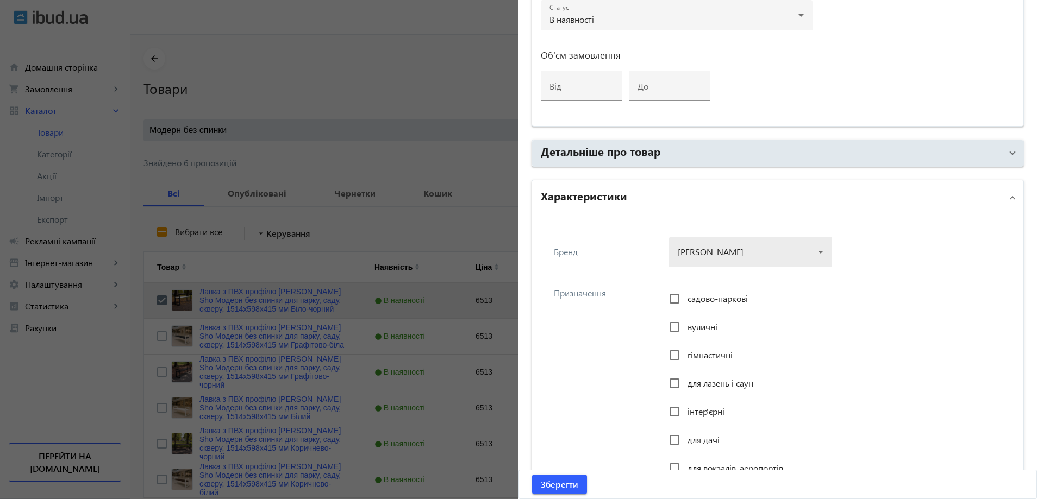
click at [684, 251] on div at bounding box center [751, 247] width 146 height 39
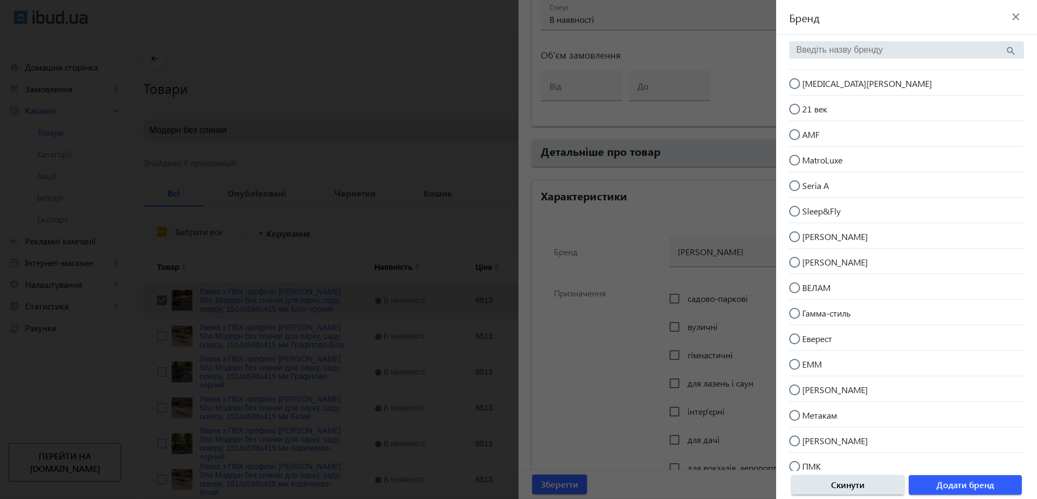
click at [830, 82] on span "[MEDICAL_DATA][PERSON_NAME]" at bounding box center [867, 83] width 130 height 11
click at [811, 82] on input "[MEDICAL_DATA][PERSON_NAME]" at bounding box center [800, 89] width 22 height 22
click at [961, 492] on span "button" at bounding box center [965, 485] width 113 height 26
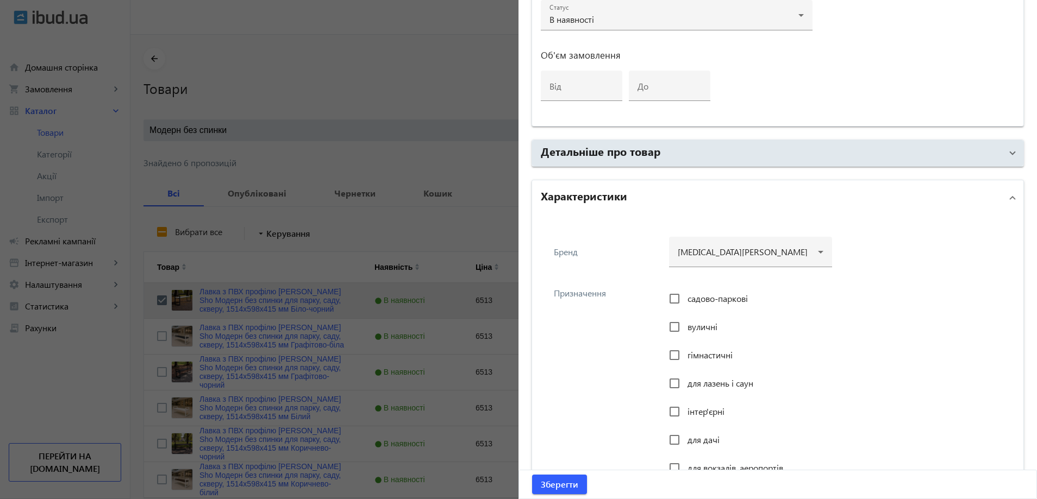
click at [703, 297] on span "садово-паркові" at bounding box center [717, 298] width 60 height 11
click at [685, 297] on input "садово-паркові" at bounding box center [675, 299] width 22 height 22
click at [691, 327] on span "вуличні" at bounding box center [702, 326] width 30 height 11
click at [685, 327] on input "вуличні" at bounding box center [675, 327] width 22 height 22
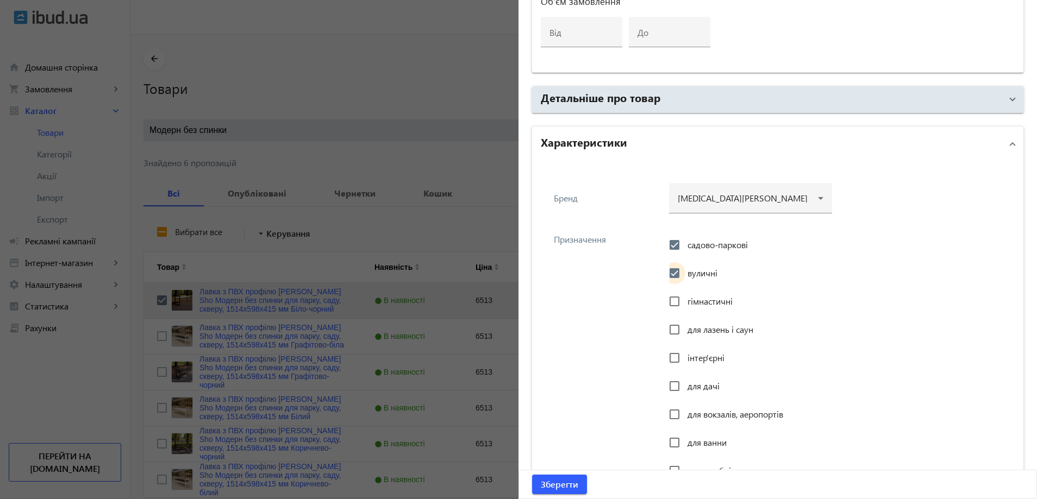
scroll to position [679, 0]
click at [672, 352] on input "інтер'єрні" at bounding box center [675, 358] width 22 height 22
click at [677, 379] on input "для дачі" at bounding box center [675, 386] width 22 height 22
click at [676, 417] on input "для вокзалів, аеропортів" at bounding box center [675, 414] width 22 height 22
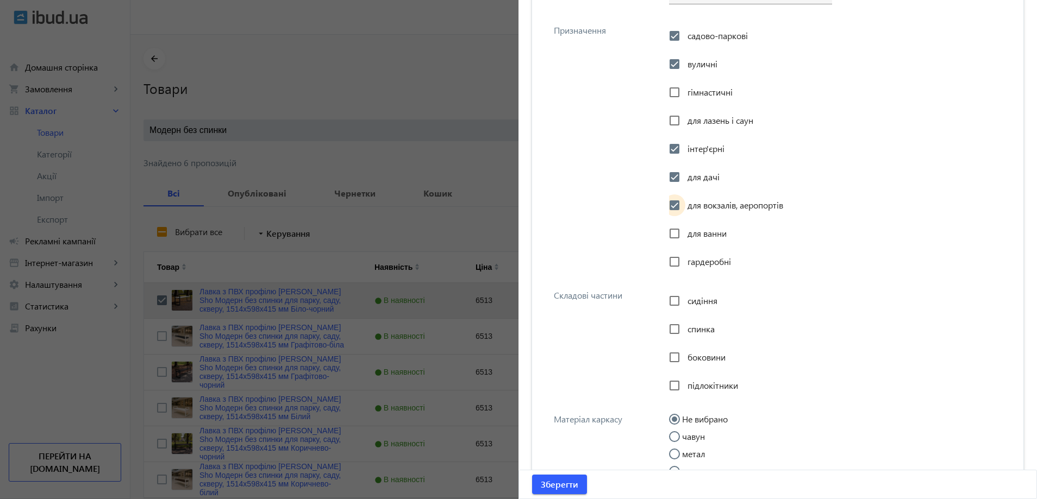
scroll to position [897, 0]
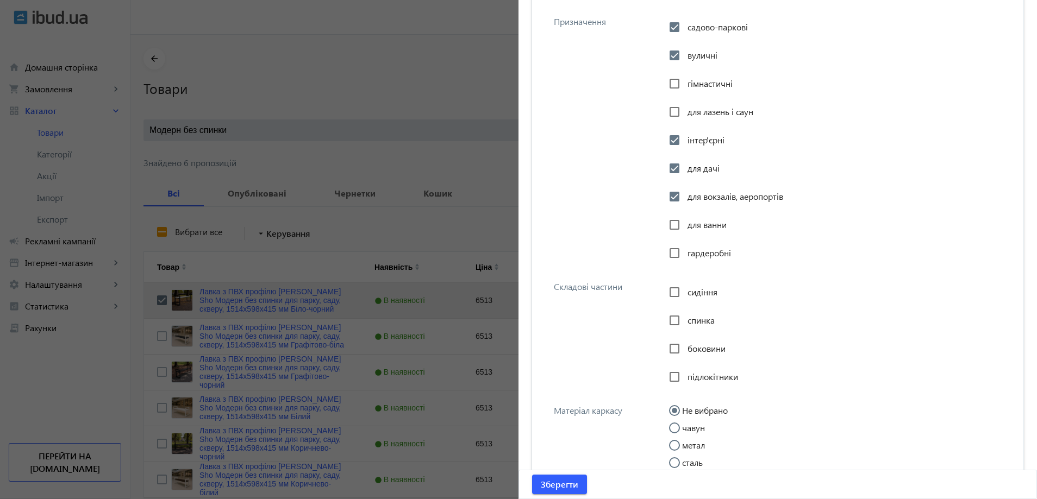
click at [687, 290] on span "сидіння" at bounding box center [702, 291] width 30 height 11
click at [685, 290] on input "сидіння" at bounding box center [675, 293] width 22 height 22
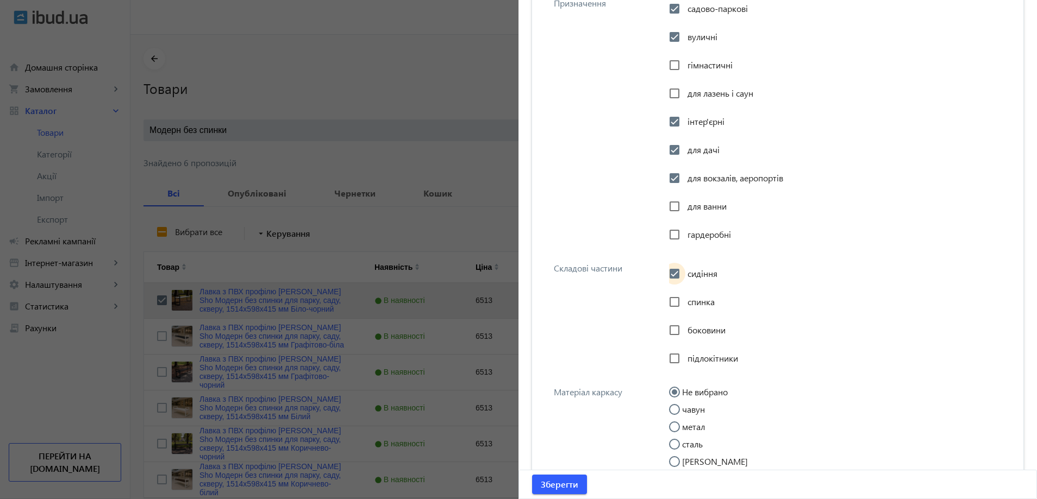
scroll to position [924, 0]
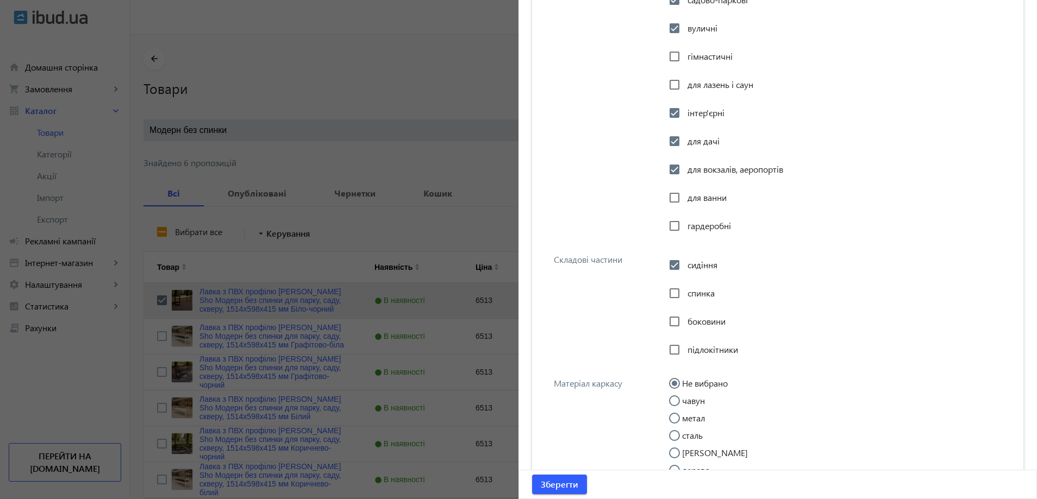
click at [691, 321] on span "боковини" at bounding box center [706, 321] width 38 height 11
click at [685, 321] on input "боковини" at bounding box center [675, 322] width 22 height 22
click at [689, 353] on span "підлокітники" at bounding box center [712, 349] width 51 height 11
click at [685, 353] on input "підлокітники" at bounding box center [675, 350] width 22 height 22
click at [619, 355] on div "Складові частини сидіння спинка боковини підлокітники" at bounding box center [778, 305] width 474 height 124
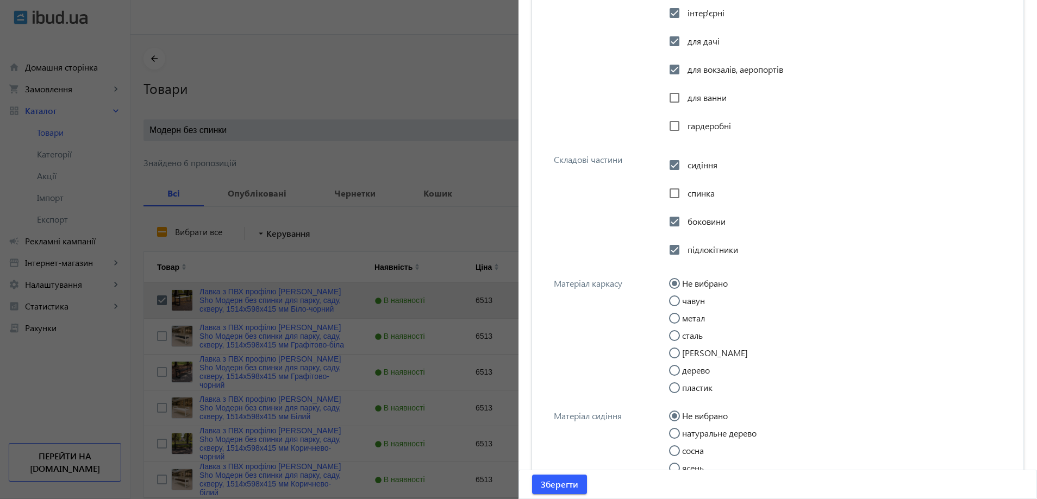
scroll to position [1033, 0]
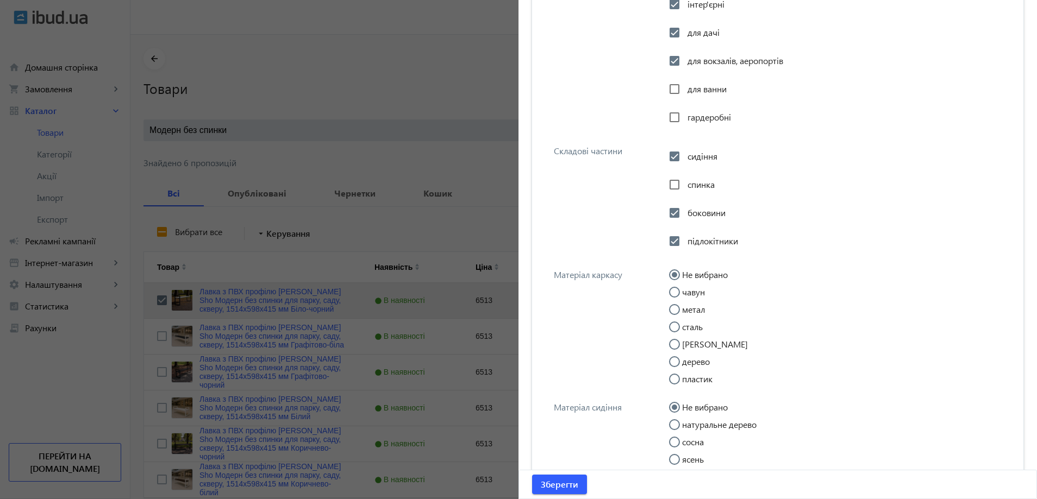
click at [675, 312] on input "метал" at bounding box center [680, 315] width 22 height 22
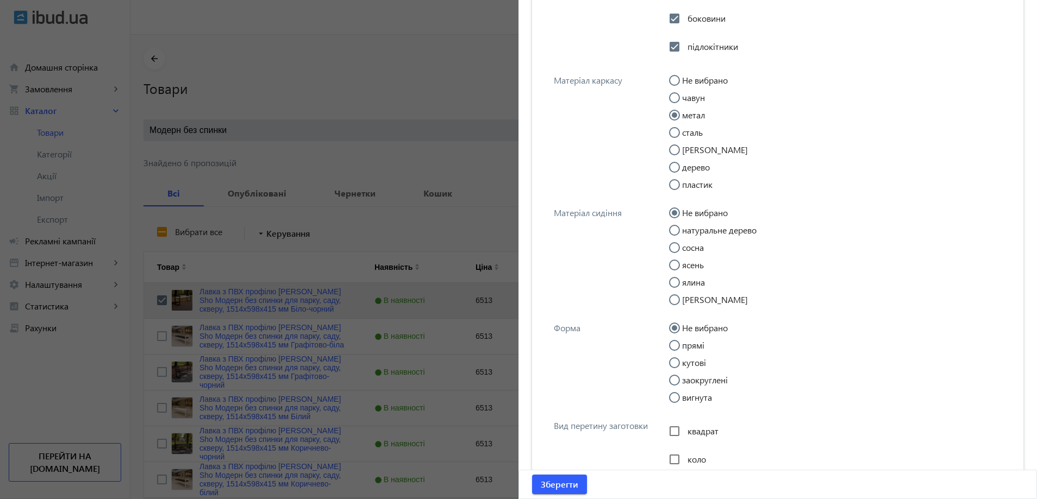
scroll to position [1250, 0]
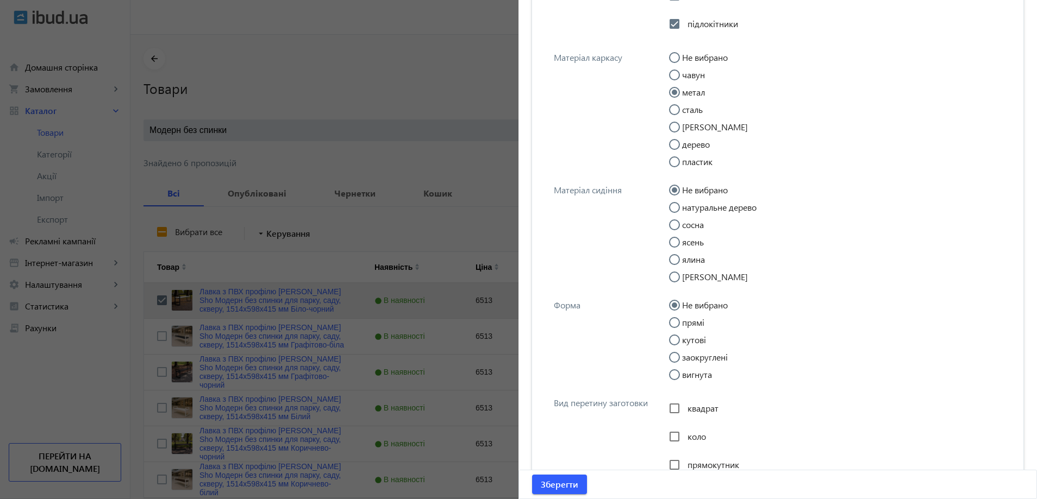
click at [694, 323] on label "прямі" at bounding box center [692, 322] width 24 height 9
click at [691, 323] on input "прямі" at bounding box center [680, 328] width 22 height 22
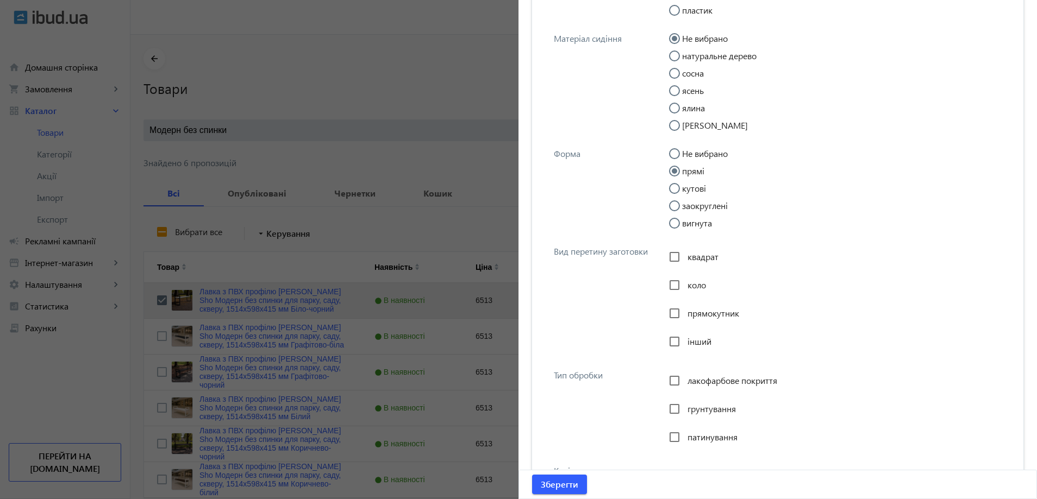
scroll to position [1413, 0]
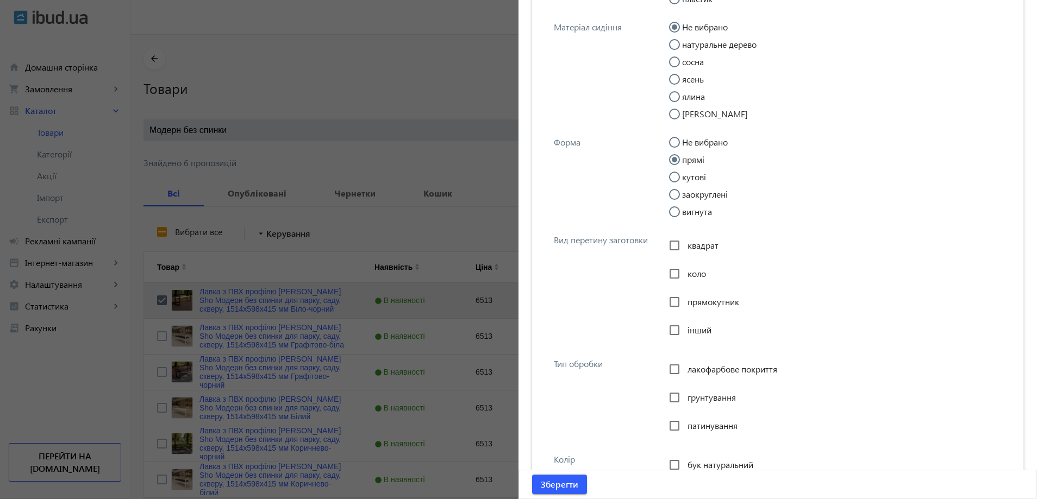
click at [693, 300] on span "прямокутник" at bounding box center [713, 301] width 52 height 11
click at [685, 300] on input "прямокутник" at bounding box center [675, 302] width 22 height 22
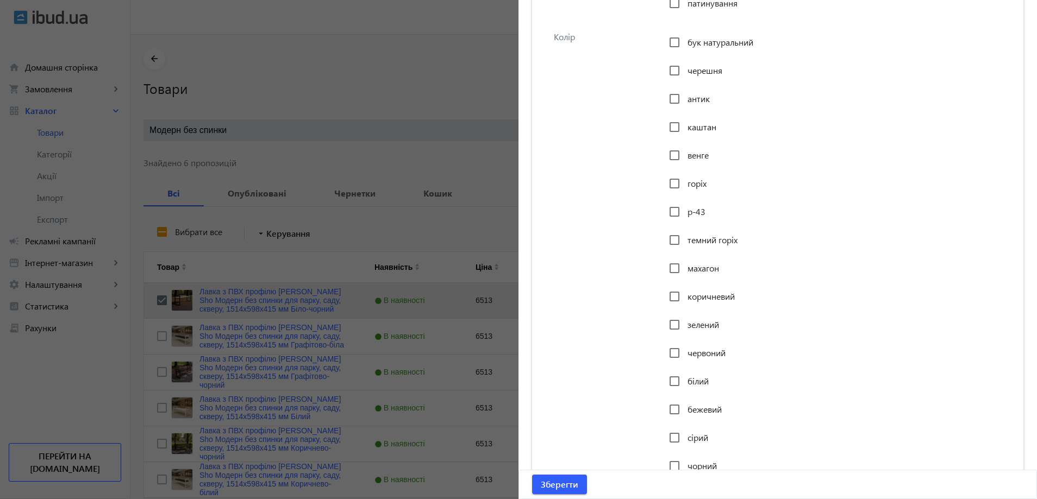
scroll to position [1848, 0]
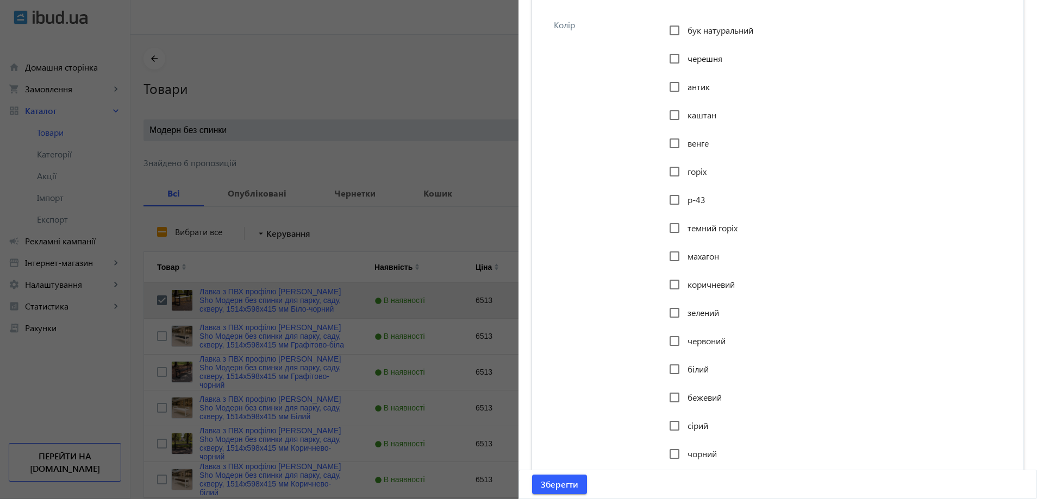
click at [687, 367] on span "білий" at bounding box center [697, 369] width 21 height 11
click at [684, 367] on input "білий" at bounding box center [675, 370] width 22 height 22
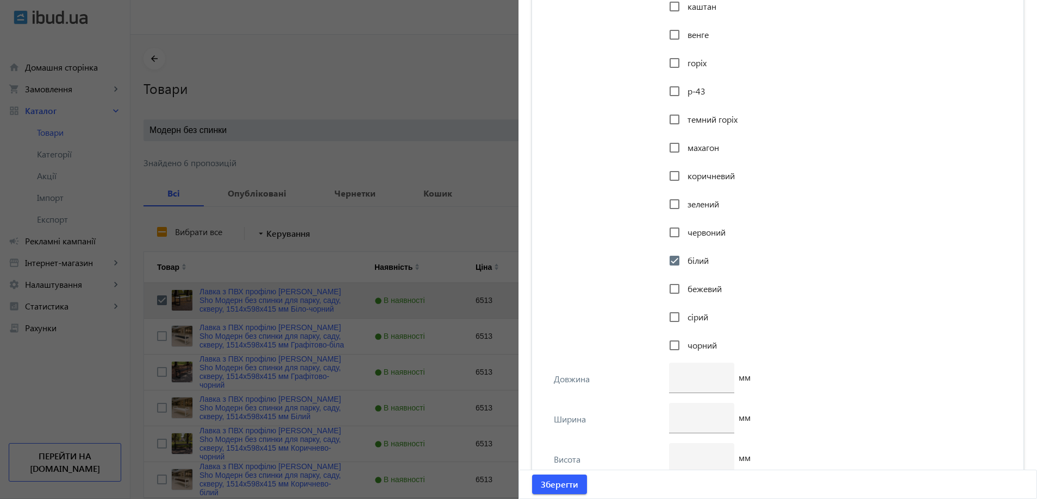
click at [688, 341] on span "чорний" at bounding box center [701, 345] width 29 height 11
click at [685, 341] on input "чорний" at bounding box center [675, 346] width 22 height 22
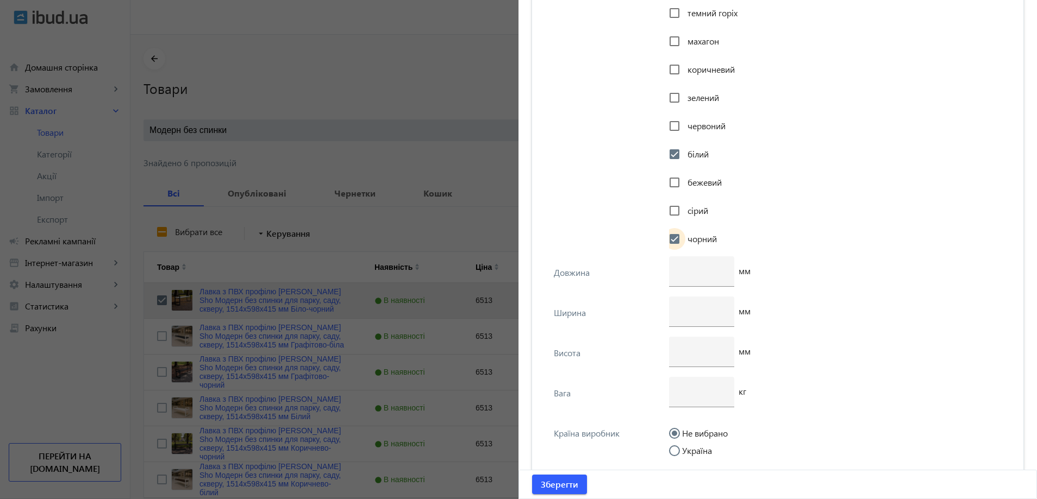
scroll to position [2065, 0]
click at [695, 452] on label "Україна" at bounding box center [696, 449] width 32 height 9
click at [691, 452] on input "Україна" at bounding box center [680, 454] width 22 height 22
click at [683, 268] on input "number" at bounding box center [702, 268] width 48 height 11
drag, startPoint x: 687, startPoint y: 330, endPoint x: 687, endPoint y: 347, distance: 16.3
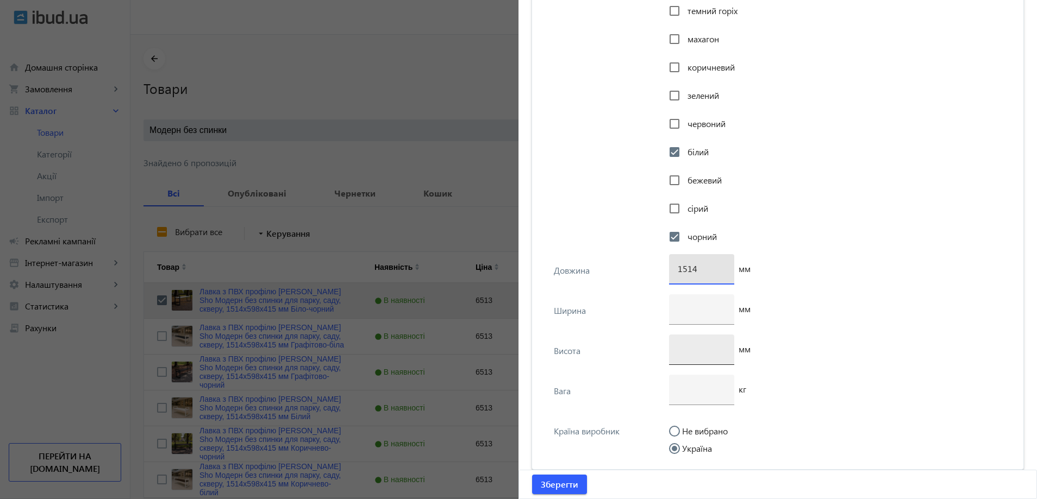
click at [687, 347] on input "number" at bounding box center [702, 348] width 48 height 11
click at [690, 387] on input "number" at bounding box center [702, 389] width 48 height 11
click at [687, 303] on div at bounding box center [702, 310] width 48 height 30
click at [553, 482] on span "Зберегти" at bounding box center [559, 485] width 37 height 12
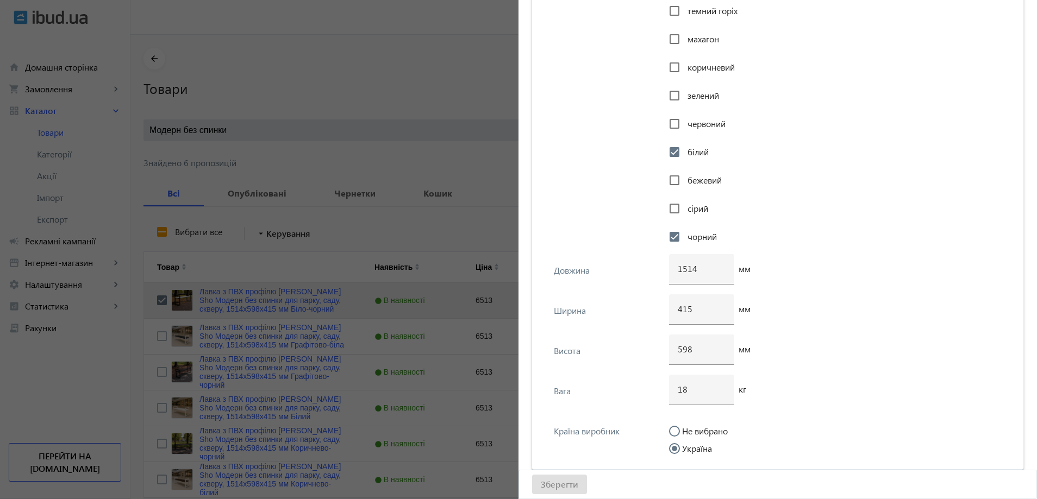
scroll to position [0, 0]
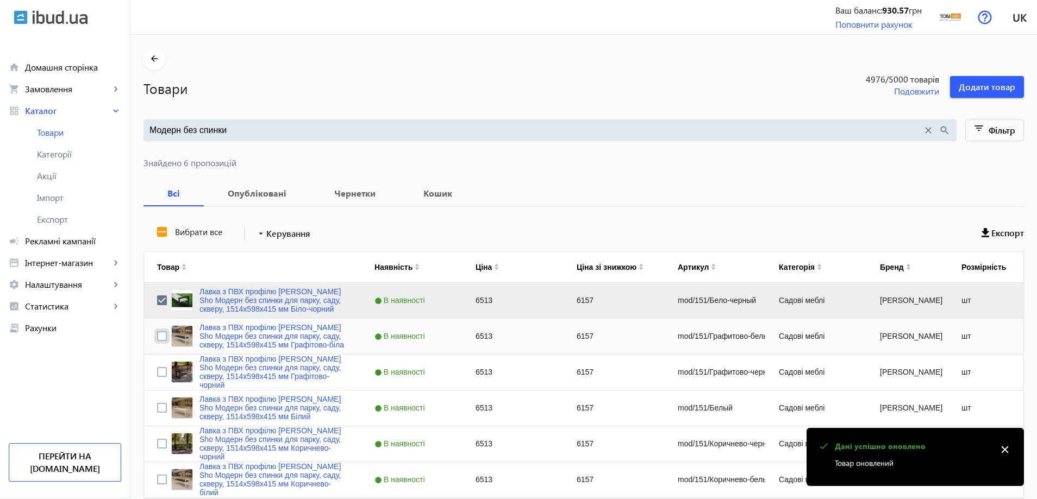
click at [158, 333] on input "Press Space to toggle row selection (unchecked)" at bounding box center [162, 337] width 10 height 10
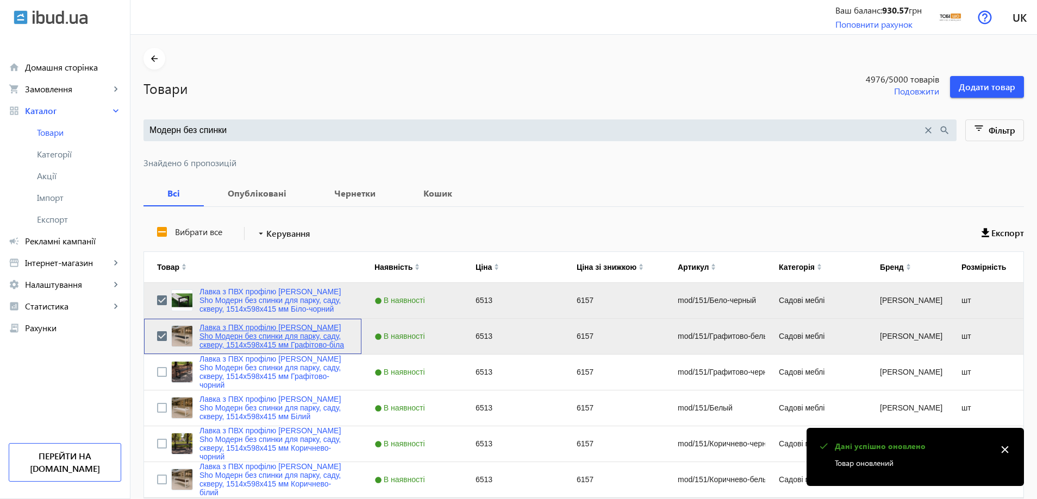
click at [221, 330] on link "Лавка з ПВХ профілю [PERSON_NAME] Sho Модерн без спинки для парку, саду, скверу…" at bounding box center [273, 336] width 149 height 26
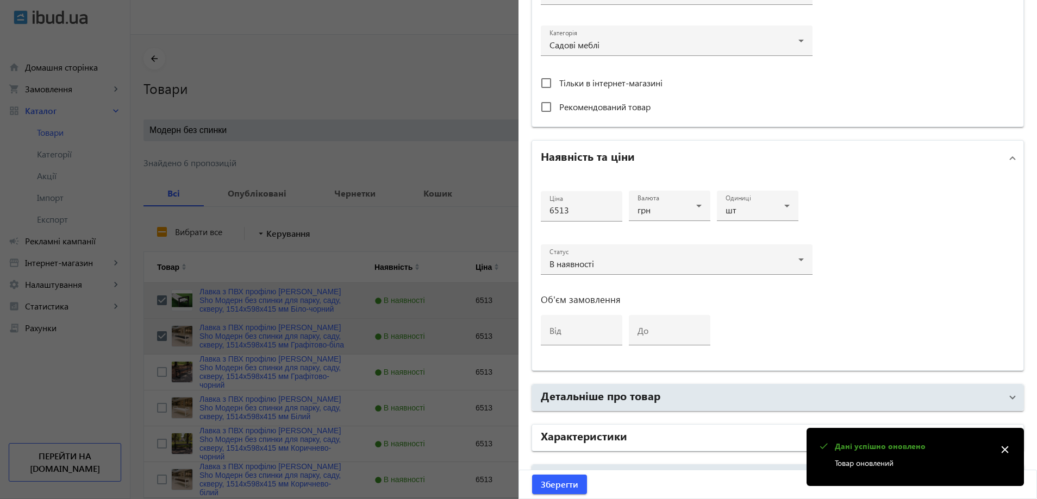
click at [627, 431] on mat-panel-title "Характеристики" at bounding box center [771, 438] width 461 height 20
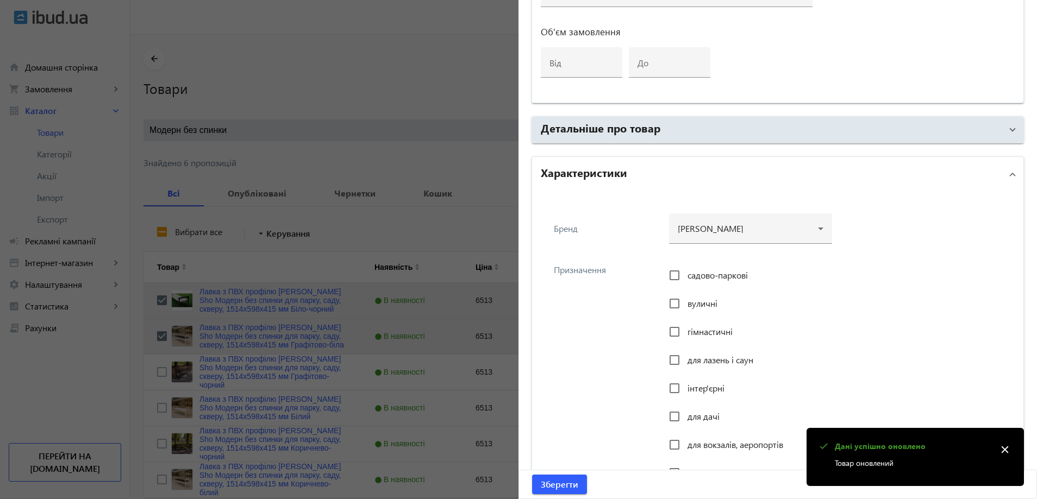
scroll to position [652, 0]
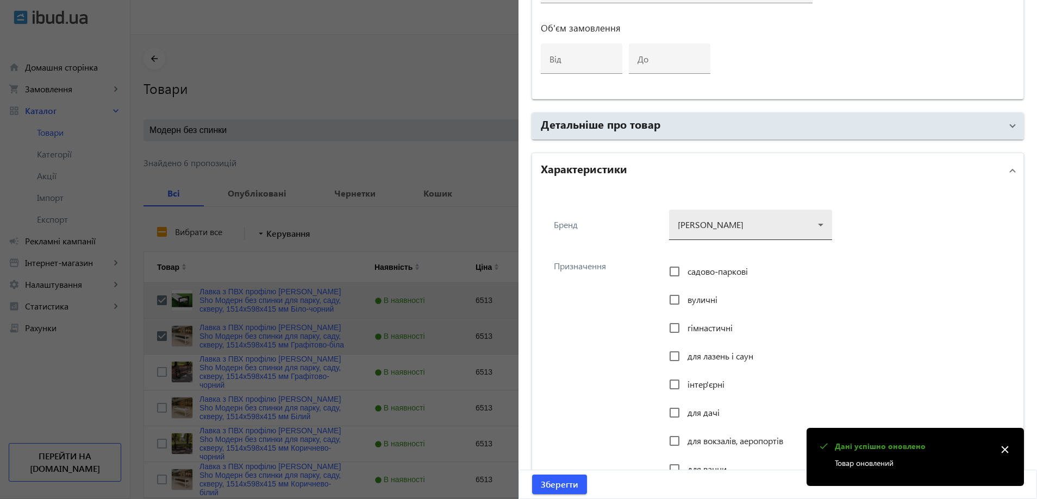
click at [718, 222] on div at bounding box center [751, 220] width 146 height 39
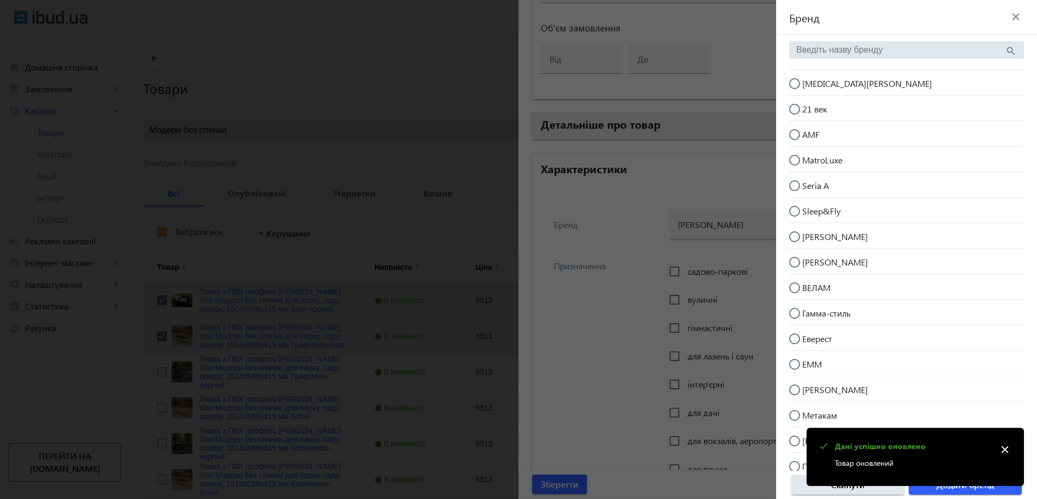
click at [853, 77] on mat-radio-button "[MEDICAL_DATA][PERSON_NAME]" at bounding box center [906, 82] width 235 height 21
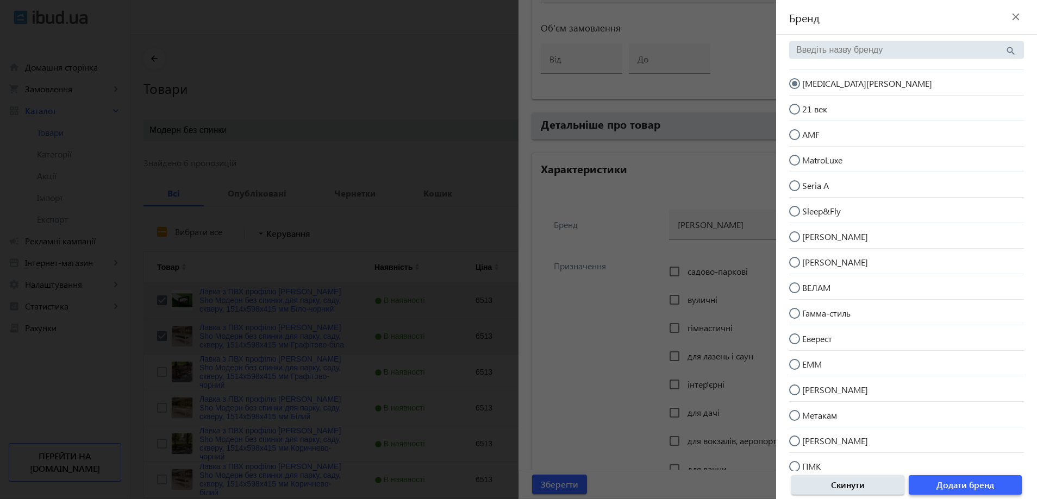
click at [968, 485] on span "Додати бренд" at bounding box center [965, 485] width 58 height 12
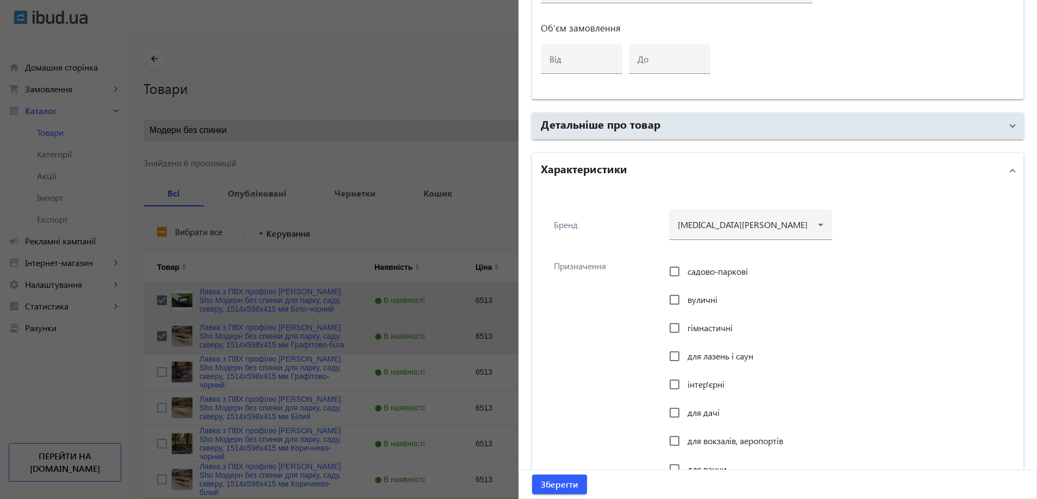
click at [699, 271] on span "садово-паркові" at bounding box center [717, 271] width 60 height 11
click at [685, 271] on input "садово-паркові" at bounding box center [675, 272] width 22 height 22
click at [689, 297] on span "вуличні" at bounding box center [702, 299] width 30 height 11
click at [685, 297] on input "вуличні" at bounding box center [675, 300] width 22 height 22
click at [687, 380] on span "інтер'єрні" at bounding box center [705, 384] width 37 height 11
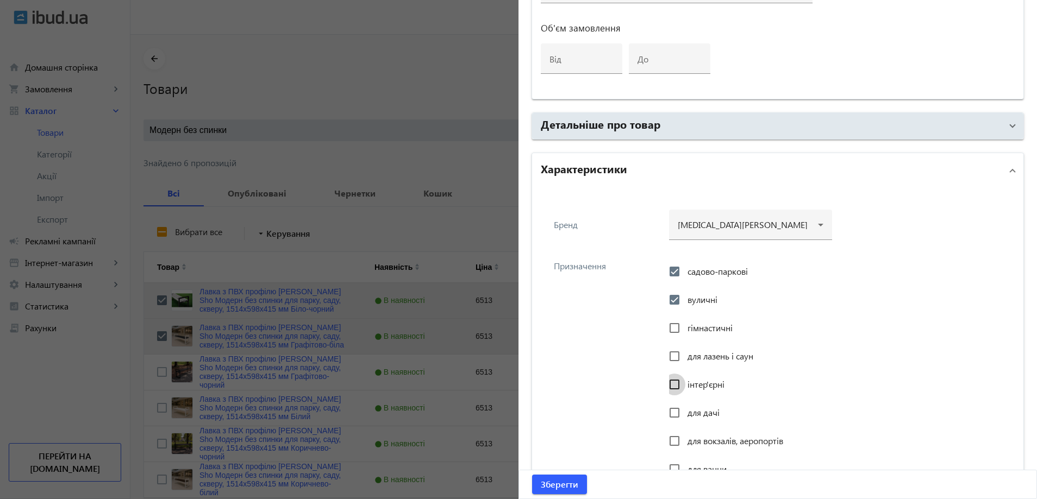
click at [685, 380] on input "інтер'єрні" at bounding box center [675, 385] width 22 height 22
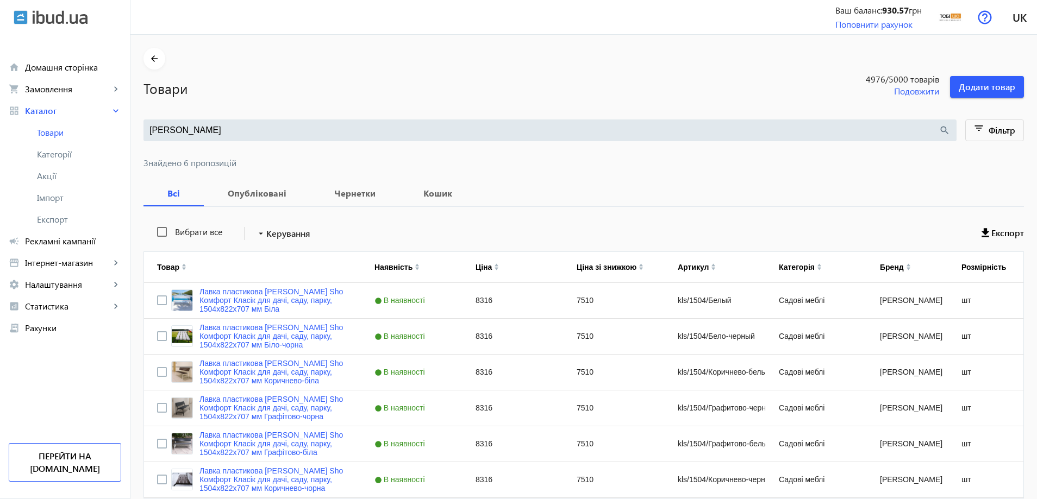
click at [291, 121] on div "[PERSON_NAME] search" at bounding box center [549, 131] width 813 height 22
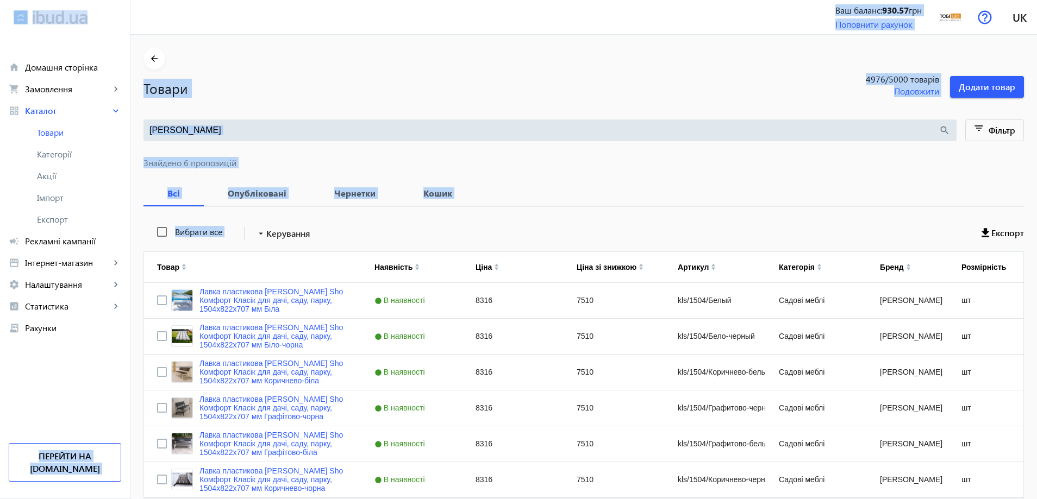
click at [272, 136] on div "[PERSON_NAME] search" at bounding box center [549, 131] width 813 height 22
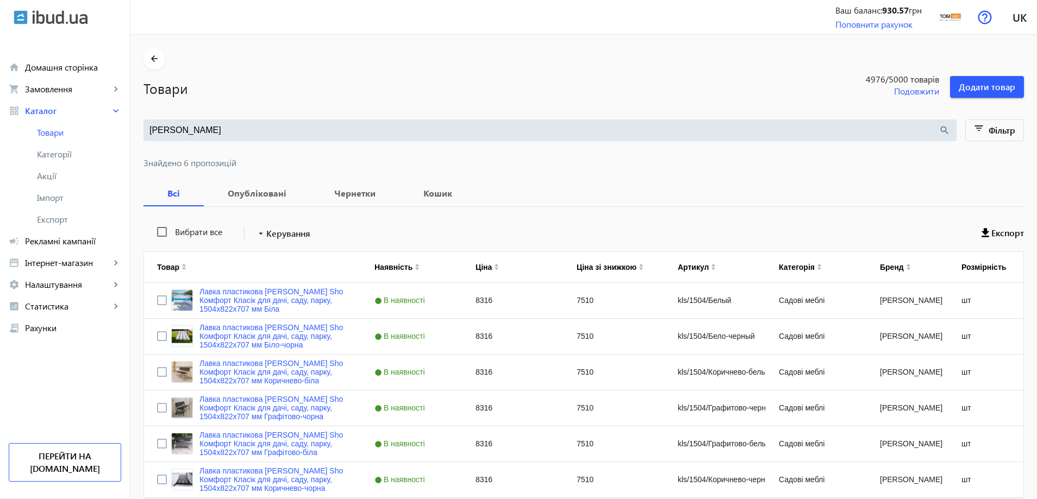
click at [295, 124] on input "Комфорт Классик" at bounding box center [543, 130] width 789 height 12
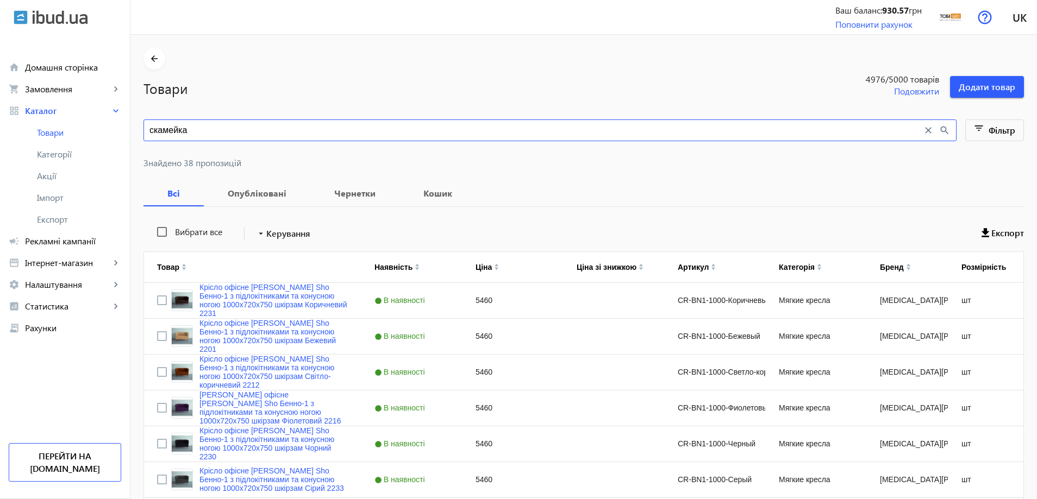
type input "скамейка"
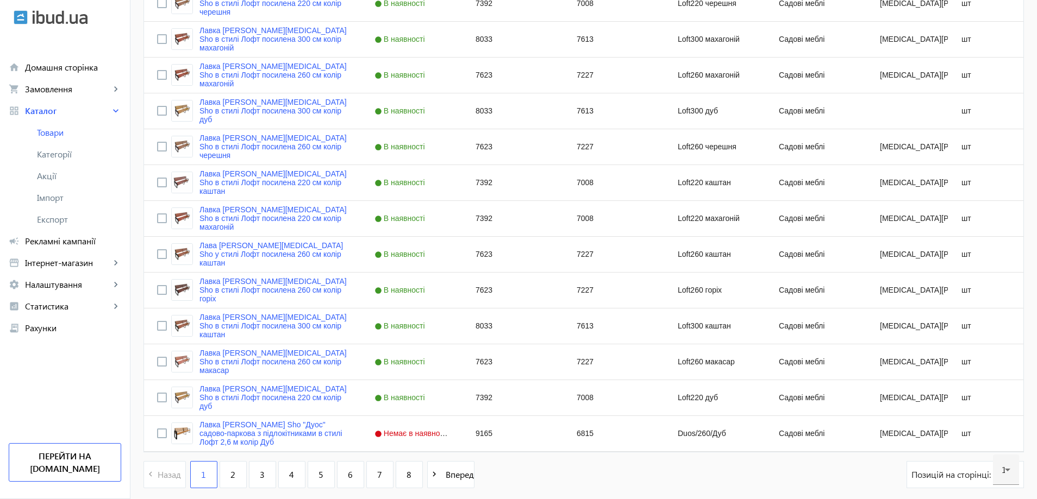
scroll to position [4185, 0]
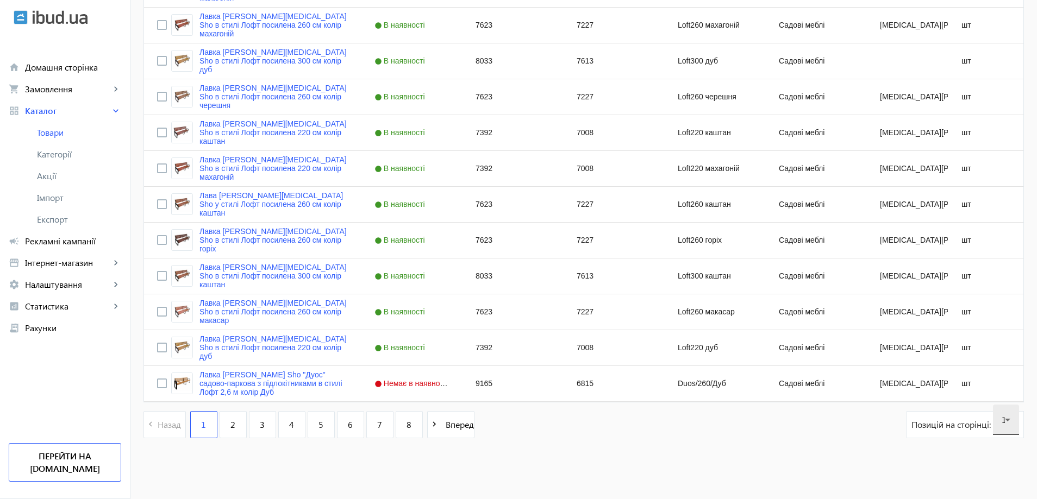
click at [1002, 423] on icon at bounding box center [1007, 420] width 13 height 13
click at [337, 436] on div at bounding box center [518, 249] width 1037 height 499
click at [337, 434] on link "6" at bounding box center [350, 424] width 27 height 27
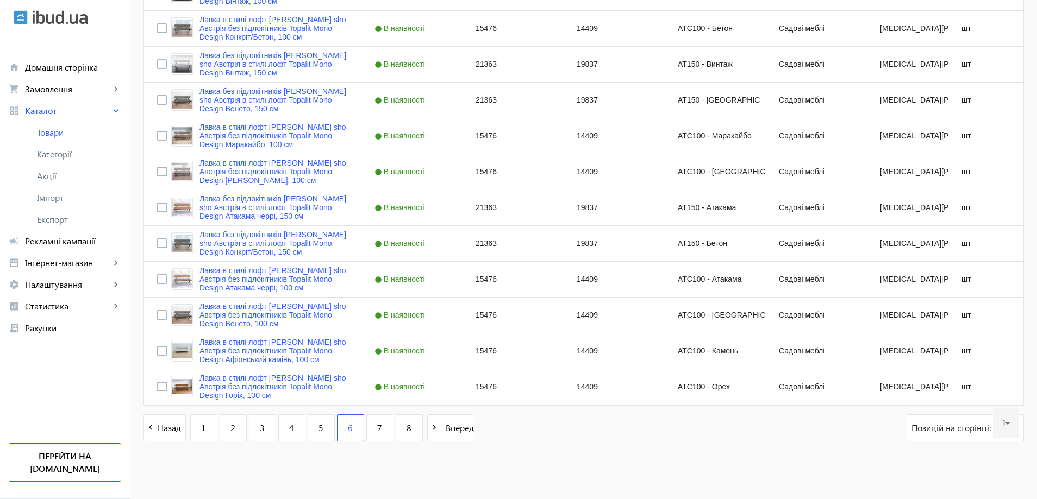
scroll to position [4185, 0]
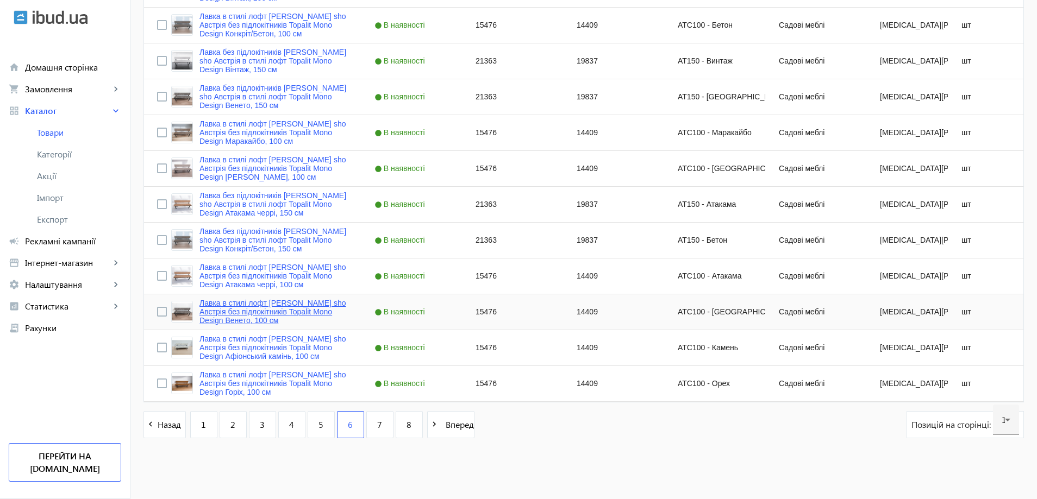
click at [272, 311] on link "Лавка в стилі лофт Tobi sho Австрія без підлокітників Topalit Mono Design Венет…" at bounding box center [273, 312] width 149 height 26
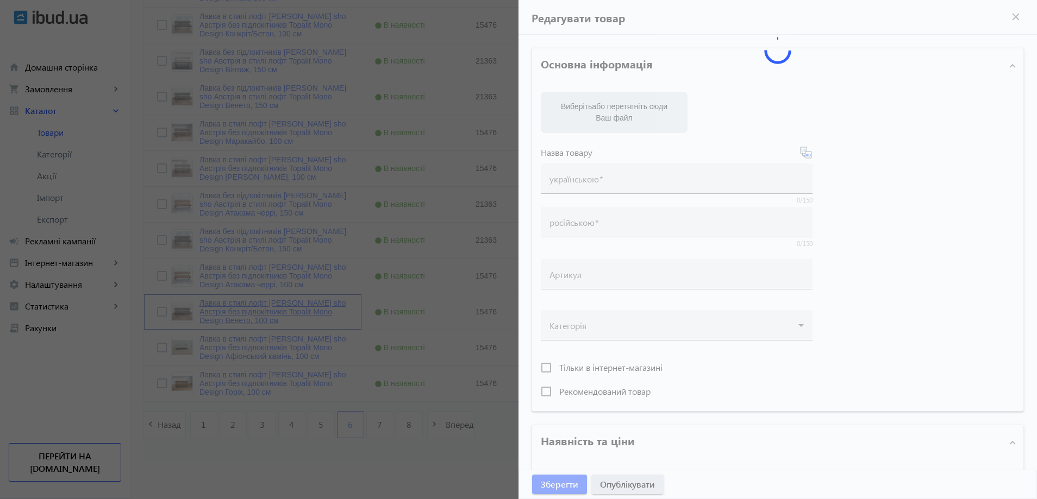
type input "Лавка в стилі лофт Tobi sho Австрія без підлокітників Topalit Mono Design Венет…"
type input "Скамейка в стиле лофт Tobi sho Австрия без подлокотников Topalit Mono Design Ве…"
type input "ATC100 - Венето"
type input "15476"
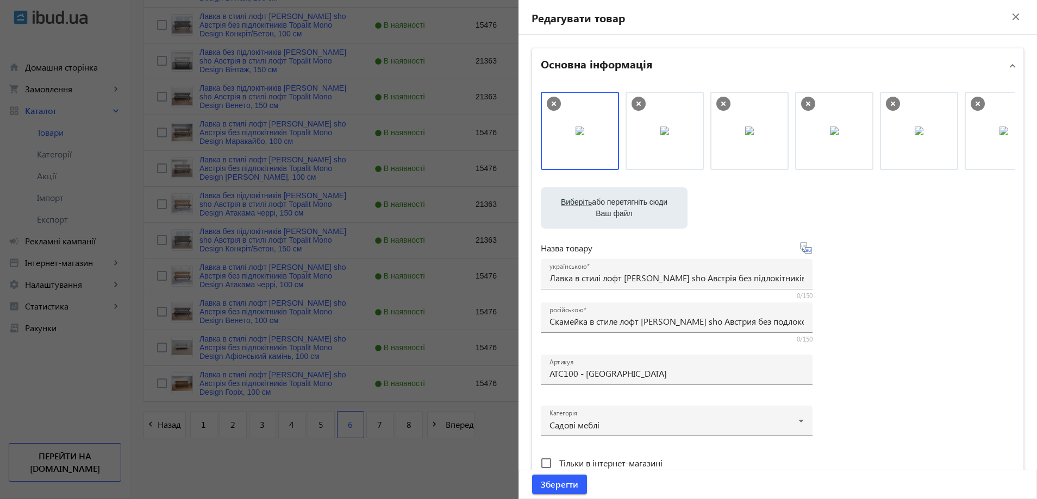
click at [279, 314] on div at bounding box center [518, 249] width 1037 height 499
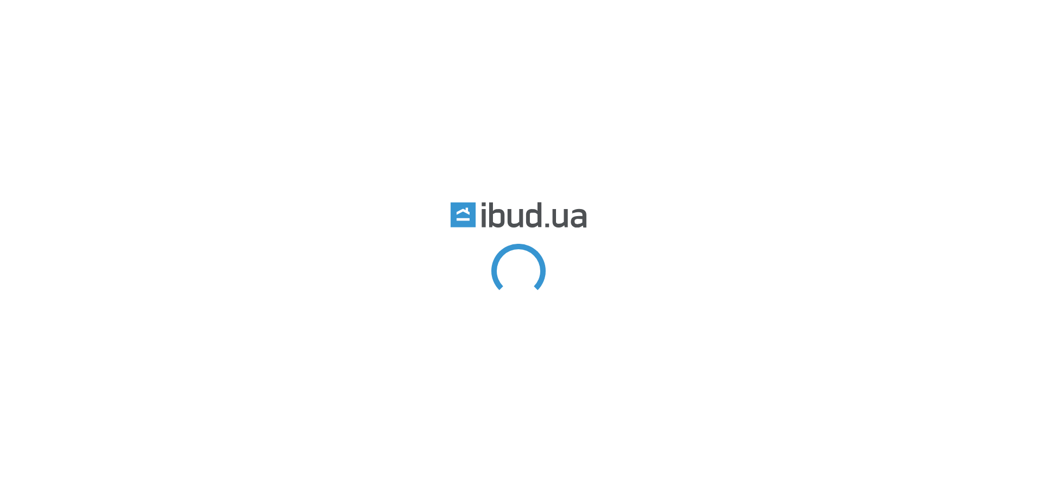
type input "[PERSON_NAME]"
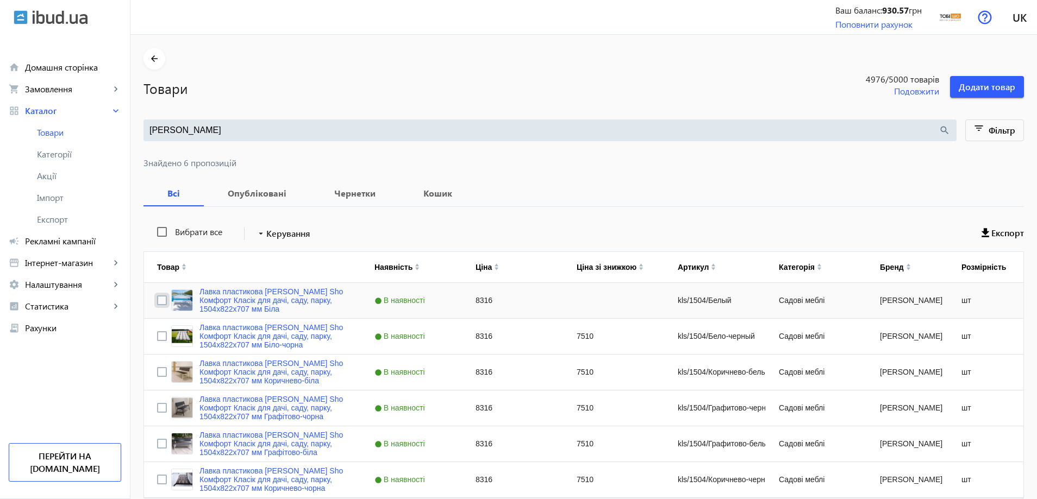
click at [157, 299] on input "Press Space to toggle row selection (unchecked)" at bounding box center [162, 301] width 10 height 10
checkbox input "true"
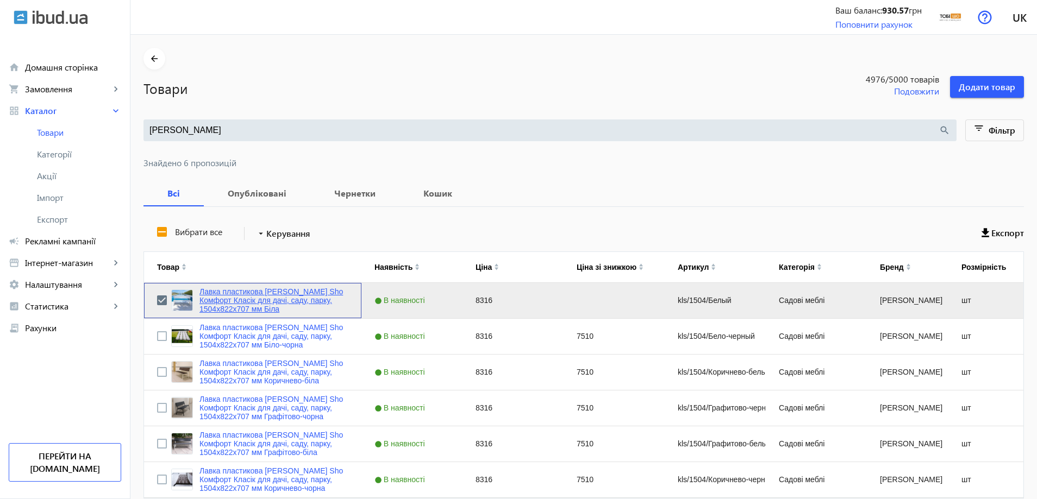
click at [265, 299] on link "Лавка пластикова [PERSON_NAME] Sho Комфорт Класік для дачі, саду, парку, 1504х8…" at bounding box center [273, 300] width 149 height 26
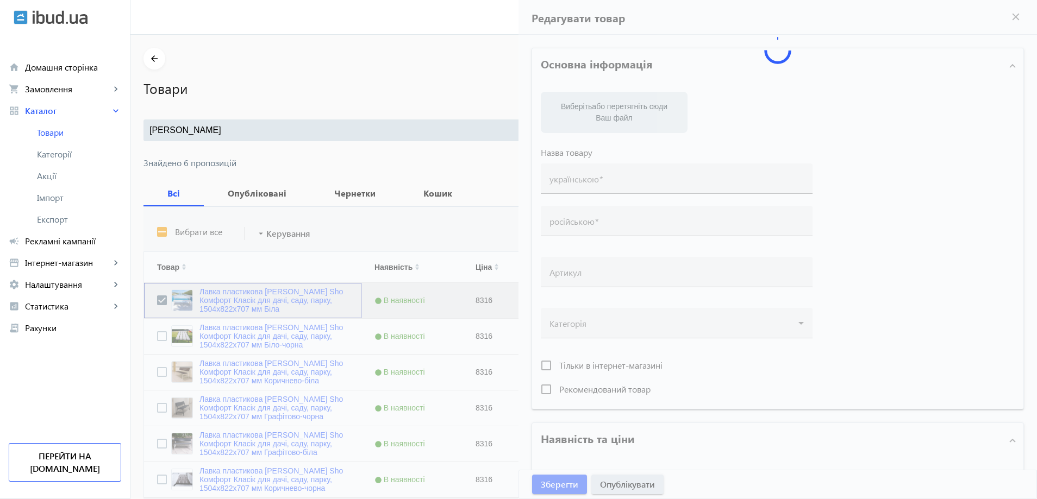
type input "Лавка пластикова [PERSON_NAME] Sho Комфорт Класік для дачі, саду, парку, 1504х8…"
type input "Скамейка пластиковая [PERSON_NAME] Sho Комфорт Классик для дачи, сада, парка, 1…"
type input "kls/1504/Белый"
type input "8316"
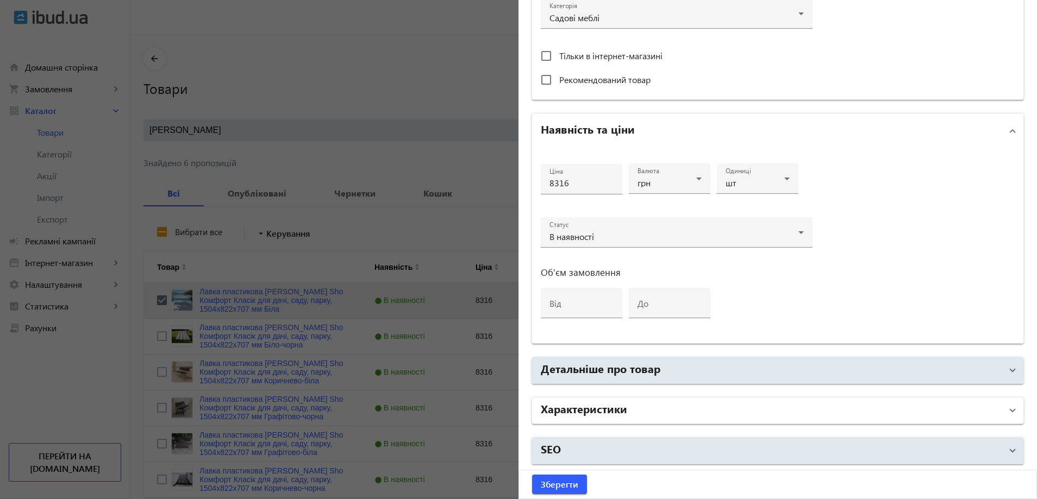
click at [659, 415] on mat-panel-title "Характеристики" at bounding box center [771, 411] width 461 height 20
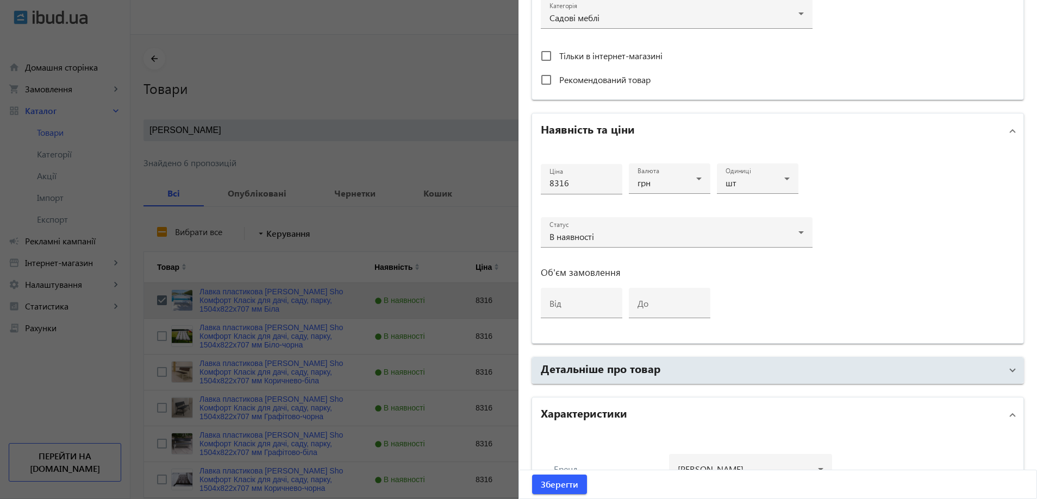
scroll to position [625, 0]
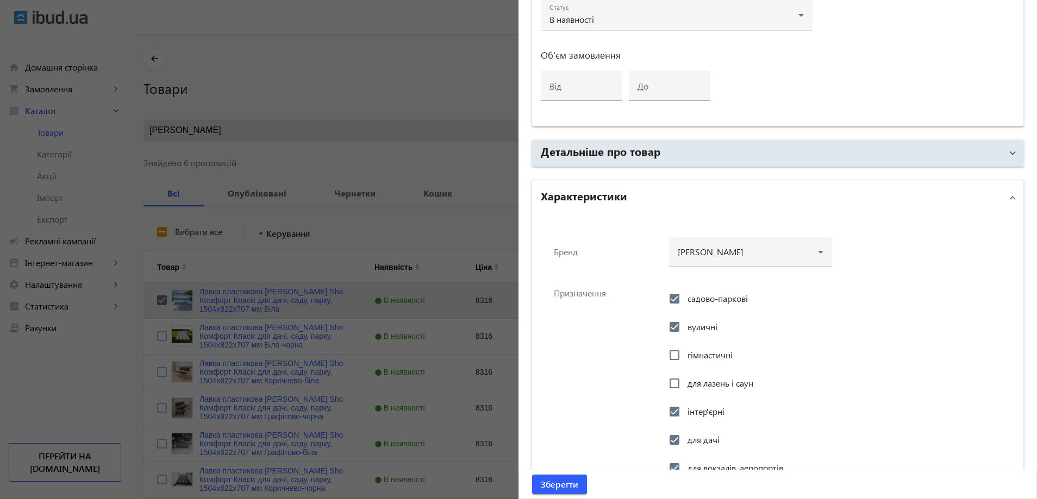
click at [699, 268] on div at bounding box center [750, 272] width 163 height 10
click at [721, 261] on div at bounding box center [751, 247] width 146 height 39
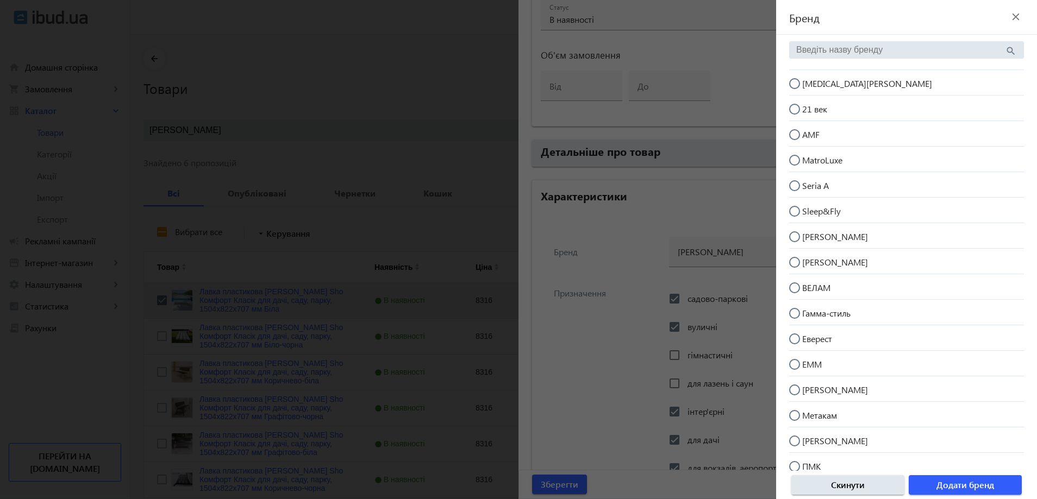
click at [822, 79] on span "[MEDICAL_DATA][PERSON_NAME]" at bounding box center [867, 83] width 130 height 11
click at [811, 79] on input "[MEDICAL_DATA][PERSON_NAME]" at bounding box center [800, 89] width 22 height 22
radio input "true"
drag, startPoint x: 960, startPoint y: 484, endPoint x: 819, endPoint y: 433, distance: 149.7
click at [960, 484] on span "Додати бренд" at bounding box center [965, 485] width 58 height 12
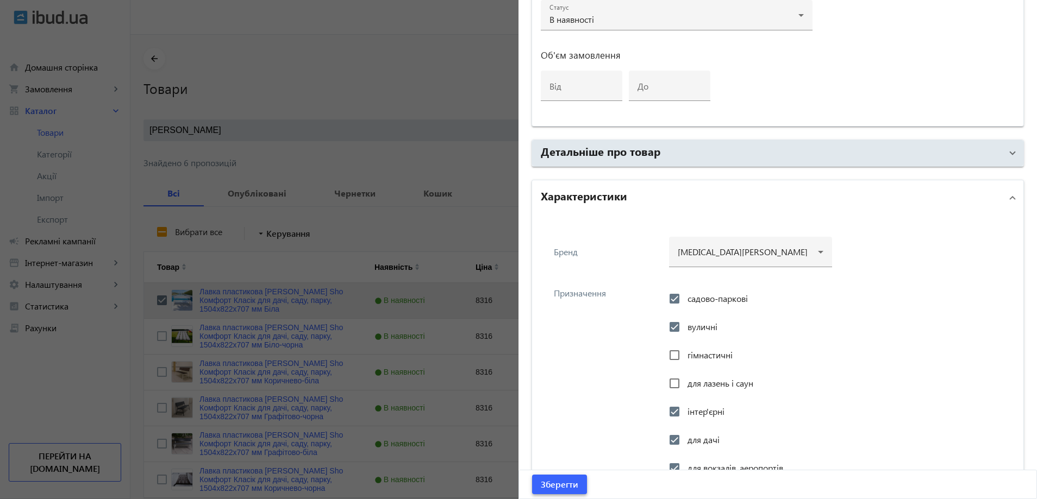
click at [562, 482] on span "Зберегти" at bounding box center [559, 485] width 37 height 12
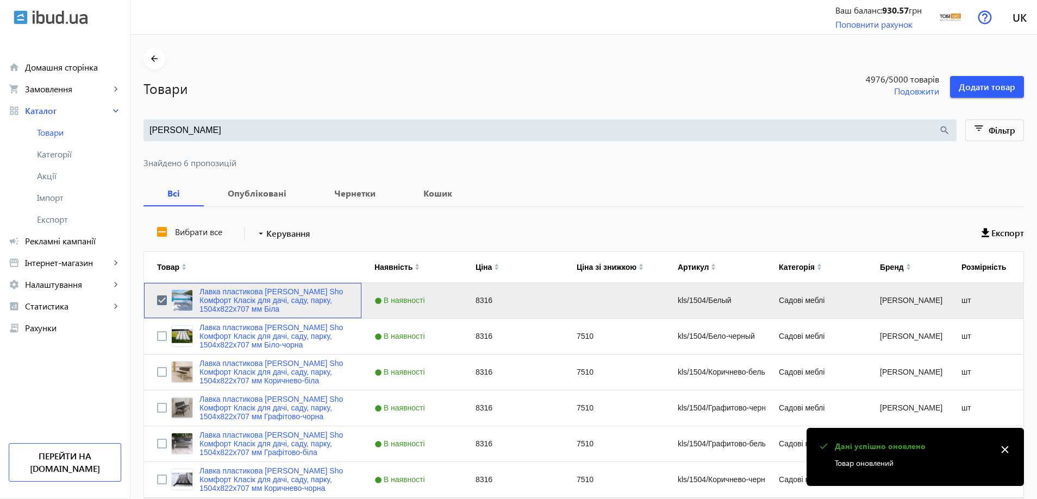
click at [257, 305] on link "Лавка пластикова [PERSON_NAME] Sho Комфорт Класік для дачі, саду, парку, 1504х8…" at bounding box center [273, 300] width 149 height 26
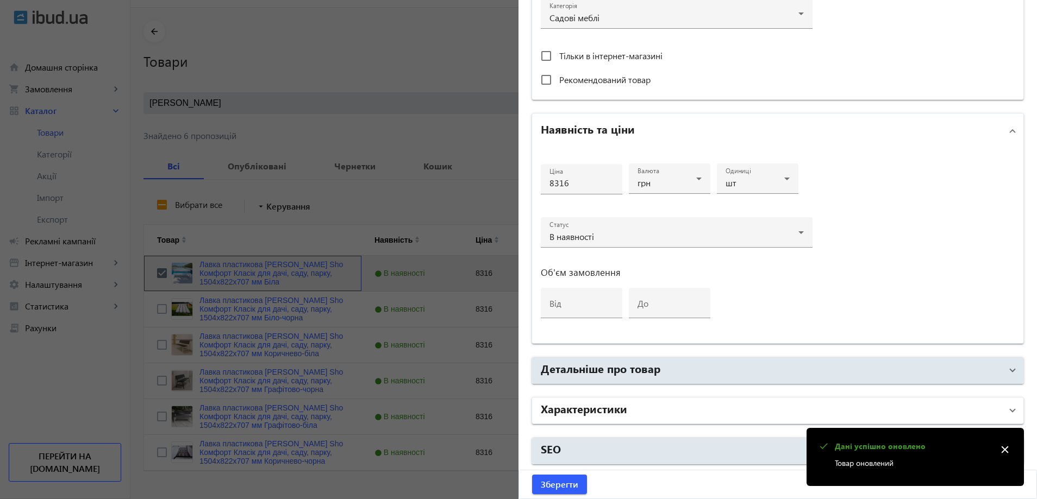
scroll to position [49, 0]
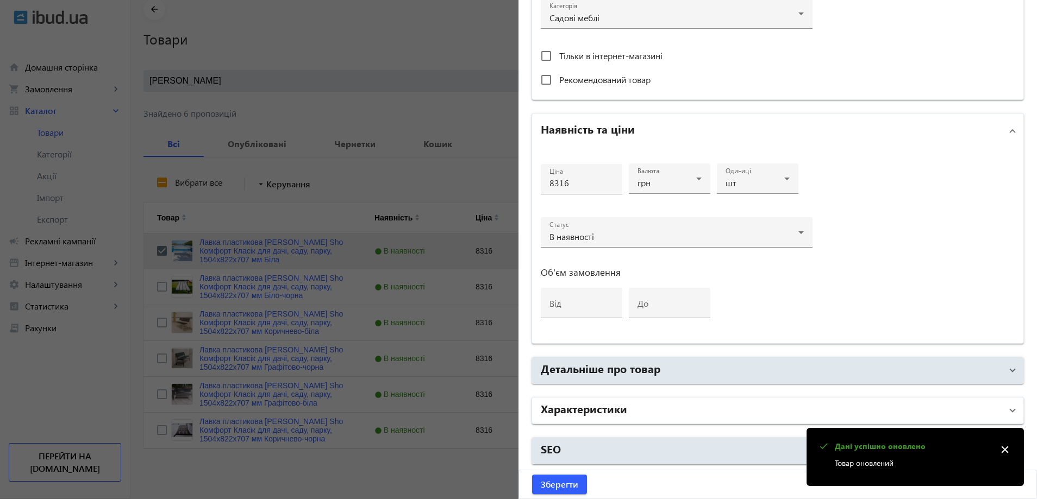
click at [624, 403] on mat-panel-title "Характеристики" at bounding box center [771, 411] width 461 height 20
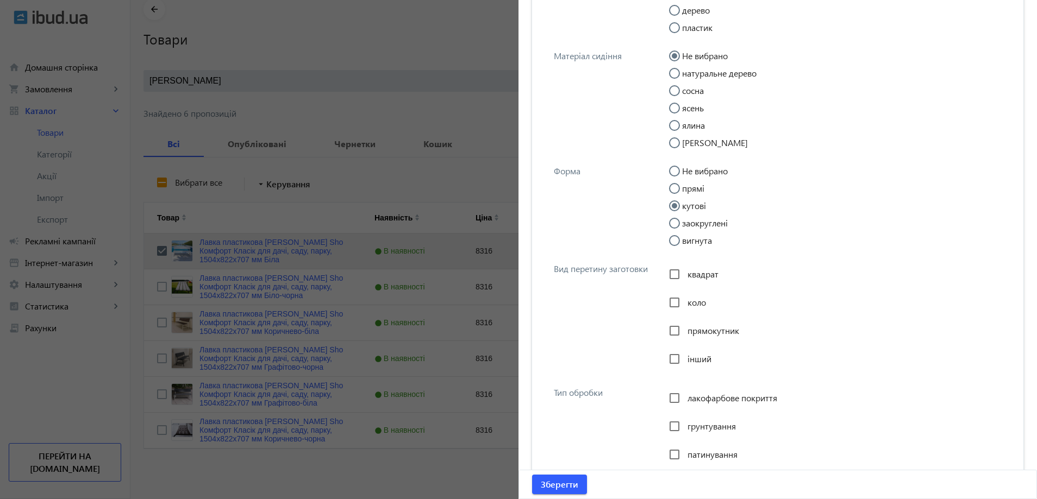
scroll to position [1386, 0]
drag, startPoint x: 645, startPoint y: 266, endPoint x: 546, endPoint y: 270, distance: 99.0
click at [546, 270] on div "Вид перетину заготовки квадрат коло прямокутник інший" at bounding box center [778, 313] width 474 height 124
copy div "Вид перетину заготовки"
click at [713, 326] on span "прямокутник" at bounding box center [713, 328] width 52 height 11
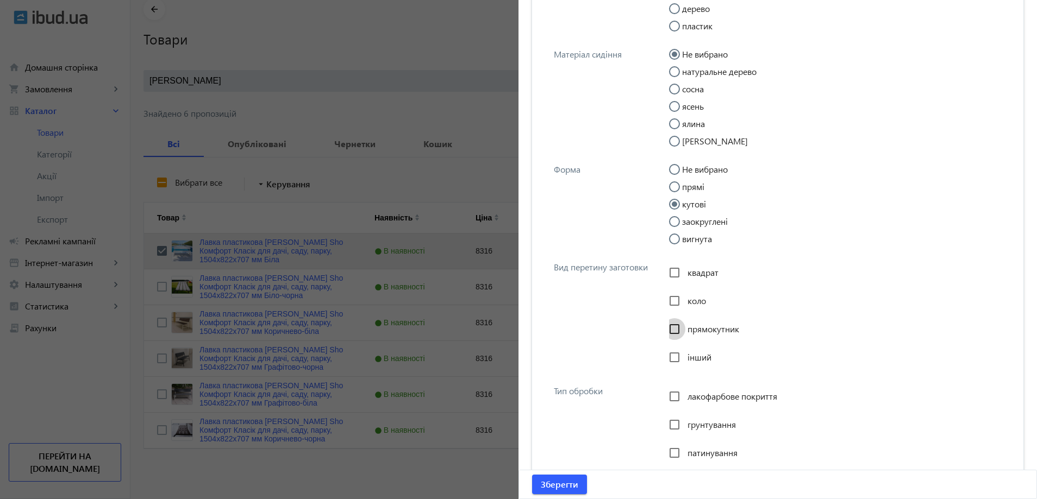
click at [685, 326] on input "прямокутник" at bounding box center [675, 329] width 22 height 22
checkbox input "true"
click at [683, 193] on div at bounding box center [674, 204] width 26 height 26
click at [685, 187] on input "прямі" at bounding box center [680, 193] width 22 height 22
radio input "true"
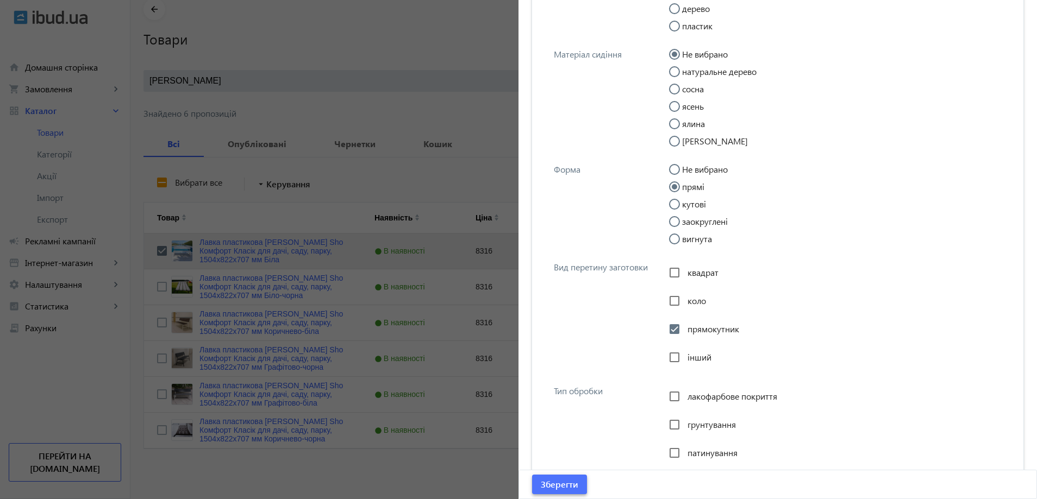
click at [554, 490] on span "Зберегти" at bounding box center [559, 485] width 37 height 12
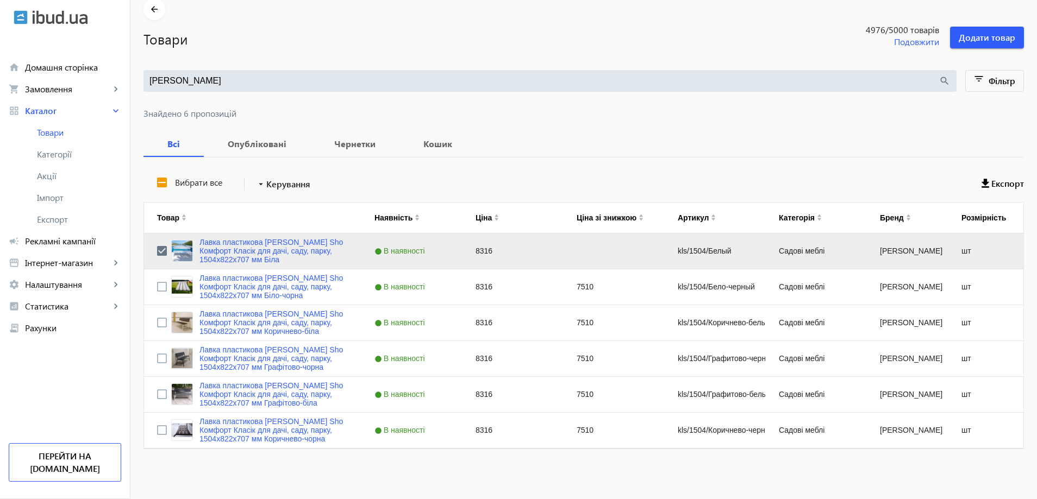
scroll to position [0, 0]
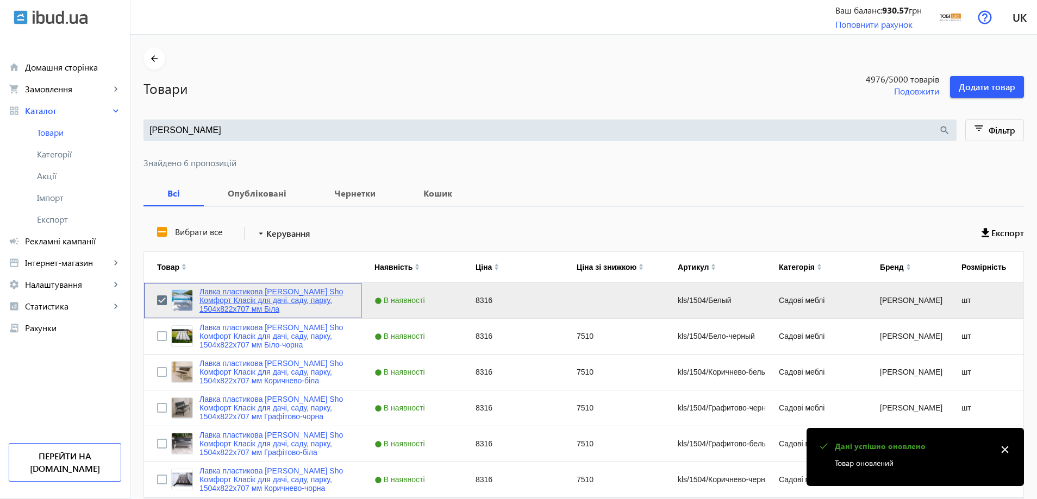
click at [255, 307] on link "Лавка пластикова [PERSON_NAME] Sho Комфорт Класік для дачі, саду, парку, 1504х8…" at bounding box center [273, 300] width 149 height 26
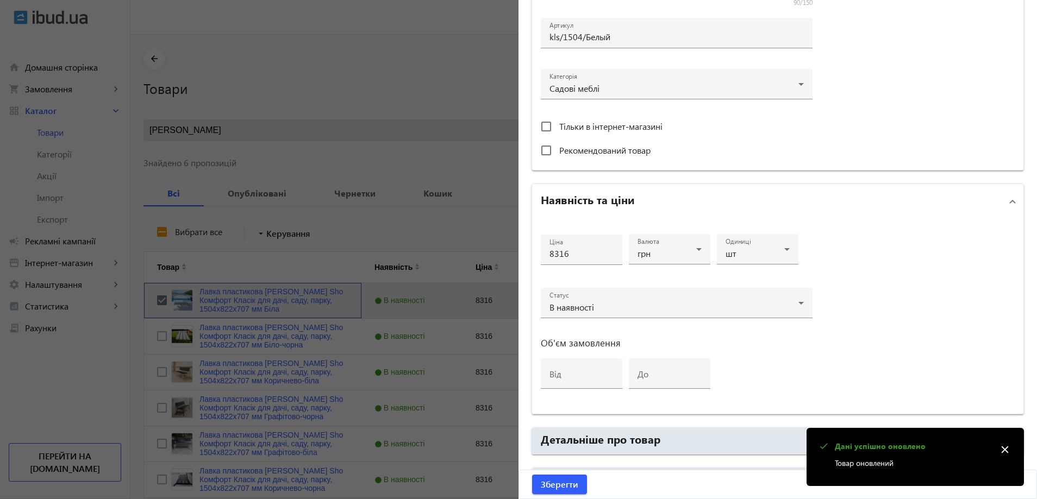
scroll to position [408, 0]
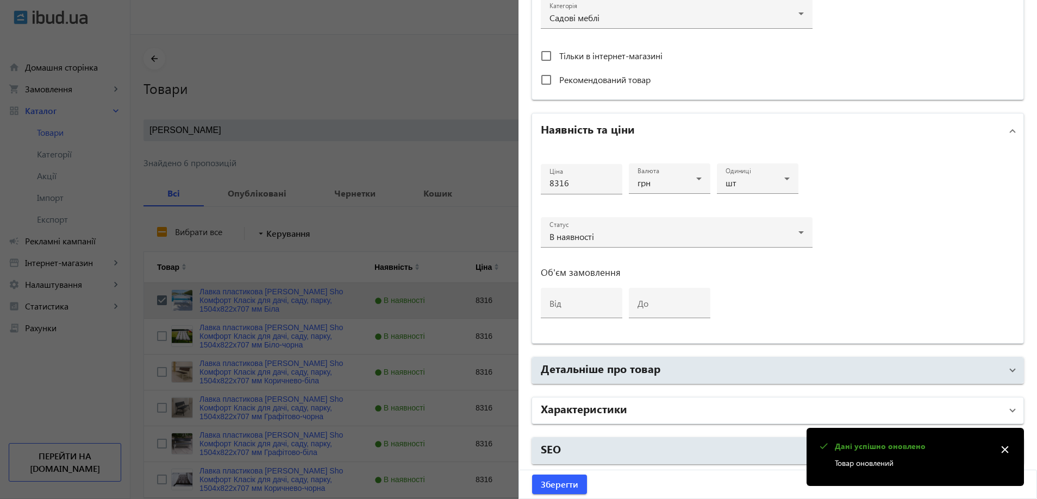
click at [674, 408] on mat-panel-title "Характеристики" at bounding box center [771, 411] width 461 height 20
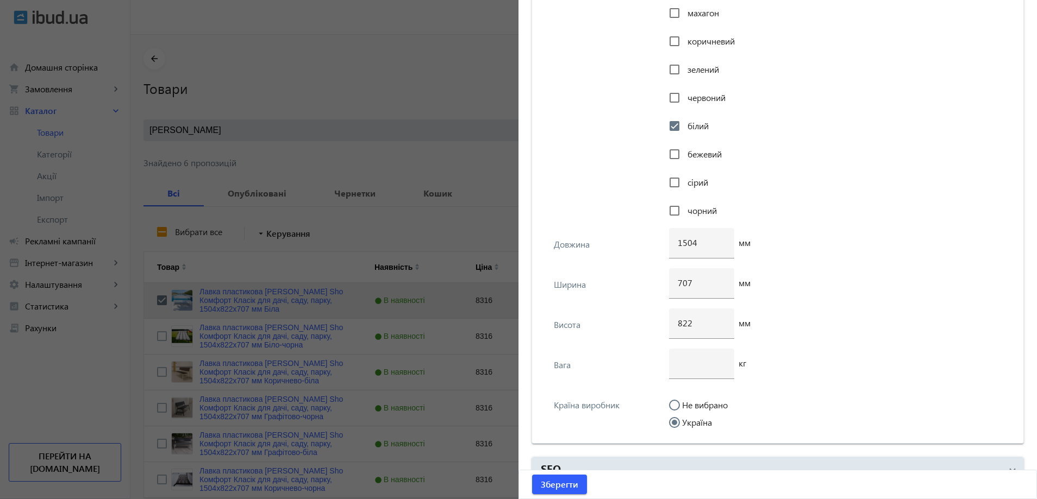
scroll to position [2092, 0]
click at [678, 361] on input "number" at bounding box center [702, 362] width 48 height 11
type input "23"
click at [564, 482] on span "Зберегти" at bounding box center [559, 485] width 37 height 12
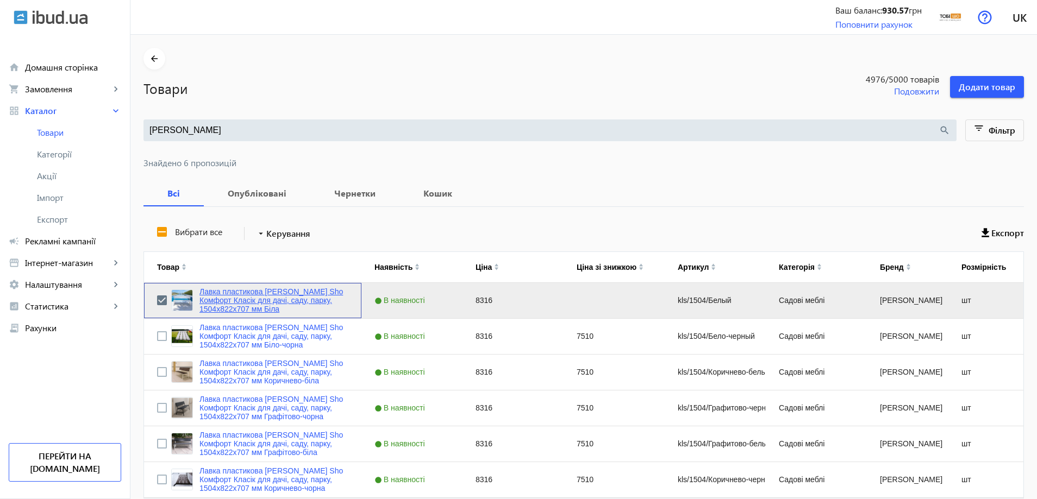
click at [257, 290] on link "Лавка пластикова [PERSON_NAME] Sho Комфорт Класік для дачі, саду, парку, 1504х8…" at bounding box center [273, 300] width 149 height 26
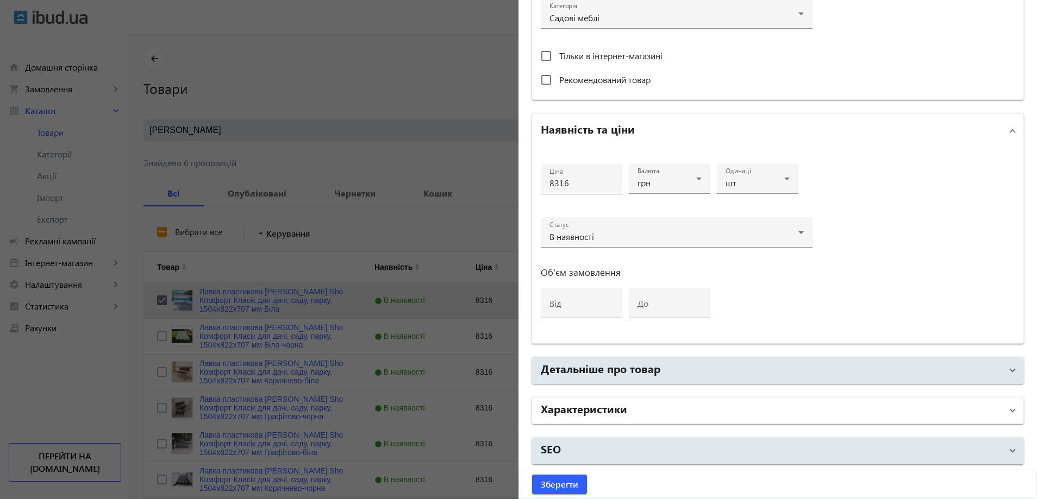
click at [639, 411] on mat-panel-title "Характеристики" at bounding box center [771, 411] width 461 height 20
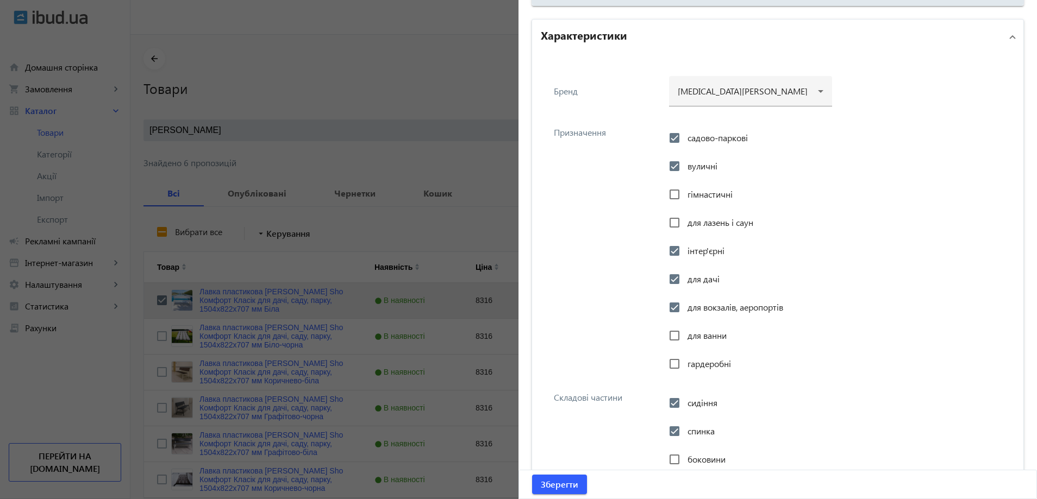
scroll to position [788, 0]
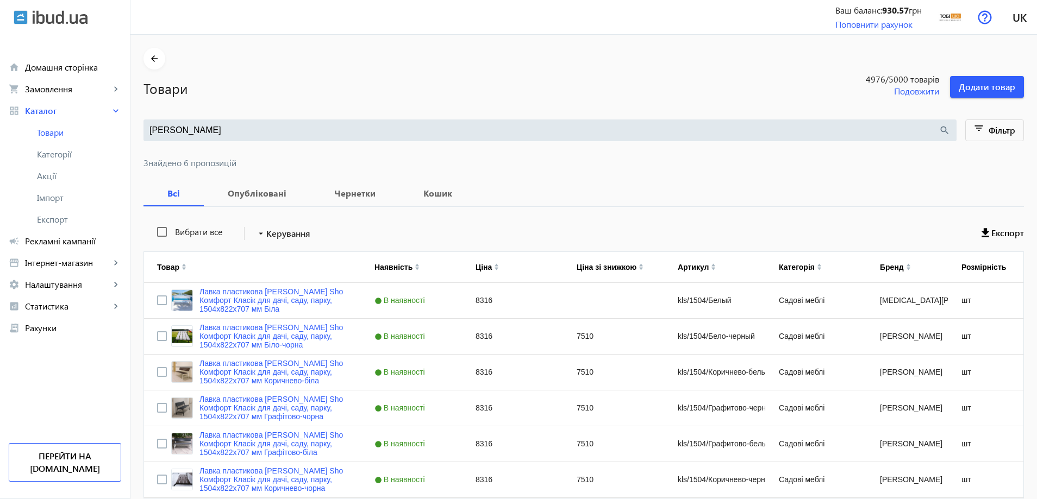
drag, startPoint x: 217, startPoint y: 129, endPoint x: 141, endPoint y: 136, distance: 76.5
click at [143, 136] on div "[PERSON_NAME] search" at bounding box center [549, 131] width 813 height 22
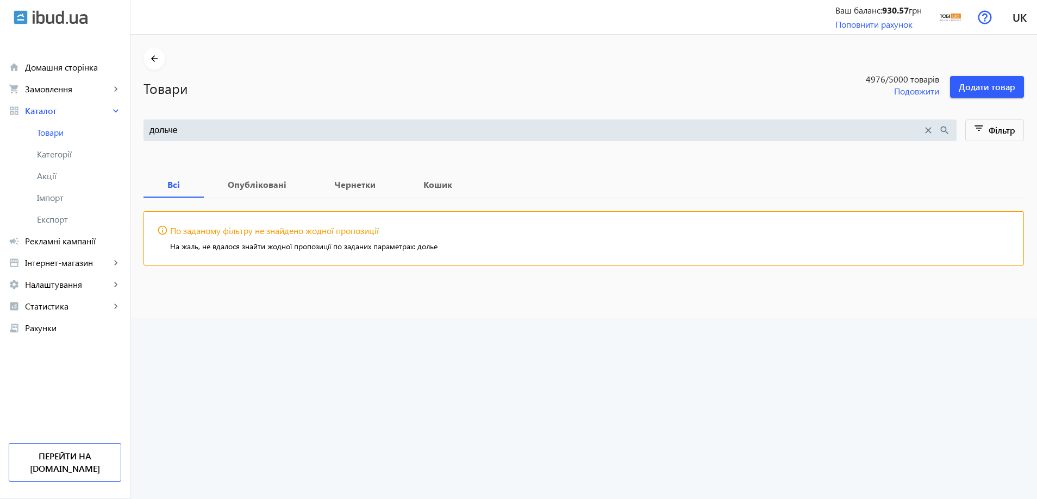
type input "дольче"
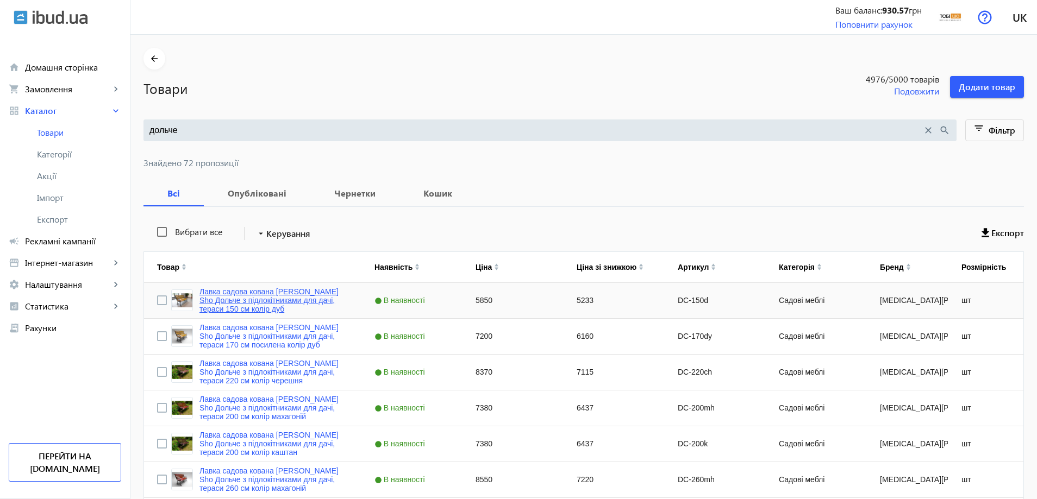
click at [256, 308] on link "Лавка садова кована Tobi Sho Дольче з підлокітниками для дачі, тераси 150 см ко…" at bounding box center [273, 300] width 149 height 26
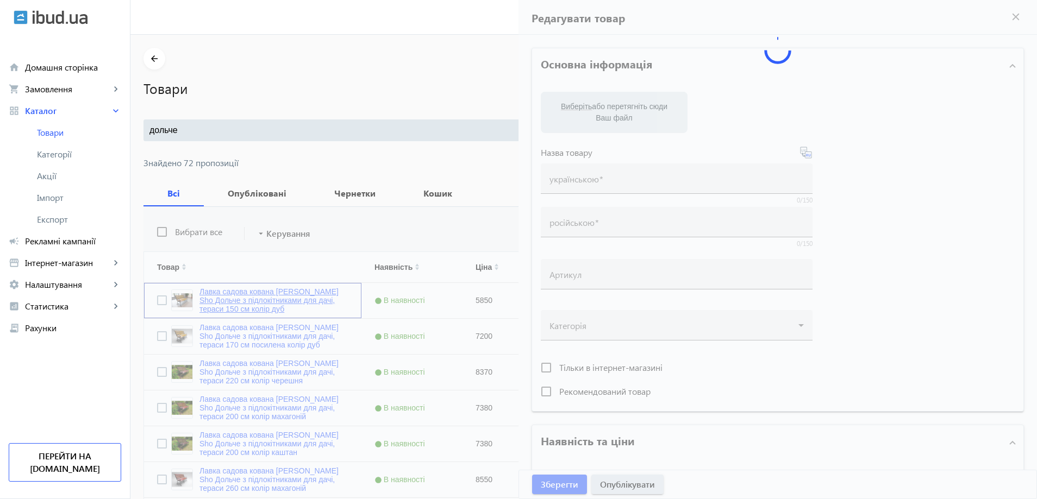
type input "Лавка садова кована Tobi Sho Дольче з підлокітниками для дачі, тераси 150 см ко…"
type input "Скамейка садовая кованая Tobi Sho Дольче с подлокотниками для дачи, терассы 150…"
type input "DC-150d"
type input "5850"
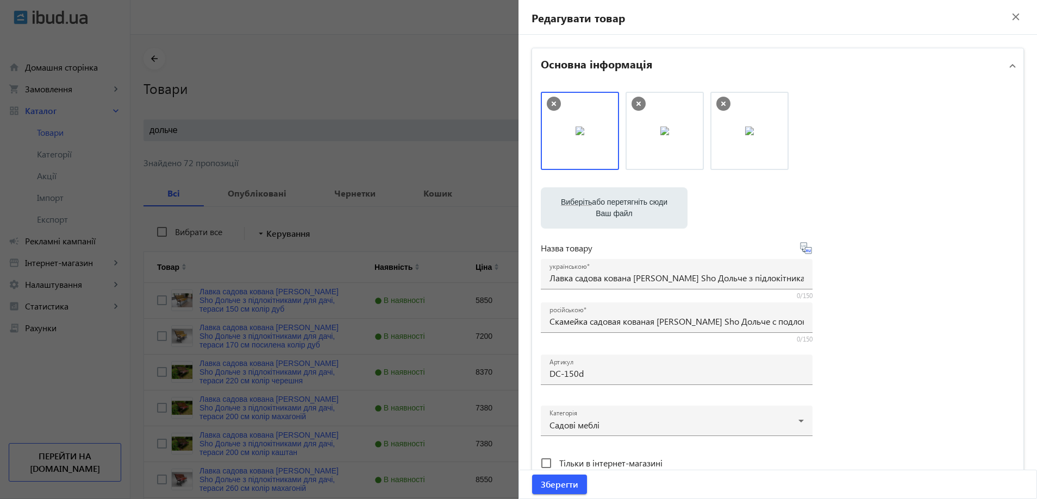
click at [926, 333] on div "Виберіть або перетягніть сюди Ваш файл 6595686e44ef58d192115822704456-005022abc…" at bounding box center [778, 295] width 474 height 407
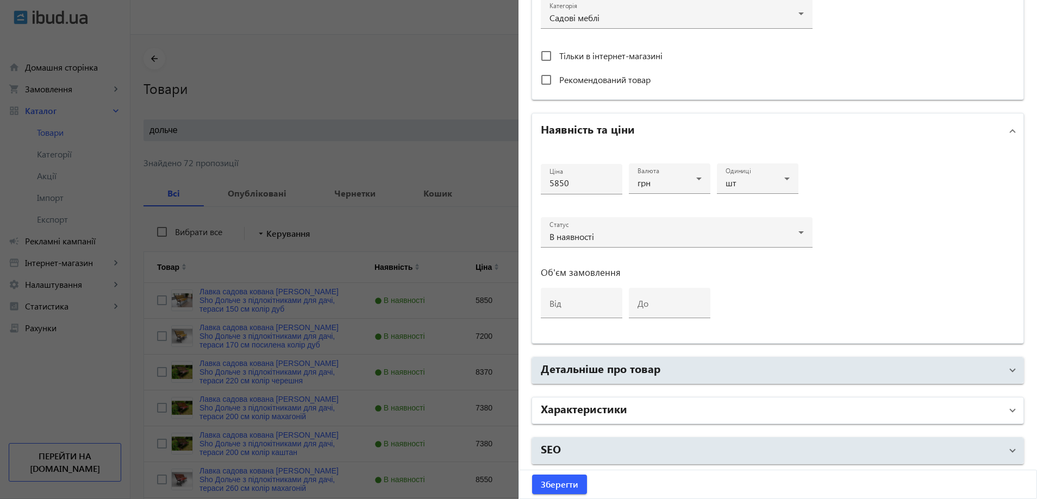
click at [701, 404] on mat-panel-title "Характеристики" at bounding box center [771, 411] width 461 height 20
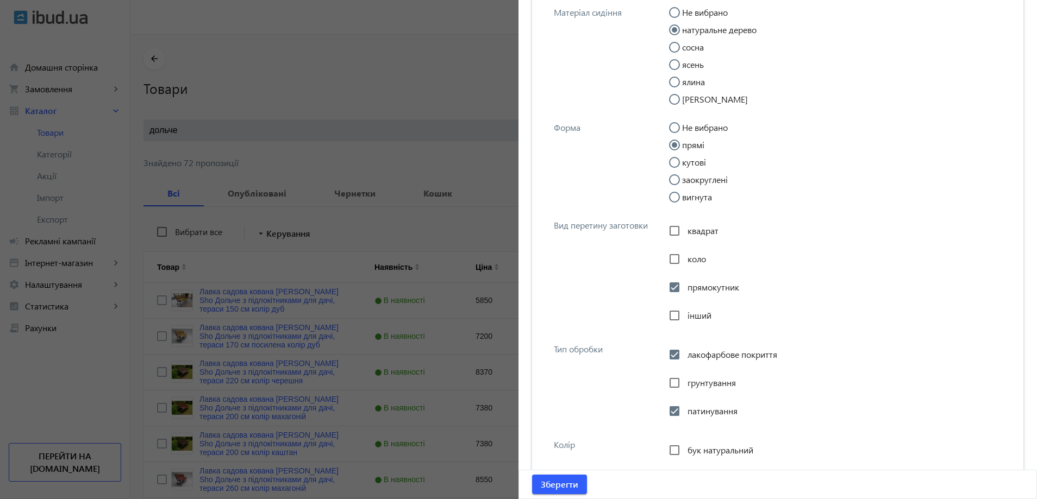
scroll to position [1440, 0]
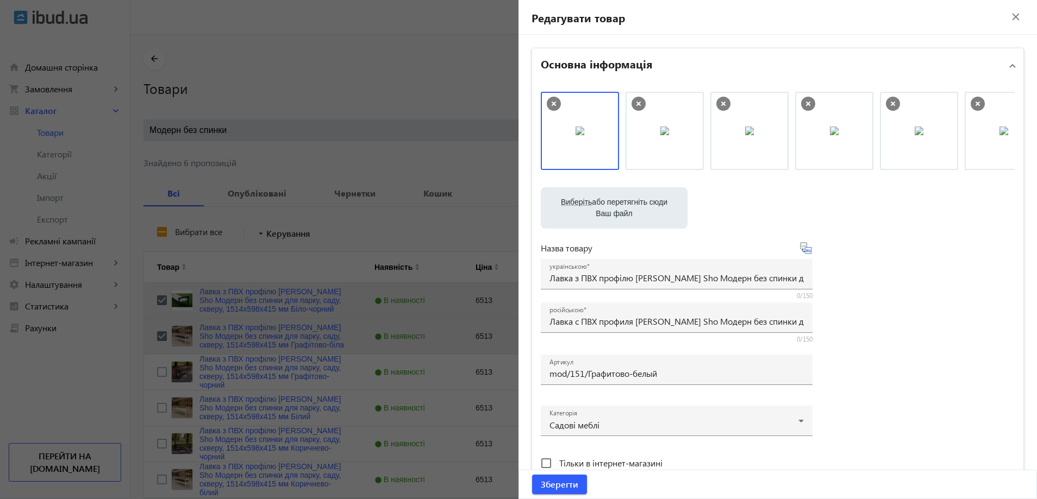
scroll to position [652, 0]
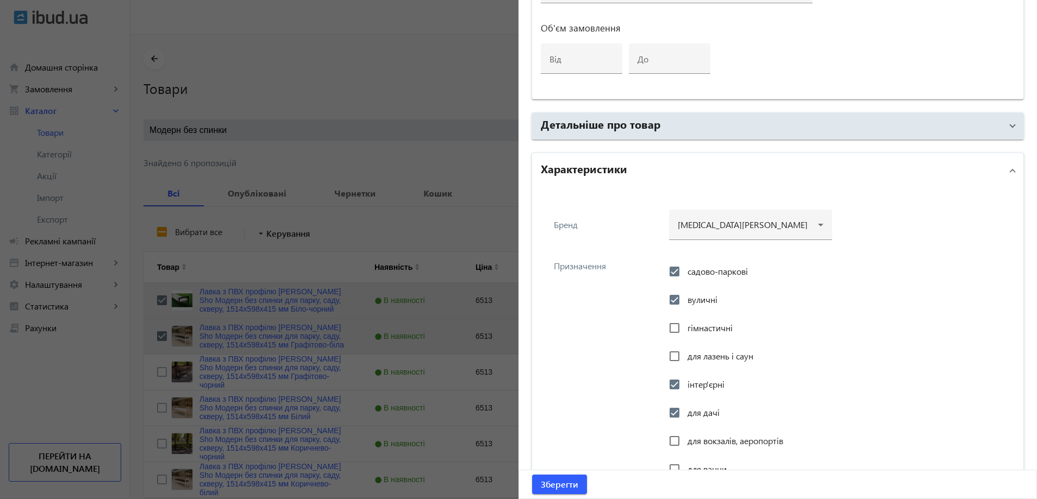
click at [691, 436] on span "для вокзалів, аеропортів" at bounding box center [735, 440] width 96 height 11
click at [685, 436] on input "для вокзалів, аеропортів" at bounding box center [675, 441] width 22 height 22
checkbox input "true"
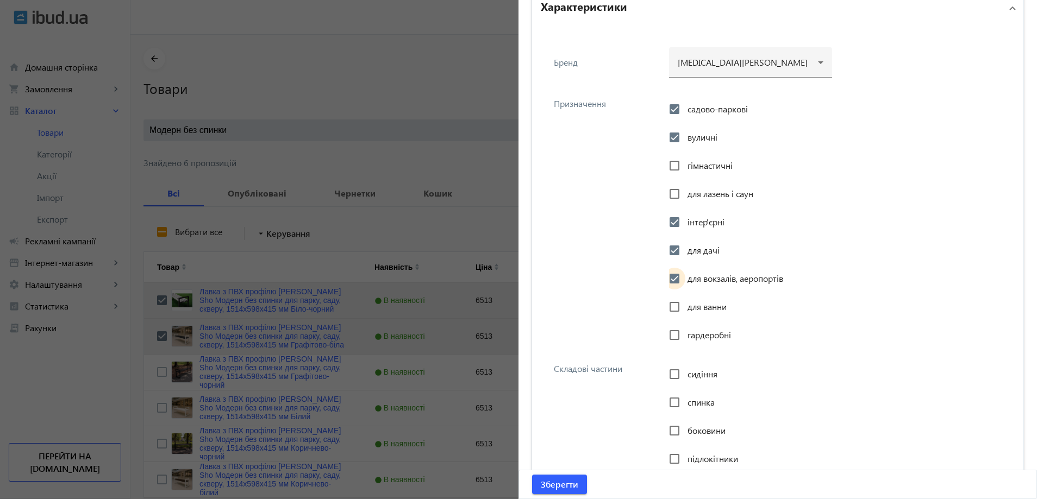
scroll to position [870, 0]
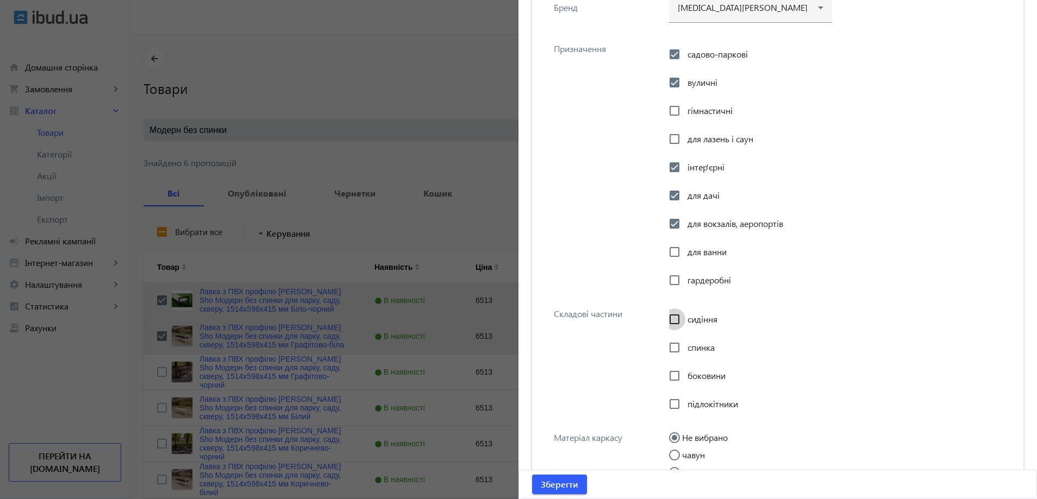
click at [678, 319] on input "сидіння" at bounding box center [675, 320] width 22 height 22
checkbox input "true"
click at [679, 337] on input "спинка" at bounding box center [675, 348] width 22 height 22
checkbox input "true"
click at [679, 398] on input "підлокітники" at bounding box center [675, 404] width 22 height 22
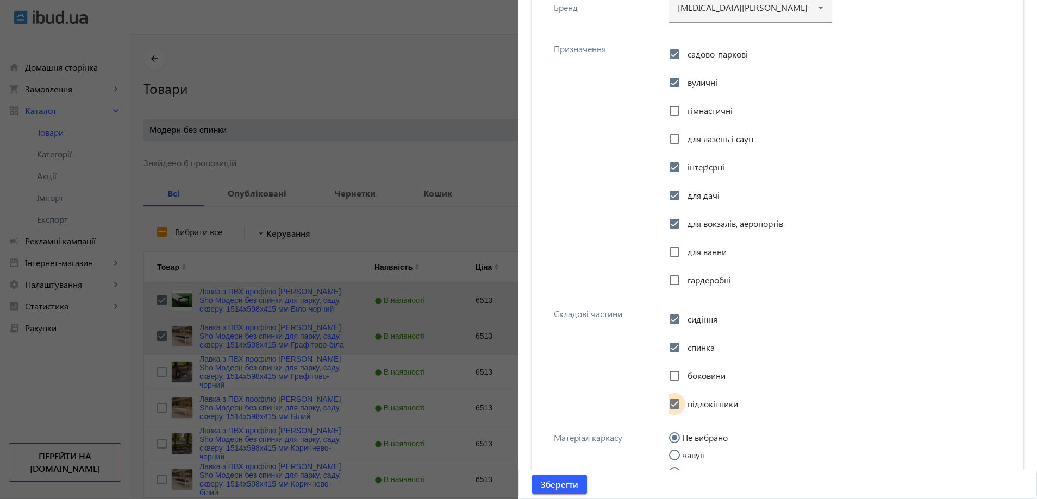
checkbox input "true"
click at [679, 369] on input "боковини" at bounding box center [675, 376] width 22 height 22
checkbox input "true"
click at [697, 340] on div "спинка" at bounding box center [692, 348] width 46 height 22
click at [687, 345] on span "спинка" at bounding box center [700, 347] width 27 height 11
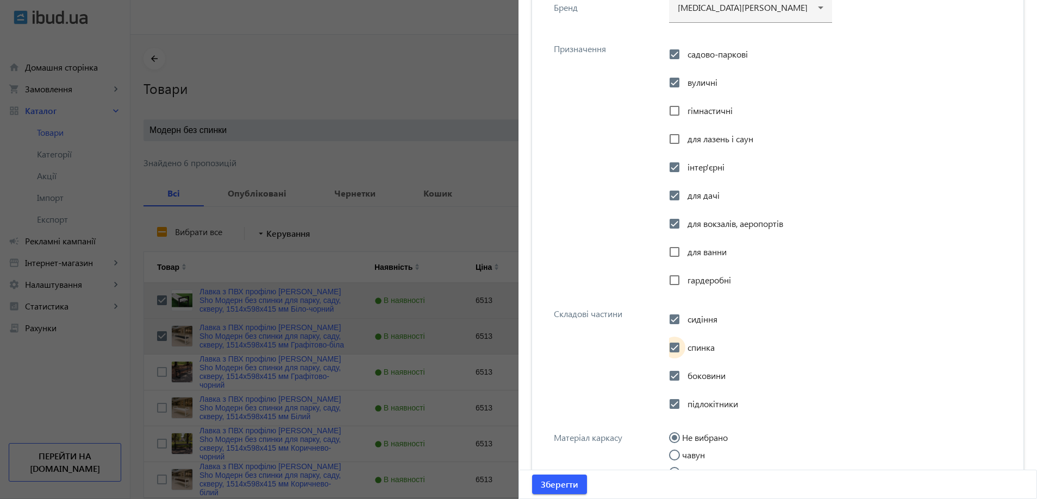
click at [685, 345] on input "спинка" at bounding box center [675, 348] width 22 height 22
checkbox input "false"
click at [615, 342] on div "Складові частини сидіння спинка боковини підлокітники" at bounding box center [778, 360] width 474 height 124
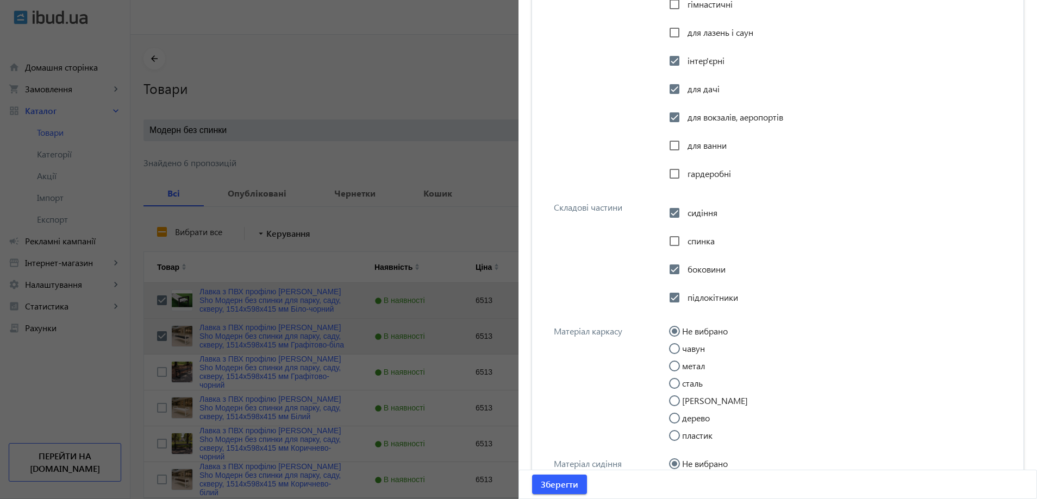
scroll to position [978, 0]
click at [671, 366] on input "метал" at bounding box center [680, 370] width 22 height 22
radio input "true"
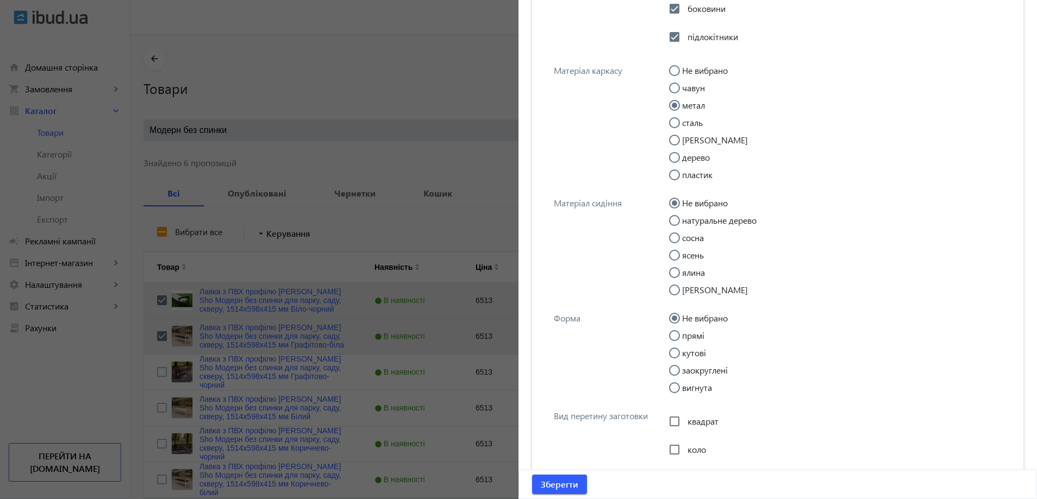
scroll to position [1250, 0]
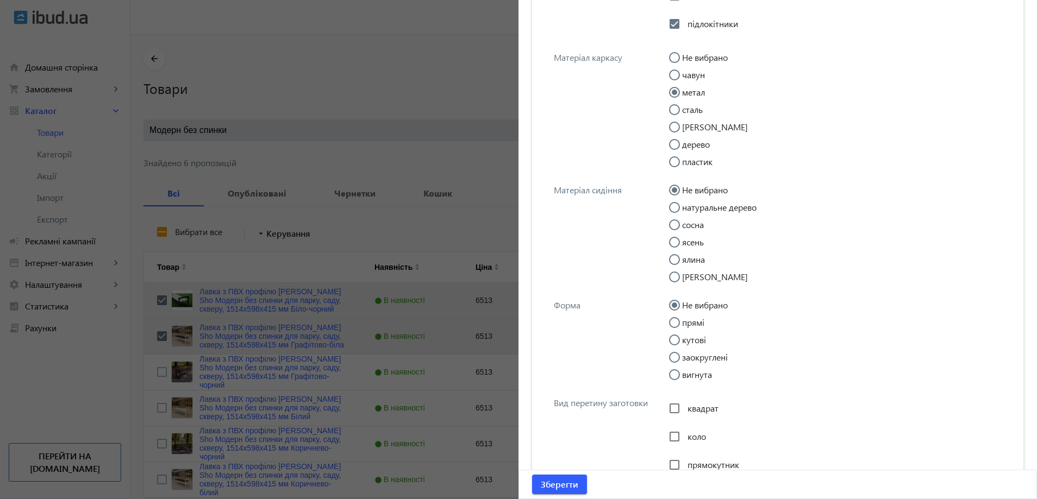
click at [678, 324] on input "прямі" at bounding box center [680, 328] width 22 height 22
radio input "true"
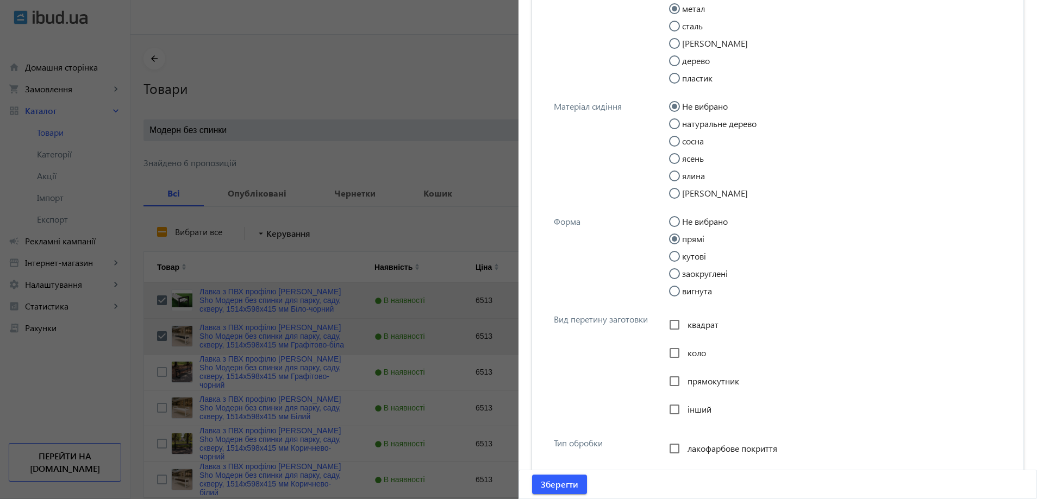
scroll to position [1359, 0]
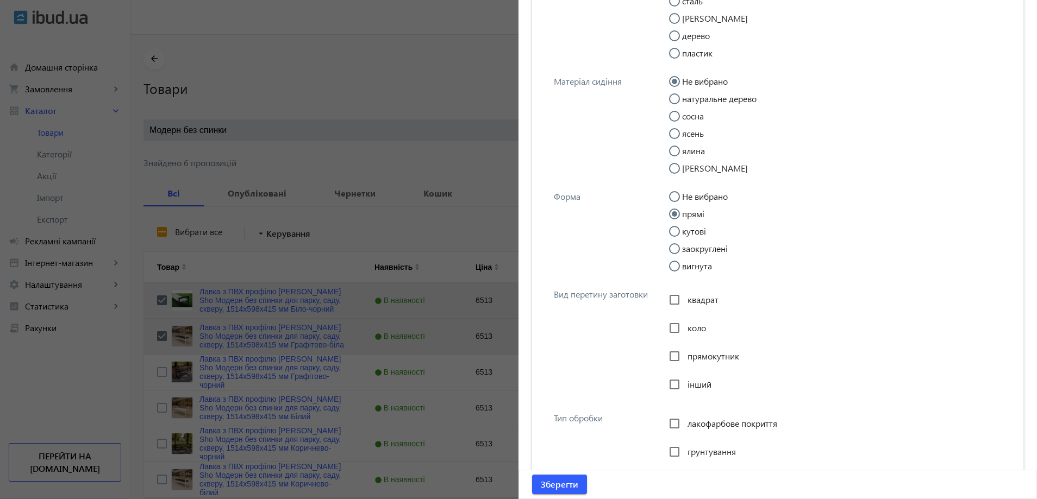
click at [687, 354] on span "прямокутник" at bounding box center [713, 356] width 52 height 11
click at [685, 354] on input "прямокутник" at bounding box center [675, 357] width 22 height 22
checkbox input "true"
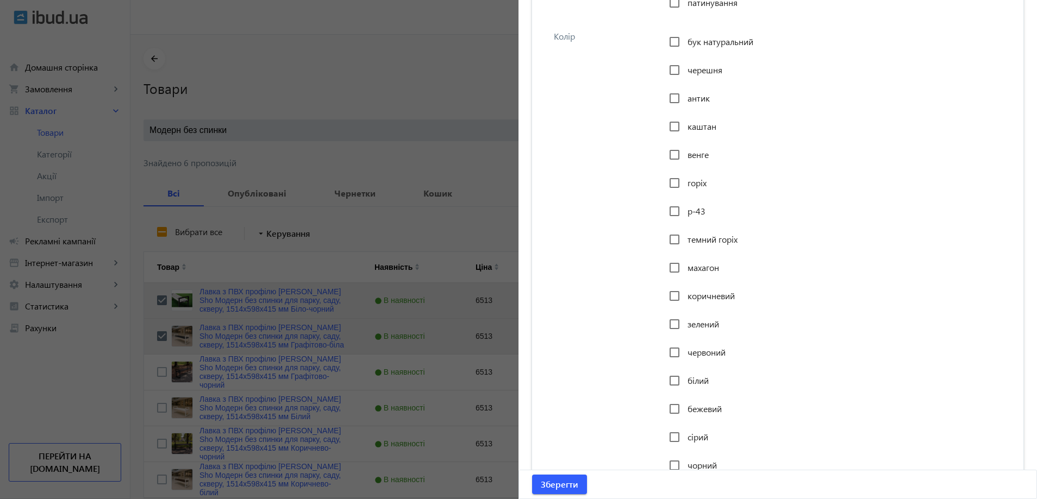
scroll to position [1848, 0]
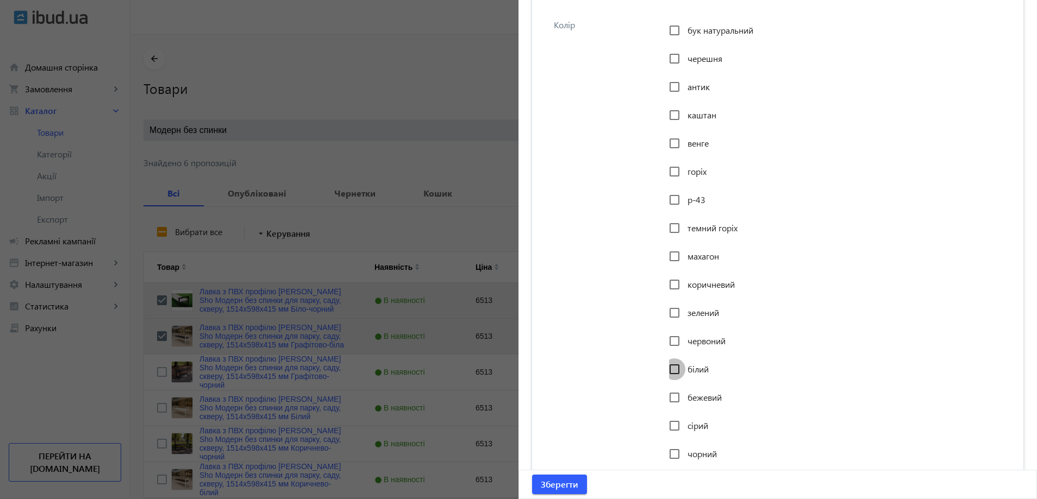
click at [670, 371] on input "білий" at bounding box center [675, 370] width 22 height 22
checkbox input "true"
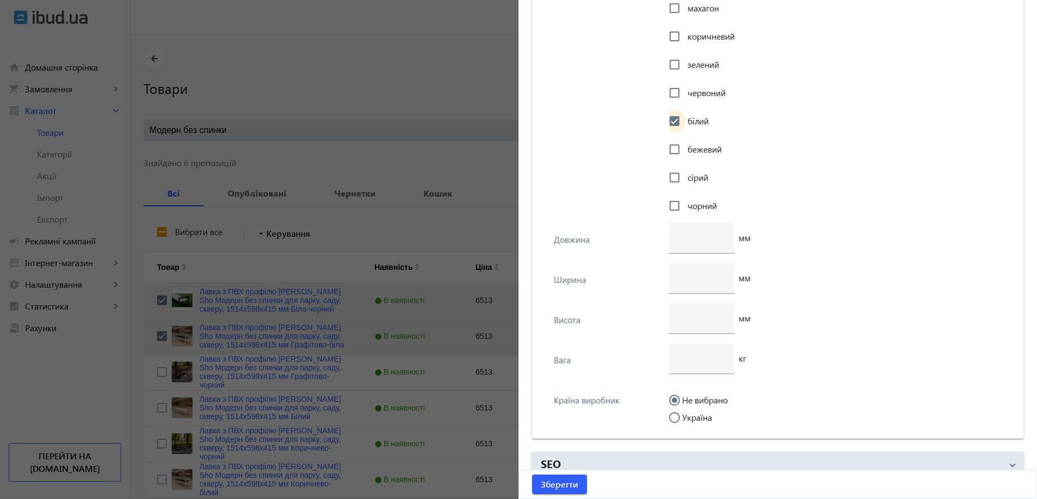
scroll to position [2111, 0]
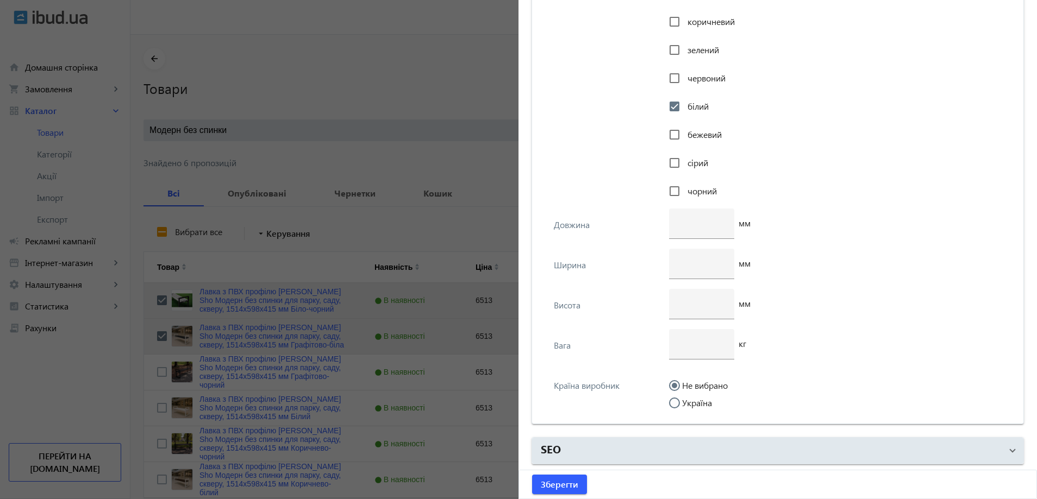
click at [687, 404] on label "Україна" at bounding box center [696, 403] width 32 height 9
click at [687, 404] on input "Україна" at bounding box center [680, 409] width 22 height 22
radio input "true"
click at [683, 339] on input "number" at bounding box center [702, 343] width 48 height 11
type input "18"
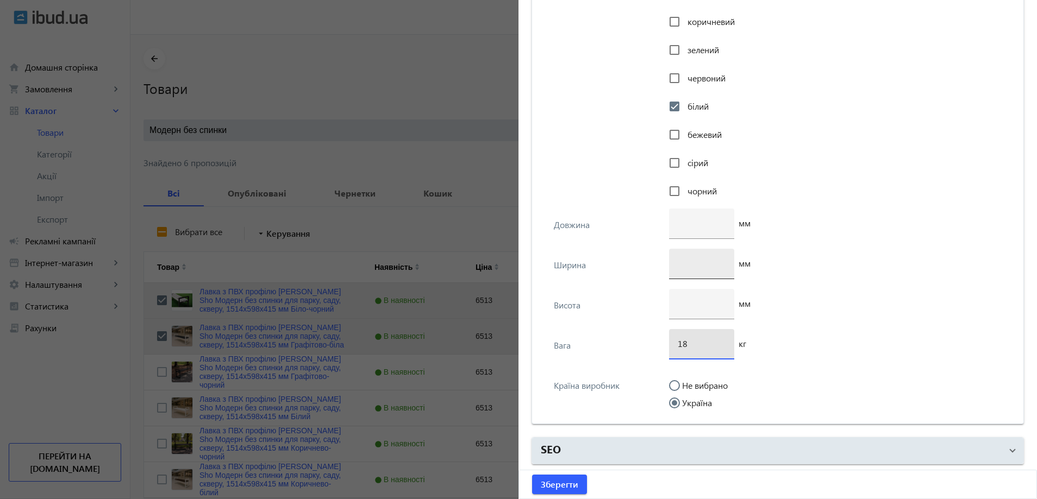
click at [687, 266] on input "number" at bounding box center [702, 263] width 48 height 11
click at [692, 306] on input "number" at bounding box center [702, 303] width 48 height 11
type input "598"
click at [691, 261] on input "number" at bounding box center [702, 263] width 48 height 11
type input "415"
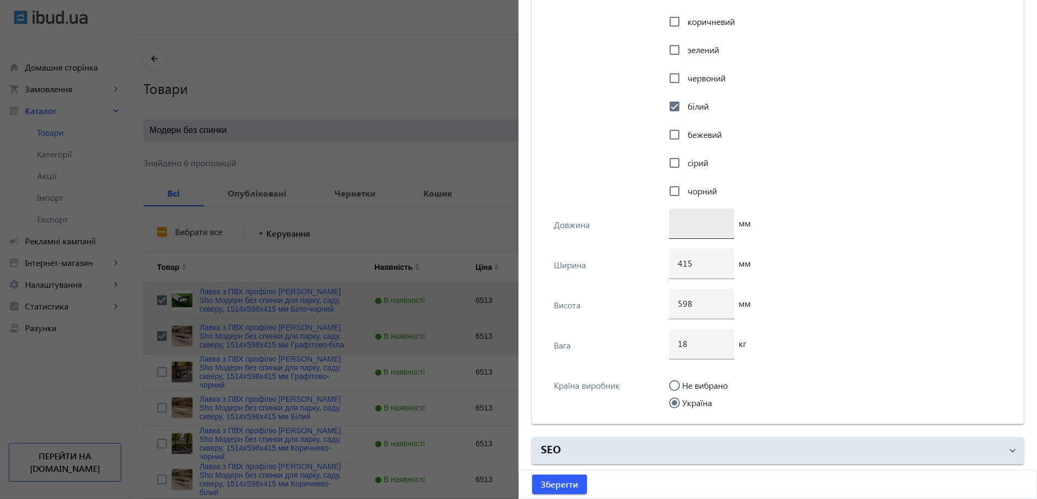
click at [695, 232] on div at bounding box center [702, 224] width 48 height 30
type input "1514"
click at [546, 480] on span "Зберегти" at bounding box center [559, 485] width 37 height 12
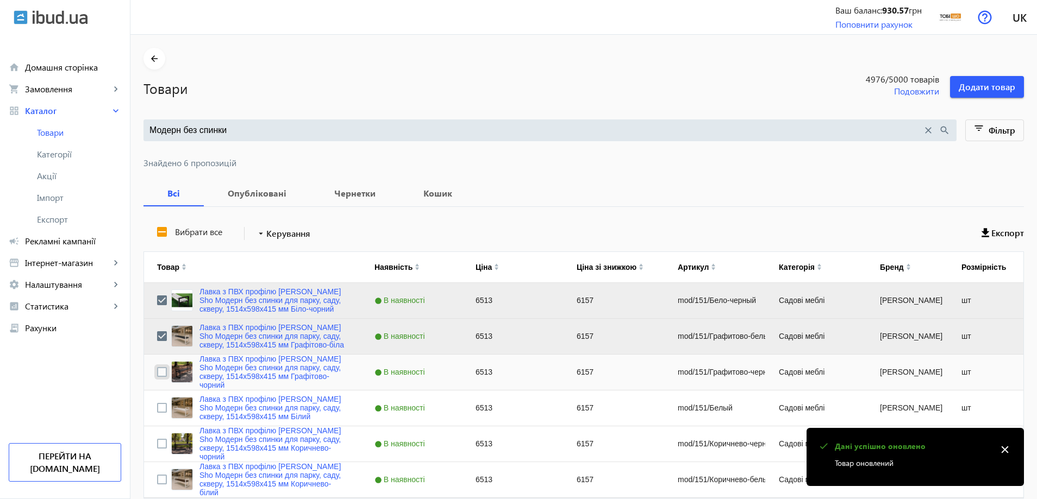
click at [157, 372] on input "Press Space to toggle row selection (unchecked)" at bounding box center [162, 372] width 10 height 10
checkbox input "true"
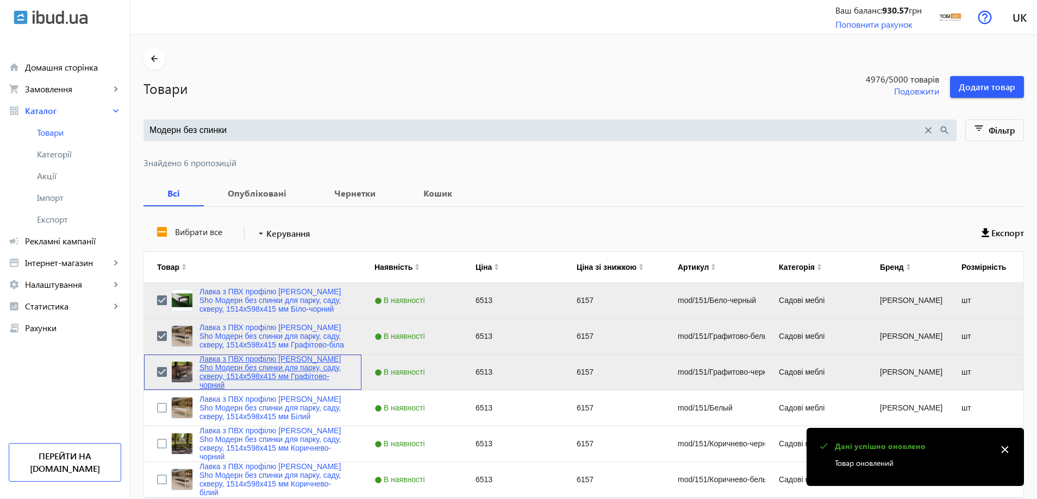
click at [232, 368] on link "Лавка з ПВХ профілю [PERSON_NAME] Sho Модерн без спинки для парку, саду, скверу…" at bounding box center [273, 372] width 149 height 35
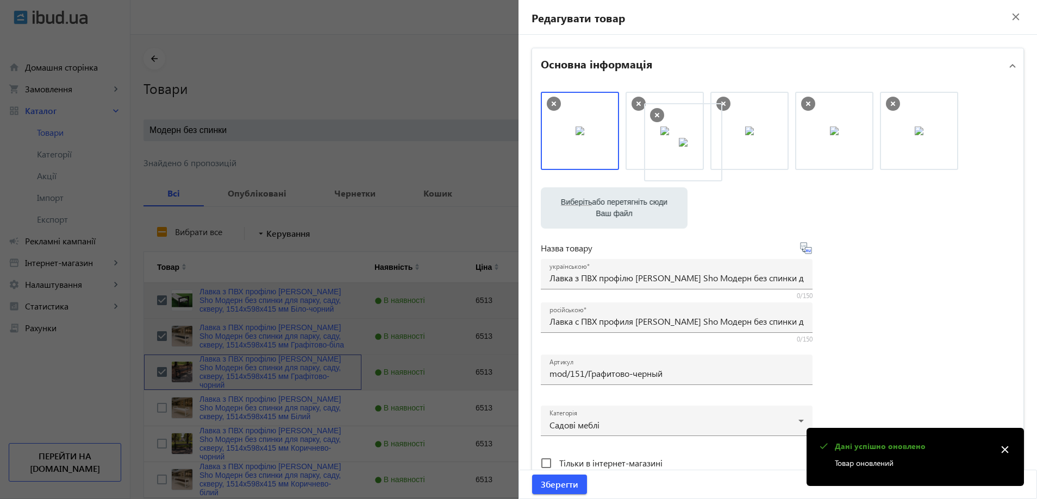
drag, startPoint x: 576, startPoint y: 117, endPoint x: 714, endPoint y: 130, distance: 138.1
drag, startPoint x: 649, startPoint y: 128, endPoint x: 591, endPoint y: 112, distance: 60.8
drag, startPoint x: 650, startPoint y: 121, endPoint x: 611, endPoint y: 123, distance: 39.2
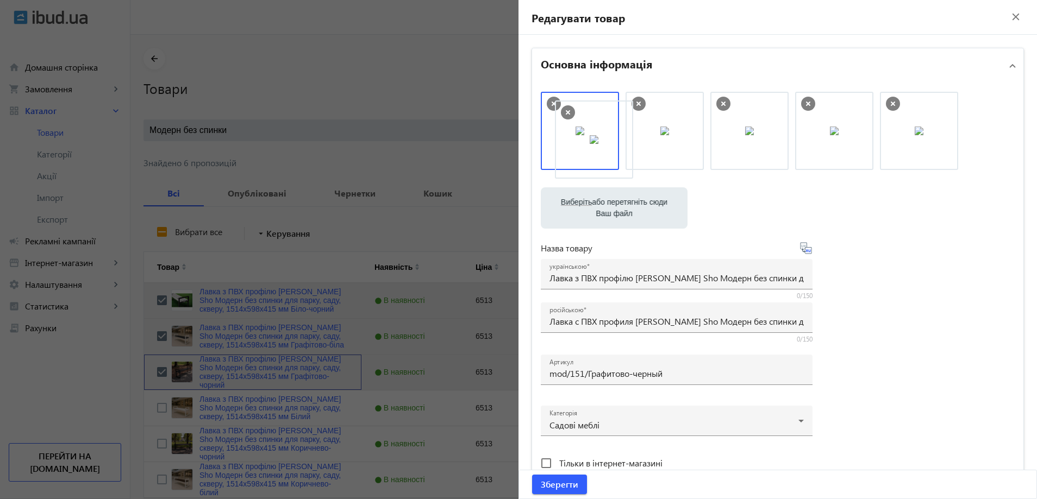
drag, startPoint x: 741, startPoint y: 126, endPoint x: 592, endPoint y: 134, distance: 149.1
drag, startPoint x: 774, startPoint y: 116, endPoint x: 629, endPoint y: 129, distance: 145.7
drag, startPoint x: 667, startPoint y: 136, endPoint x: 565, endPoint y: 136, distance: 101.6
drag, startPoint x: 563, startPoint y: 144, endPoint x: 649, endPoint y: 154, distance: 86.4
drag, startPoint x: 646, startPoint y: 149, endPoint x: 571, endPoint y: 146, distance: 75.1
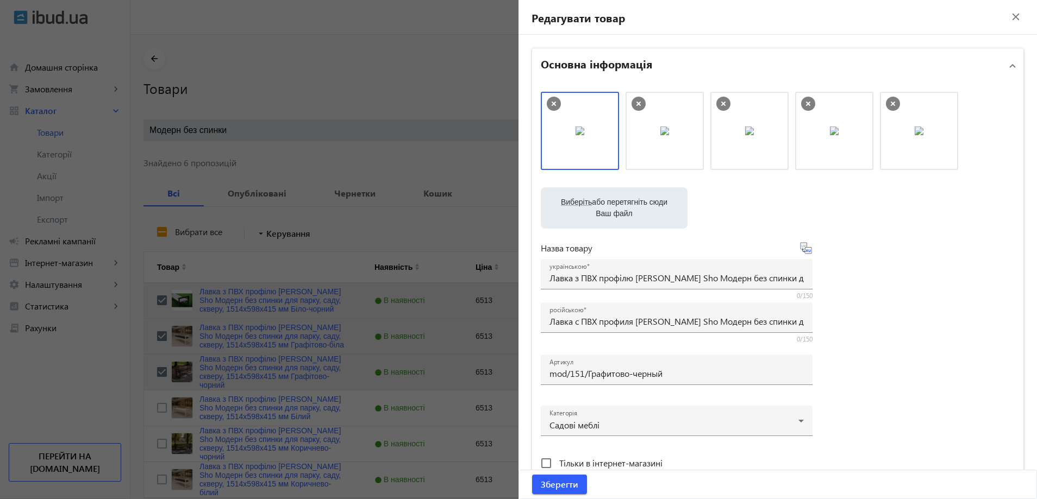
click at [908, 269] on div "Виберіть або перетягніть сюди Ваш файл 1086768b59d33383142730421334569-6d32cb90…" at bounding box center [778, 295] width 474 height 407
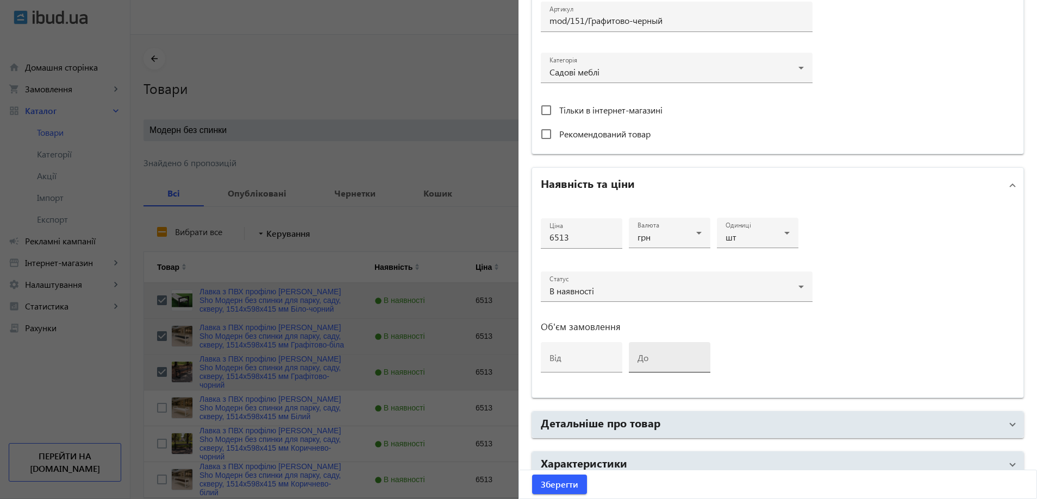
scroll to position [408, 0]
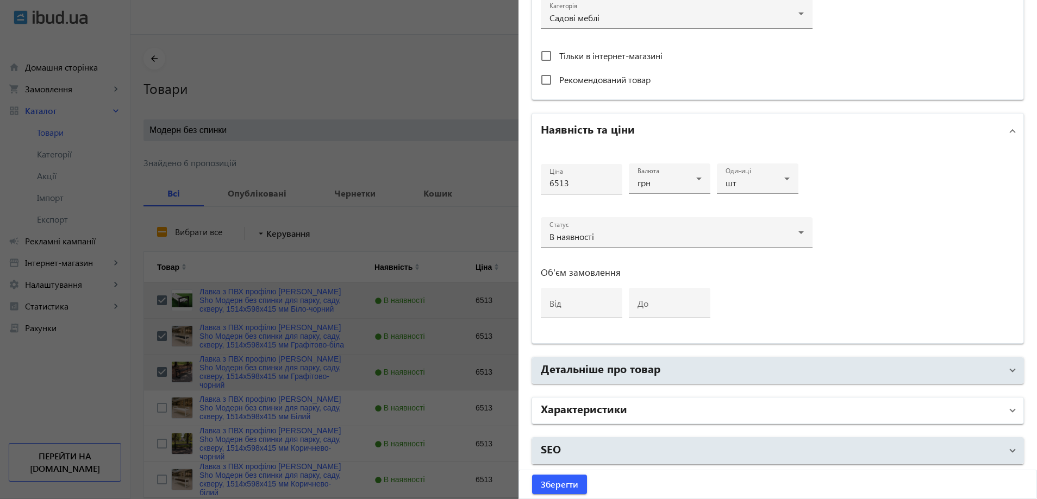
click at [592, 414] on h2 "Характеристики" at bounding box center [584, 408] width 86 height 15
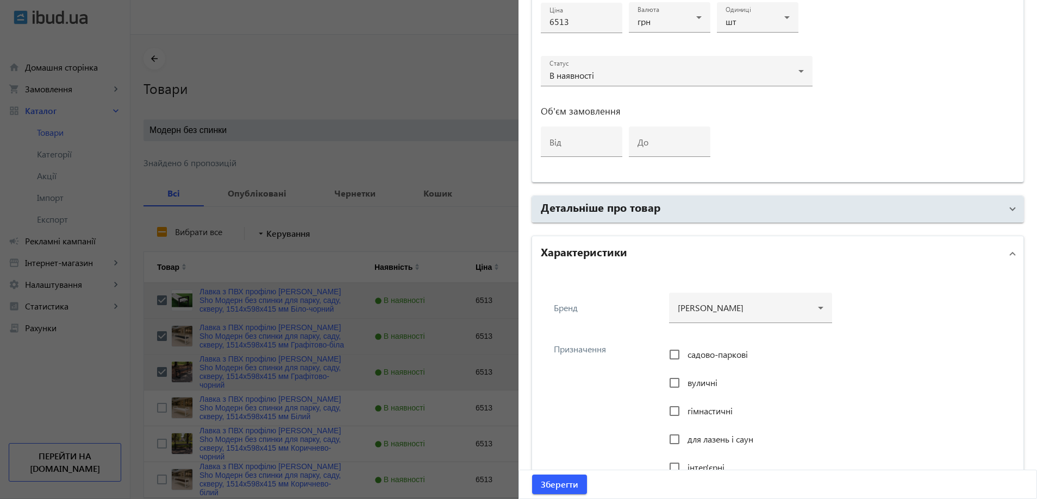
scroll to position [571, 0]
click at [704, 307] on div at bounding box center [751, 302] width 146 height 39
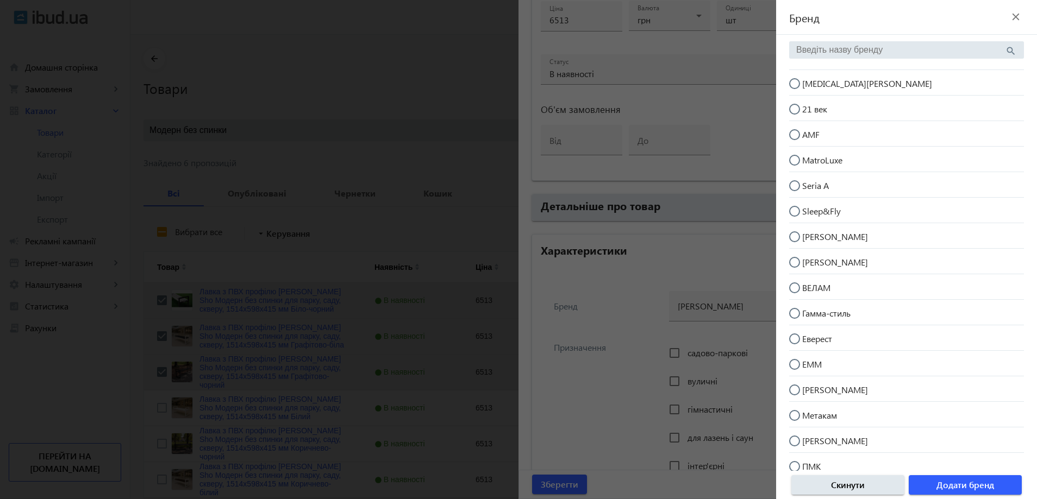
click at [877, 76] on mat-radio-button "[MEDICAL_DATA][PERSON_NAME]" at bounding box center [906, 82] width 235 height 21
radio input "true"
click at [959, 485] on span "Додати бренд" at bounding box center [965, 485] width 58 height 12
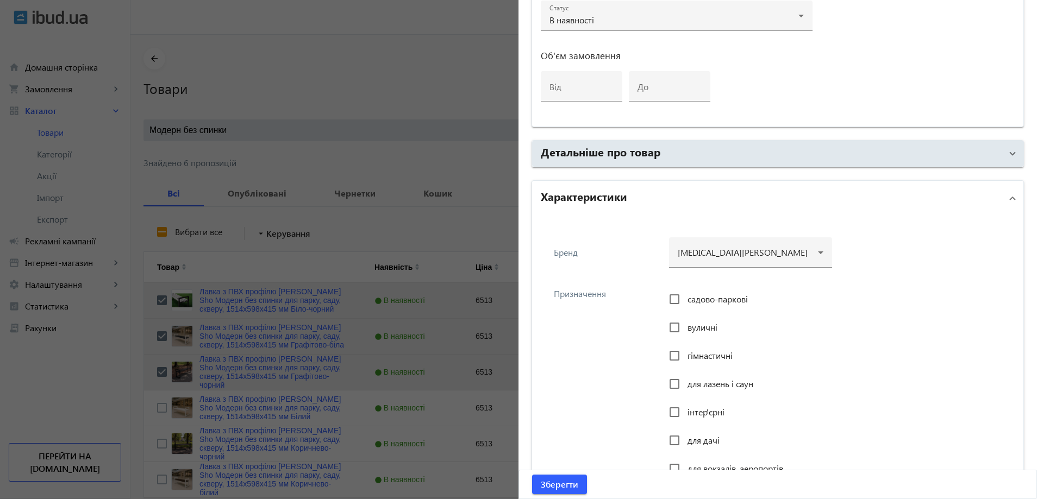
scroll to position [625, 0]
click at [687, 295] on span "садово-паркові" at bounding box center [717, 298] width 60 height 11
click at [685, 295] on input "садово-паркові" at bounding box center [675, 299] width 22 height 22
checkbox input "true"
click at [683, 324] on div at bounding box center [674, 327] width 26 height 26
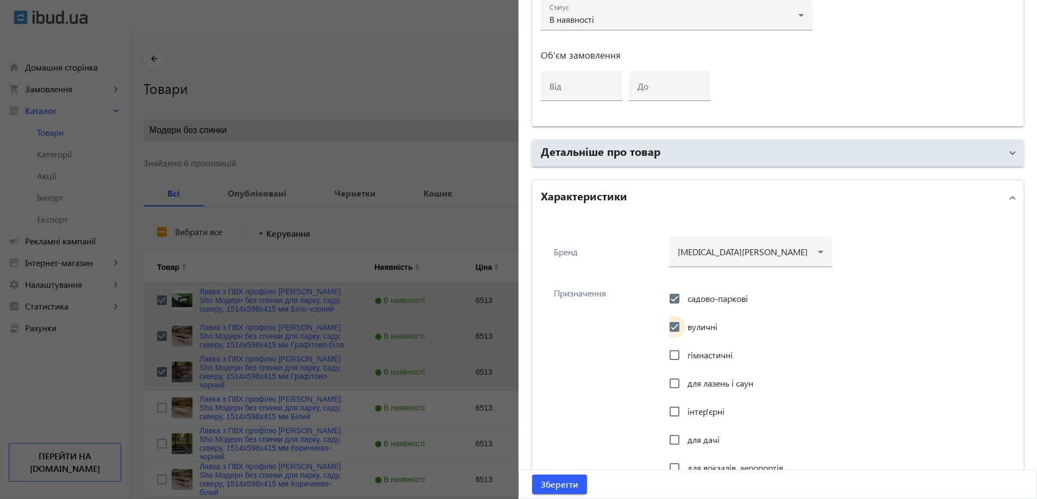
checkbox input "true"
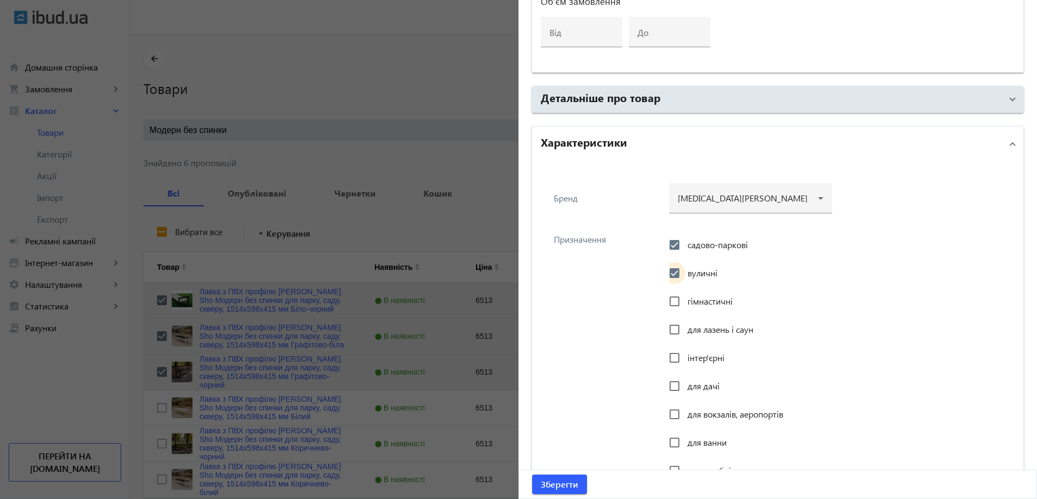
scroll to position [679, 0]
click at [680, 356] on input "інтер'єрні" at bounding box center [675, 358] width 22 height 22
checkbox input "true"
click at [680, 384] on input "для дачі" at bounding box center [675, 386] width 22 height 22
checkbox input "true"
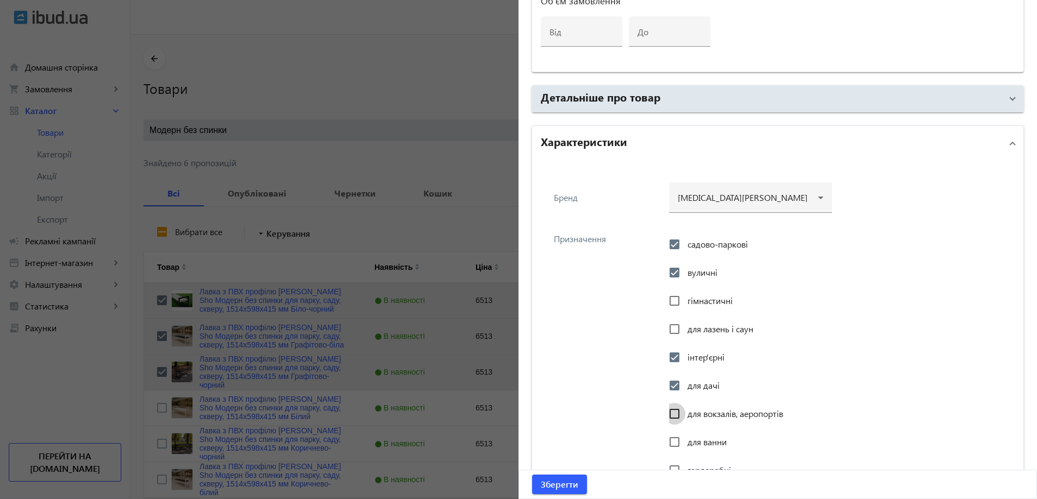
click at [680, 409] on input "для вокзалів, аеропортів" at bounding box center [675, 414] width 22 height 22
checkbox input "true"
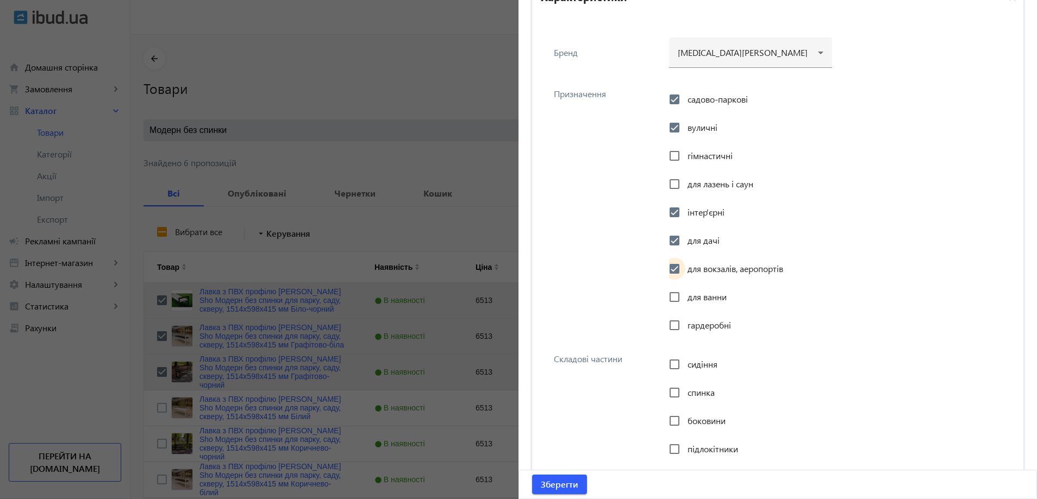
scroll to position [842, 0]
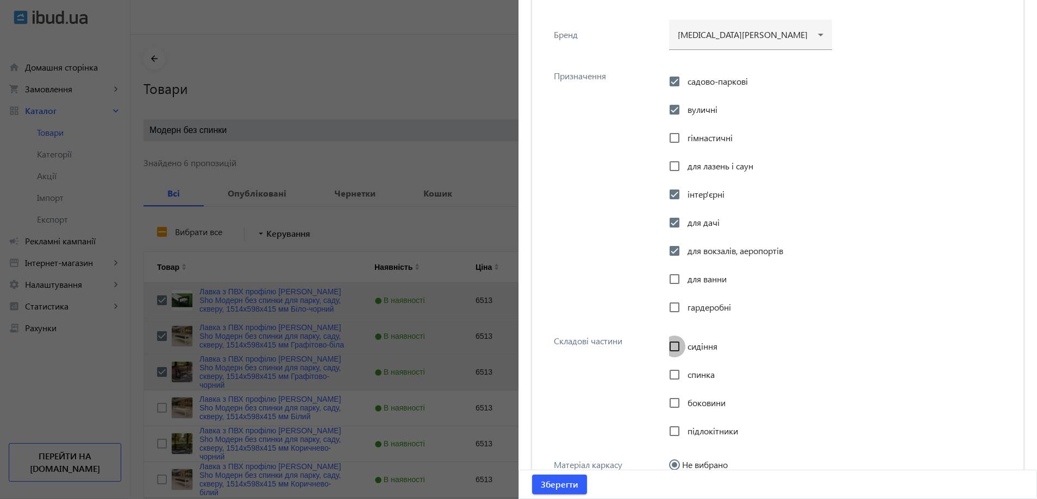
click at [682, 346] on input "сидіння" at bounding box center [675, 347] width 22 height 22
checkbox input "true"
click at [698, 404] on span "боковини" at bounding box center [706, 402] width 38 height 11
click at [685, 404] on input "боковини" at bounding box center [675, 403] width 22 height 22
checkbox input "true"
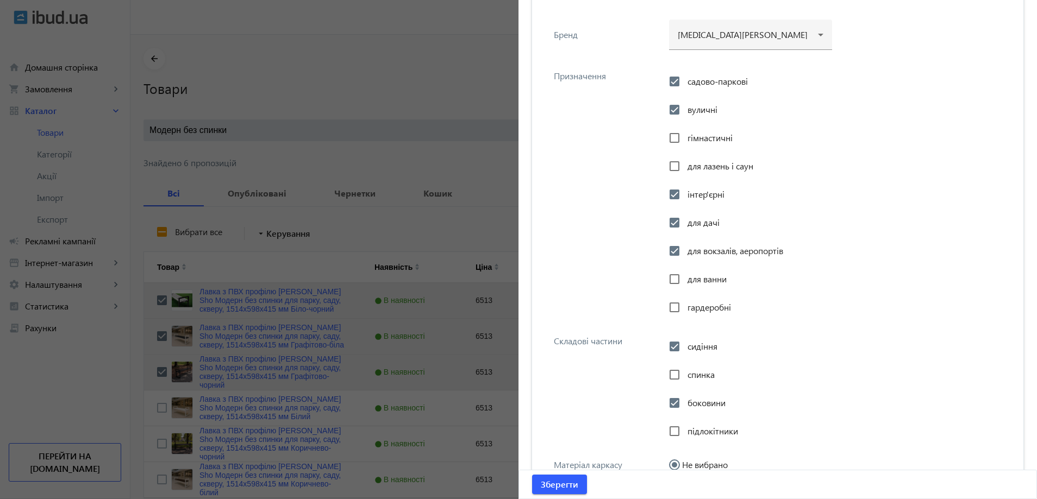
click at [695, 428] on span "підлокітники" at bounding box center [712, 431] width 51 height 11
click at [685, 428] on input "підлокітники" at bounding box center [675, 432] width 22 height 22
checkbox input "true"
click at [625, 387] on div "Складові частини сидіння спинка боковини підлокітники" at bounding box center [778, 387] width 474 height 124
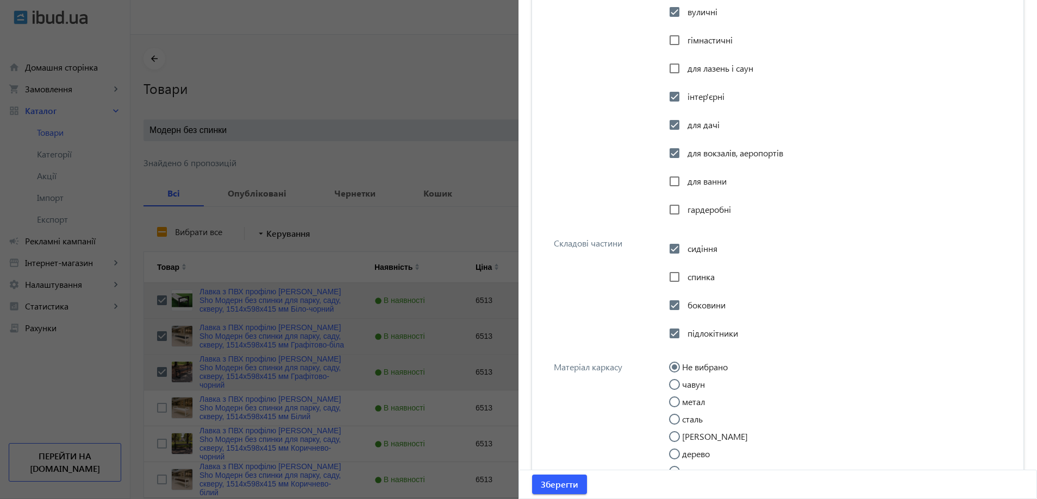
scroll to position [951, 0]
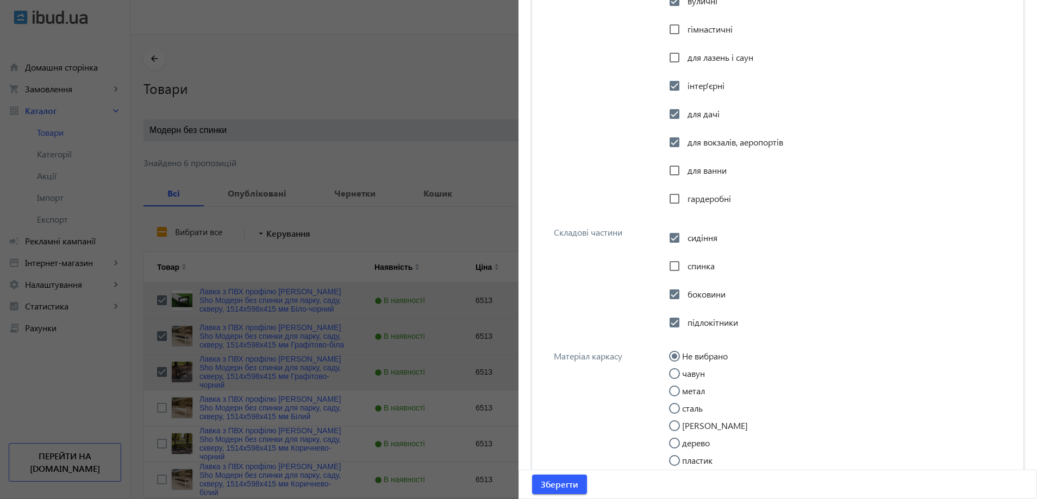
click at [685, 397] on input "метал" at bounding box center [680, 397] width 22 height 22
radio input "true"
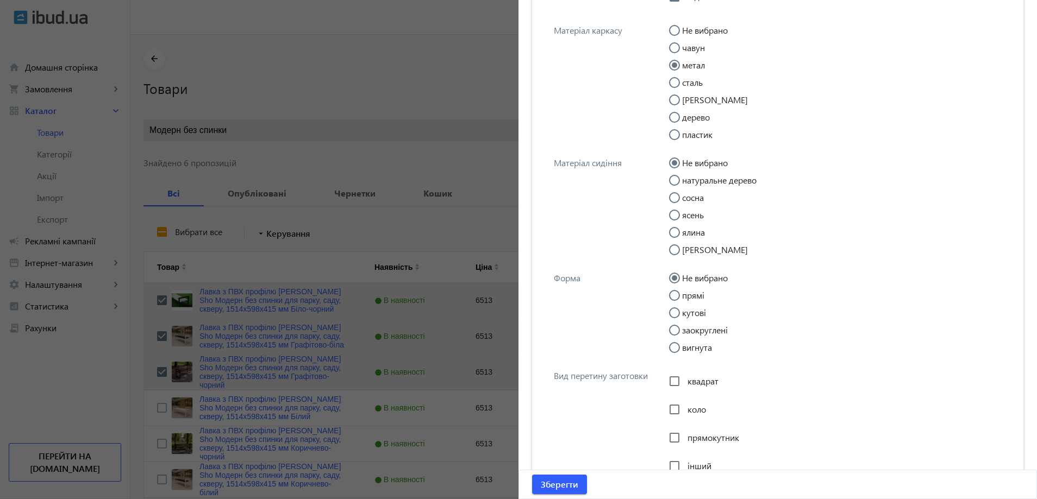
click at [679, 293] on input "прямі" at bounding box center [680, 301] width 22 height 22
radio input "true"
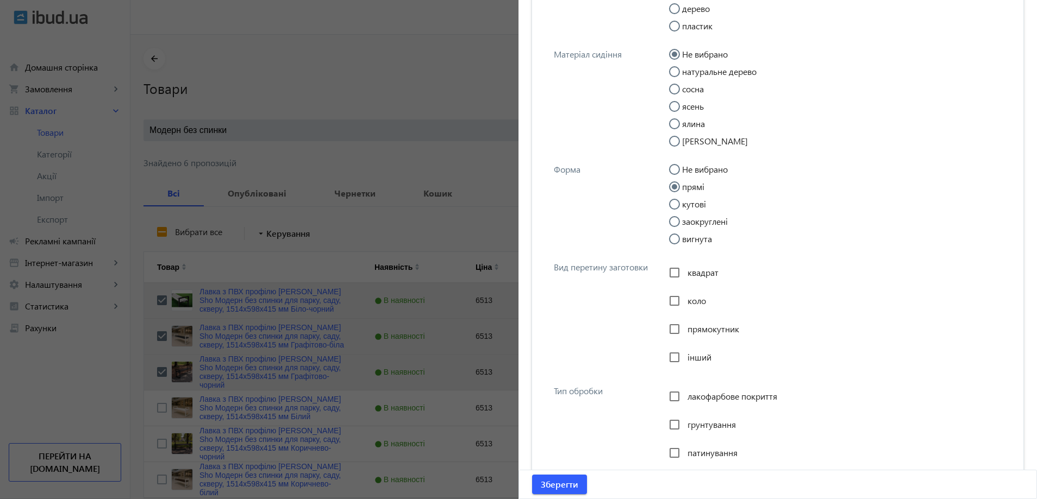
click at [699, 327] on span "прямокутник" at bounding box center [713, 328] width 52 height 11
click at [685, 327] on input "прямокутник" at bounding box center [675, 329] width 22 height 22
checkbox input "true"
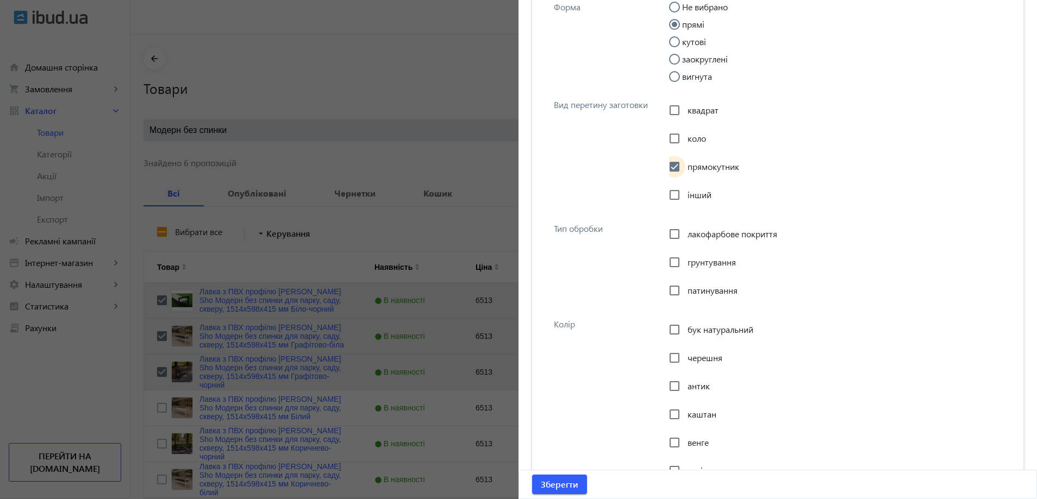
scroll to position [1549, 0]
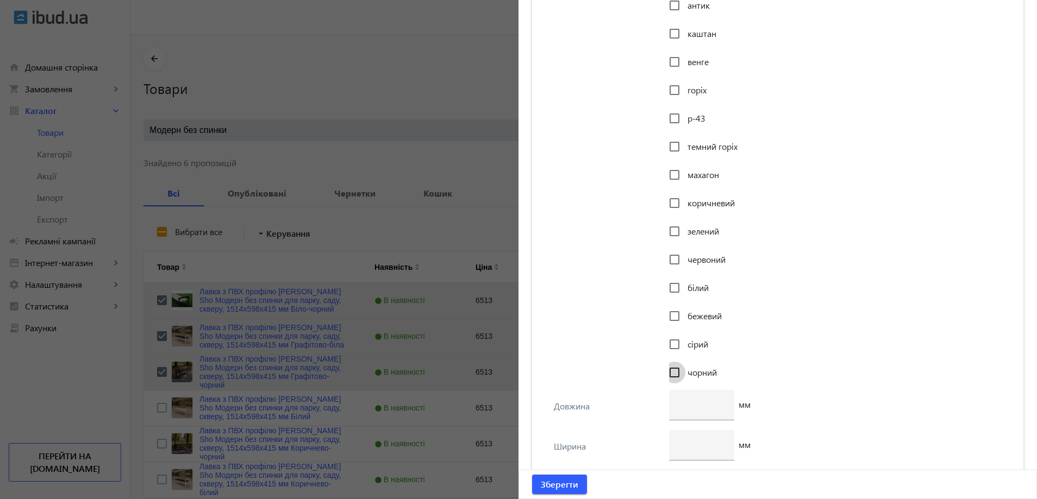
click at [671, 373] on input "чорний" at bounding box center [675, 373] width 22 height 22
checkbox input "true"
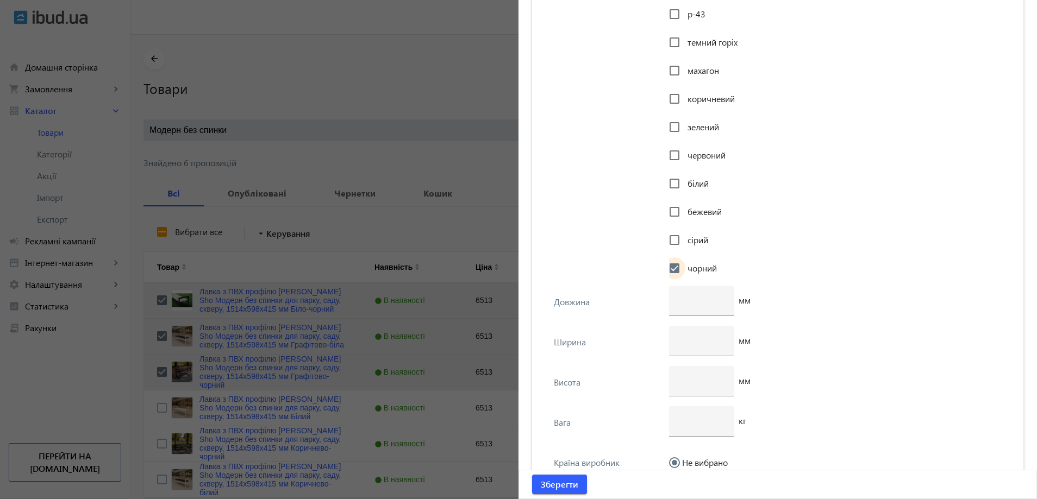
scroll to position [2038, 0]
click at [695, 377] on input "number" at bounding box center [702, 376] width 48 height 11
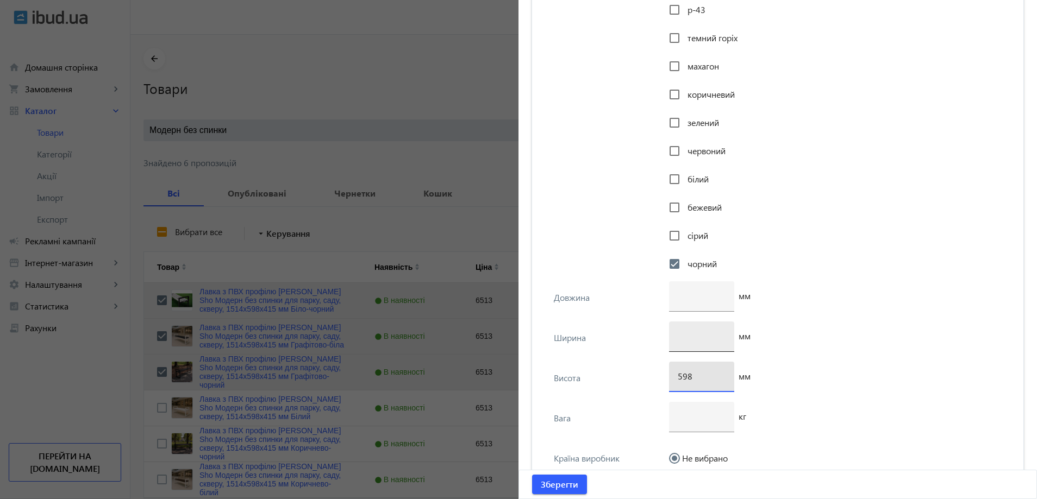
type input "598"
click at [700, 336] on input "number" at bounding box center [702, 335] width 48 height 11
type input "415"
click at [687, 295] on input "number" at bounding box center [702, 295] width 48 height 11
type input "1514"
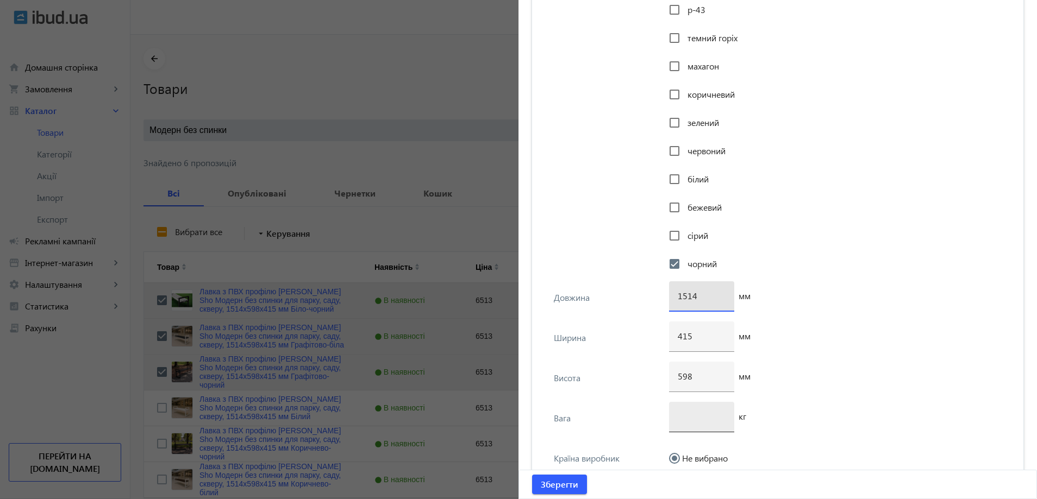
click at [691, 418] on input "number" at bounding box center [702, 416] width 48 height 11
type input "18"
click at [594, 323] on div "Ширина 415 мм" at bounding box center [778, 342] width 474 height 40
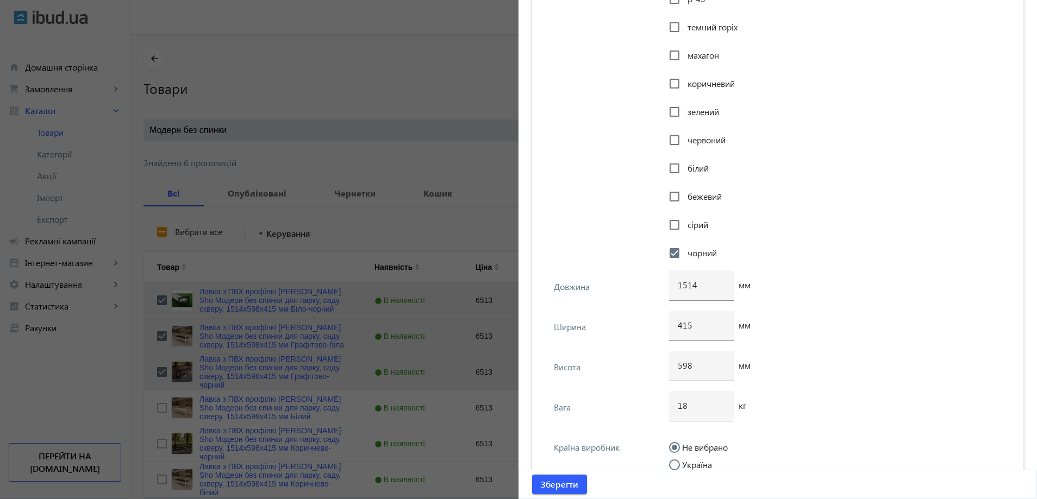
scroll to position [2111, 0]
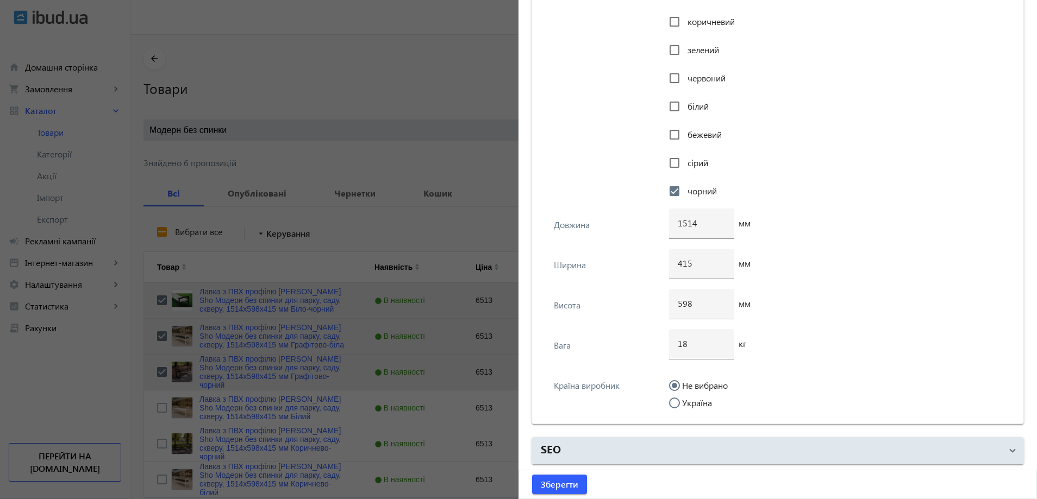
click at [696, 404] on label "Україна" at bounding box center [696, 403] width 32 height 9
click at [691, 404] on input "Україна" at bounding box center [680, 409] width 22 height 22
radio input "true"
click at [548, 496] on span "submit" at bounding box center [559, 485] width 55 height 26
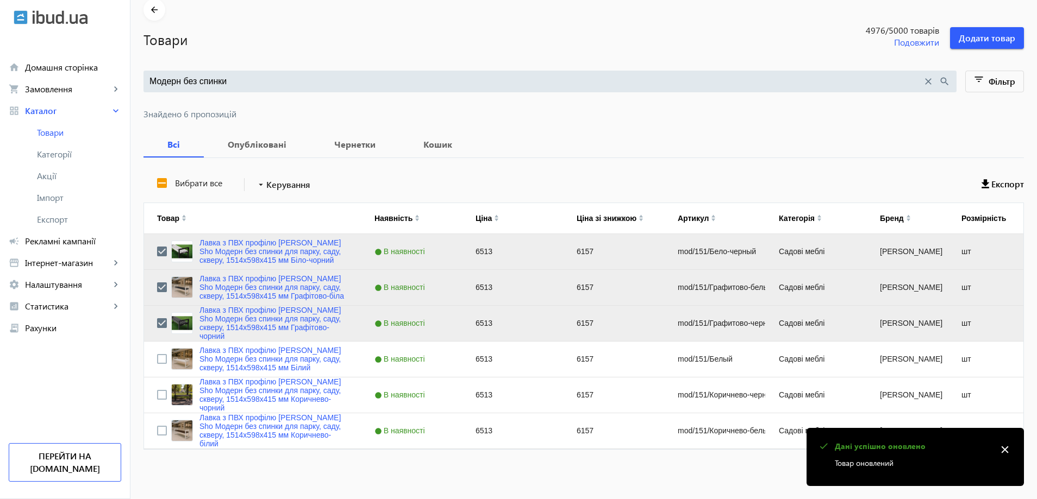
scroll to position [49, 0]
click at [158, 357] on input "Press Space to toggle row selection (unchecked)" at bounding box center [162, 359] width 10 height 10
checkbox input "true"
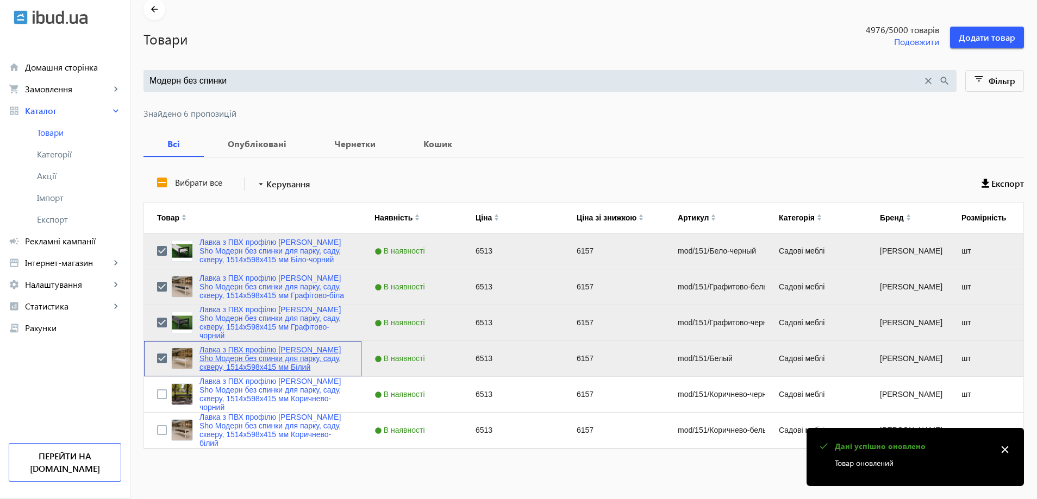
click at [201, 349] on link "Лавка з ПВХ профілю [PERSON_NAME] Sho Модерн без спинки для парку, саду, скверу…" at bounding box center [273, 359] width 149 height 26
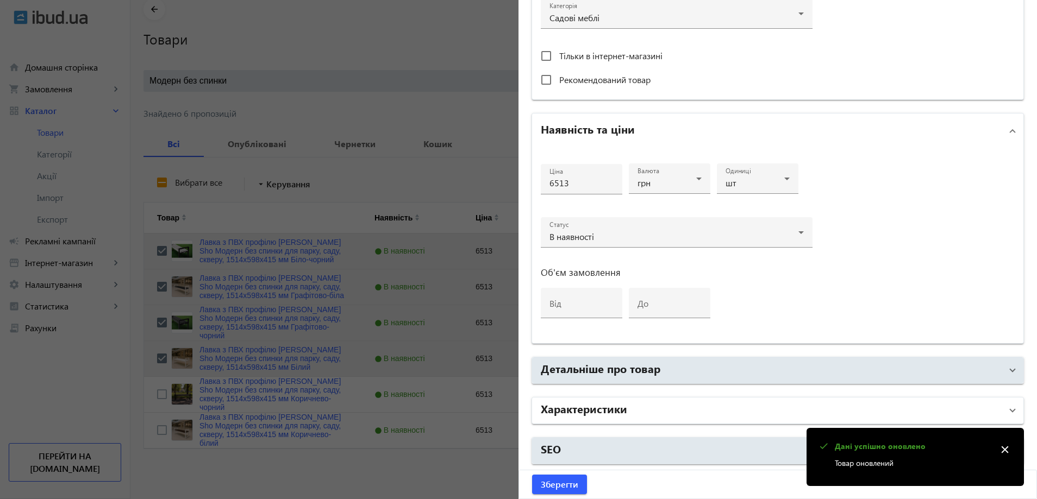
click at [574, 414] on h2 "Характеристики" at bounding box center [584, 408] width 86 height 15
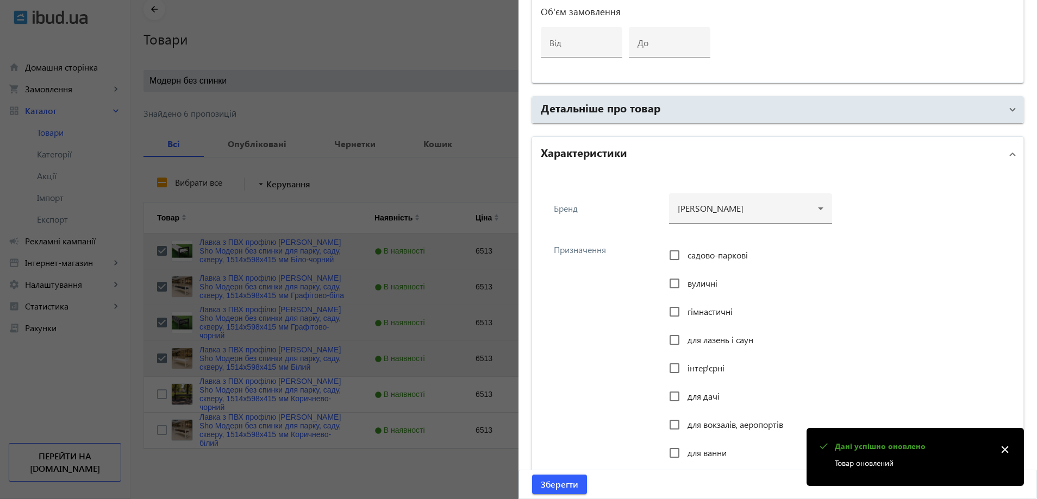
scroll to position [679, 0]
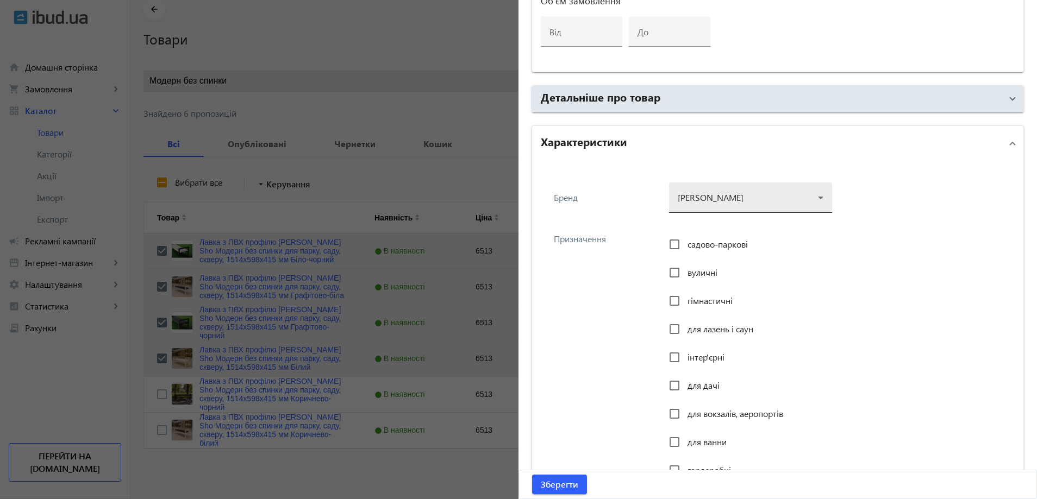
click at [719, 207] on div at bounding box center [751, 193] width 146 height 39
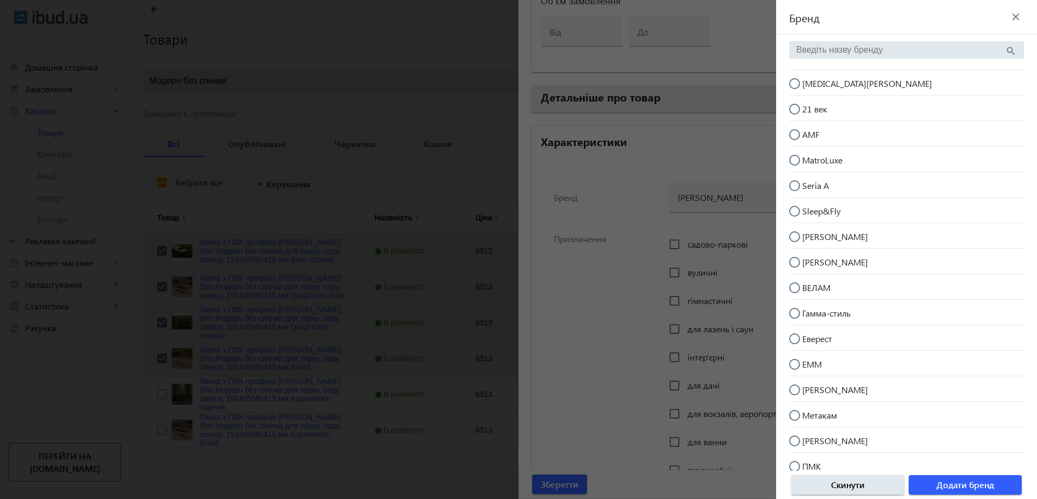
click at [836, 85] on mat-radio-button "[MEDICAL_DATA][PERSON_NAME]" at bounding box center [906, 82] width 235 height 21
radio input "true"
click at [962, 487] on span "Додати бренд" at bounding box center [965, 485] width 58 height 12
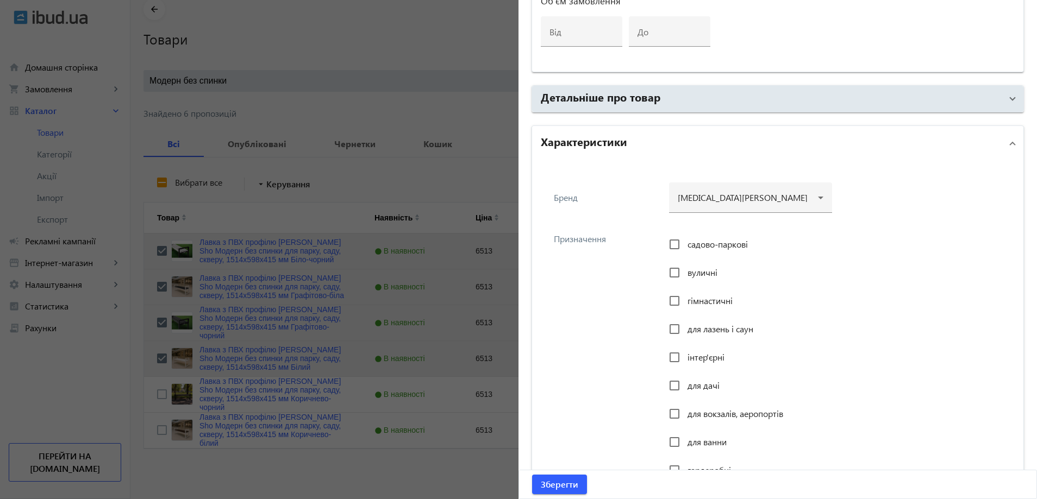
click at [702, 242] on span "садово-паркові" at bounding box center [717, 244] width 60 height 11
click at [685, 242] on input "садово-паркові" at bounding box center [675, 245] width 22 height 22
checkbox input "true"
click at [683, 278] on div at bounding box center [675, 273] width 22 height 22
click at [689, 362] on span "інтер'єрні" at bounding box center [705, 357] width 37 height 11
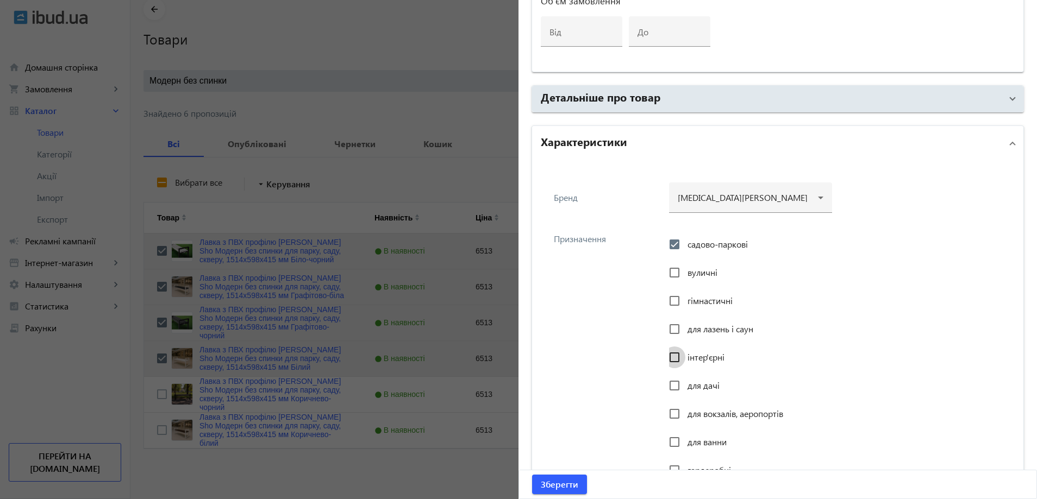
click at [685, 362] on input "інтер'єрні" at bounding box center [675, 358] width 22 height 22
checkbox input "true"
click at [690, 376] on div "для дачі" at bounding box center [694, 386] width 51 height 22
click at [690, 385] on span "для дачі" at bounding box center [703, 385] width 32 height 11
click at [685, 385] on input "для дачі" at bounding box center [675, 386] width 22 height 22
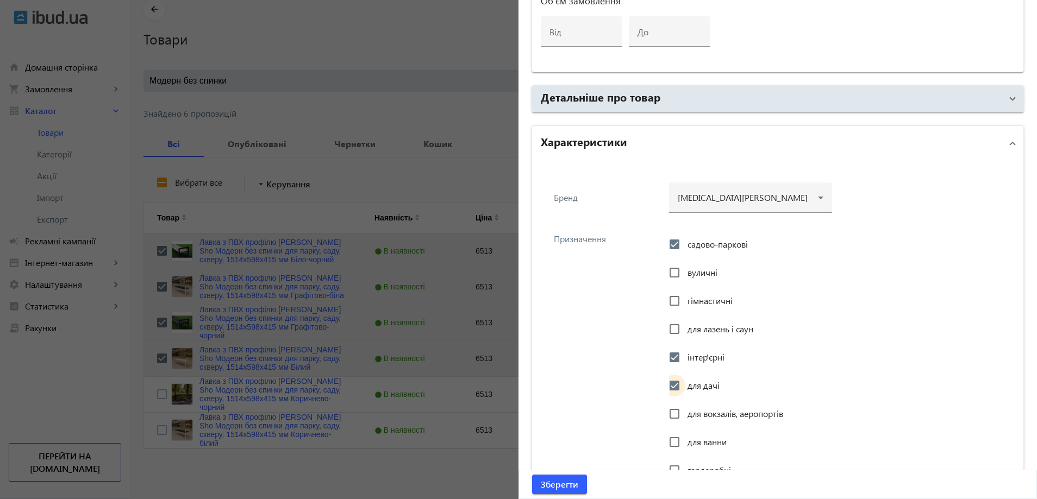
checkbox input "true"
click at [687, 410] on span "для вокзалів, аеропортів" at bounding box center [735, 413] width 96 height 11
click at [685, 410] on input "для вокзалів, аеропортів" at bounding box center [675, 414] width 22 height 22
checkbox input "true"
click at [639, 392] on div "Призначення садово-паркові вуличні гімнастичні для лазень і саун інтер'єрні для…" at bounding box center [778, 355] width 474 height 265
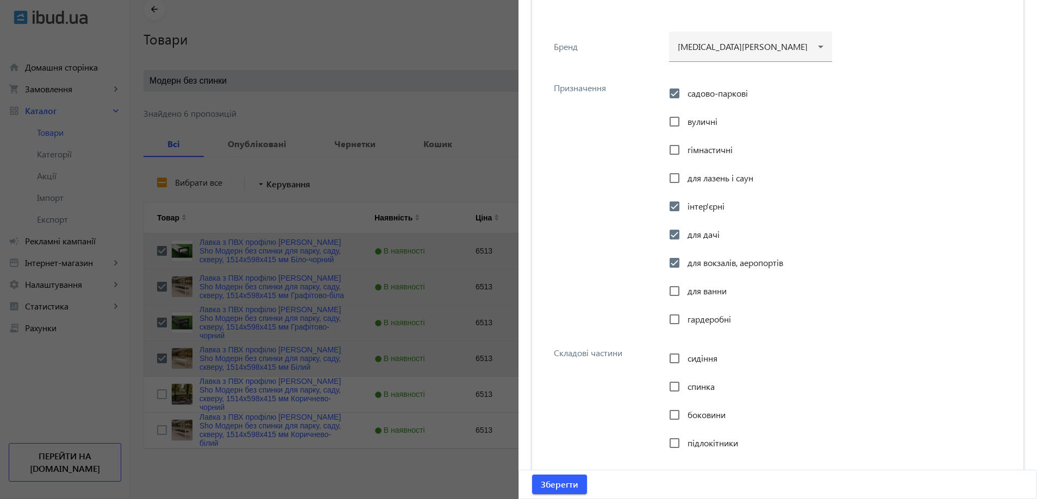
scroll to position [842, 0]
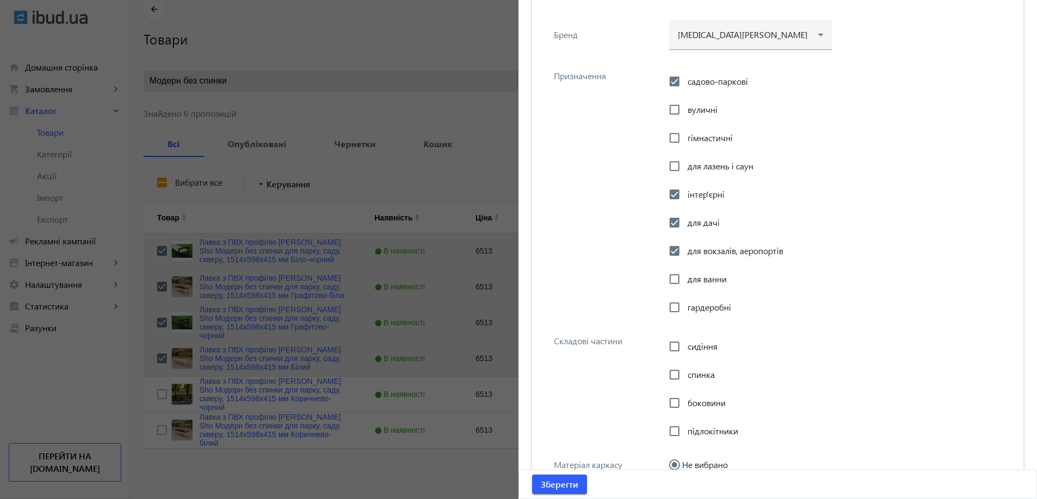
click at [705, 346] on span "сидіння" at bounding box center [702, 346] width 30 height 11
click at [685, 346] on input "сидіння" at bounding box center [675, 347] width 22 height 22
checkbox input "true"
click at [696, 400] on span "боковини" at bounding box center [706, 402] width 38 height 11
click at [685, 400] on input "боковини" at bounding box center [675, 403] width 22 height 22
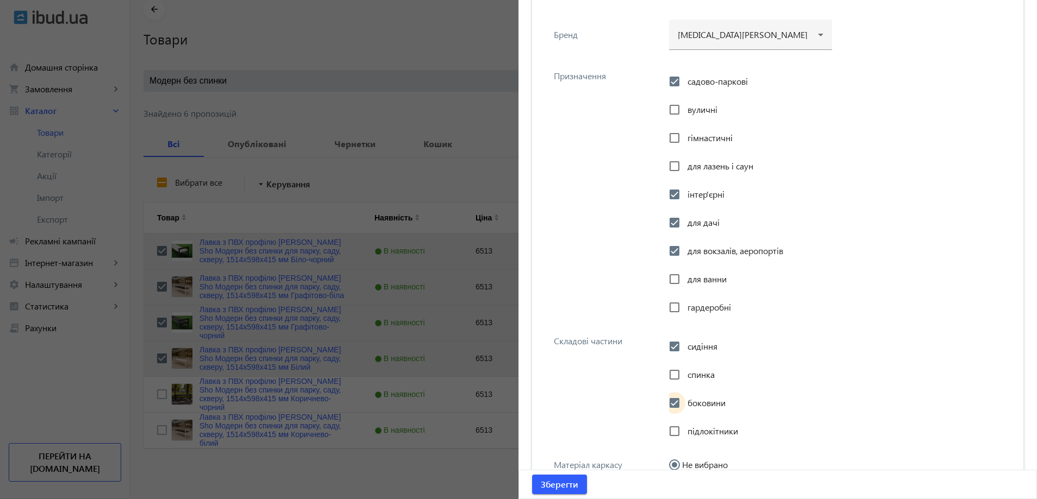
checkbox input "true"
click at [699, 429] on span "підлокітники" at bounding box center [712, 431] width 51 height 11
click at [685, 429] on input "підлокітники" at bounding box center [675, 432] width 22 height 22
checkbox input "true"
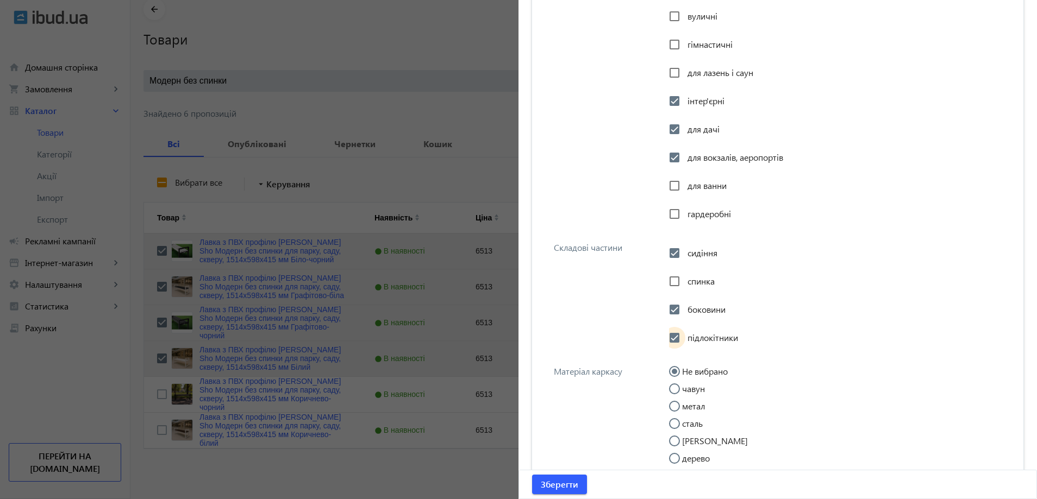
scroll to position [951, 0]
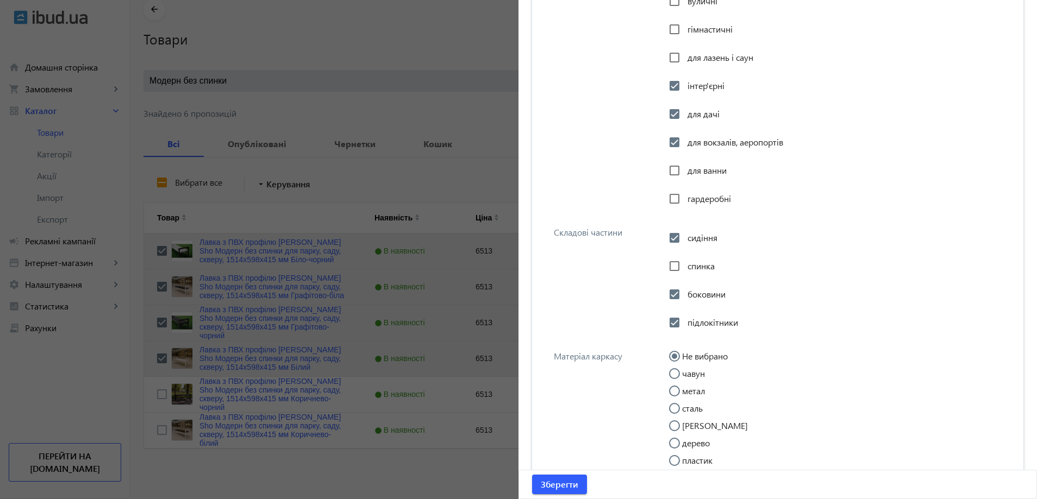
click at [675, 392] on input "метал" at bounding box center [680, 397] width 22 height 22
radio input "true"
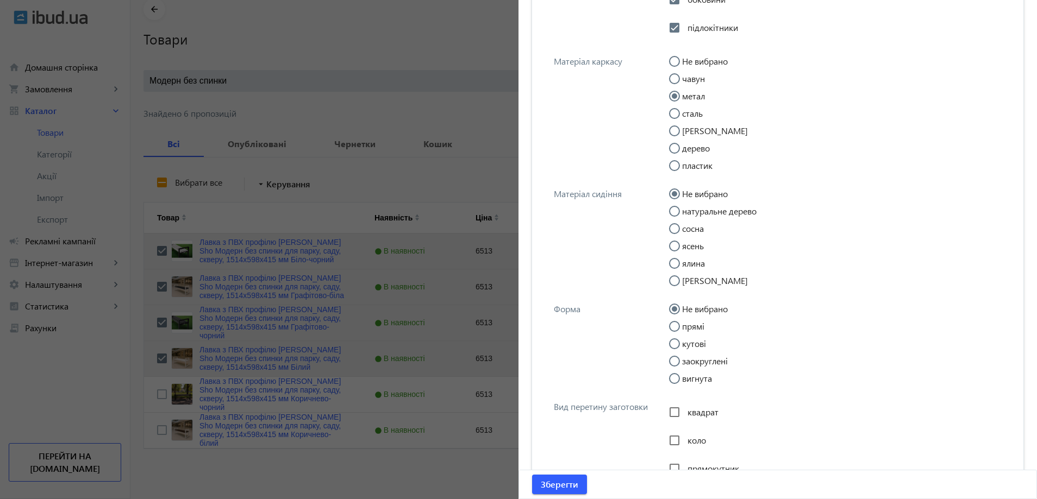
scroll to position [1277, 0]
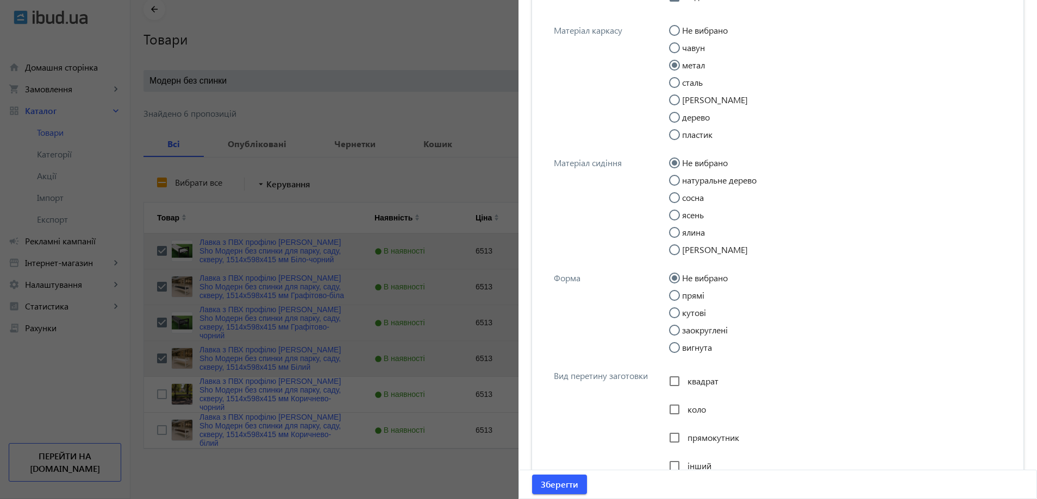
click at [677, 289] on div at bounding box center [674, 296] width 26 height 26
radio input "false"
radio input "true"
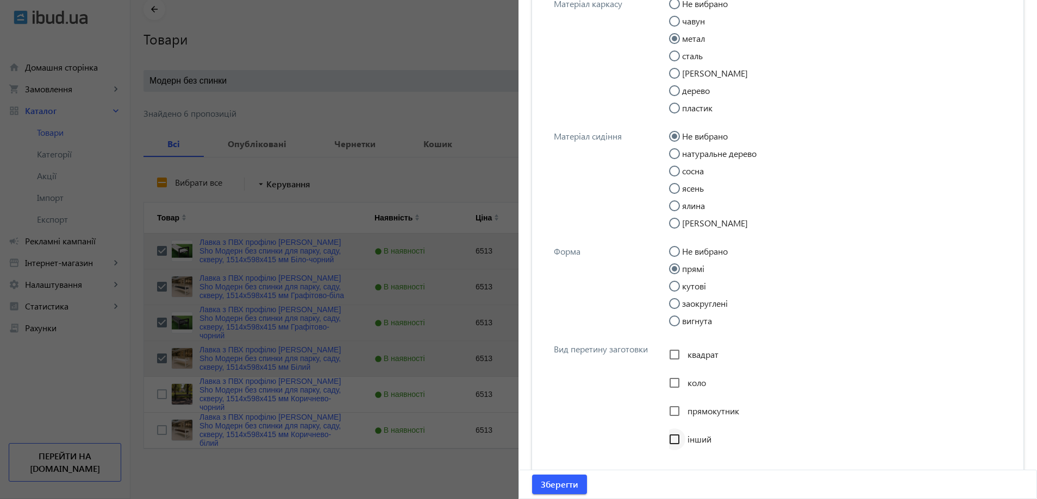
scroll to position [1386, 0]
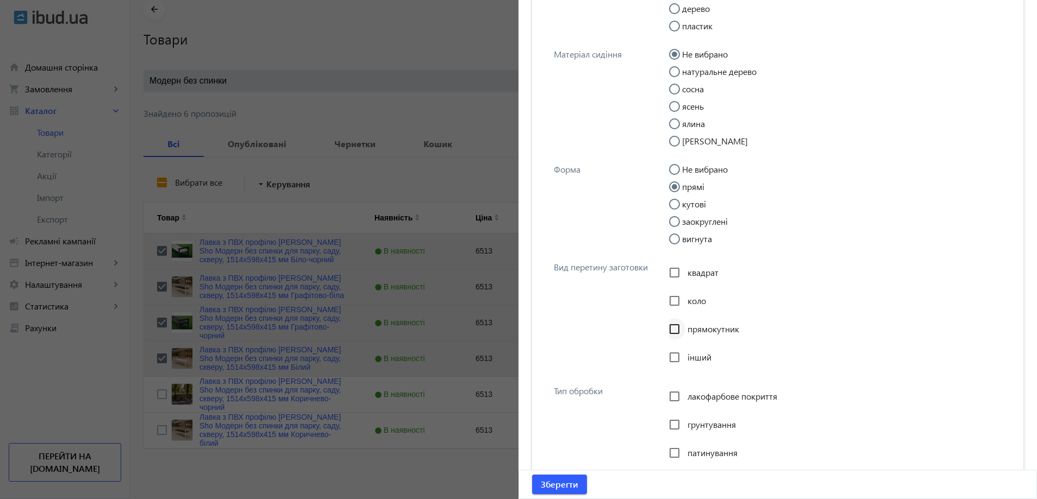
click at [683, 330] on div at bounding box center [674, 329] width 26 height 26
checkbox input "true"
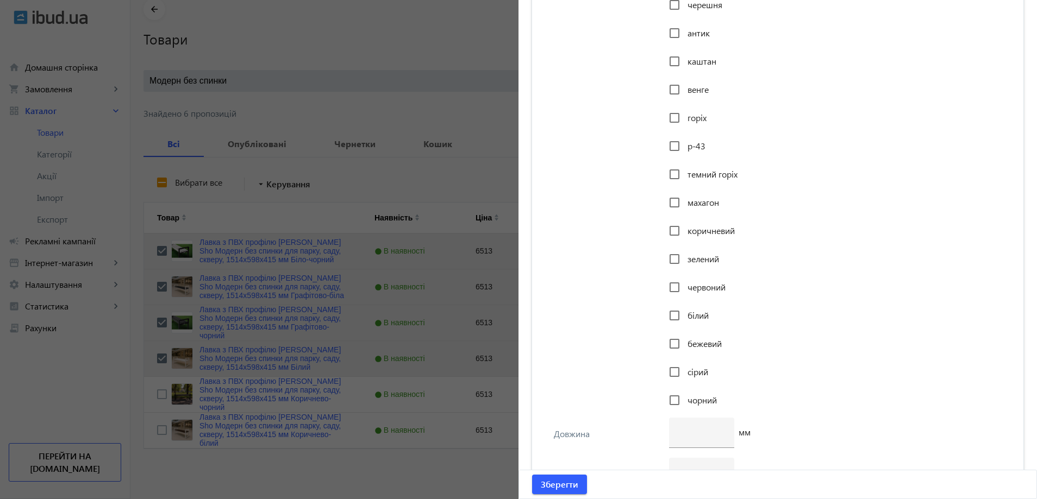
scroll to position [1929, 0]
click at [682, 291] on div at bounding box center [674, 288] width 26 height 26
checkbox input "true"
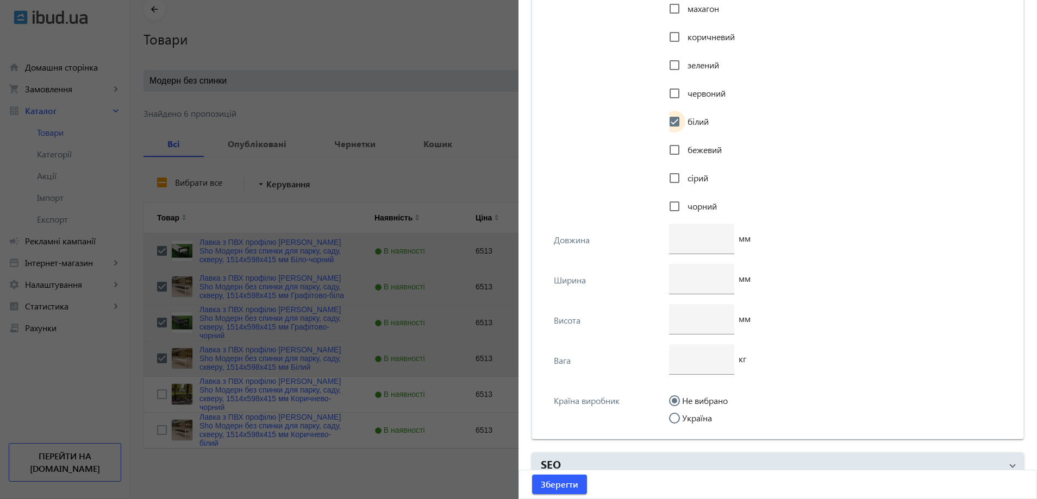
scroll to position [2111, 0]
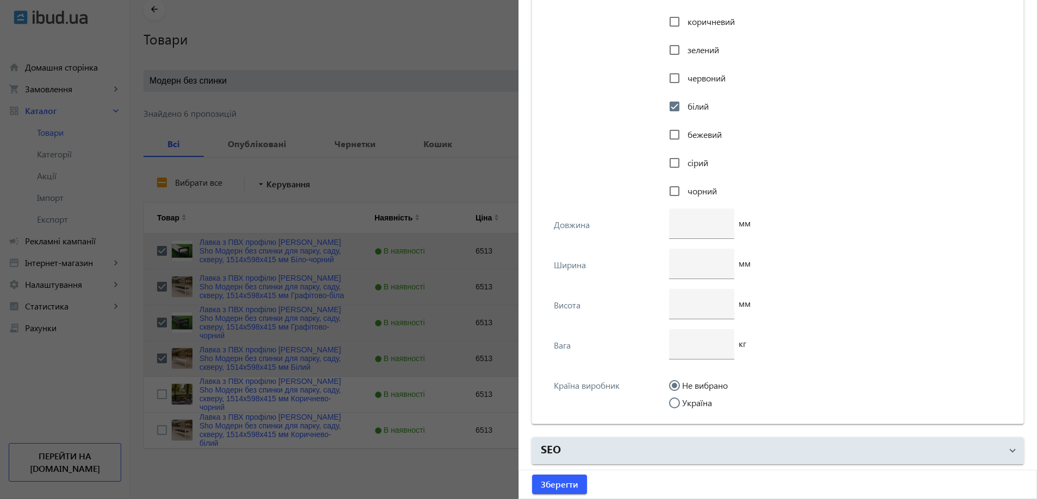
click at [684, 404] on input "Україна" at bounding box center [680, 409] width 22 height 22
radio input "true"
click at [689, 348] on input "number" at bounding box center [702, 343] width 48 height 11
type input "18"
click at [684, 265] on input "number" at bounding box center [702, 263] width 48 height 11
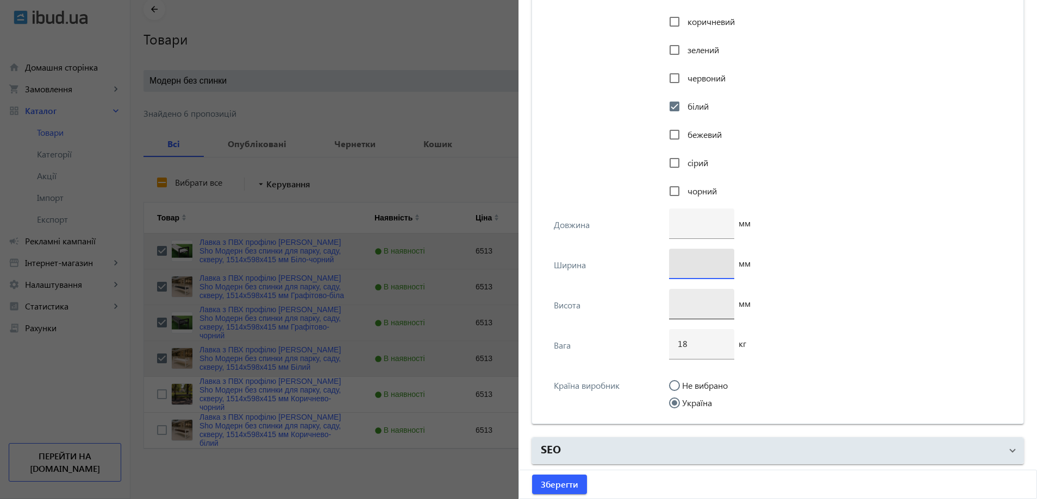
click at [688, 303] on input "number" at bounding box center [702, 303] width 48 height 11
type input "598"
click at [685, 259] on input "number" at bounding box center [702, 263] width 48 height 11
type input "415"
click at [688, 218] on input "number" at bounding box center [702, 222] width 48 height 11
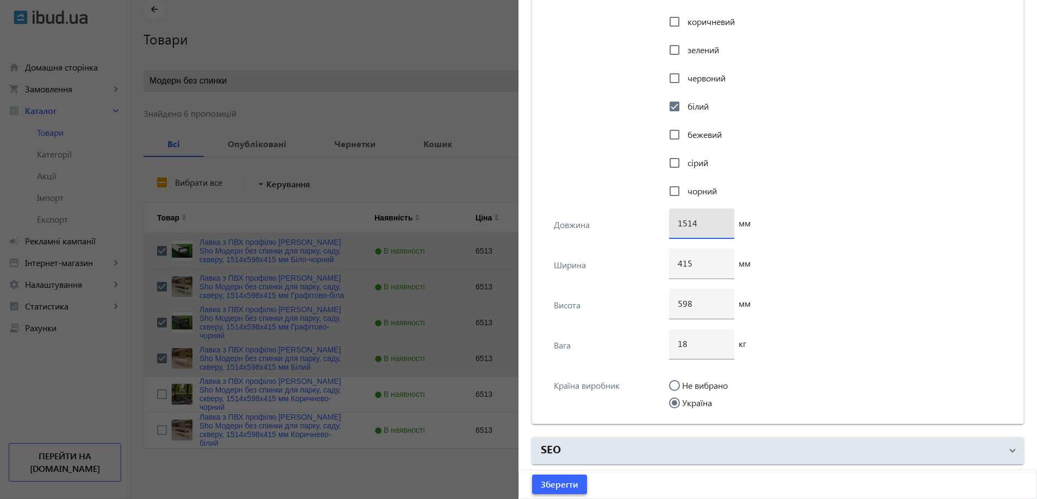
type input "1514"
click at [565, 478] on span "submit" at bounding box center [559, 485] width 55 height 26
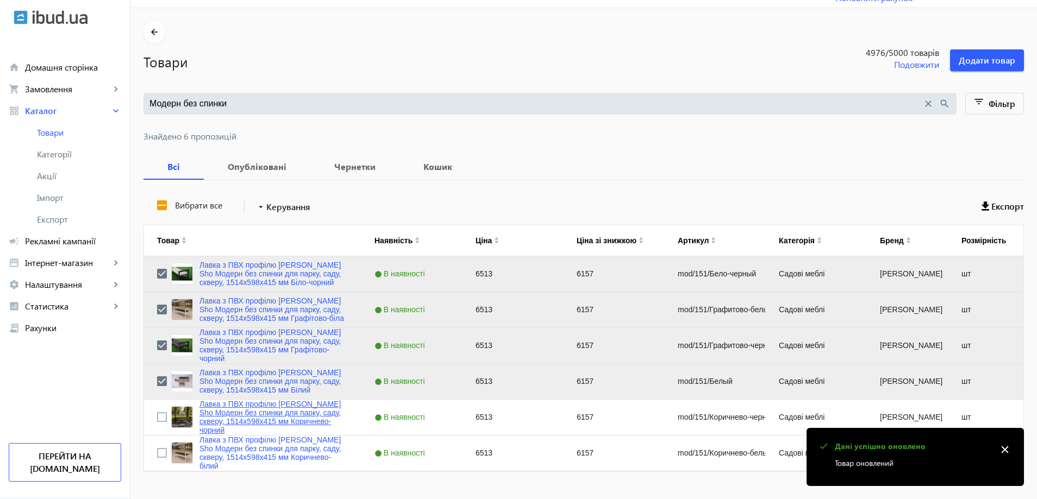
scroll to position [49, 0]
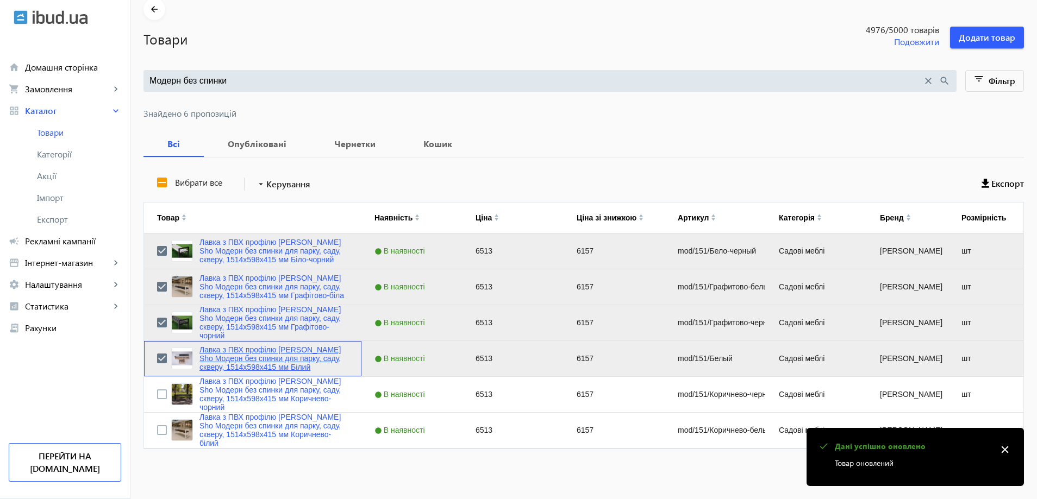
click at [204, 357] on link "Лавка з ПВХ профілю [PERSON_NAME] Sho Модерн без спинки для парку, саду, скверу…" at bounding box center [273, 359] width 149 height 26
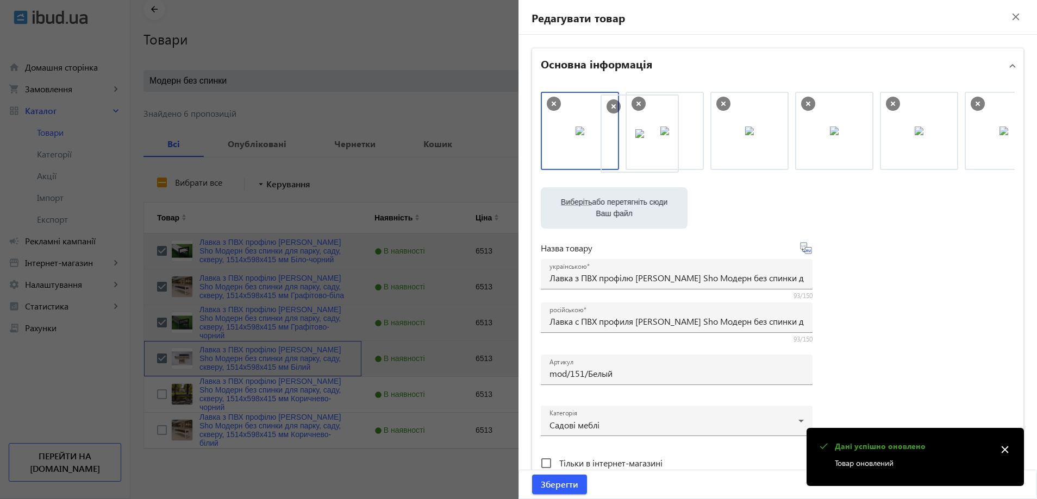
drag, startPoint x: 662, startPoint y: 139, endPoint x: 759, endPoint y: 139, distance: 96.7
drag, startPoint x: 658, startPoint y: 142, endPoint x: 591, endPoint y: 139, distance: 67.5
drag, startPoint x: 640, startPoint y: 132, endPoint x: 560, endPoint y: 141, distance: 81.0
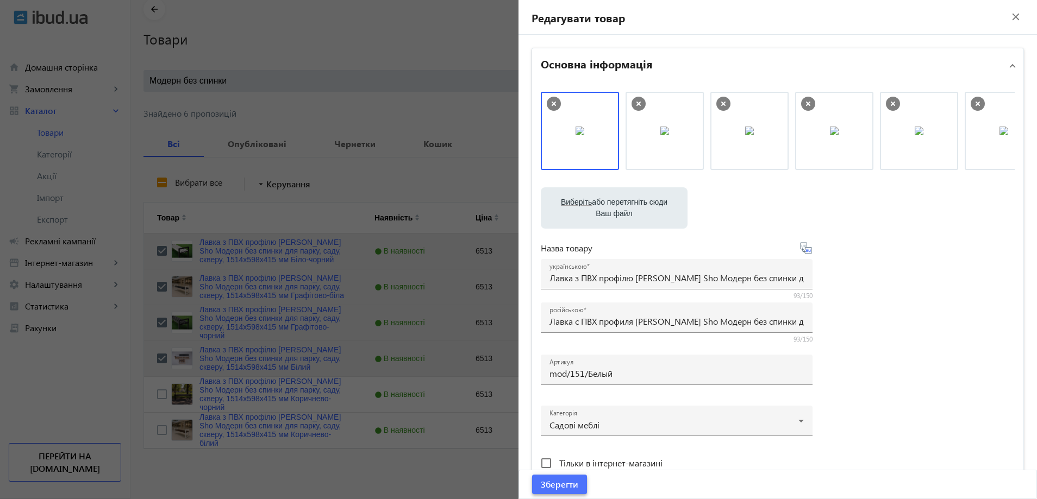
click at [567, 487] on span "Зберегти" at bounding box center [559, 485] width 37 height 12
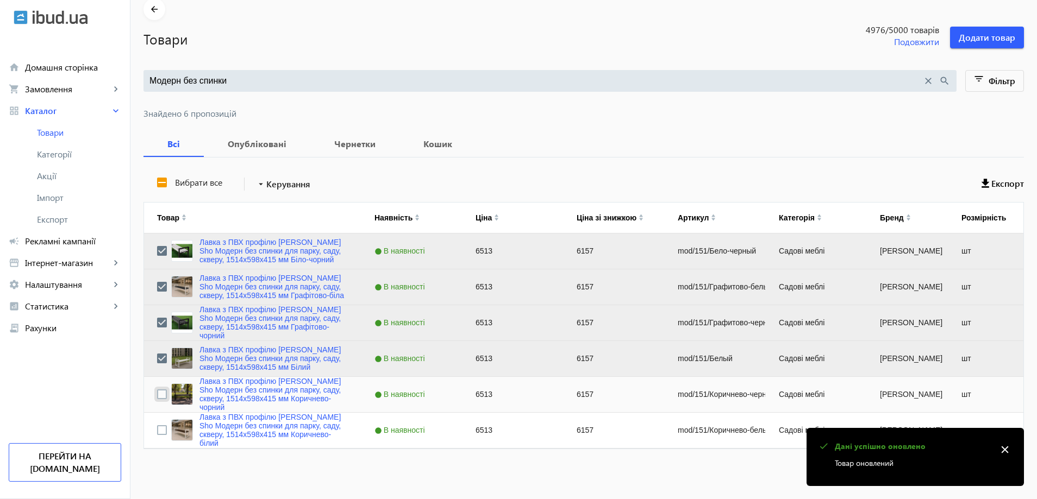
click at [160, 392] on input "Press Space to toggle row selection (unchecked)" at bounding box center [162, 395] width 10 height 10
checkbox input "true"
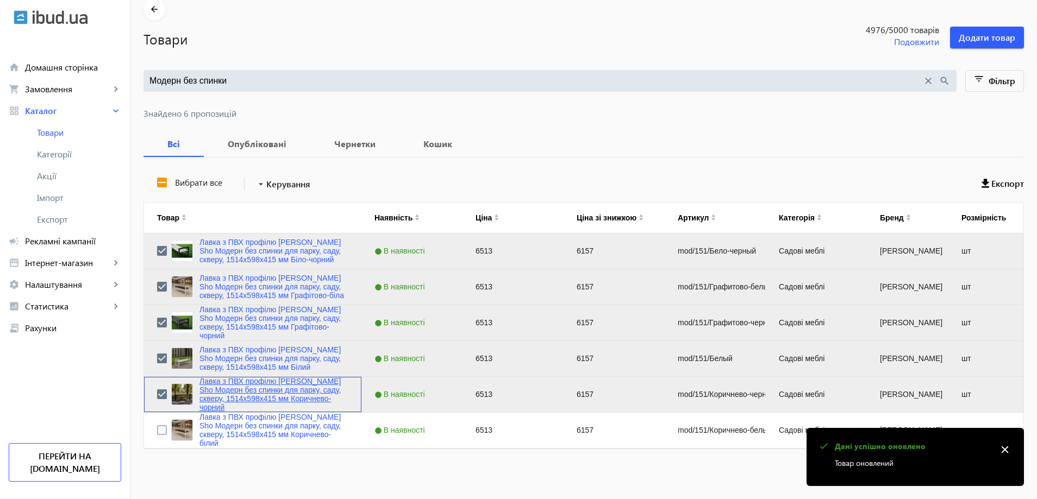
click at [254, 392] on link "Лавка з ПВХ профілю [PERSON_NAME] Sho Модерн без спинки для парку, саду, скверу…" at bounding box center [273, 394] width 149 height 35
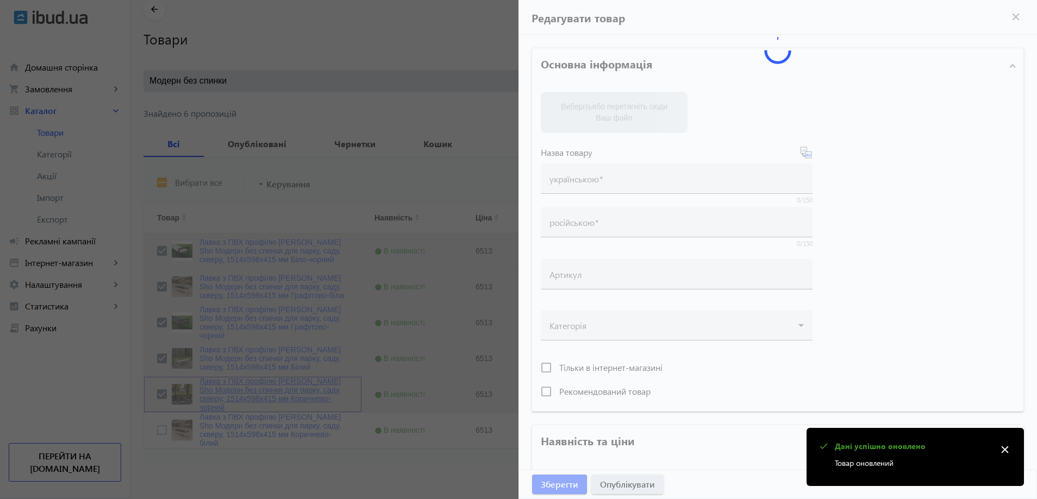
type input "Лавка з ПВХ профілю [PERSON_NAME] Sho Модерн без спинки для парку, саду, скверу…"
type input "Лавка с ПВХ профиля [PERSON_NAME] Sho Модерн без спинки для парка, сада, сквера…"
type input "mod/151/Коричнево-черный"
type input "6513"
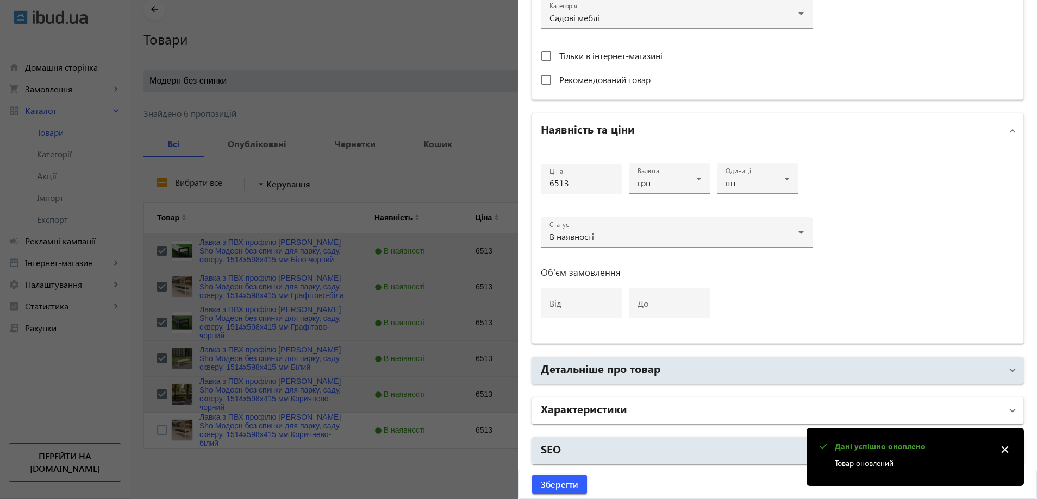
click at [591, 421] on mat-expansion-panel-header "Характеристики" at bounding box center [777, 411] width 491 height 26
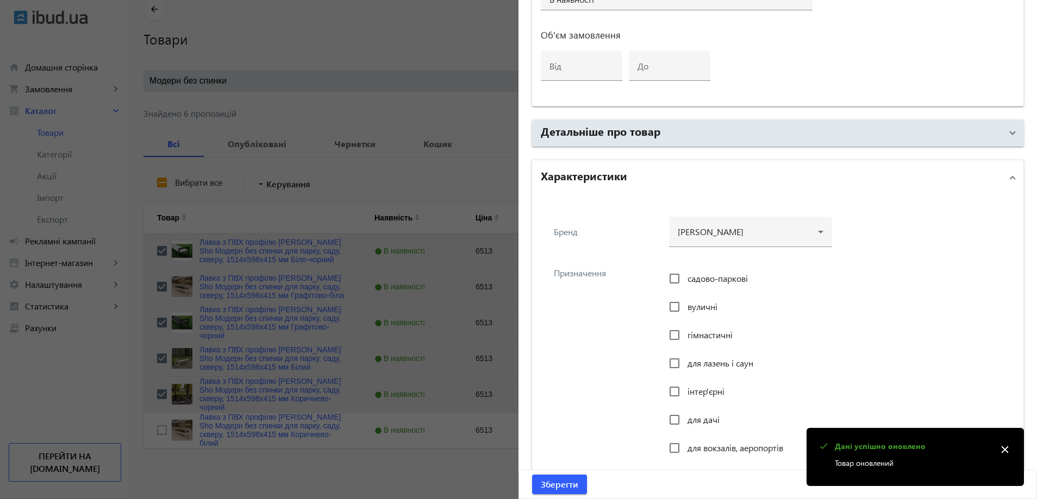
scroll to position [679, 0]
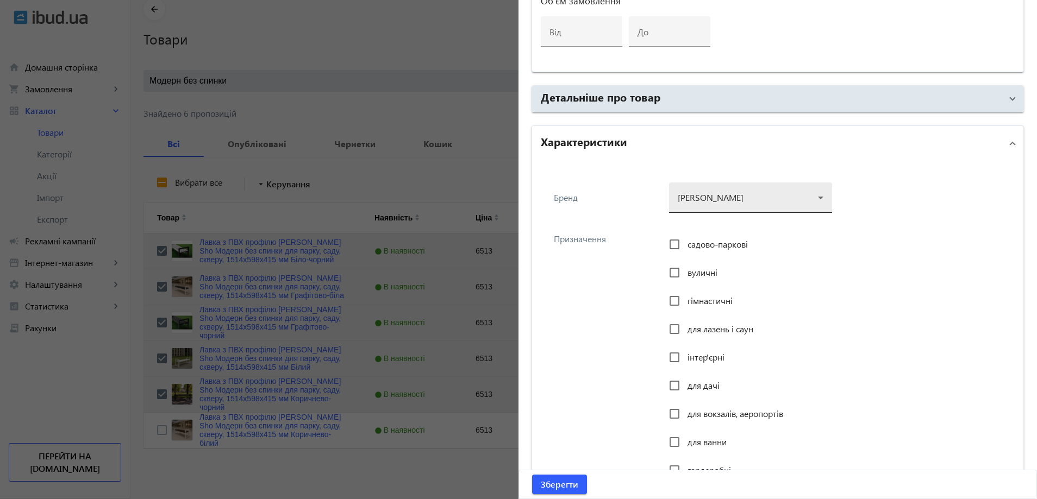
click at [736, 199] on div at bounding box center [751, 193] width 146 height 39
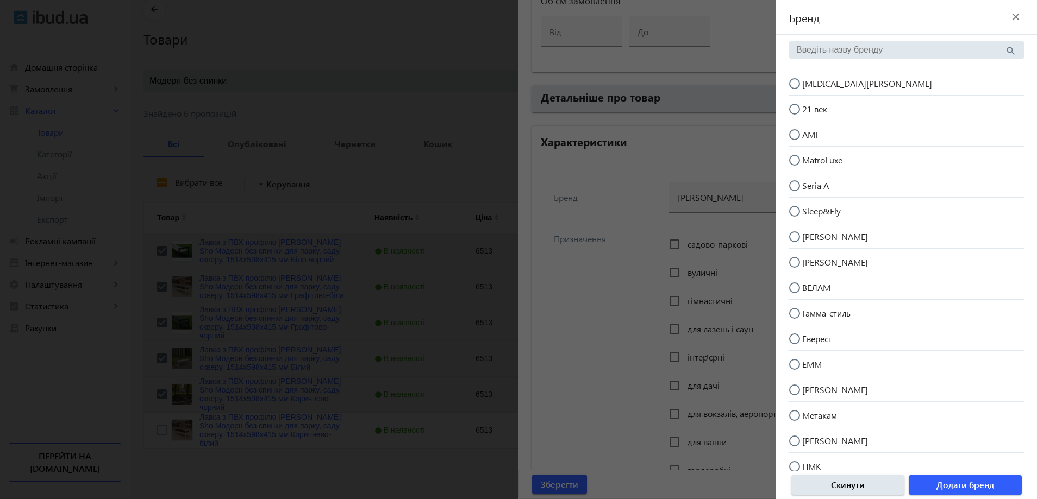
click at [846, 75] on mat-radio-button "[MEDICAL_DATA][PERSON_NAME]" at bounding box center [906, 82] width 235 height 21
radio input "true"
click at [962, 489] on span "Додати бренд" at bounding box center [965, 485] width 58 height 12
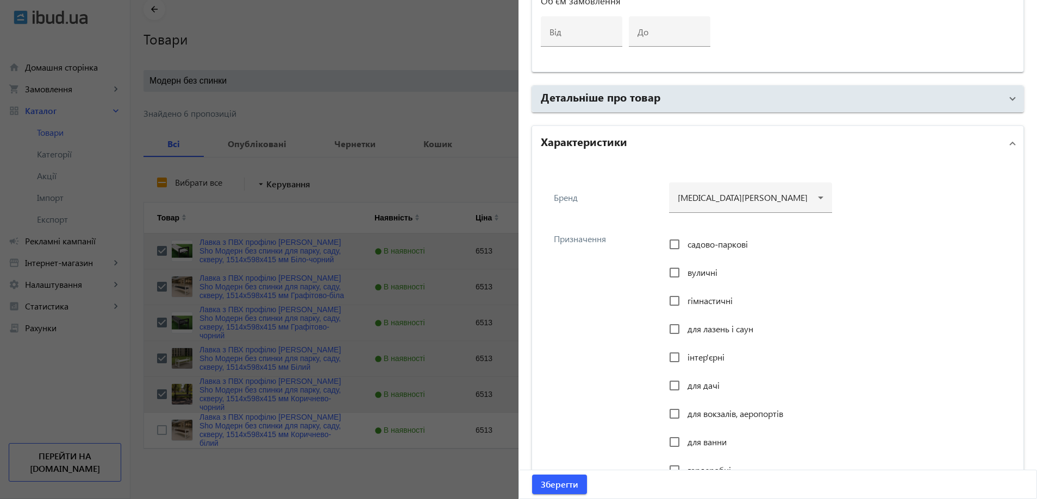
click at [710, 245] on span "садово-паркові" at bounding box center [717, 244] width 60 height 11
click at [685, 245] on input "садово-паркові" at bounding box center [675, 245] width 22 height 22
checkbox input "true"
click at [696, 273] on span "вуличні" at bounding box center [702, 272] width 30 height 11
click at [685, 273] on input "вуличні" at bounding box center [675, 273] width 22 height 22
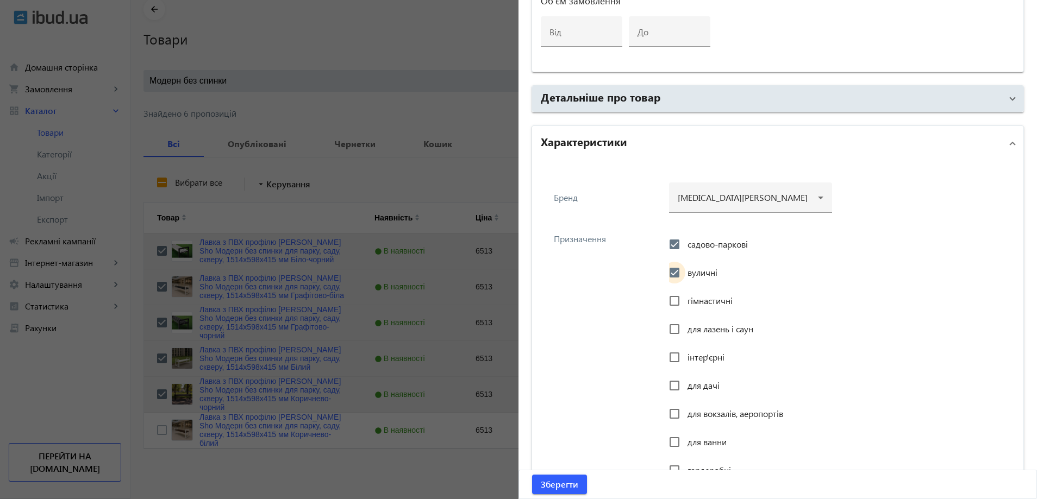
checkbox input "true"
click at [691, 358] on span "інтер'єрні" at bounding box center [705, 357] width 37 height 11
click at [685, 358] on input "інтер'єрні" at bounding box center [675, 358] width 22 height 22
checkbox input "true"
click at [687, 383] on span "для дачі" at bounding box center [703, 385] width 32 height 11
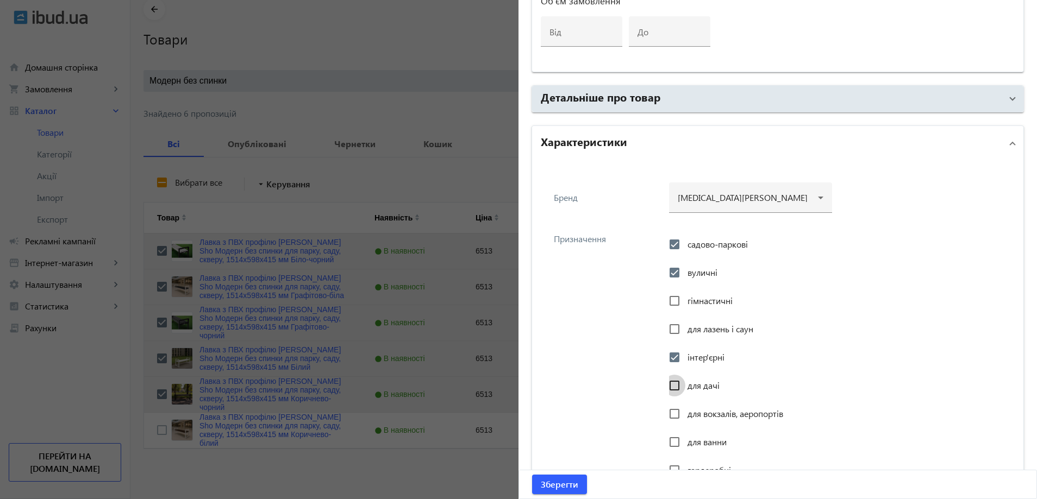
click at [684, 383] on input "для дачі" at bounding box center [675, 386] width 22 height 22
checkbox input "true"
click at [682, 405] on div at bounding box center [674, 414] width 26 height 26
checkbox input "true"
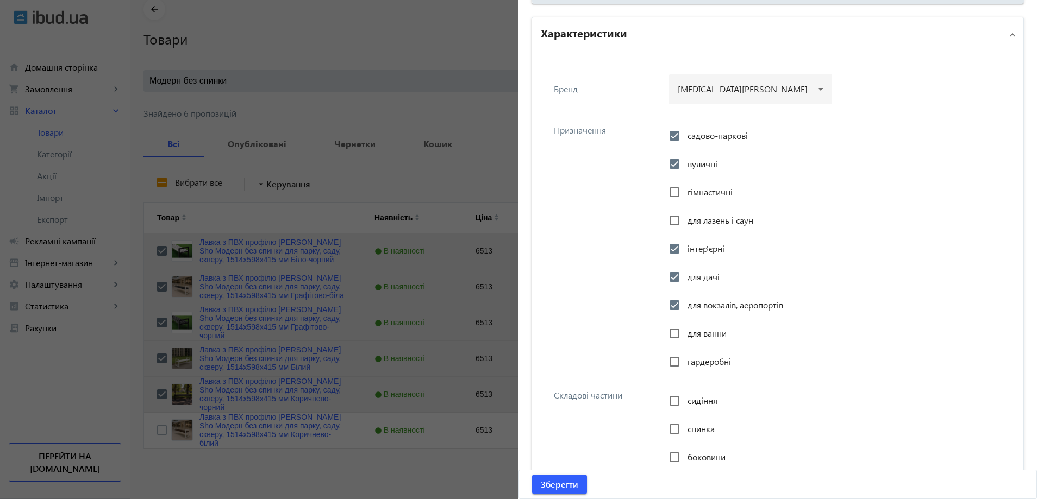
click at [605, 318] on div "Призначення садово-паркові вуличні гімнастичні для лазень і саун інтер'єрні для…" at bounding box center [778, 246] width 474 height 265
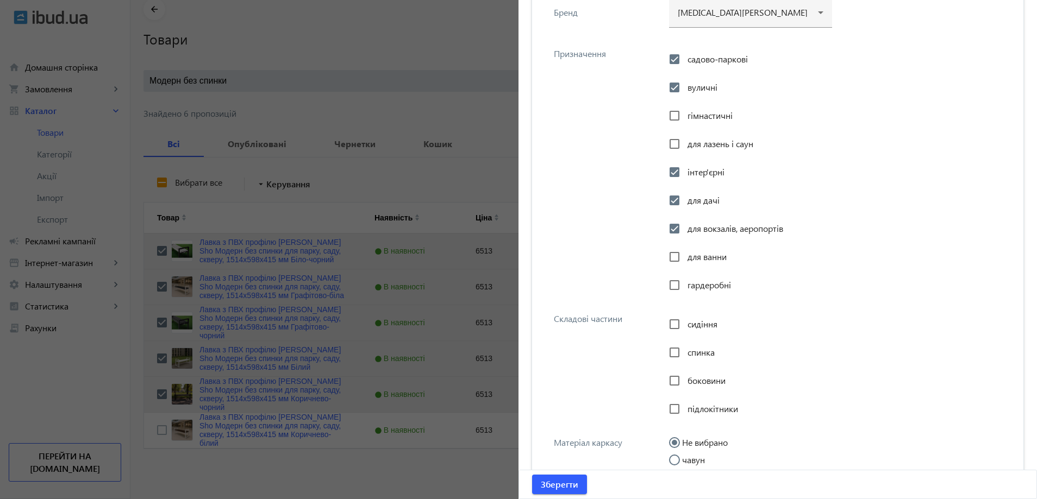
scroll to position [897, 0]
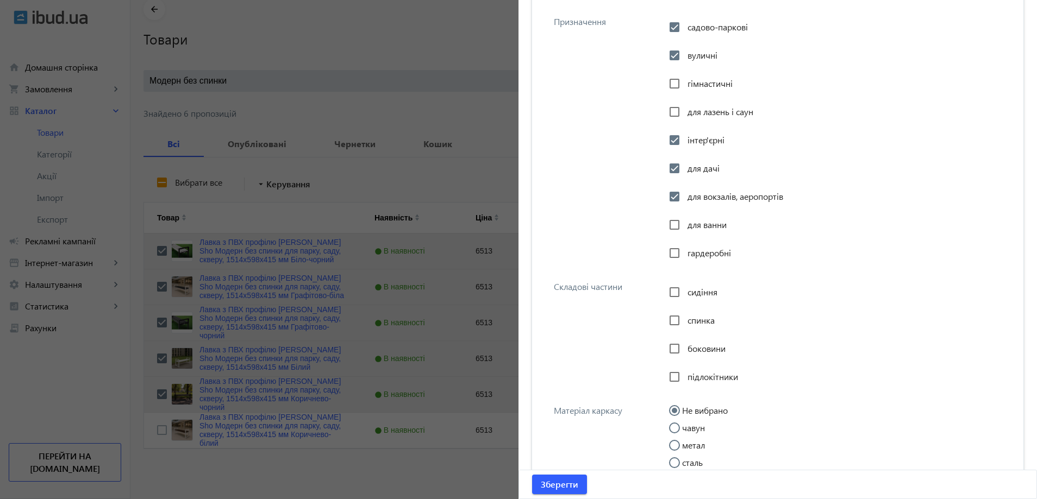
click at [688, 287] on span "сидіння" at bounding box center [702, 291] width 30 height 11
click at [685, 287] on input "сидіння" at bounding box center [675, 293] width 22 height 22
checkbox input "true"
click at [691, 347] on span "боковини" at bounding box center [706, 348] width 38 height 11
click at [685, 347] on input "боковини" at bounding box center [675, 349] width 22 height 22
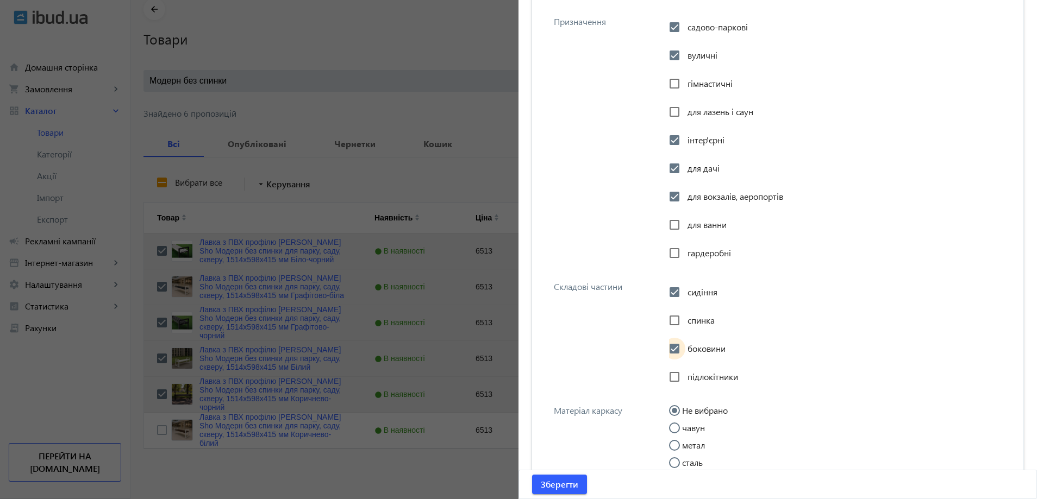
checkbox input "true"
click at [692, 367] on div "підлокітники" at bounding box center [703, 377] width 69 height 22
click at [687, 372] on span "підлокітники" at bounding box center [712, 376] width 51 height 11
click at [685, 372] on input "підлокітники" at bounding box center [675, 377] width 22 height 22
checkbox input "true"
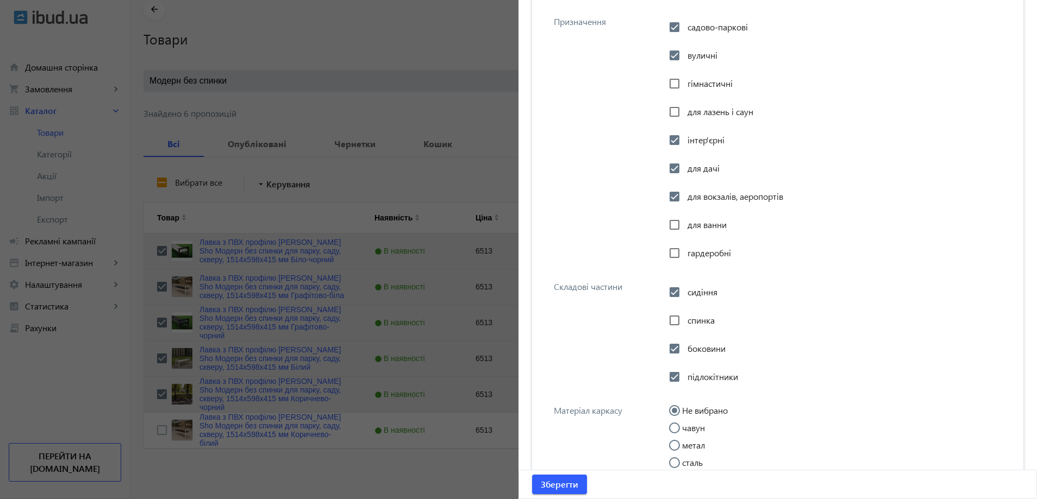
click at [621, 365] on div "Складові частини сидіння спинка боковини підлокітники" at bounding box center [778, 333] width 474 height 124
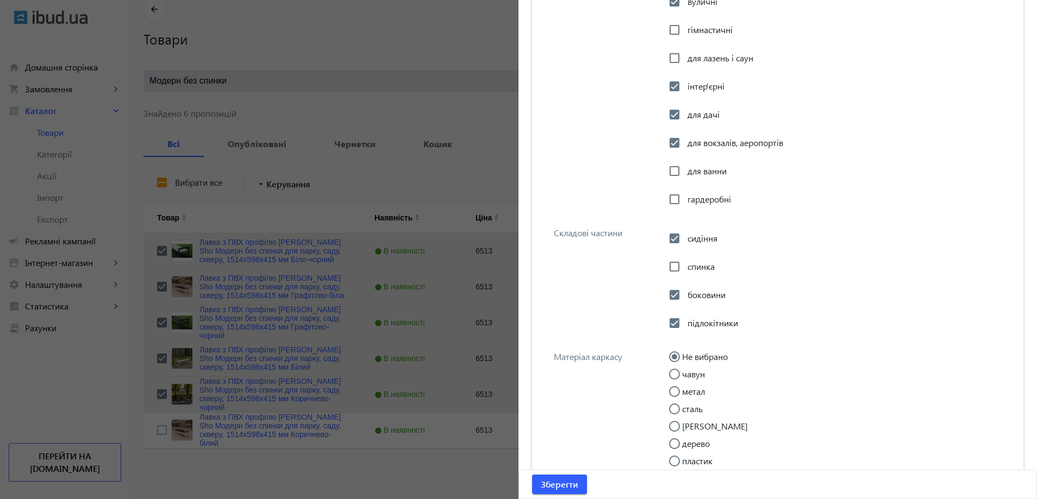
scroll to position [951, 0]
click at [679, 393] on input "метал" at bounding box center [680, 397] width 22 height 22
radio input "true"
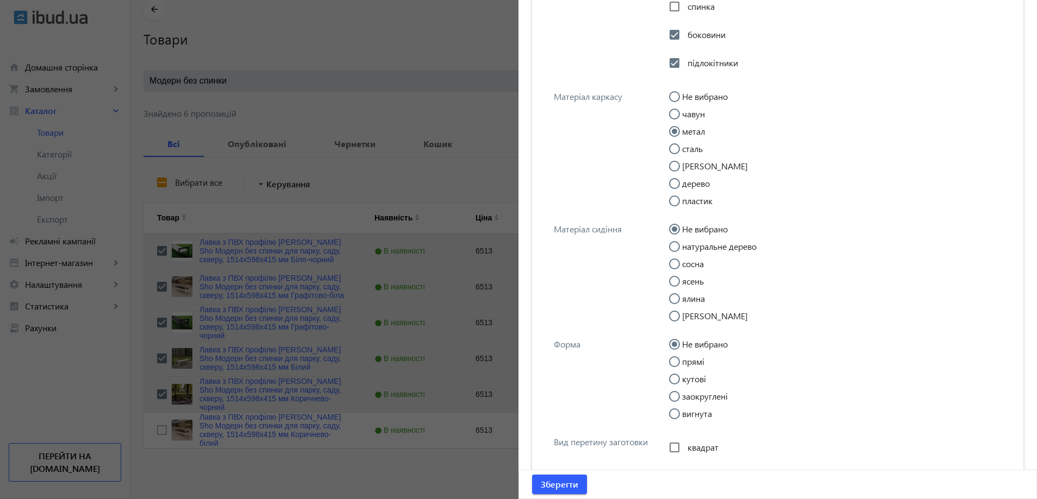
scroll to position [1223, 0]
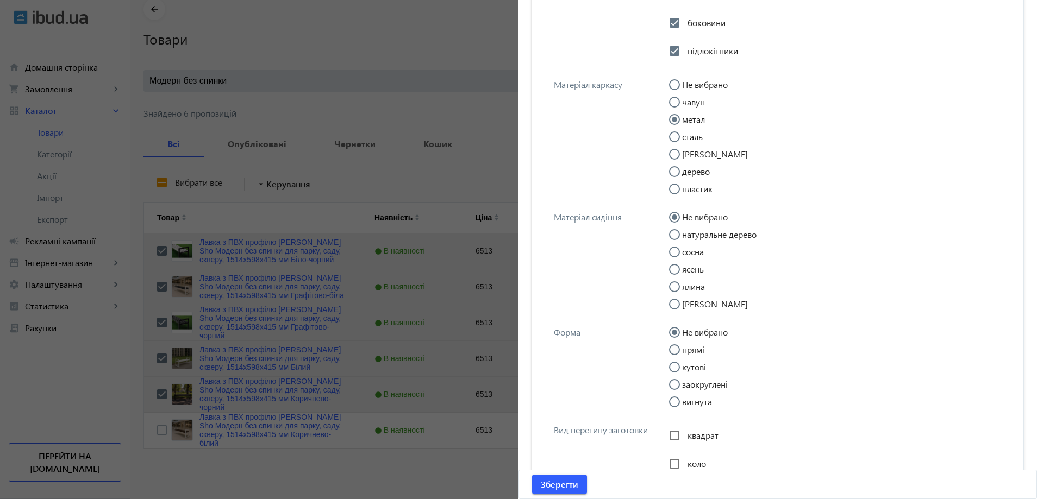
click at [676, 351] on input "прямі" at bounding box center [680, 356] width 22 height 22
radio input "true"
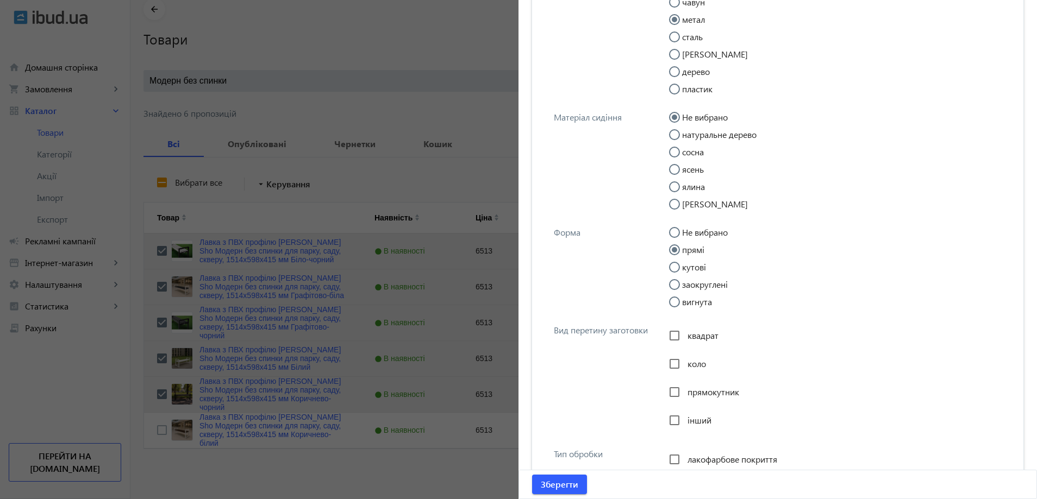
scroll to position [1331, 0]
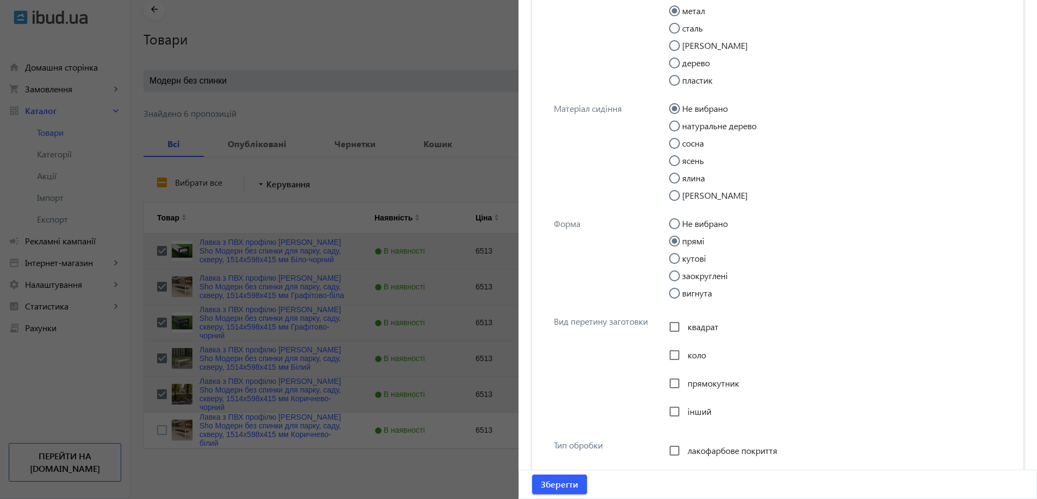
click at [687, 380] on span "прямокутник" at bounding box center [713, 383] width 52 height 11
click at [685, 380] on input "прямокутник" at bounding box center [675, 384] width 22 height 22
checkbox input "true"
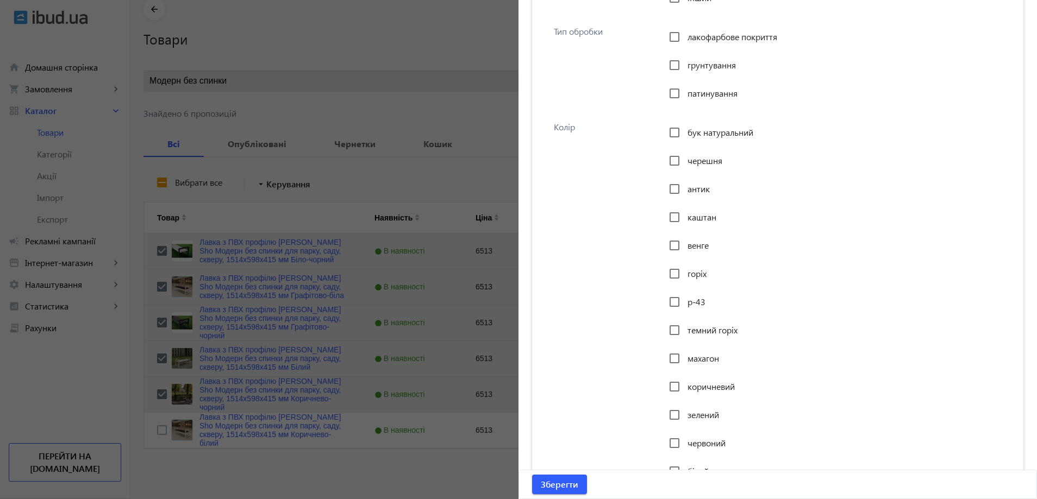
scroll to position [1766, 0]
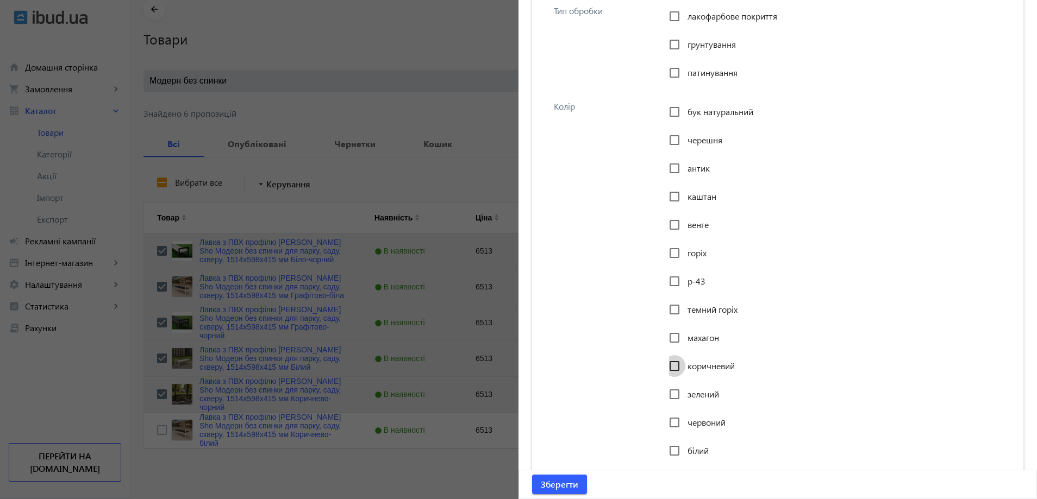
click at [680, 366] on input "коричневий" at bounding box center [675, 366] width 22 height 22
checkbox input "true"
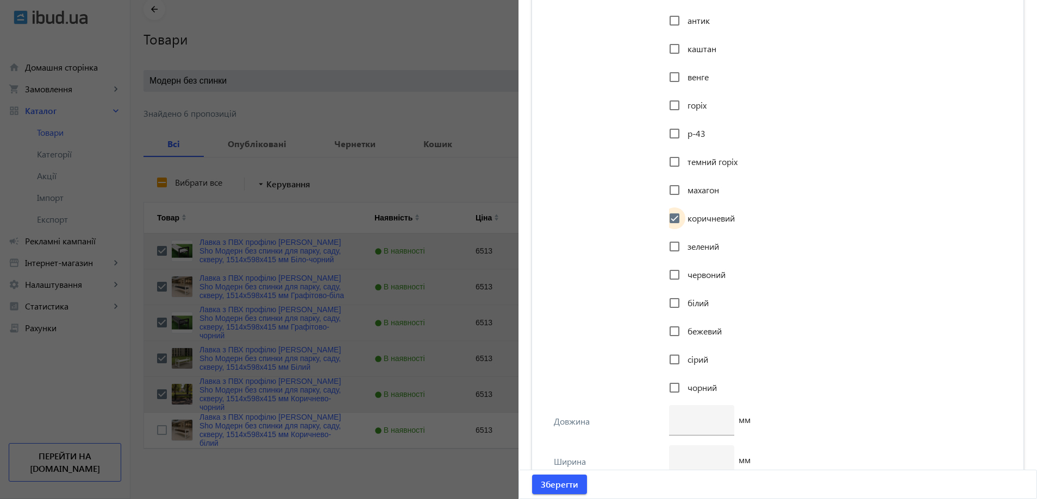
scroll to position [1929, 0]
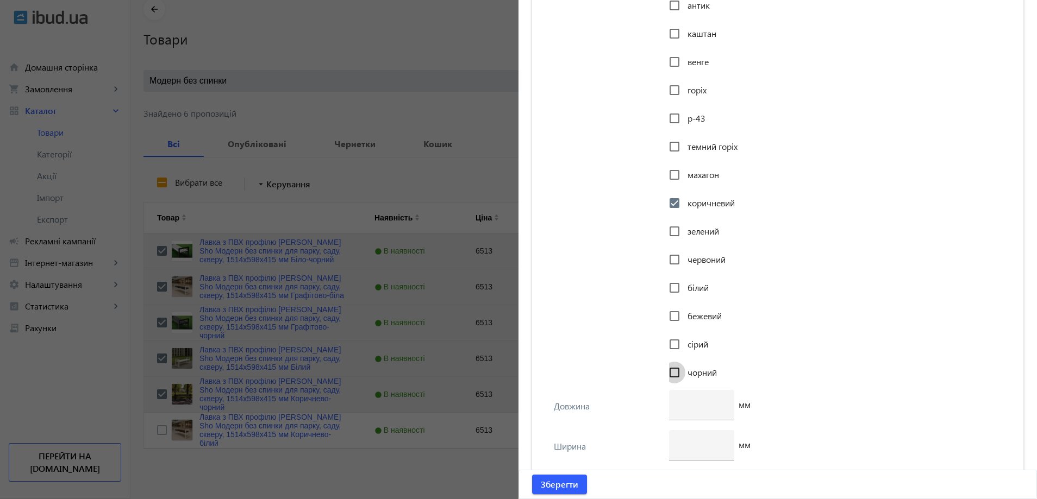
click at [673, 377] on input "чорний" at bounding box center [675, 373] width 22 height 22
checkbox input "true"
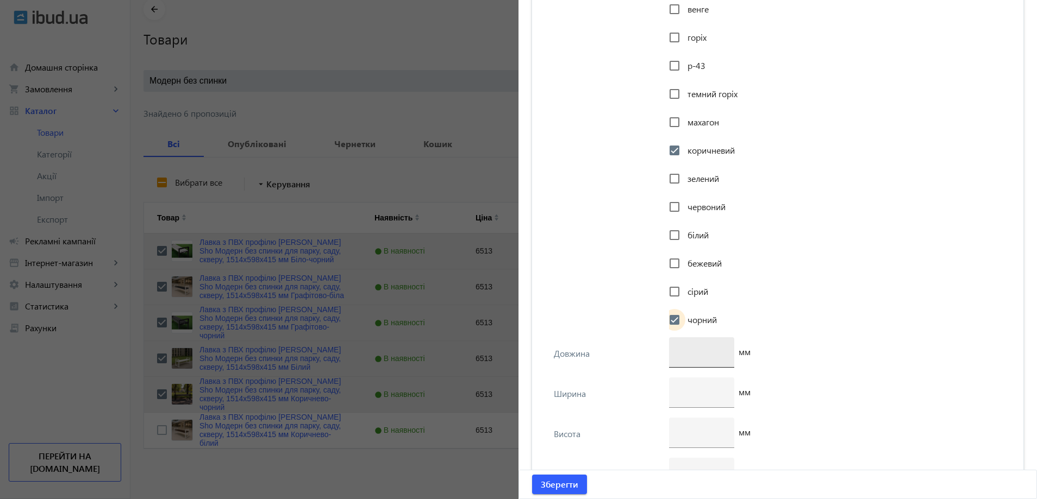
scroll to position [1984, 0]
click at [706, 358] on div at bounding box center [702, 351] width 48 height 30
type input "1514"
click at [682, 431] on input "number" at bounding box center [702, 430] width 48 height 11
type input "598"
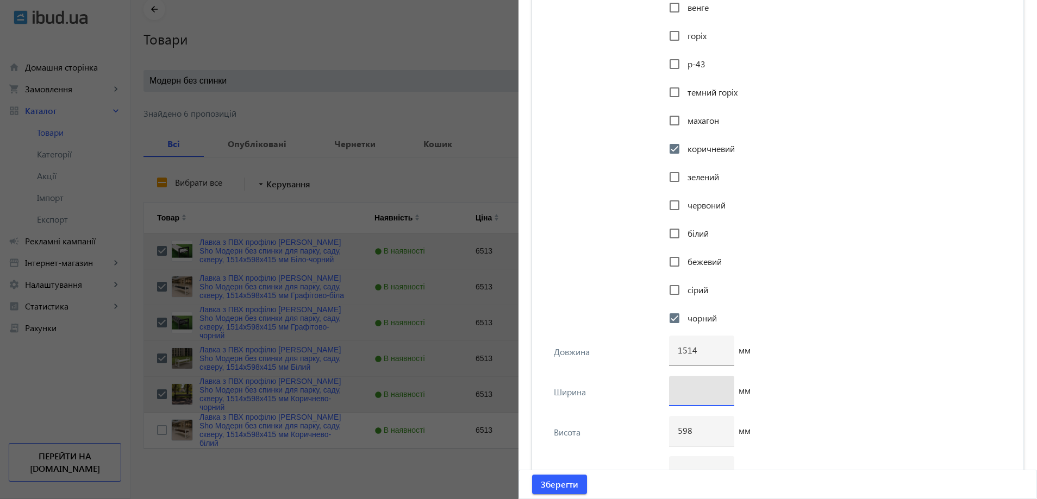
click at [689, 393] on input "number" at bounding box center [702, 390] width 48 height 11
type input "415"
click at [639, 376] on div "Ширина 415 мм" at bounding box center [778, 396] width 474 height 40
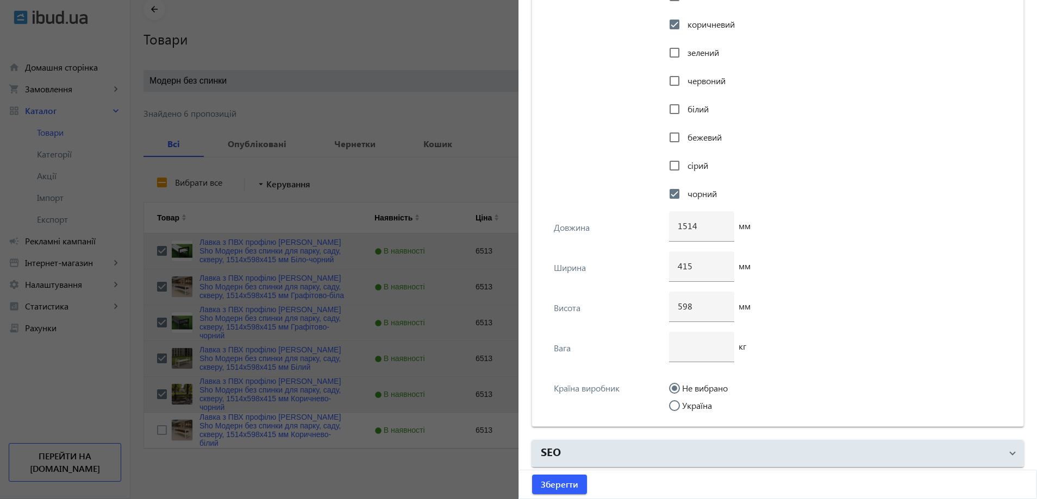
scroll to position [2111, 0]
click at [680, 351] on div at bounding box center [702, 344] width 48 height 30
type input "18"
click at [685, 407] on input "Україна" at bounding box center [680, 409] width 22 height 22
radio input "true"
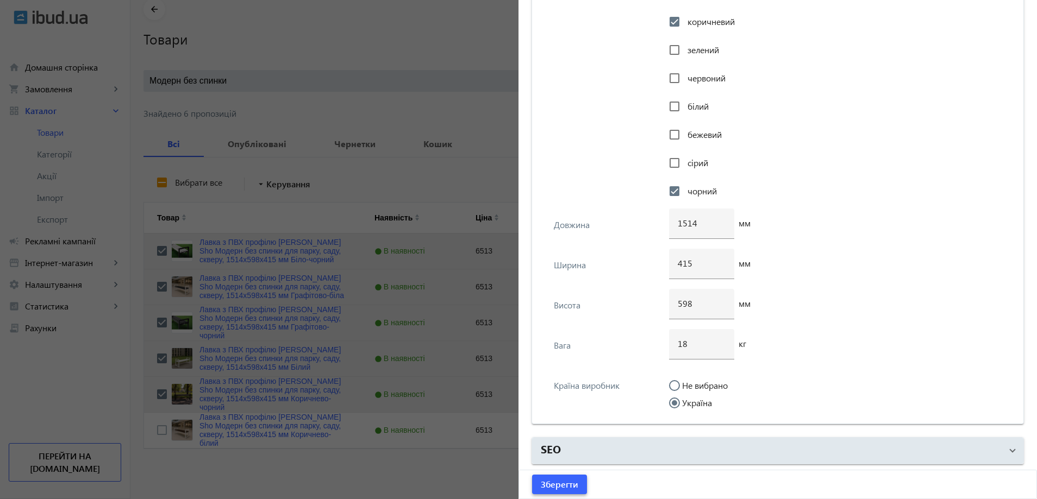
click at [578, 487] on span "submit" at bounding box center [559, 485] width 55 height 26
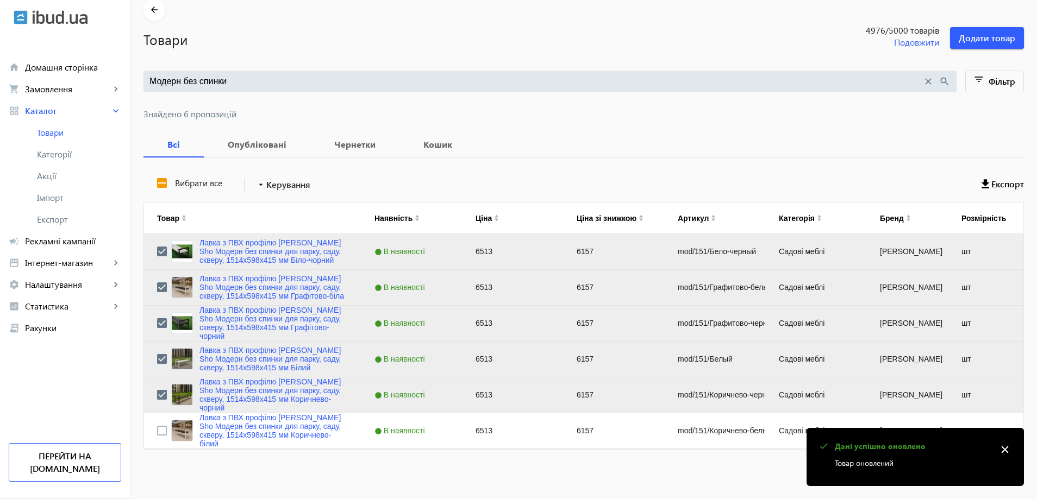
scroll to position [49, 0]
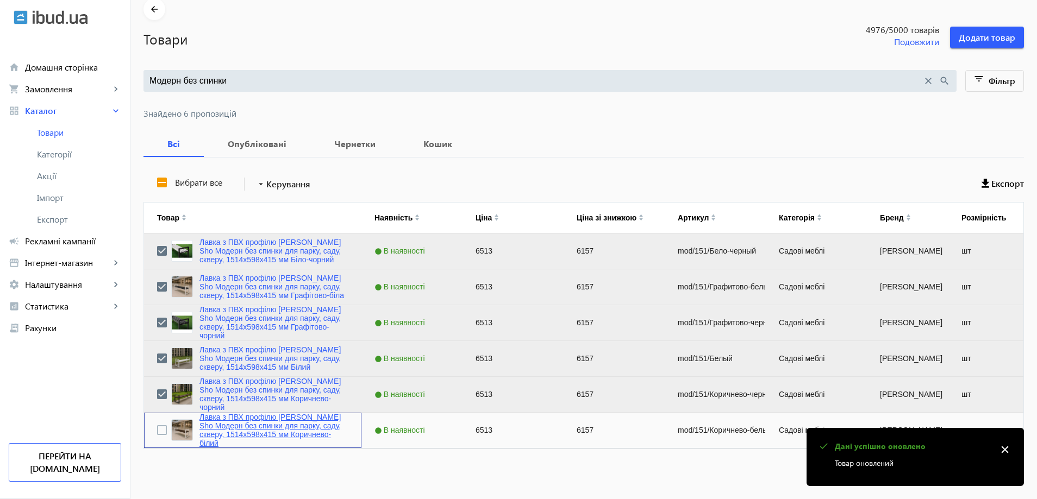
click at [235, 436] on link "Лавка з ПВХ профілю [PERSON_NAME] Sho Модерн без спинки для парку, саду, скверу…" at bounding box center [273, 430] width 149 height 35
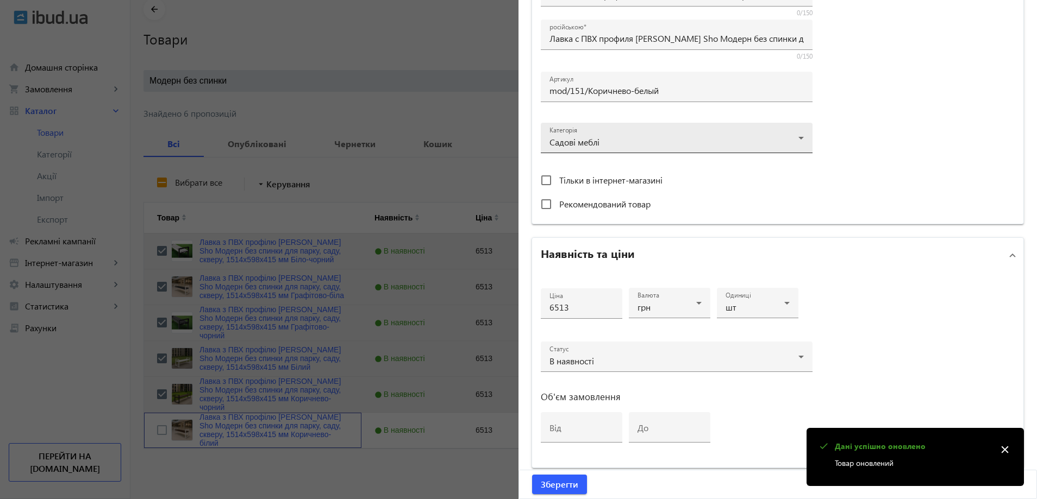
scroll to position [380, 0]
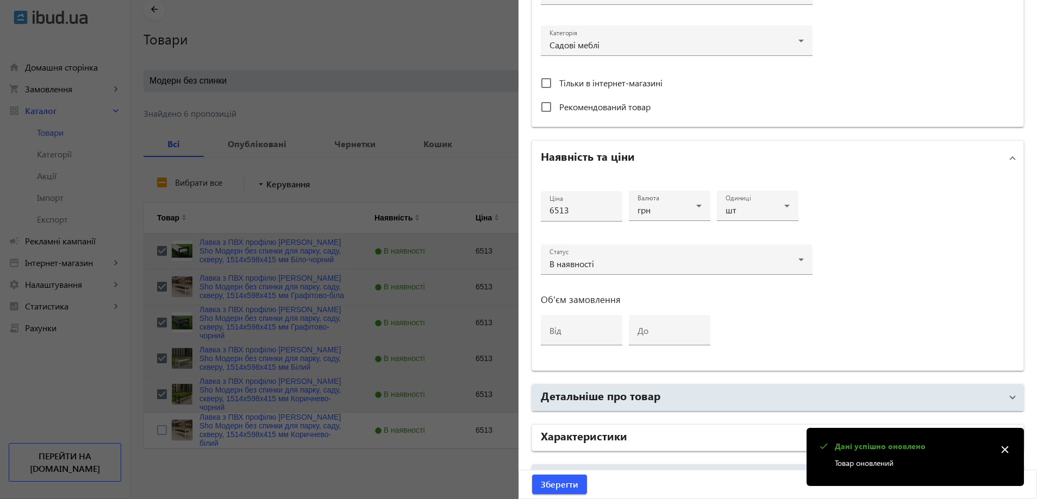
click at [639, 431] on mat-panel-title "Характеристики" at bounding box center [771, 438] width 461 height 20
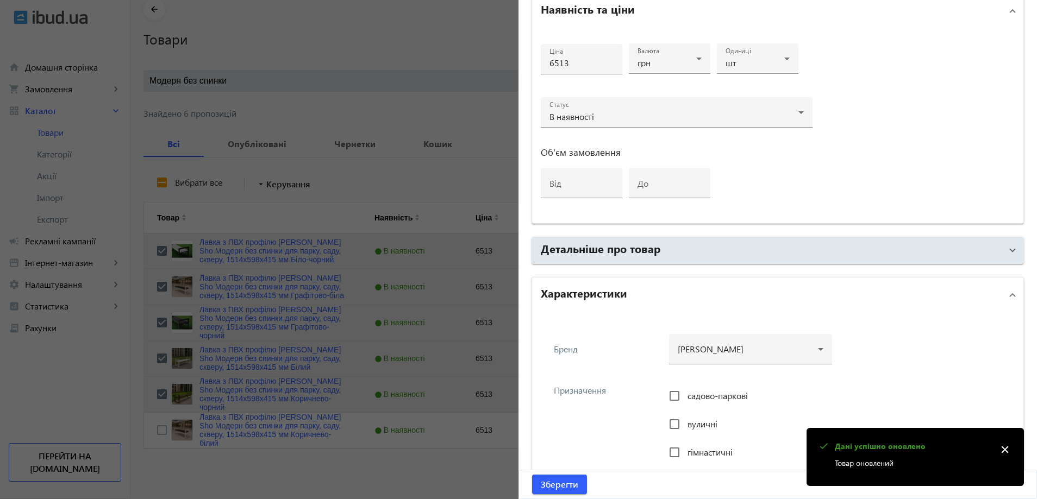
scroll to position [543, 0]
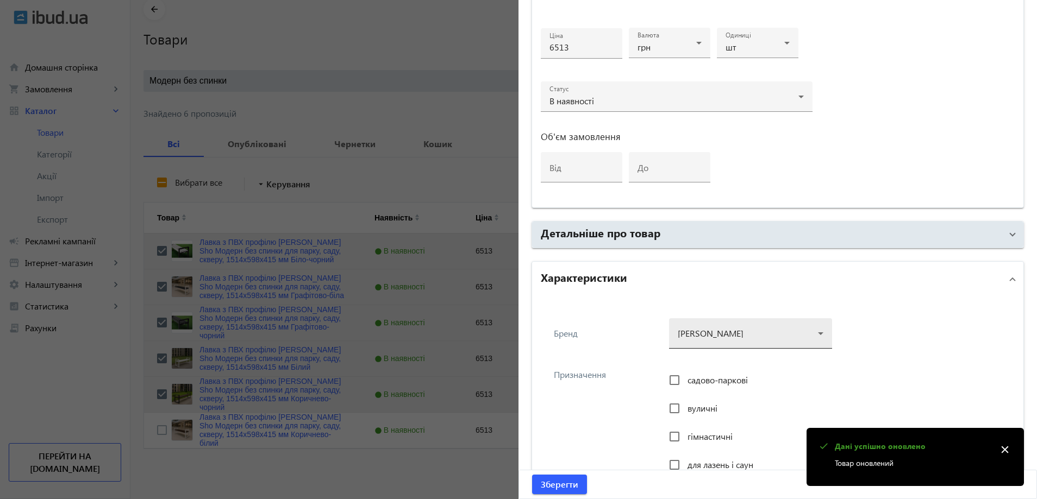
click at [698, 333] on div at bounding box center [751, 329] width 146 height 39
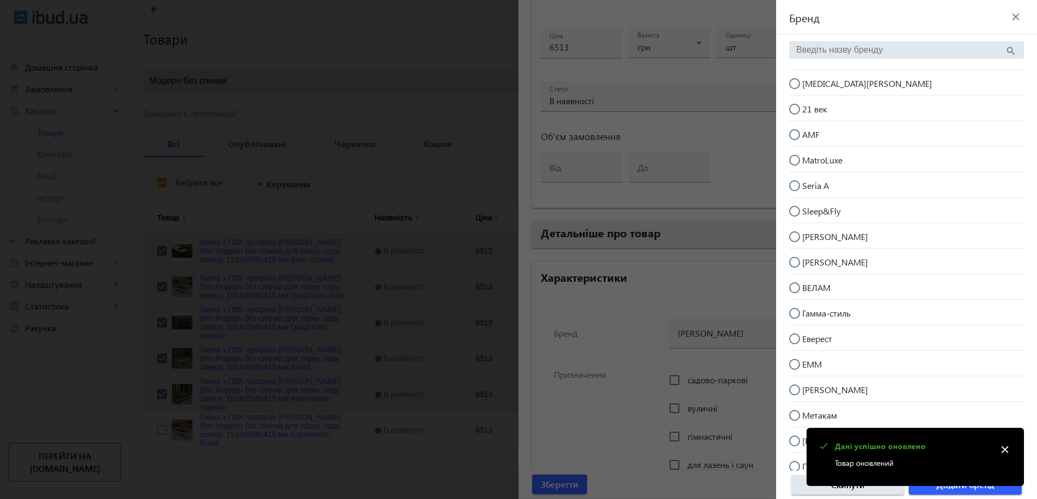
click at [851, 70] on div "[MEDICAL_DATA][PERSON_NAME]" at bounding box center [906, 83] width 235 height 26
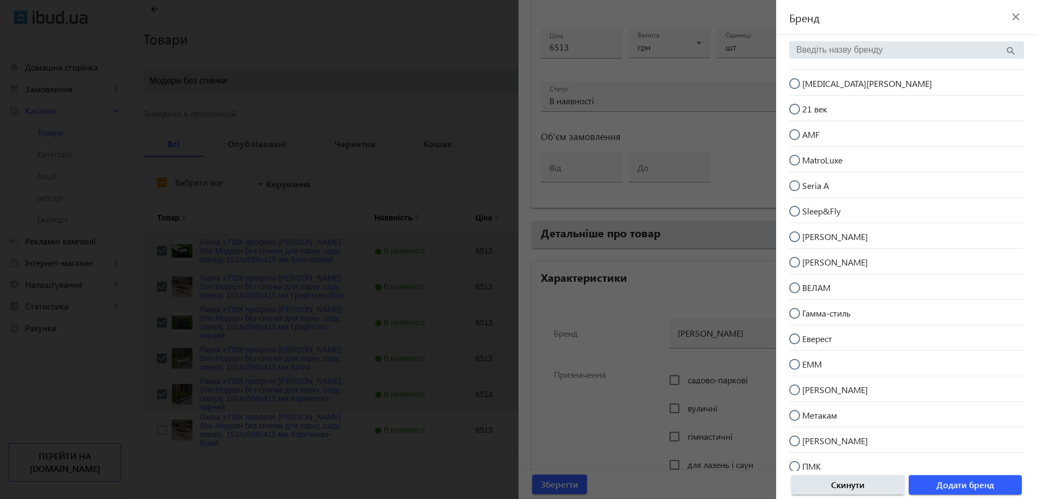
click at [850, 82] on mat-radio-button "[MEDICAL_DATA][PERSON_NAME]" at bounding box center [906, 82] width 235 height 21
radio input "true"
click at [971, 486] on span "Додати бренд" at bounding box center [965, 485] width 58 height 12
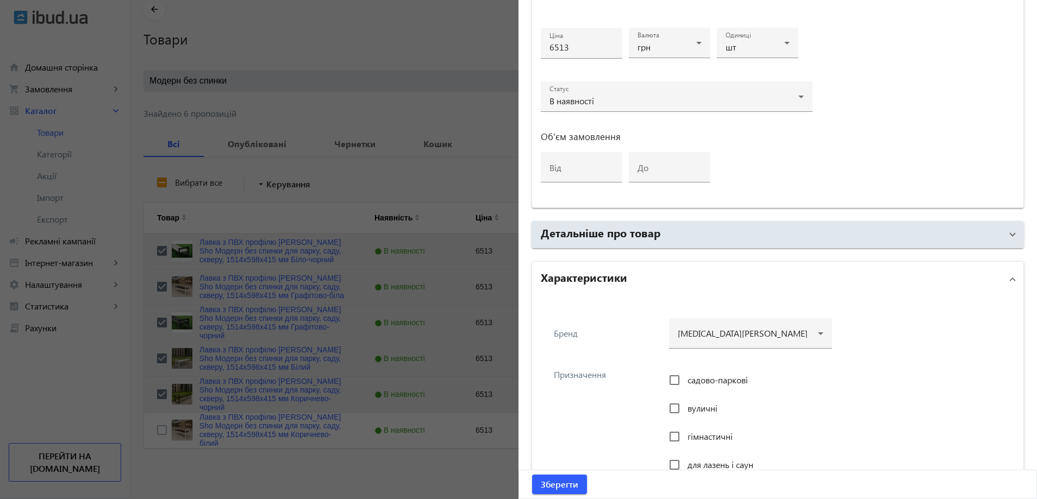
click at [713, 383] on span "садово-паркові" at bounding box center [717, 379] width 60 height 11
click at [685, 383] on input "садово-паркові" at bounding box center [675, 381] width 22 height 22
checkbox input "true"
click at [693, 405] on span "вуличні" at bounding box center [702, 408] width 30 height 11
click at [685, 405] on input "вуличні" at bounding box center [675, 409] width 22 height 22
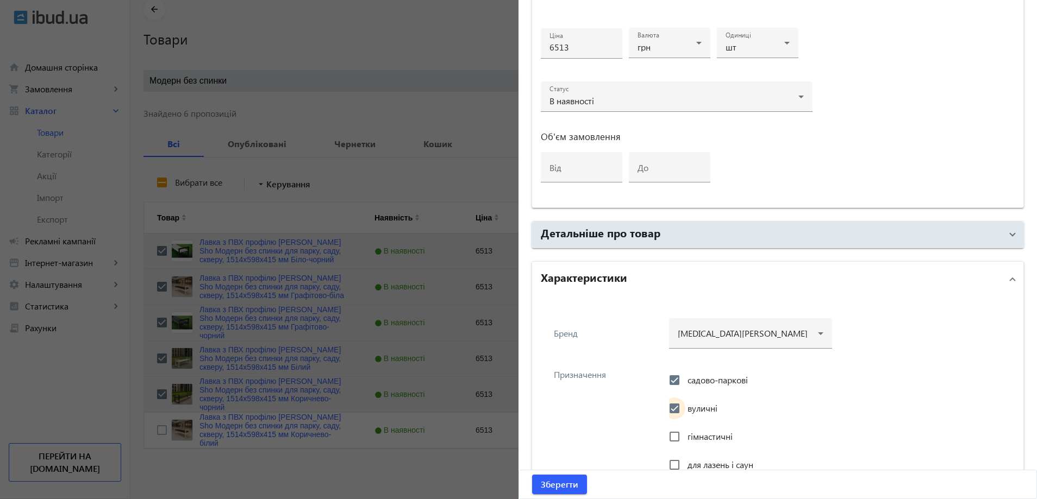
checkbox input "true"
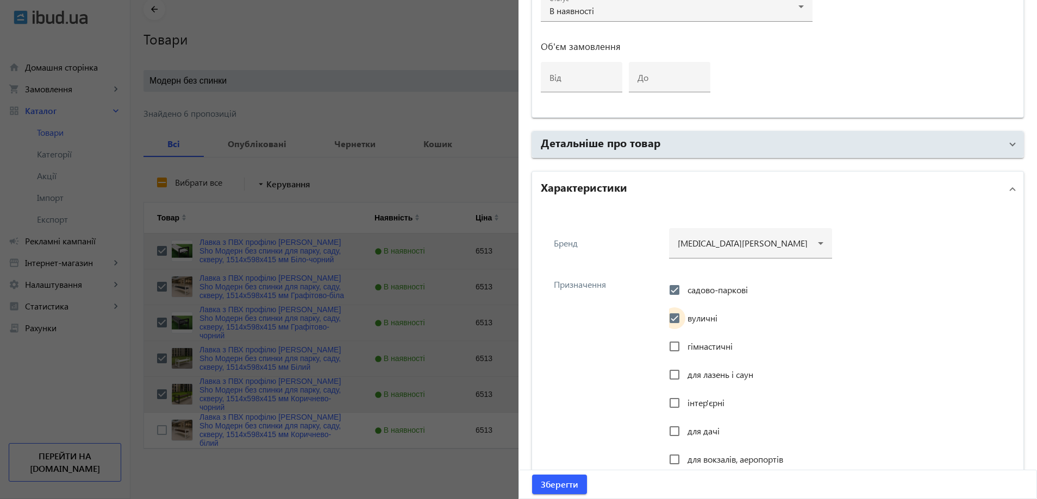
scroll to position [652, 0]
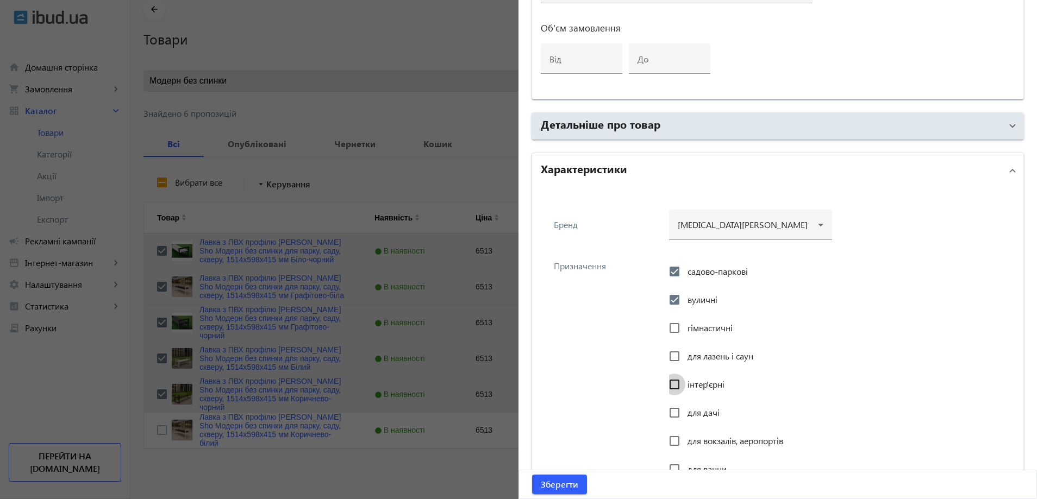
click at [679, 384] on input "інтер'єрні" at bounding box center [675, 385] width 22 height 22
checkbox input "true"
click at [678, 409] on input "для дачі" at bounding box center [675, 413] width 22 height 22
checkbox input "true"
click at [677, 435] on input "для вокзалів, аеропортів" at bounding box center [675, 441] width 22 height 22
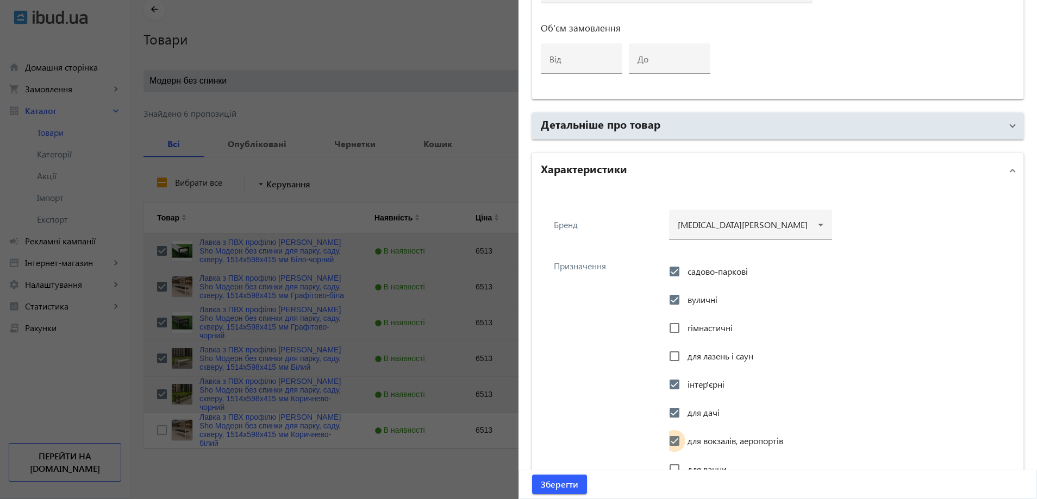
checkbox input "true"
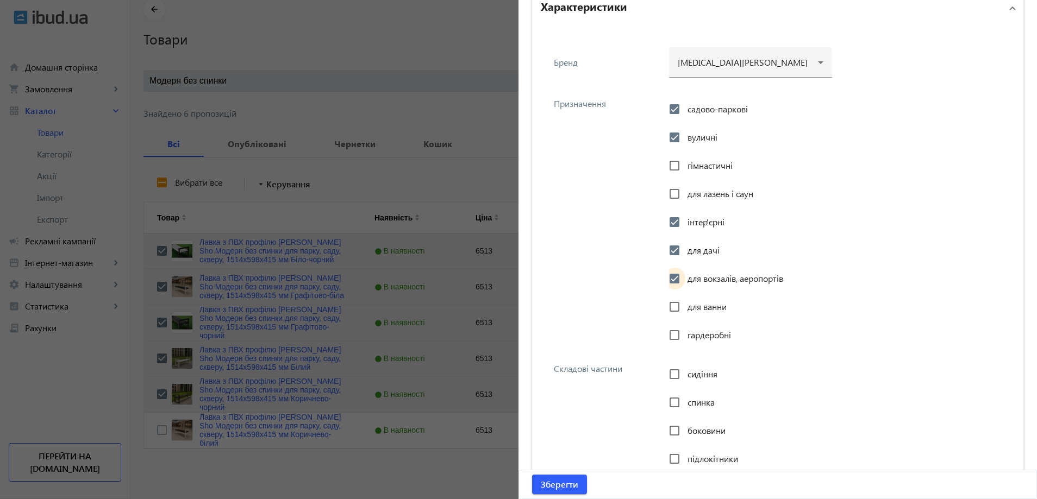
scroll to position [815, 0]
click at [673, 373] on input "сидіння" at bounding box center [675, 374] width 22 height 22
checkbox input "true"
click at [682, 435] on input "боковини" at bounding box center [675, 431] width 22 height 22
checkbox input "true"
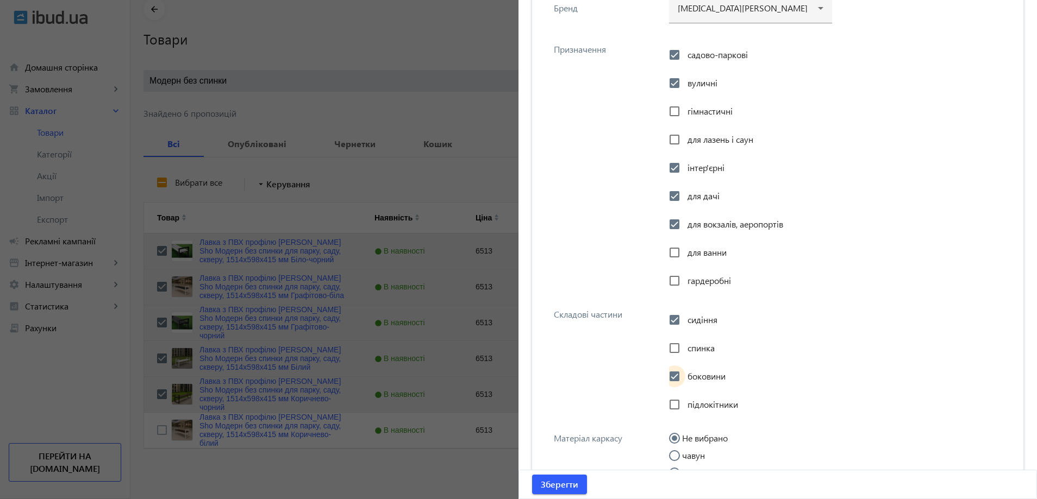
scroll to position [870, 0]
click at [677, 400] on input "підлокітники" at bounding box center [675, 404] width 22 height 22
checkbox input "true"
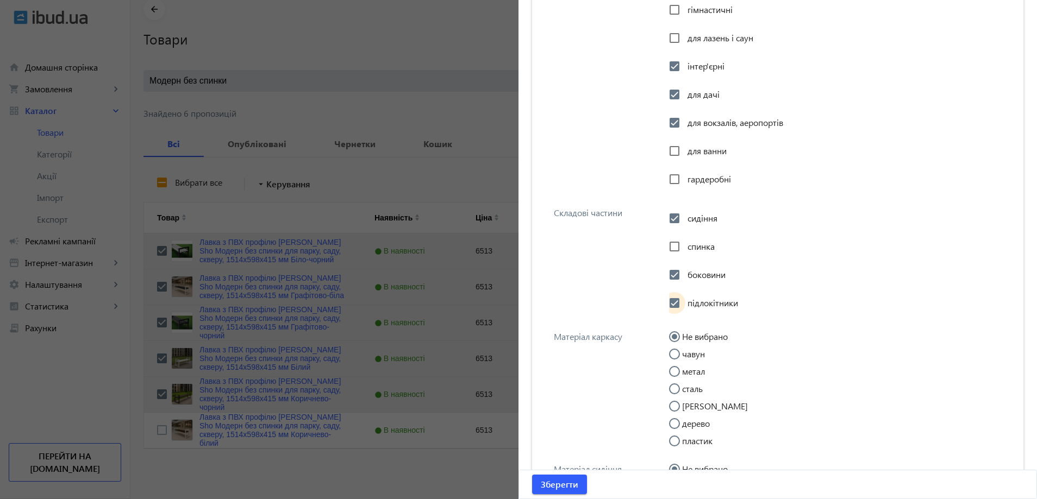
scroll to position [978, 0]
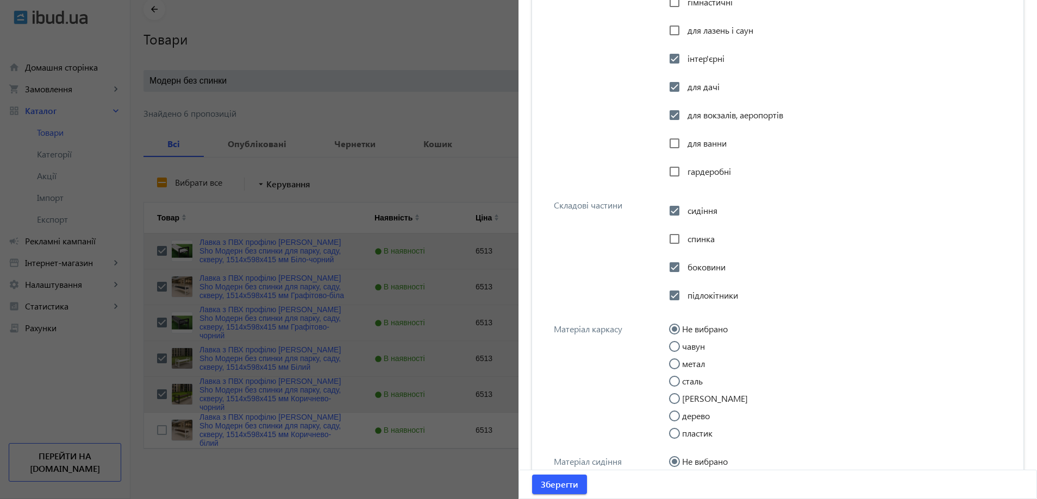
click at [676, 364] on input "метал" at bounding box center [680, 370] width 22 height 22
radio input "true"
click at [602, 358] on div "Матеріал каркасу Не вибрано чавун метал сталь бетон дерево пластик" at bounding box center [778, 379] width 474 height 133
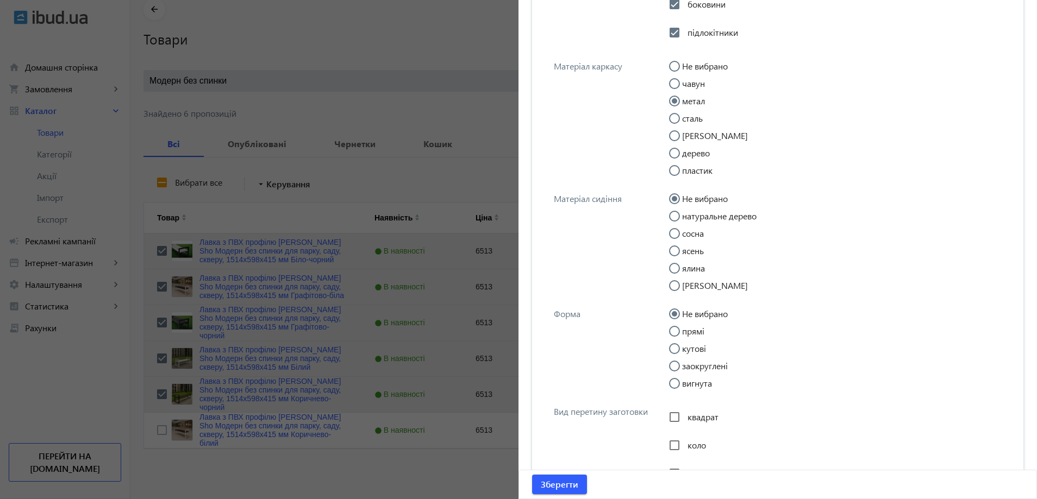
scroll to position [1250, 0]
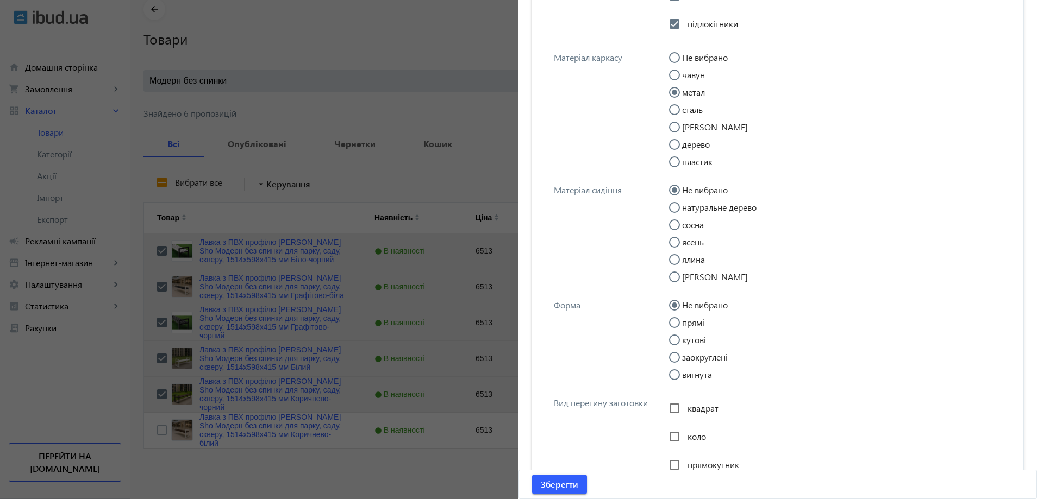
click at [682, 324] on input "прямі" at bounding box center [680, 328] width 22 height 22
radio input "true"
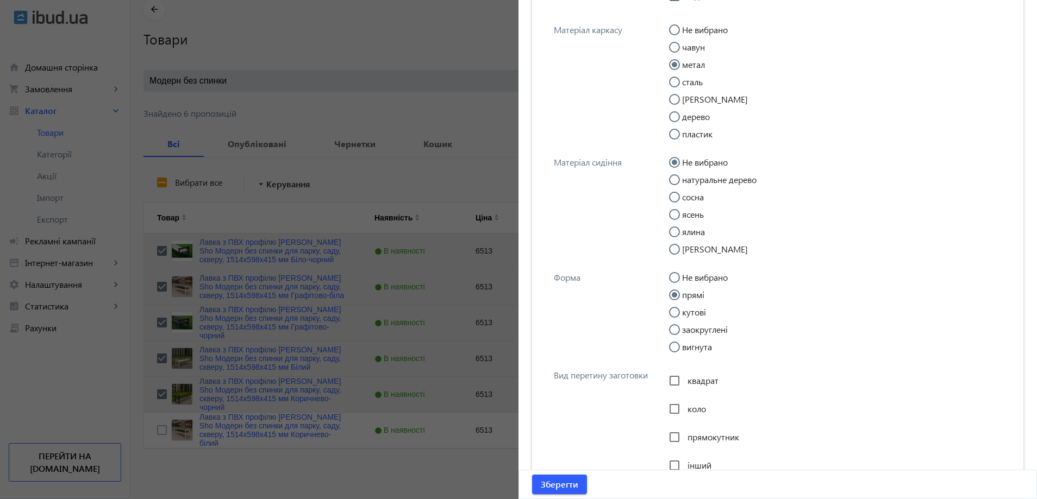
scroll to position [1304, 0]
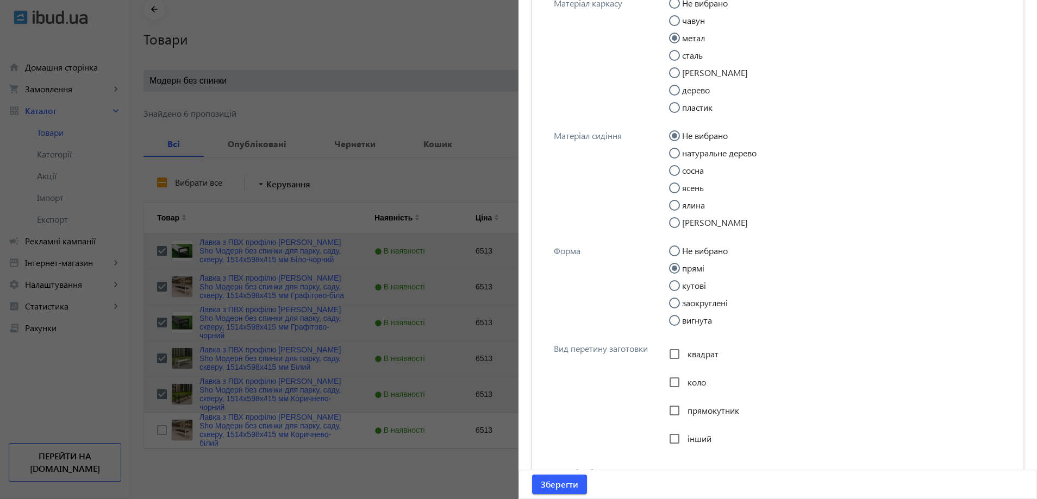
click at [693, 404] on div "прямокутник" at bounding box center [704, 411] width 70 height 22
click at [687, 408] on span "прямокутник" at bounding box center [713, 410] width 52 height 11
click at [684, 408] on input "прямокутник" at bounding box center [675, 411] width 22 height 22
checkbox input "true"
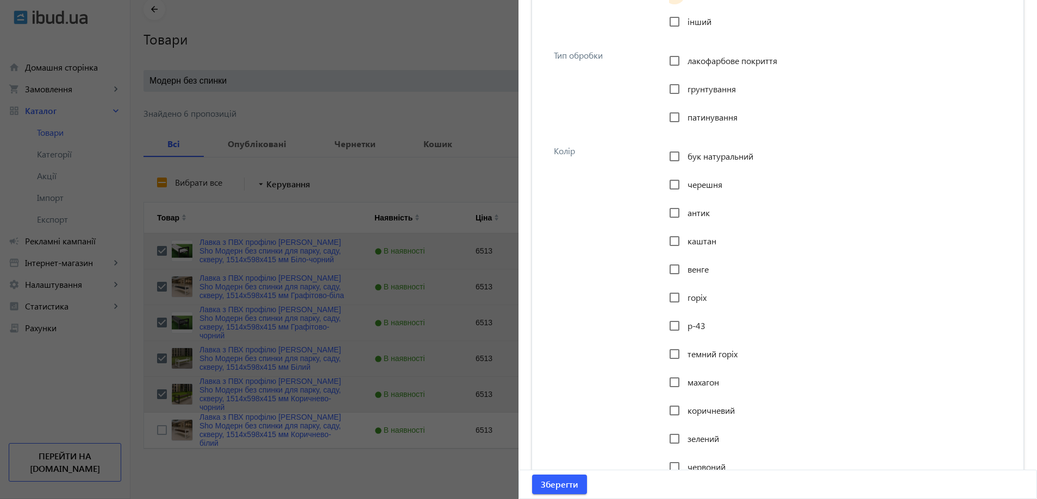
scroll to position [1739, 0]
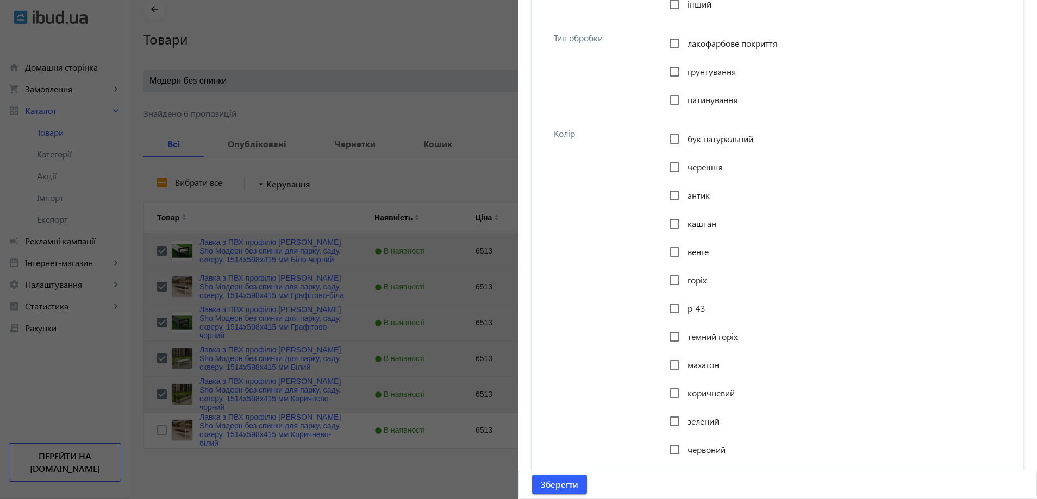
click at [693, 389] on span "коричневий" at bounding box center [710, 392] width 47 height 11
click at [685, 389] on input "коричневий" at bounding box center [675, 394] width 22 height 22
checkbox input "true"
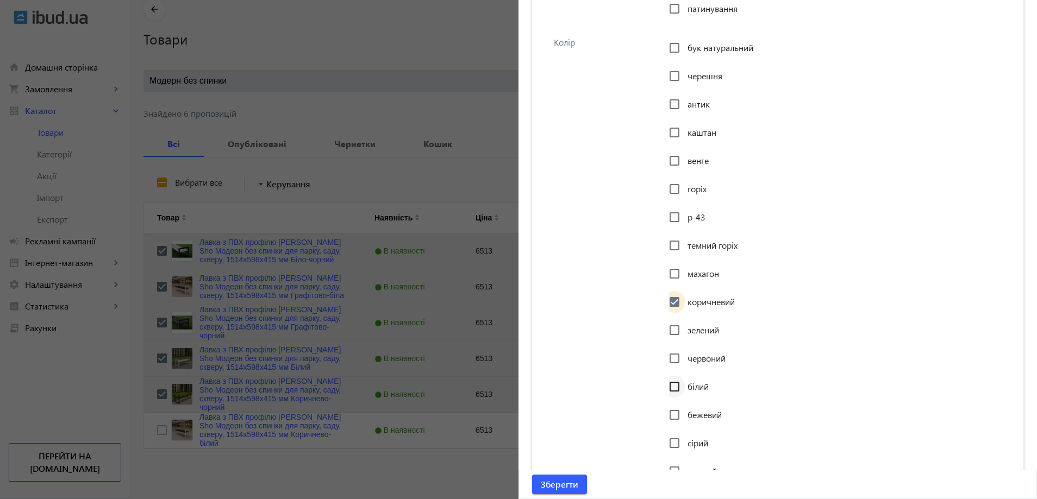
scroll to position [1848, 0]
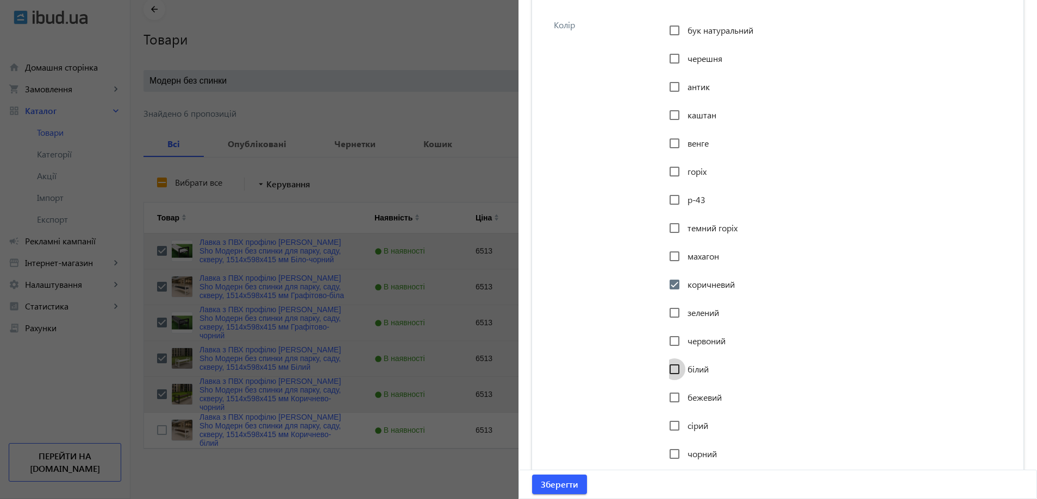
click at [682, 365] on input "білий" at bounding box center [675, 370] width 22 height 22
checkbox input "true"
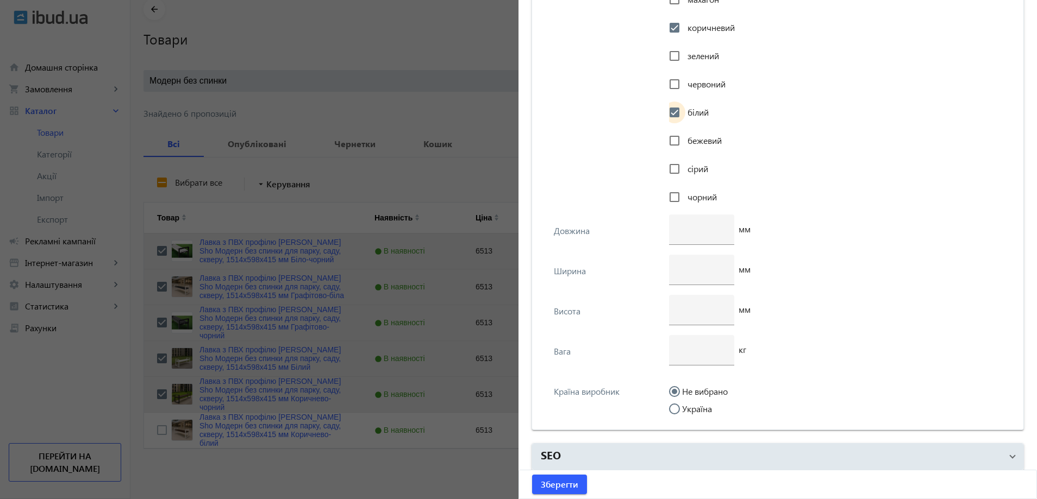
scroll to position [2111, 0]
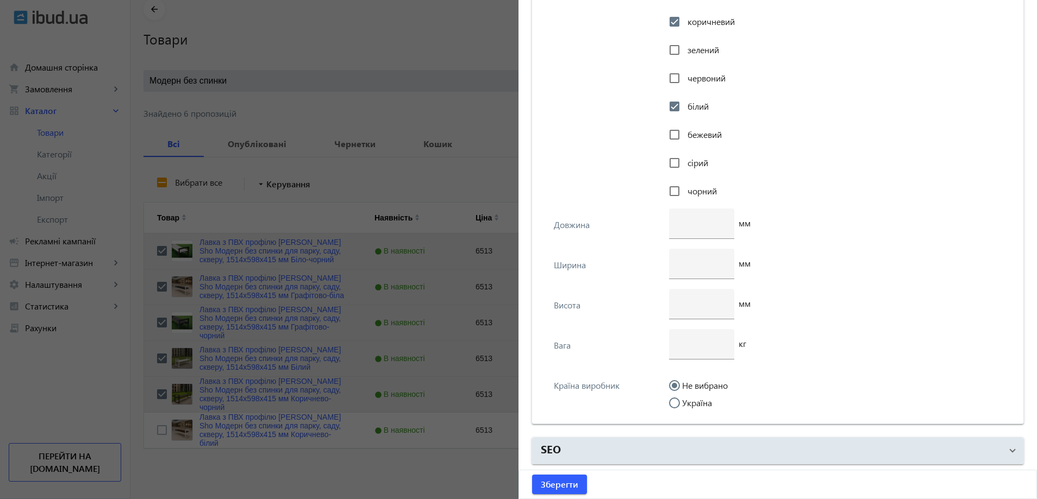
click at [678, 399] on input "Україна" at bounding box center [680, 409] width 22 height 22
radio input "true"
click at [683, 225] on input "number" at bounding box center [702, 222] width 48 height 11
type input "1514"
click at [690, 295] on div at bounding box center [702, 304] width 48 height 30
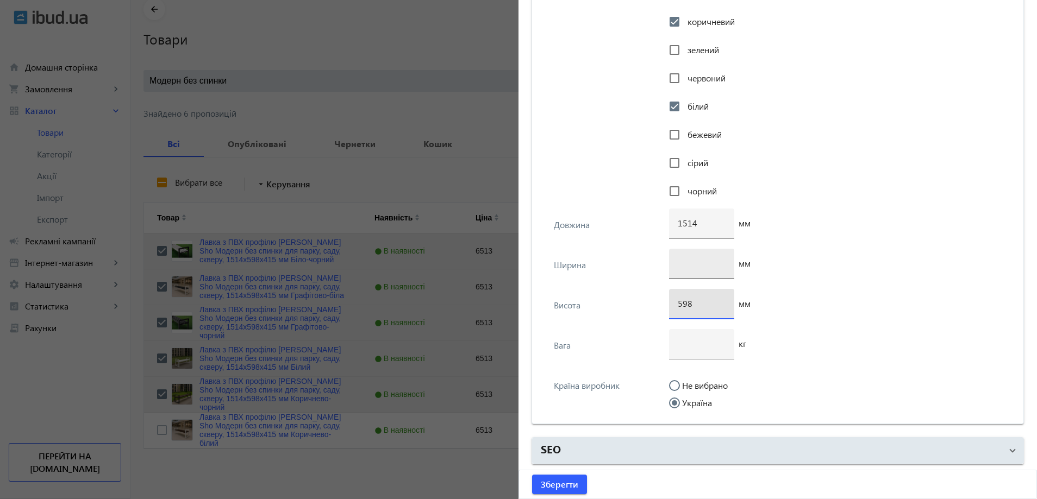
type input "598"
click at [703, 258] on input "number" at bounding box center [702, 263] width 48 height 11
type input "415"
click at [691, 347] on input "number" at bounding box center [702, 343] width 48 height 11
type input "18"
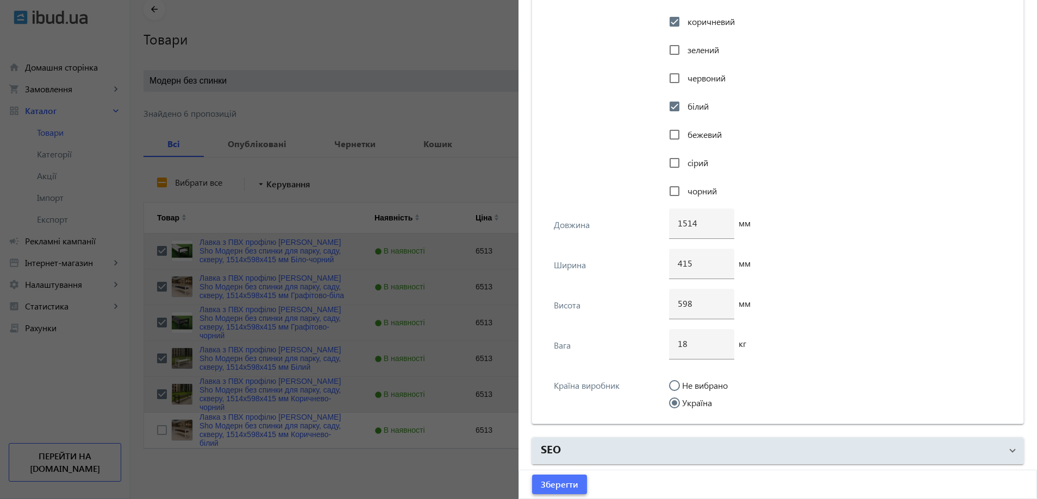
click at [560, 479] on span "Зберегти" at bounding box center [559, 485] width 37 height 12
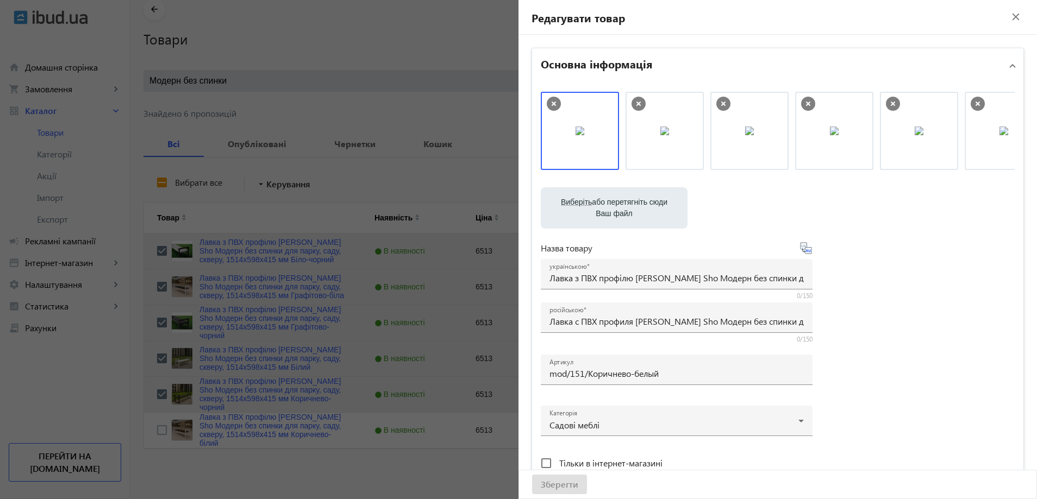
scroll to position [0, 0]
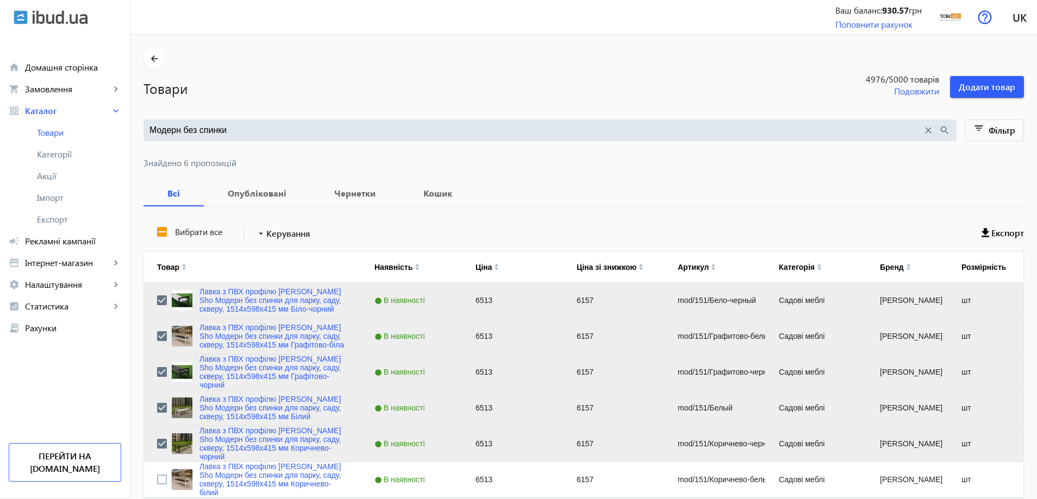
click at [294, 133] on input "Модерн без спинки" at bounding box center [535, 130] width 773 height 12
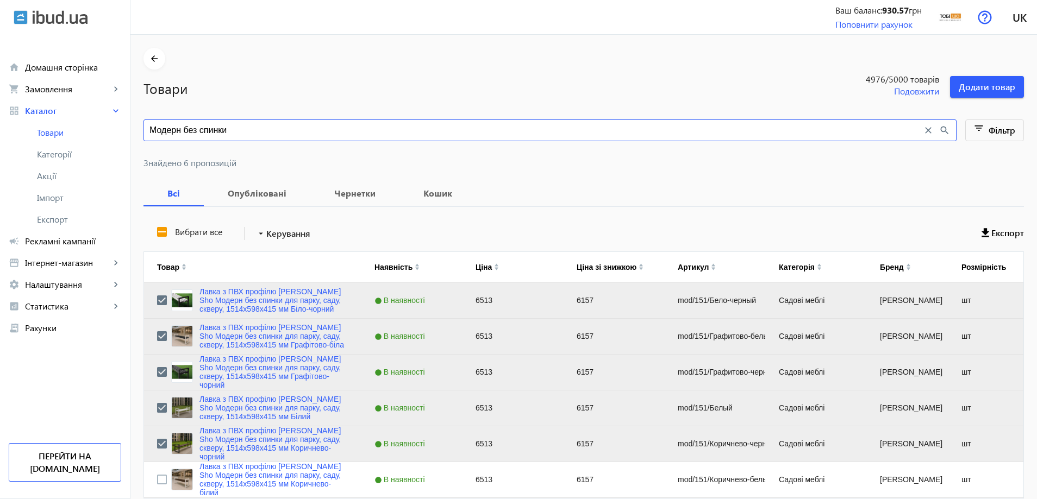
paste input "Классик без спинки для дачи, парка"
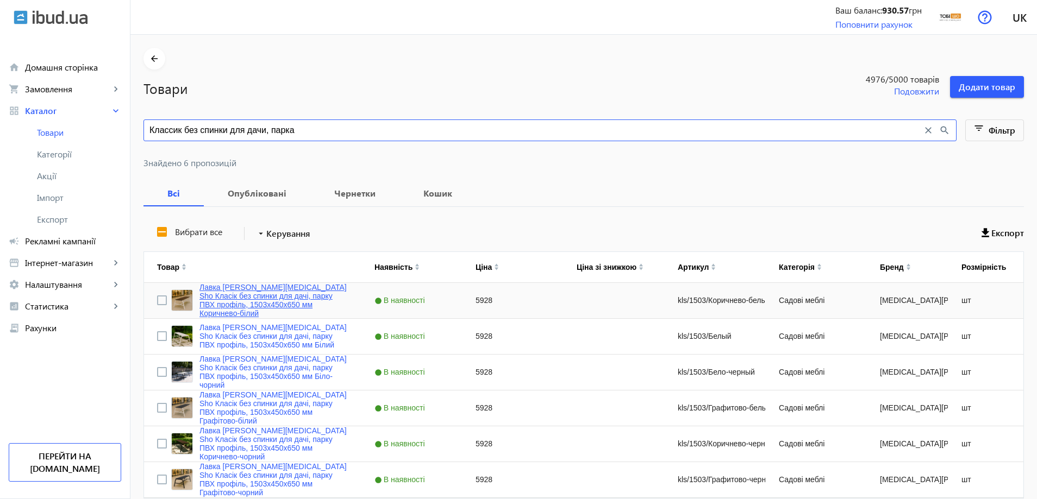
click at [239, 294] on link "Лавка [PERSON_NAME][MEDICAL_DATA] Sho Класік без спинки для дачі, парку ПВХ про…" at bounding box center [273, 300] width 149 height 35
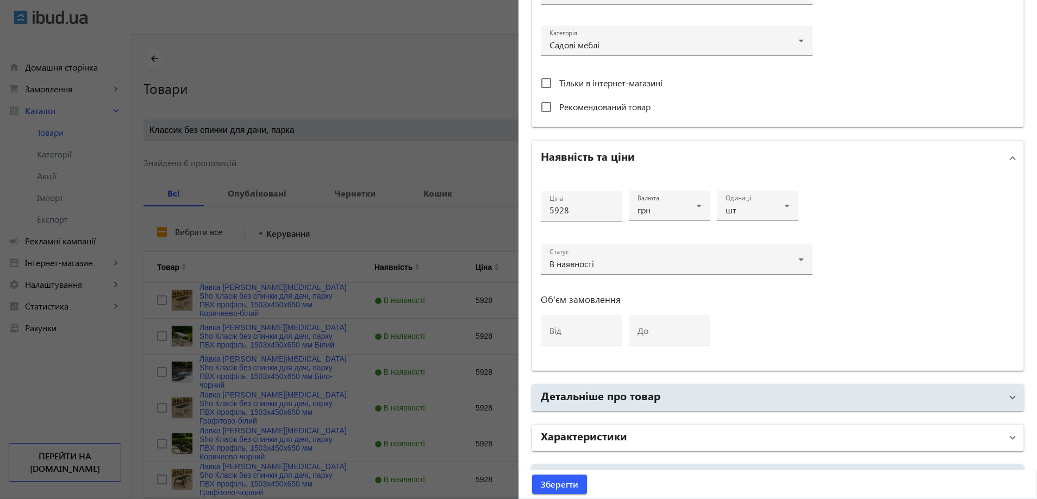
click at [612, 426] on mat-expansion-panel-header "Характеристики" at bounding box center [777, 438] width 491 height 26
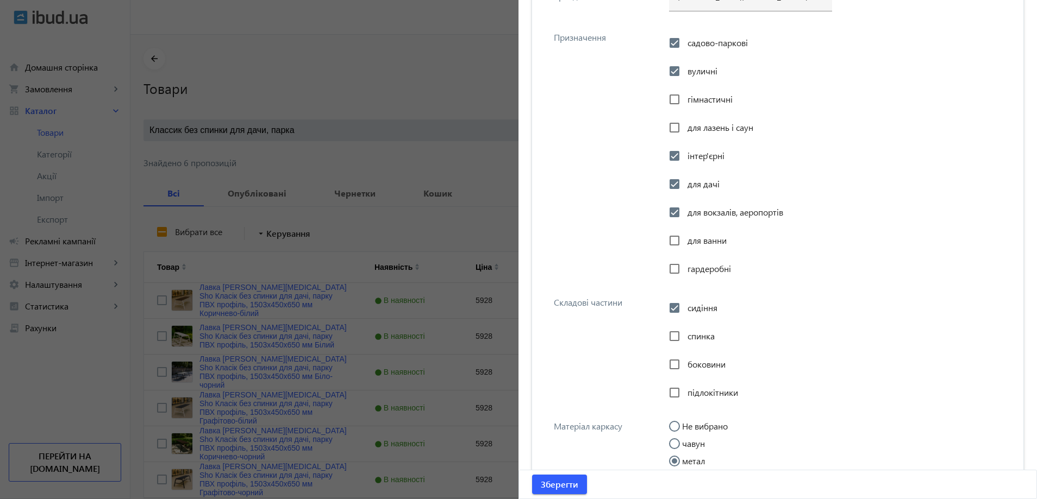
scroll to position [1141, 0]
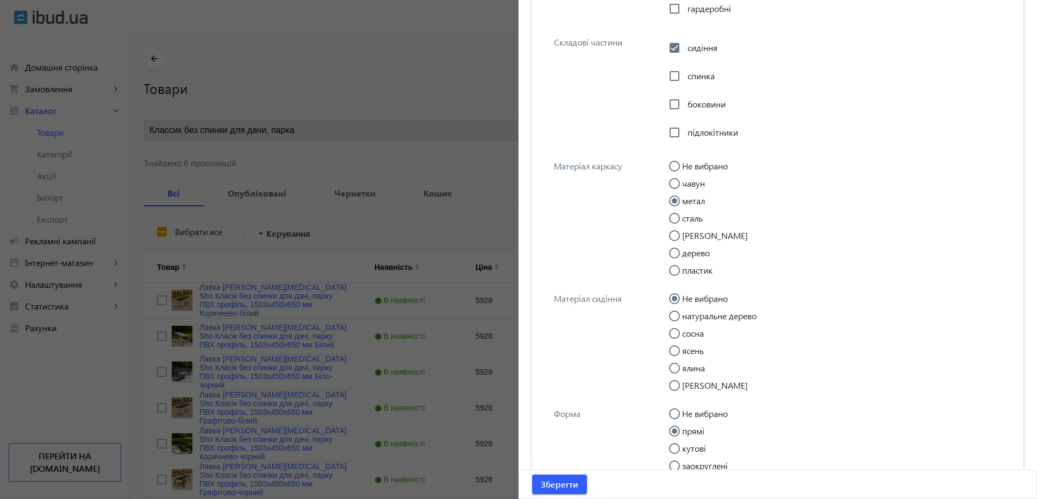
click at [443, 314] on div at bounding box center [518, 249] width 1037 height 499
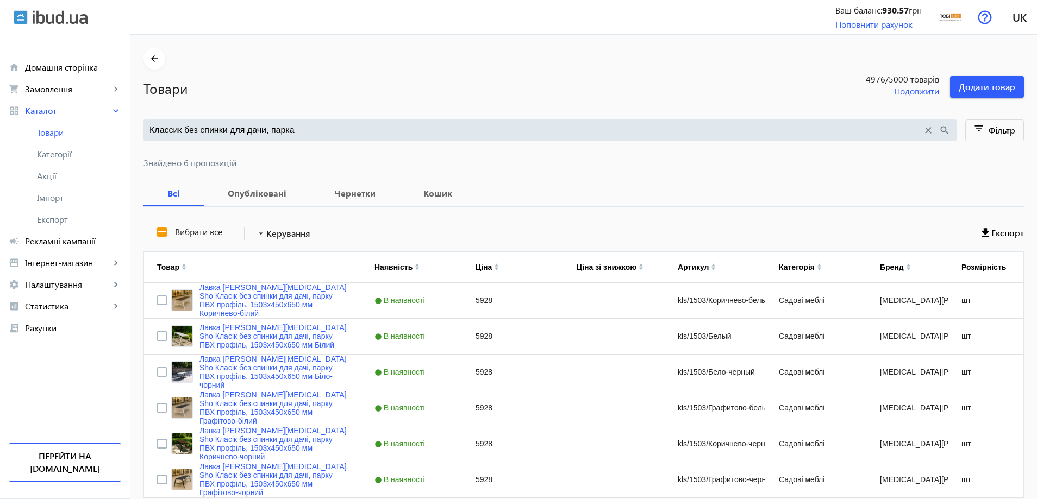
click at [372, 128] on input "Классик без спинки для дачи, парка" at bounding box center [535, 130] width 773 height 12
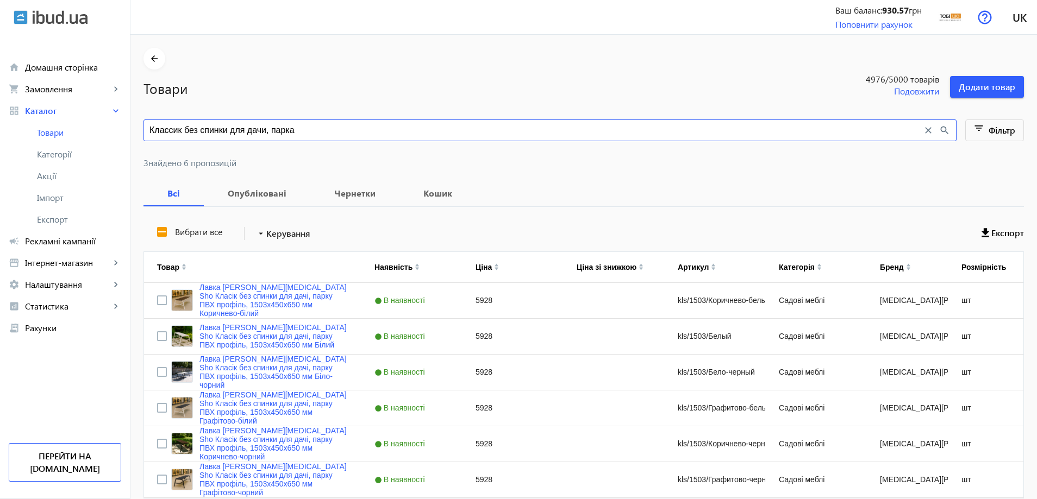
paste input "овая [PERSON_NAME] Sho Модерн Люкс ПВХ профил"
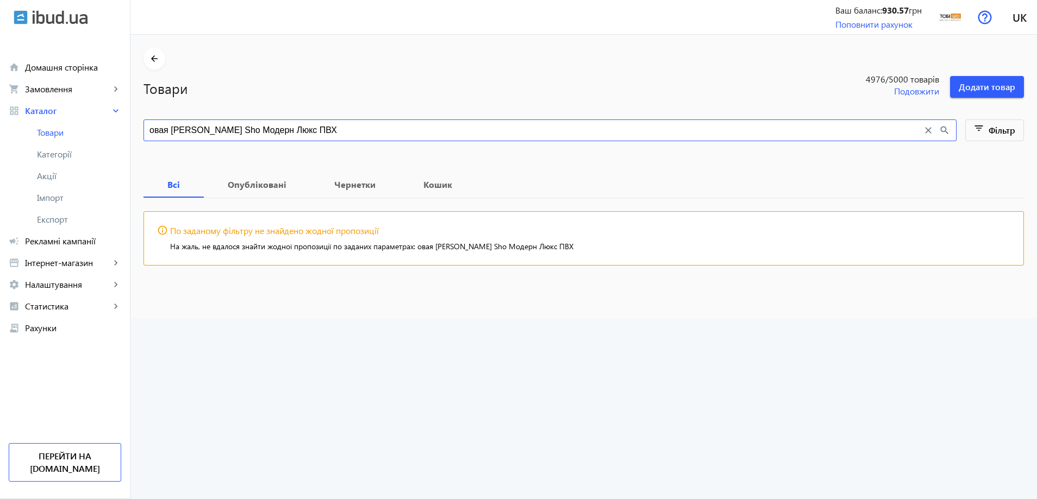
drag, startPoint x: 164, startPoint y: 128, endPoint x: 135, endPoint y: 132, distance: 29.1
click at [135, 132] on main "arrow_back Товари 4976 /5000 товарів Подовжити Додати товар овая [PERSON_NAME] …" at bounding box center [583, 165] width 907 height 234
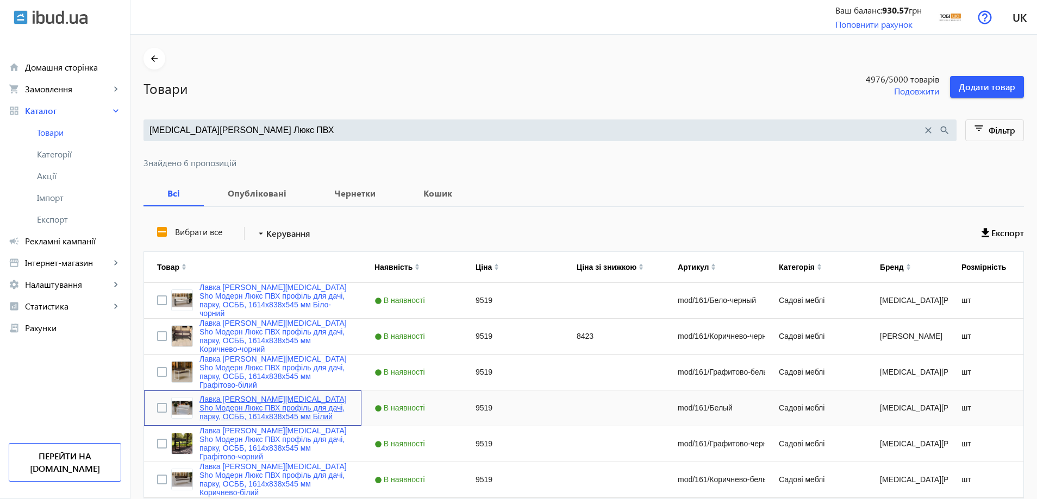
click at [252, 399] on link "Лавка [PERSON_NAME][MEDICAL_DATA] Sho Модерн Люкс ПВХ профіль для дачі, парку, …" at bounding box center [273, 408] width 149 height 26
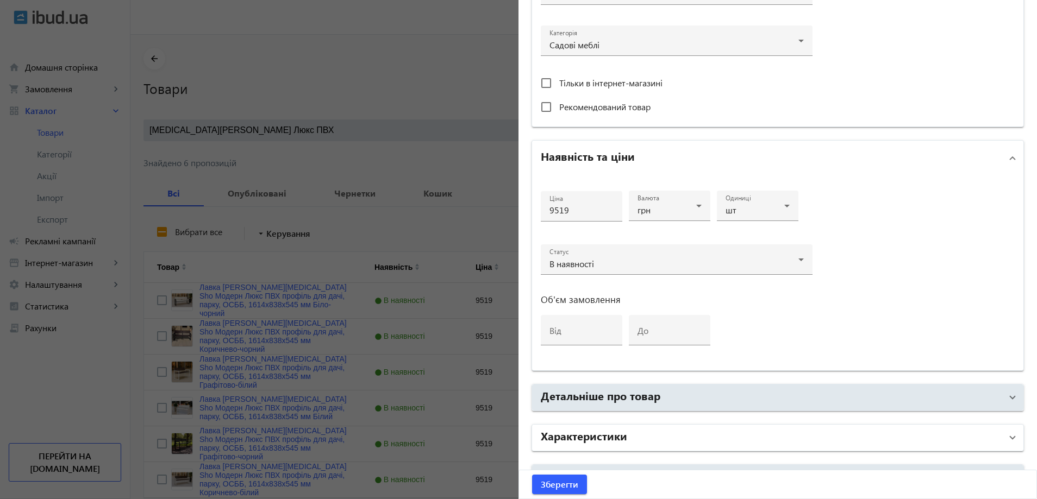
click at [611, 451] on mat-expansion-panel-header "Характеристики" at bounding box center [777, 438] width 491 height 26
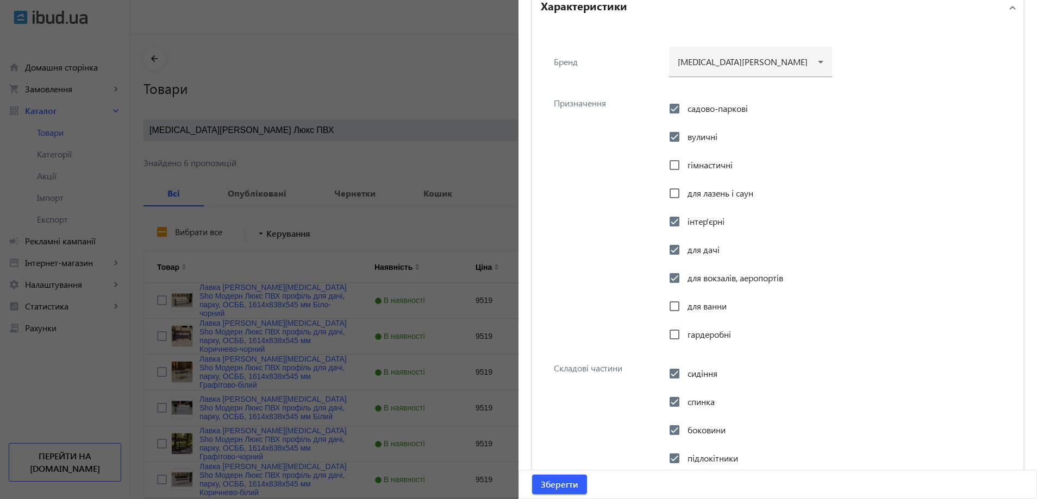
scroll to position [1196, 0]
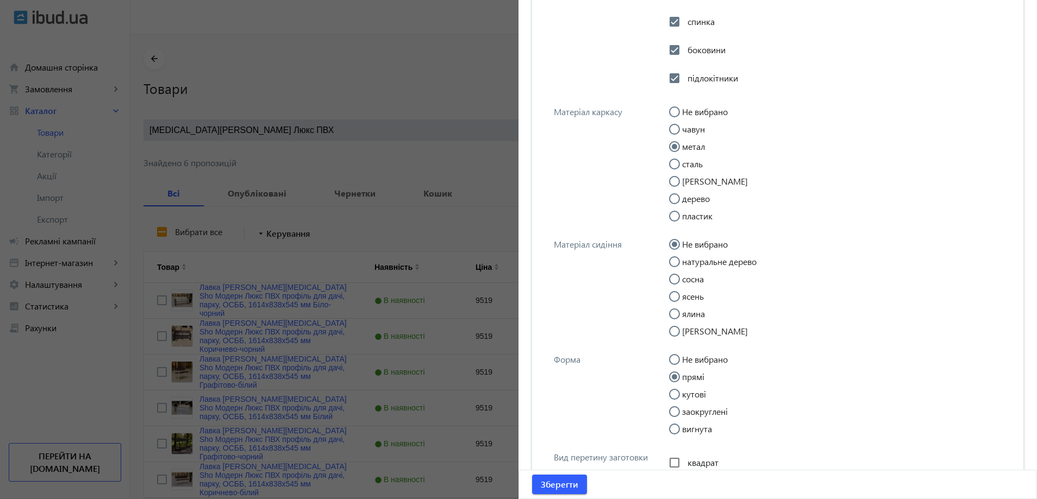
click at [379, 209] on div at bounding box center [518, 249] width 1037 height 499
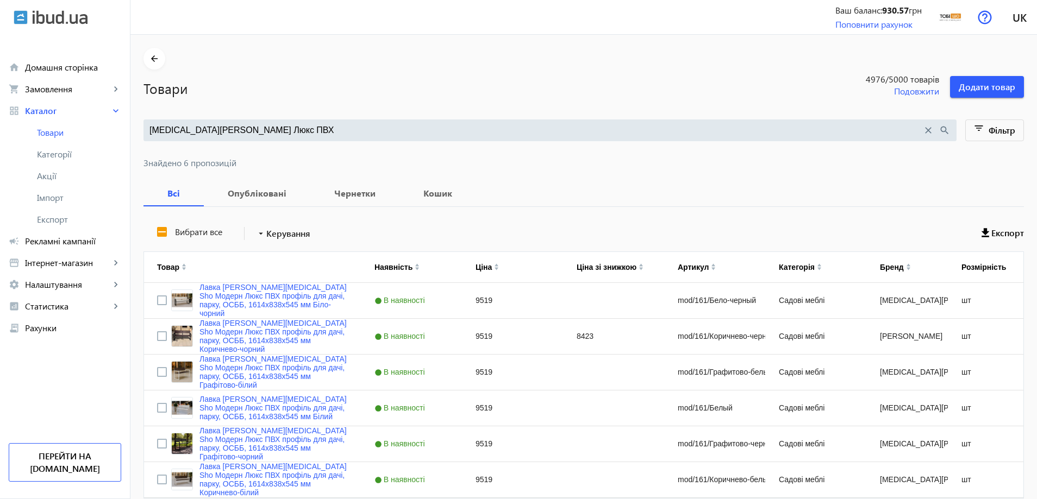
click at [323, 126] on input "[MEDICAL_DATA][PERSON_NAME] Люкс ПВХ" at bounding box center [535, 130] width 773 height 12
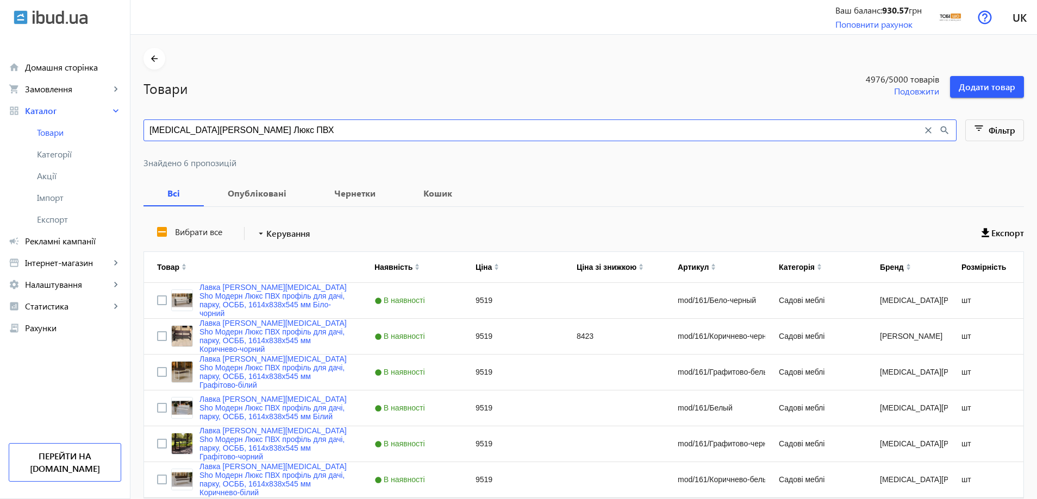
paste input "пластиковая [PERSON_NAME] Sho Комфорт Классик"
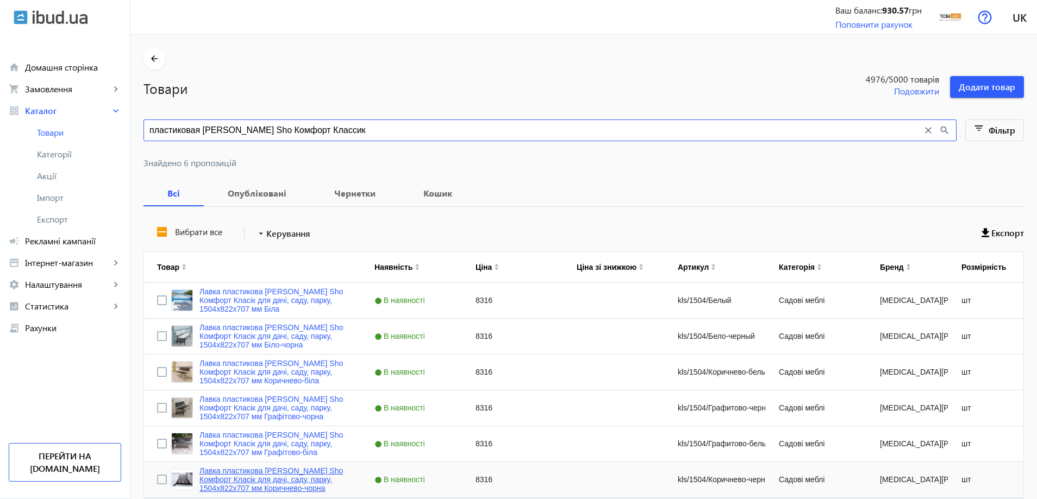
type input "пластиковая [PERSON_NAME] Sho Комфорт Классик"
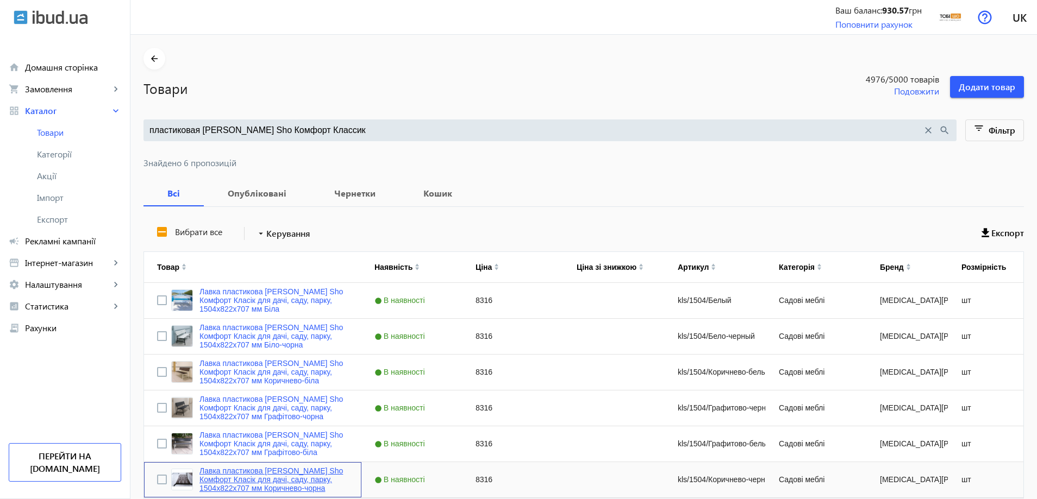
click at [266, 486] on link "Лавка пластикова [PERSON_NAME] Sho Комфорт Класік для дачі, саду, парку, 1504х8…" at bounding box center [273, 480] width 149 height 26
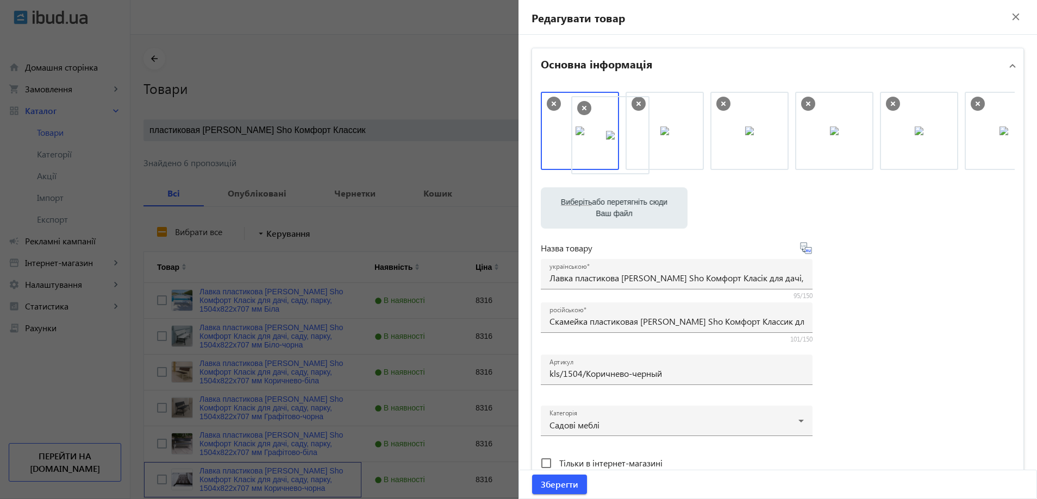
drag, startPoint x: 590, startPoint y: 129, endPoint x: 698, endPoint y: 132, distance: 108.2
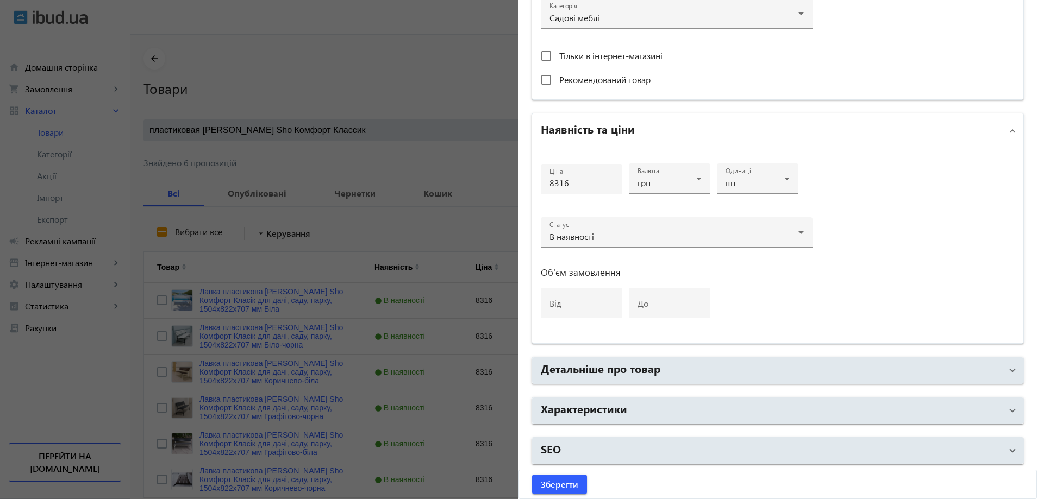
drag, startPoint x: 614, startPoint y: 409, endPoint x: 605, endPoint y: 386, distance: 23.9
click at [615, 409] on h2 "Характеристики" at bounding box center [584, 408] width 86 height 15
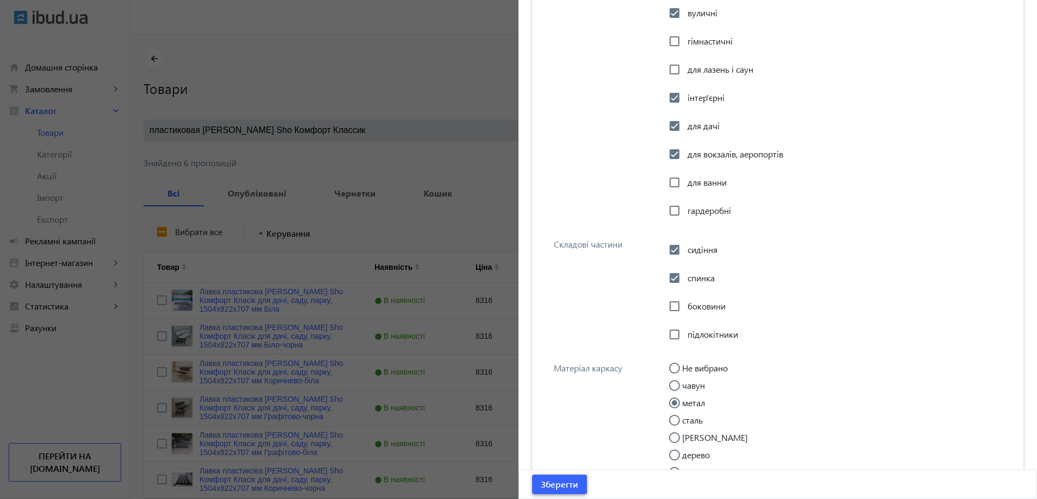
scroll to position [1114, 0]
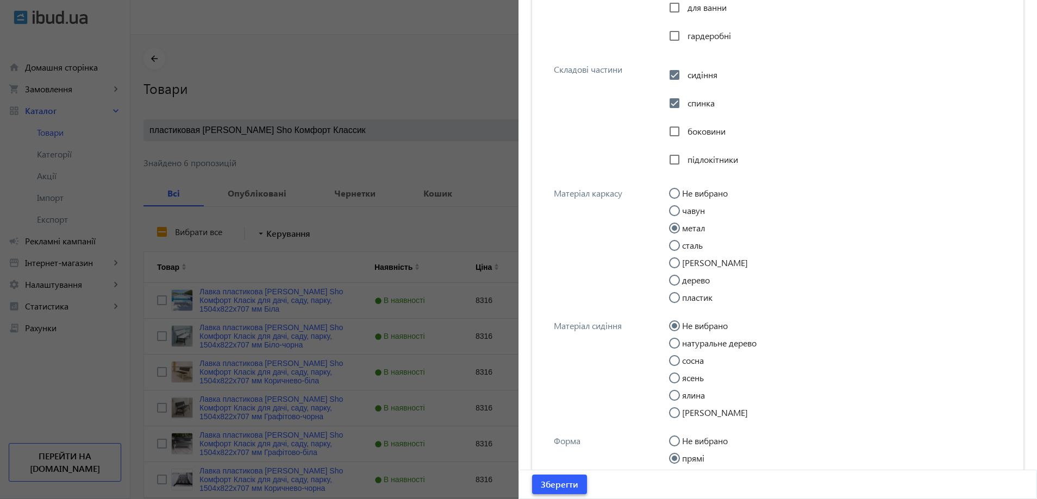
click at [546, 488] on span "Зберегти" at bounding box center [559, 485] width 37 height 12
